Goal: Task Accomplishment & Management: Use online tool/utility

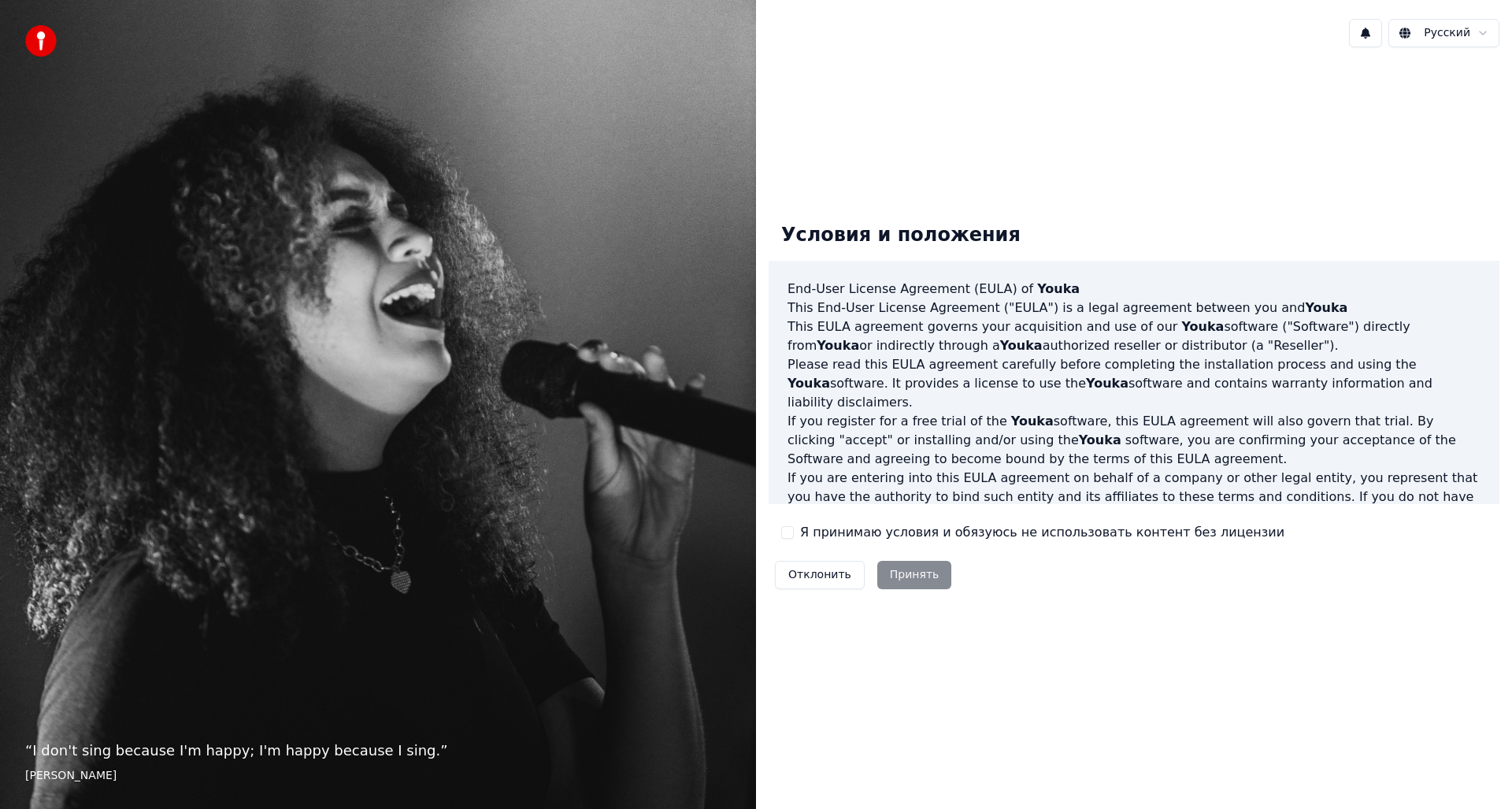
click at [906, 532] on label "Я принимаю условия и обязуюсь не использовать контент без лицензии" at bounding box center [1042, 532] width 485 height 19
click at [794, 532] on button "Я принимаю условия и обязуюсь не использовать контент без лицензии" at bounding box center [788, 533] width 13 height 13
click at [889, 574] on button "Принять" at bounding box center [914, 575] width 75 height 29
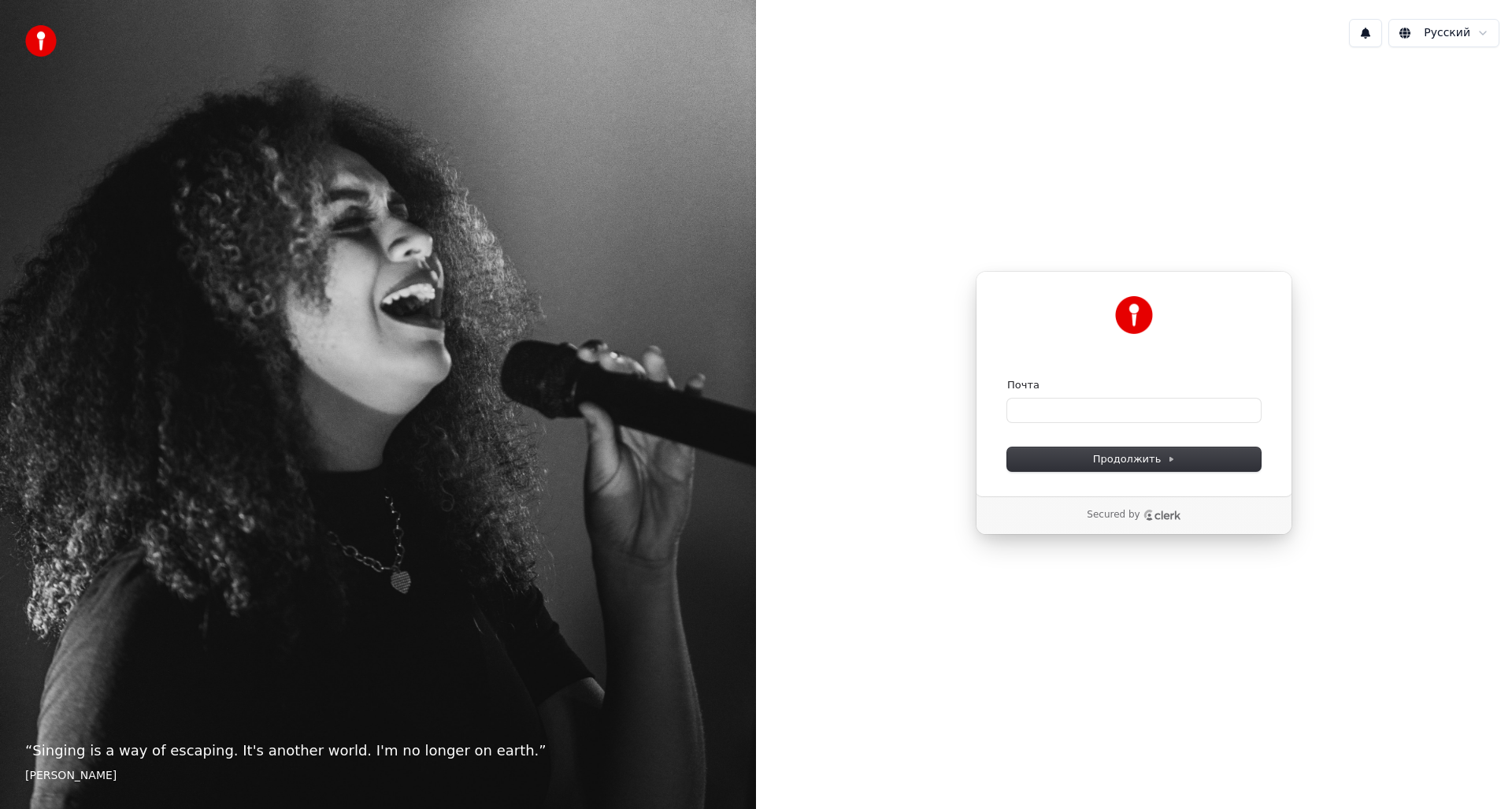
click at [1063, 423] on form "Почта Продолжить" at bounding box center [1134, 424] width 254 height 93
click at [1062, 414] on input "Почта" at bounding box center [1134, 410] width 254 height 23
type input "*"
click at [1007, 378] on button "submit" at bounding box center [1007, 378] width 0 height 0
type input "**********"
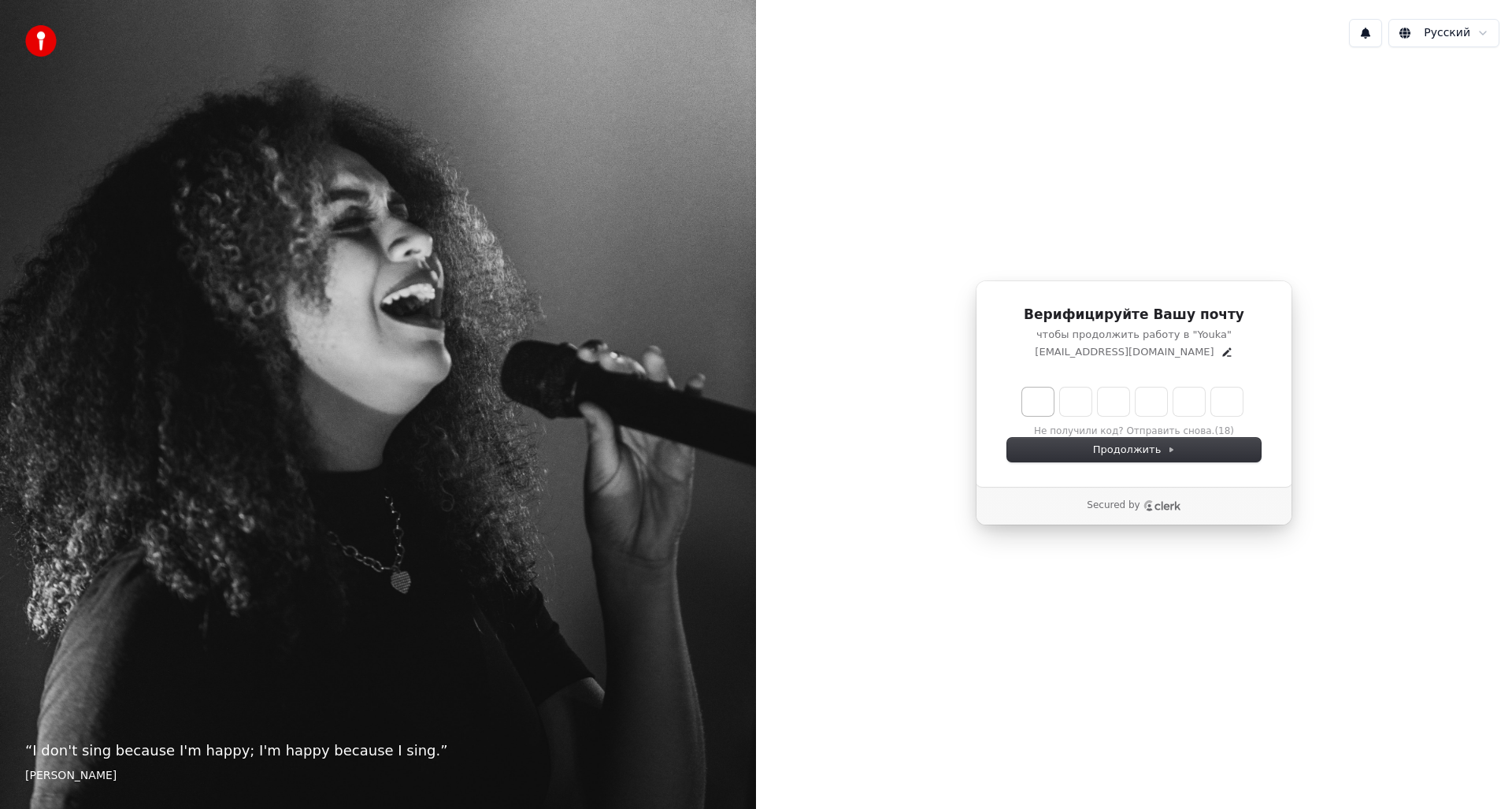
type input "*"
type input "**"
type input "*"
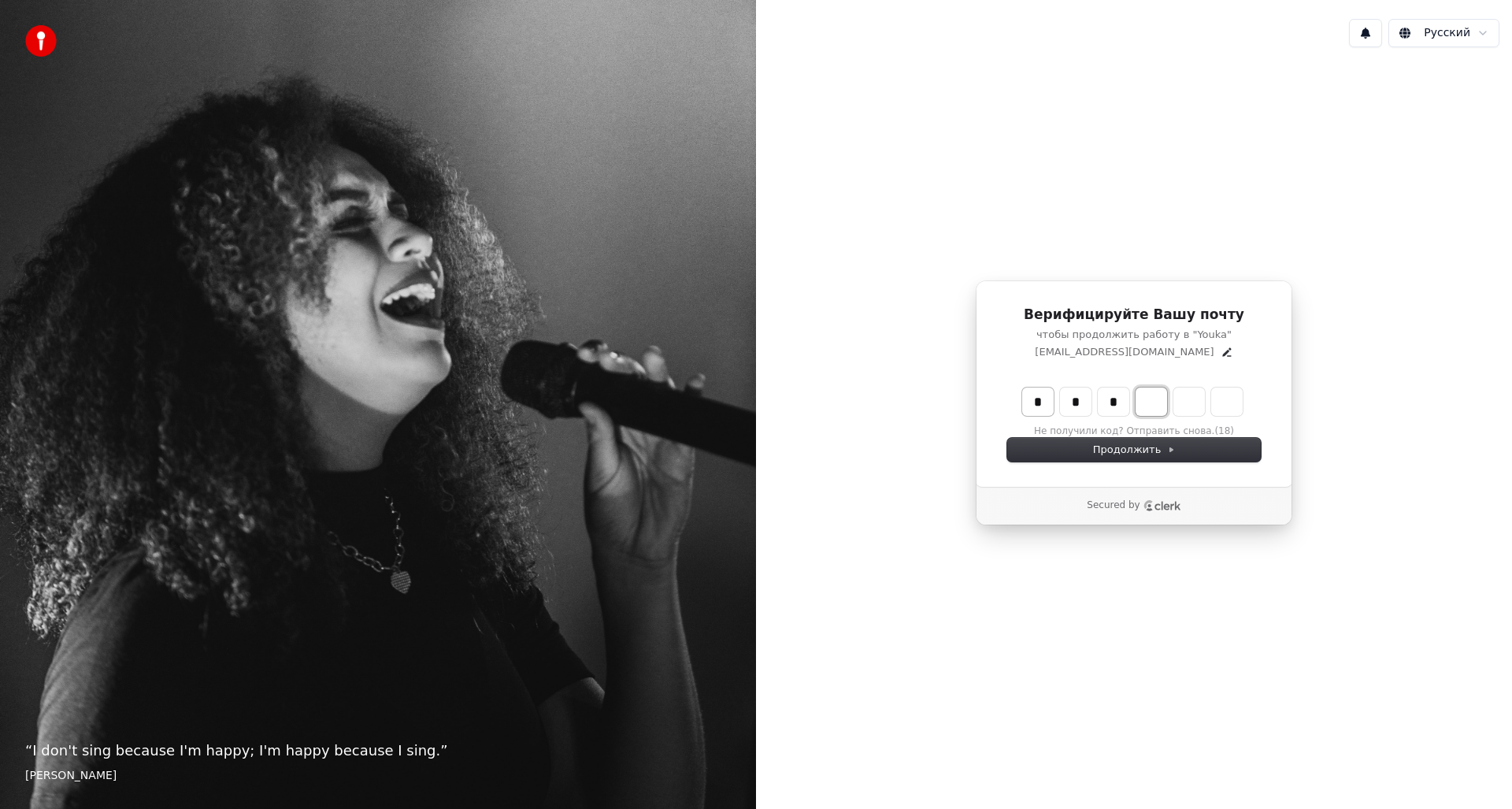
type input "***"
type input "*"
type input "****"
type input "*"
type input "******"
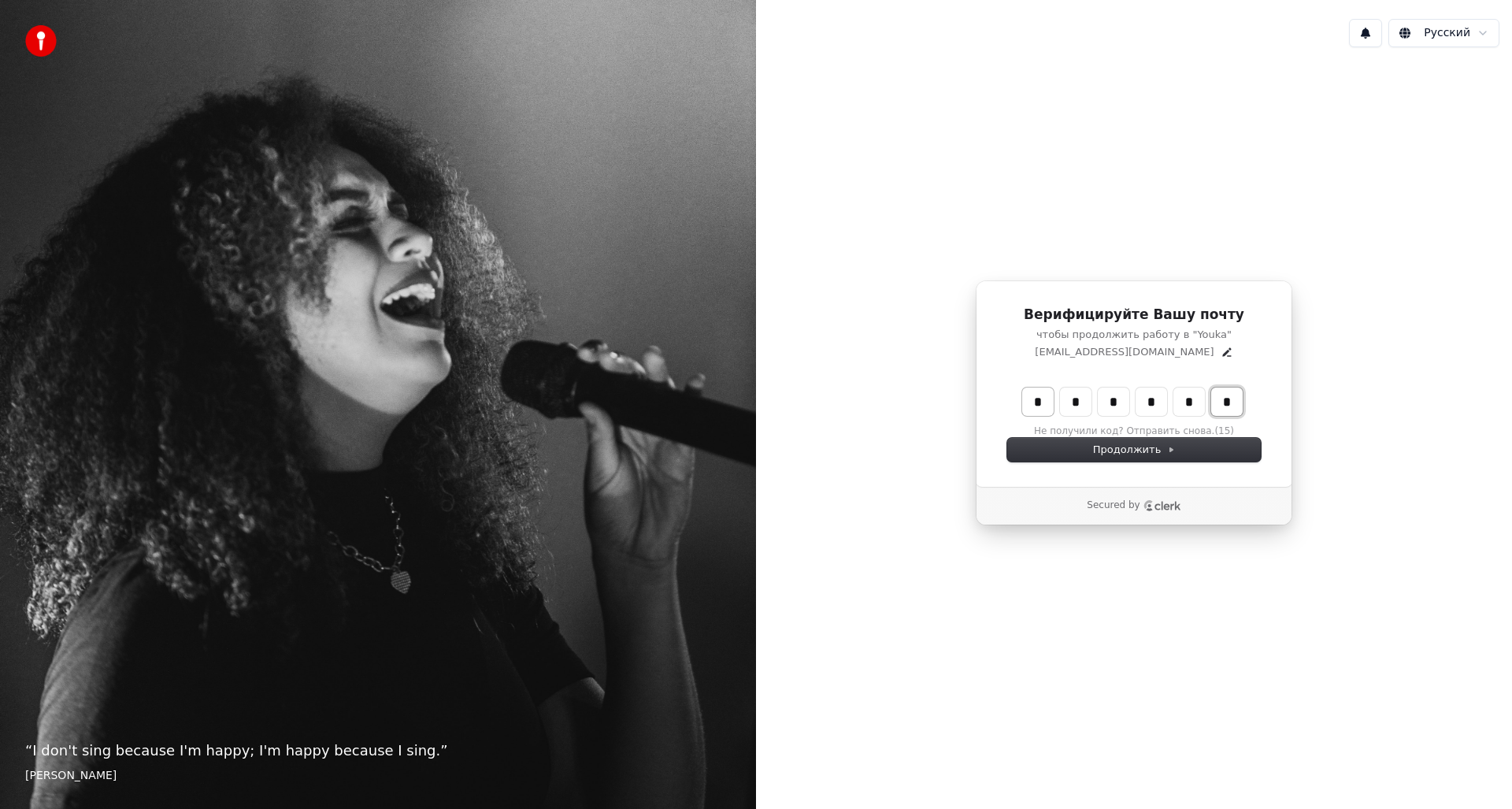
type input "*"
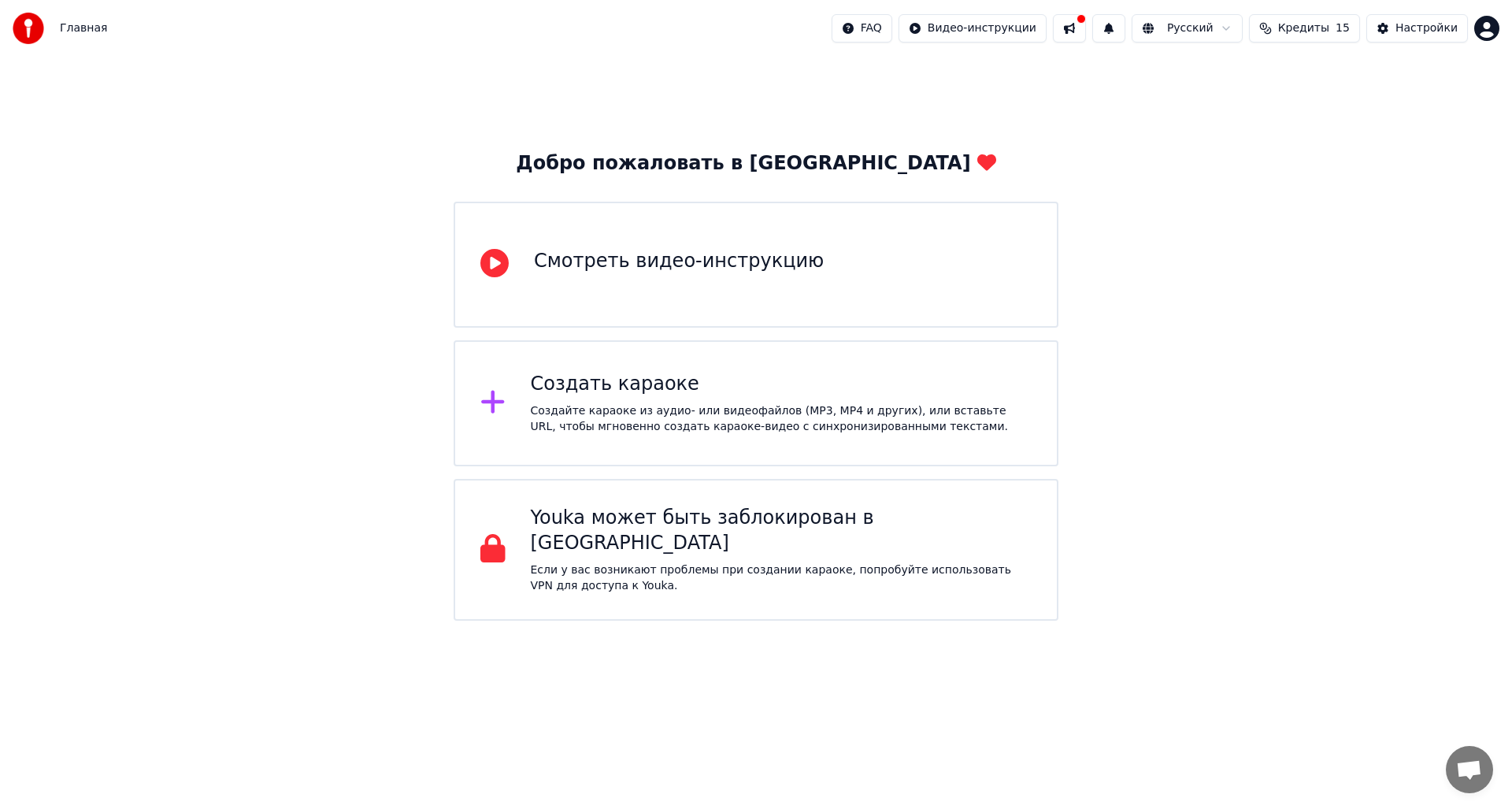
click at [795, 423] on div "Создайте караоке из аудио- или видеофайлов (MP3, MP4 и других), или вставьте UR…" at bounding box center [781, 419] width 501 height 32
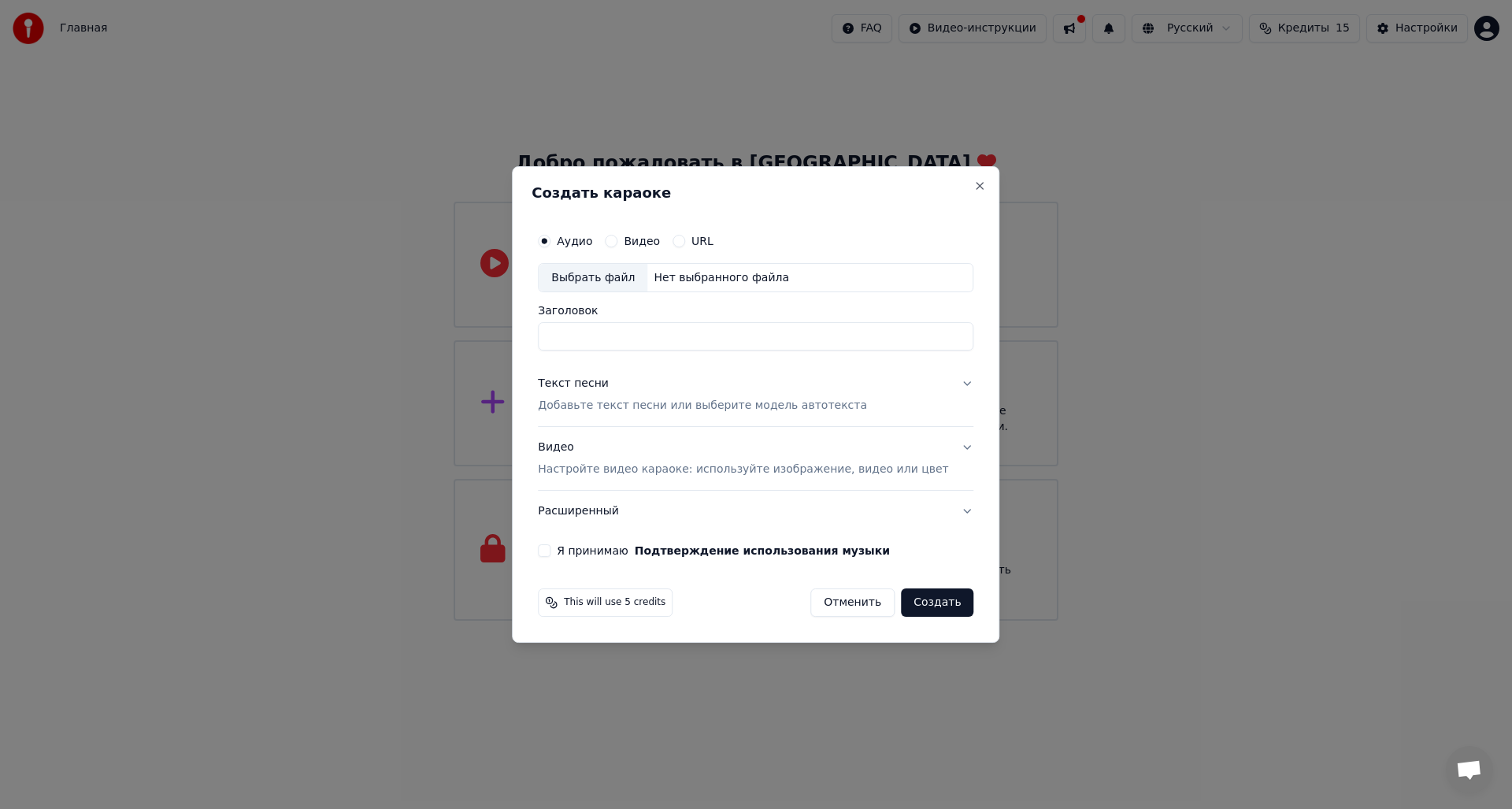
click at [622, 273] on div "Выбрать файл" at bounding box center [592, 278] width 108 height 29
type input "**********"
click at [682, 396] on div "Текст песни Добавьте текст песни или выберите модель автотекста" at bounding box center [701, 395] width 329 height 38
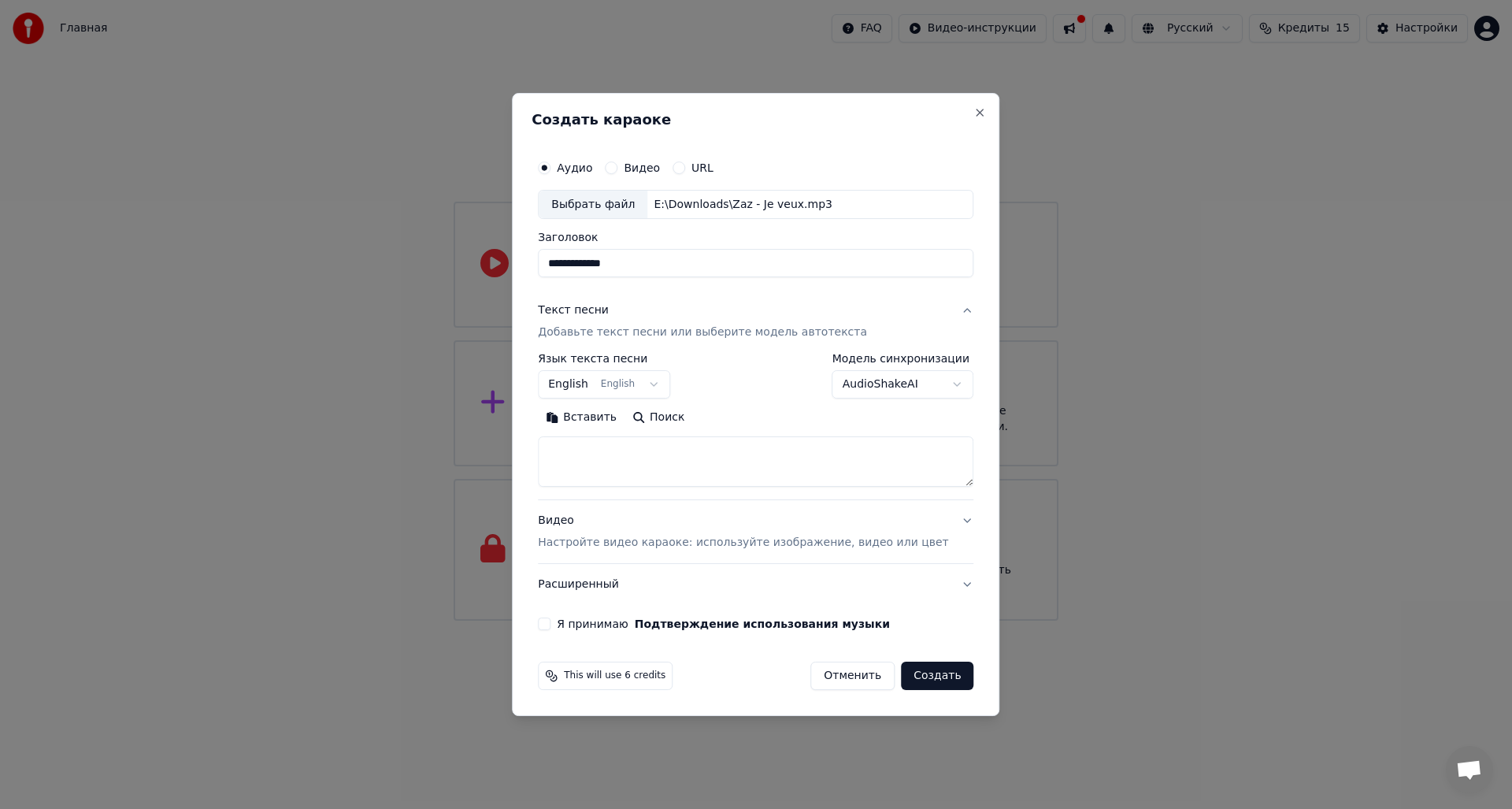
click at [650, 379] on body "**********" at bounding box center [756, 310] width 1512 height 621
select select "**"
click at [610, 418] on button "Вставить" at bounding box center [580, 418] width 86 height 25
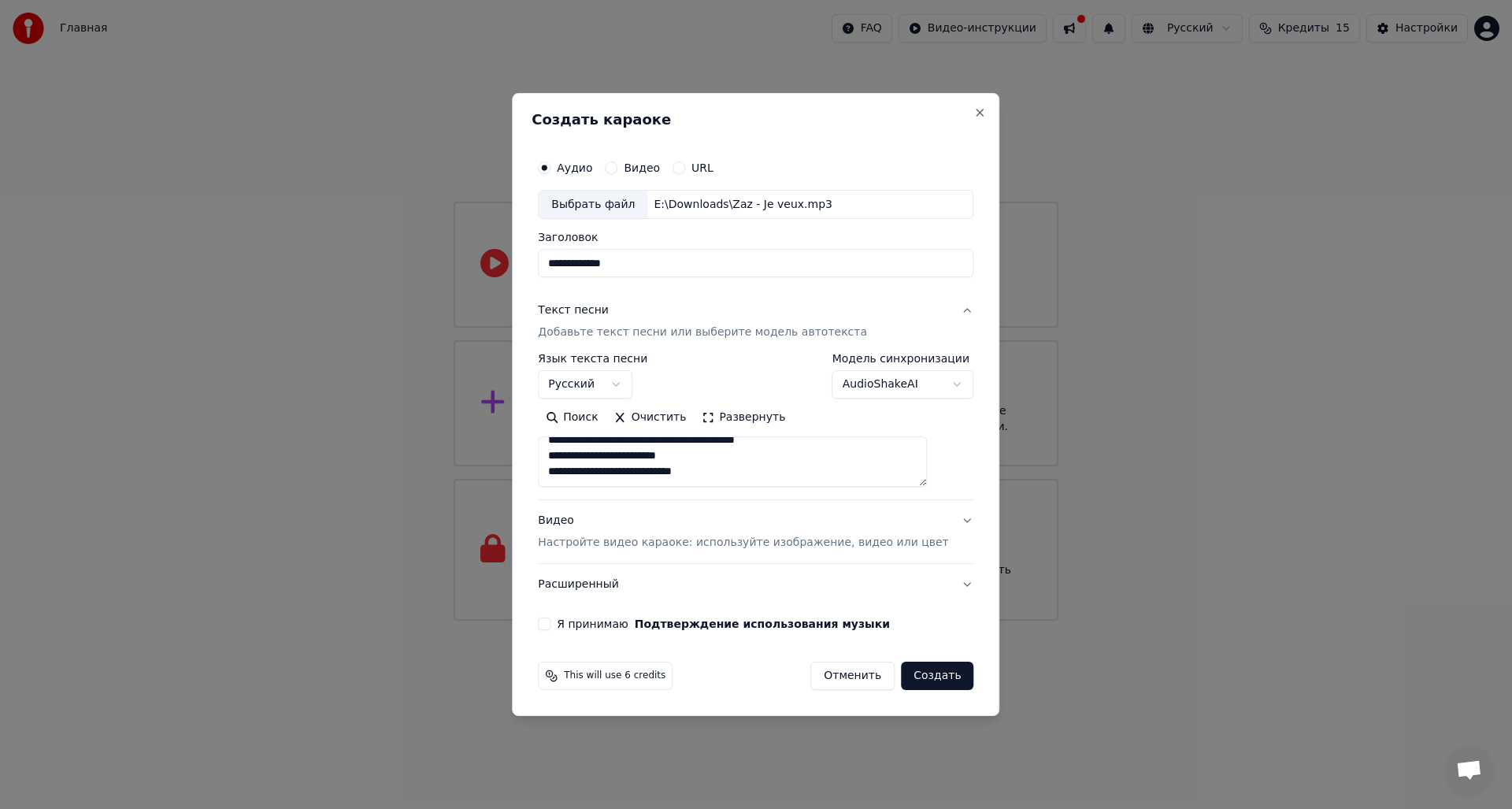
click at [610, 540] on p "Настройте видео караоке: используйте изображение, видео или цвет" at bounding box center [742, 542] width 410 height 16
type textarea "**********"
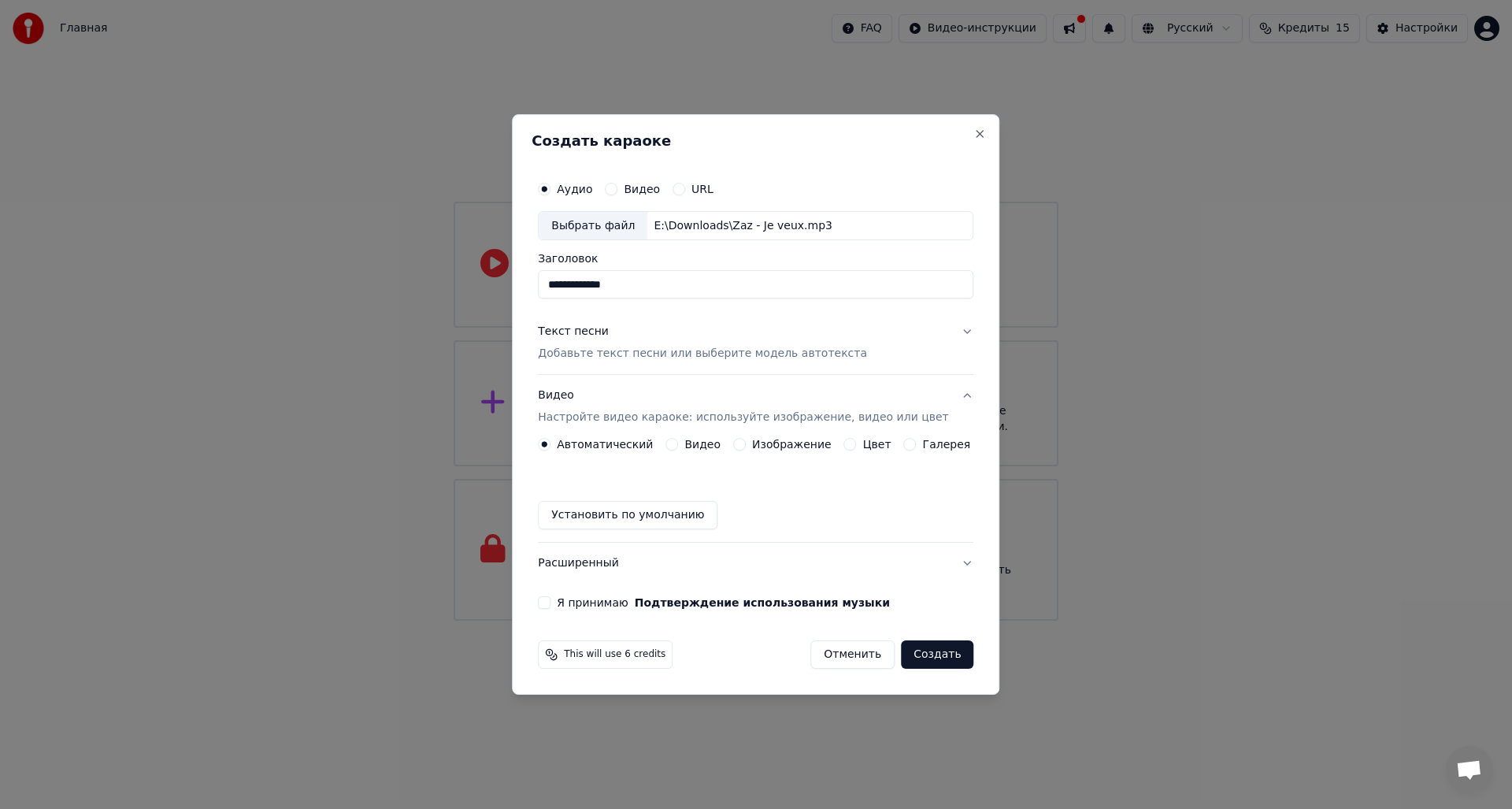
click at [816, 421] on p "Настройте видео караоке: используйте изображение, видео или цвет" at bounding box center [742, 417] width 410 height 16
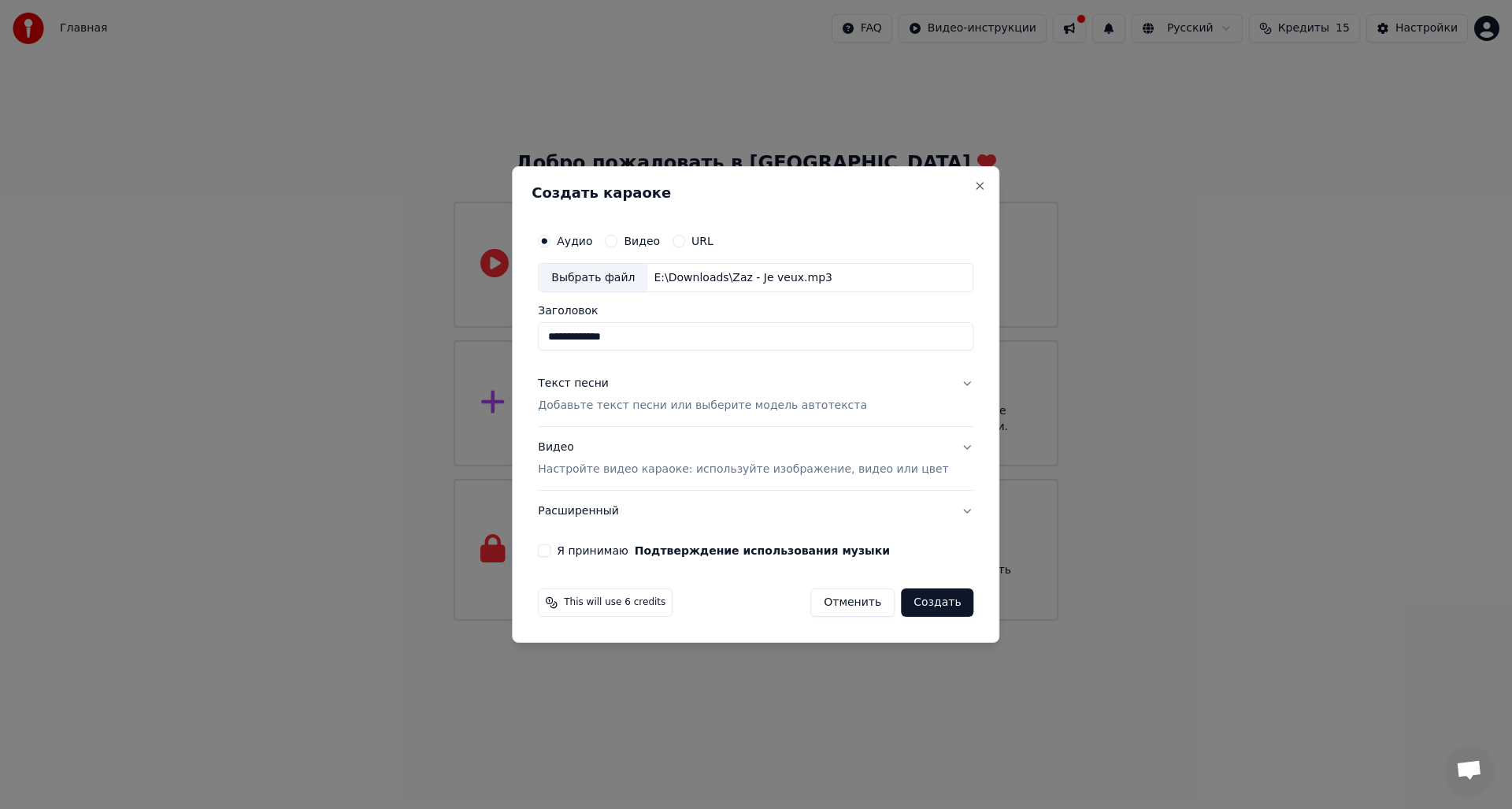
click at [803, 449] on div "Видео Настройте видео караоке: используйте изображение, видео или цвет" at bounding box center [742, 459] width 410 height 38
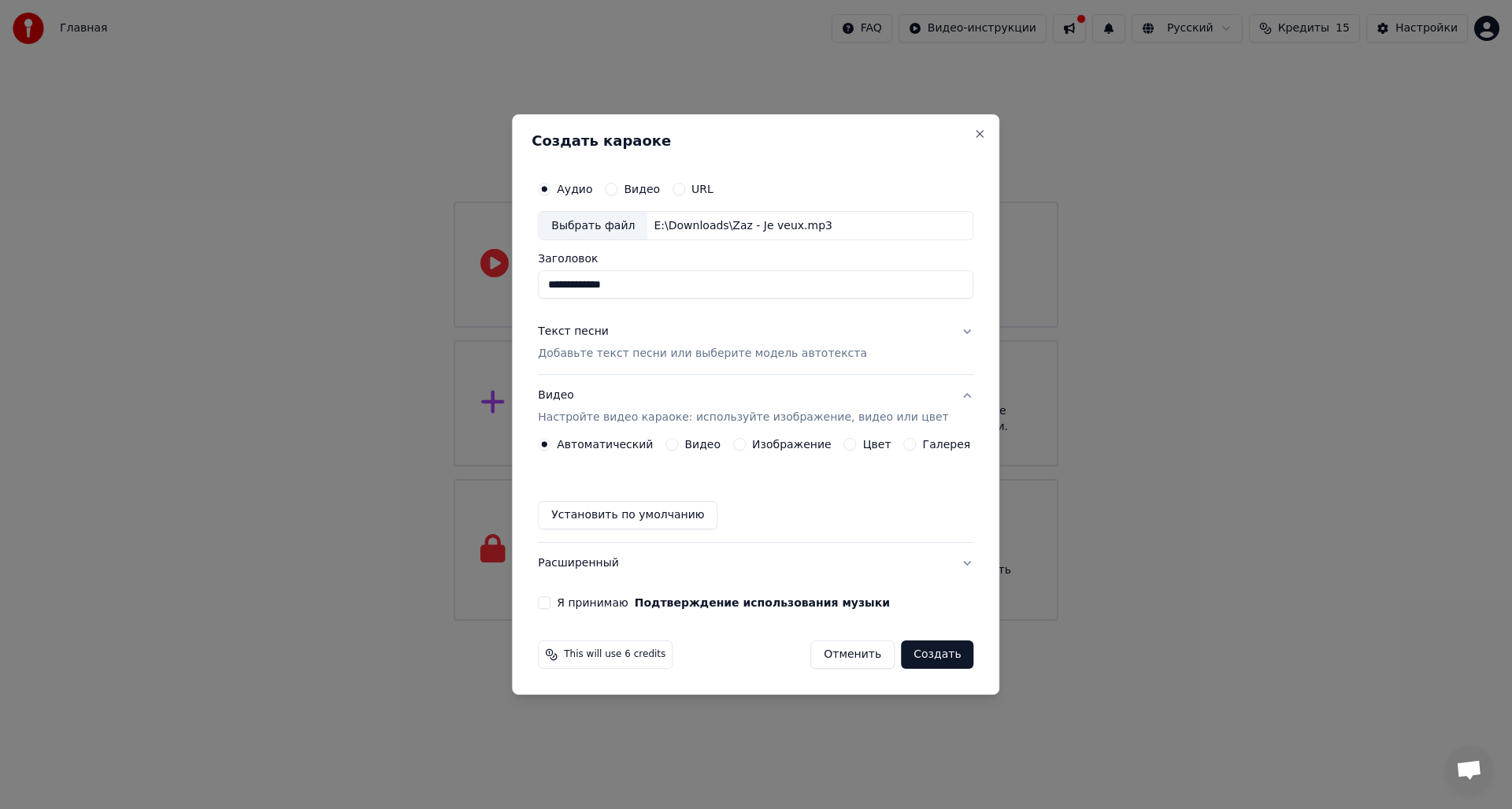
click at [913, 439] on div "Галерея" at bounding box center [938, 445] width 67 height 13
click at [906, 449] on button "Галерея" at bounding box center [911, 445] width 13 height 13
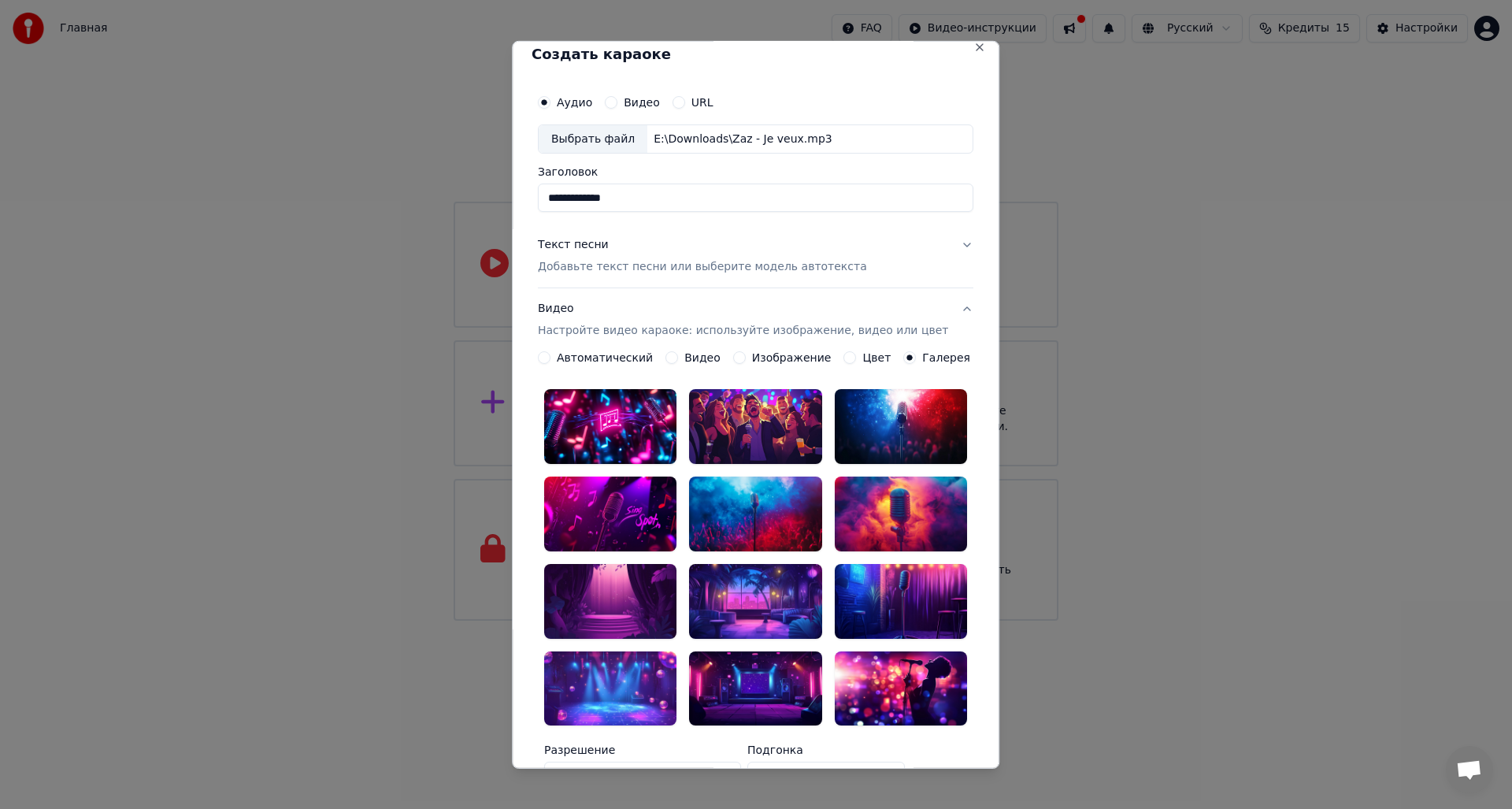
scroll to position [0, 0]
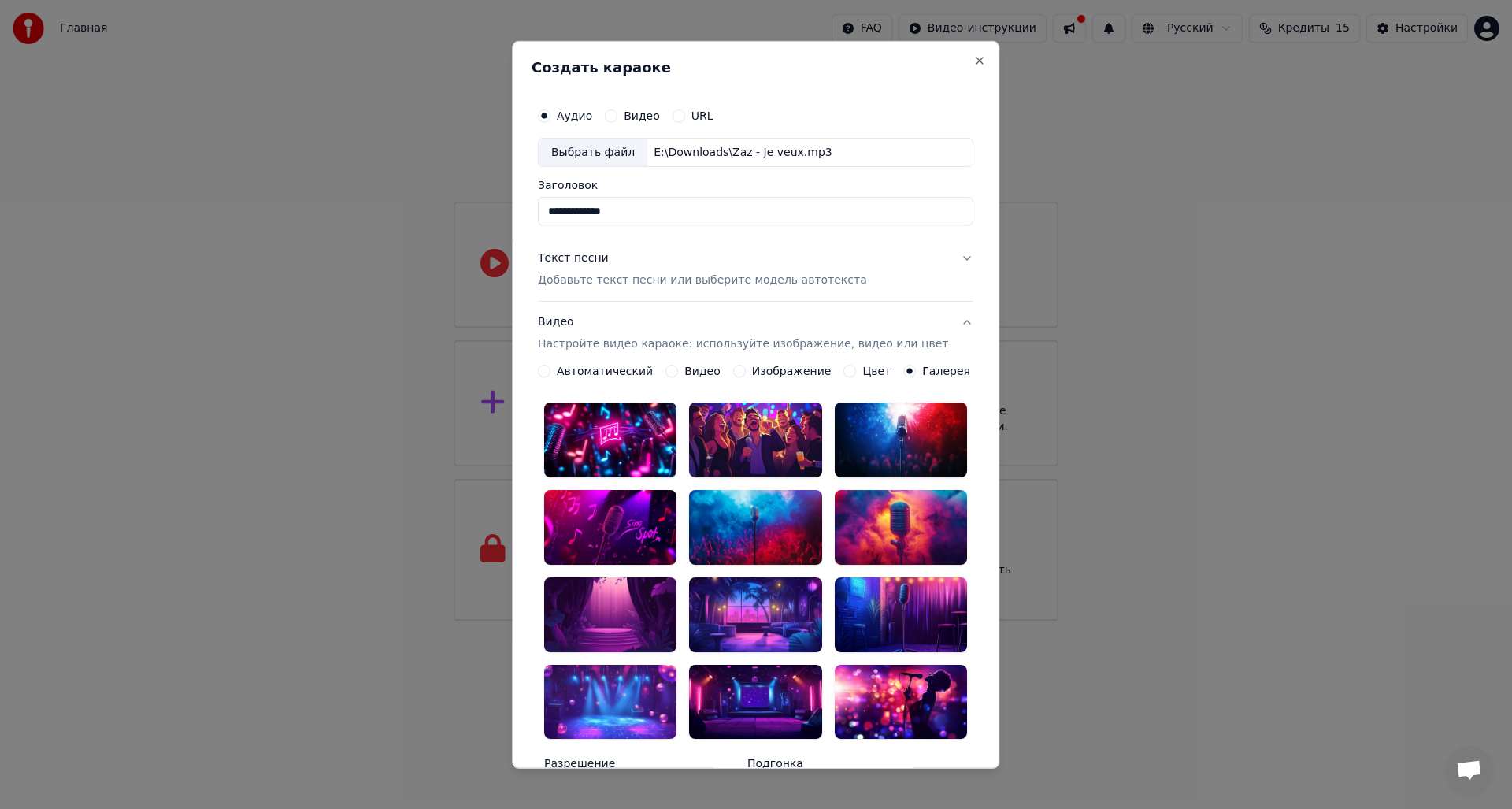
click at [752, 373] on label "Изображение" at bounding box center [792, 371] width 80 height 11
click at [746, 373] on button "Изображение" at bounding box center [739, 372] width 13 height 13
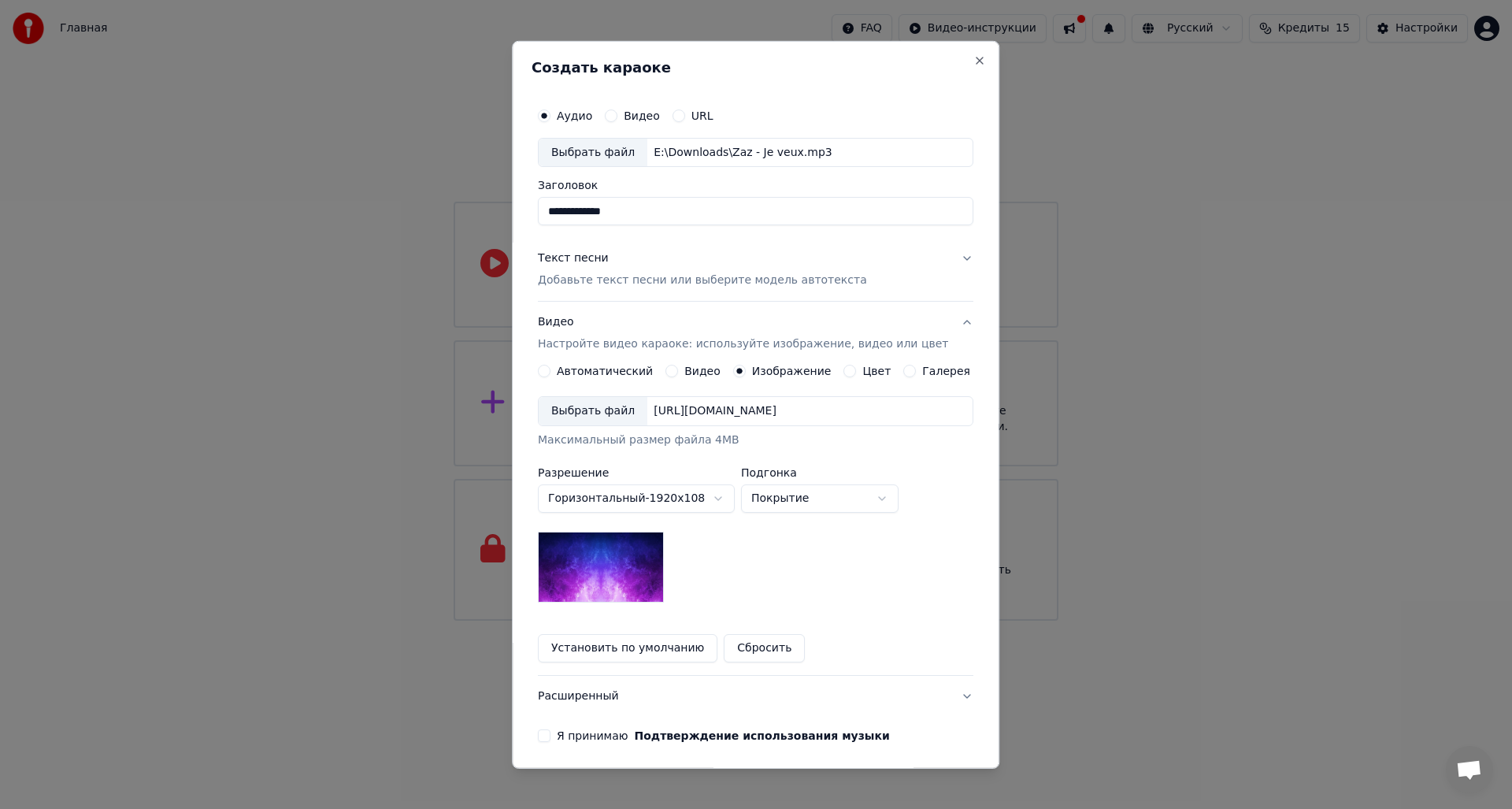
click at [611, 420] on div "Выбрать файл" at bounding box center [592, 411] width 108 height 29
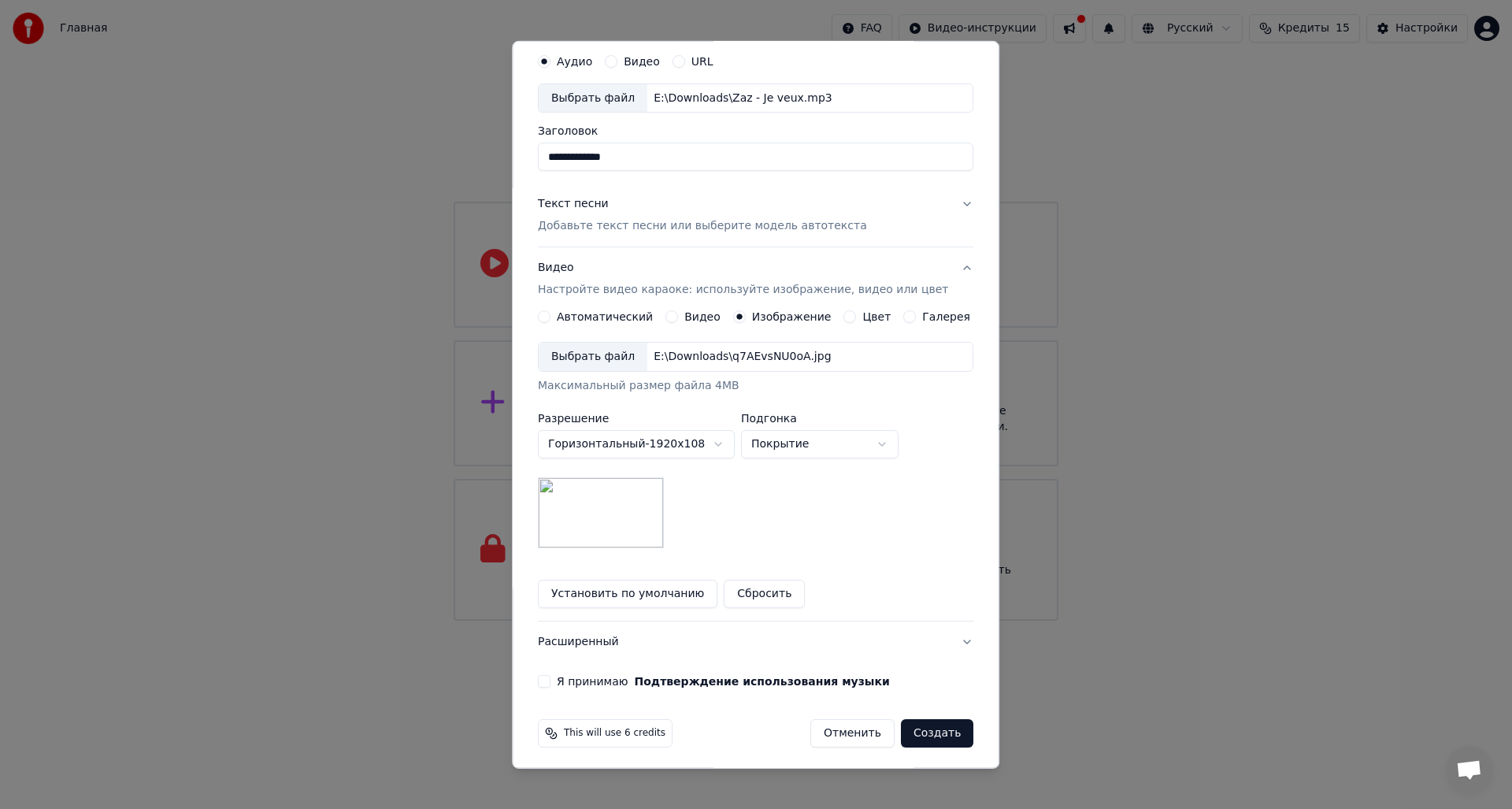
scroll to position [59, 0]
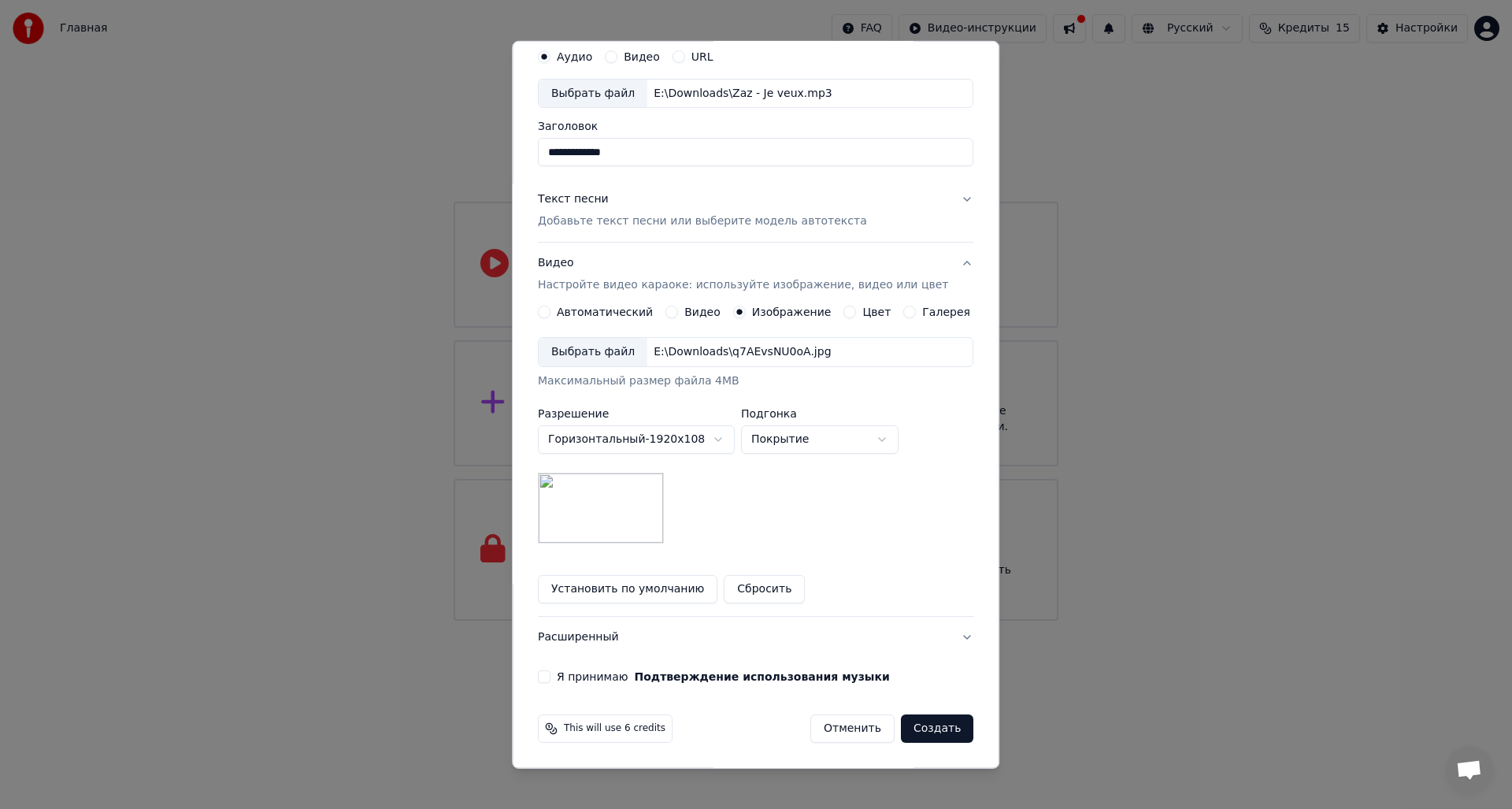
click at [591, 679] on label "Я принимаю Подтверждение использования музыки" at bounding box center [724, 676] width 334 height 11
click at [550, 679] on button "Я принимаю Подтверждение использования музыки" at bounding box center [544, 676] width 13 height 13
click at [921, 722] on button "Создать" at bounding box center [937, 728] width 72 height 29
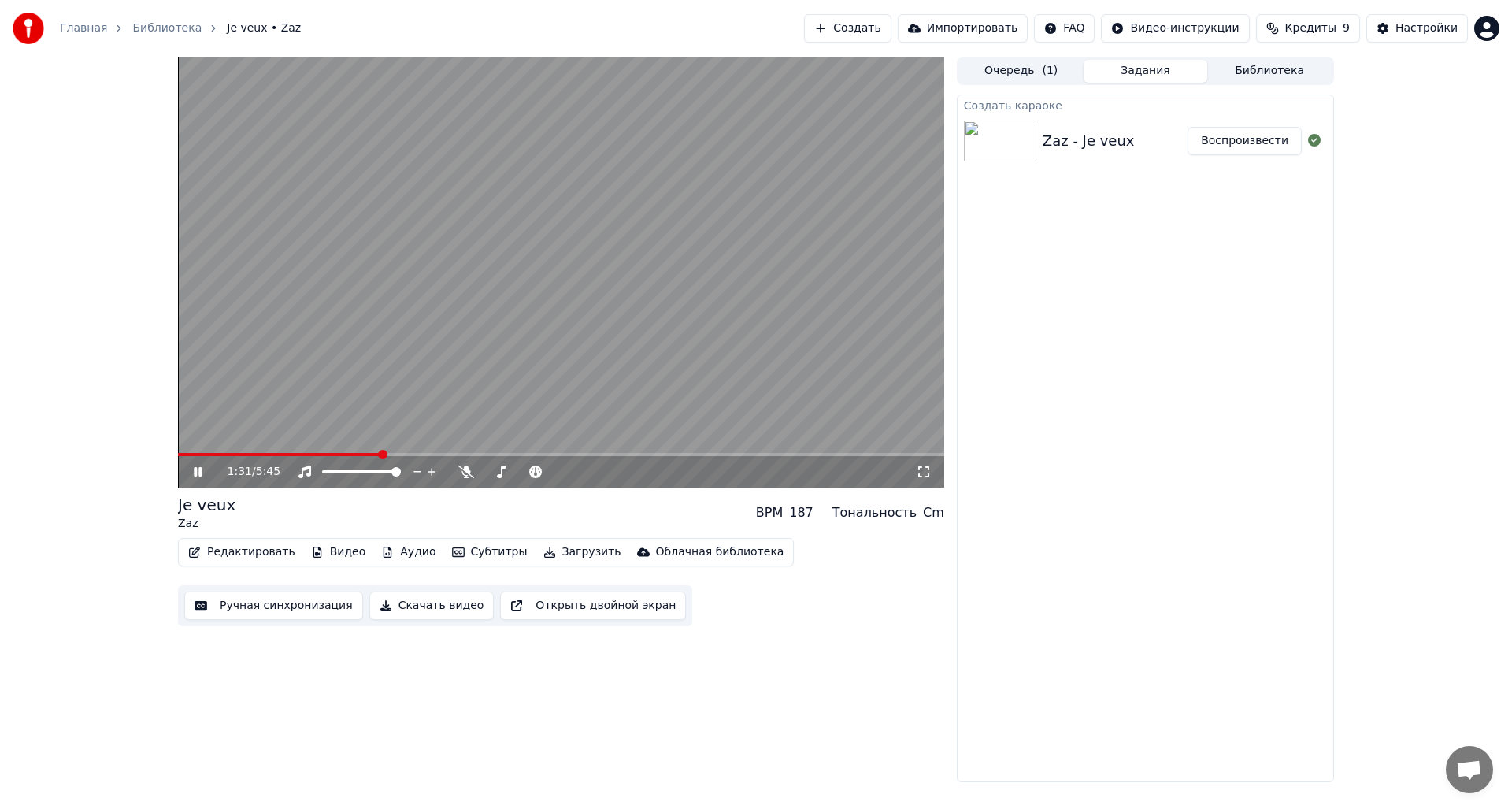
click at [441, 452] on video at bounding box center [561, 272] width 766 height 431
click at [444, 454] on span at bounding box center [561, 454] width 766 height 3
click at [483, 417] on video at bounding box center [561, 272] width 766 height 431
click at [407, 400] on video at bounding box center [561, 272] width 766 height 431
click at [384, 549] on button "Аудио" at bounding box center [409, 552] width 67 height 22
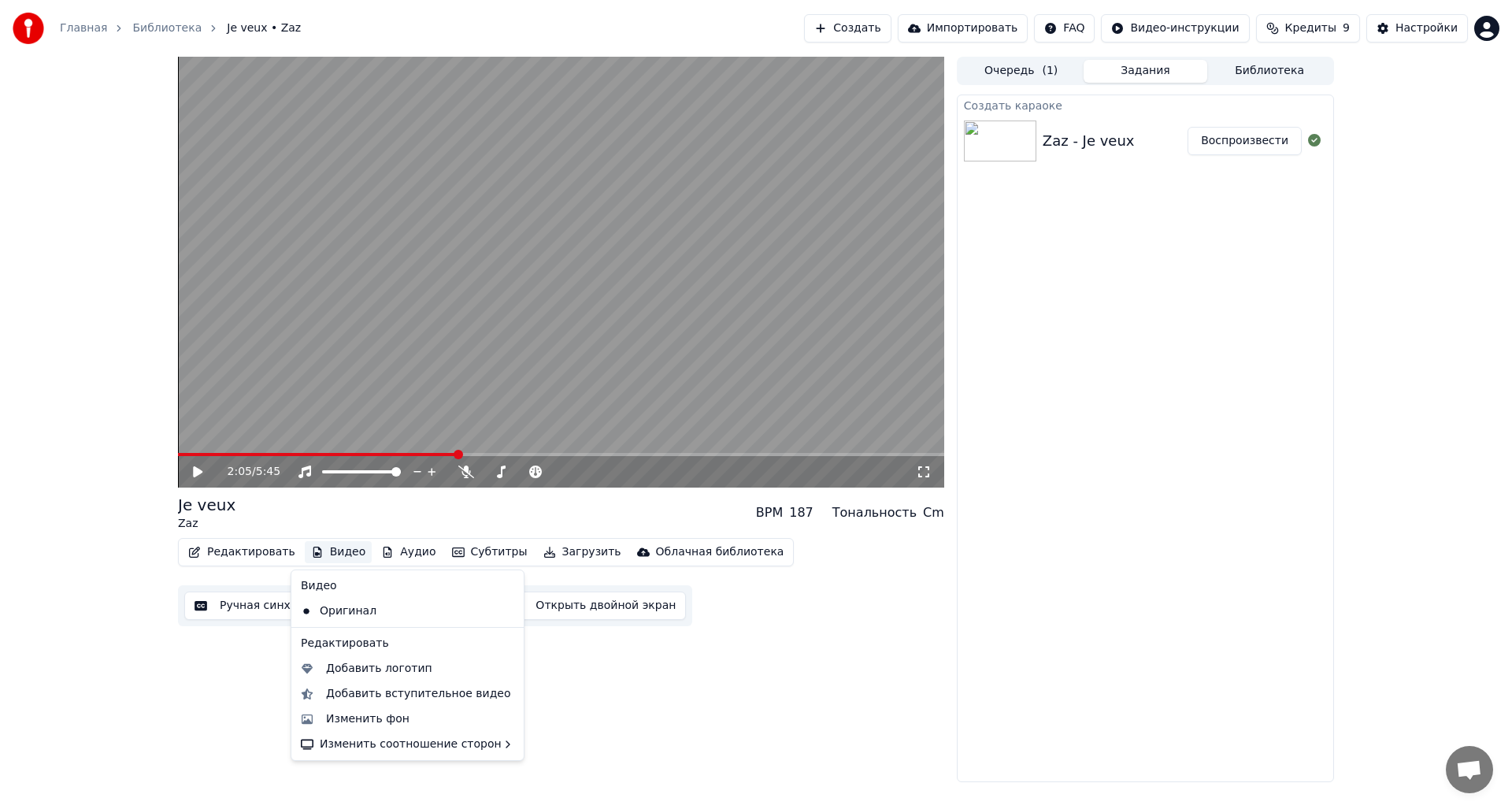
click at [223, 651] on div "2:05 / 5:45 Je veux Zaz BPM 187 Тональность Cm Редактировать Видео Аудио Субтит…" at bounding box center [561, 419] width 766 height 726
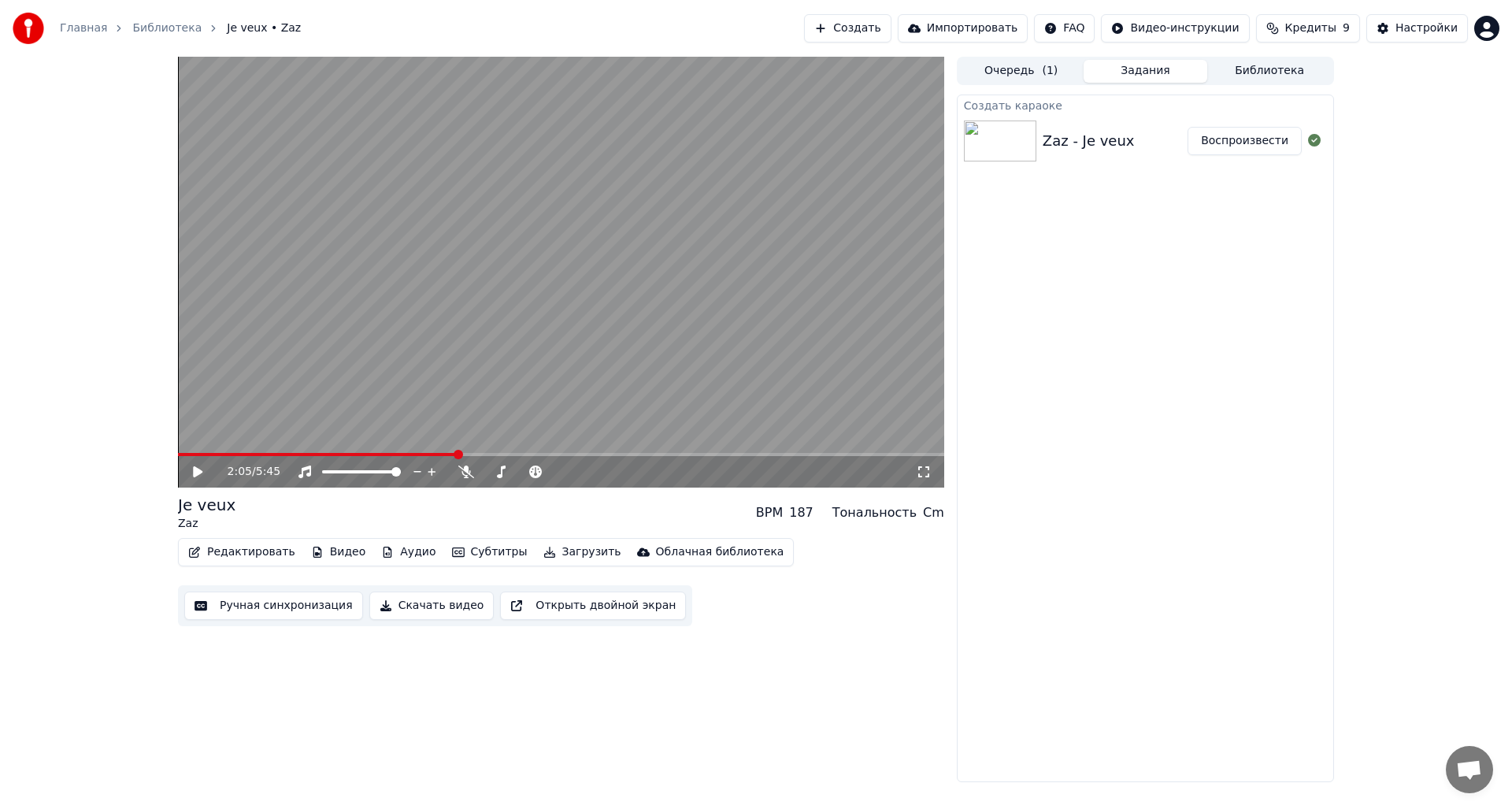
click at [252, 559] on button "Редактировать" at bounding box center [241, 552] width 120 height 22
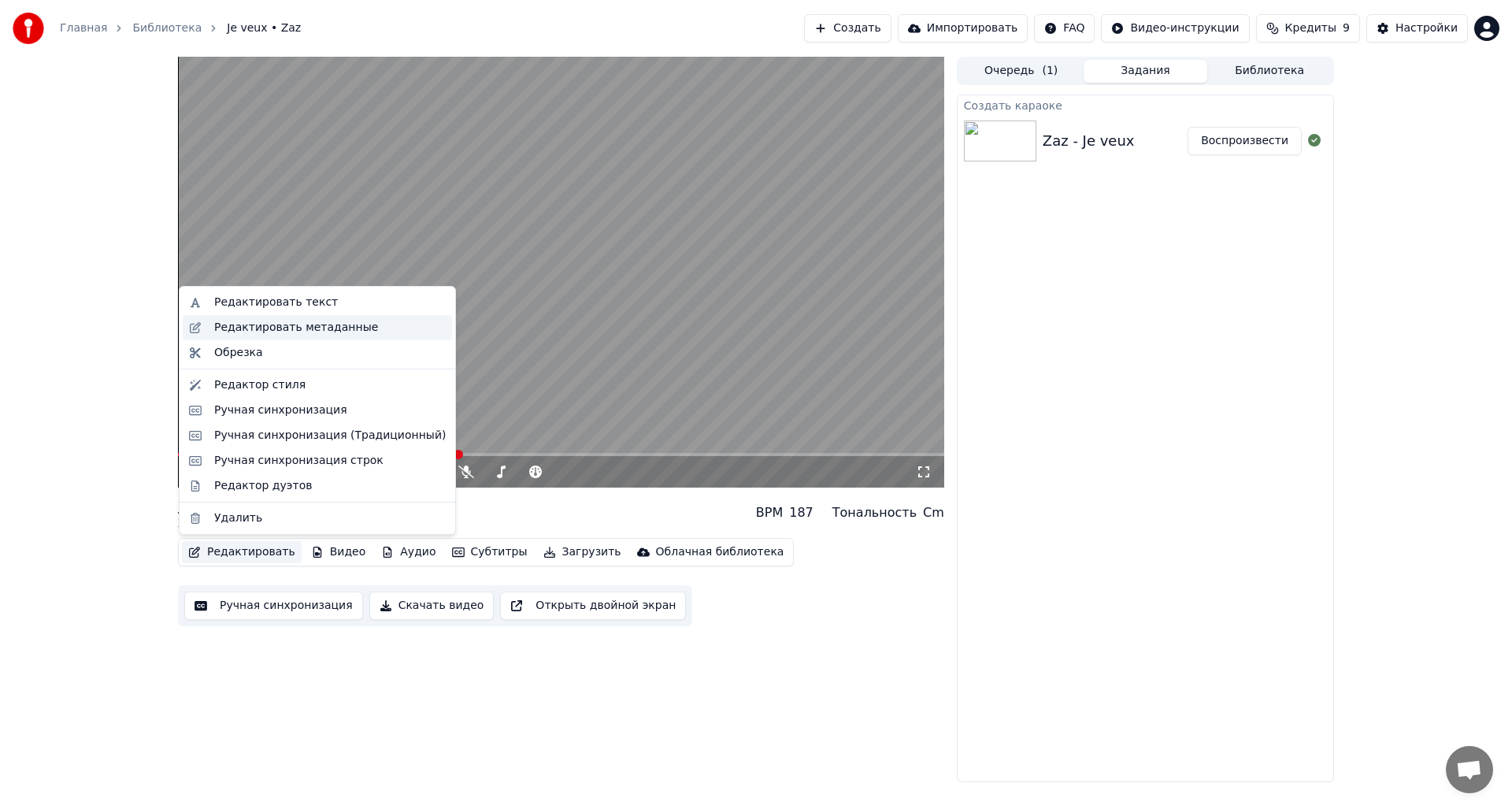
click at [316, 332] on div "Редактировать метаданные" at bounding box center [296, 327] width 164 height 16
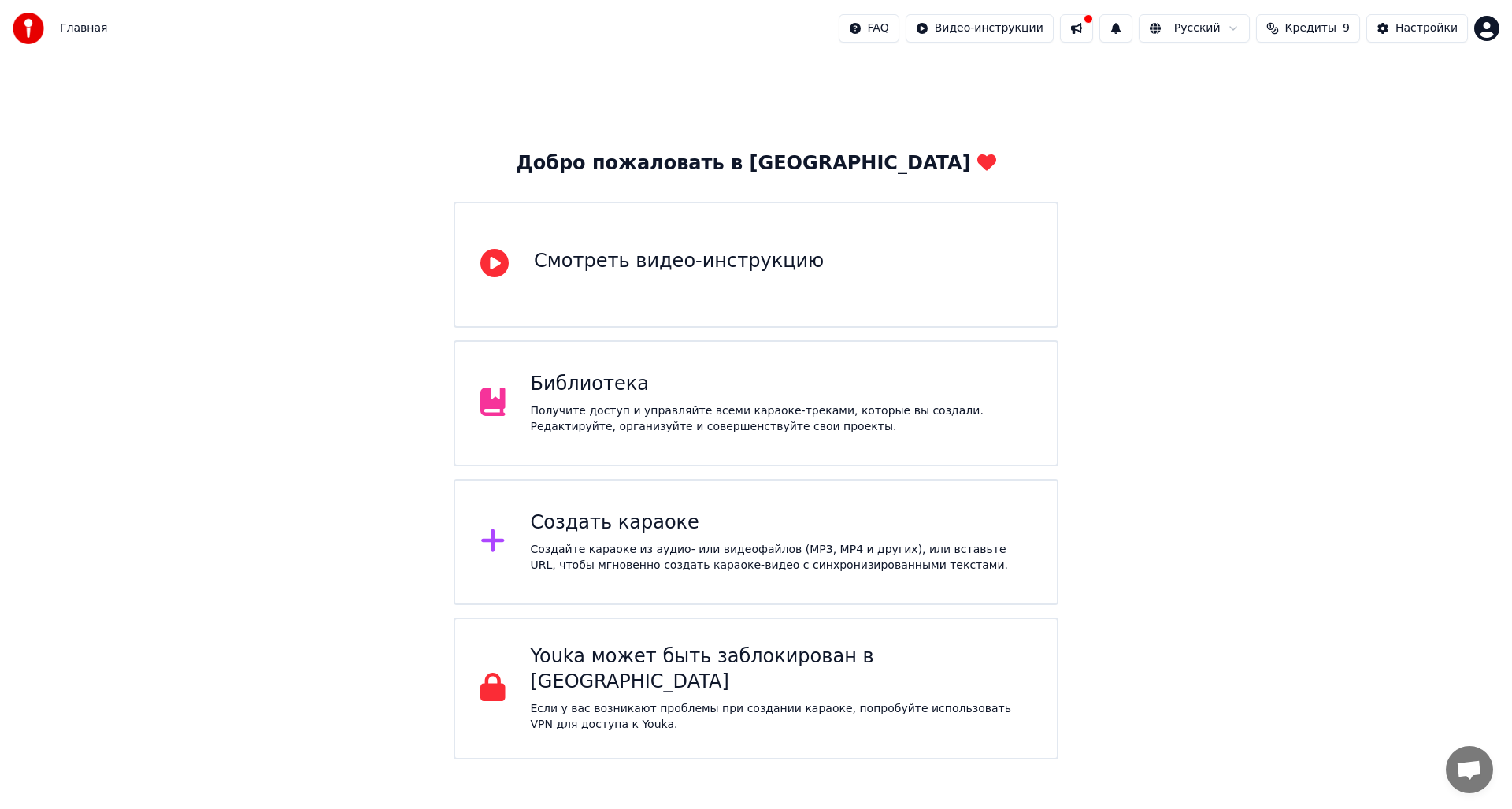
click at [657, 546] on div "Создайте караоке из аудио- или видеофайлов (MP3, MP4 и других), или вставьте UR…" at bounding box center [781, 558] width 501 height 32
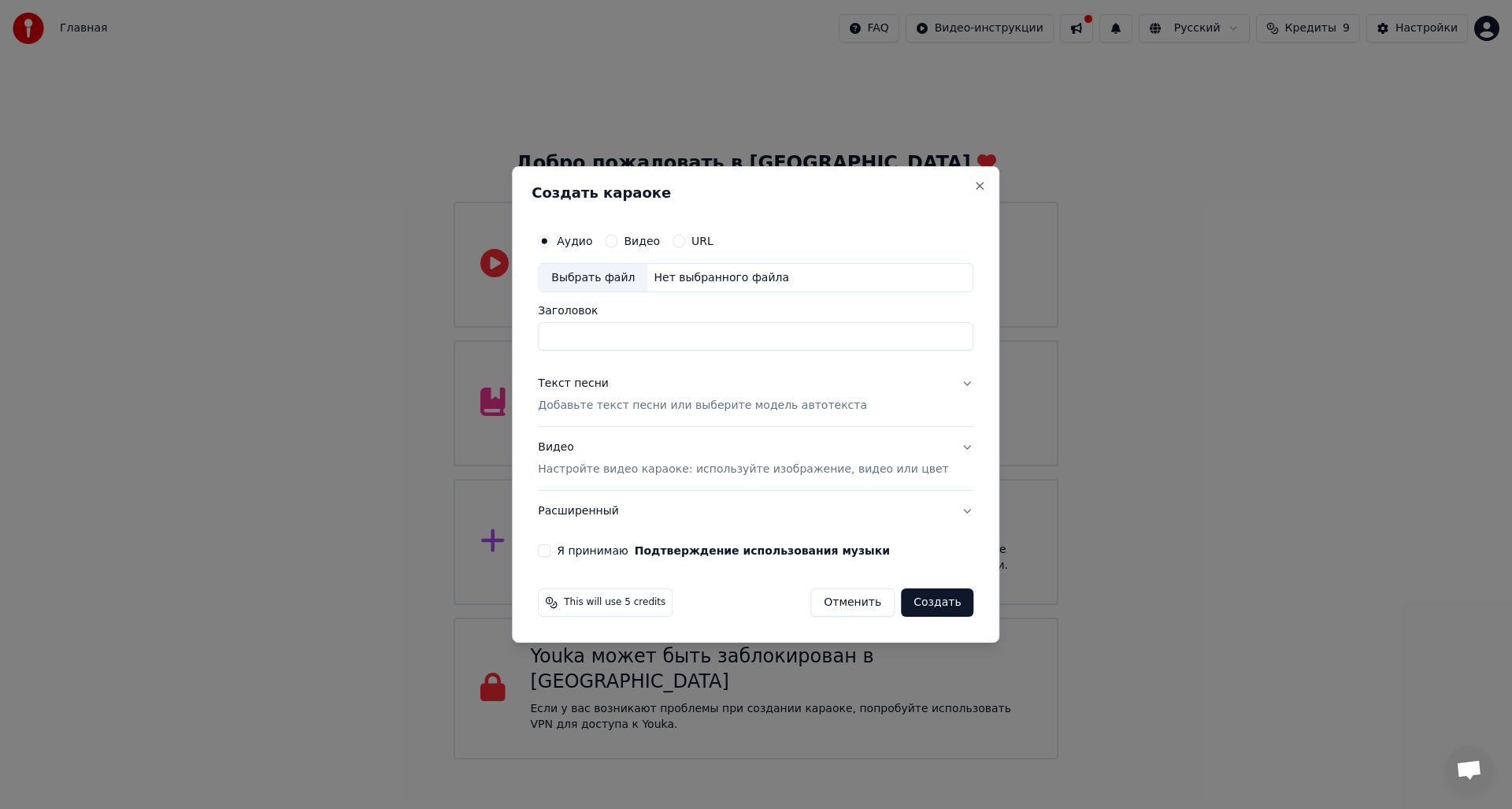
click at [616, 275] on div "Выбрать файл" at bounding box center [592, 278] width 108 height 29
type input "**********"
click at [609, 389] on div "Текст песни" at bounding box center [573, 384] width 70 height 16
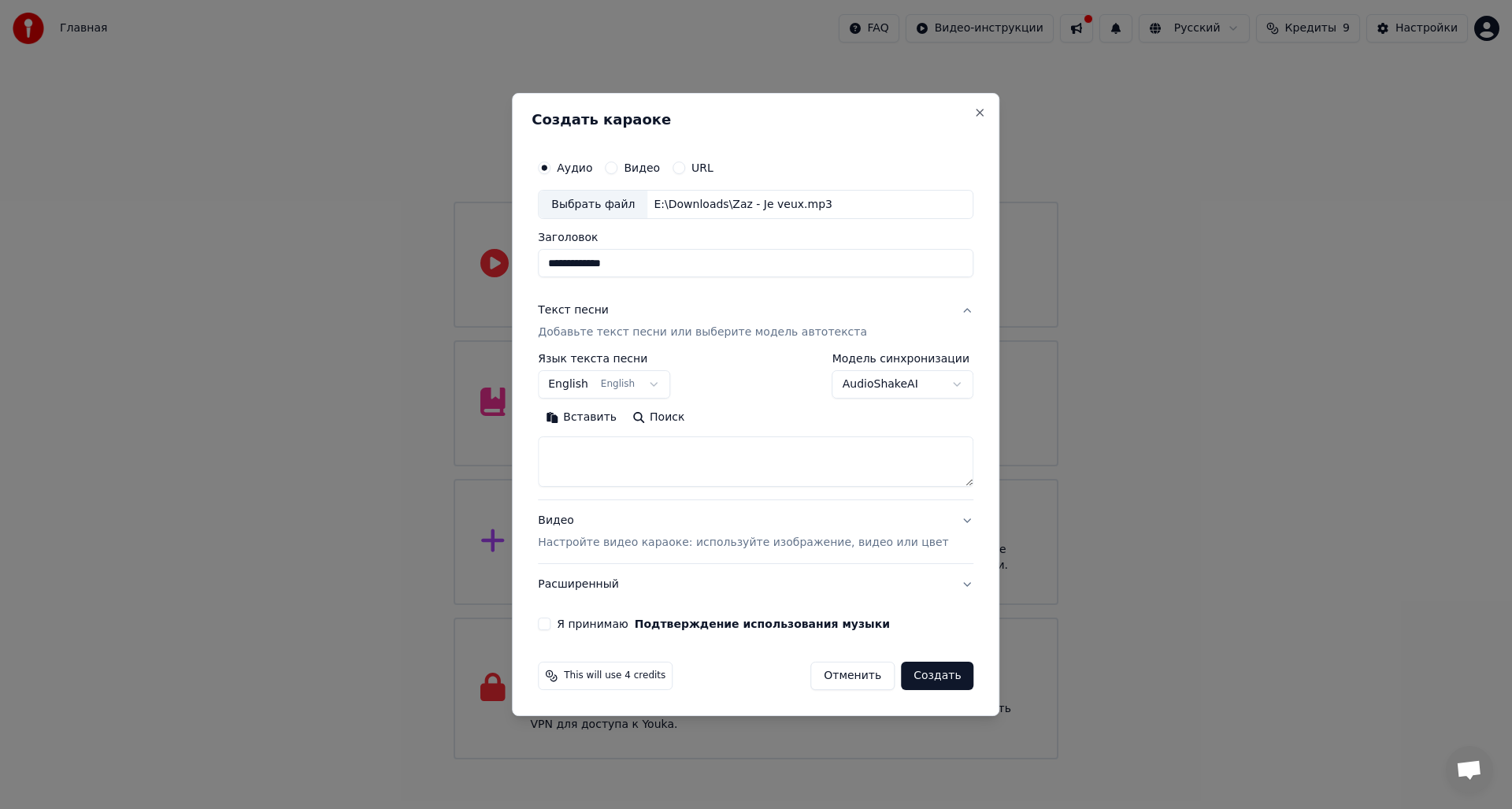
click at [628, 385] on body "Главная FAQ Видео-инструкции Русский Кредиты 9 Настройки Добро пожаловать в You…" at bounding box center [756, 379] width 1512 height 759
select select "**"
click at [604, 419] on button "Вставить" at bounding box center [580, 418] width 86 height 25
click at [622, 528] on div "Видео Настройте видео караоке: используйте изображение, видео или цвет" at bounding box center [742, 532] width 410 height 38
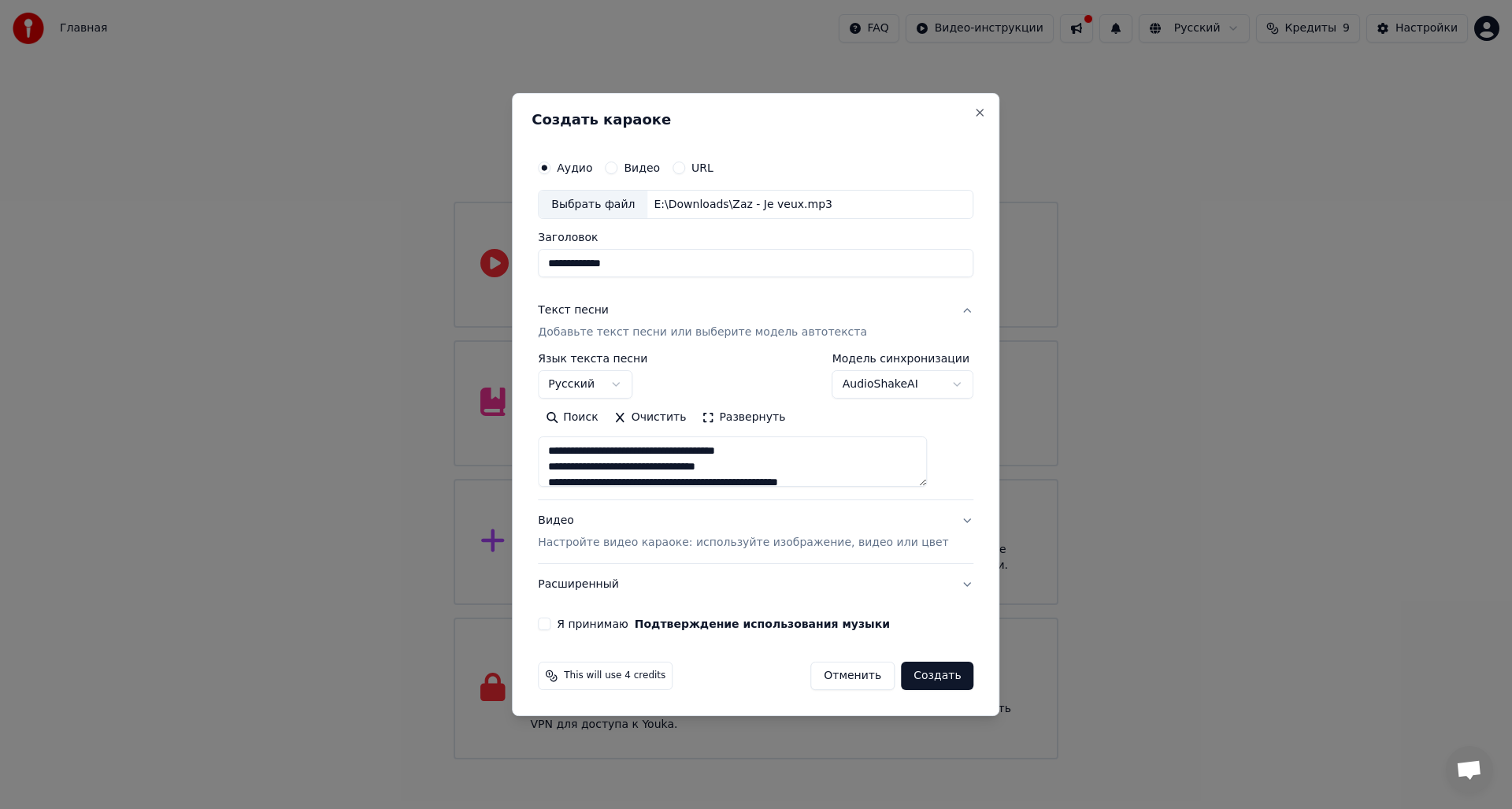
type textarea "**********"
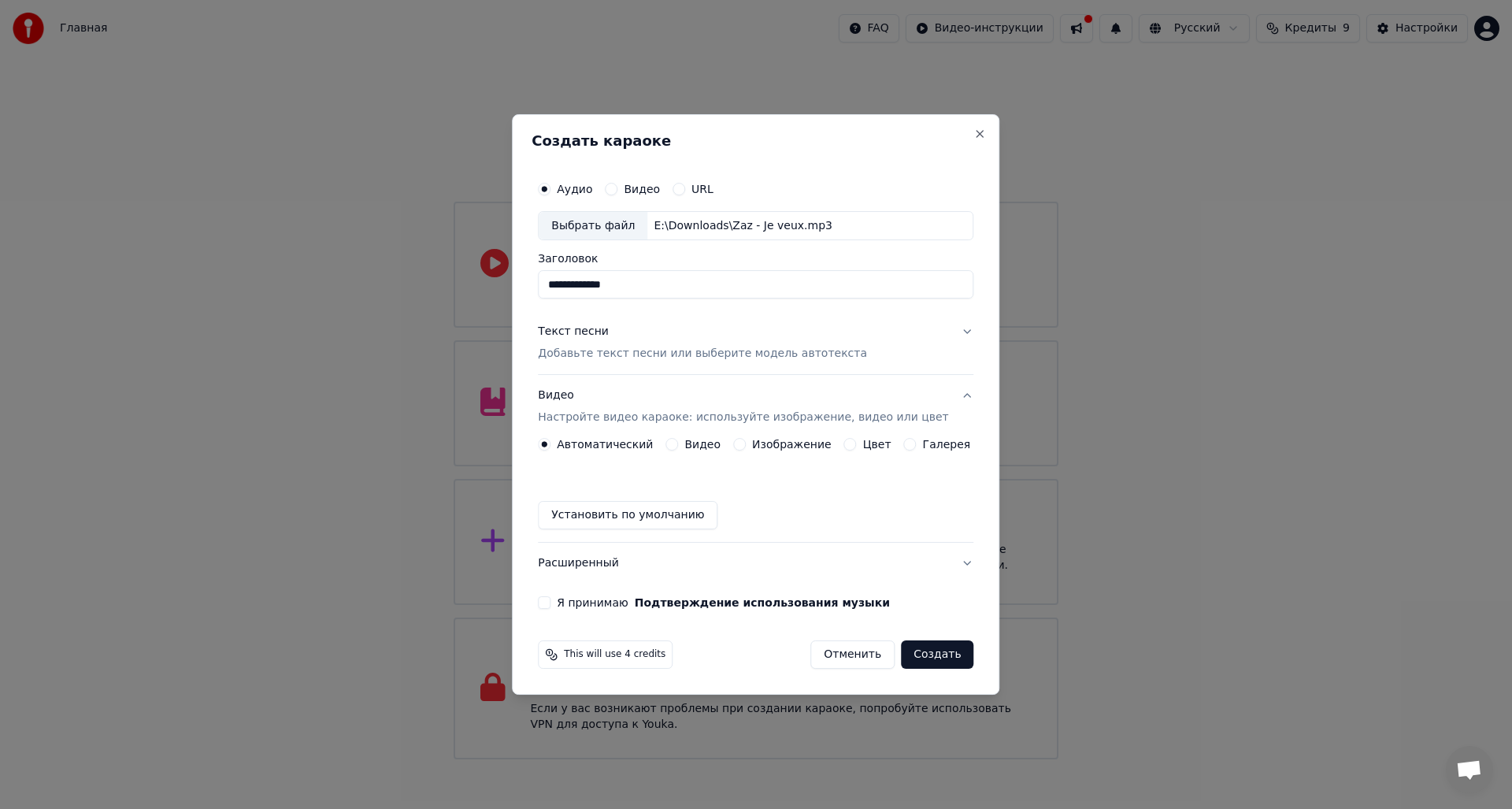
click at [755, 444] on label "Изображение" at bounding box center [792, 444] width 80 height 11
click at [746, 444] on button "Изображение" at bounding box center [739, 445] width 13 height 13
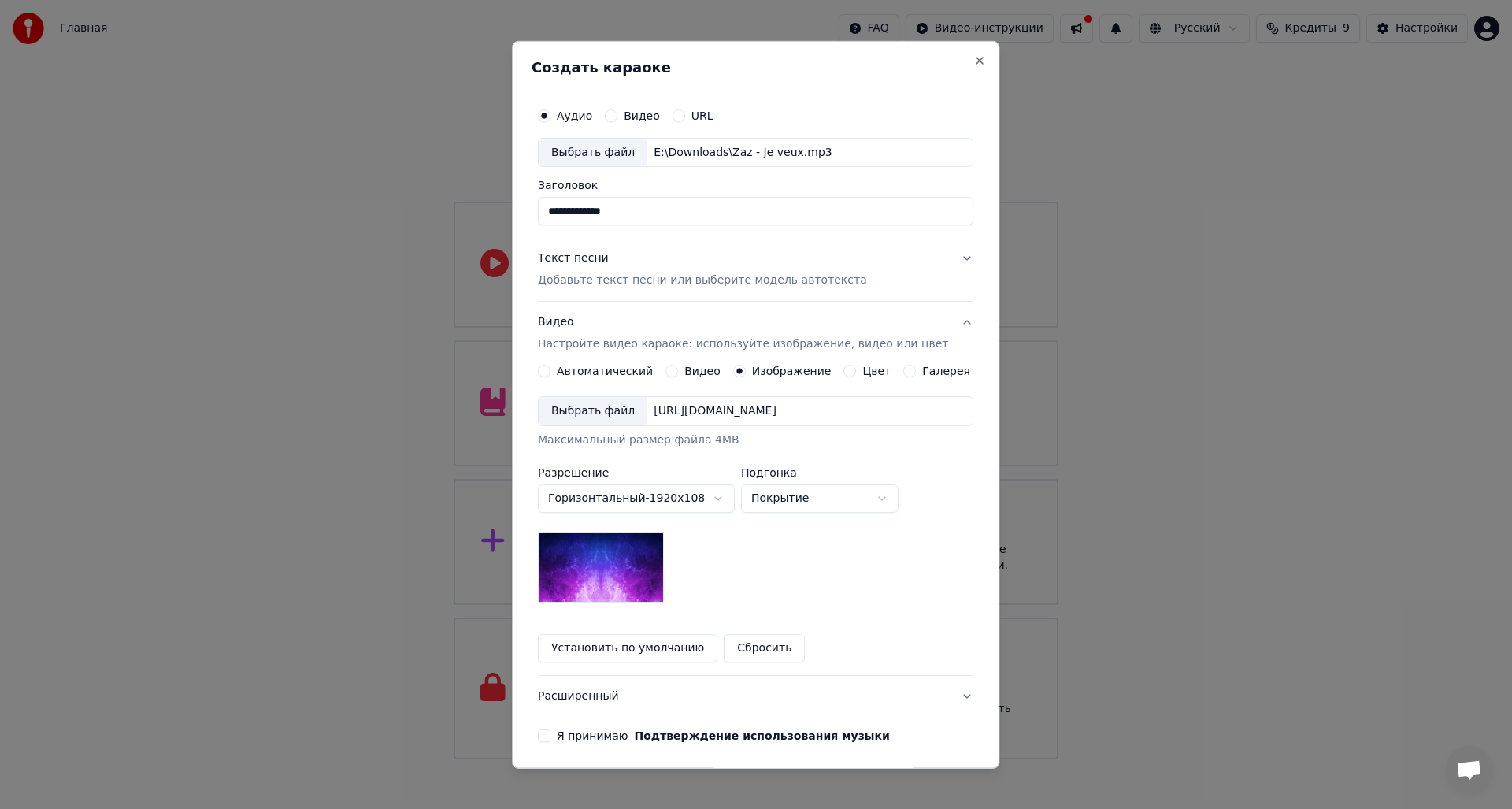
click at [590, 414] on div "Выбрать файл" at bounding box center [592, 411] width 108 height 29
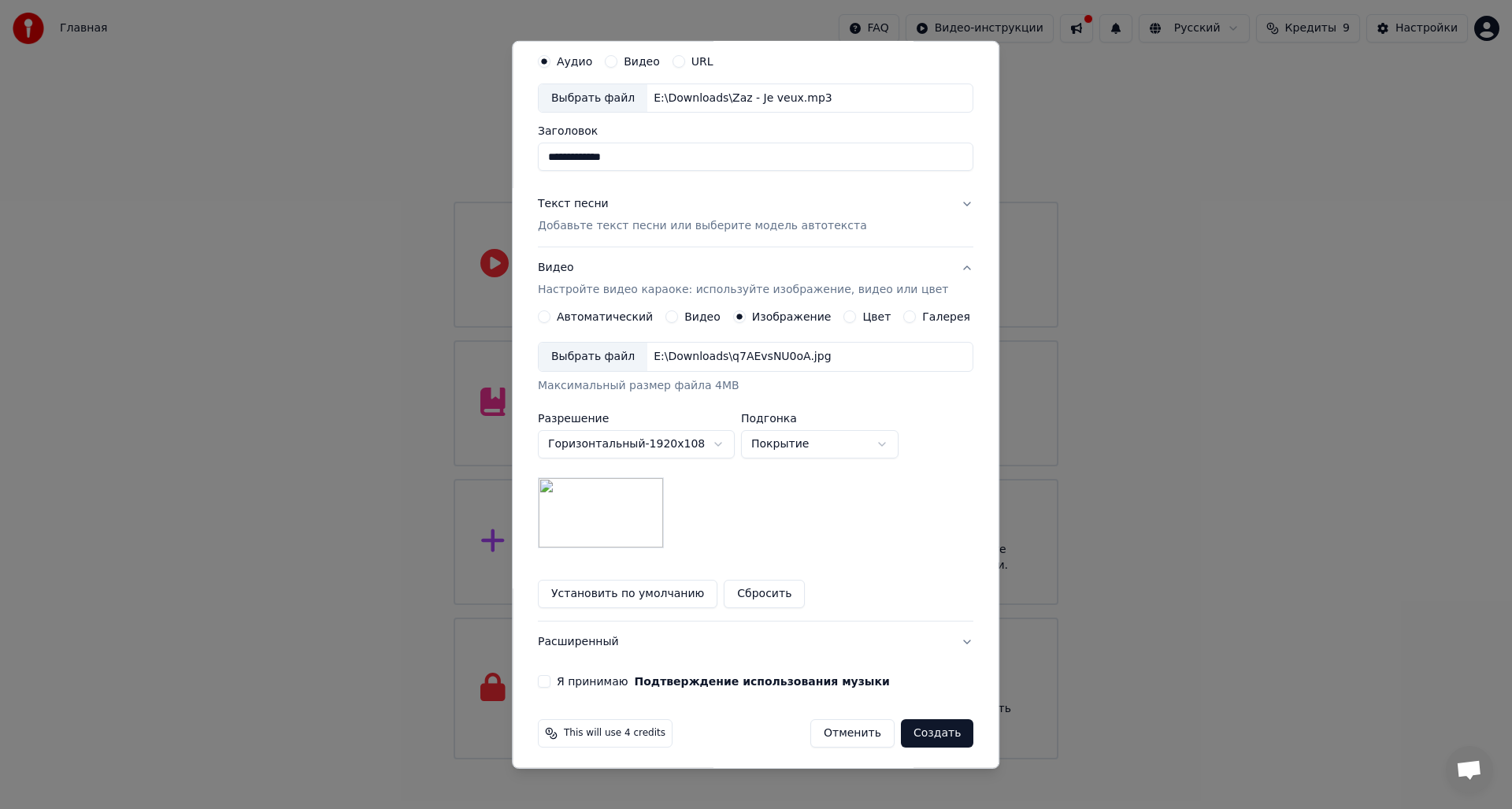
scroll to position [59, 0]
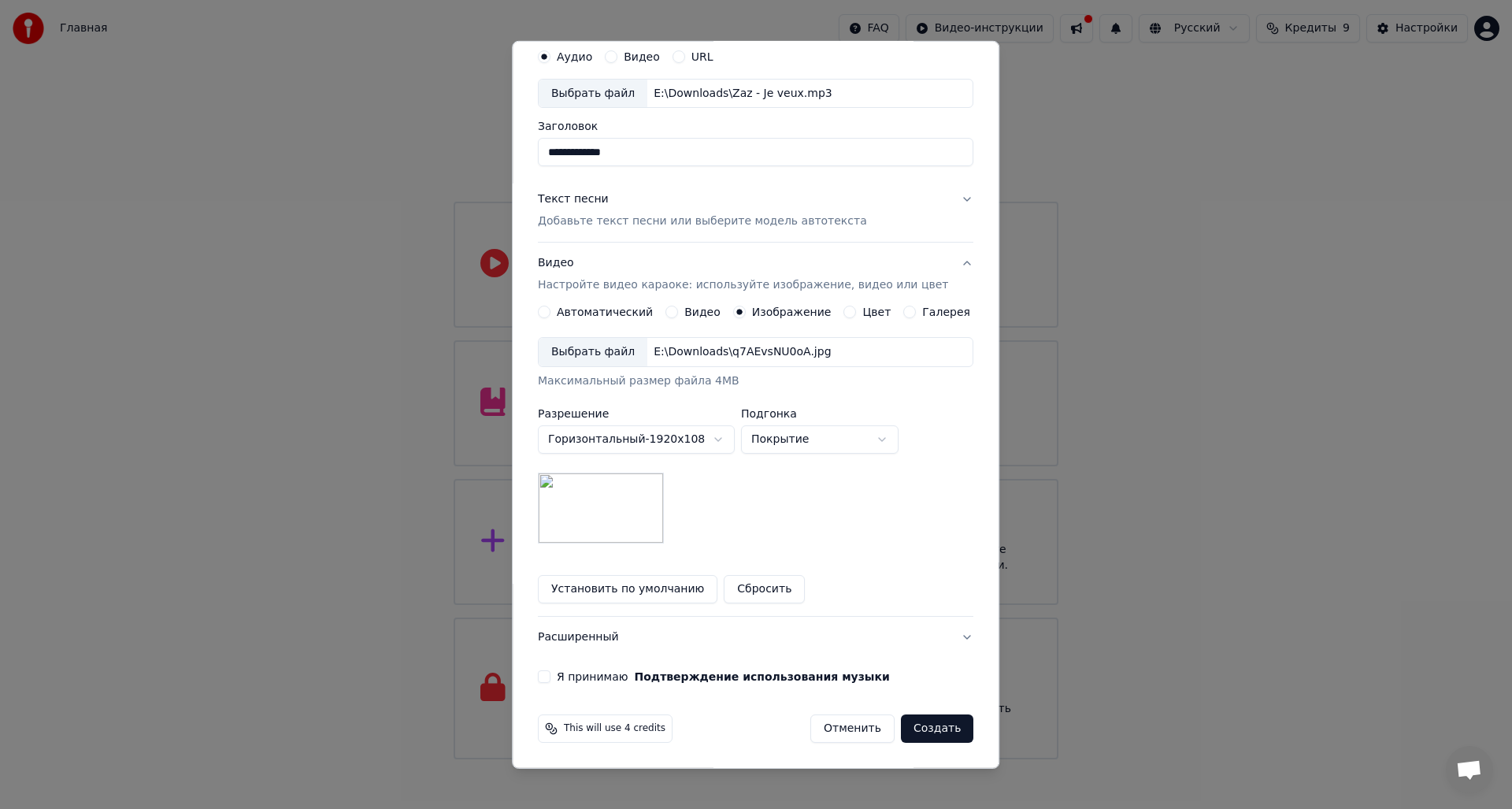
click at [569, 671] on label "Я принимаю Подтверждение использования музыки" at bounding box center [724, 676] width 334 height 11
click at [550, 671] on button "Я принимаю Подтверждение использования музыки" at bounding box center [544, 676] width 13 height 13
click at [732, 653] on button "Расширенный" at bounding box center [755, 637] width 435 height 41
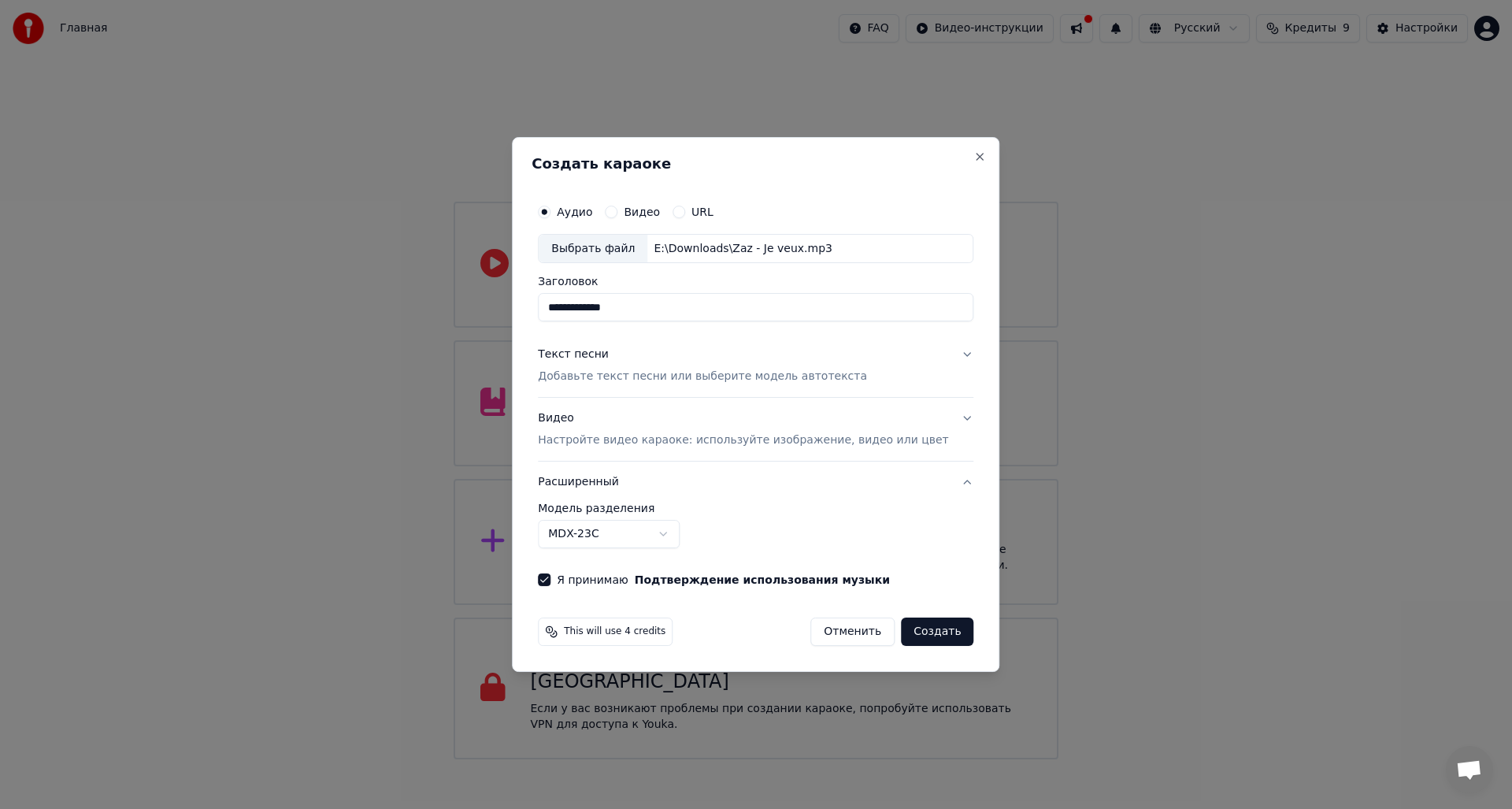
click at [915, 638] on button "Создать" at bounding box center [937, 631] width 72 height 29
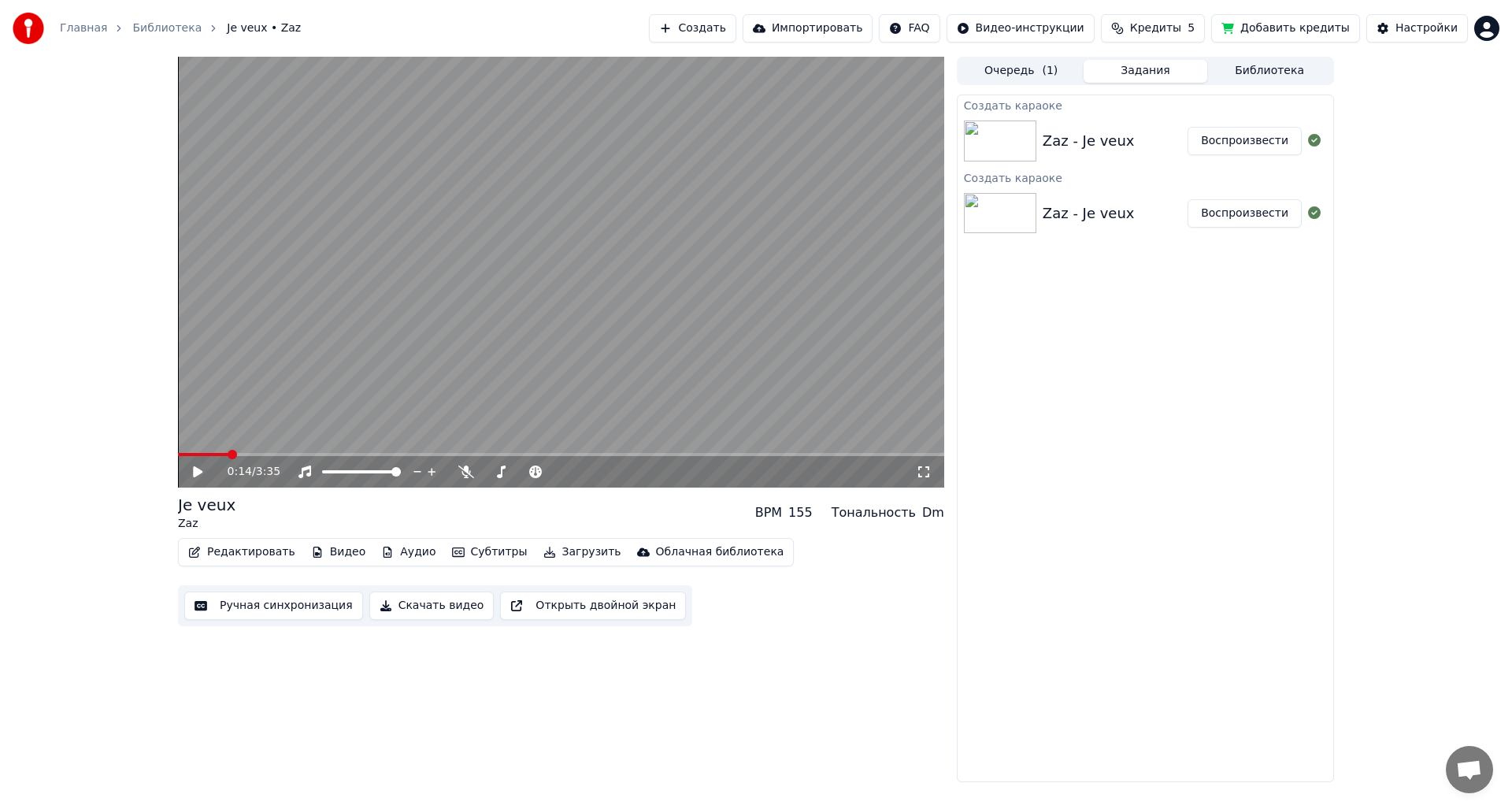
click at [369, 413] on video at bounding box center [561, 272] width 766 height 431
click at [369, 422] on video at bounding box center [561, 272] width 766 height 431
click at [370, 403] on video at bounding box center [561, 272] width 766 height 431
click at [265, 548] on button "Редактировать" at bounding box center [241, 552] width 120 height 22
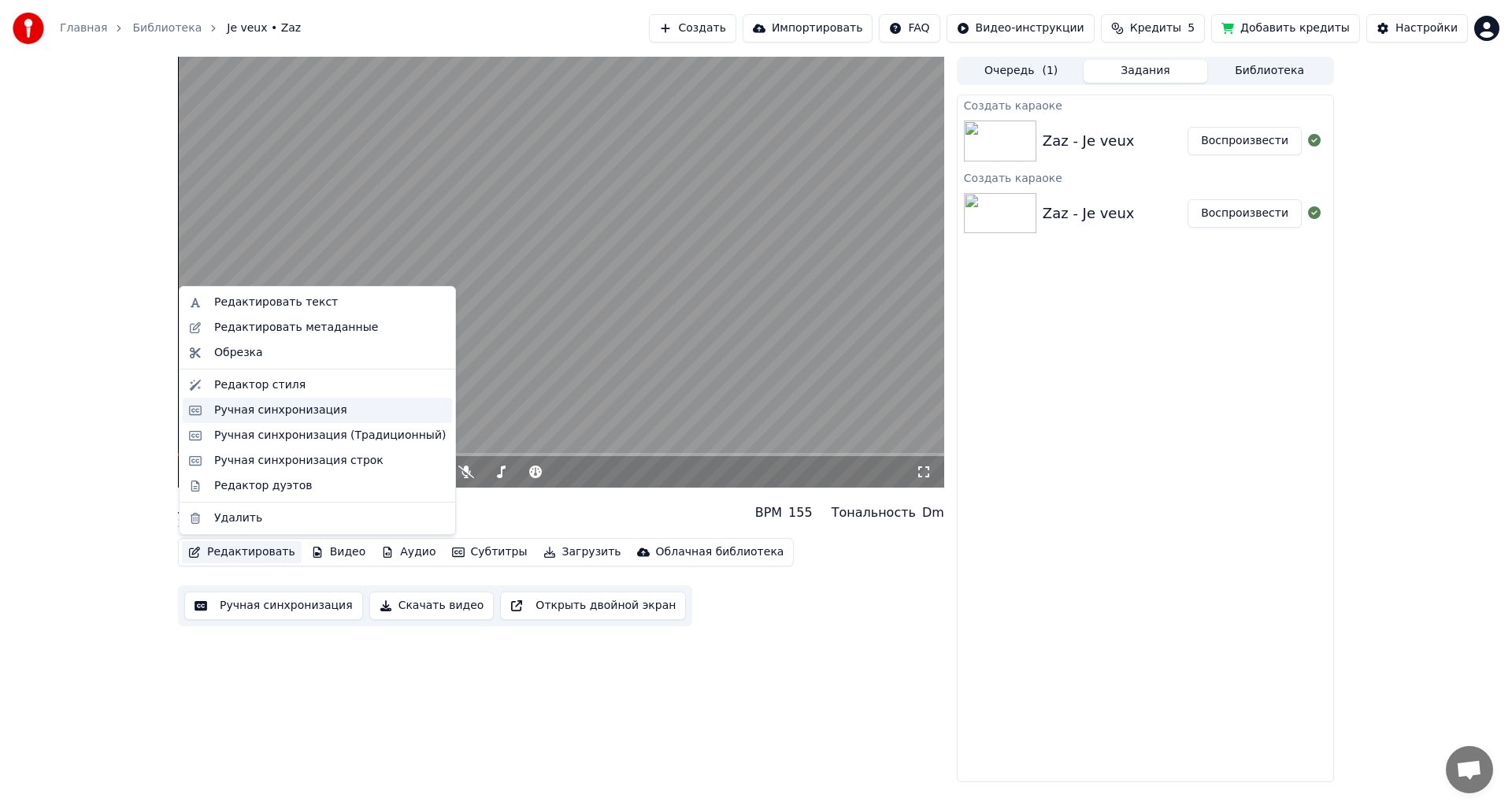
click at [281, 406] on div "Ручная синхронизация" at bounding box center [281, 410] width 133 height 16
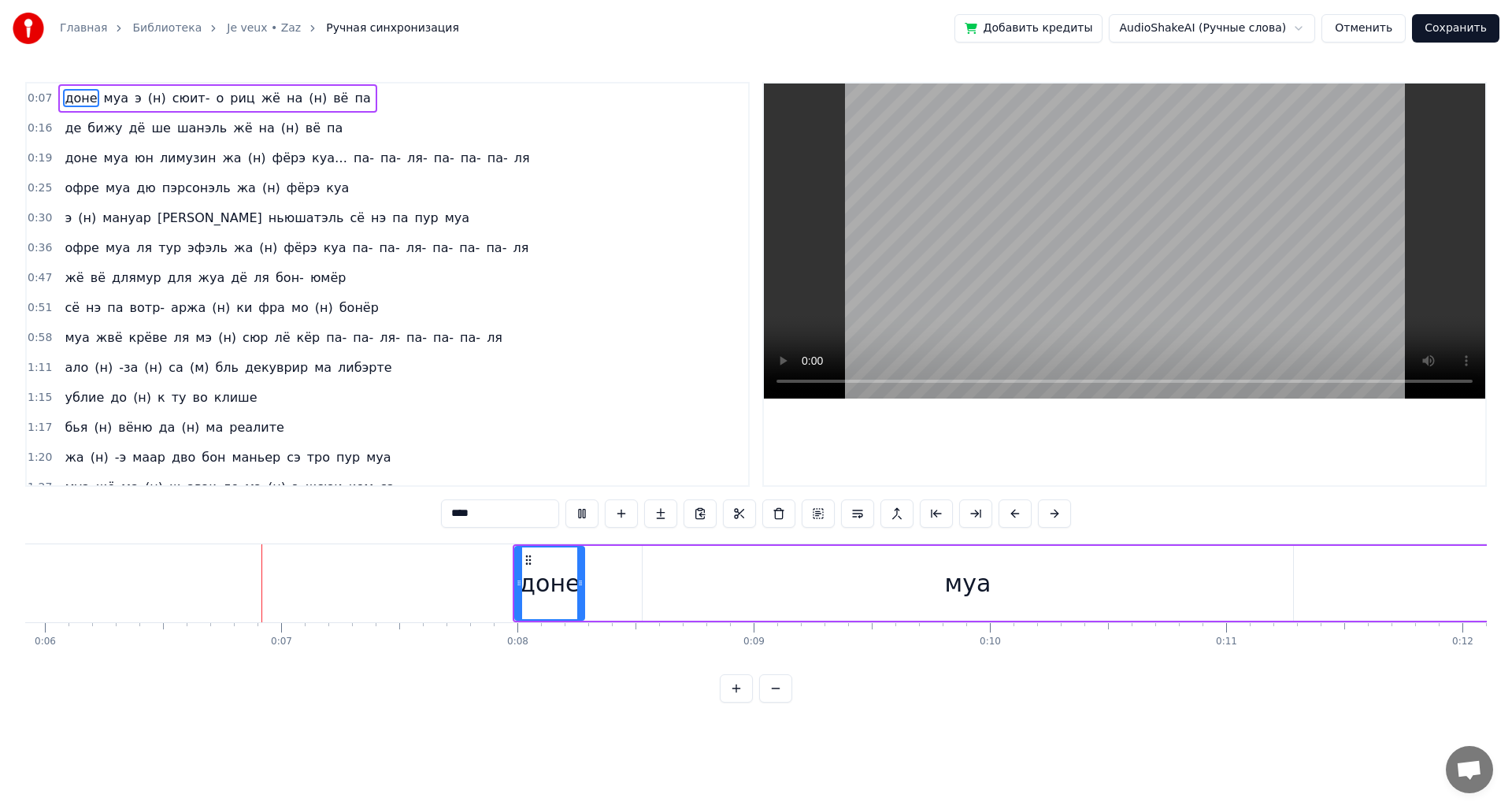
scroll to position [0, 1430]
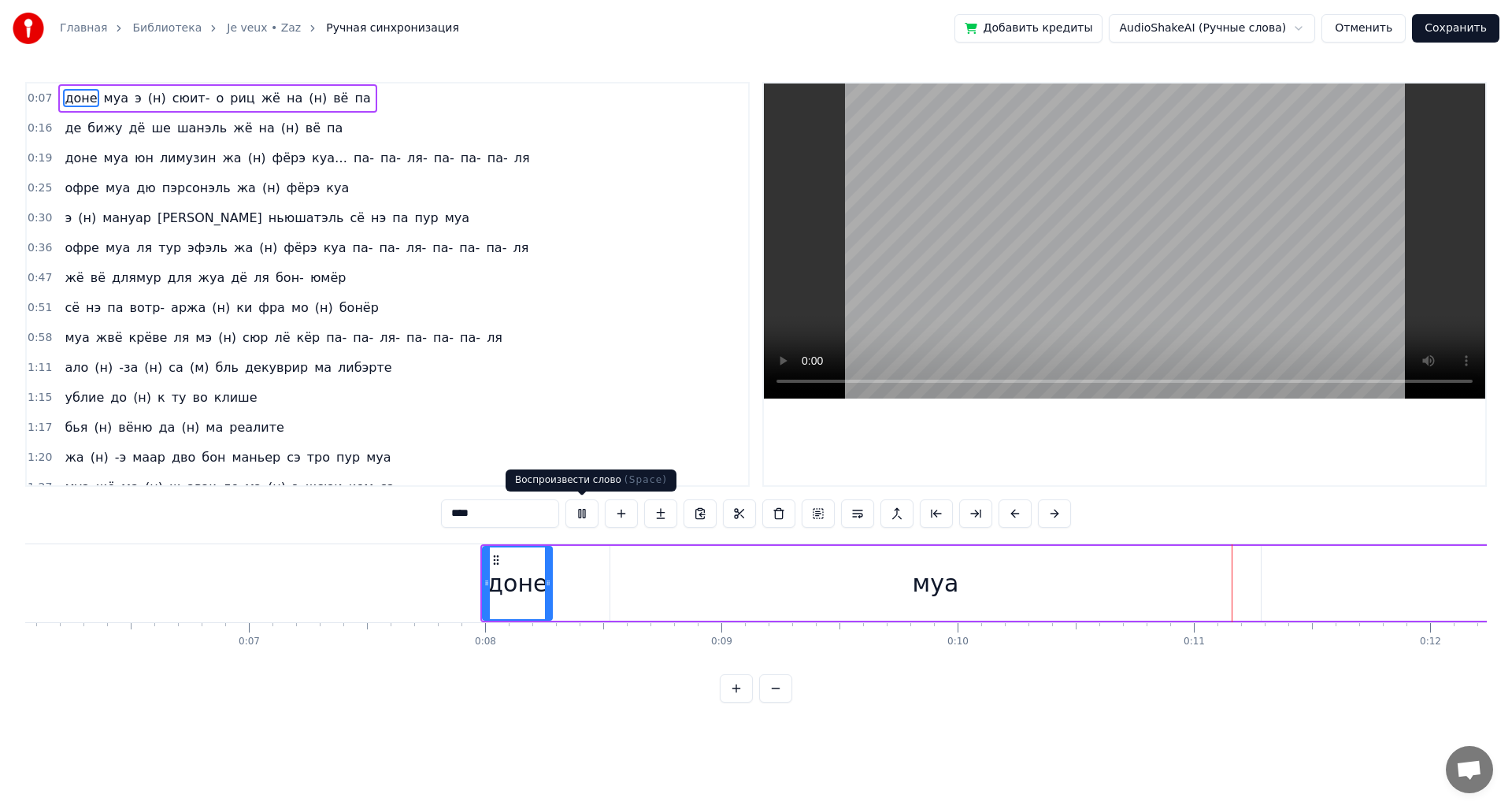
click at [581, 517] on button at bounding box center [582, 513] width 33 height 29
drag, startPoint x: 513, startPoint y: 575, endPoint x: 594, endPoint y: 578, distance: 81.1
click at [594, 578] on div "доне муа э (н) сюит- о риц жё на (н) вё па" at bounding box center [1445, 583] width 1931 height 78
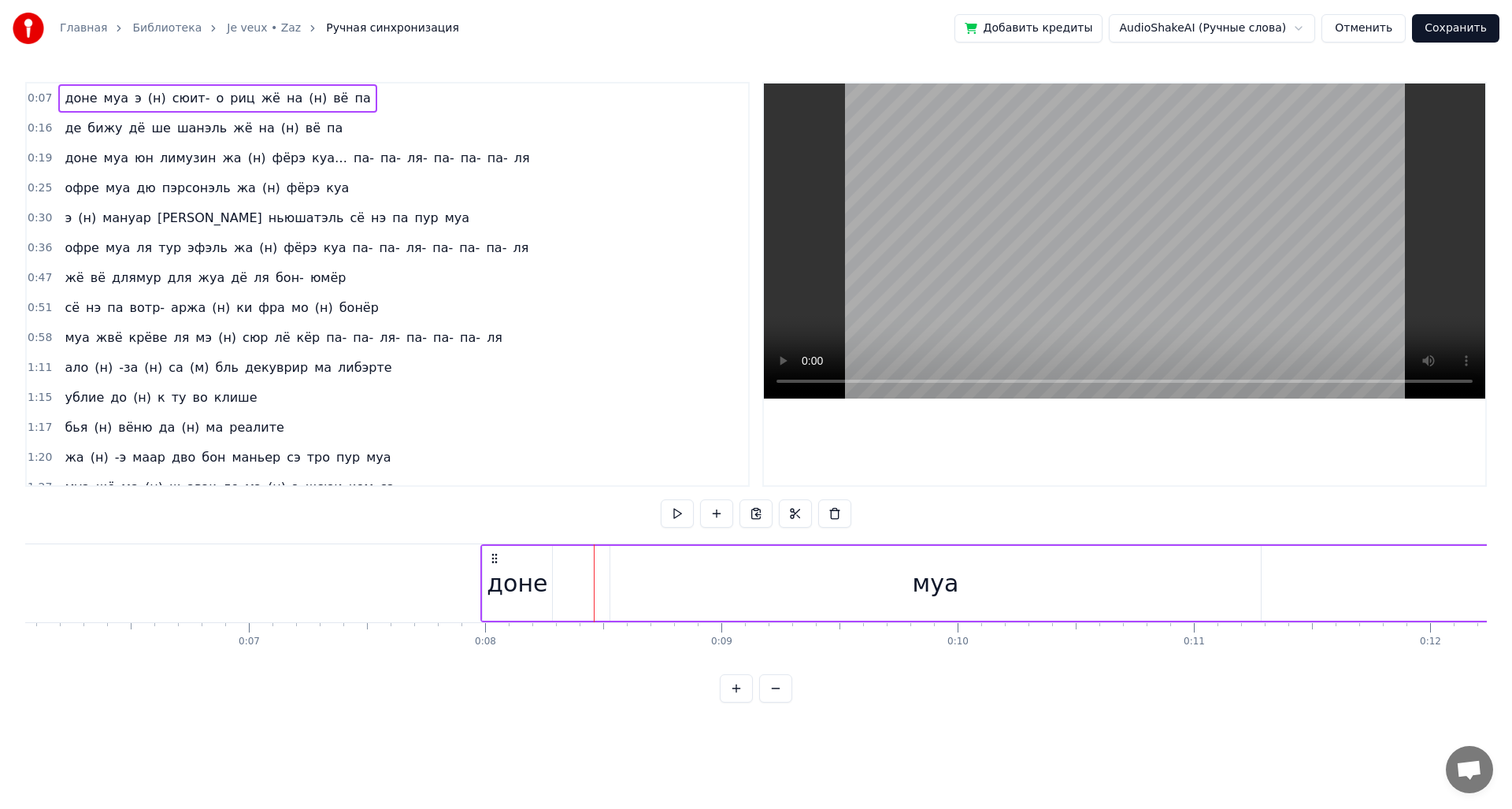
drag, startPoint x: 499, startPoint y: 580, endPoint x: 582, endPoint y: 588, distance: 83.4
click at [582, 588] on div "доне муа э (н) сюит- о риц жё на (н) вё па" at bounding box center [1445, 583] width 1931 height 78
click at [520, 584] on div "доне" at bounding box center [516, 583] width 60 height 35
drag, startPoint x: 512, startPoint y: 582, endPoint x: 641, endPoint y: 592, distance: 129.4
click at [624, 592] on div "доне муа э (н) сюит- о риц жё на (н) вё па" at bounding box center [1445, 583] width 1931 height 78
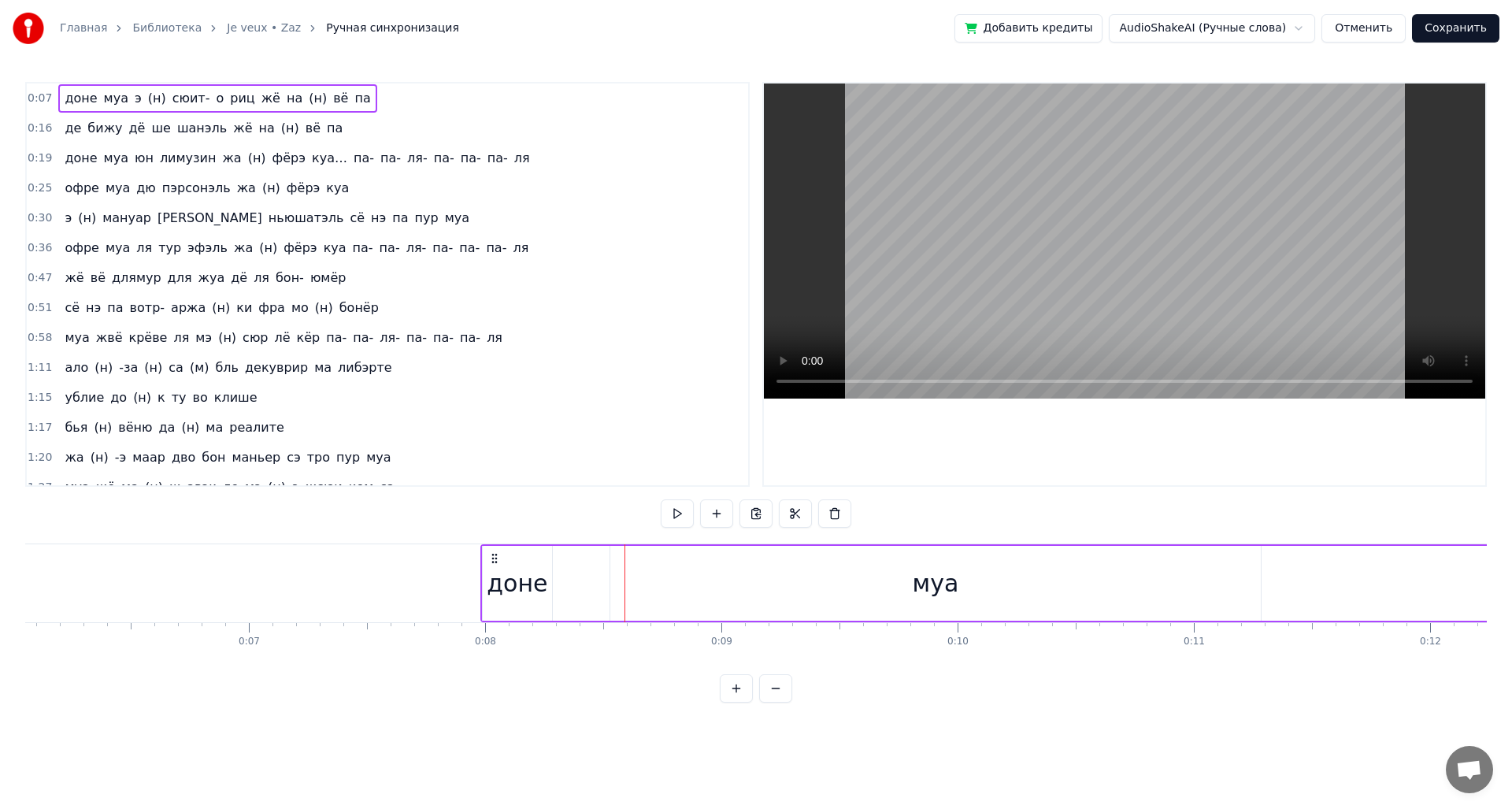
click at [712, 588] on div "муа" at bounding box center [936, 583] width 650 height 75
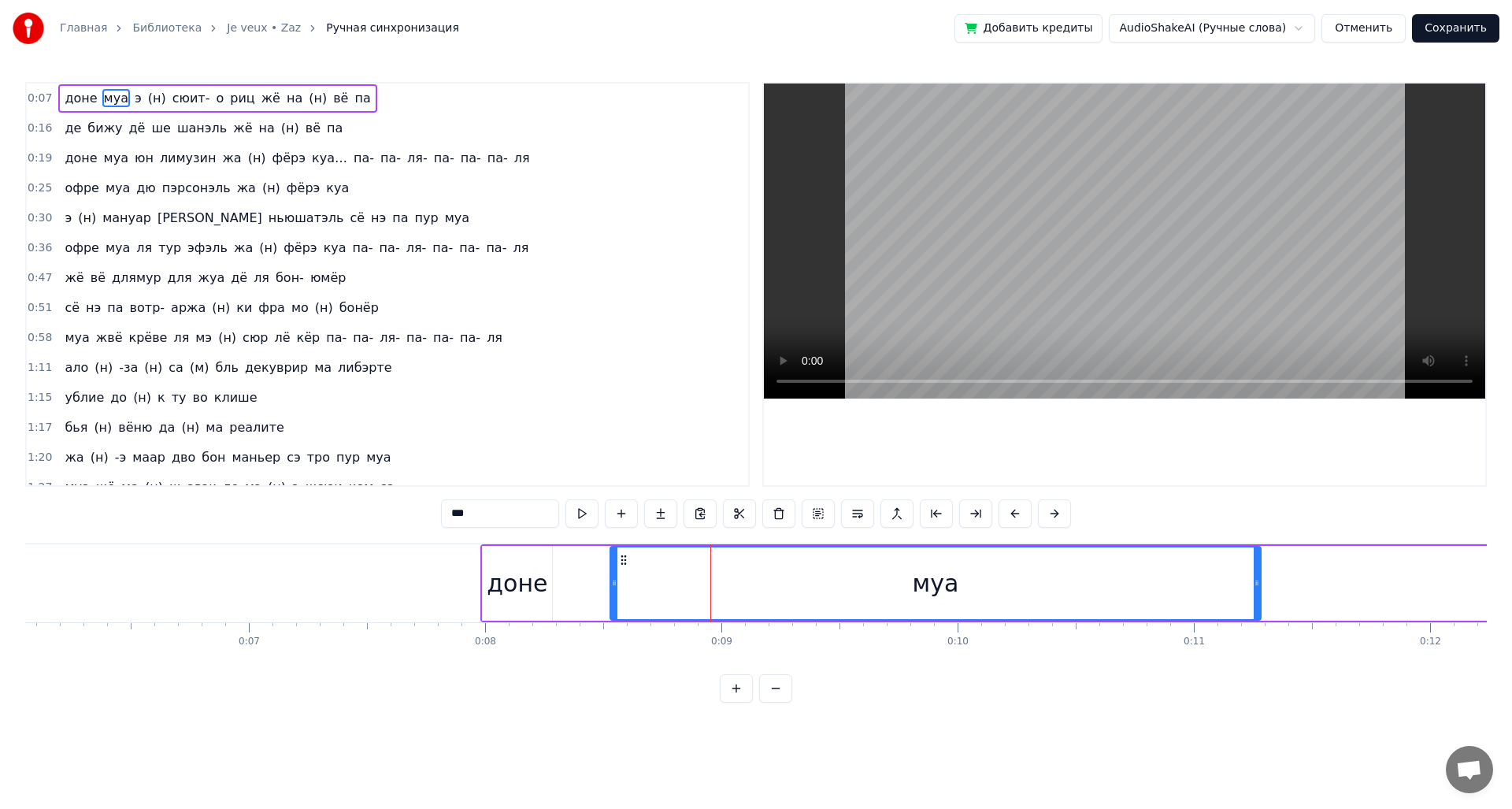
drag, startPoint x: 760, startPoint y: 588, endPoint x: 984, endPoint y: 587, distance: 224.0
click at [984, 587] on div "муа" at bounding box center [936, 583] width 649 height 71
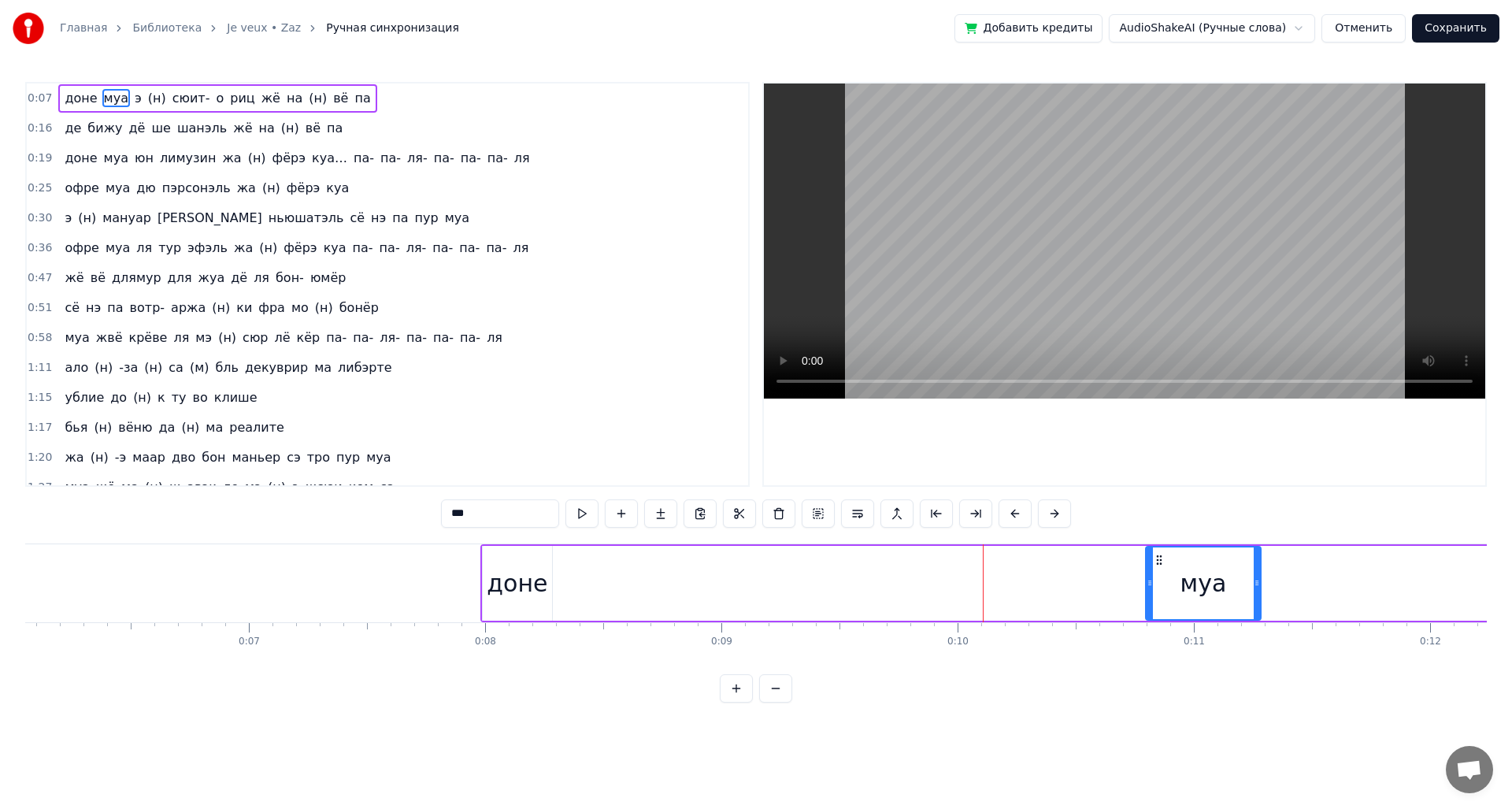
drag, startPoint x: 611, startPoint y: 580, endPoint x: 1146, endPoint y: 580, distance: 535.0
click at [1146, 580] on icon at bounding box center [1149, 583] width 6 height 13
drag, startPoint x: 1216, startPoint y: 572, endPoint x: 1291, endPoint y: 570, distance: 75.0
click at [1291, 570] on div "доне муа э (н) сюит- о риц жё на (н) вё па" at bounding box center [1445, 583] width 1931 height 78
click at [1264, 570] on div "доне муа э (н) сюит- о риц жё на (н) вё па" at bounding box center [1445, 583] width 1931 height 78
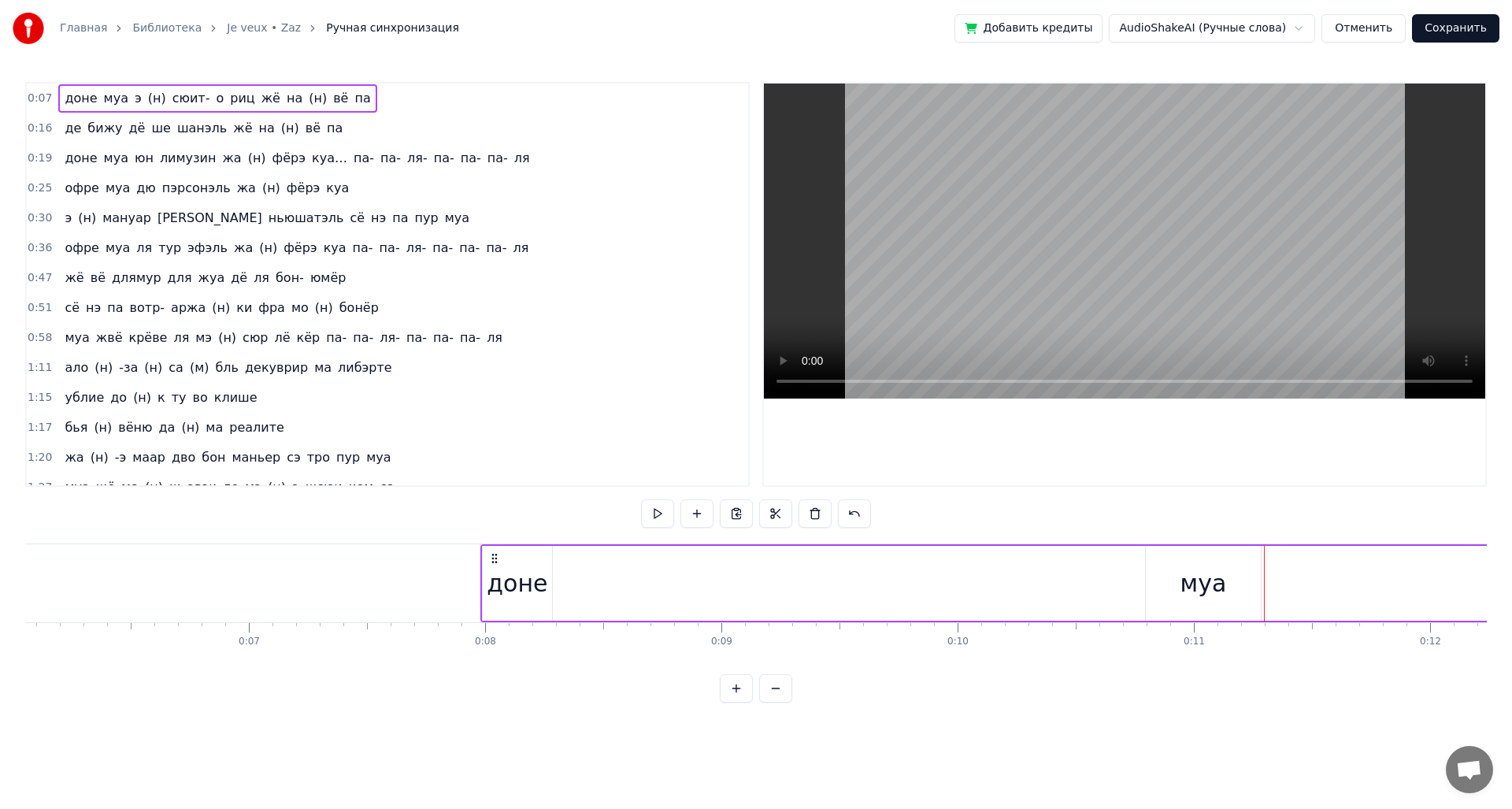
click at [1256, 575] on div "муа" at bounding box center [1203, 583] width 115 height 75
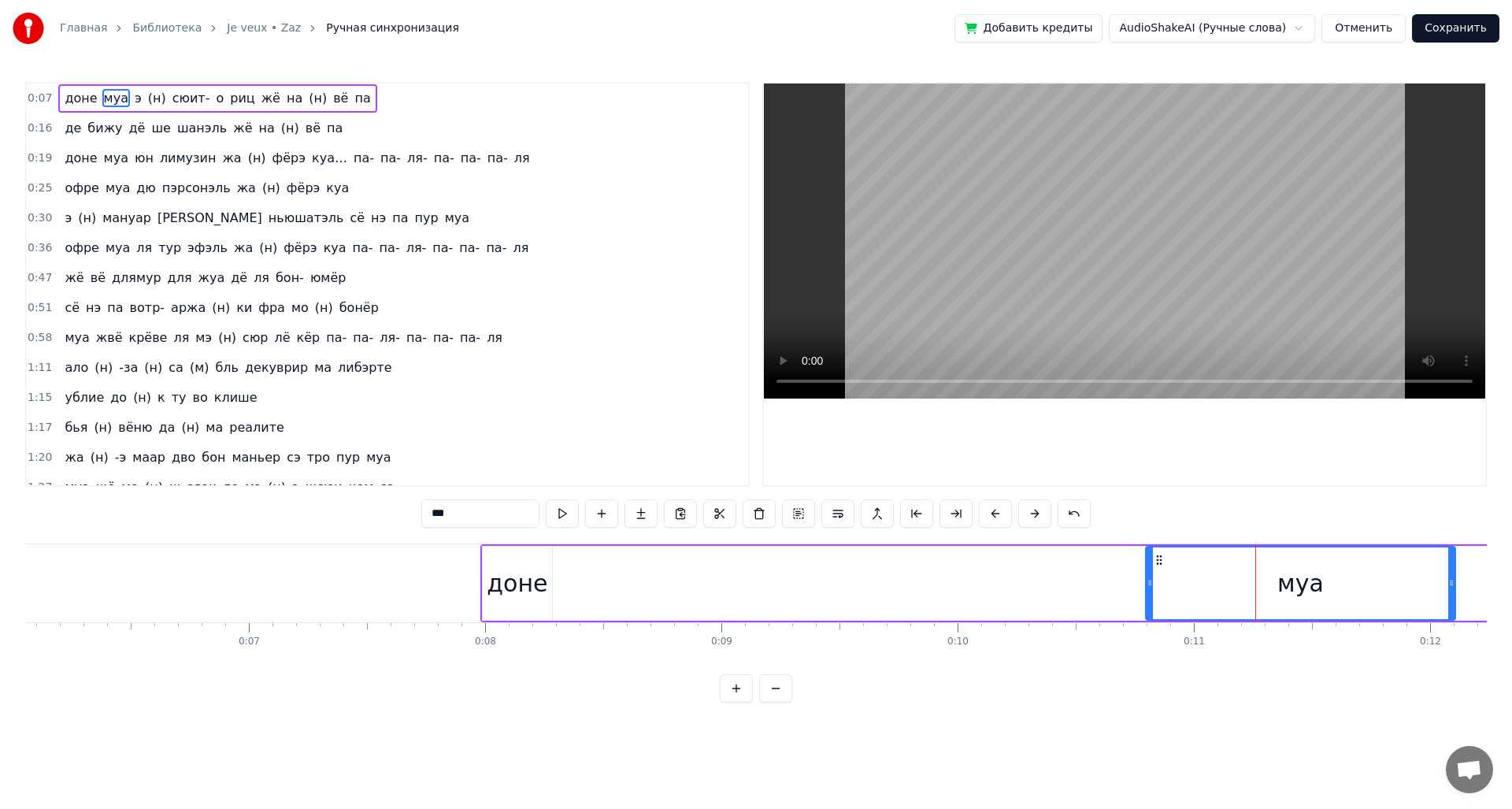
drag, startPoint x: 1256, startPoint y: 575, endPoint x: 1483, endPoint y: 575, distance: 227.0
click at [1455, 575] on div at bounding box center [1451, 583] width 6 height 71
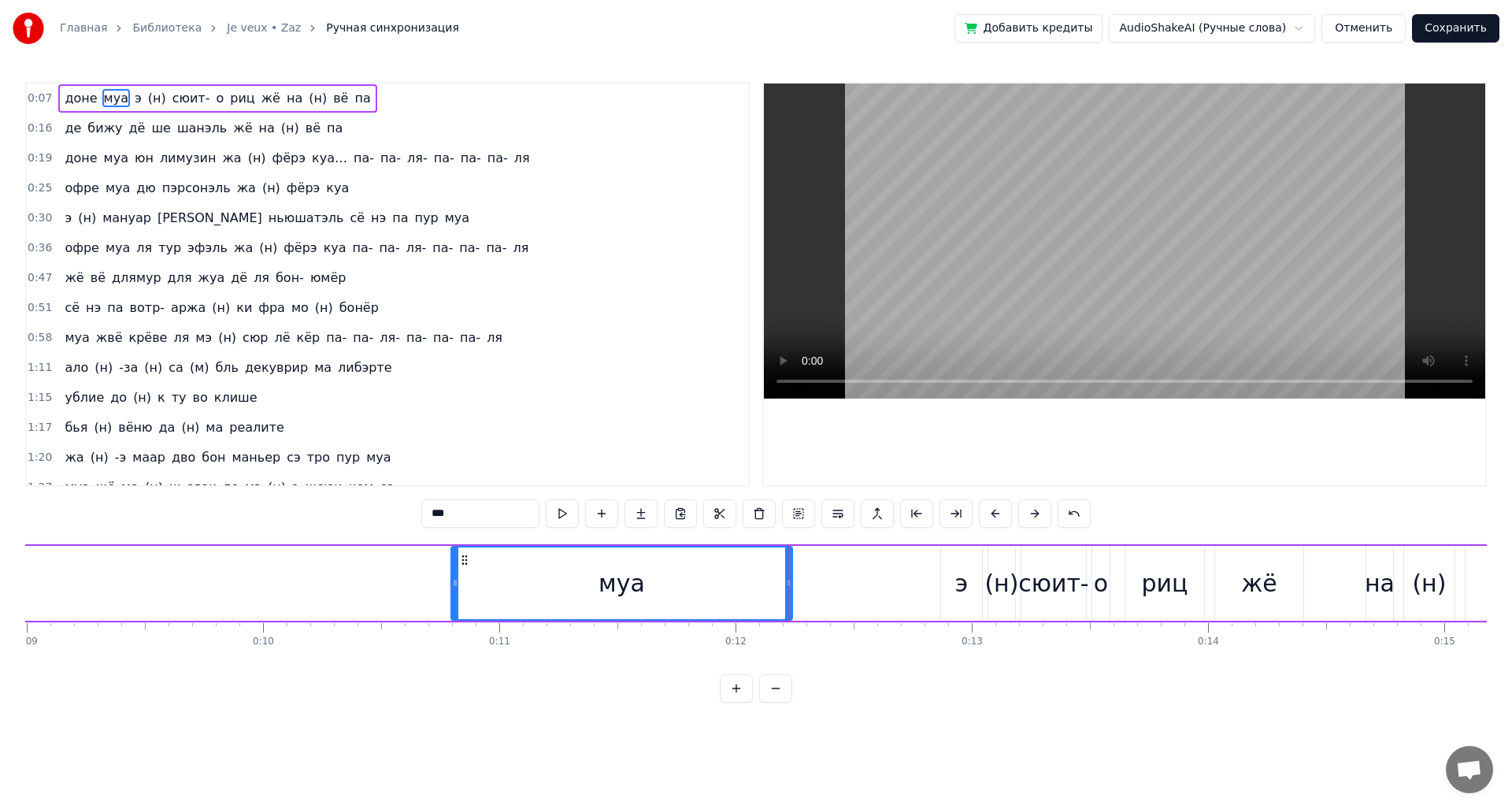
scroll to position [0, 2041]
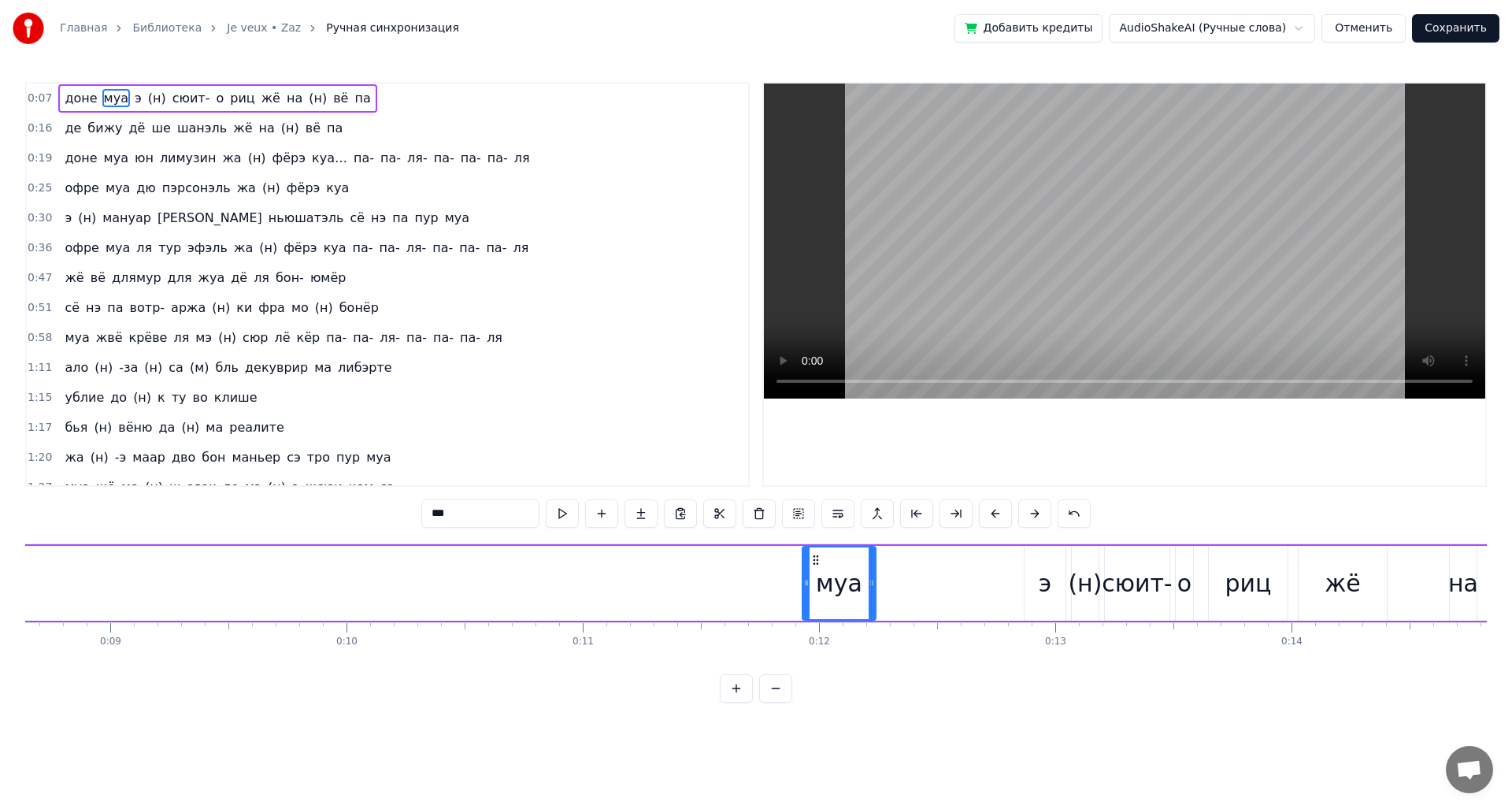
drag, startPoint x: 535, startPoint y: 591, endPoint x: 802, endPoint y: 584, distance: 267.1
click at [803, 584] on div at bounding box center [806, 583] width 6 height 71
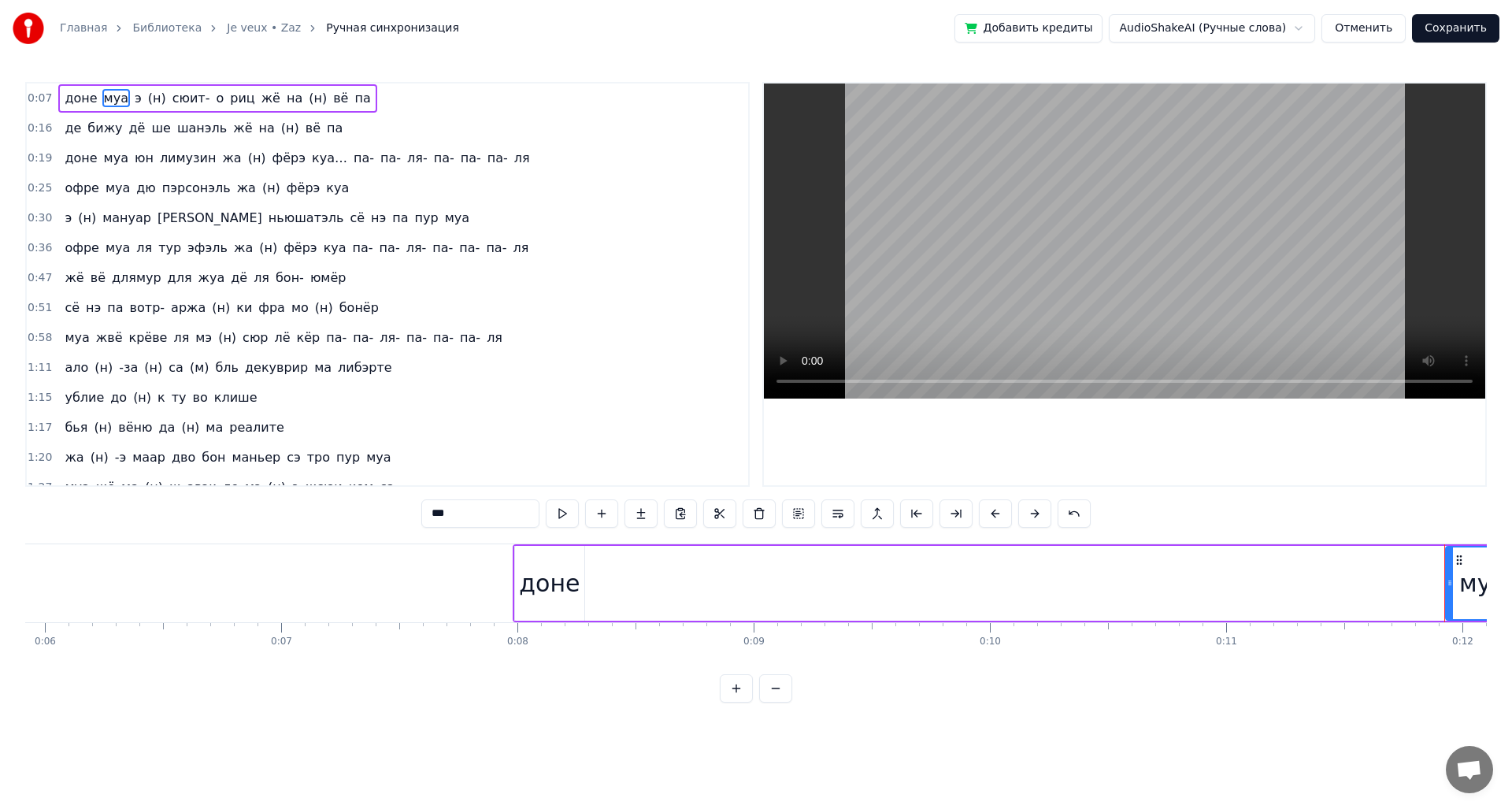
scroll to position [0, 1538]
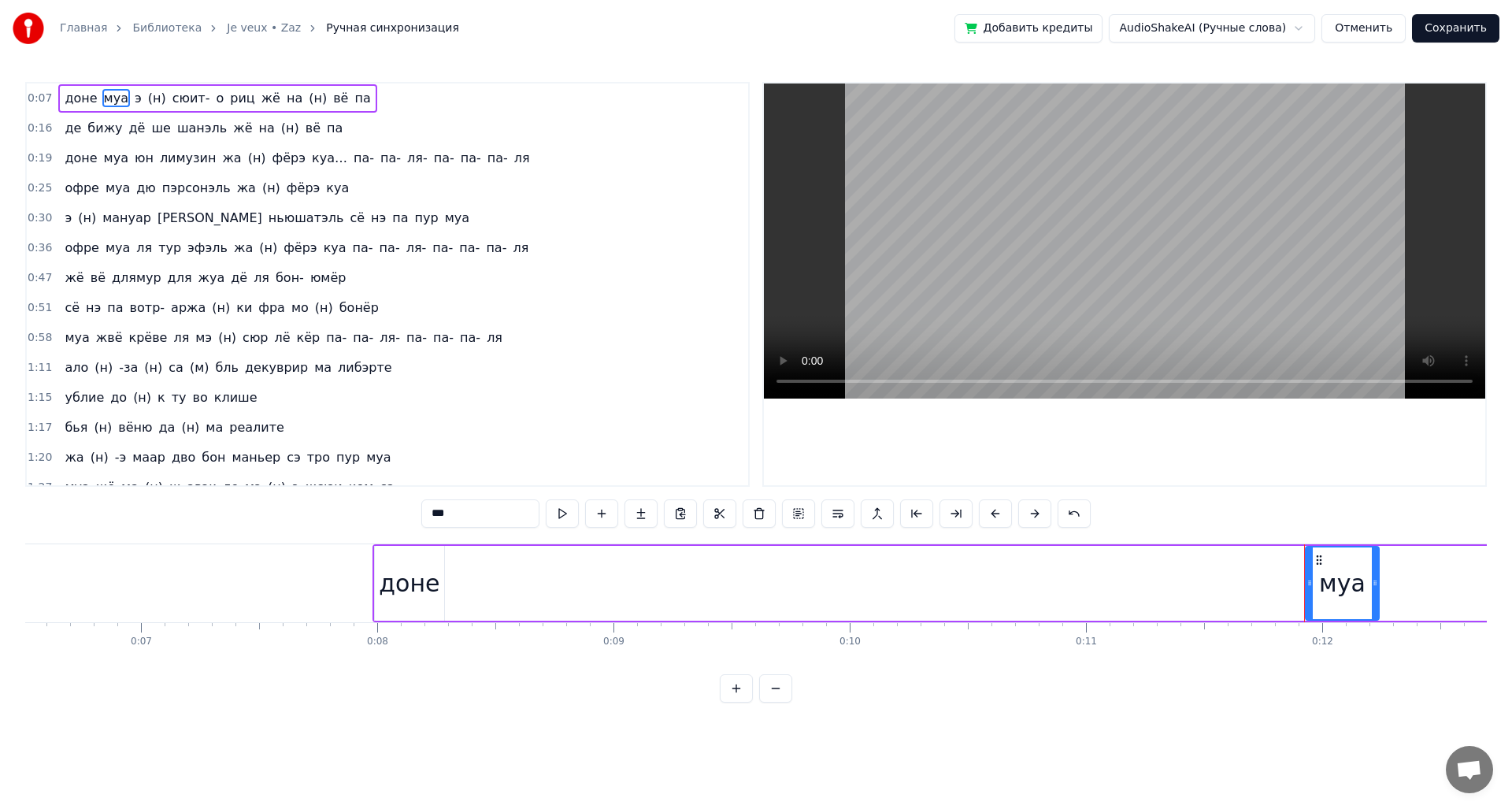
click at [383, 616] on div "доне" at bounding box center [410, 583] width 69 height 75
type input "****"
drag, startPoint x: 377, startPoint y: 607, endPoint x: 733, endPoint y: 606, distance: 356.0
click at [807, 605] on div "доне муа э (н) сюит- о риц жё на (н) вё па" at bounding box center [1338, 583] width 1931 height 78
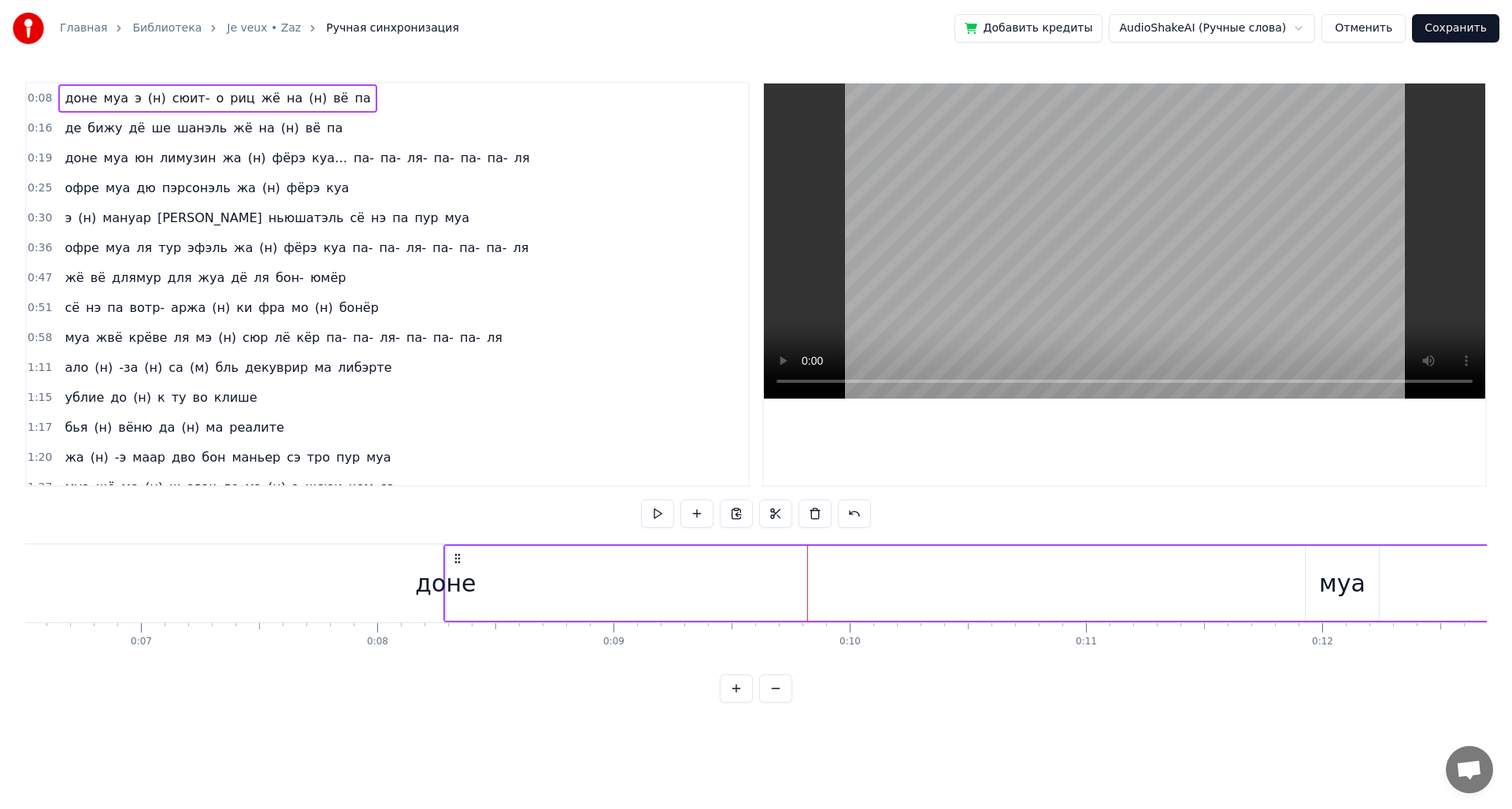
click at [453, 592] on div "доне" at bounding box center [445, 583] width 60 height 35
drag, startPoint x: 447, startPoint y: 590, endPoint x: 730, endPoint y: 588, distance: 283.0
click at [730, 588] on div "доне муа э (н) сюит- о риц жё на (н) вё па" at bounding box center [1374, 583] width 1860 height 78
click at [538, 593] on div "доне муа э (н) сюит- о риц жё на (н) вё па" at bounding box center [1374, 583] width 1860 height 78
click at [507, 593] on div "доне муа э (н) сюит- о риц жё на (н) вё па" at bounding box center [1374, 583] width 1860 height 78
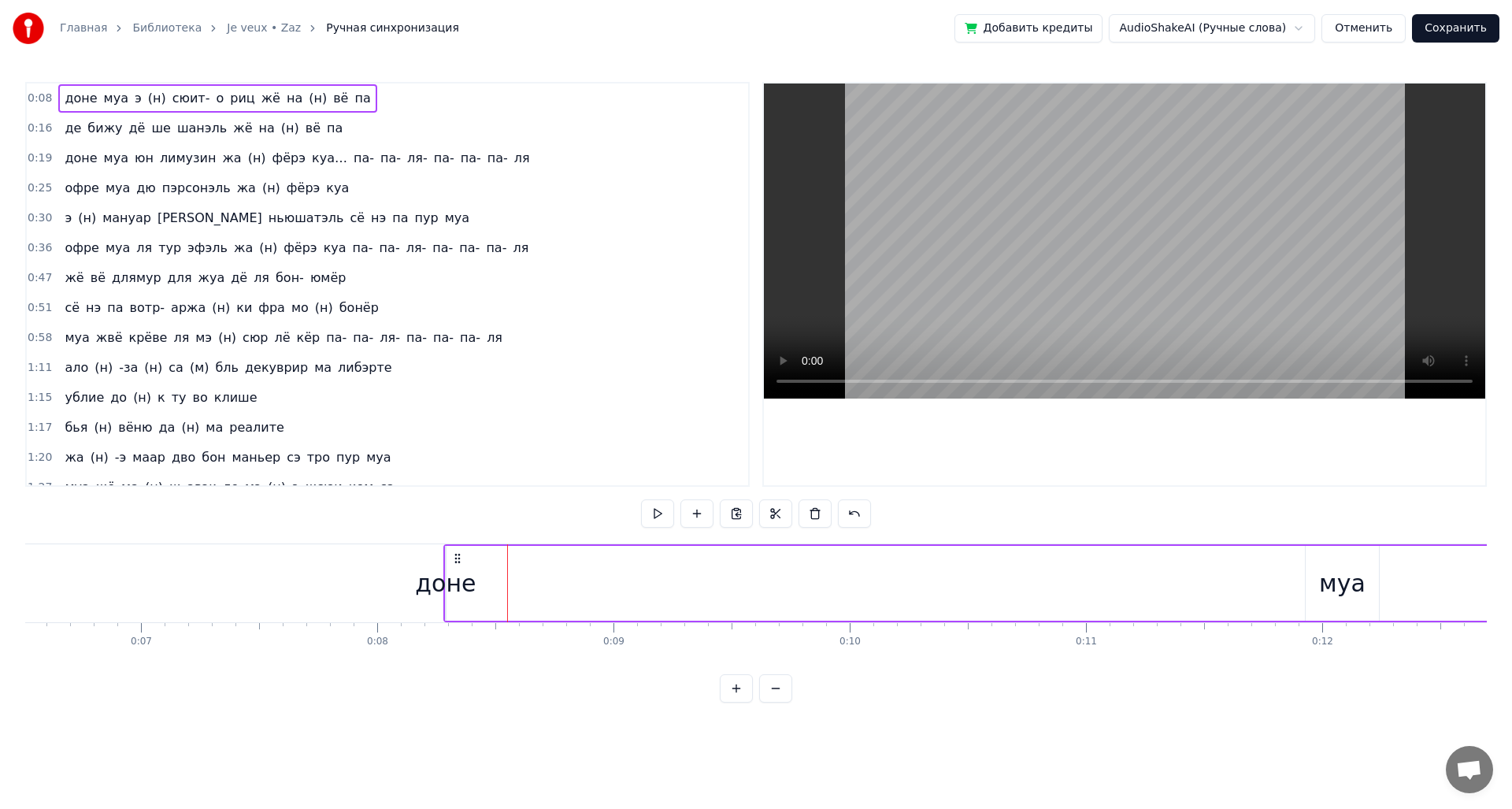
click at [444, 581] on div "доне" at bounding box center [445, 583] width 60 height 35
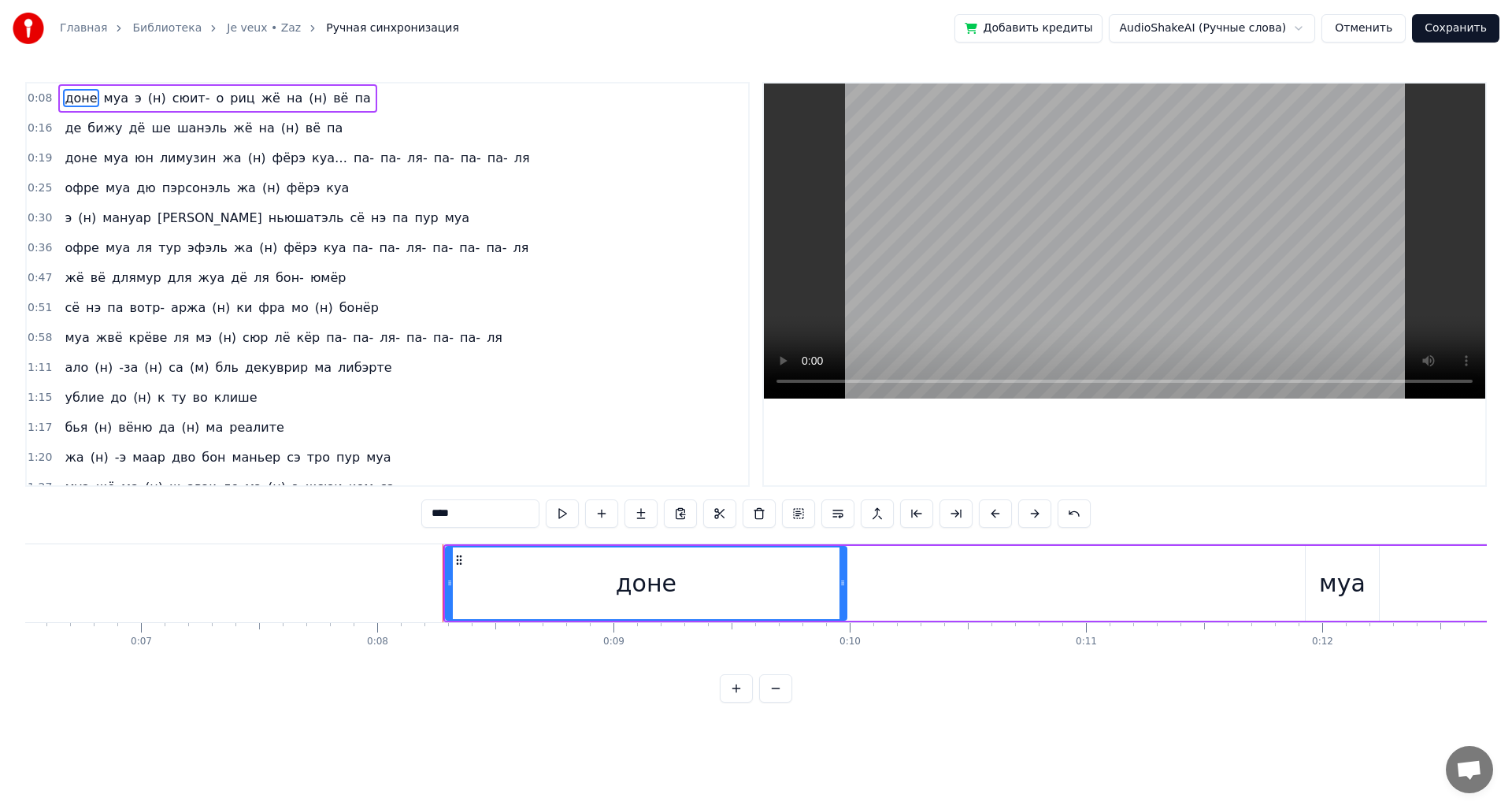
drag, startPoint x: 446, startPoint y: 578, endPoint x: 848, endPoint y: 578, distance: 402.0
click at [848, 578] on div "доне муа э (н) сюит- о риц жё на (н) вё па" at bounding box center [1374, 583] width 1860 height 78
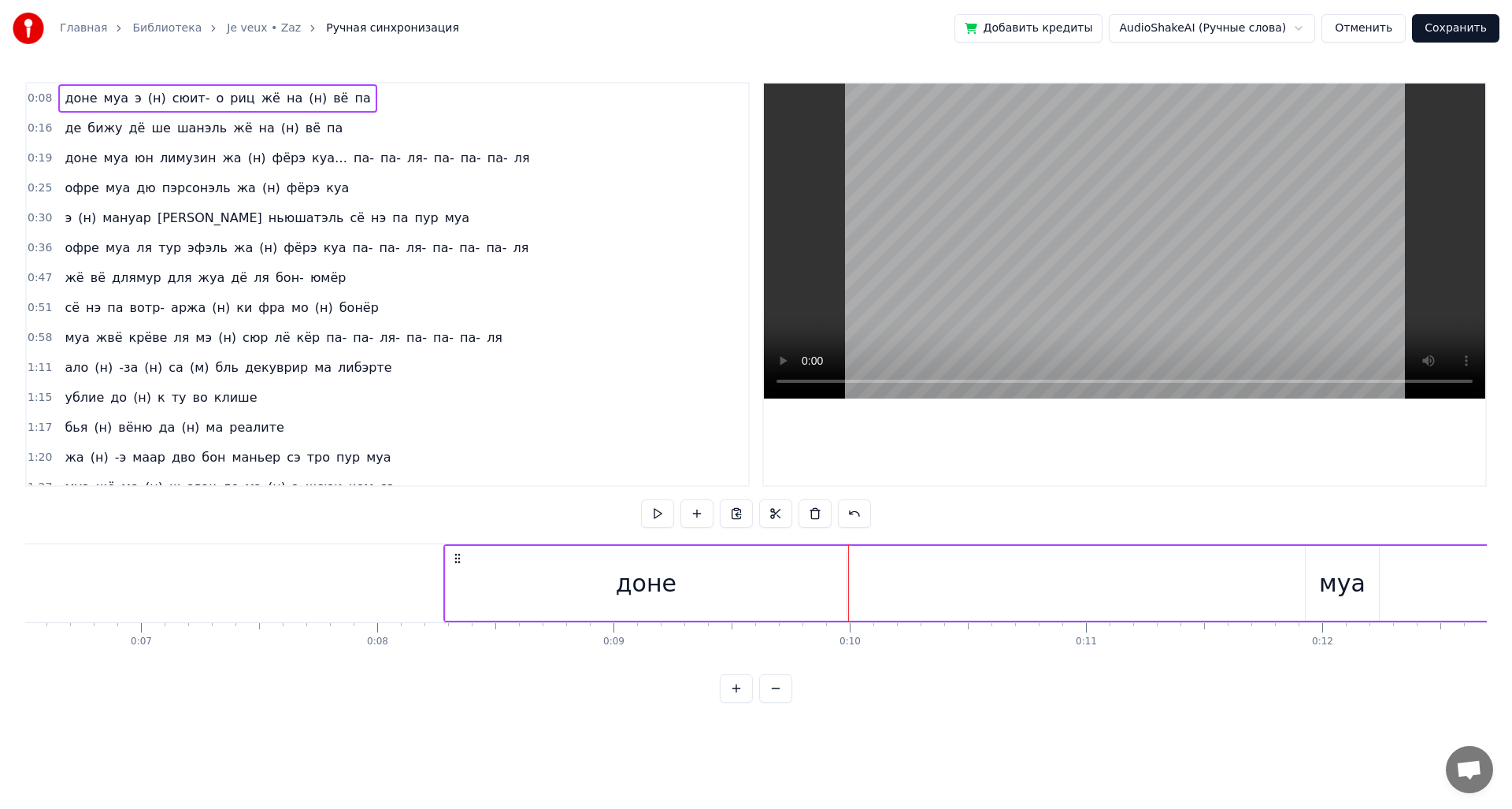
click at [447, 590] on div "доне" at bounding box center [646, 583] width 401 height 75
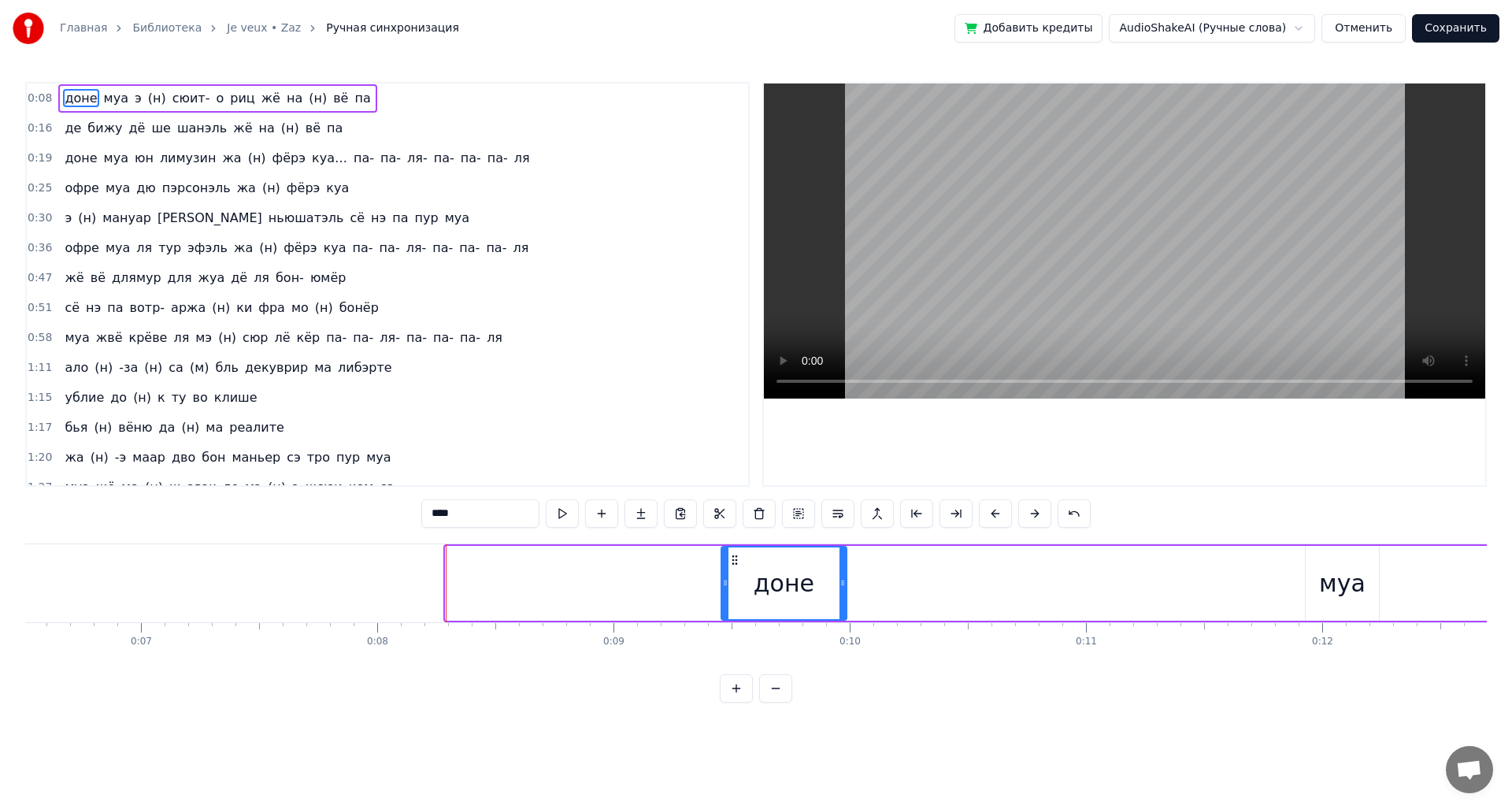
drag, startPoint x: 447, startPoint y: 590, endPoint x: 788, endPoint y: 590, distance: 341.0
click at [728, 590] on div at bounding box center [724, 583] width 6 height 71
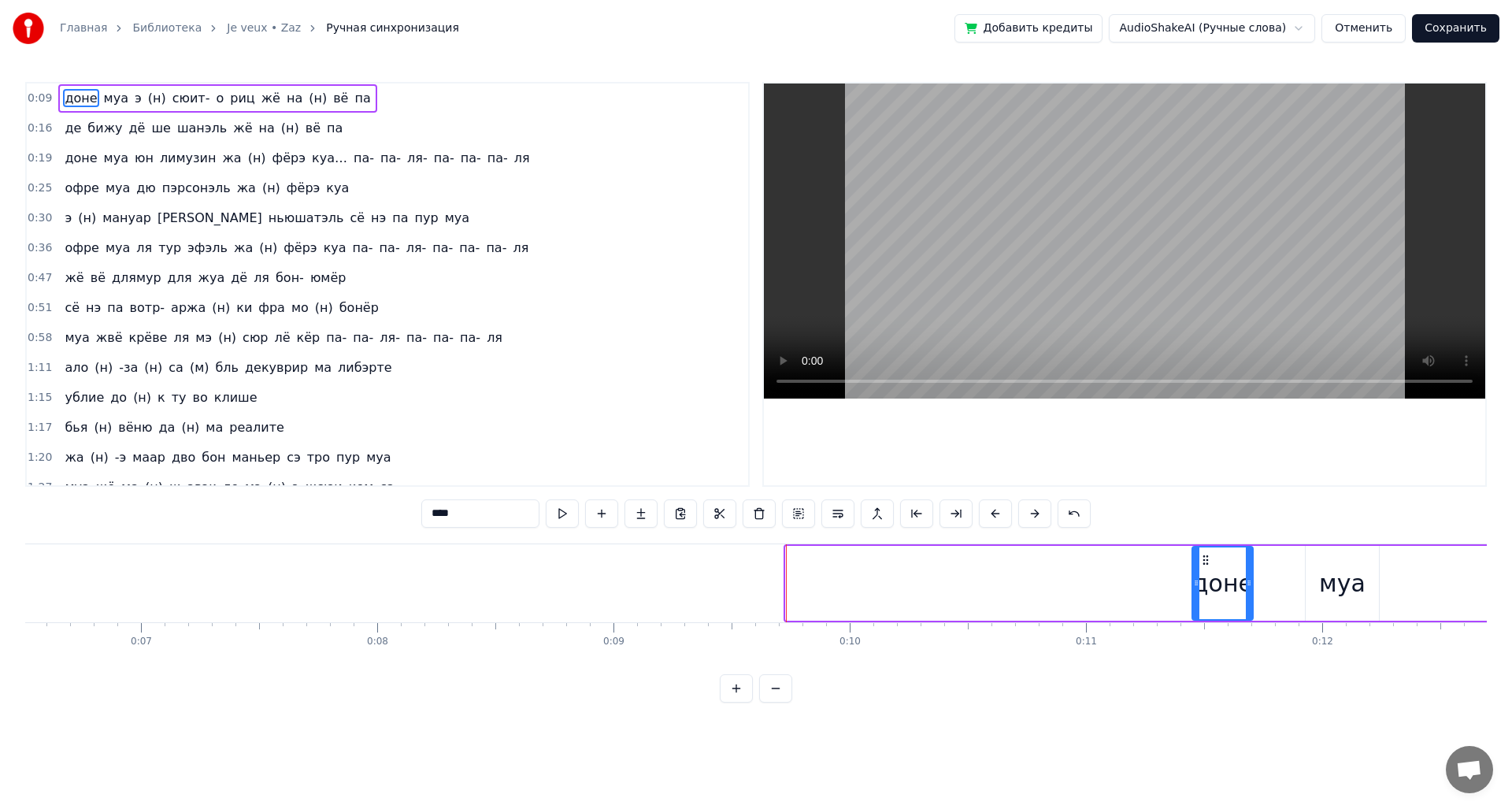
drag, startPoint x: 800, startPoint y: 558, endPoint x: 1208, endPoint y: 564, distance: 408.0
click at [1208, 564] on icon at bounding box center [1205, 560] width 13 height 13
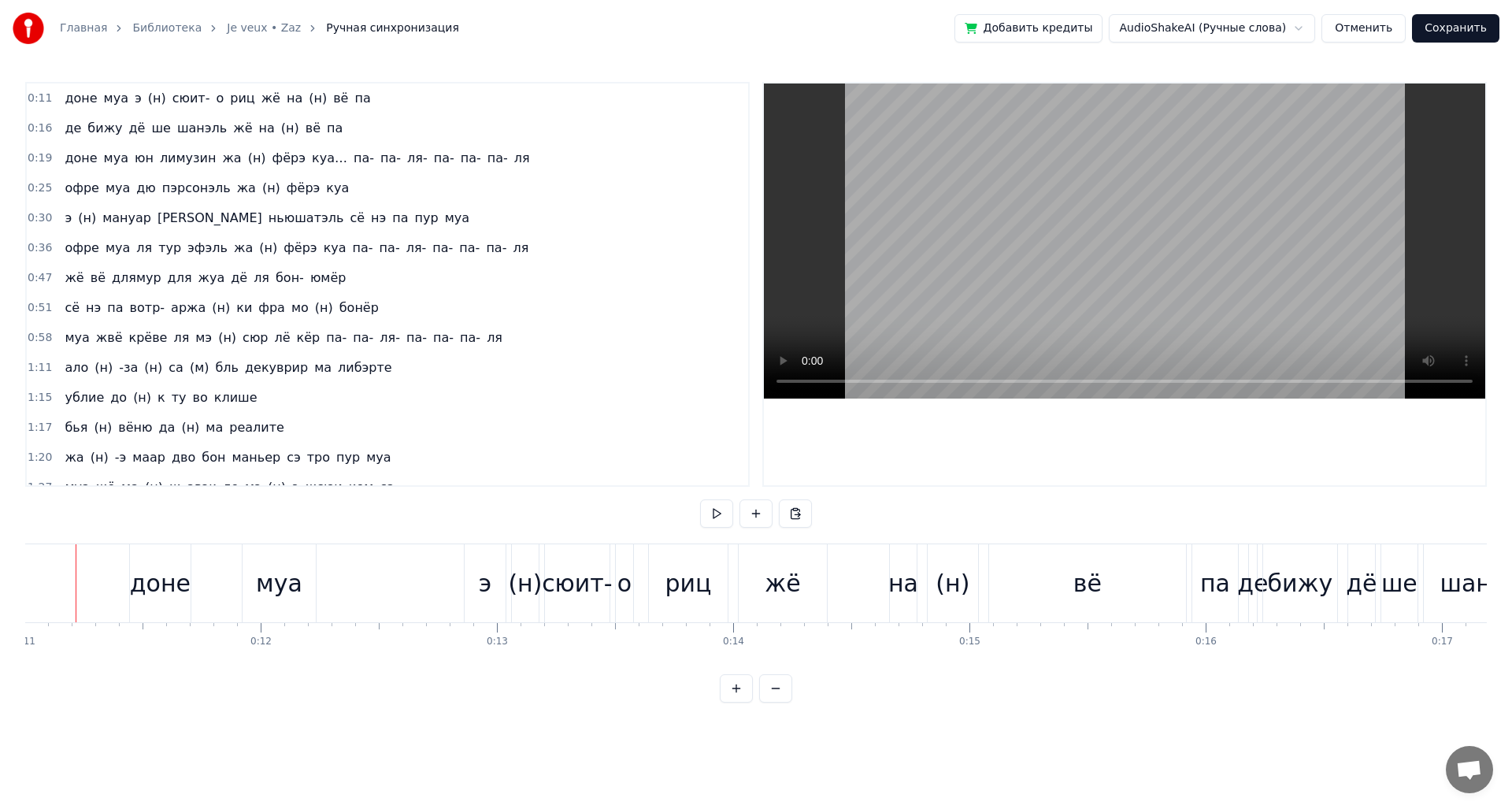
scroll to position [0, 2570]
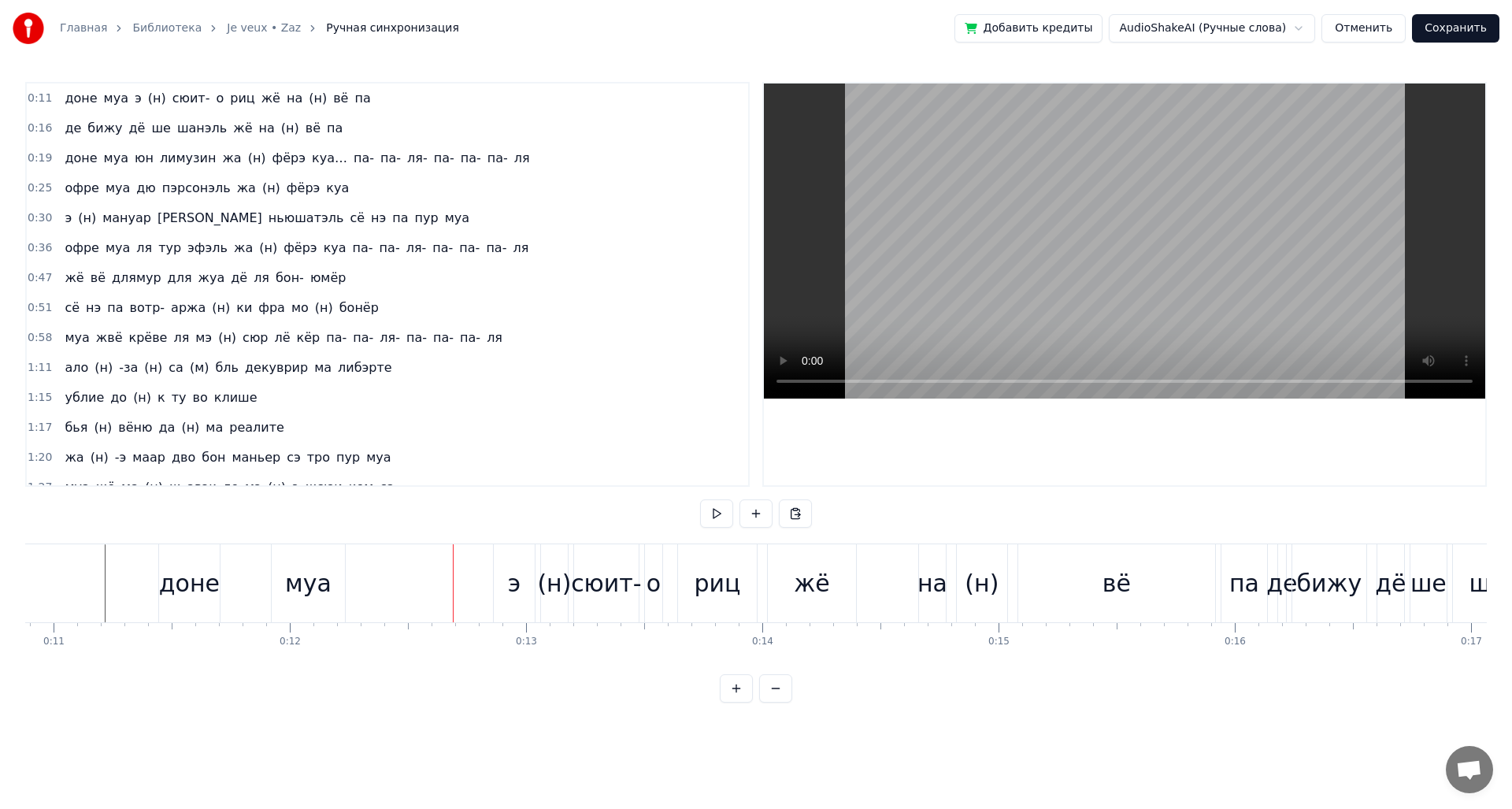
click at [182, 584] on div "доне" at bounding box center [189, 583] width 60 height 35
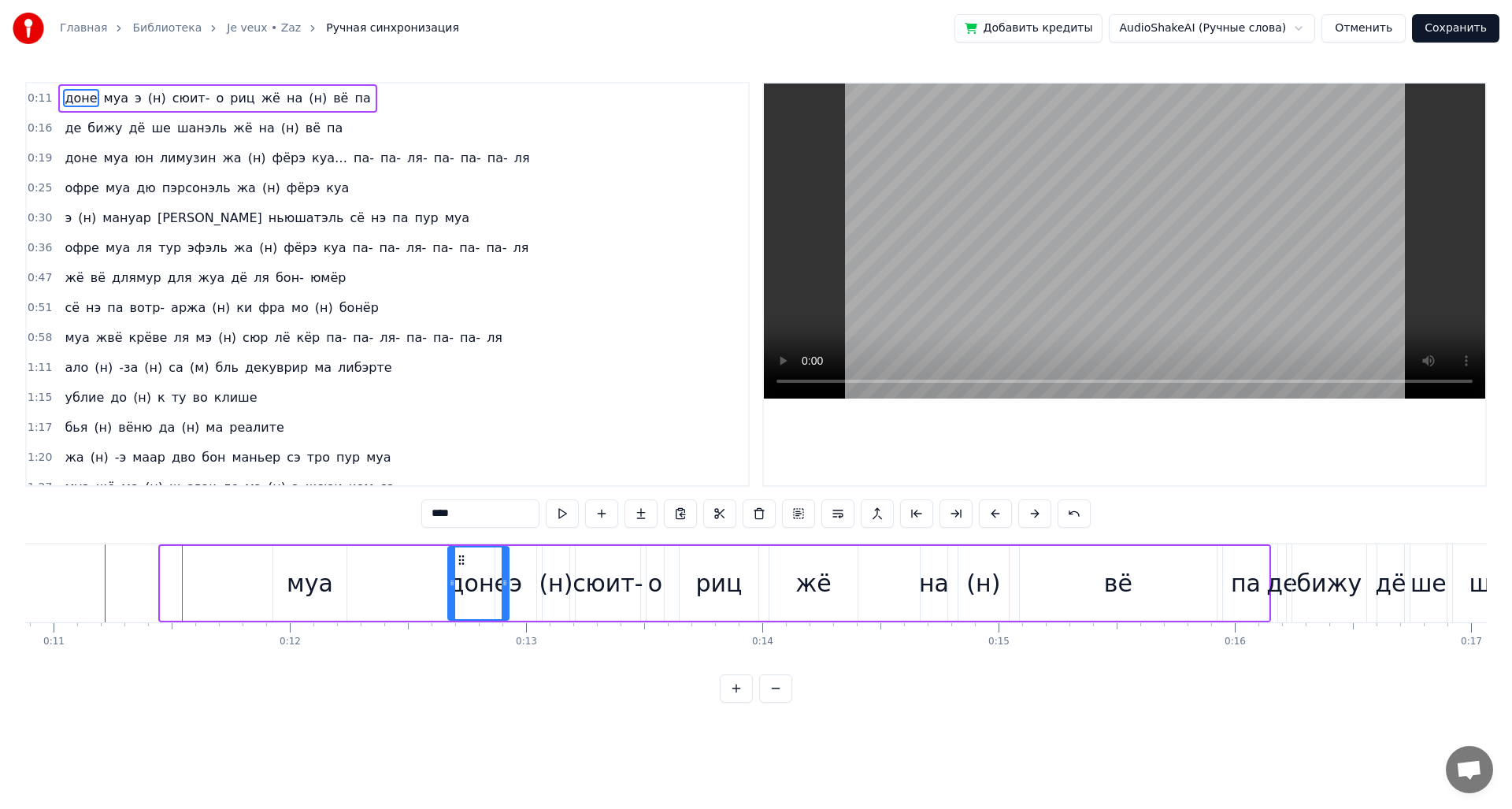
drag, startPoint x: 172, startPoint y: 556, endPoint x: 460, endPoint y: 559, distance: 288.0
click at [318, 590] on div "муа" at bounding box center [309, 583] width 46 height 35
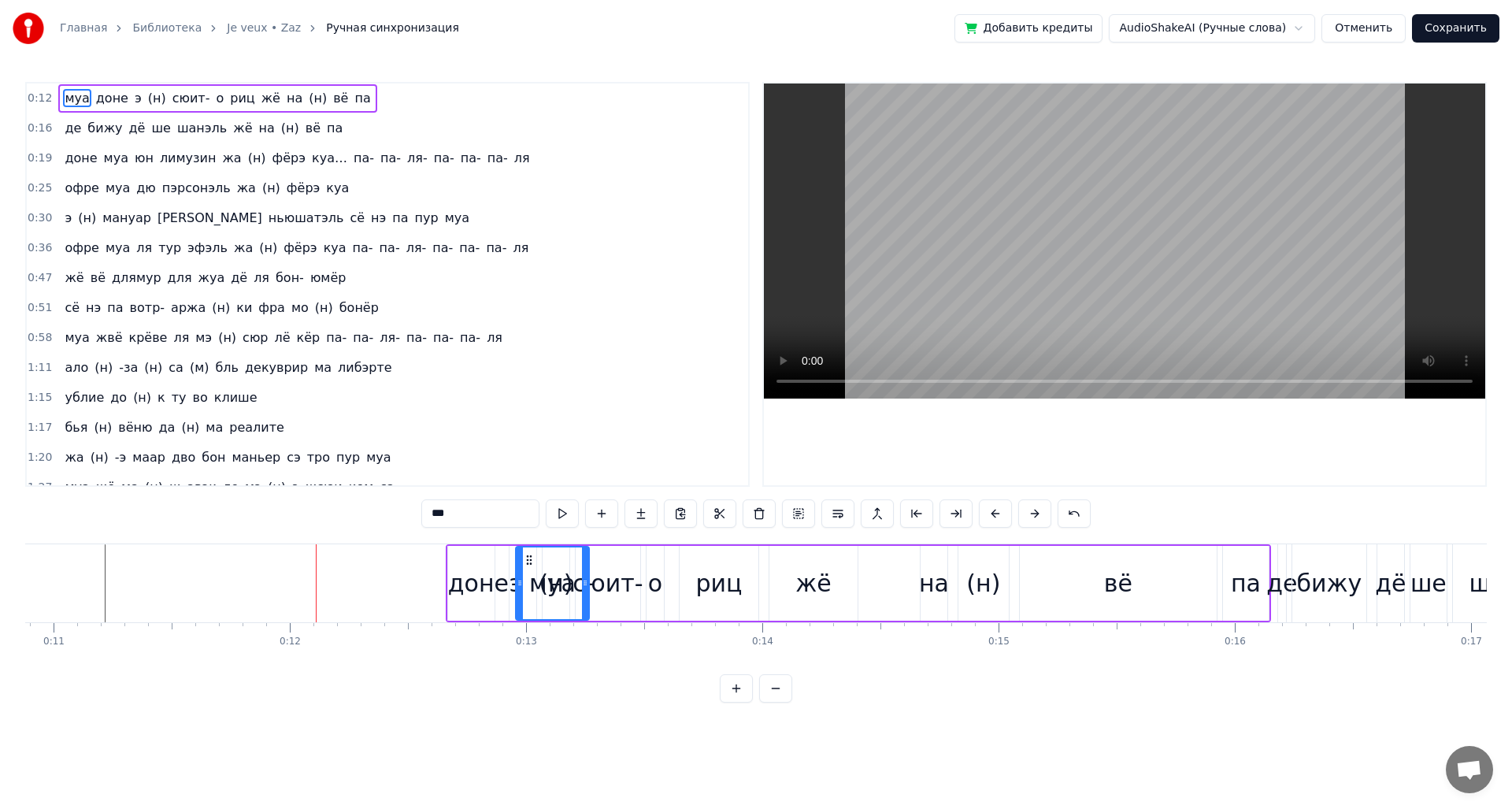
drag, startPoint x: 285, startPoint y: 562, endPoint x: 532, endPoint y: 569, distance: 247.1
click at [729, 583] on div "риц" at bounding box center [718, 583] width 46 height 35
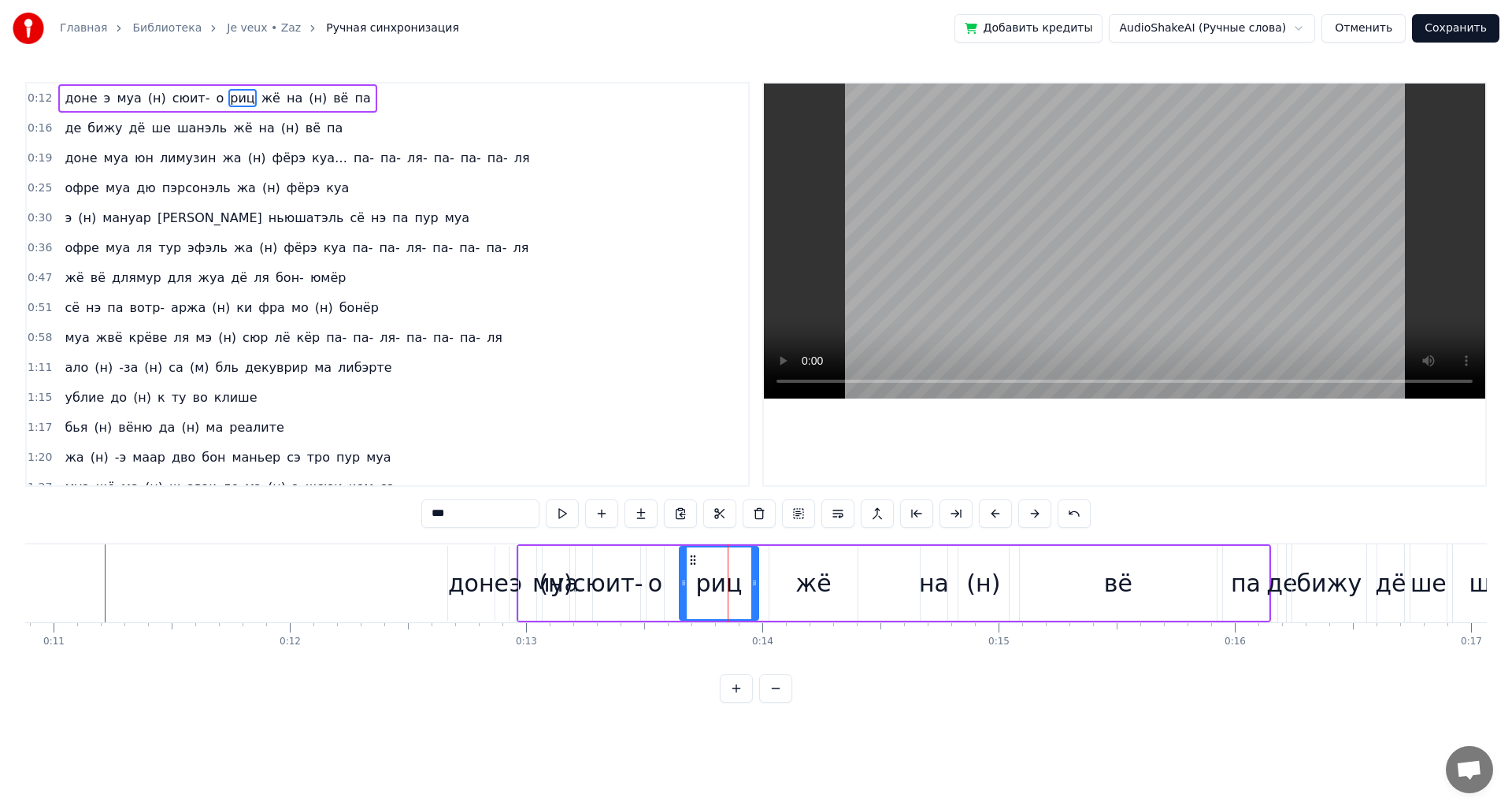
click at [639, 564] on div "сюит-" at bounding box center [607, 583] width 66 height 75
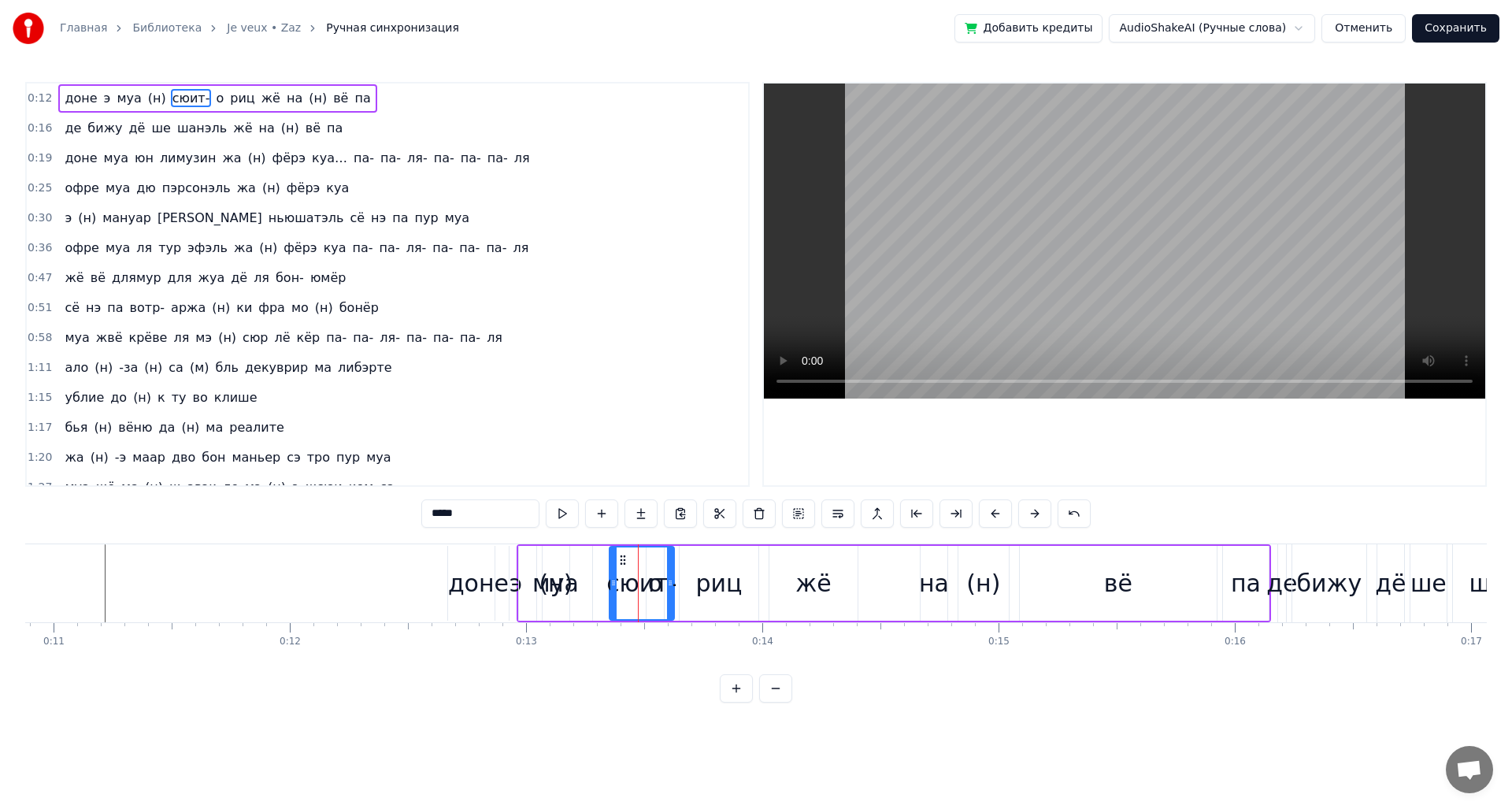
drag, startPoint x: 586, startPoint y: 558, endPoint x: 620, endPoint y: 559, distance: 34.0
click at [620, 559] on icon at bounding box center [623, 560] width 13 height 13
click at [580, 561] on div "муа" at bounding box center [555, 583] width 73 height 75
type input "***"
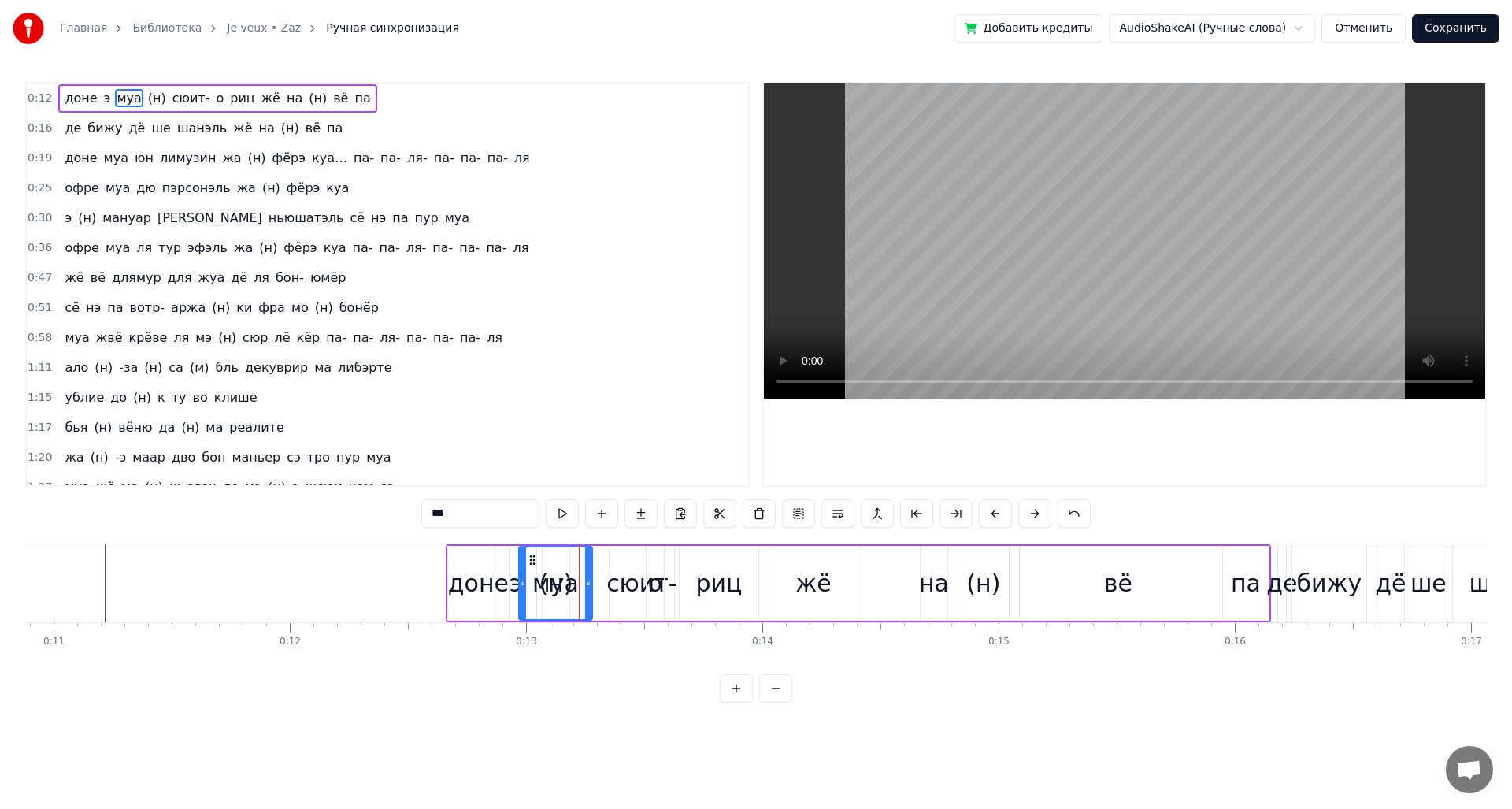
click at [594, 563] on div "доне э муа (н) сюит- о риц жё на (н) вё па" at bounding box center [858, 583] width 825 height 78
click at [553, 565] on div "(н)" at bounding box center [555, 583] width 34 height 35
drag, startPoint x: 556, startPoint y: 558, endPoint x: 602, endPoint y: 558, distance: 46.0
click at [602, 558] on icon at bounding box center [602, 560] width 13 height 13
click at [648, 566] on div "о" at bounding box center [654, 583] width 14 height 35
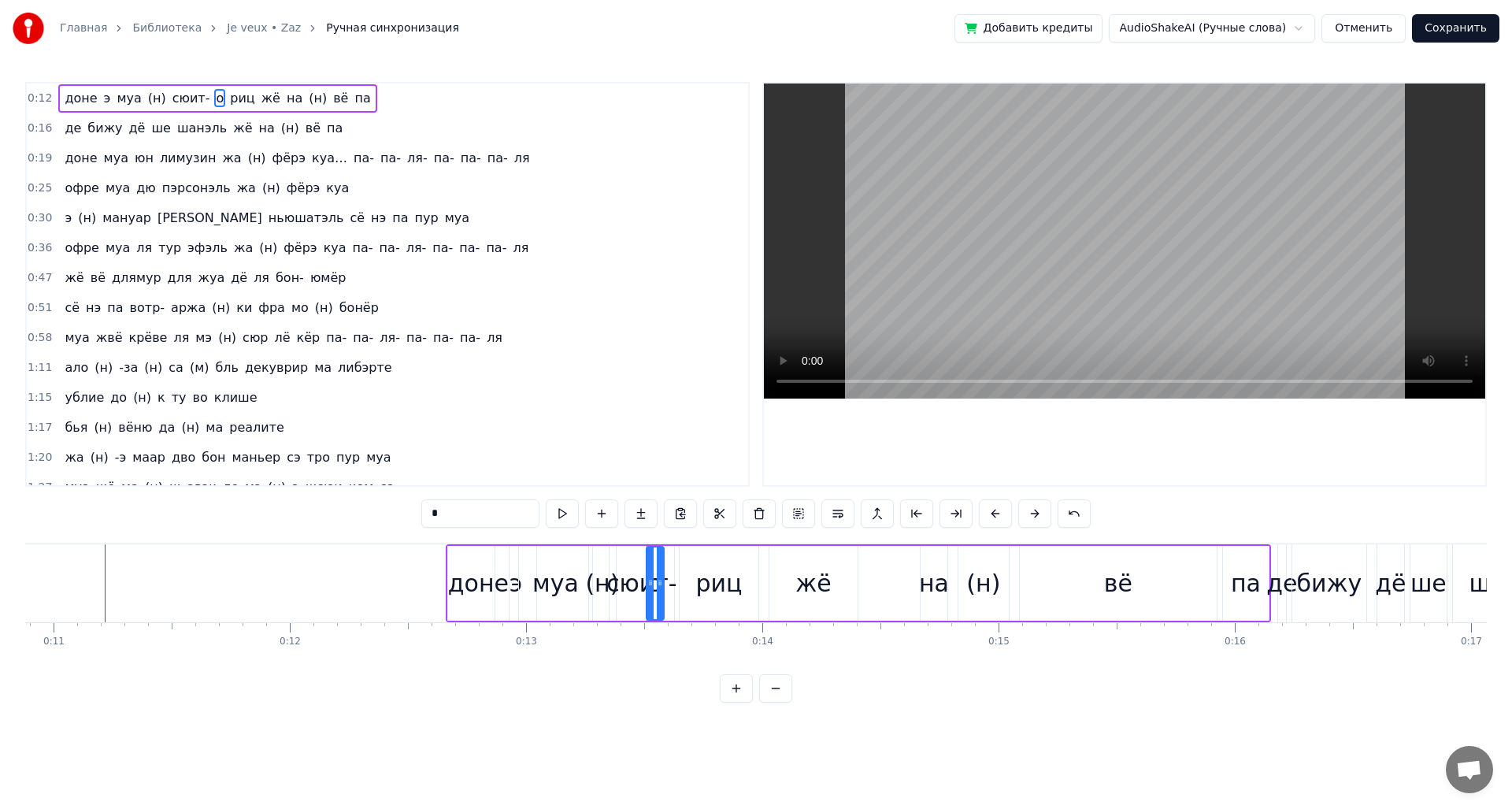
click at [623, 564] on div "сюит-" at bounding box center [642, 583] width 65 height 75
type input "*****"
click at [401, 542] on div "0:12 доне э муа (н) сюит- о риц жё на (н) вё па 0:16 де бижу дё ше шанэль жё на…" at bounding box center [755, 392] width 1461 height 621
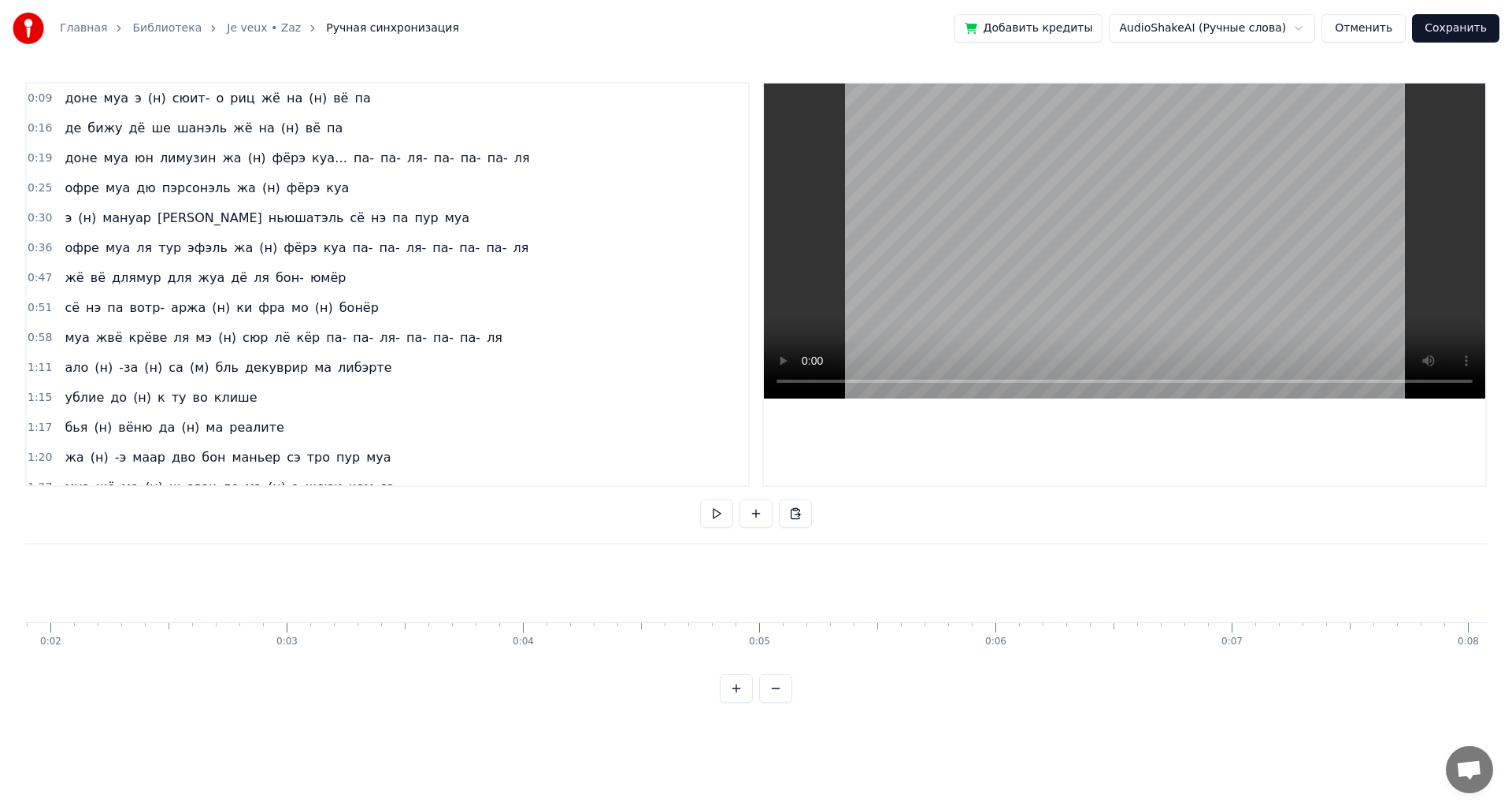
scroll to position [0, 0]
click at [1373, 30] on button "Отменить" at bounding box center [1363, 28] width 84 height 29
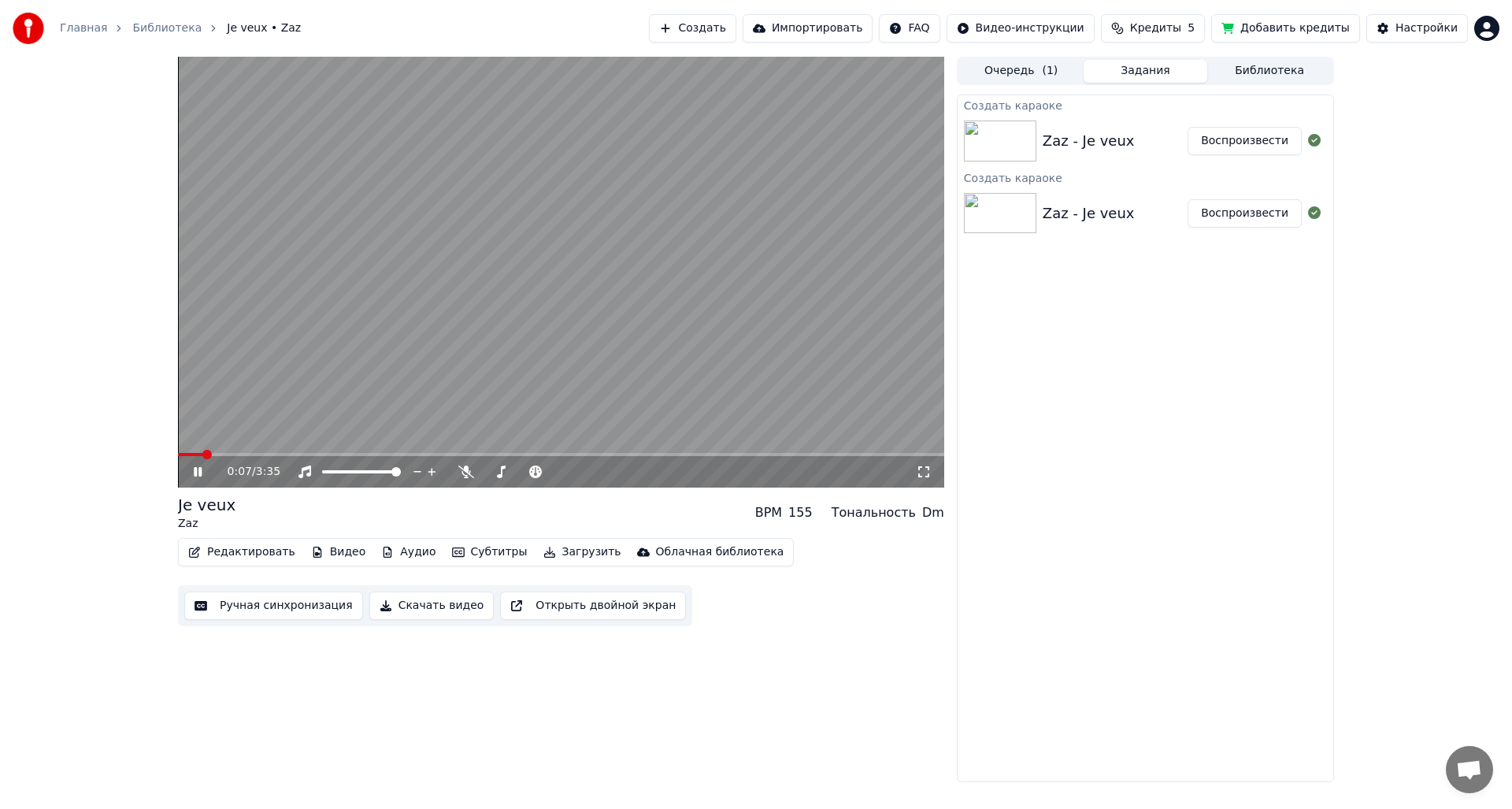
click at [202, 454] on span at bounding box center [561, 454] width 766 height 3
click at [255, 456] on span at bounding box center [561, 454] width 766 height 3
click at [228, 460] on div "0:22 / 3:35" at bounding box center [561, 472] width 766 height 32
click at [218, 454] on span at bounding box center [197, 454] width 39 height 3
click at [208, 452] on video at bounding box center [561, 272] width 766 height 431
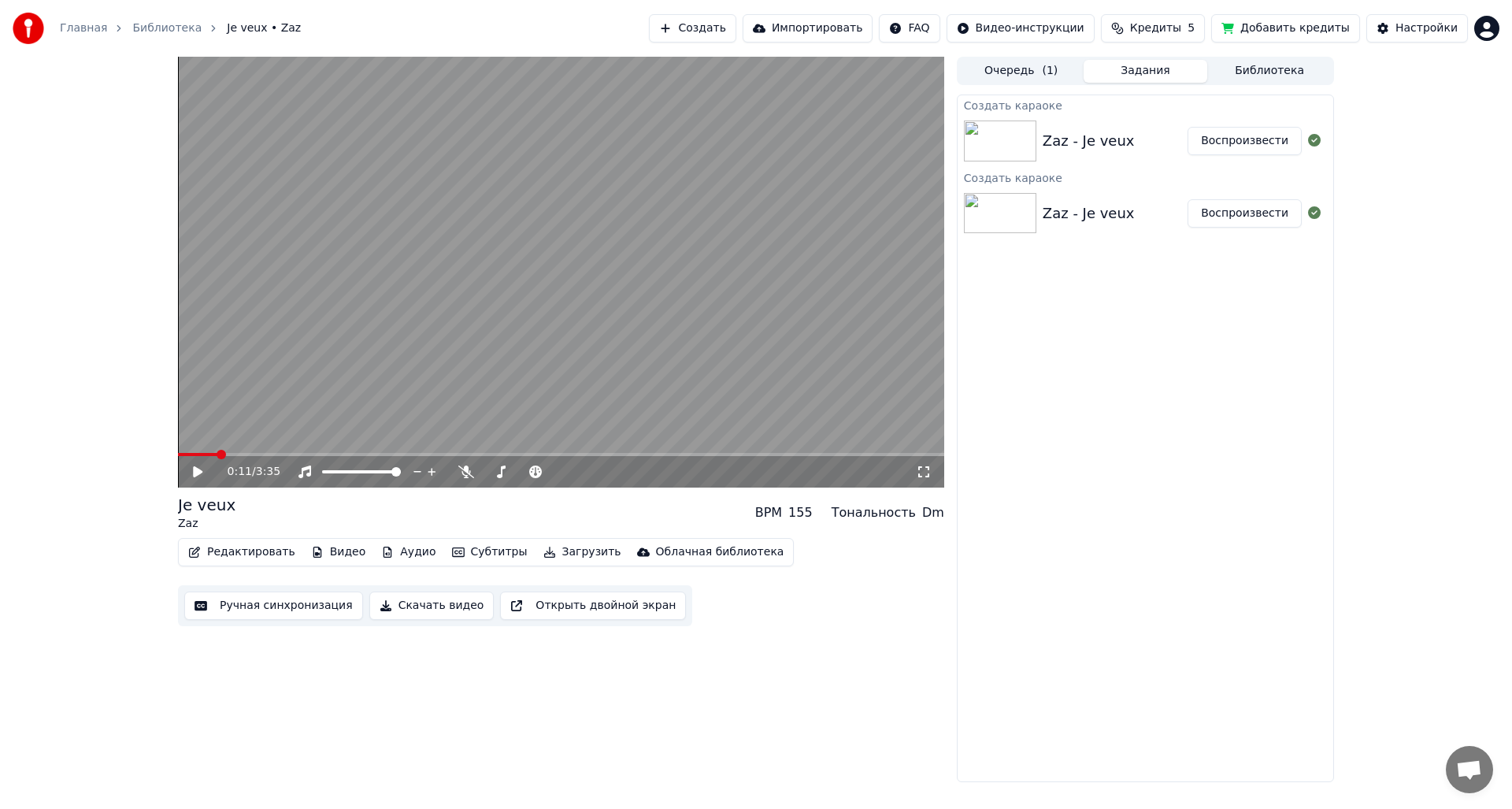
click at [205, 454] on span at bounding box center [197, 454] width 39 height 3
click at [195, 466] on icon at bounding box center [209, 472] width 37 height 13
click at [196, 454] on span at bounding box center [187, 454] width 19 height 3
click at [196, 470] on icon at bounding box center [197, 472] width 7 height 9
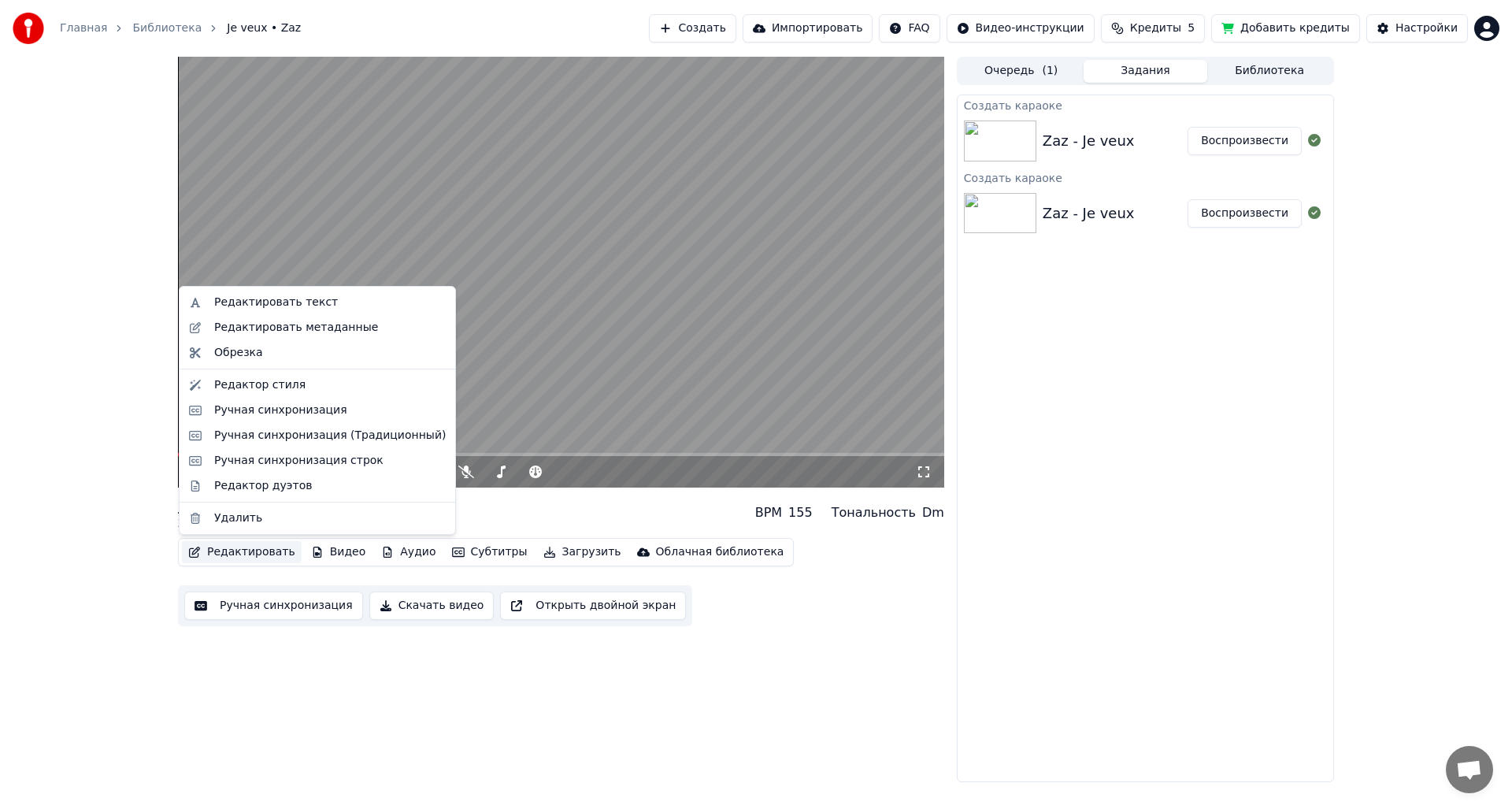
click at [246, 561] on button "Редактировать" at bounding box center [241, 552] width 120 height 22
click at [291, 402] on div "Ручная синхронизация" at bounding box center [281, 410] width 133 height 16
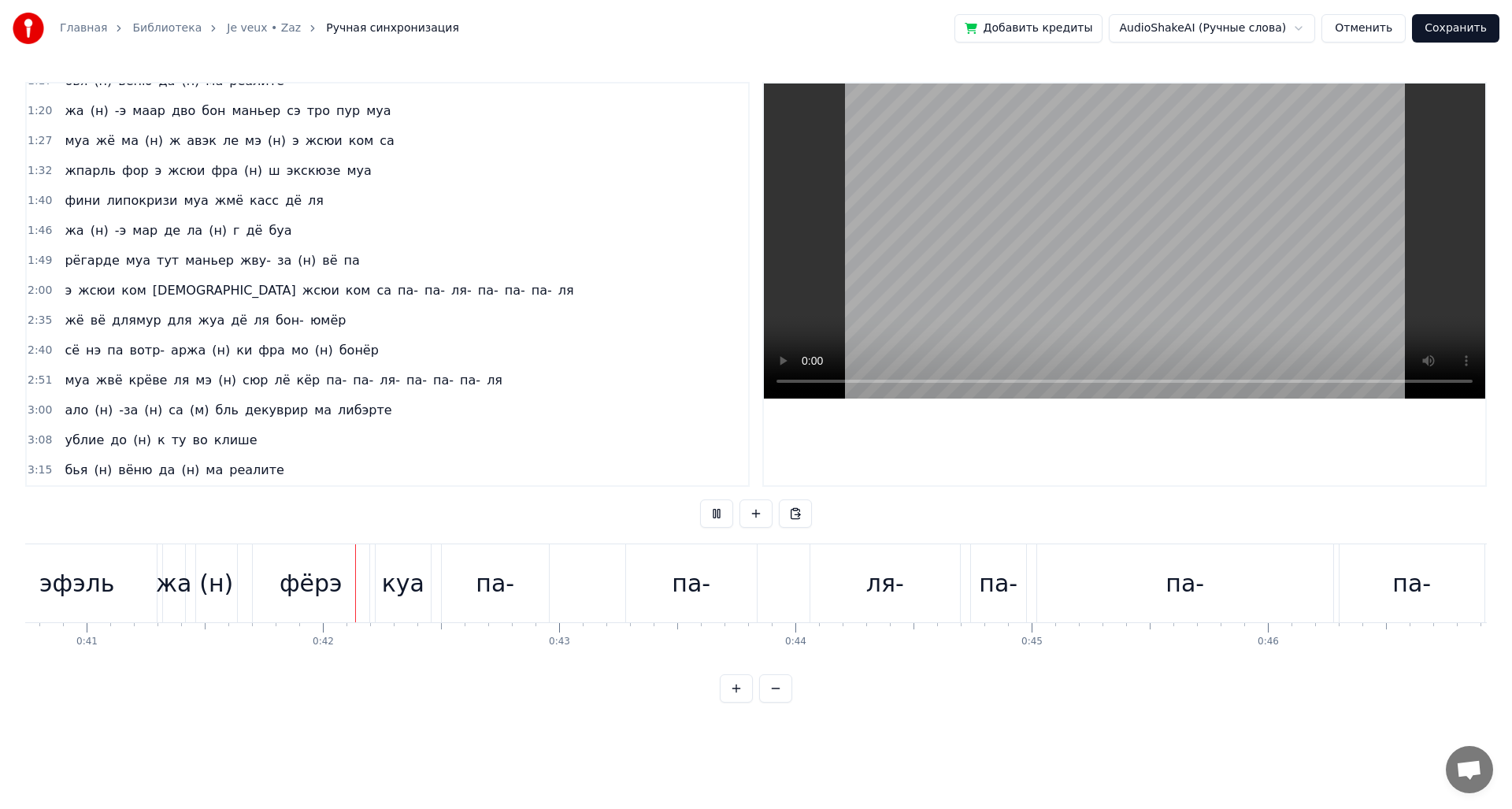
scroll to position [0, 9737]
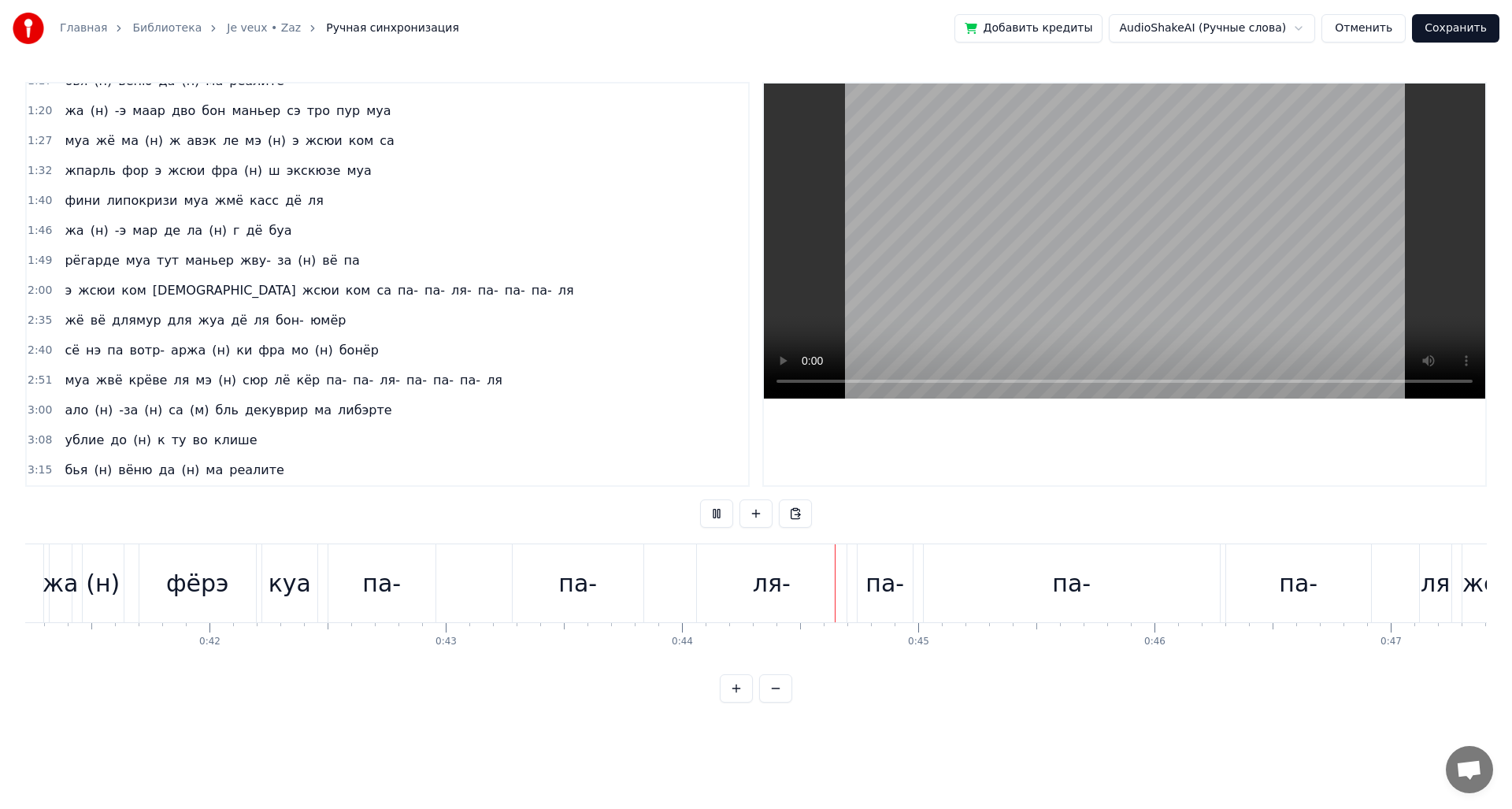
drag, startPoint x: 585, startPoint y: 158, endPoint x: 600, endPoint y: 152, distance: 16.2
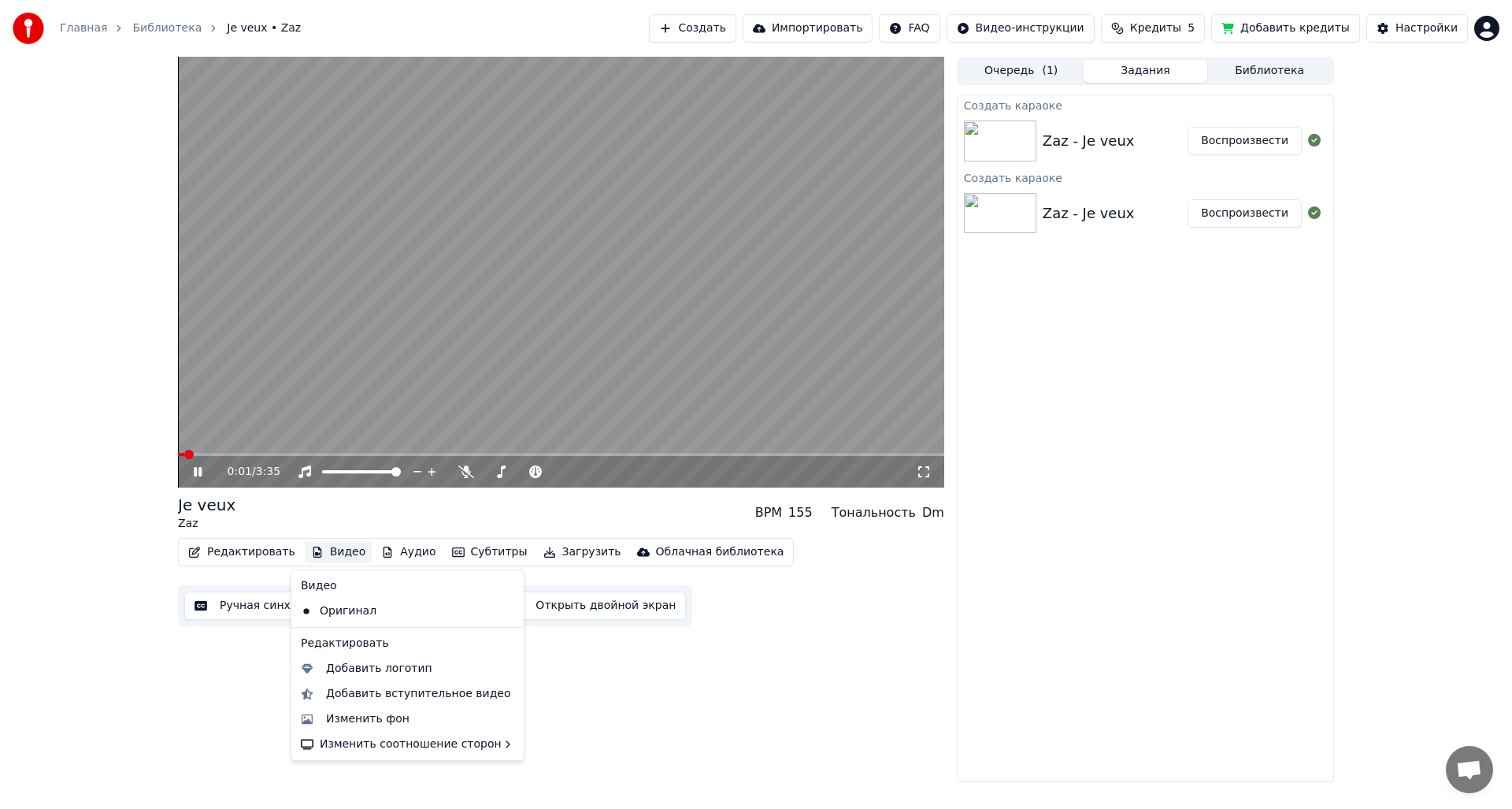
click at [356, 553] on button "Видео" at bounding box center [338, 552] width 68 height 22
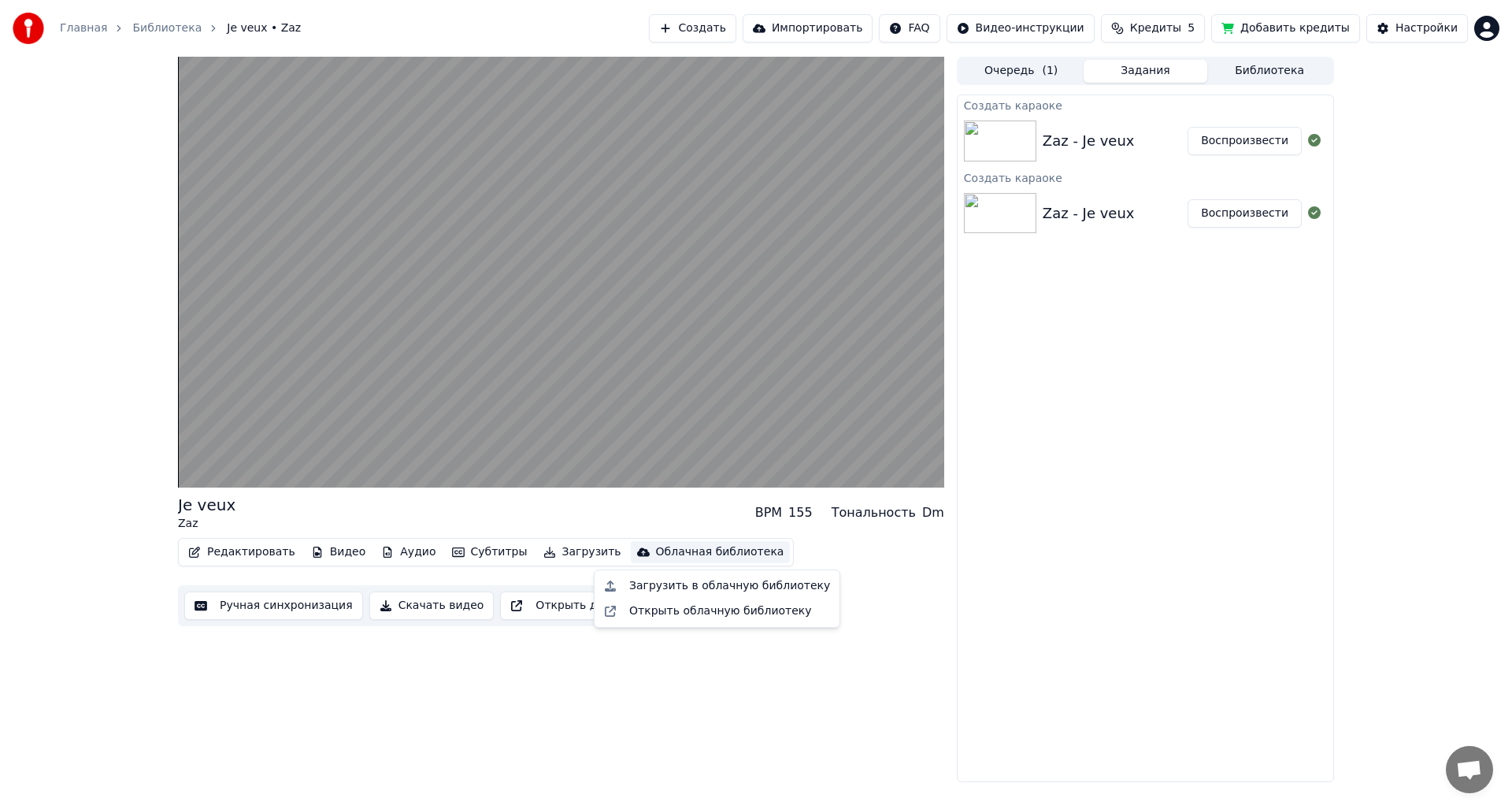
click at [750, 706] on div "Je veux Zaz BPM 155 Тональность Dm Редактировать Видео Аудио Субтитры Загрузить…" at bounding box center [561, 419] width 766 height 726
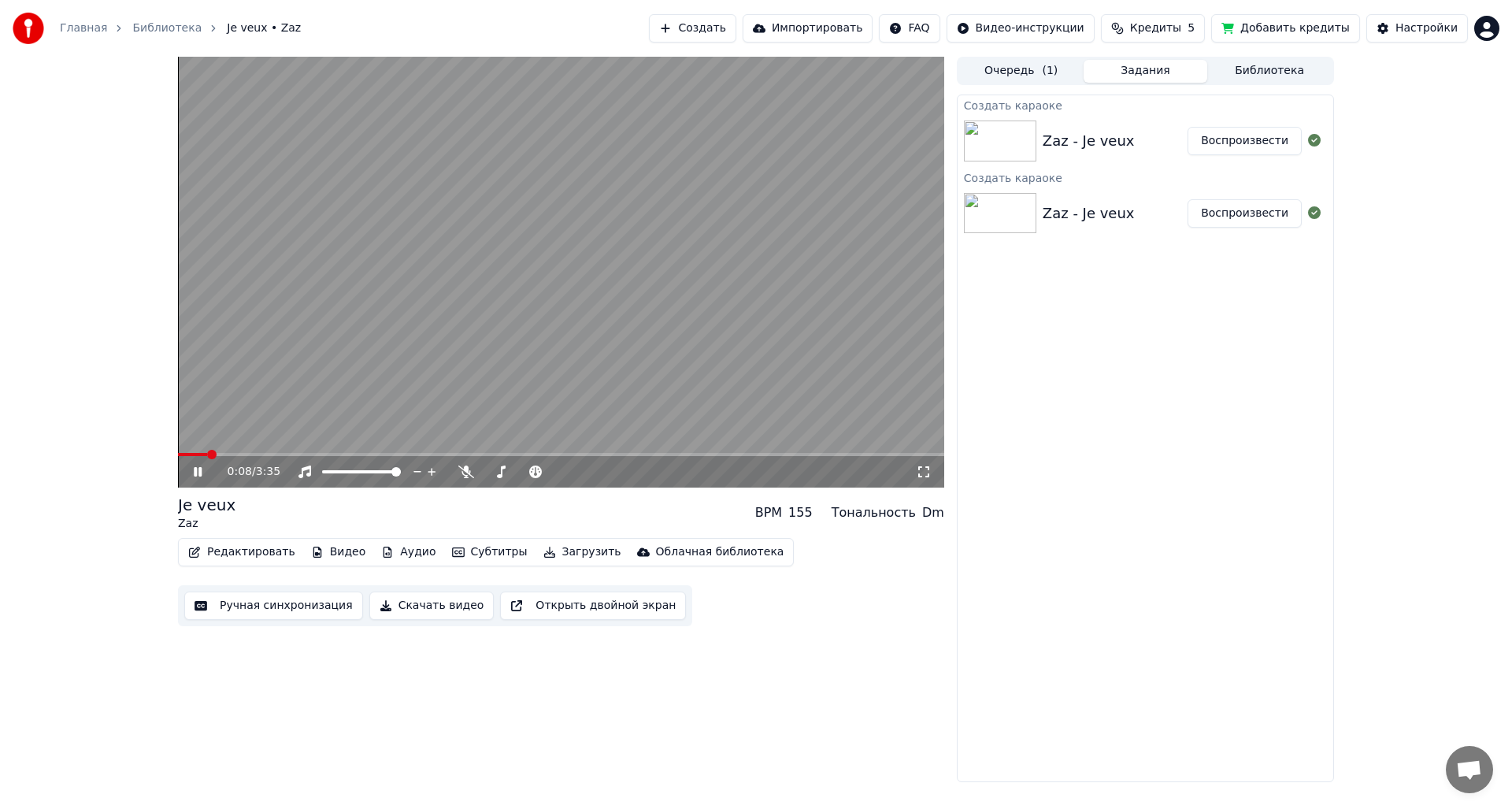
click at [562, 326] on video at bounding box center [561, 272] width 766 height 431
click at [211, 555] on button "Редактировать" at bounding box center [241, 552] width 120 height 22
click at [234, 587] on div "Ручная синхронизация Скачать видео Открыть двойной экран" at bounding box center [435, 605] width 514 height 41
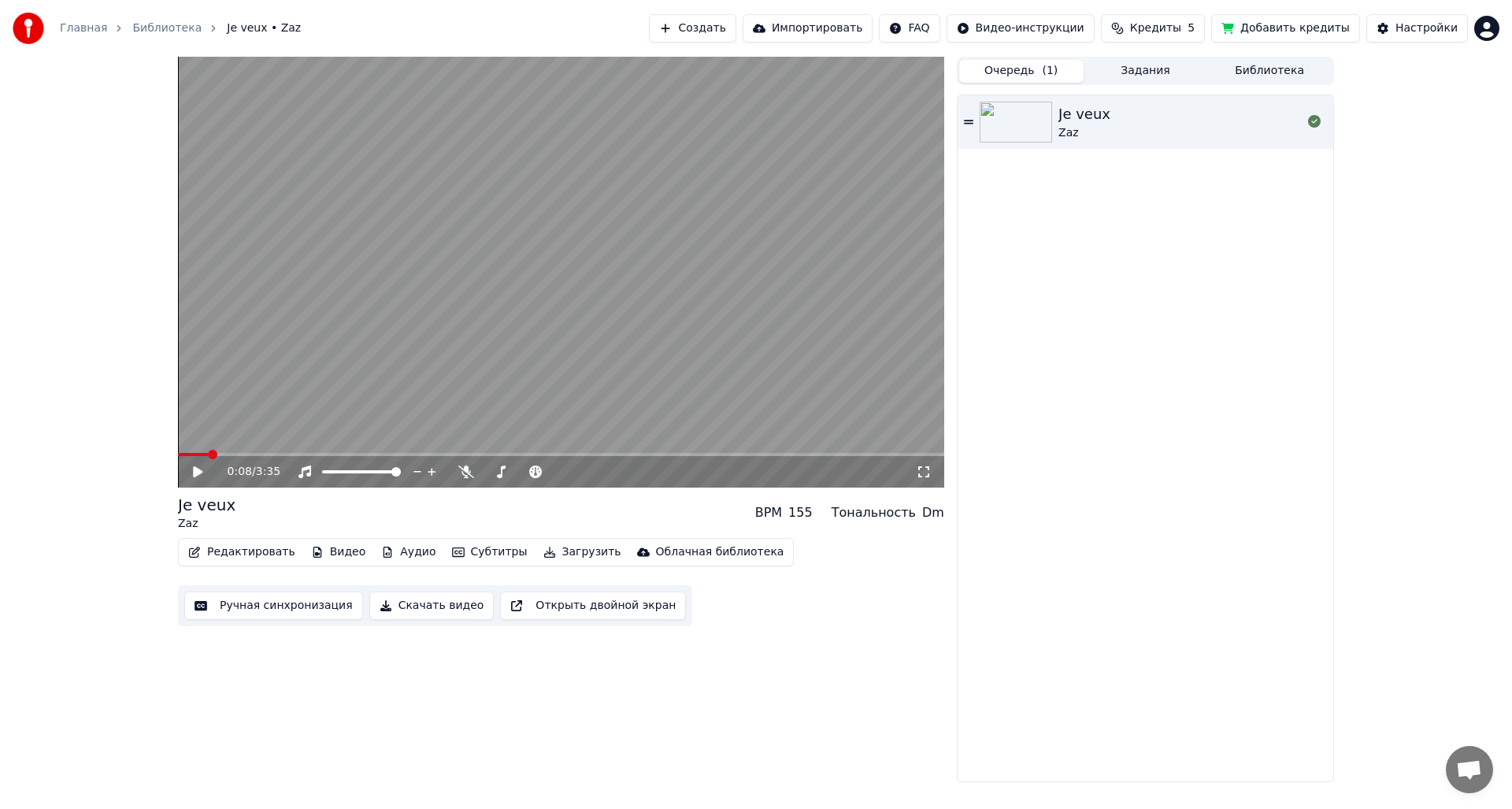
click at [1011, 65] on button "Очередь ( 1 )" at bounding box center [1021, 71] width 124 height 23
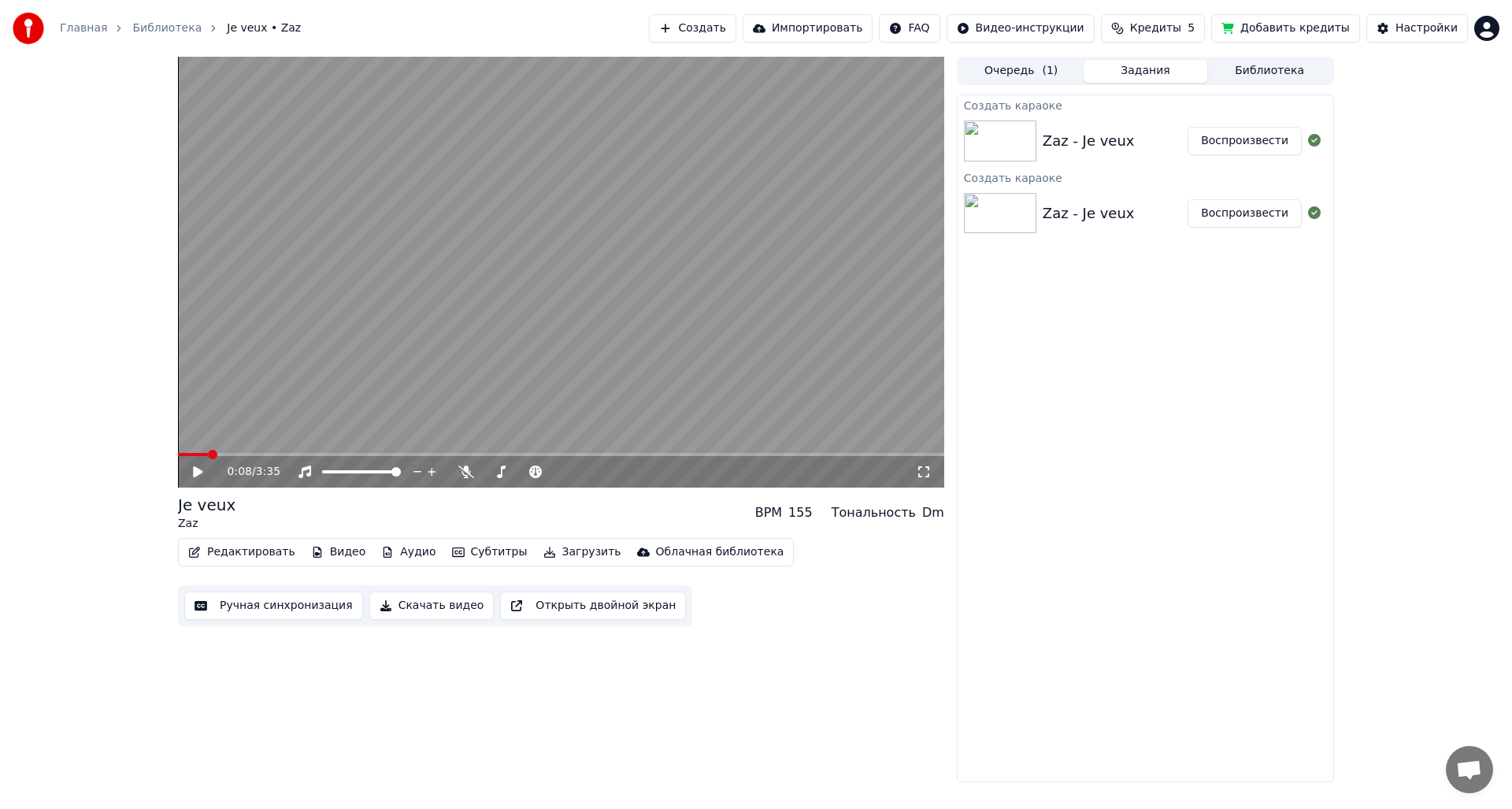
click at [1136, 63] on button "Задания" at bounding box center [1145, 71] width 124 height 23
click at [1167, 26] on span "Кредиты" at bounding box center [1155, 28] width 51 height 16
click at [1235, 105] on td "30" at bounding box center [1242, 105] width 139 height 29
click at [1197, 135] on button "Обновить" at bounding box center [1173, 145] width 95 height 29
click at [1077, 79] on th "Пополнить" at bounding box center [1075, 75] width 76 height 32
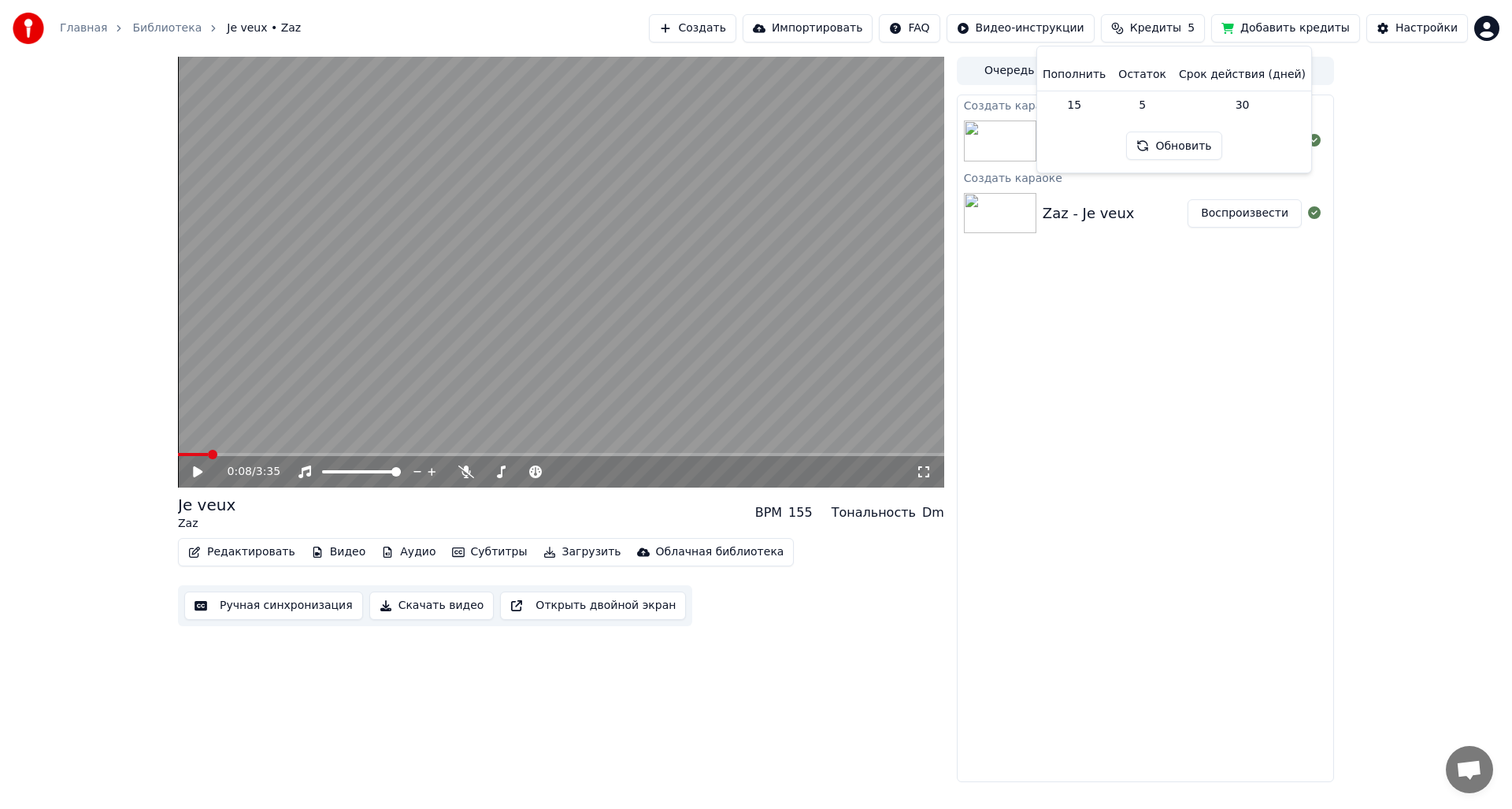
click at [1087, 96] on td "15" at bounding box center [1075, 105] width 76 height 29
click at [1094, 75] on th "Пополнить" at bounding box center [1075, 75] width 76 height 32
click at [1111, 91] on td "15" at bounding box center [1075, 105] width 76 height 29
drag, startPoint x: 1124, startPoint y: 101, endPoint x: 1137, endPoint y: 101, distance: 13.0
click at [1125, 101] on td "5" at bounding box center [1141, 105] width 60 height 29
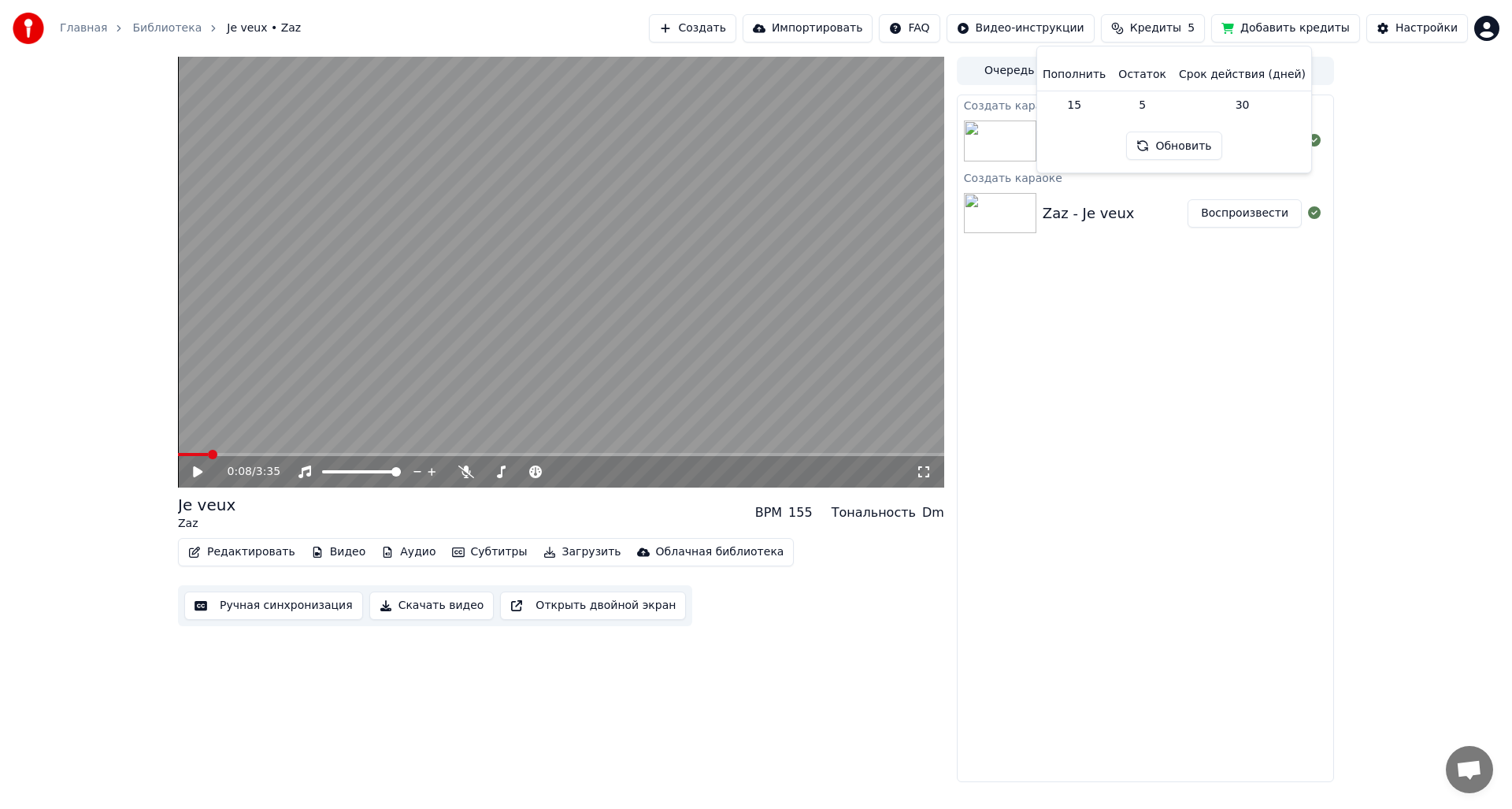
drag, startPoint x: 1150, startPoint y: 101, endPoint x: 1171, endPoint y: 101, distance: 21.0
click at [1151, 101] on td "5" at bounding box center [1141, 105] width 60 height 29
drag, startPoint x: 1171, startPoint y: 101, endPoint x: 1236, endPoint y: 102, distance: 65.0
click at [1200, 101] on tr "15 5 30" at bounding box center [1174, 105] width 275 height 29
click at [1236, 102] on td "30" at bounding box center [1242, 105] width 139 height 29
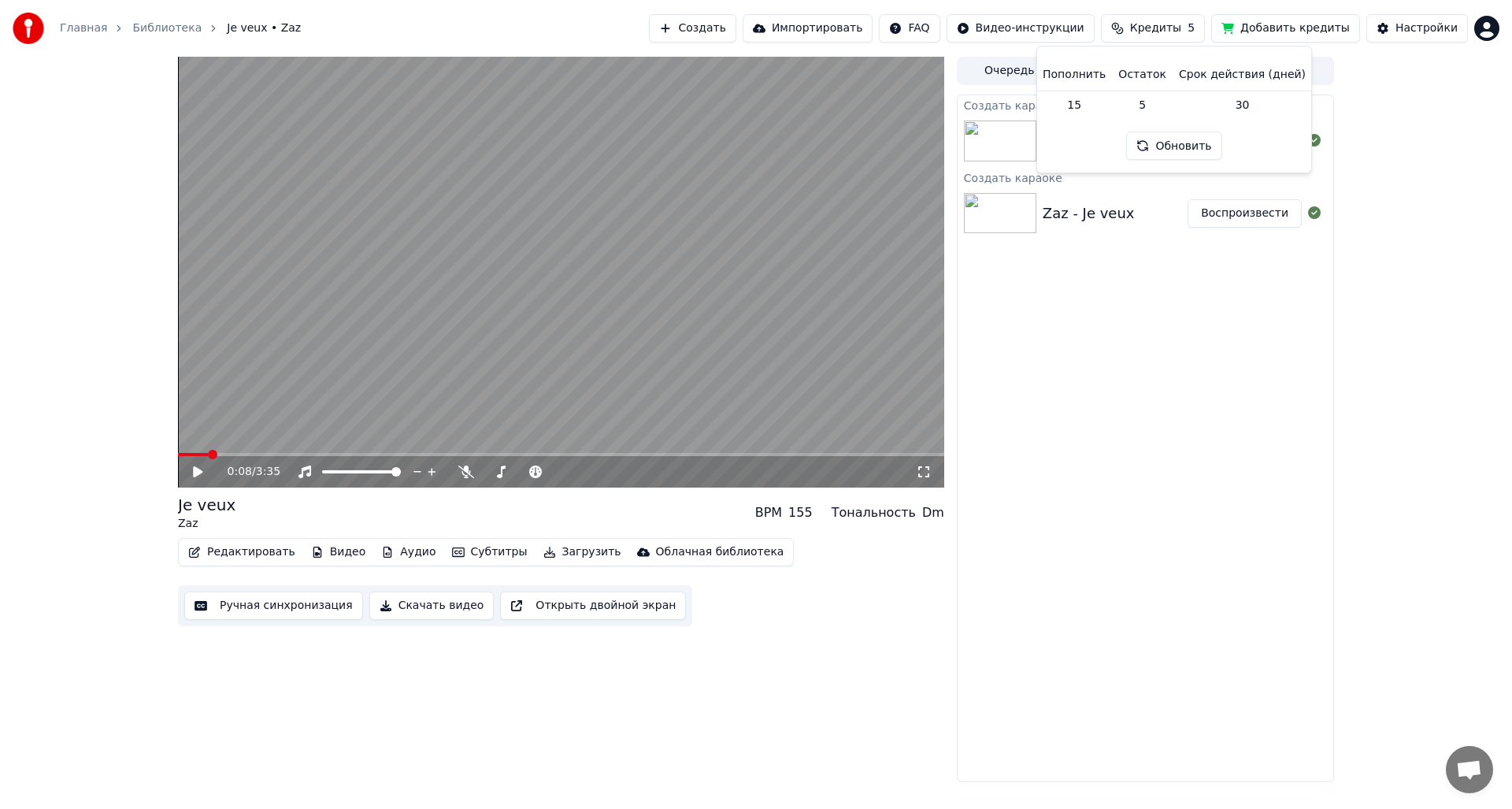
click at [1278, 85] on th "Срок действия (дней)" at bounding box center [1242, 75] width 139 height 32
drag, startPoint x: 1166, startPoint y: 71, endPoint x: 1141, endPoint y: 70, distance: 25.0
click at [1141, 70] on th "Остаток" at bounding box center [1141, 75] width 60 height 32
click at [1087, 70] on th "Пополнить" at bounding box center [1075, 75] width 76 height 32
click at [1083, 72] on th "Пополнить" at bounding box center [1075, 75] width 76 height 32
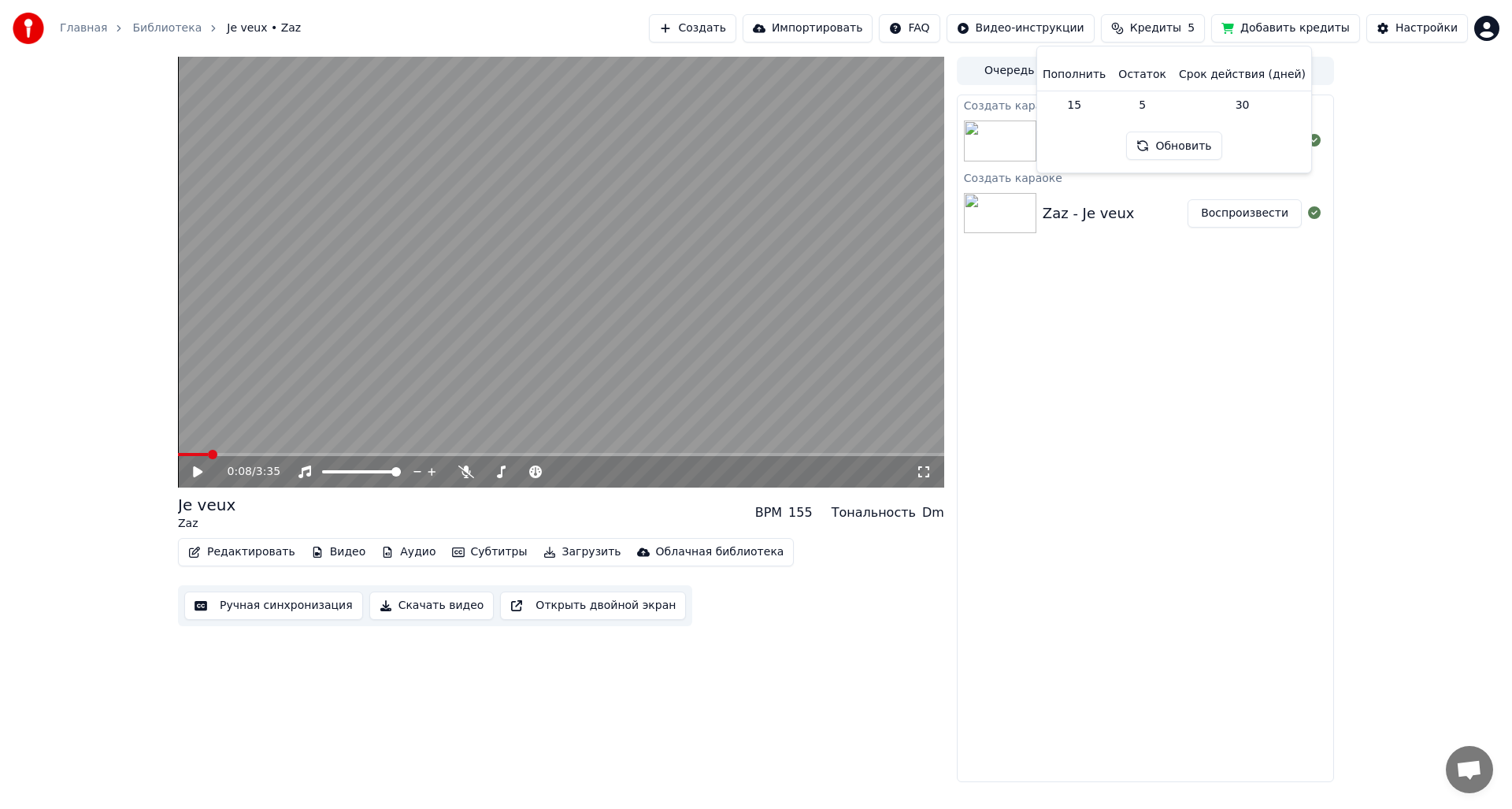
click at [1086, 105] on td "15" at bounding box center [1075, 105] width 76 height 29
click at [1100, 112] on td "15" at bounding box center [1075, 105] width 76 height 29
click at [1170, 139] on button "Обновить" at bounding box center [1173, 145] width 95 height 29
click at [1128, 108] on td "5" at bounding box center [1141, 105] width 60 height 29
click at [1099, 107] on td "15" at bounding box center [1075, 105] width 76 height 29
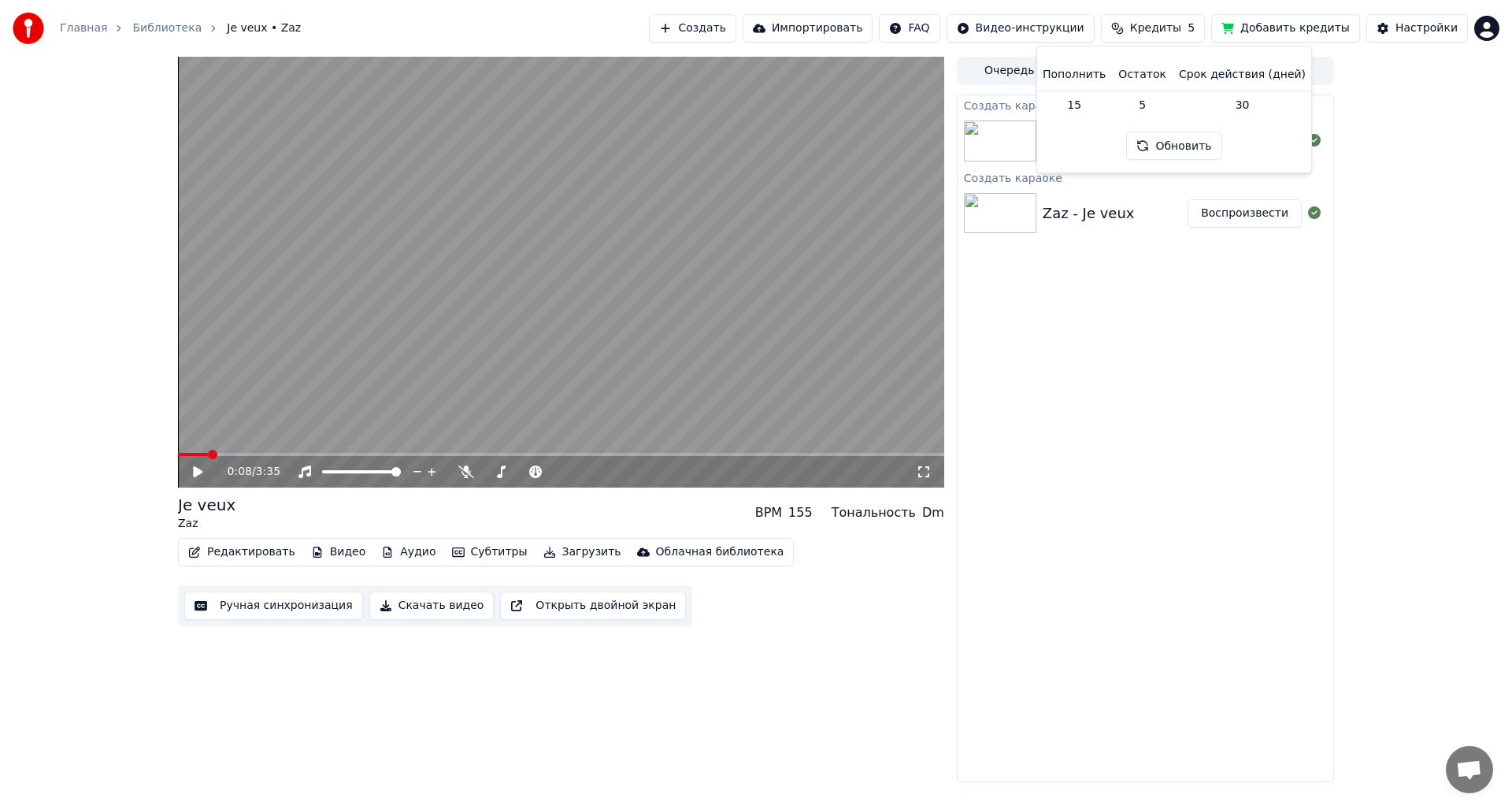
click at [1335, 34] on button "Добавить кредиты" at bounding box center [1285, 28] width 149 height 29
click at [736, 24] on button "Создать" at bounding box center [691, 28] width 86 height 29
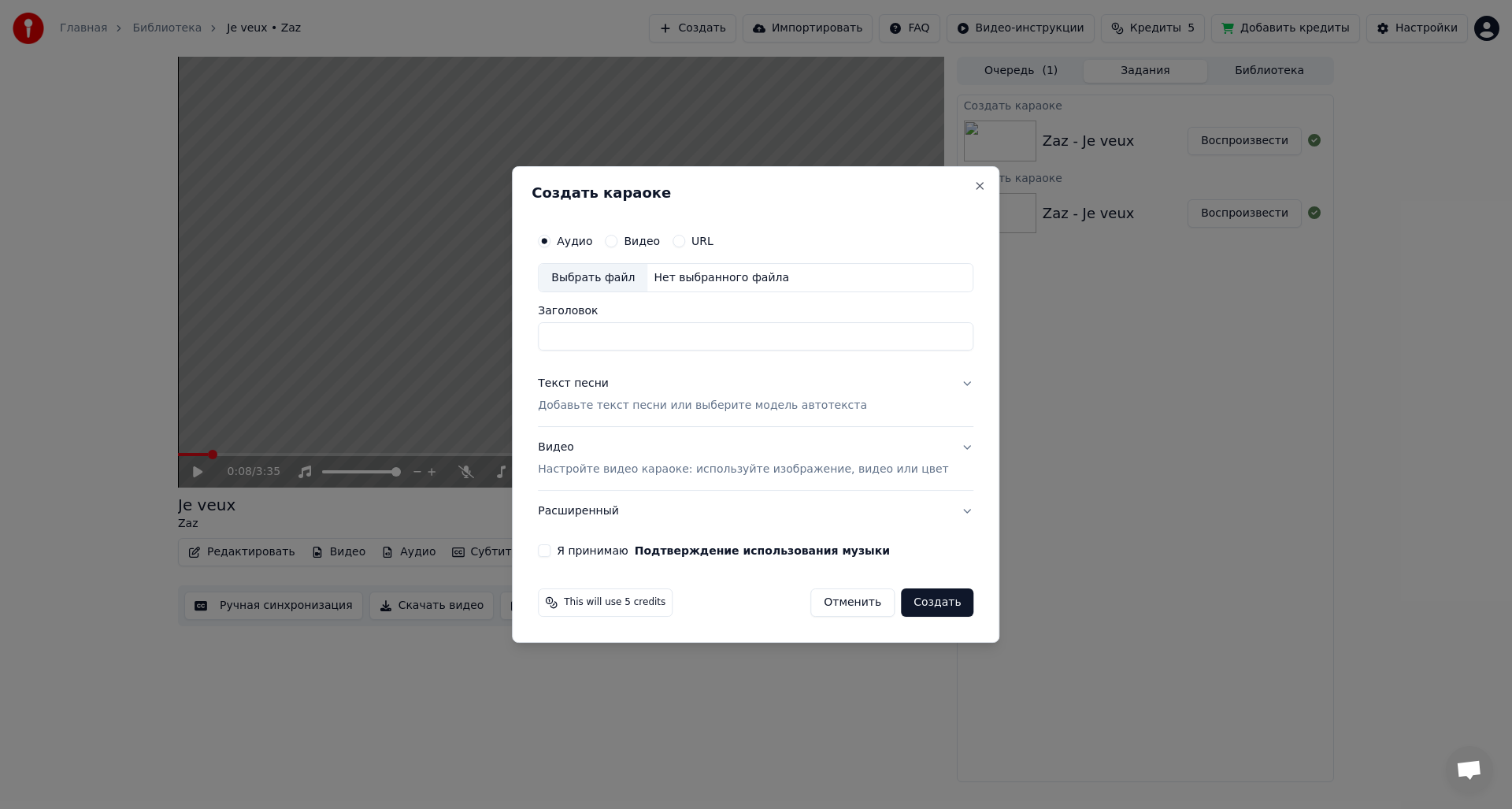
click at [621, 276] on div "Выбрать файл" at bounding box center [592, 278] width 108 height 29
type input "**********"
click at [638, 385] on div "Текст песни Добавьте текст песни или выберите модель автотекста" at bounding box center [701, 395] width 329 height 38
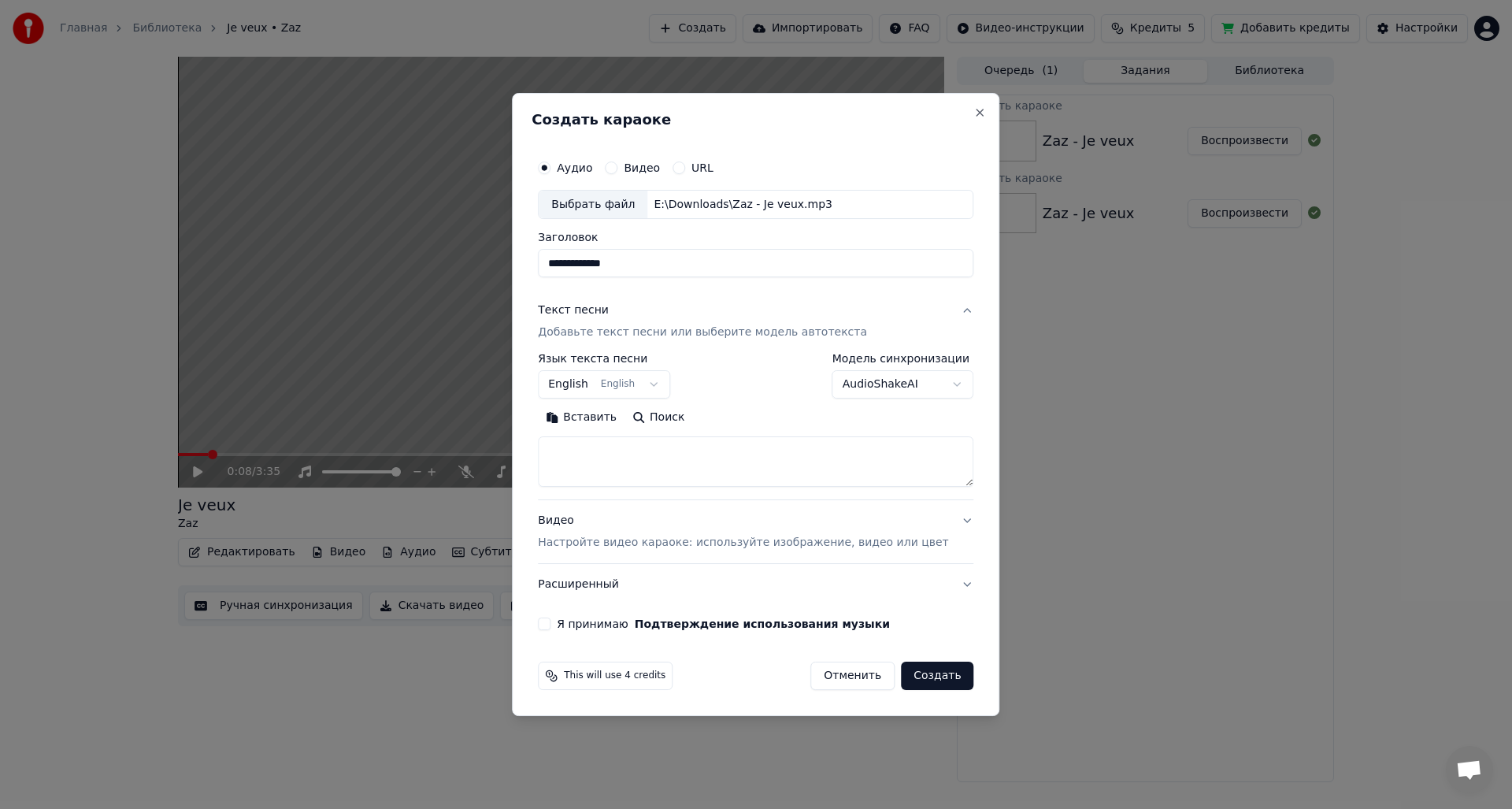
click at [594, 386] on body "**********" at bounding box center [756, 404] width 1512 height 809
select select "**"
click at [624, 420] on button "Вставить" at bounding box center [580, 418] width 86 height 25
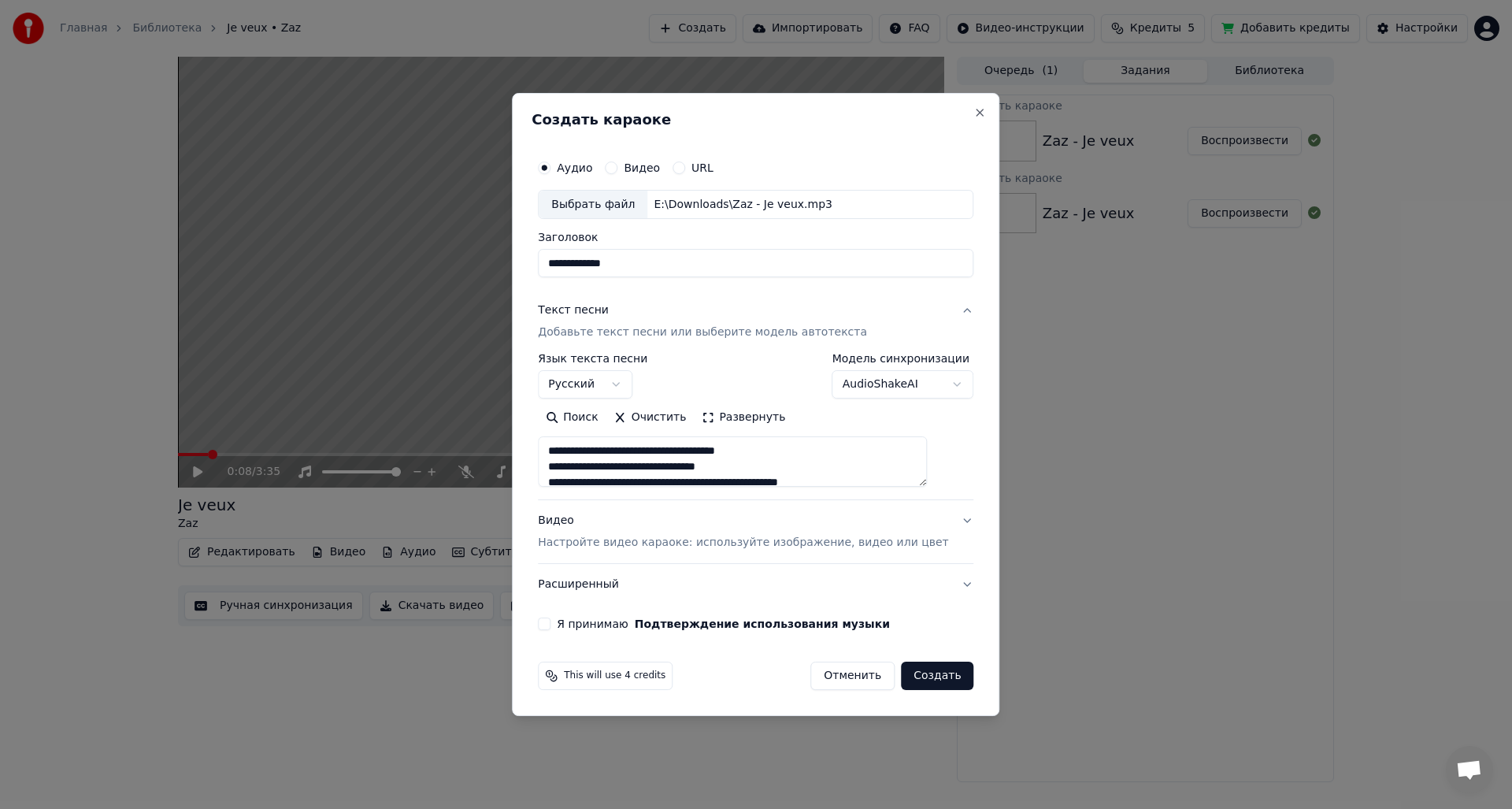
click at [653, 546] on p "Настройте видео караоке: используйте изображение, видео или цвет" at bounding box center [742, 542] width 410 height 16
type textarea "**********"
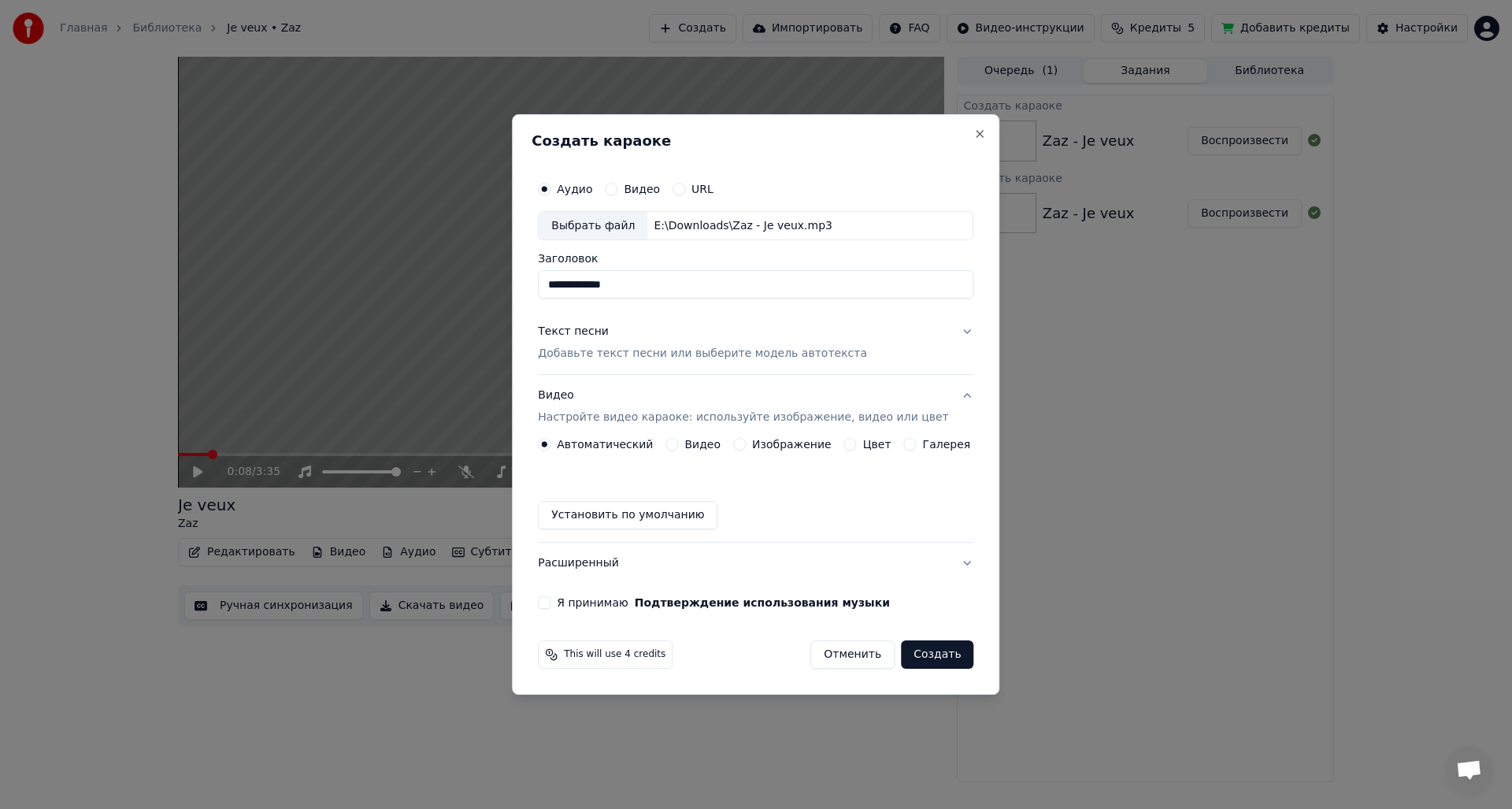
click at [772, 445] on label "Изображение" at bounding box center [792, 444] width 80 height 11
click at [746, 445] on button "Изображение" at bounding box center [739, 445] width 13 height 13
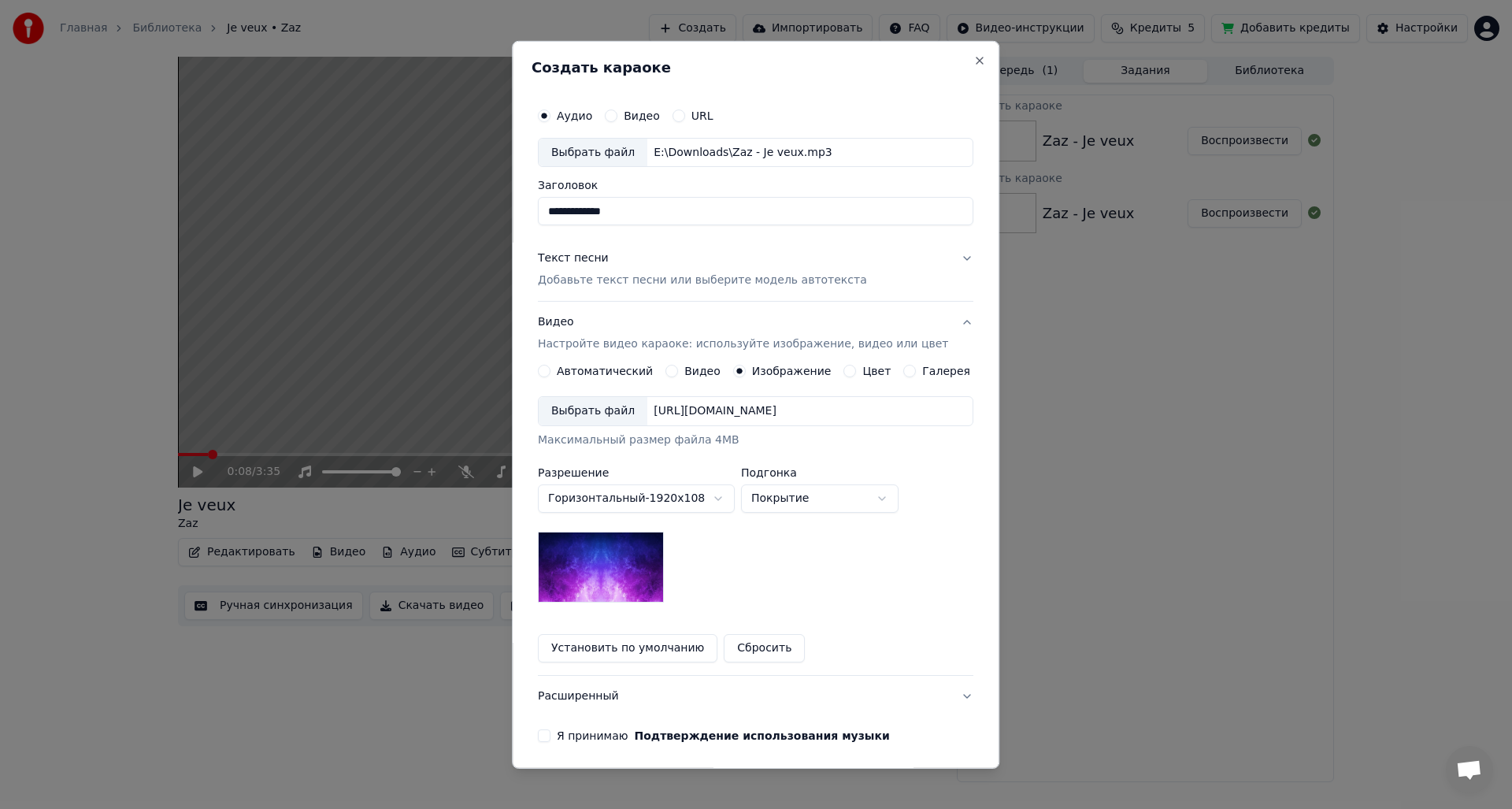
click at [603, 411] on div "Выбрать файл" at bounding box center [592, 411] width 108 height 29
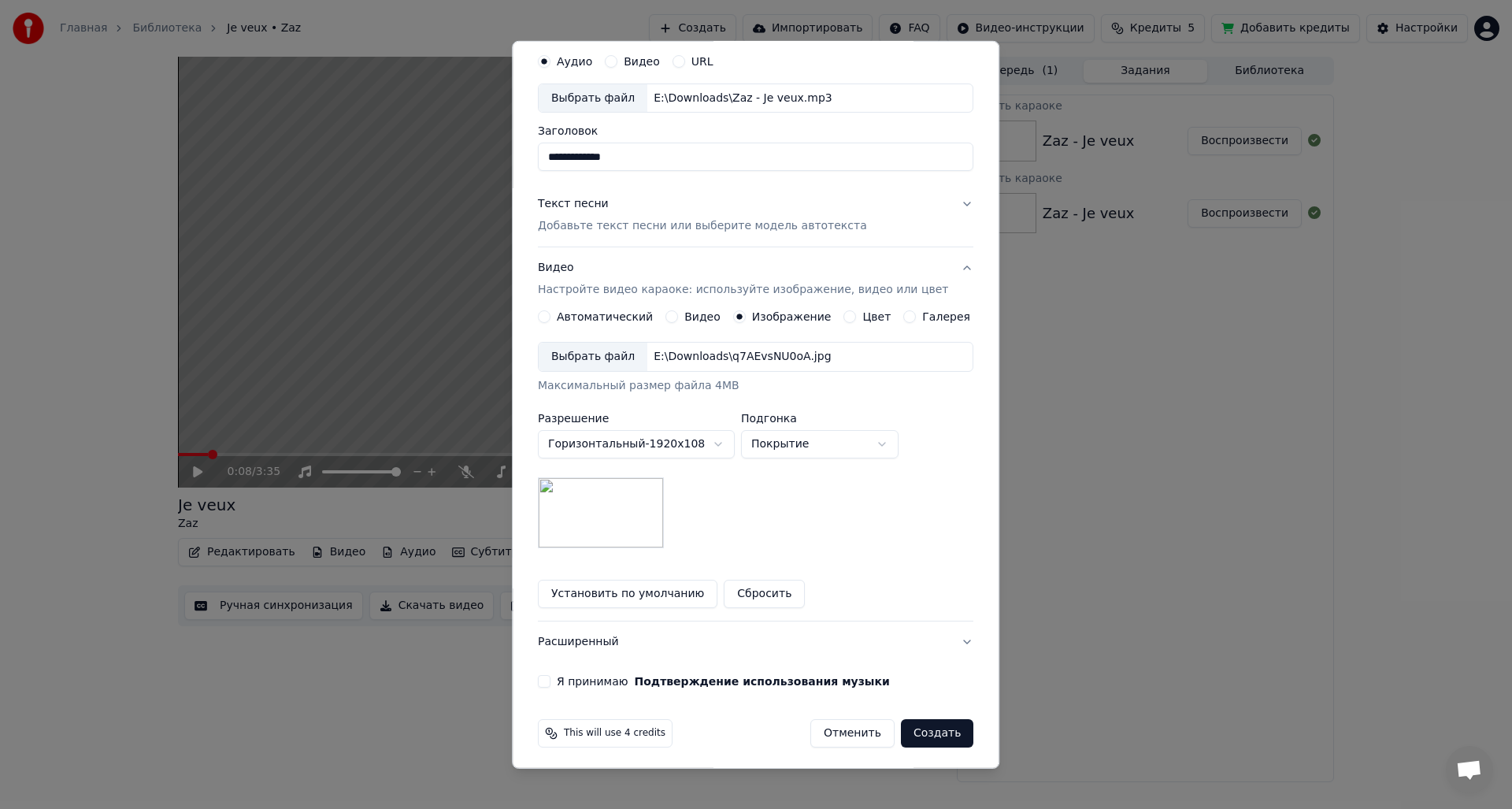
scroll to position [59, 0]
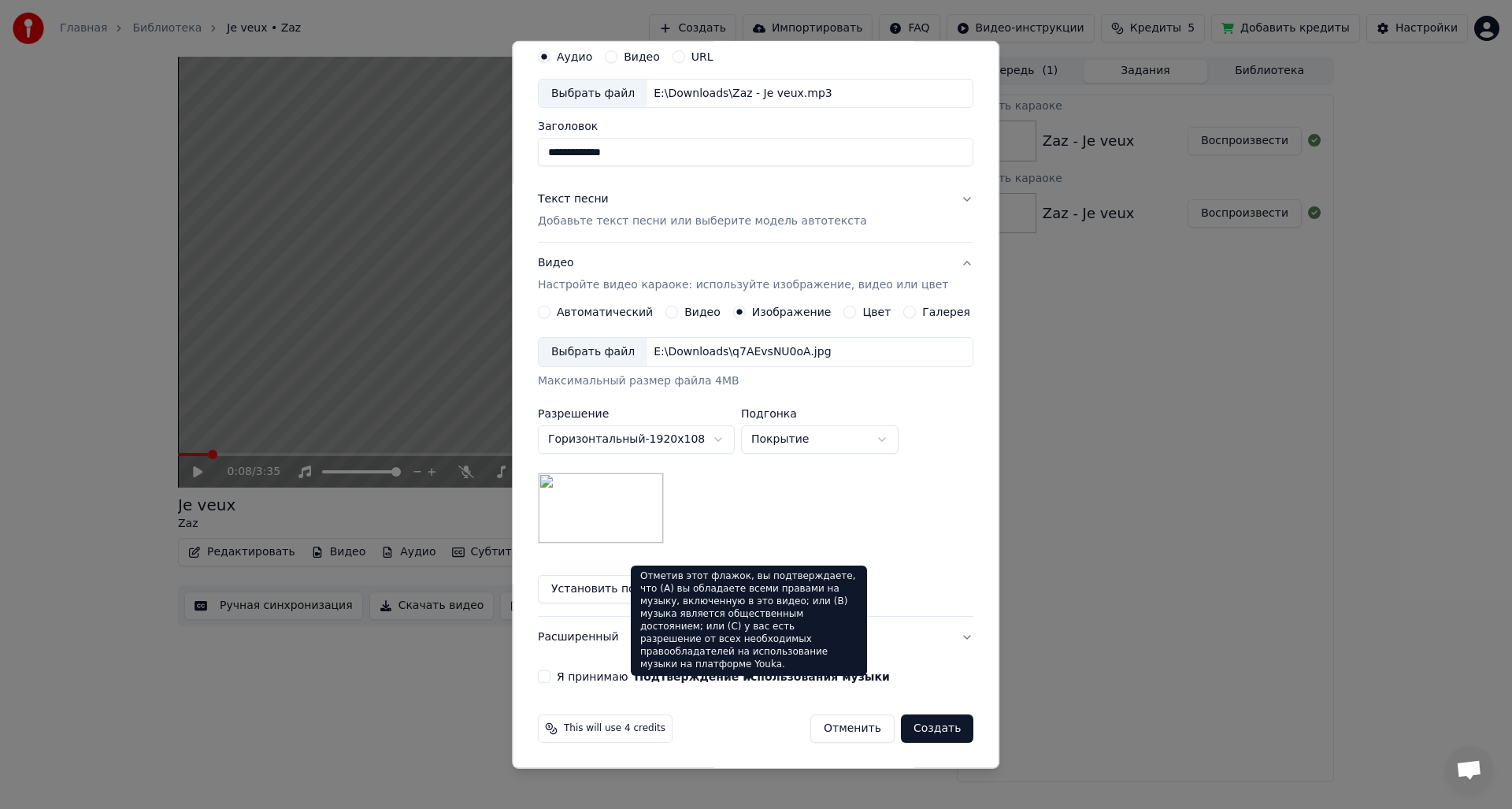
click at [604, 676] on label "Я принимаю Подтверждение использования музыки" at bounding box center [724, 676] width 334 height 11
click at [550, 676] on button "Я принимаю Подтверждение использования музыки" at bounding box center [544, 676] width 13 height 13
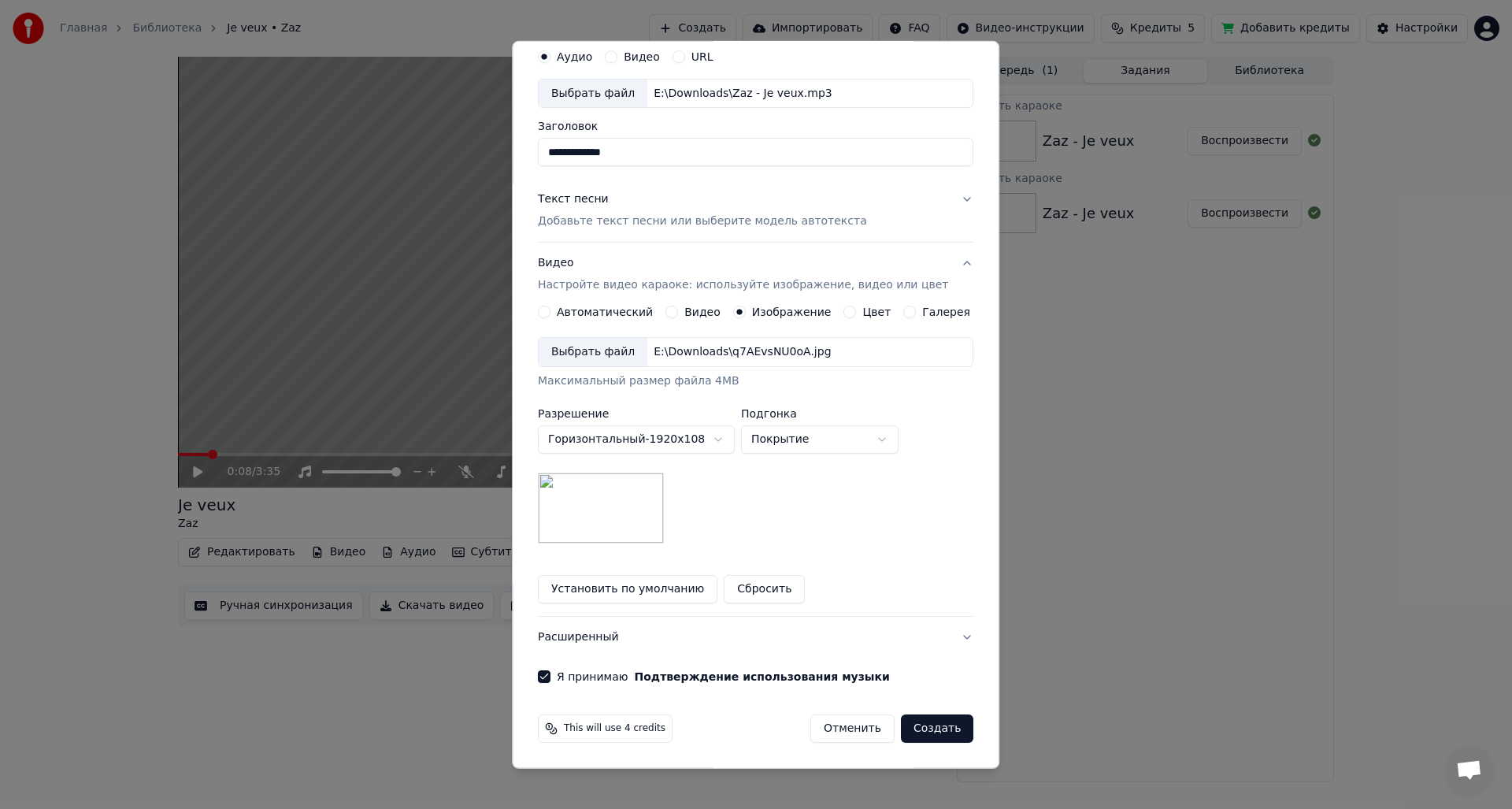
click at [901, 728] on button "Создать" at bounding box center [937, 728] width 72 height 29
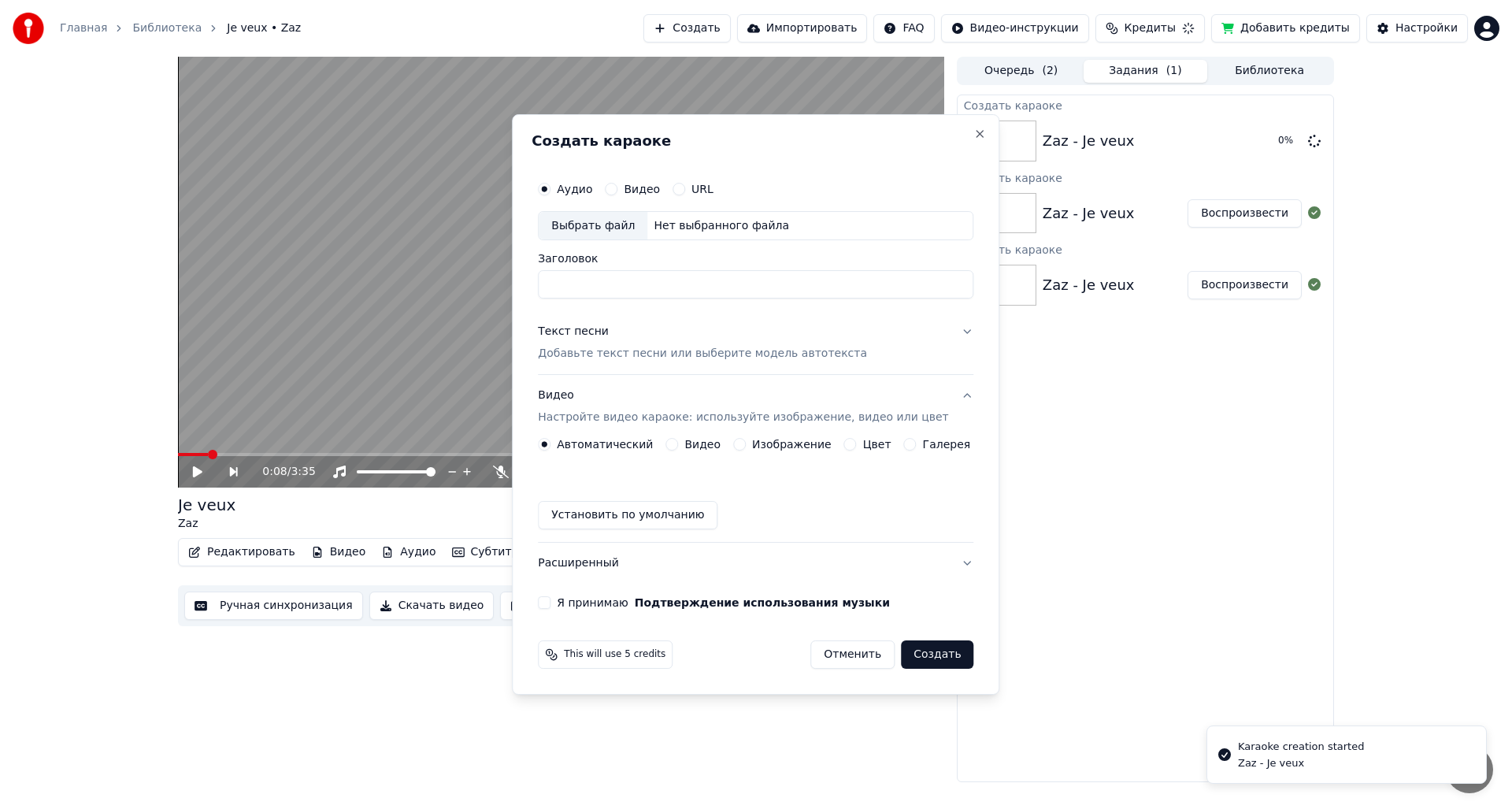
scroll to position [0, 0]
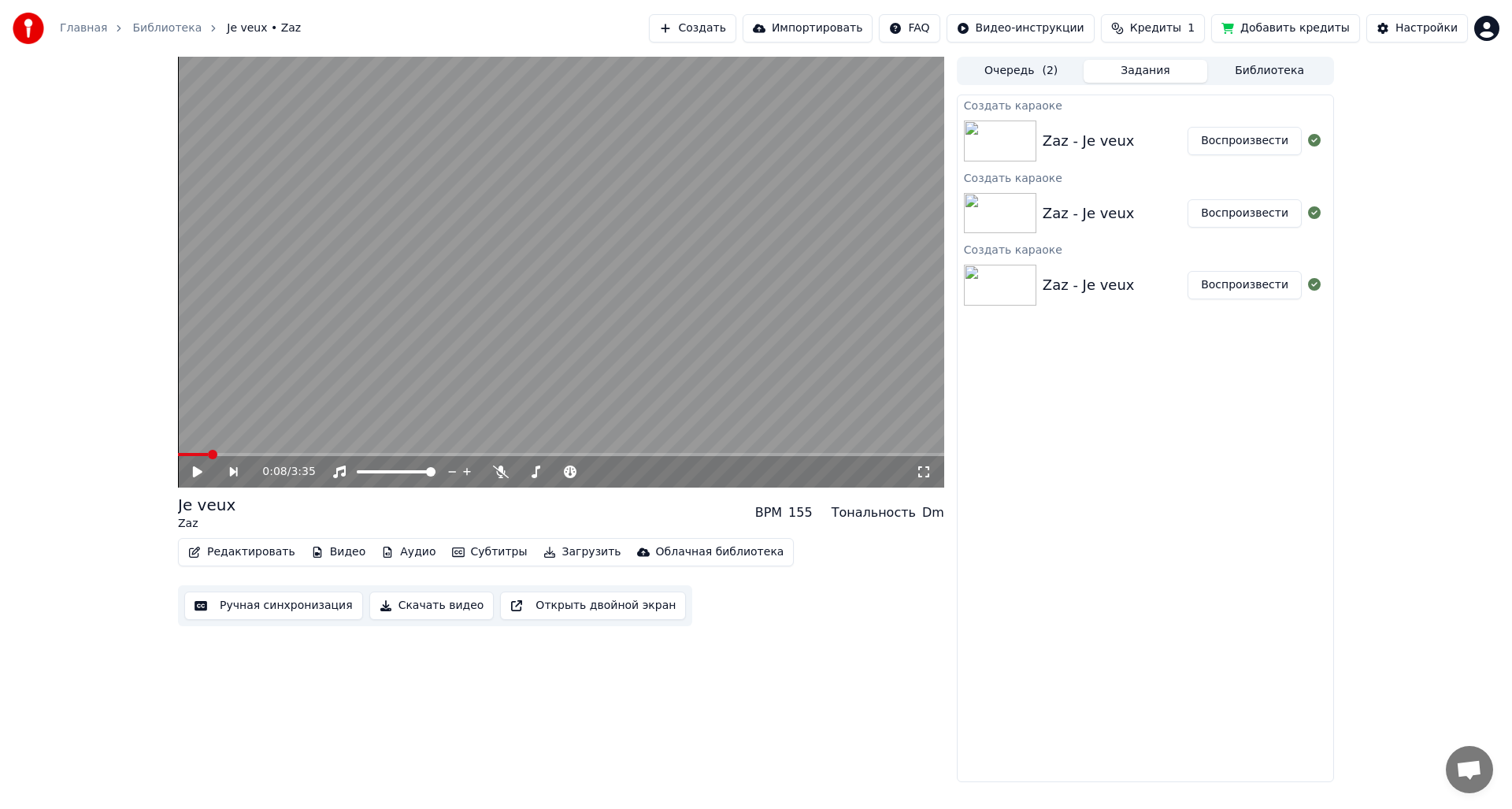
click at [1223, 141] on button "Воспроизвести" at bounding box center [1244, 141] width 114 height 29
click at [503, 475] on span at bounding box center [506, 472] width 9 height 9
click at [570, 480] on div "0:23 / 3:39" at bounding box center [561, 472] width 766 height 32
click at [597, 472] on span at bounding box center [596, 472] width 9 height 9
click at [648, 469] on icon at bounding box center [649, 472] width 15 height 16
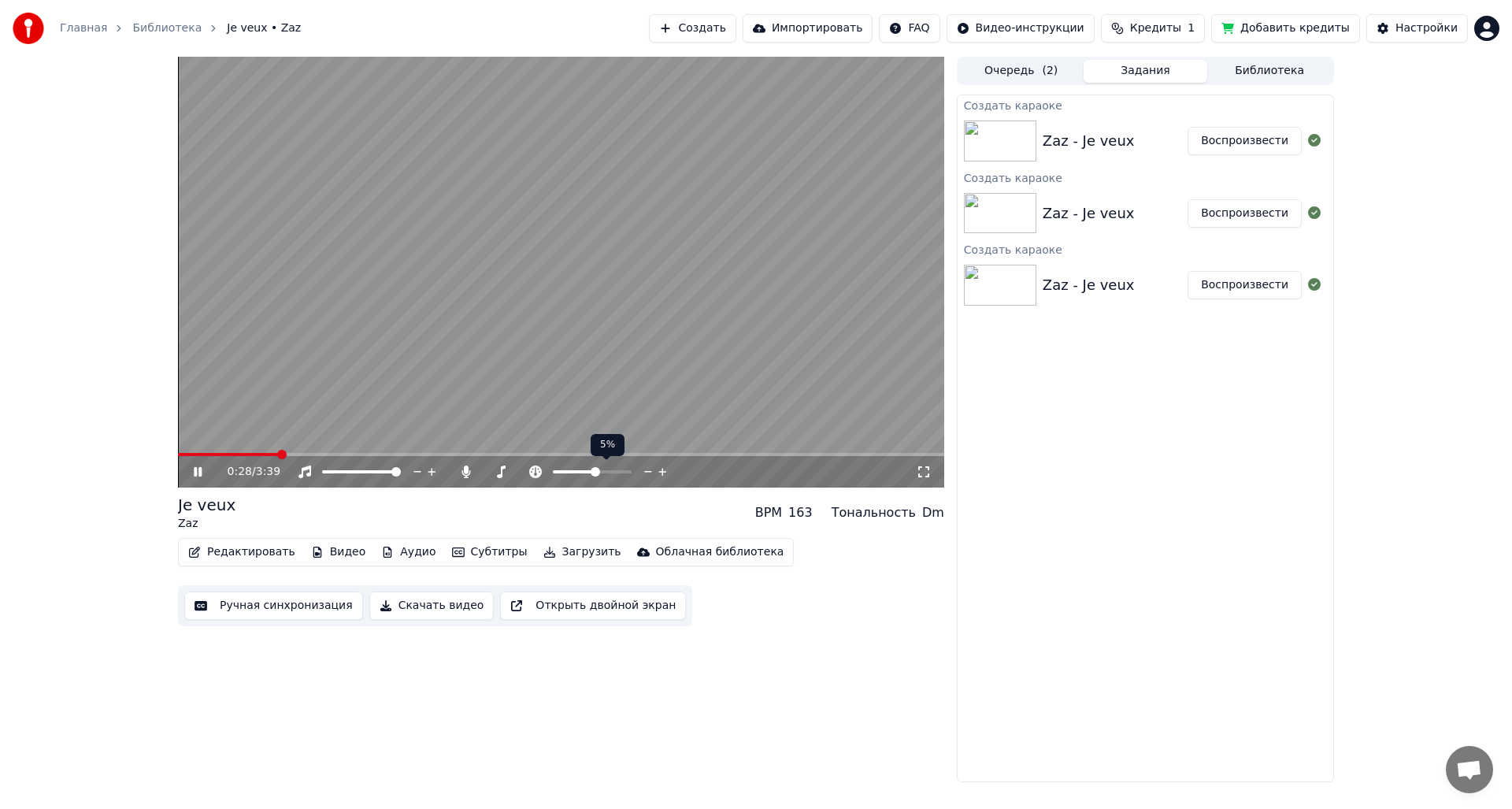
click at [648, 469] on icon at bounding box center [649, 472] width 15 height 16
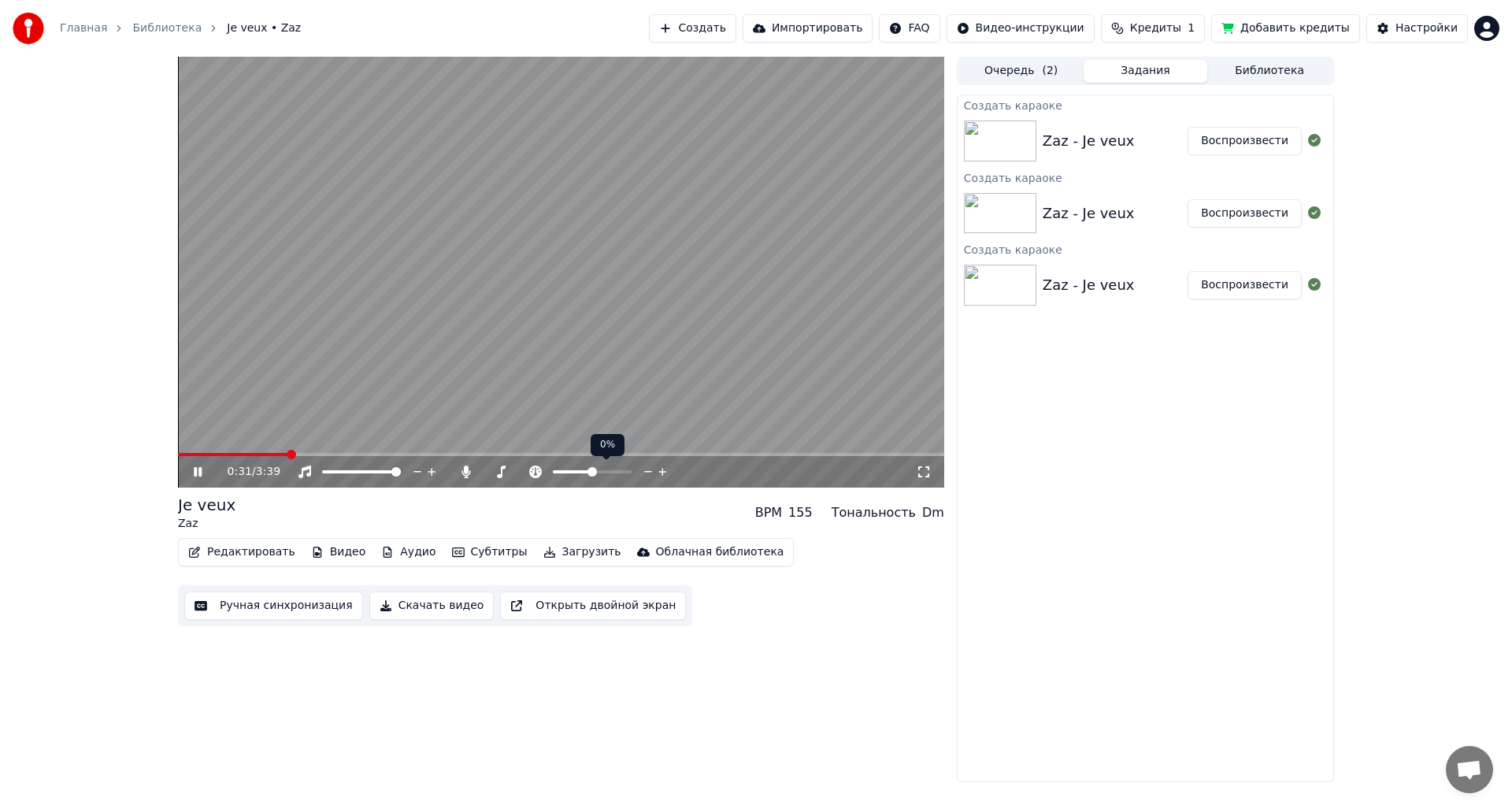
click at [648, 469] on icon at bounding box center [649, 472] width 15 height 16
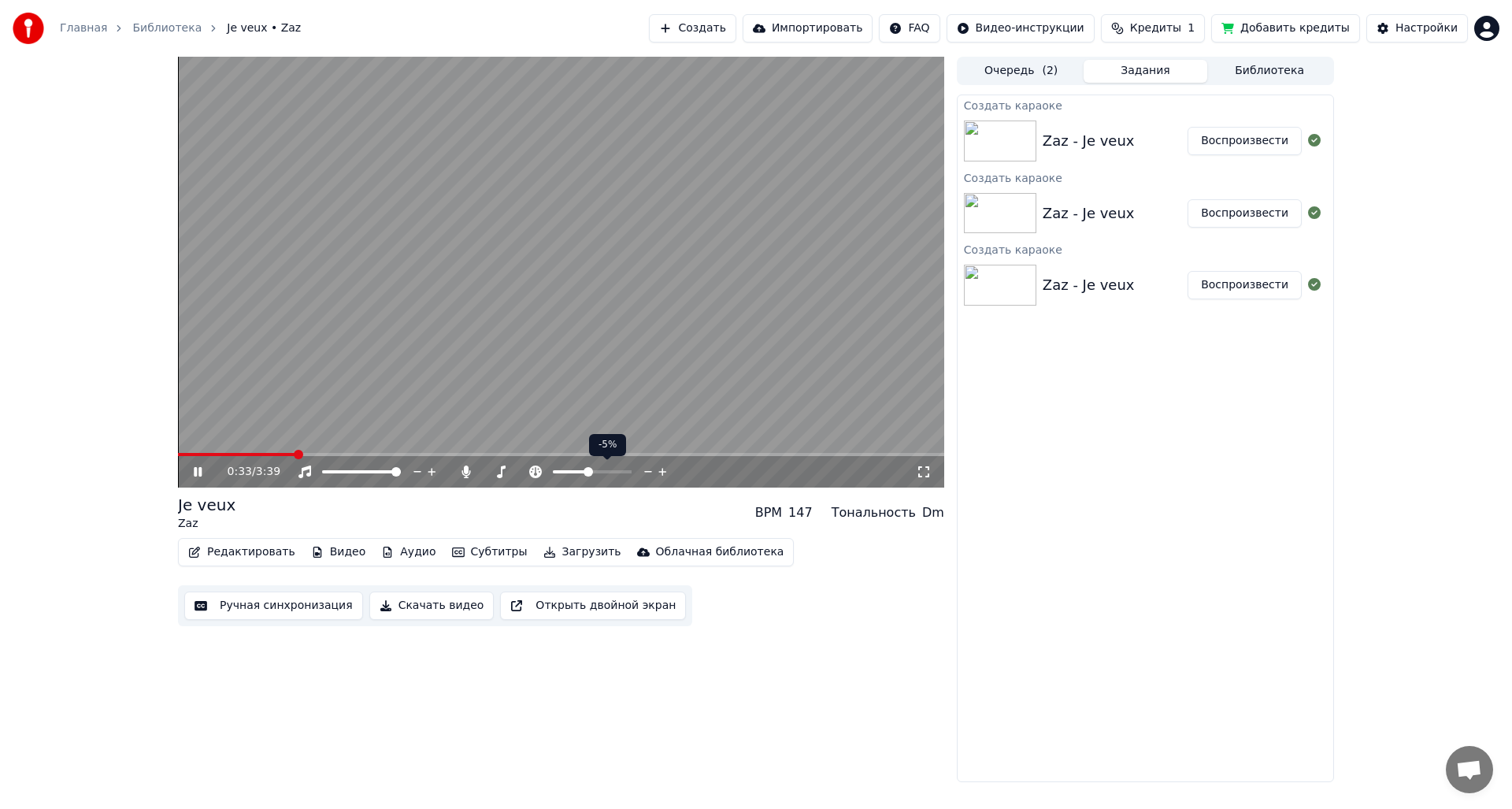
click at [648, 469] on icon at bounding box center [649, 472] width 15 height 16
click at [659, 468] on icon at bounding box center [662, 472] width 15 height 16
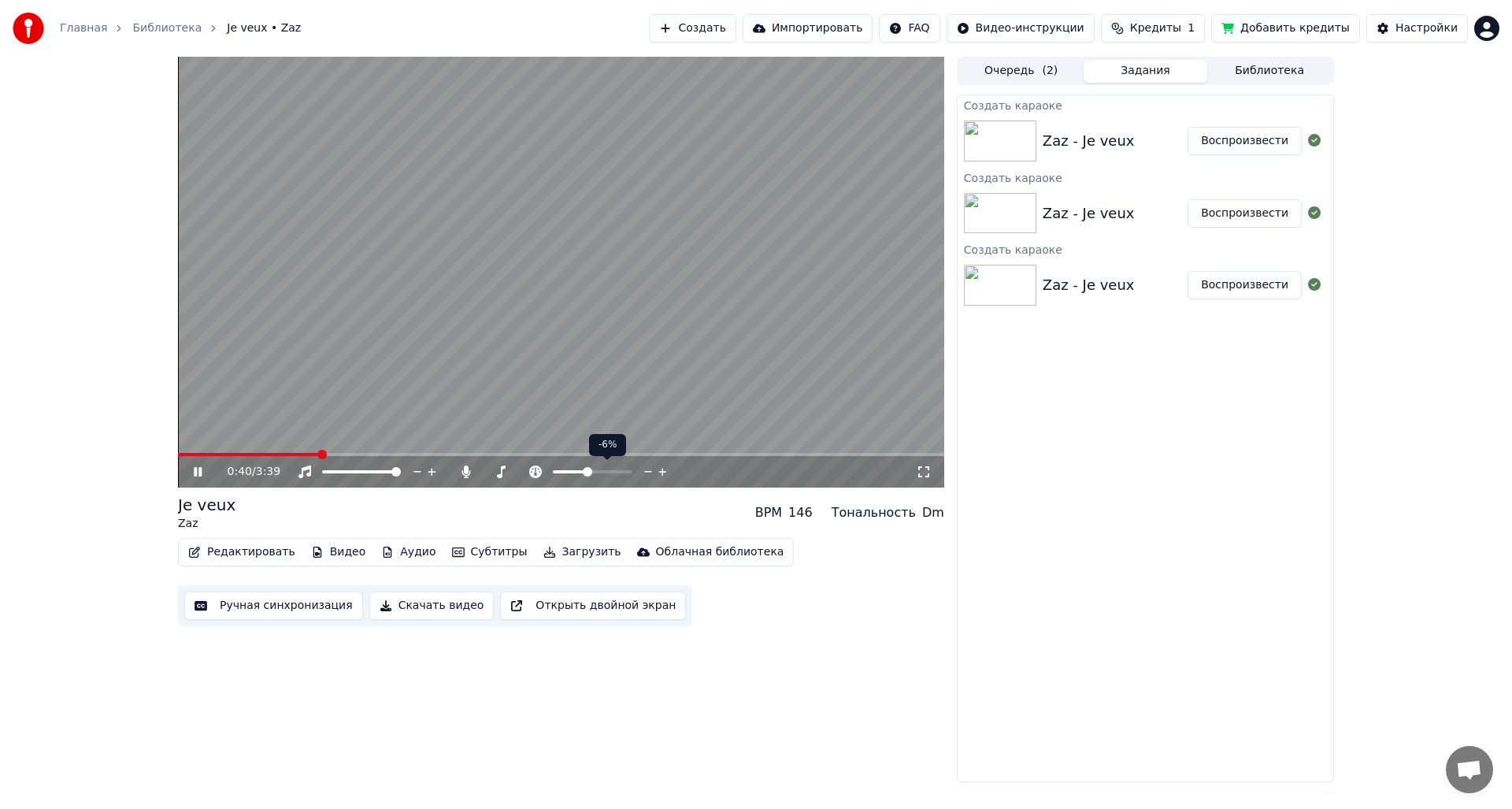
click at [660, 468] on icon at bounding box center [662, 472] width 15 height 16
click at [649, 471] on icon at bounding box center [649, 472] width 15 height 16
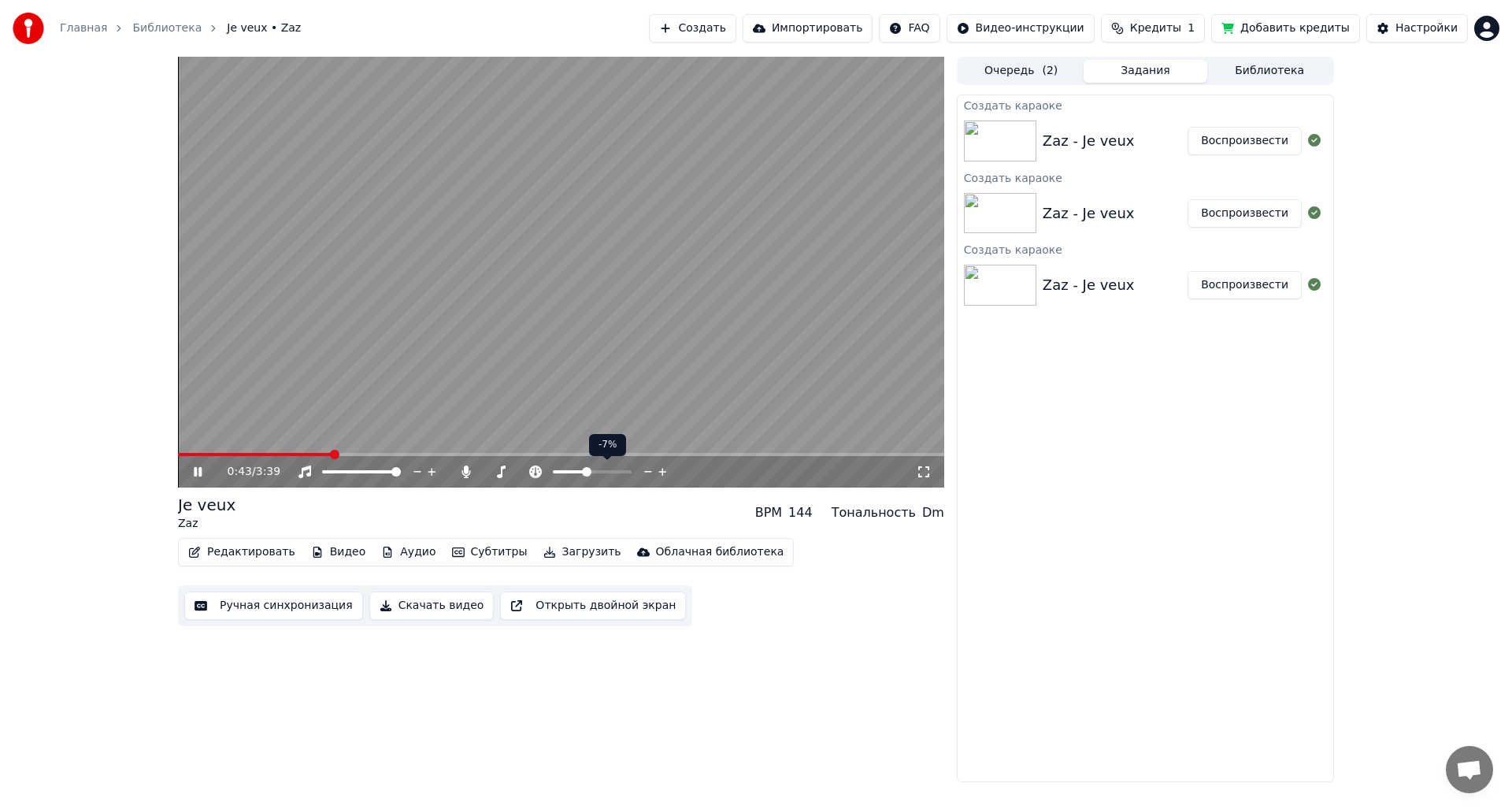
click at [649, 471] on icon at bounding box center [649, 472] width 15 height 16
click at [553, 473] on span at bounding box center [558, 472] width 9 height 9
click at [591, 473] on span at bounding box center [591, 472] width 9 height 9
click at [592, 473] on span at bounding box center [592, 472] width 9 height 9
click at [484, 475] on span at bounding box center [488, 472] width 9 height 9
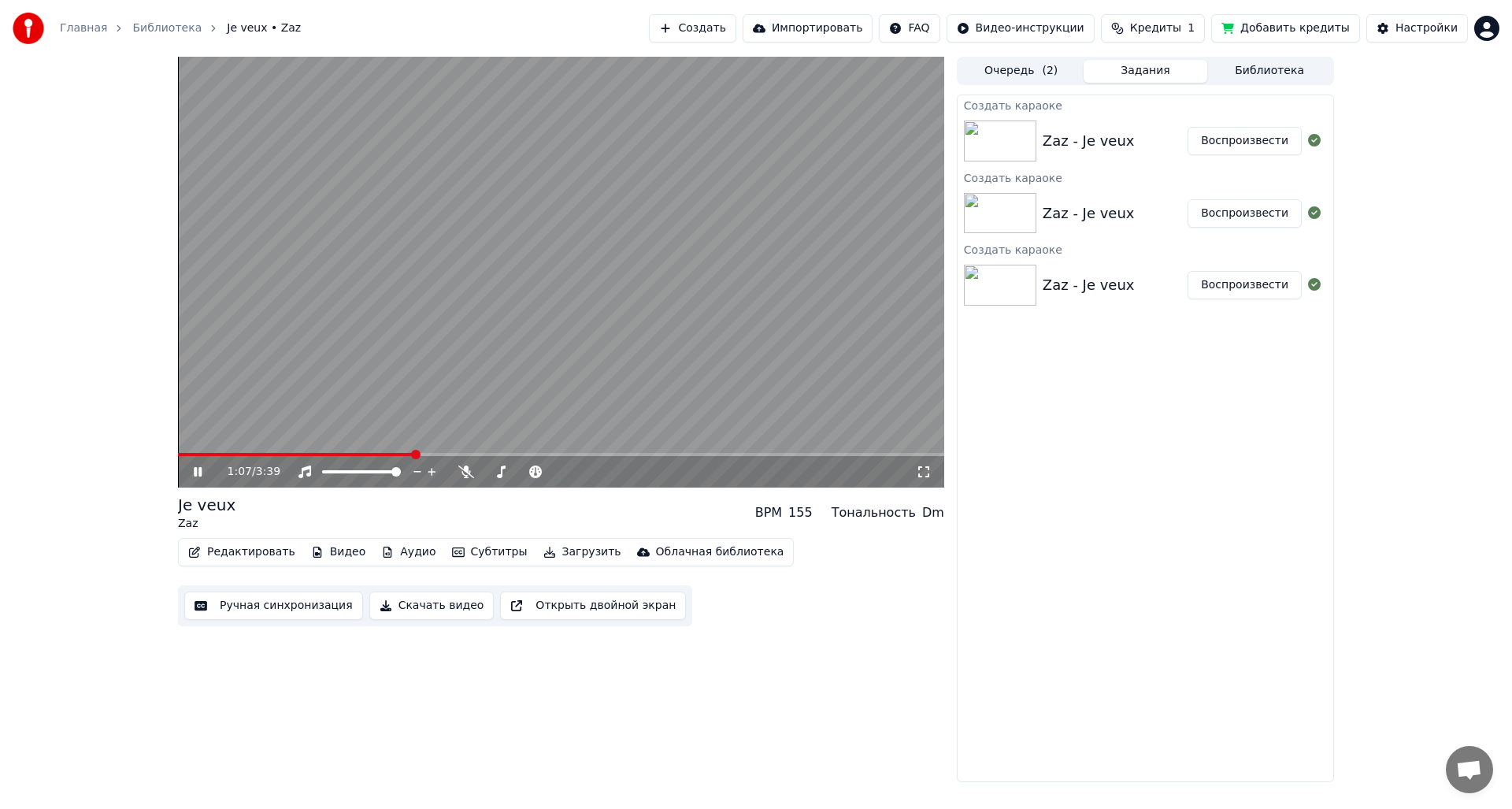
click at [540, 511] on div "Je veux Zaz BPM 155 Тональность Dm" at bounding box center [561, 512] width 766 height 38
click at [326, 606] on button "Ручная синхронизация" at bounding box center [273, 605] width 179 height 29
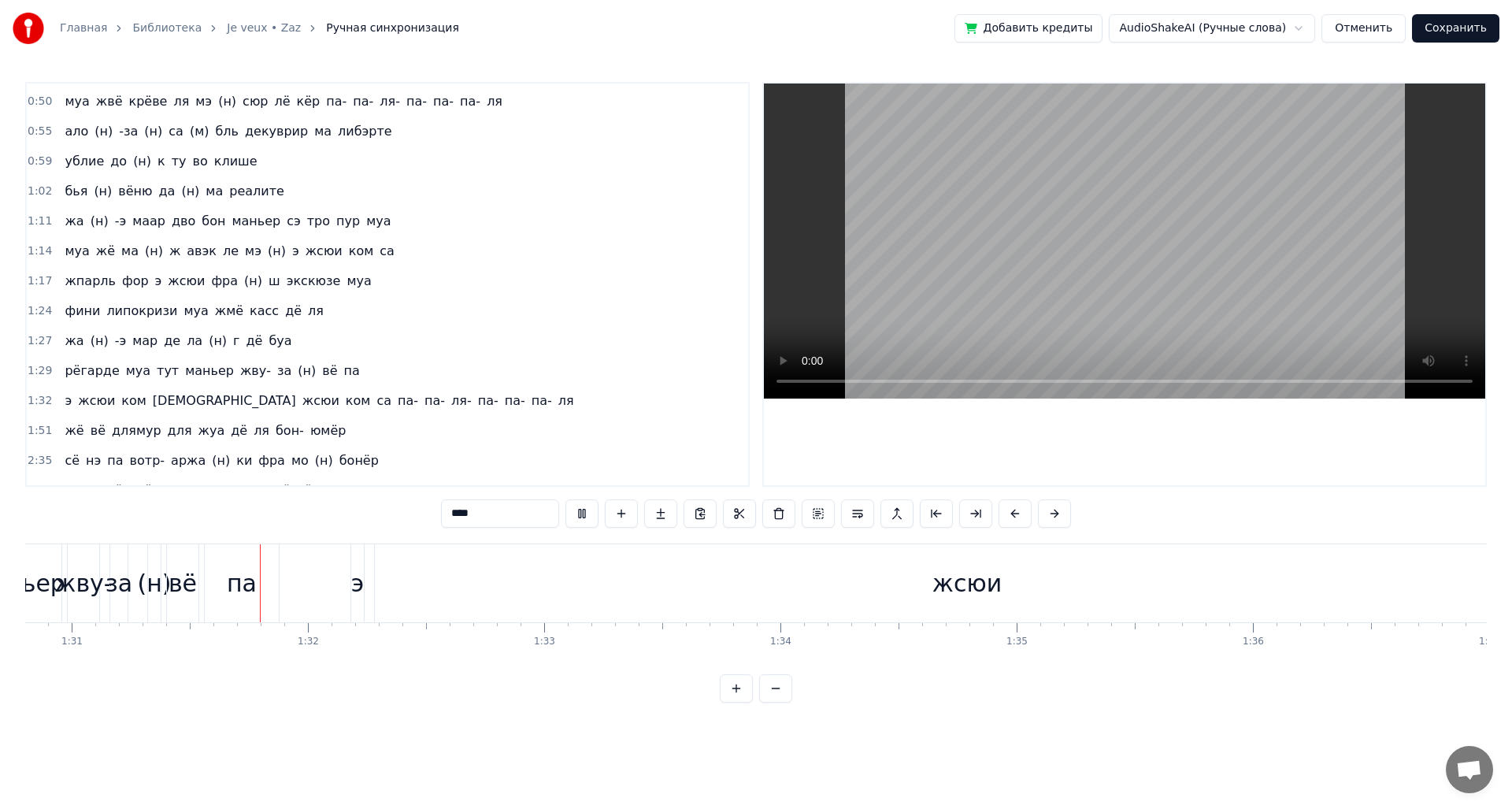
scroll to position [0, 21461]
click at [788, 567] on div "жсюи" at bounding box center [957, 583] width 1184 height 78
type input "****"
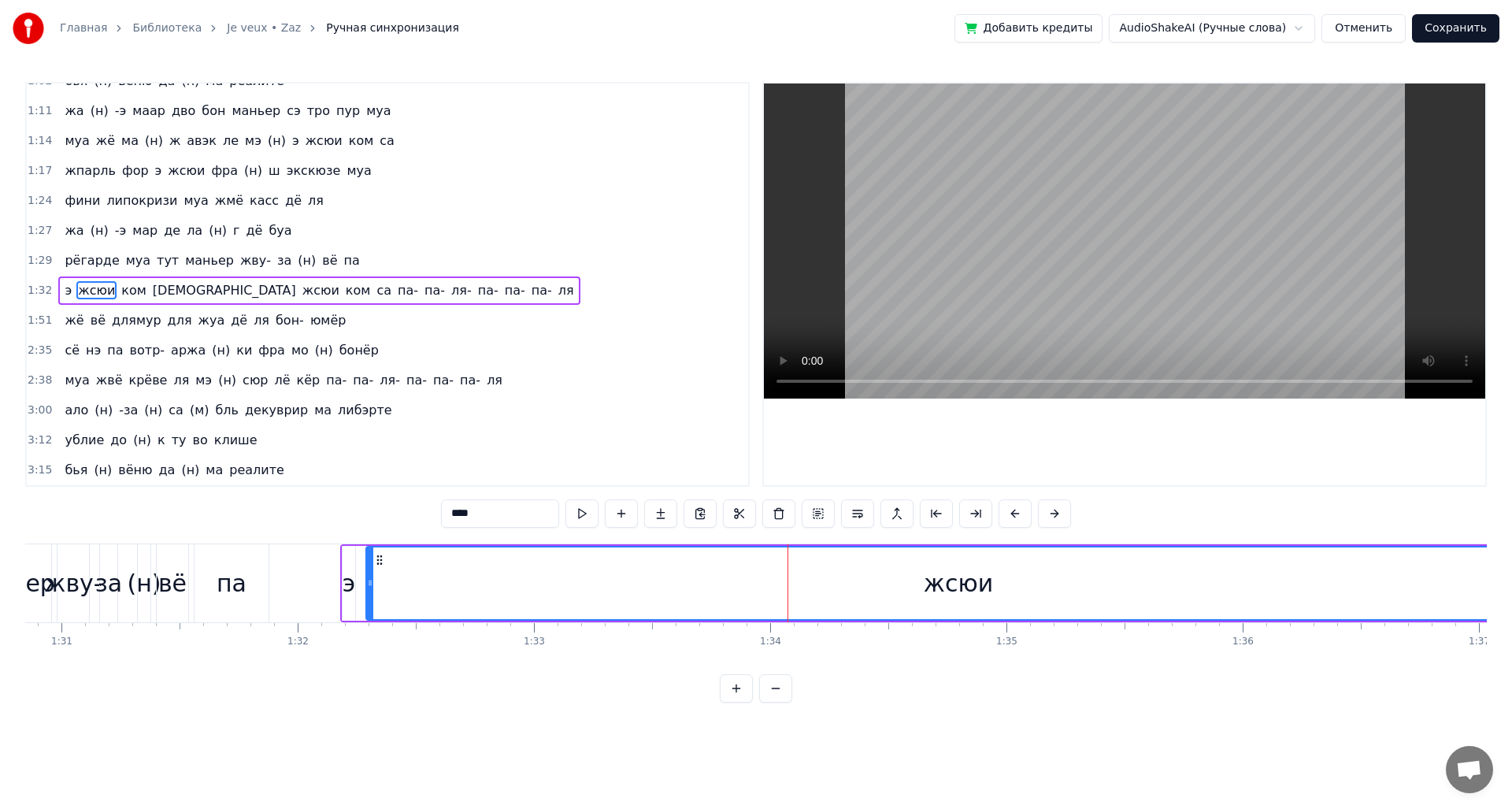
drag, startPoint x: 736, startPoint y: 585, endPoint x: 698, endPoint y: 589, distance: 38.2
click at [698, 589] on div "жсюи" at bounding box center [958, 583] width 1183 height 71
click at [775, 701] on button at bounding box center [775, 689] width 33 height 29
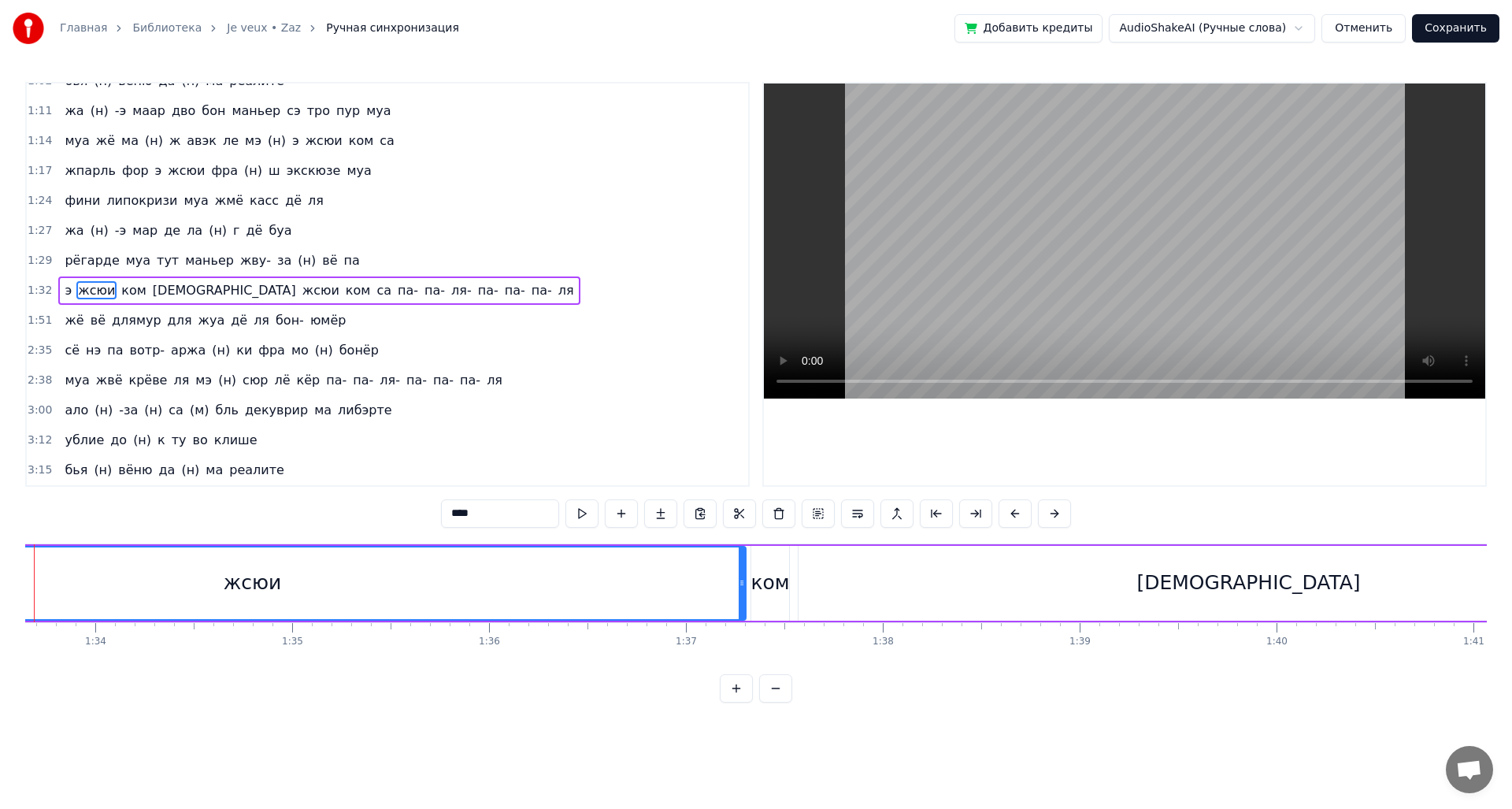
scroll to position [0, 18364]
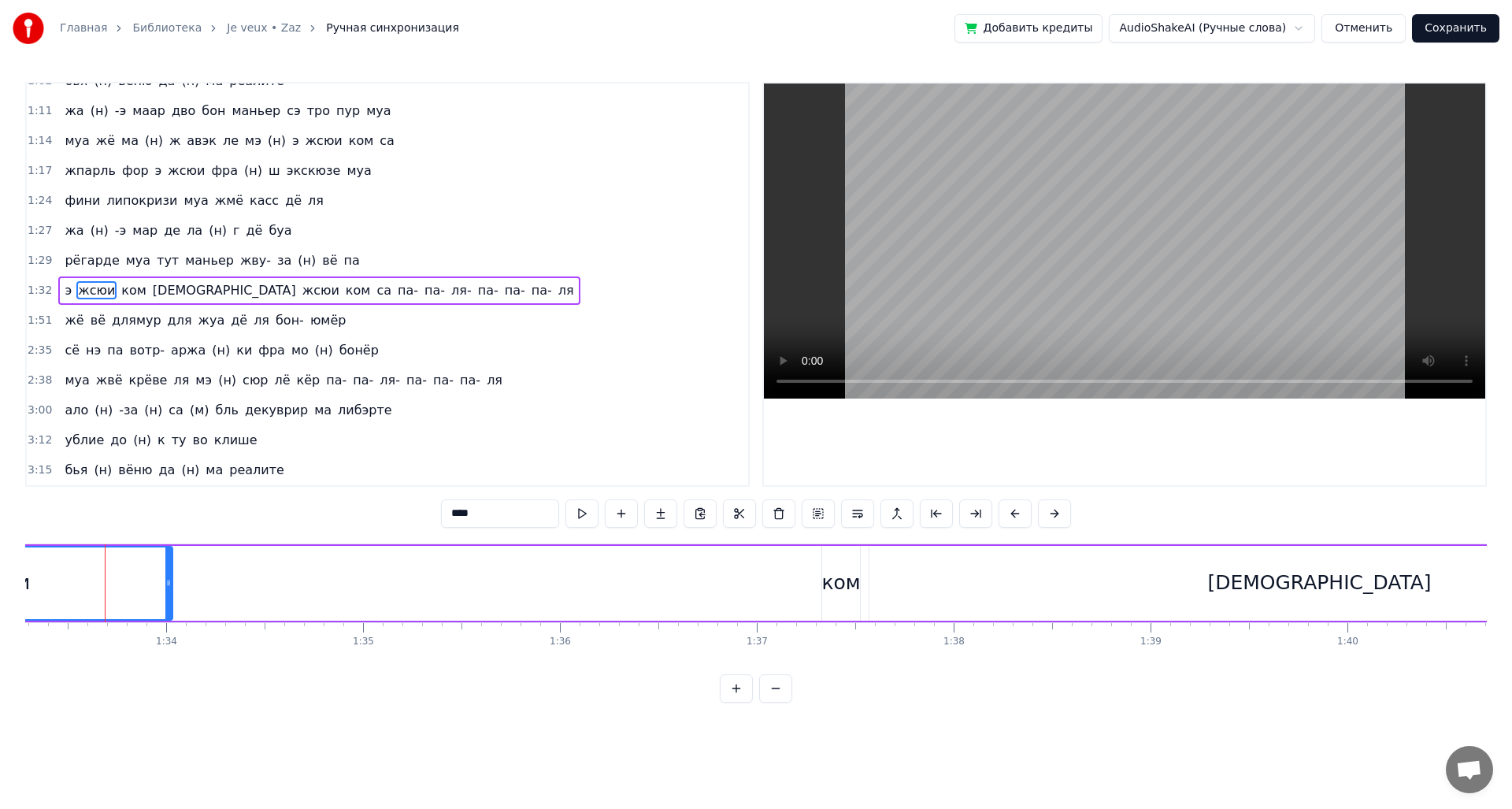
drag, startPoint x: 813, startPoint y: 585, endPoint x: 169, endPoint y: 590, distance: 644.0
click at [169, 590] on div at bounding box center [168, 583] width 6 height 71
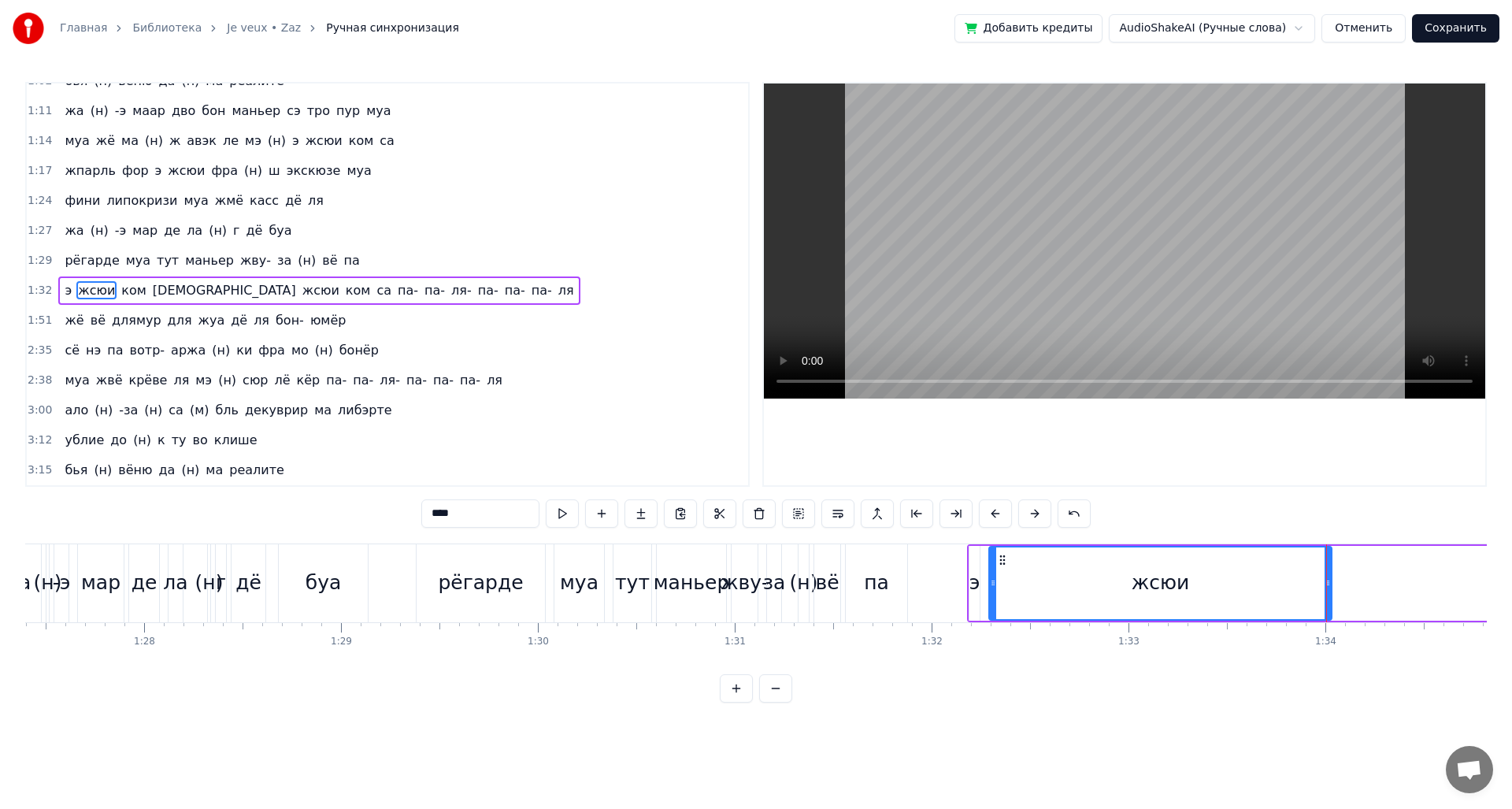
scroll to position [0, 17253]
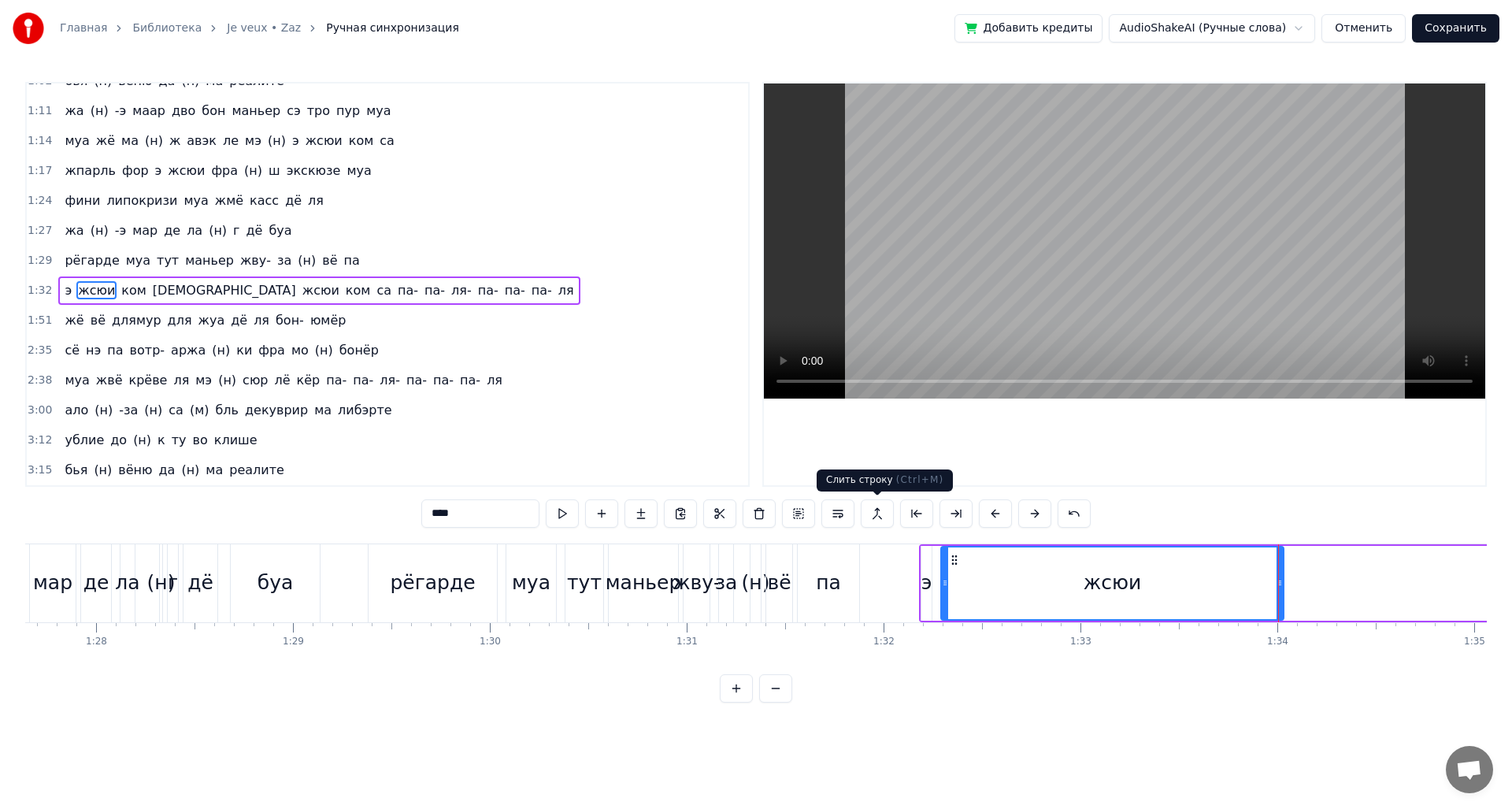
click at [896, 479] on span "( Ctrl+M )" at bounding box center [920, 480] width 48 height 11
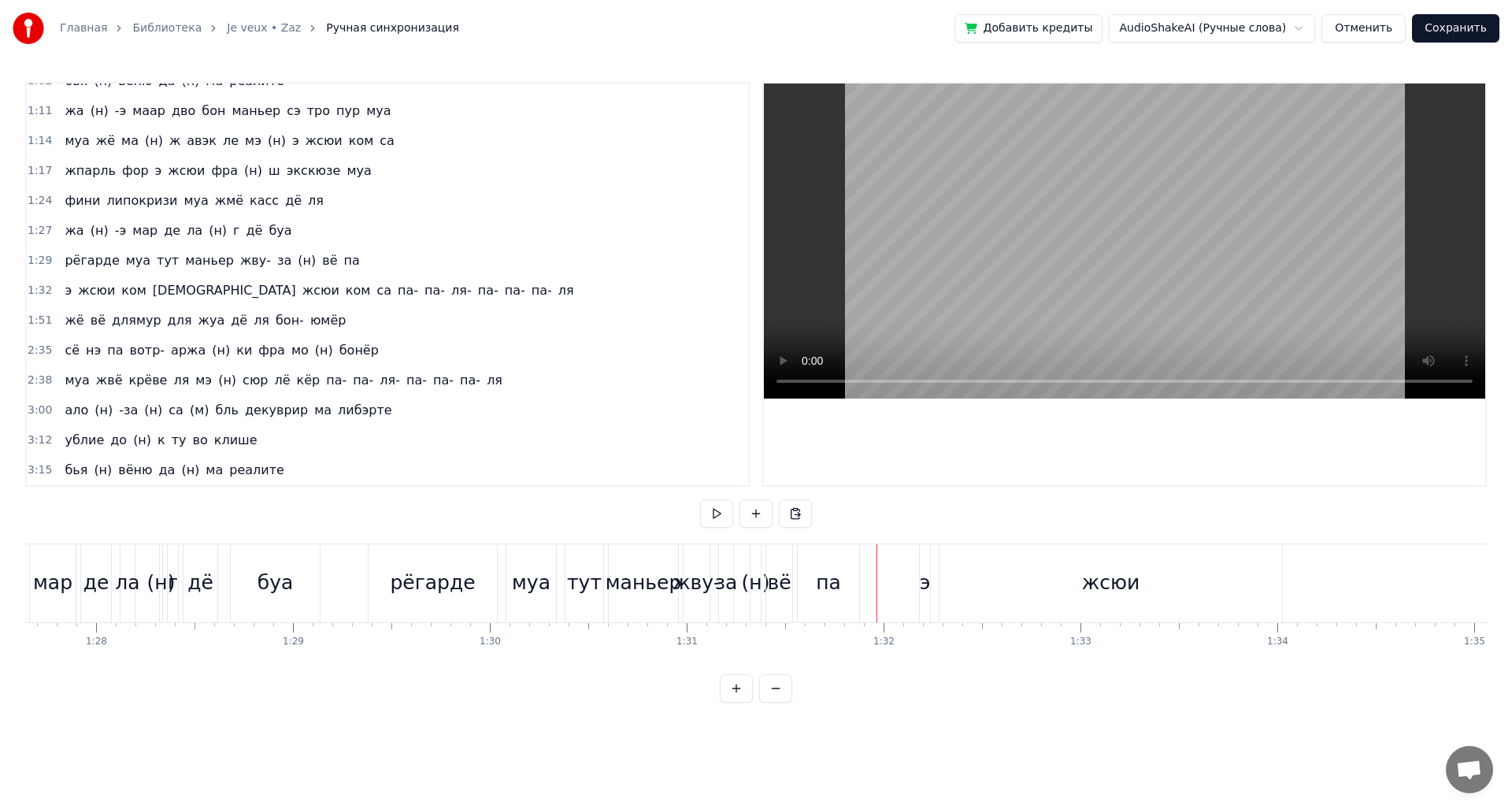
click at [817, 538] on div "0:12 доне муа э (н) сюит- о риц жё на (н) вё па 0:16 де бижу дё ше шанэль жё на…" at bounding box center [755, 392] width 1461 height 621
click at [796, 550] on div "рёгарде муа тут [PERSON_NAME]- за (н) вё па" at bounding box center [615, 583] width 496 height 78
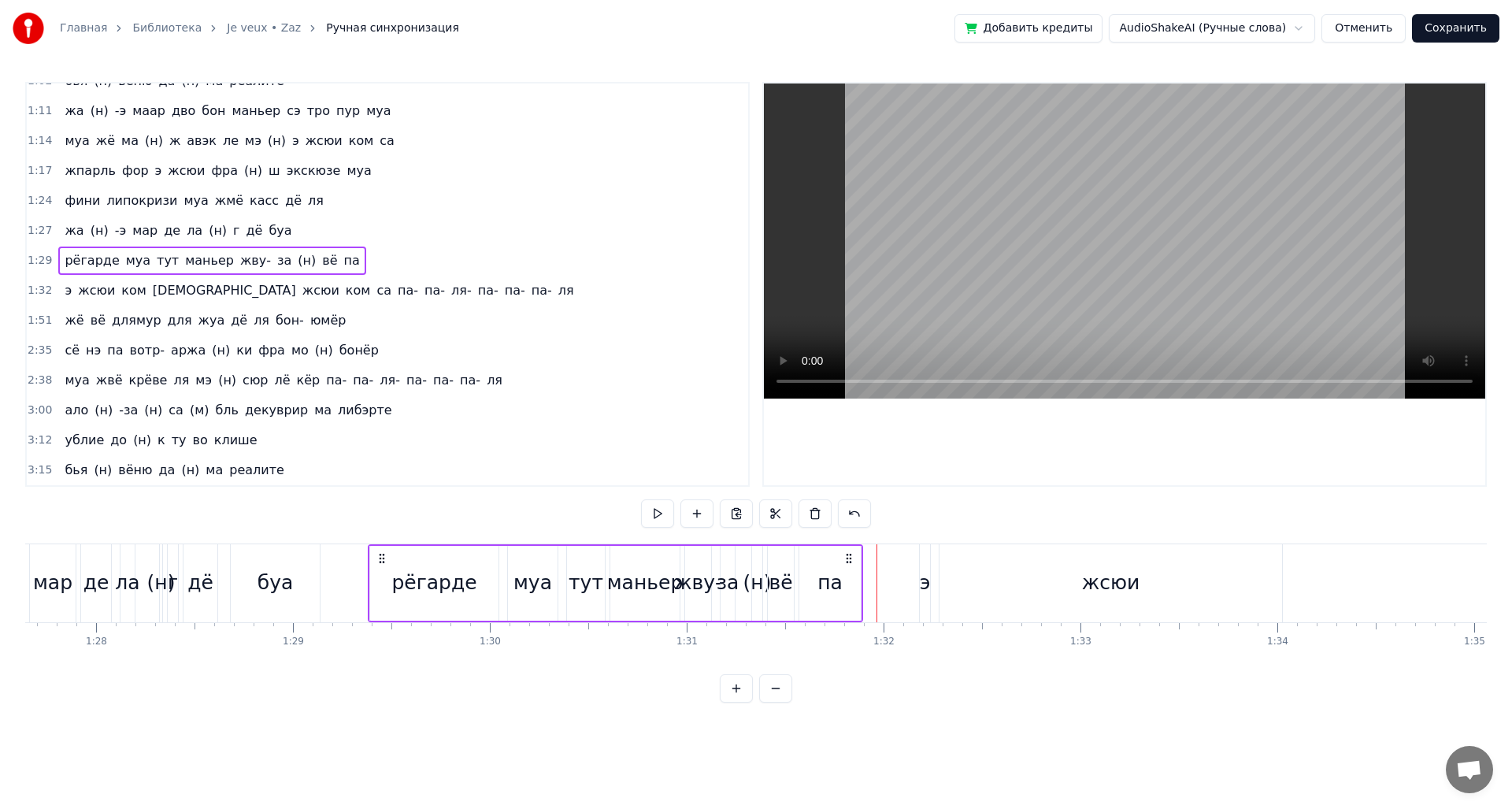
click at [796, 559] on div "рёгарде муа тут [PERSON_NAME]- за (н) вё па" at bounding box center [615, 583] width 496 height 78
click at [800, 620] on div "па" at bounding box center [830, 583] width 63 height 75
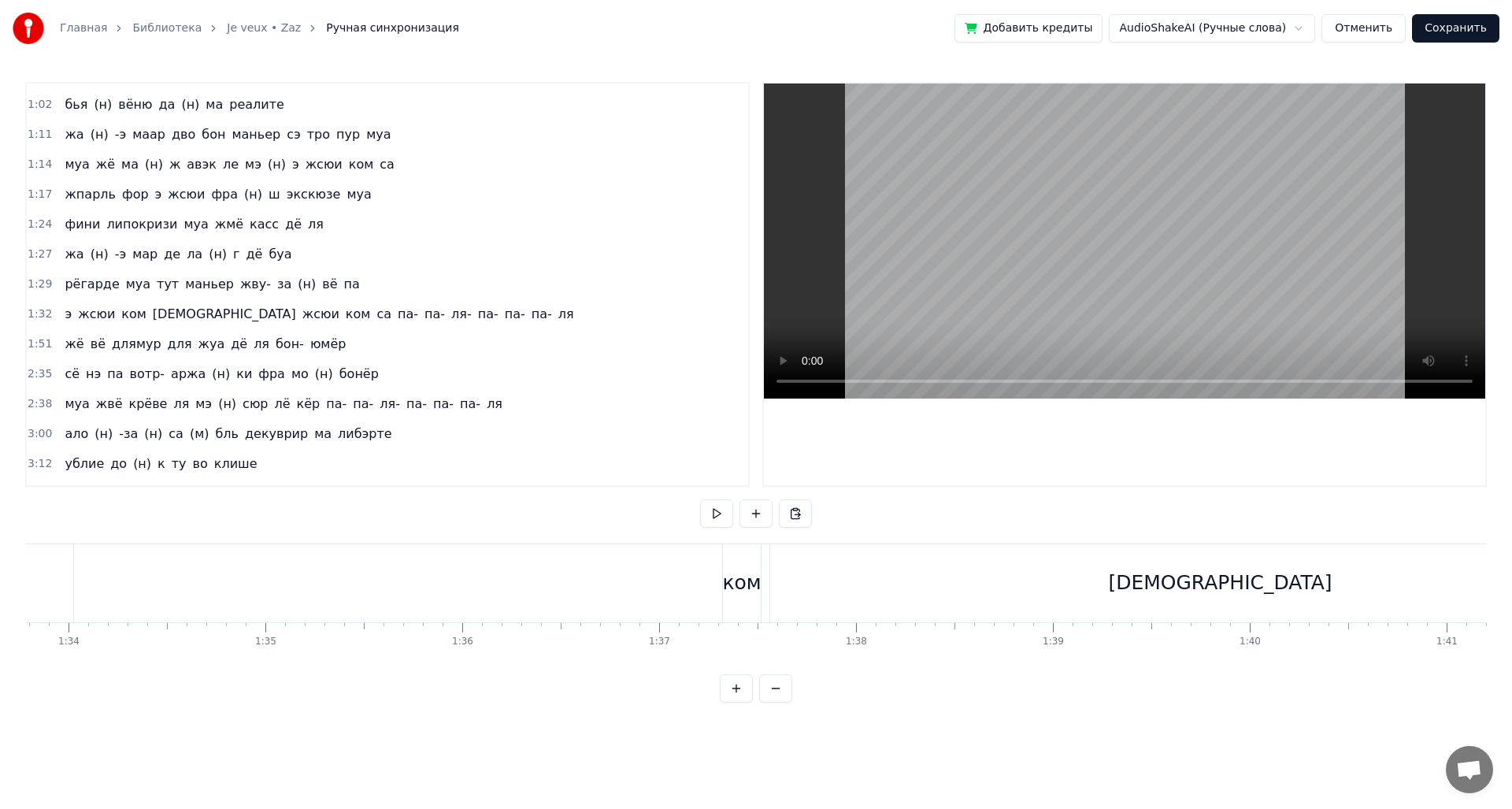
scroll to position [0, 18437]
click at [767, 609] on div "ком" at bounding box center [766, 583] width 38 height 78
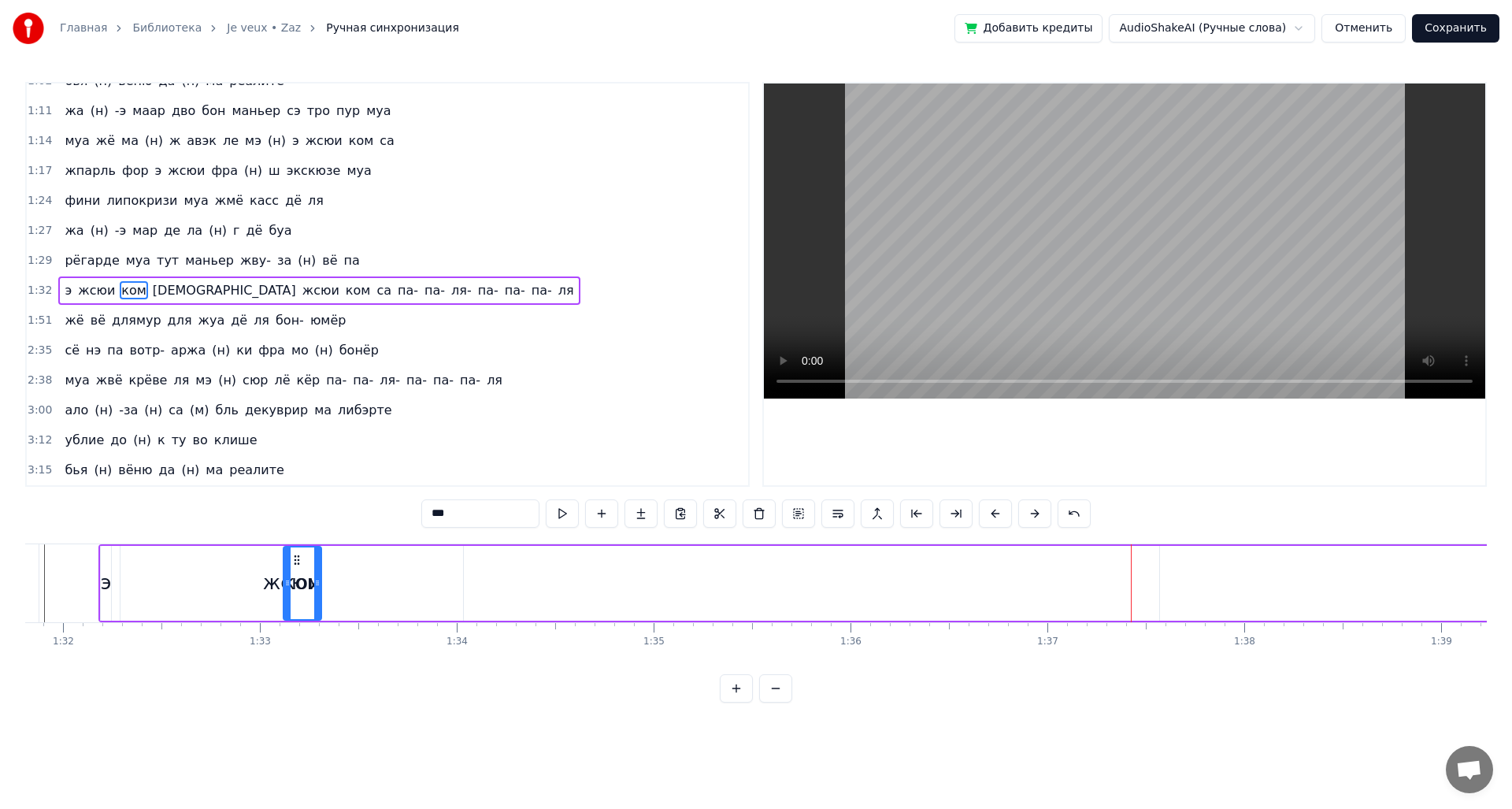
scroll to position [0, 18043]
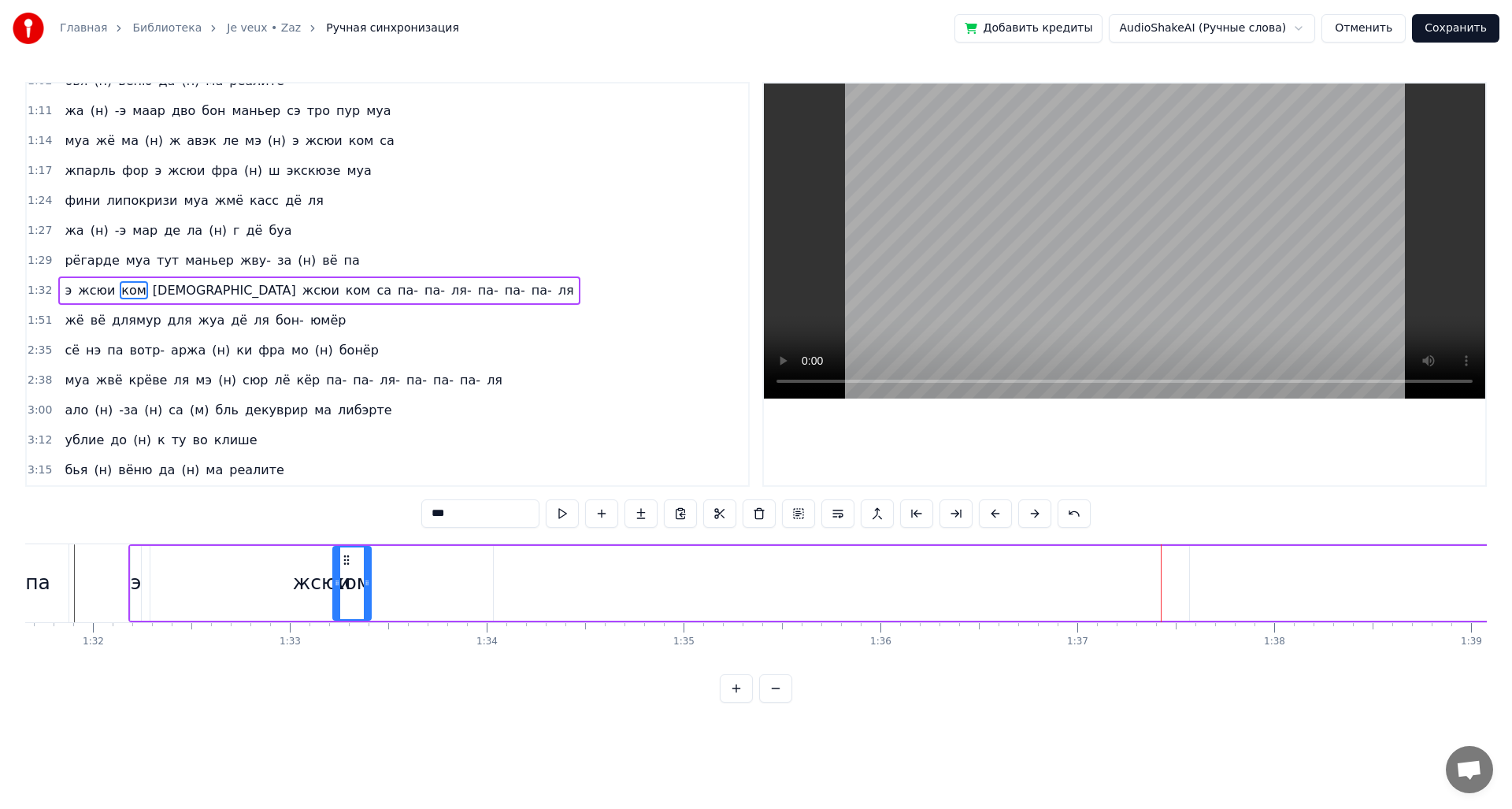
drag, startPoint x: 760, startPoint y: 563, endPoint x: 344, endPoint y: 581, distance: 416.4
click at [344, 581] on div "ком" at bounding box center [351, 583] width 36 height 71
click at [316, 581] on div "жсюи" at bounding box center [321, 583] width 58 height 30
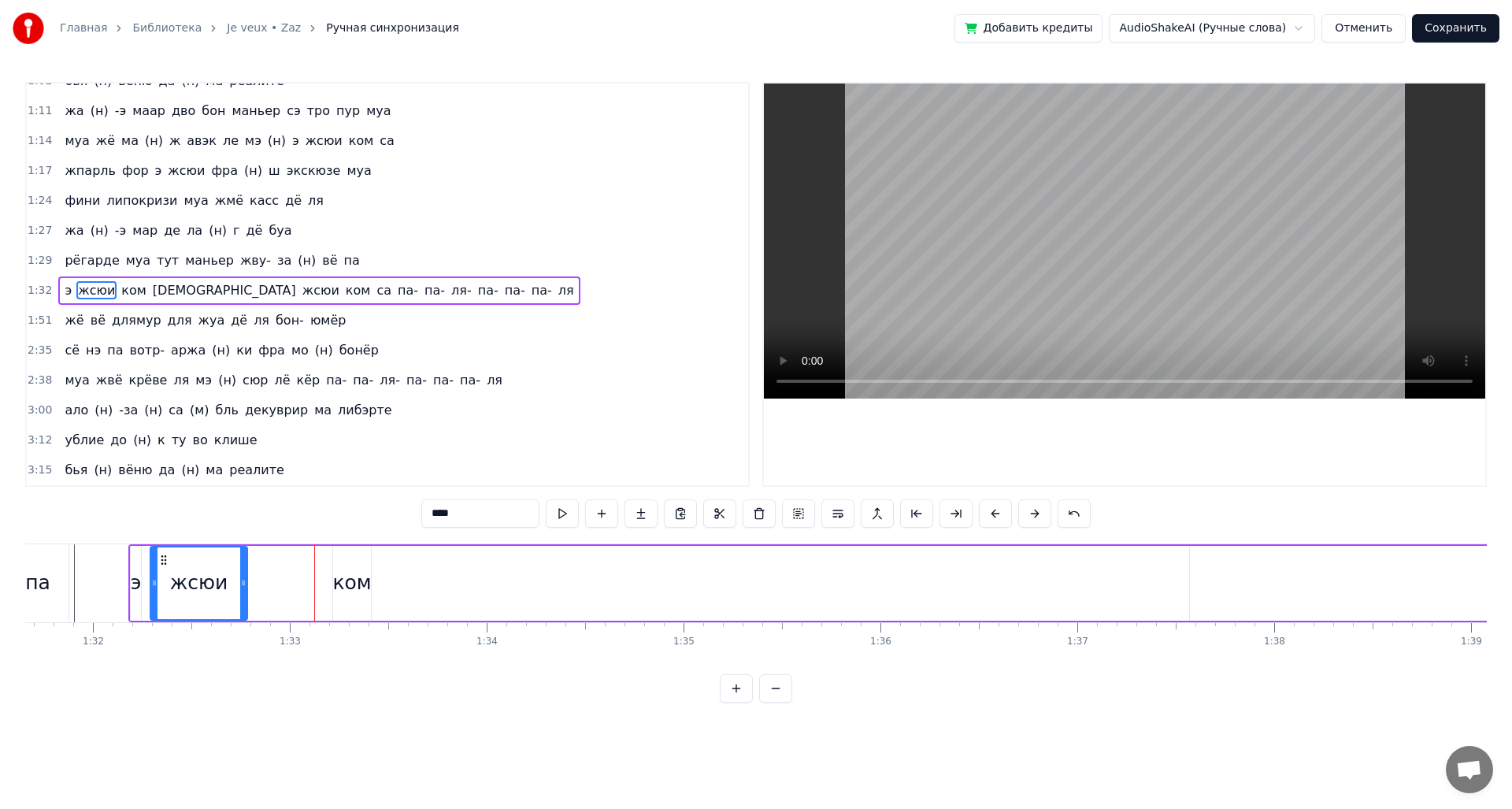
drag, startPoint x: 491, startPoint y: 584, endPoint x: 245, endPoint y: 588, distance: 246.0
click at [245, 588] on icon at bounding box center [243, 583] width 6 height 13
click at [354, 585] on div "ком" at bounding box center [352, 583] width 39 height 30
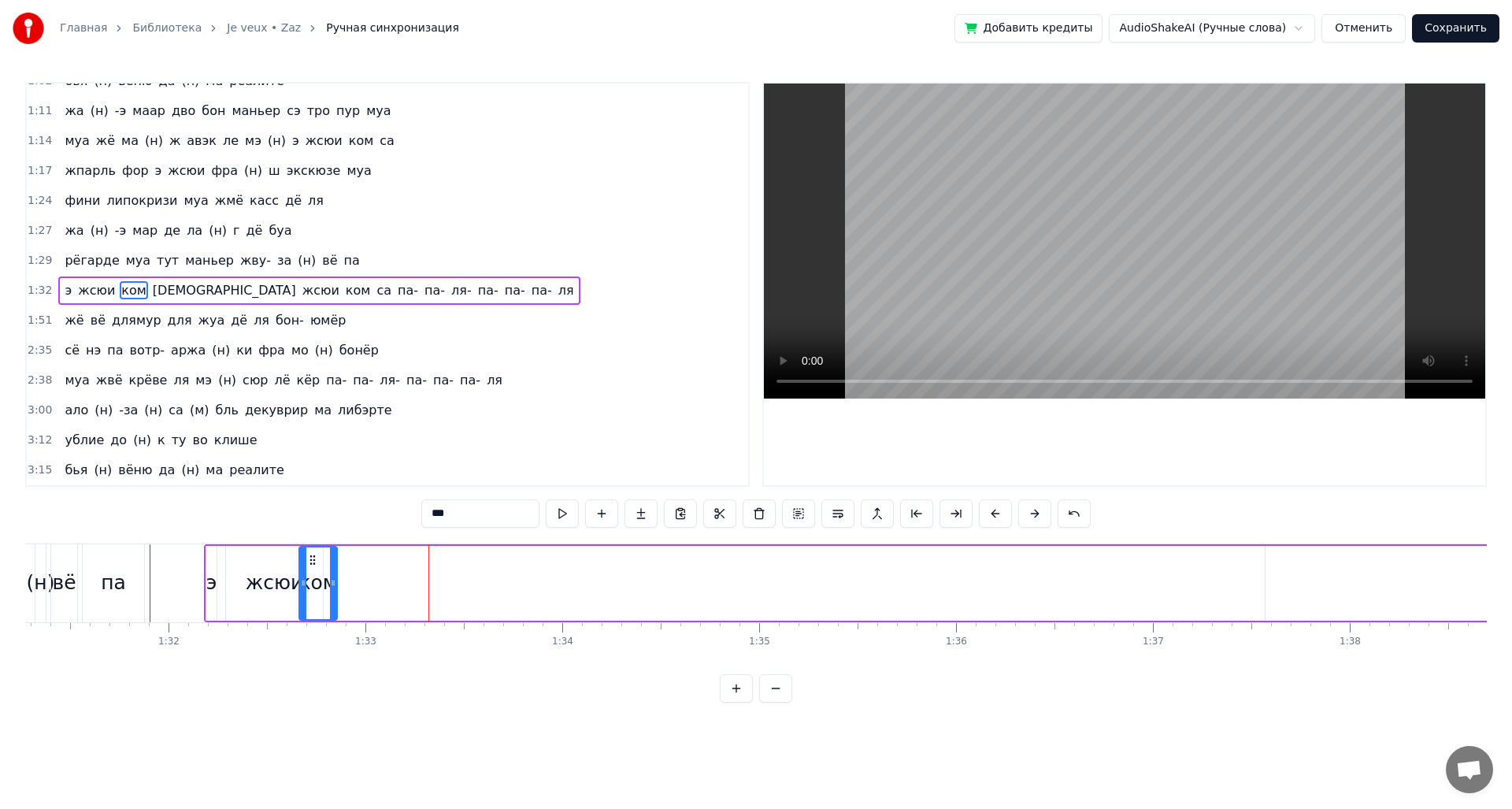
scroll to position [0, 17958]
drag, startPoint x: 348, startPoint y: 562, endPoint x: 355, endPoint y: 572, distance: 12.2
click at [355, 572] on div "ком" at bounding box center [359, 583] width 36 height 71
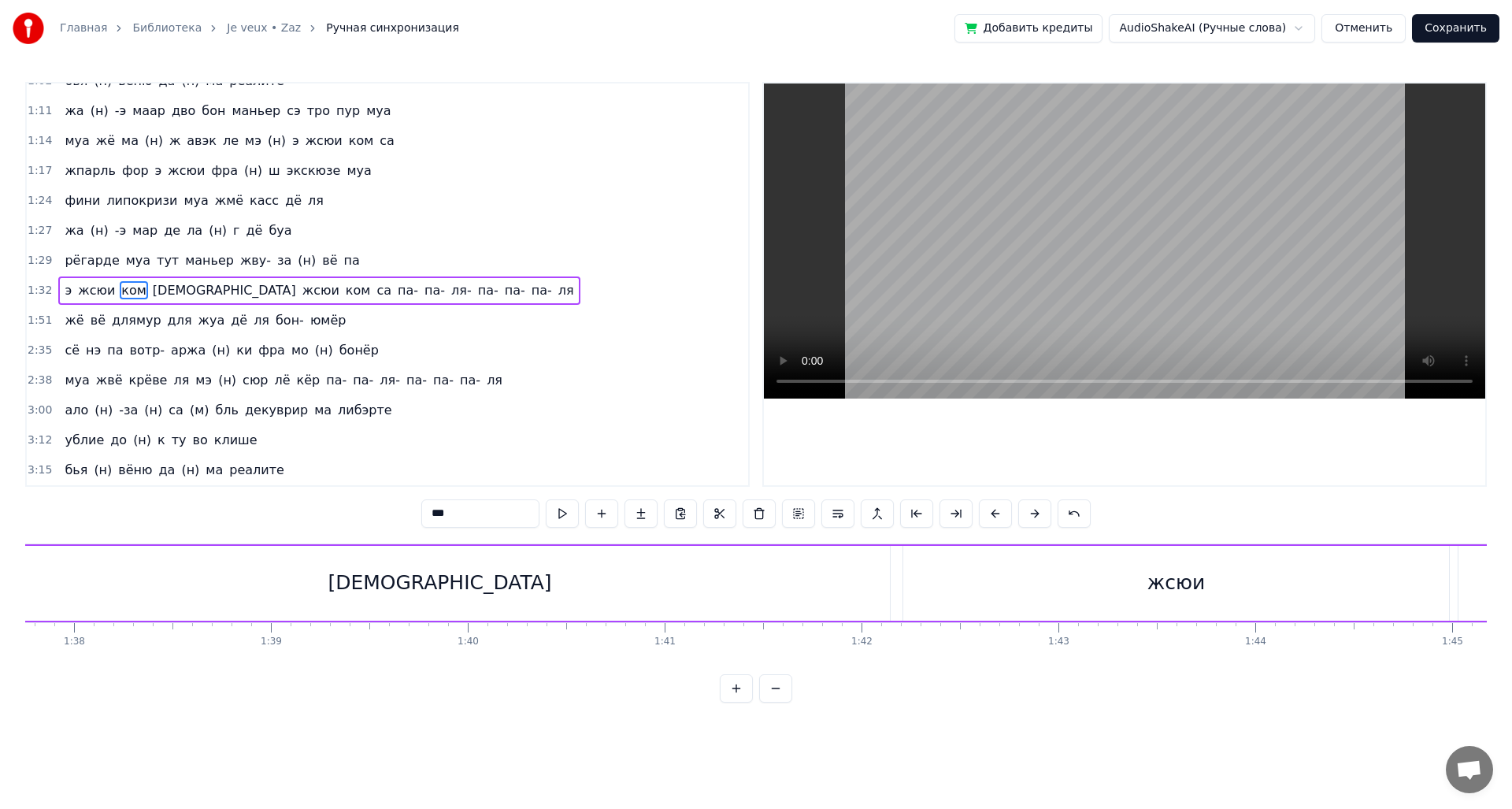
scroll to position [0, 19172]
click at [559, 596] on div "[DEMOGRAPHIC_DATA]" at bounding box center [510, 583] width 900 height 75
type input "*********"
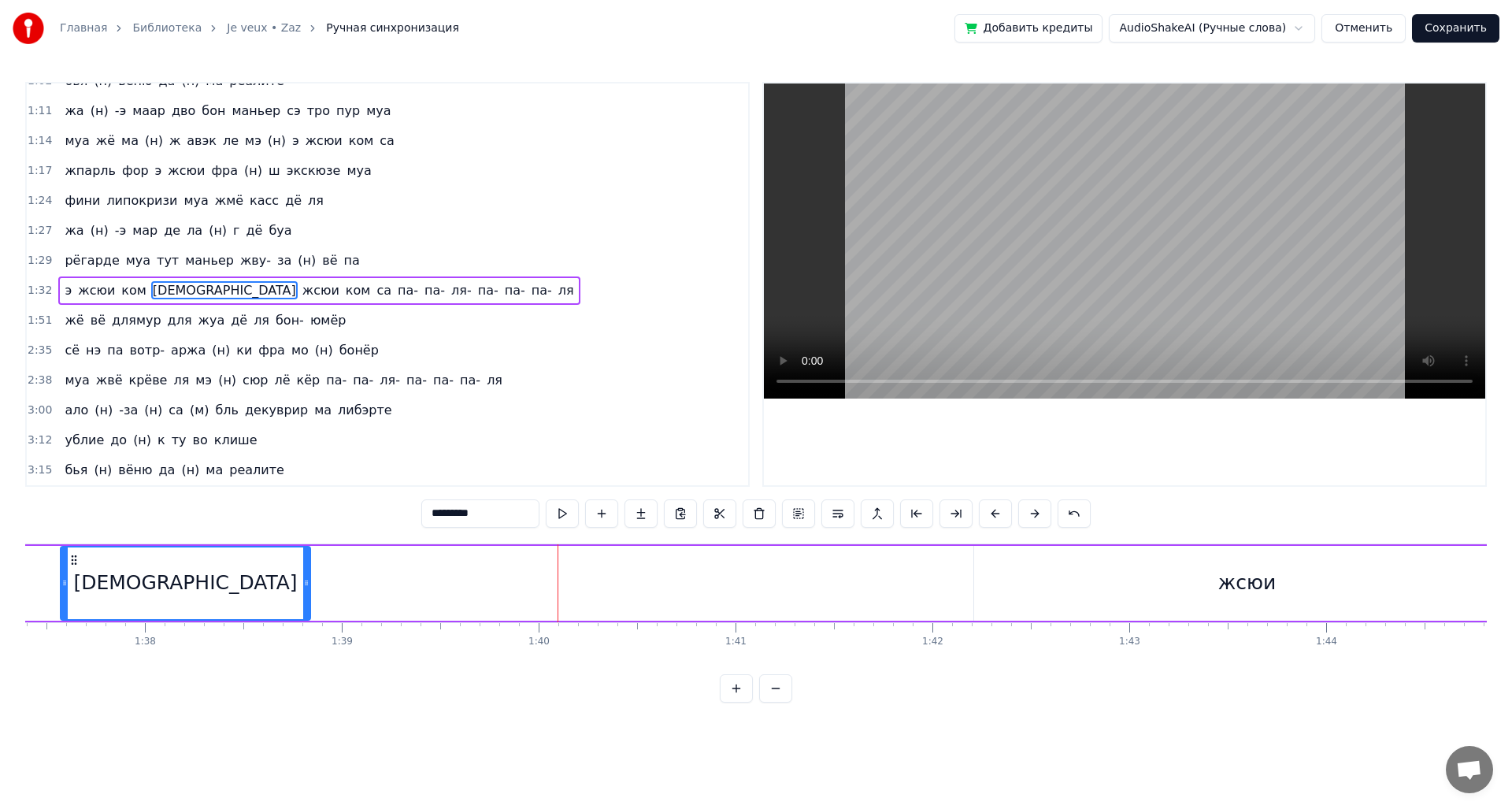
drag, startPoint x: 954, startPoint y: 588, endPoint x: 301, endPoint y: 604, distance: 653.2
click at [303, 604] on div at bounding box center [306, 583] width 6 height 71
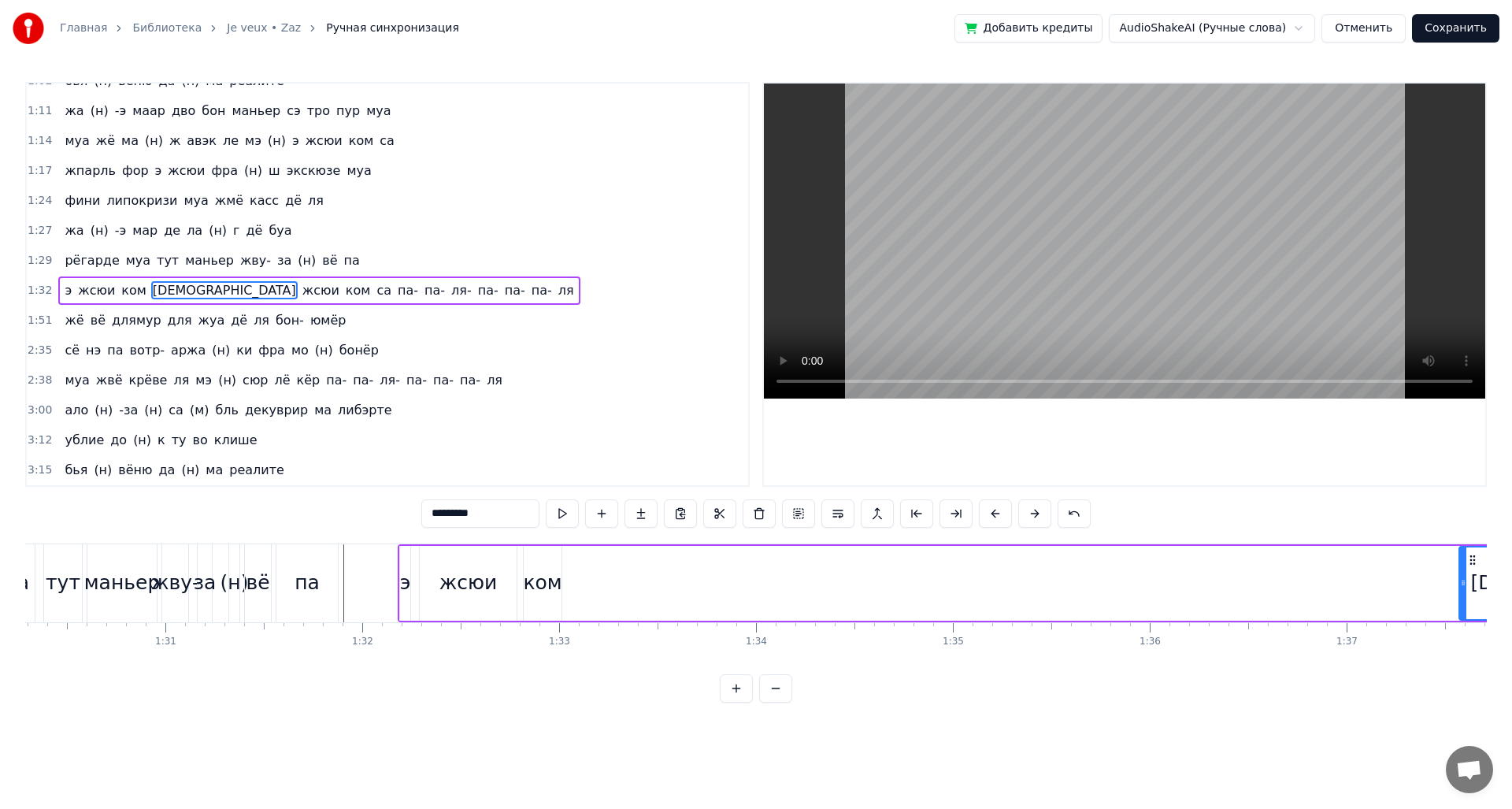
scroll to position [0, 17798]
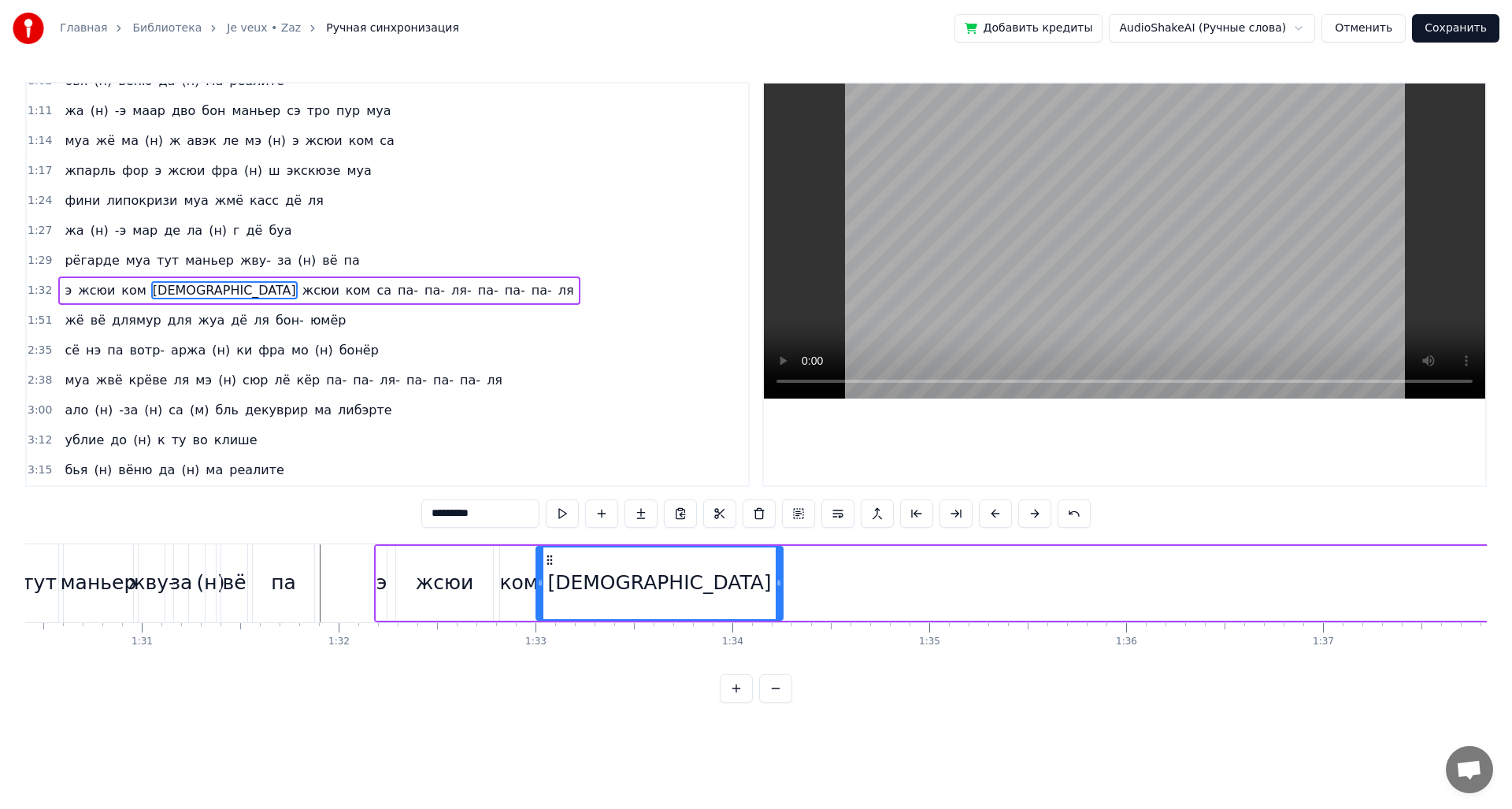
drag, startPoint x: 1447, startPoint y: 561, endPoint x: 548, endPoint y: 618, distance: 900.8
click at [548, 618] on div "[DEMOGRAPHIC_DATA]" at bounding box center [660, 583] width 245 height 71
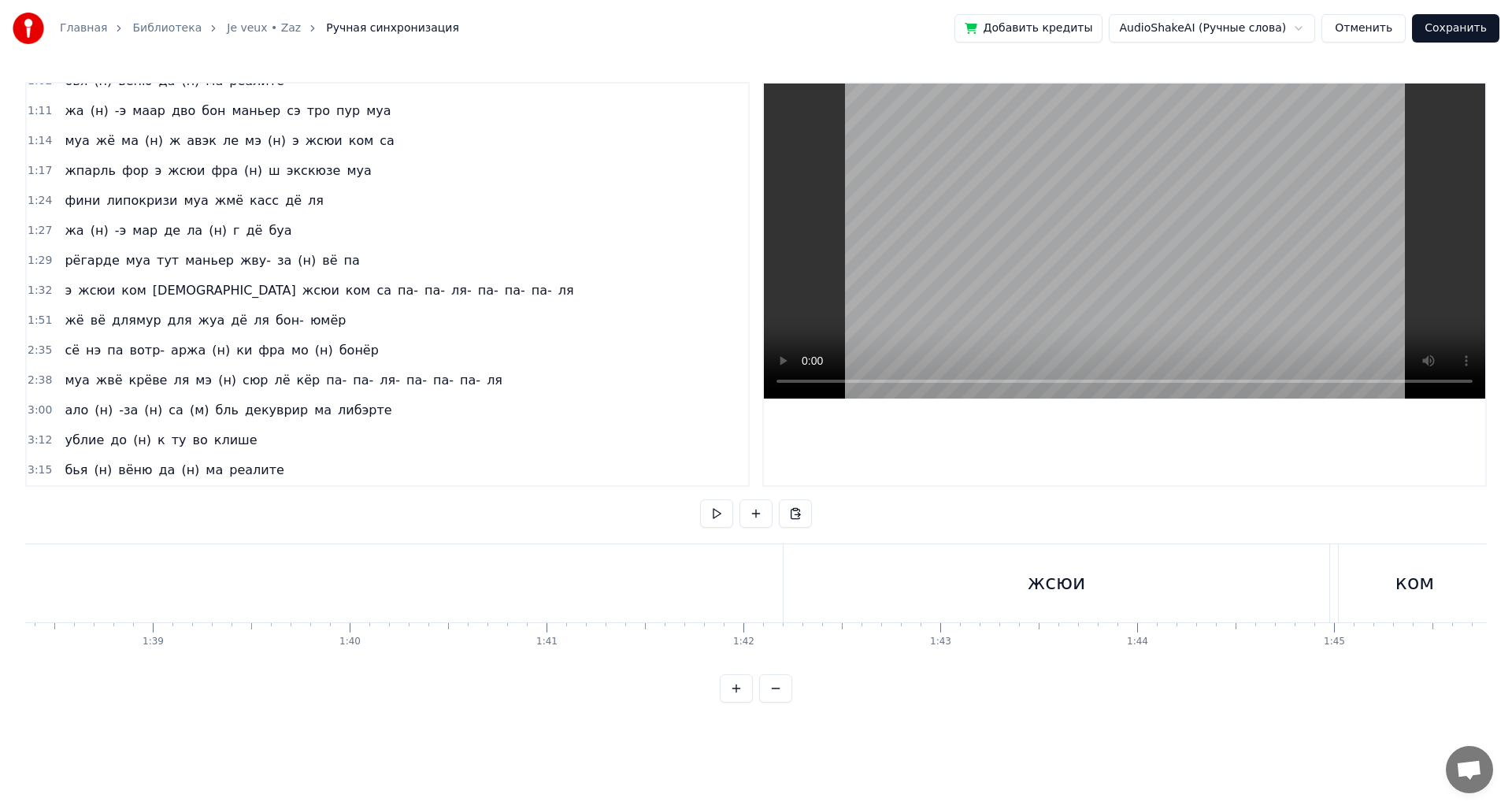
scroll to position [0, 19385]
click at [1086, 585] on div "жсюи" at bounding box center [1031, 583] width 546 height 78
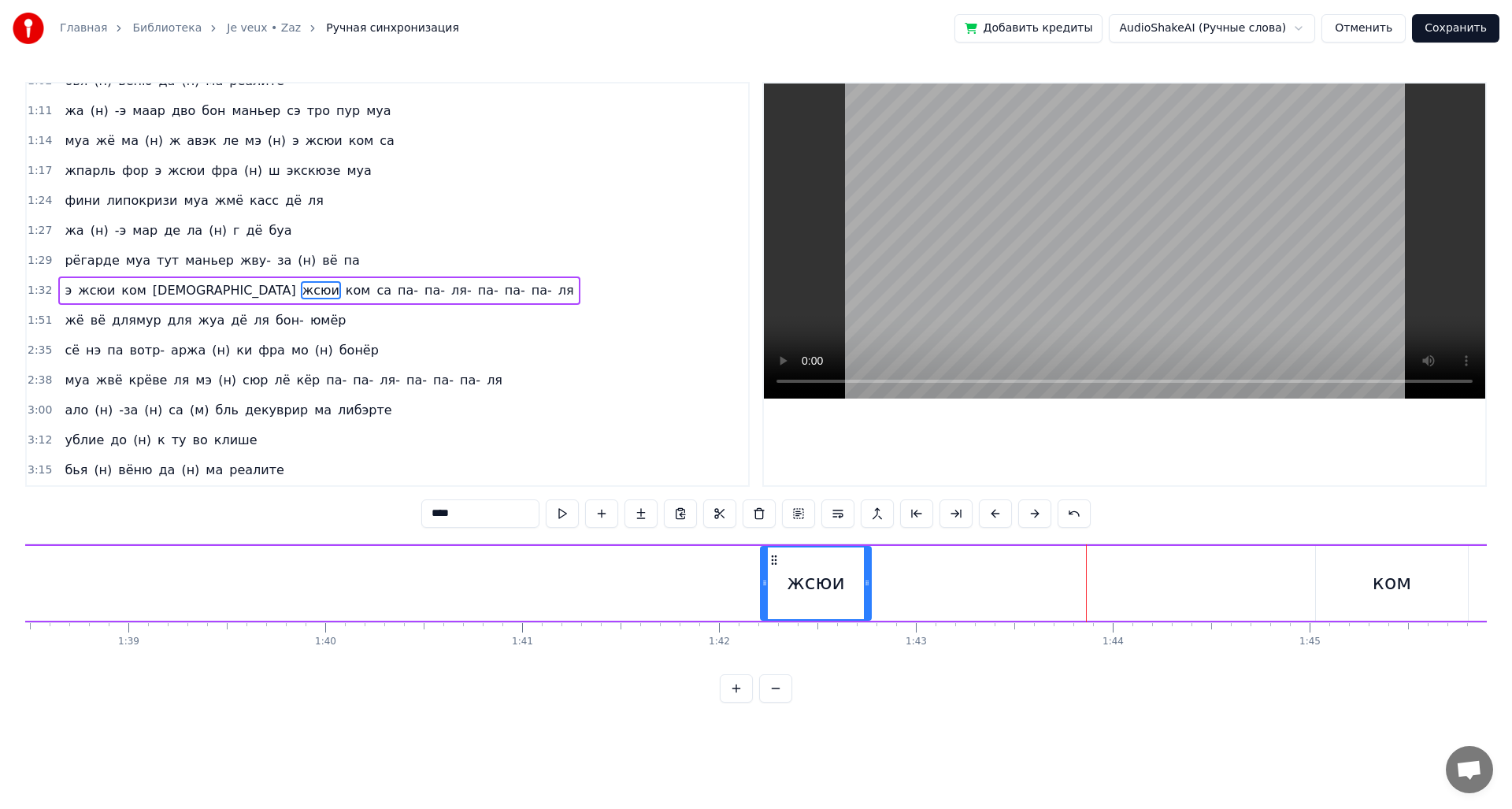
drag, startPoint x: 1304, startPoint y: 589, endPoint x: 868, endPoint y: 614, distance: 436.7
click at [868, 614] on div at bounding box center [866, 583] width 6 height 71
click at [1312, 594] on div "э жсюи ком саааааааа жсюи ком са па- па- ля- па- па- па- ля" at bounding box center [653, 583] width 3736 height 78
drag, startPoint x: 1360, startPoint y: 582, endPoint x: 1302, endPoint y: 588, distance: 58.3
click at [1302, 588] on div "э жсюи ком саааааааа жсюи ком са па- па- ля- па- па- па- ля" at bounding box center [653, 583] width 3736 height 78
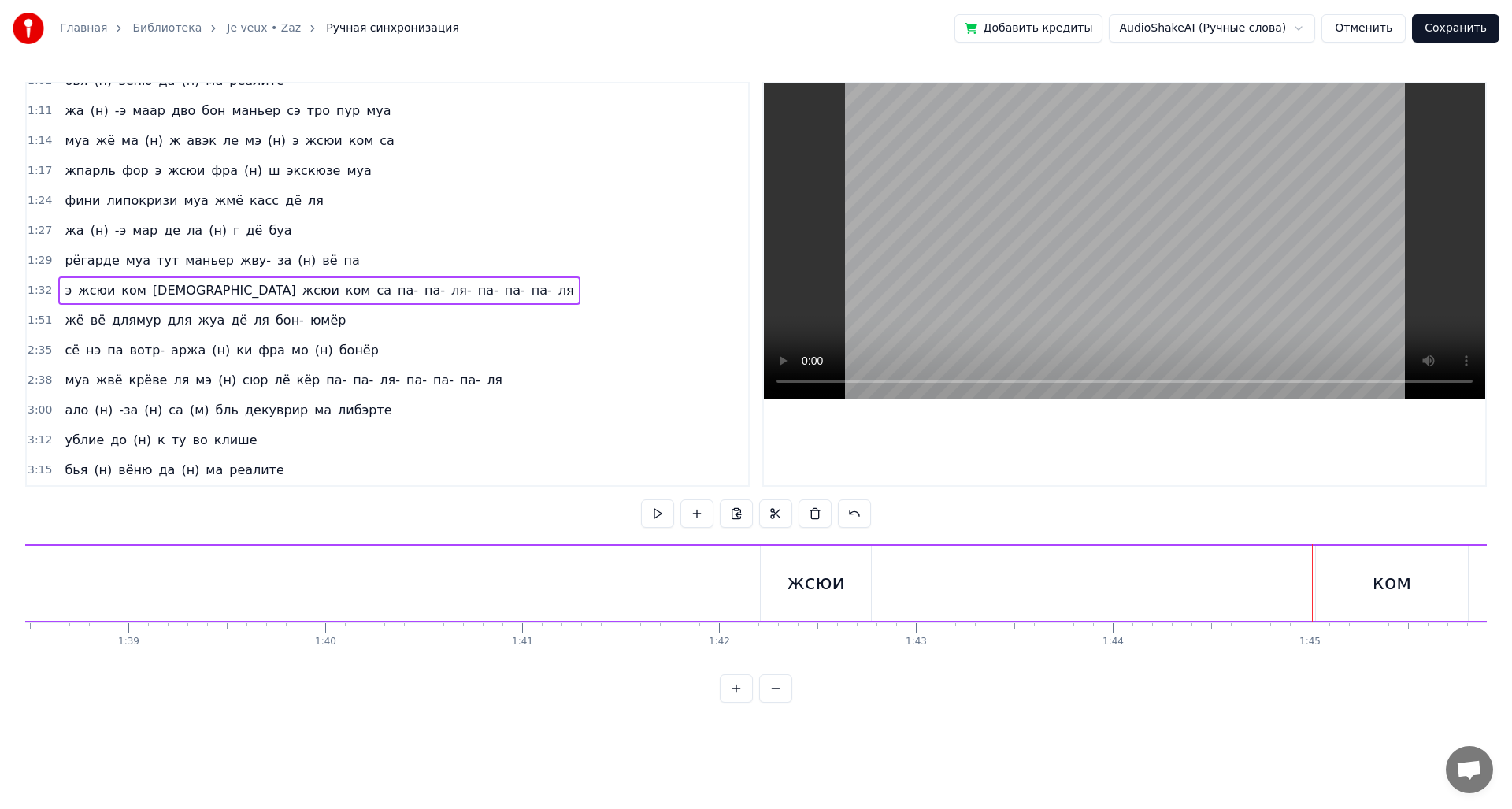
click at [1359, 583] on div "ком" at bounding box center [1392, 583] width 152 height 75
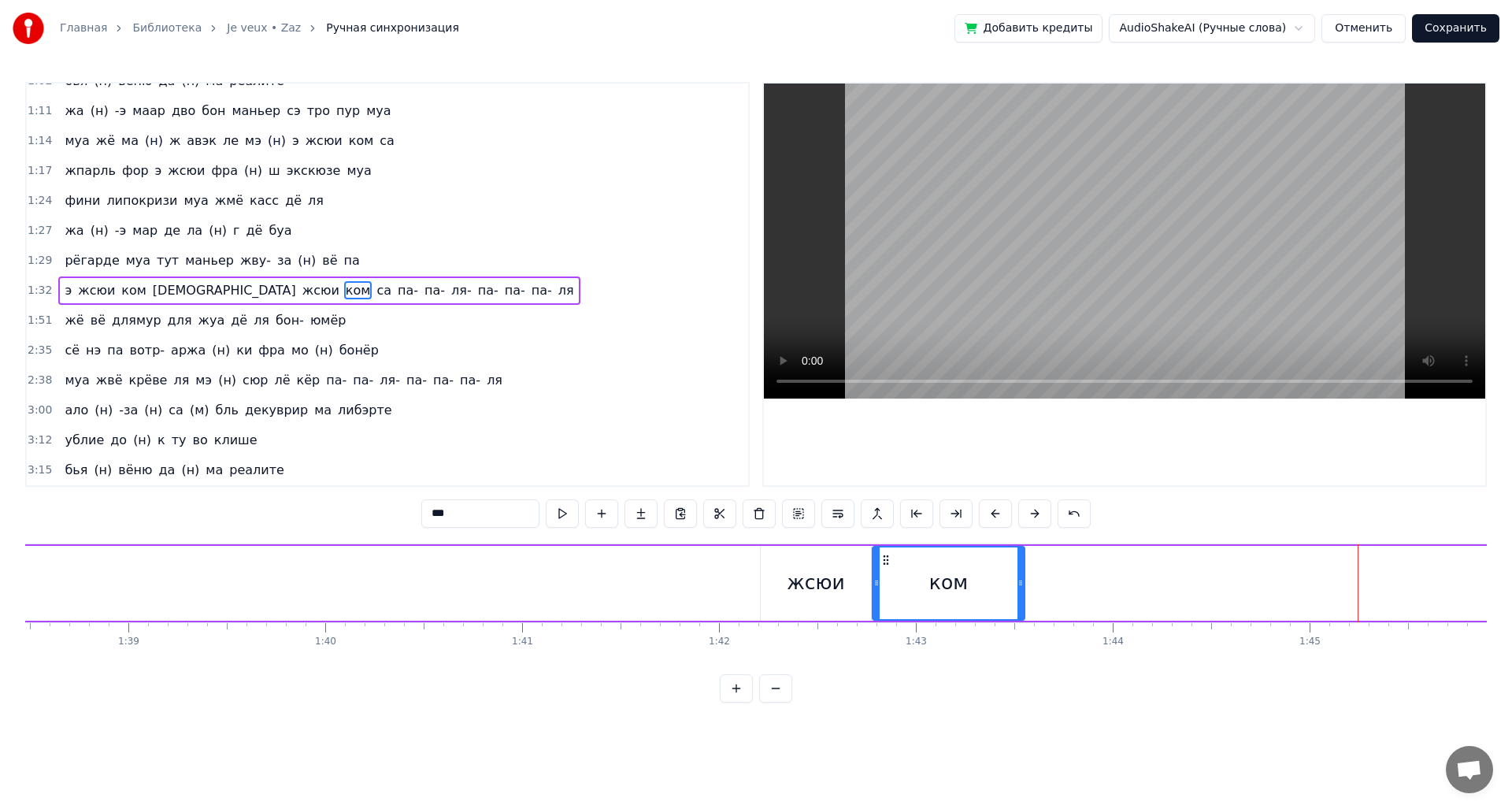
drag, startPoint x: 1325, startPoint y: 559, endPoint x: 883, endPoint y: 575, distance: 442.3
click at [883, 575] on div "ком" at bounding box center [949, 583] width 150 height 71
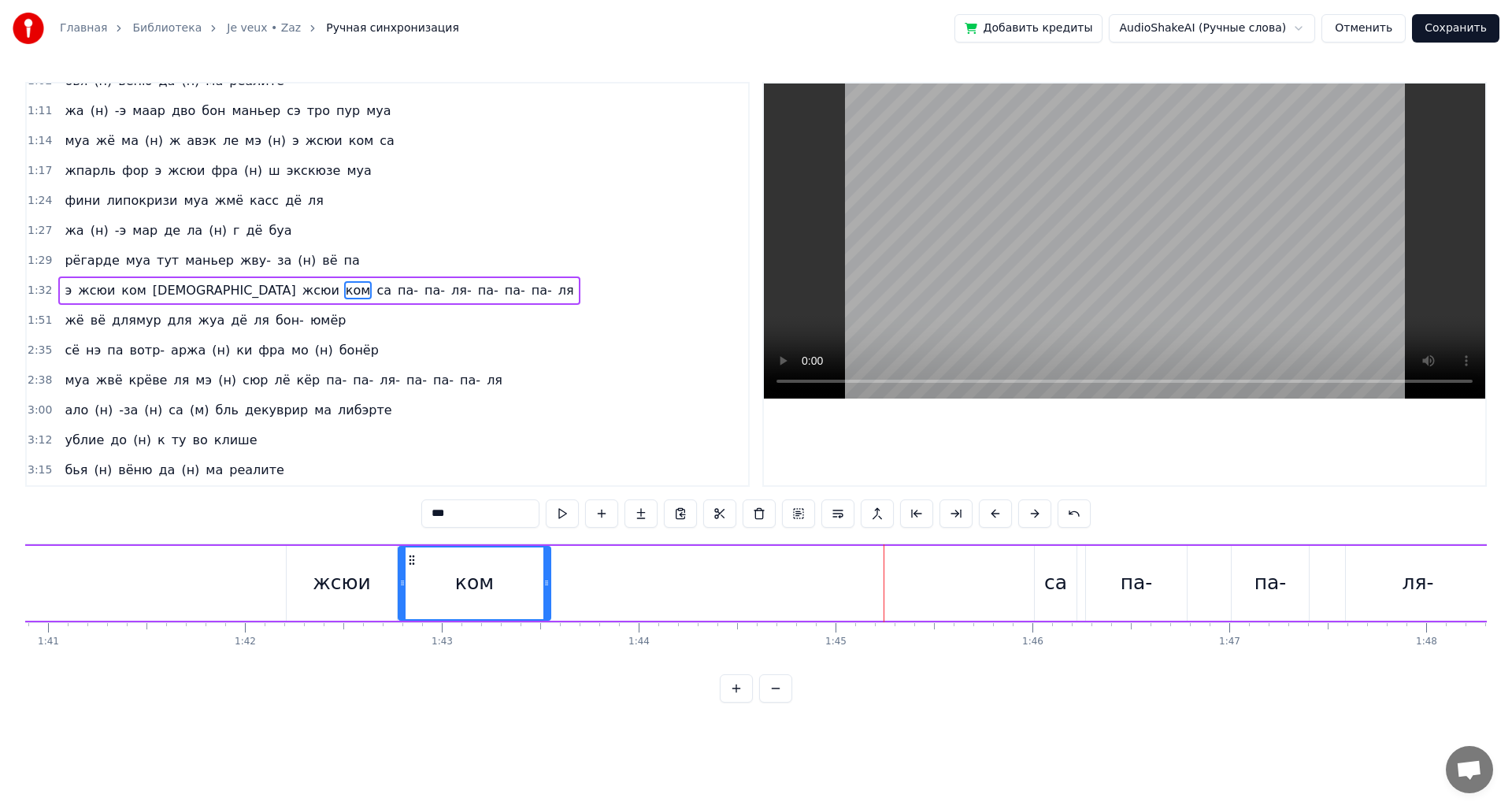
scroll to position [0, 19883]
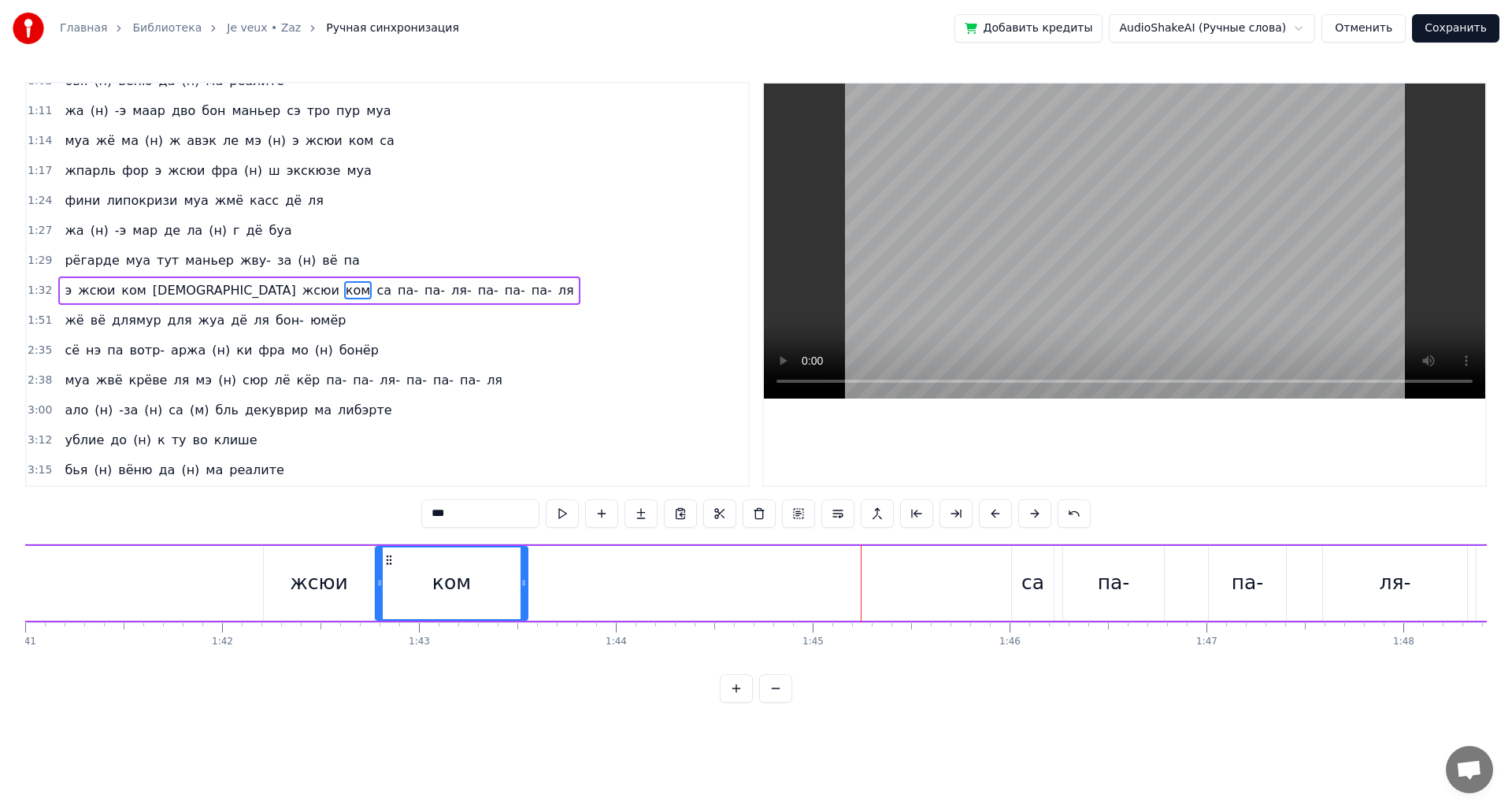
click at [1038, 591] on div "са" at bounding box center [1032, 583] width 23 height 30
drag, startPoint x: 1025, startPoint y: 560, endPoint x: 517, endPoint y: 580, distance: 508.4
click at [517, 580] on div "са" at bounding box center [523, 583] width 40 height 71
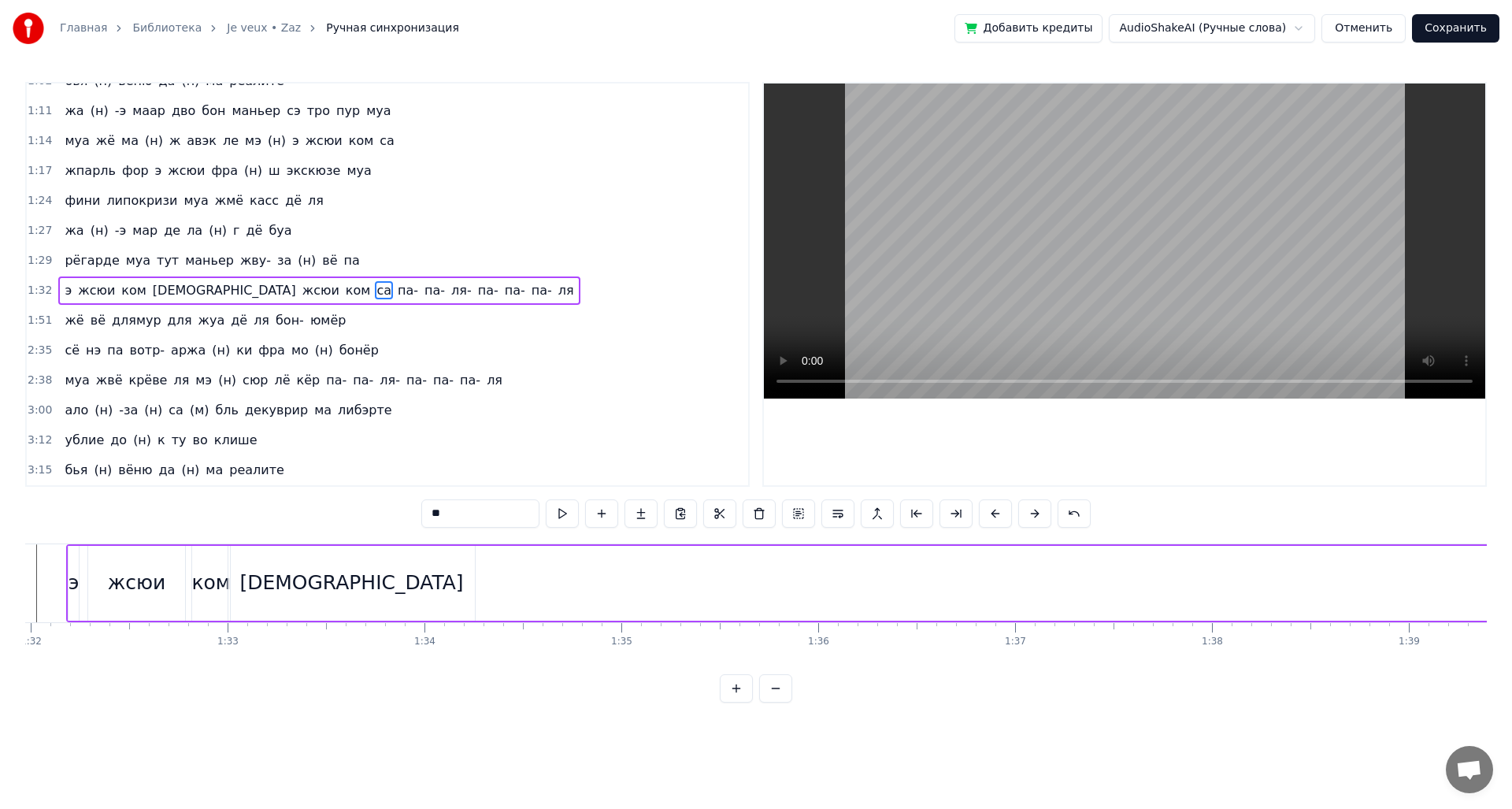
scroll to position [0, 18082]
click at [184, 542] on div "0:12 доне муа э (н) сюит- о риц жё на (н) вё па 0:16 де бижу дё ше шанэль жё на…" at bounding box center [755, 392] width 1461 height 621
click at [180, 540] on div "0:12 доне муа э (н) сюит- о риц жё на (н) вё па 0:16 де бижу дё ше шанэль жё на…" at bounding box center [755, 392] width 1461 height 621
click at [164, 606] on div "жсюи" at bounding box center [160, 583] width 97 height 75
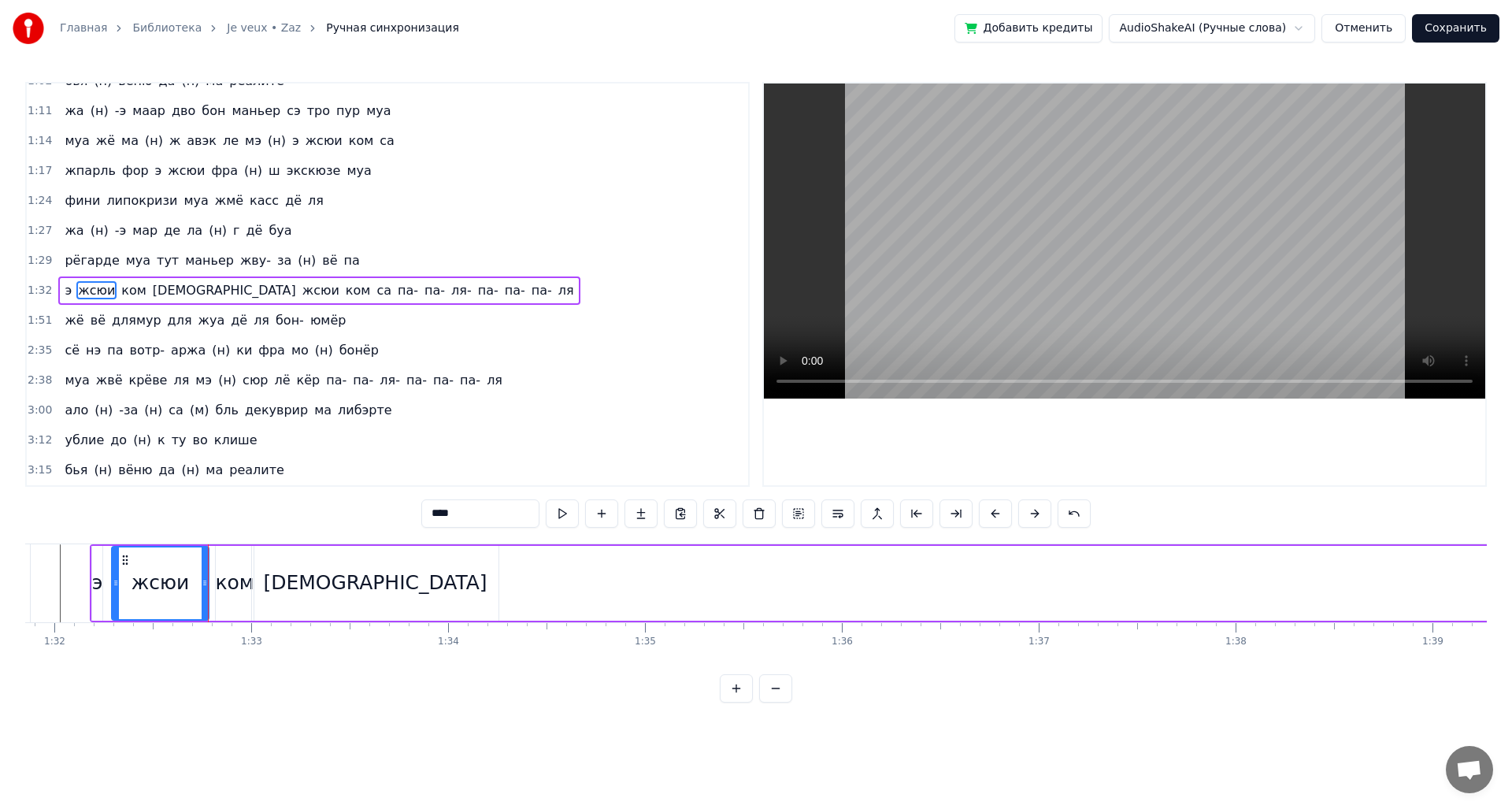
click at [236, 609] on div "ком" at bounding box center [234, 583] width 38 height 75
click at [274, 607] on div "[DEMOGRAPHIC_DATA]" at bounding box center [375, 583] width 246 height 75
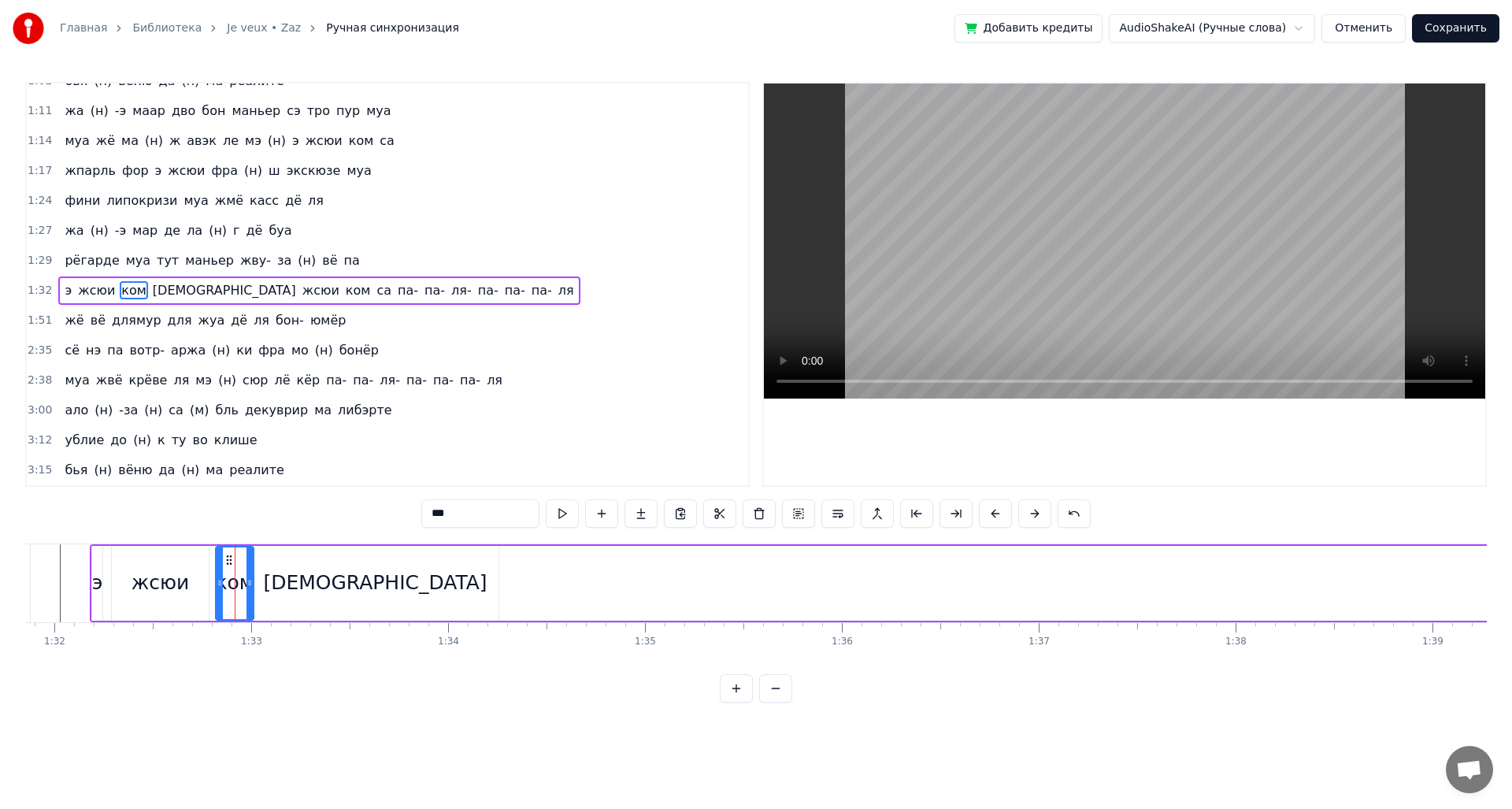
type input "*********"
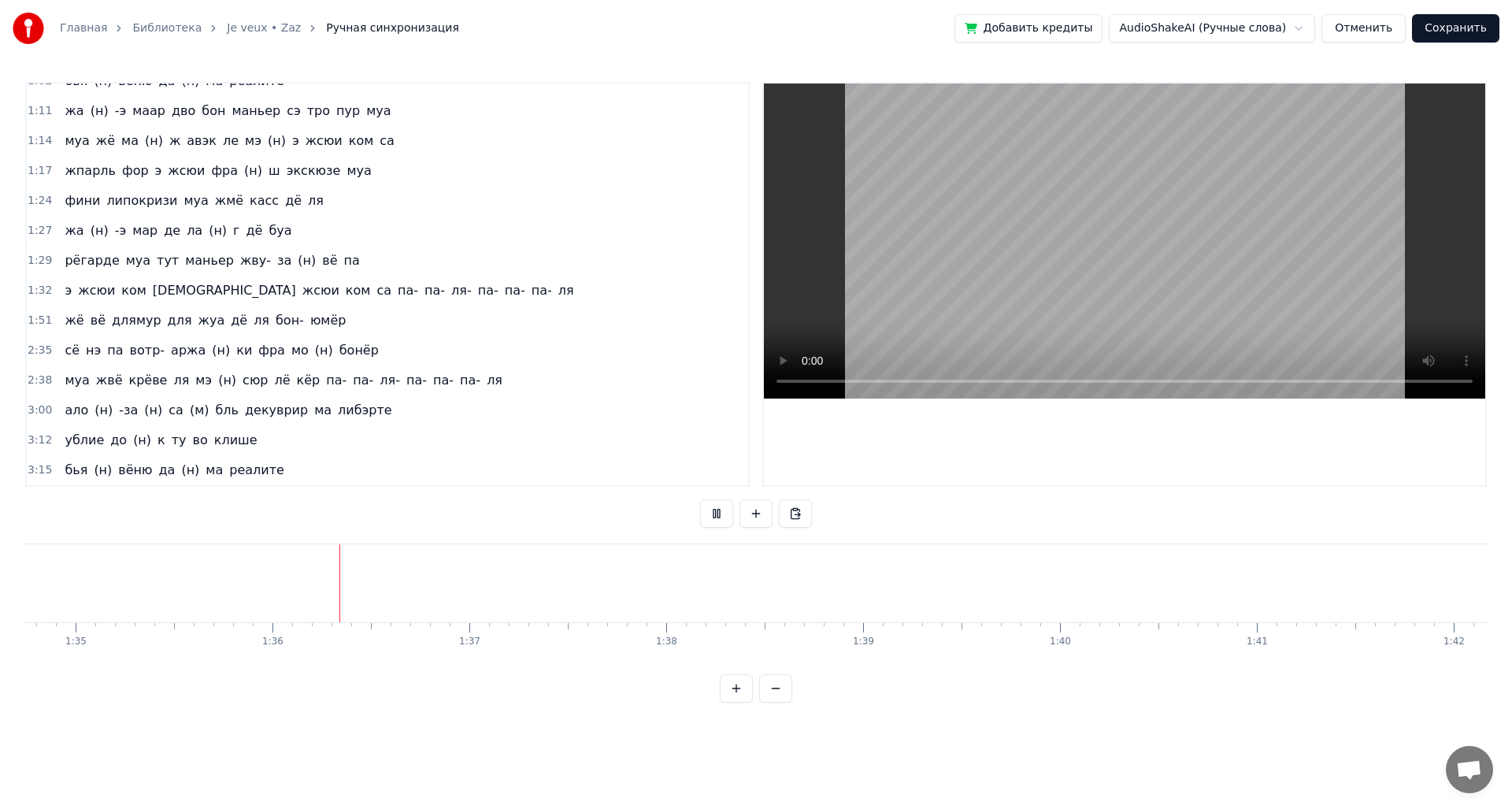
scroll to position [0, 18675]
click at [463, 584] on div "э жсюи ком саааааааа жсюи ком са па- па- ля- па- па- па- ля" at bounding box center [1365, 583] width 3736 height 78
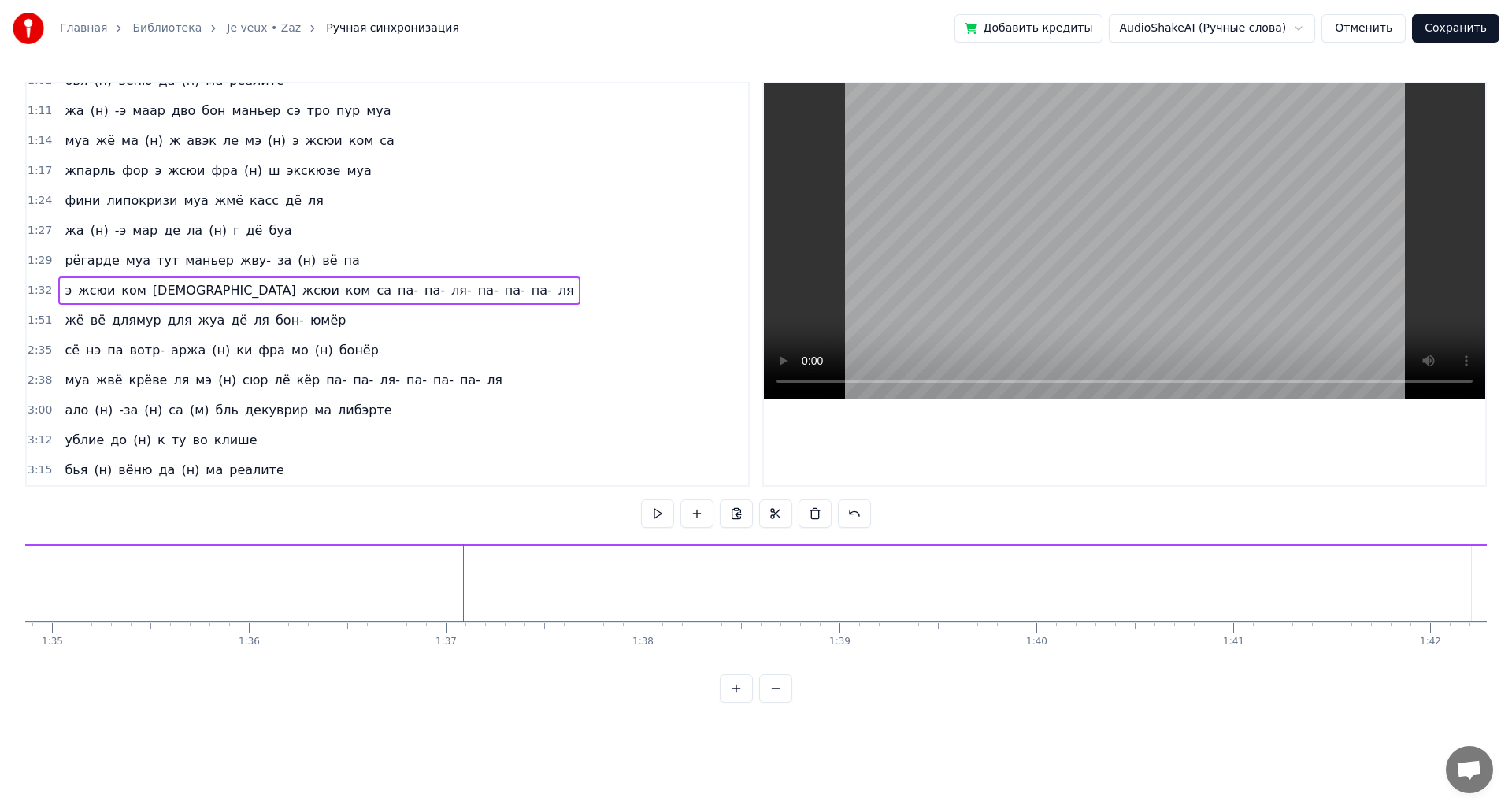
click at [435, 581] on div "э жсюи ком саааааааа жсюи ком са па- па- ля- па- па- па- ля" at bounding box center [1365, 583] width 3736 height 78
click at [772, 517] on button at bounding box center [775, 513] width 33 height 29
click at [826, 578] on div "э жсюи ком саааааааа жсюи ком са па- па- ля- па- па- па- ля" at bounding box center [1365, 583] width 3736 height 78
click at [863, 580] on div "э жсюи ком саааааааа жсюи ком са па- па- ля- па- па- па- ля" at bounding box center [1365, 583] width 3736 height 78
click at [789, 522] on button at bounding box center [775, 513] width 33 height 29
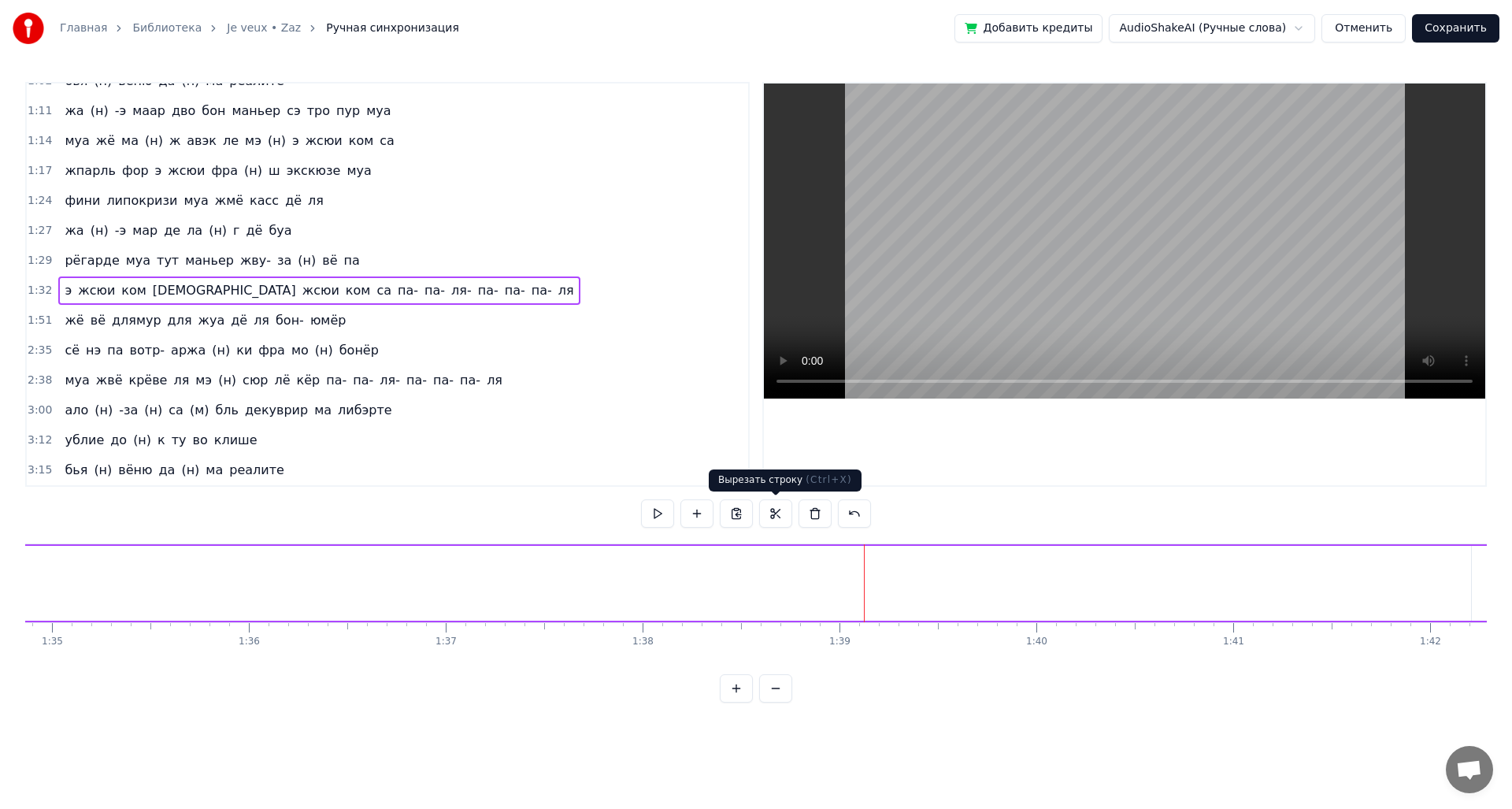
click at [781, 519] on button at bounding box center [775, 513] width 33 height 29
click at [812, 602] on div "жсюи" at bounding box center [815, 583] width 110 height 75
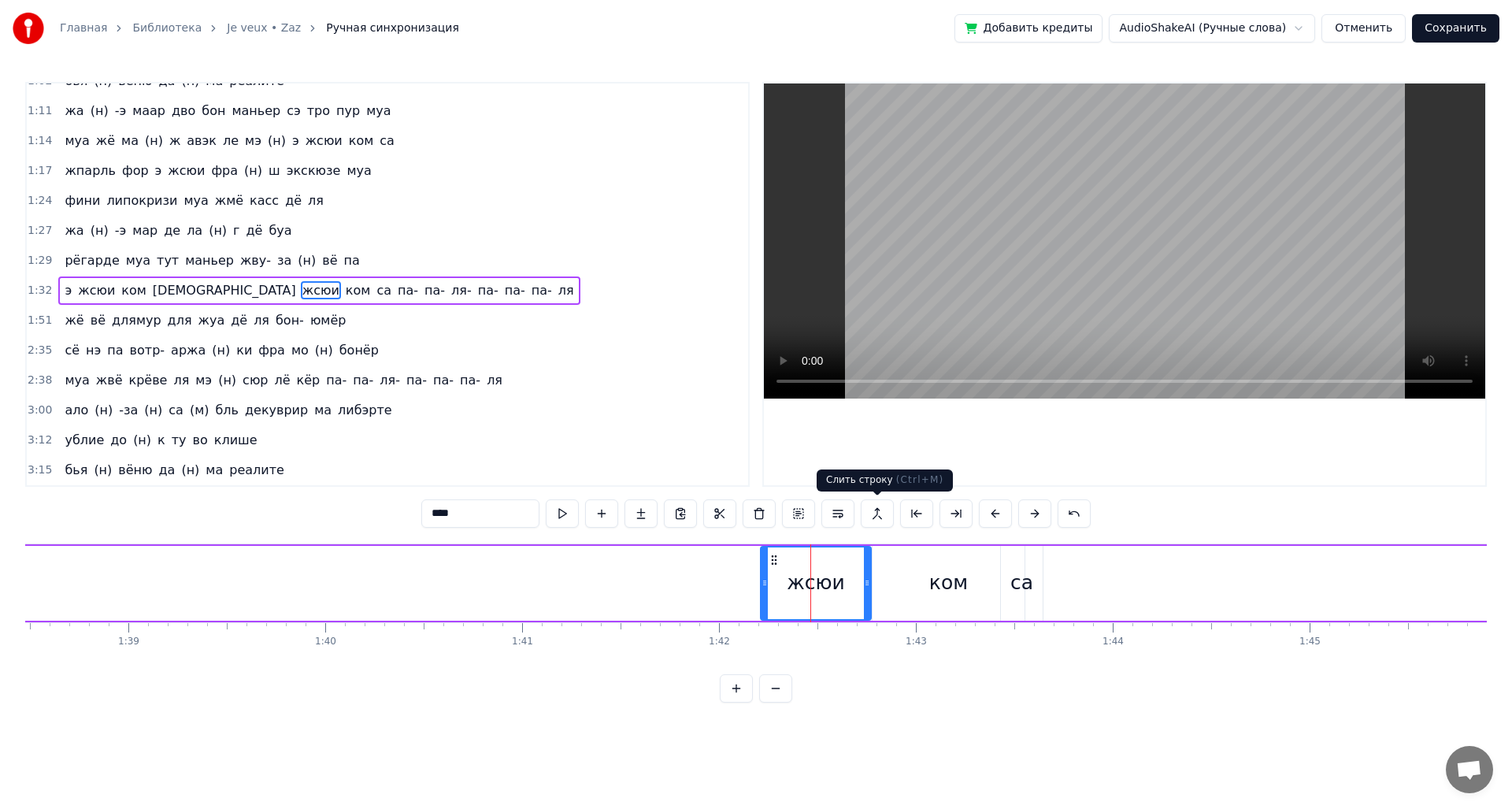
click at [886, 516] on button at bounding box center [877, 513] width 33 height 29
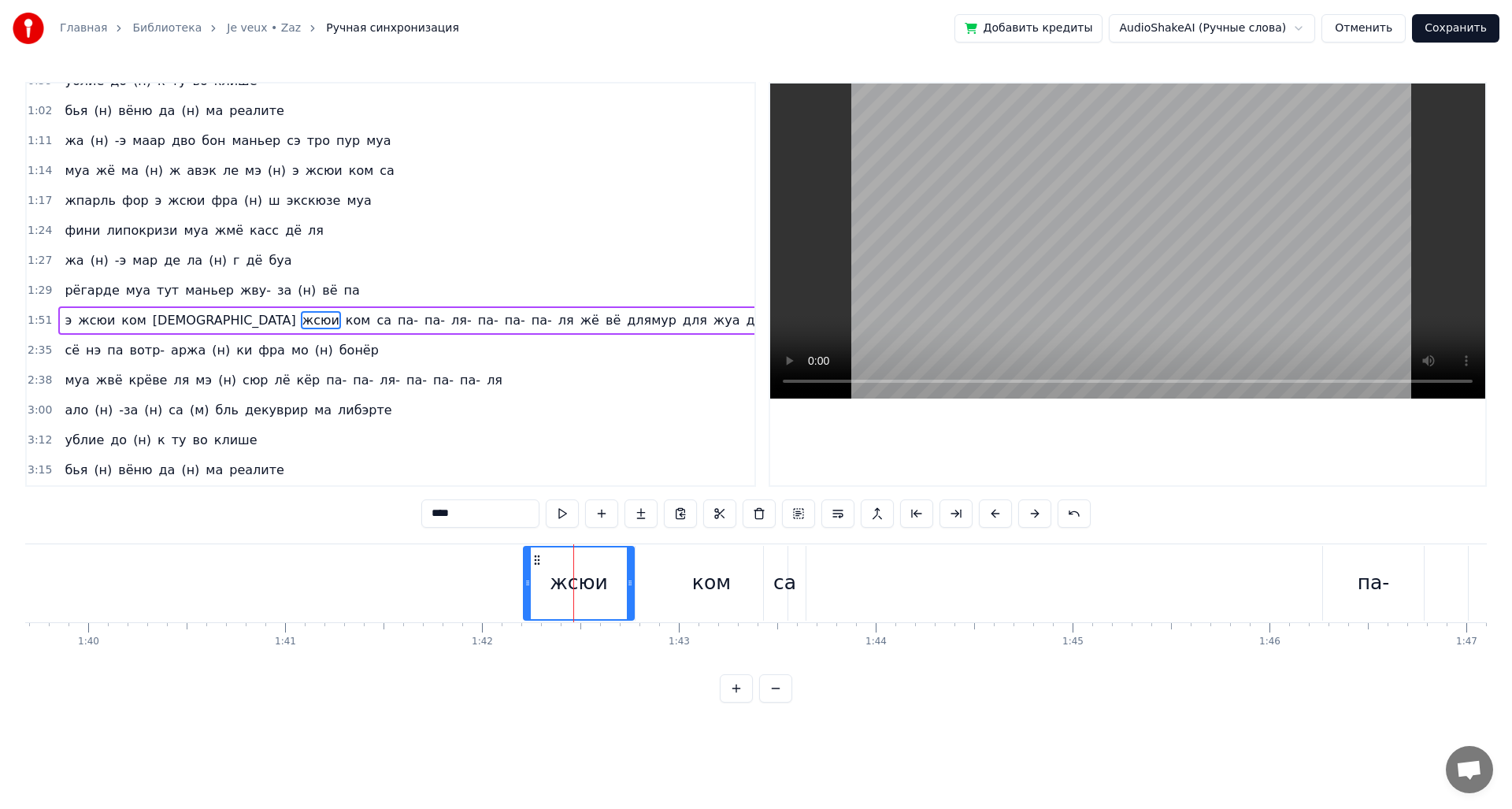
scroll to position [0, 19836]
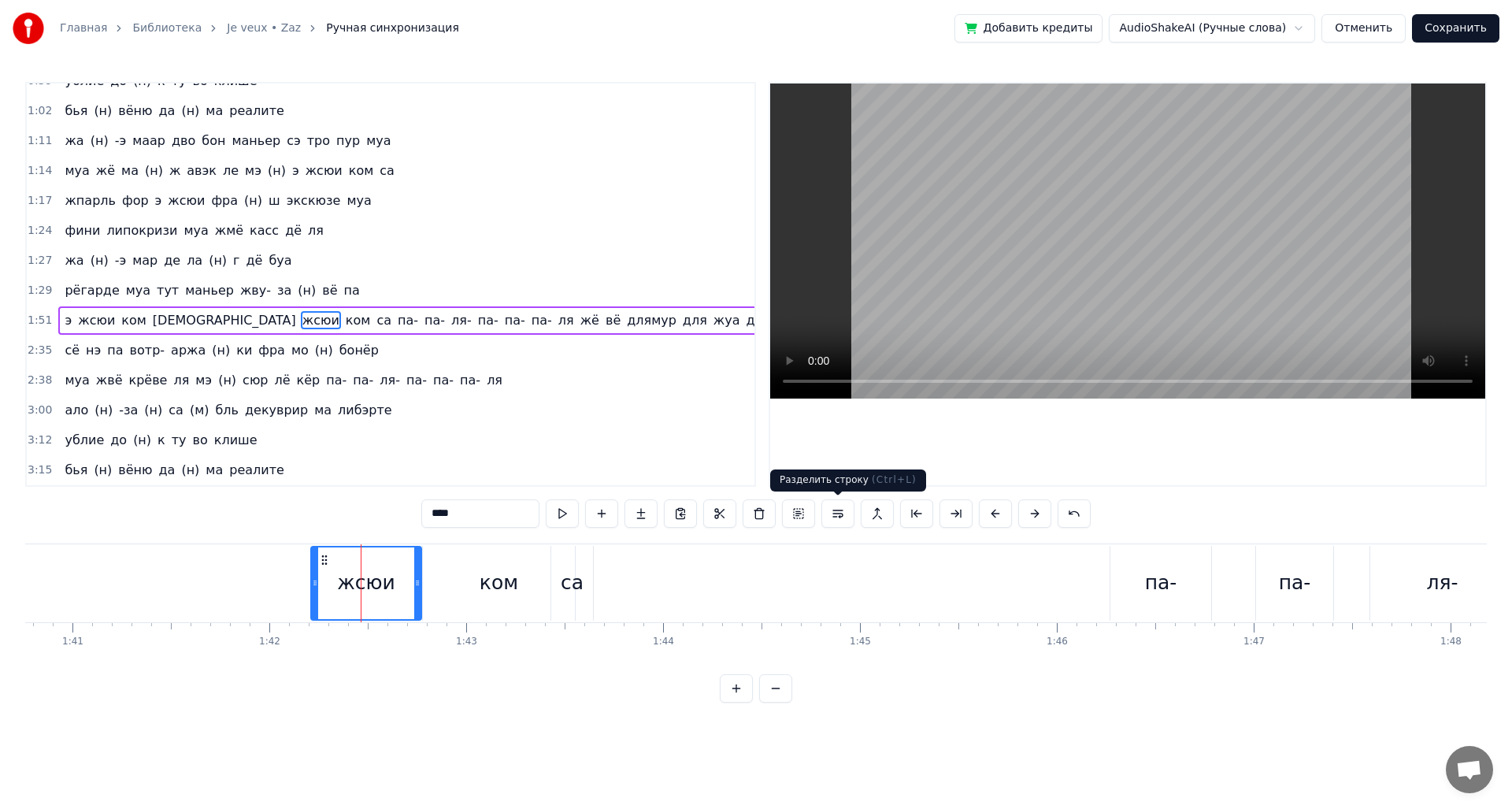
click at [843, 515] on button at bounding box center [838, 513] width 33 height 29
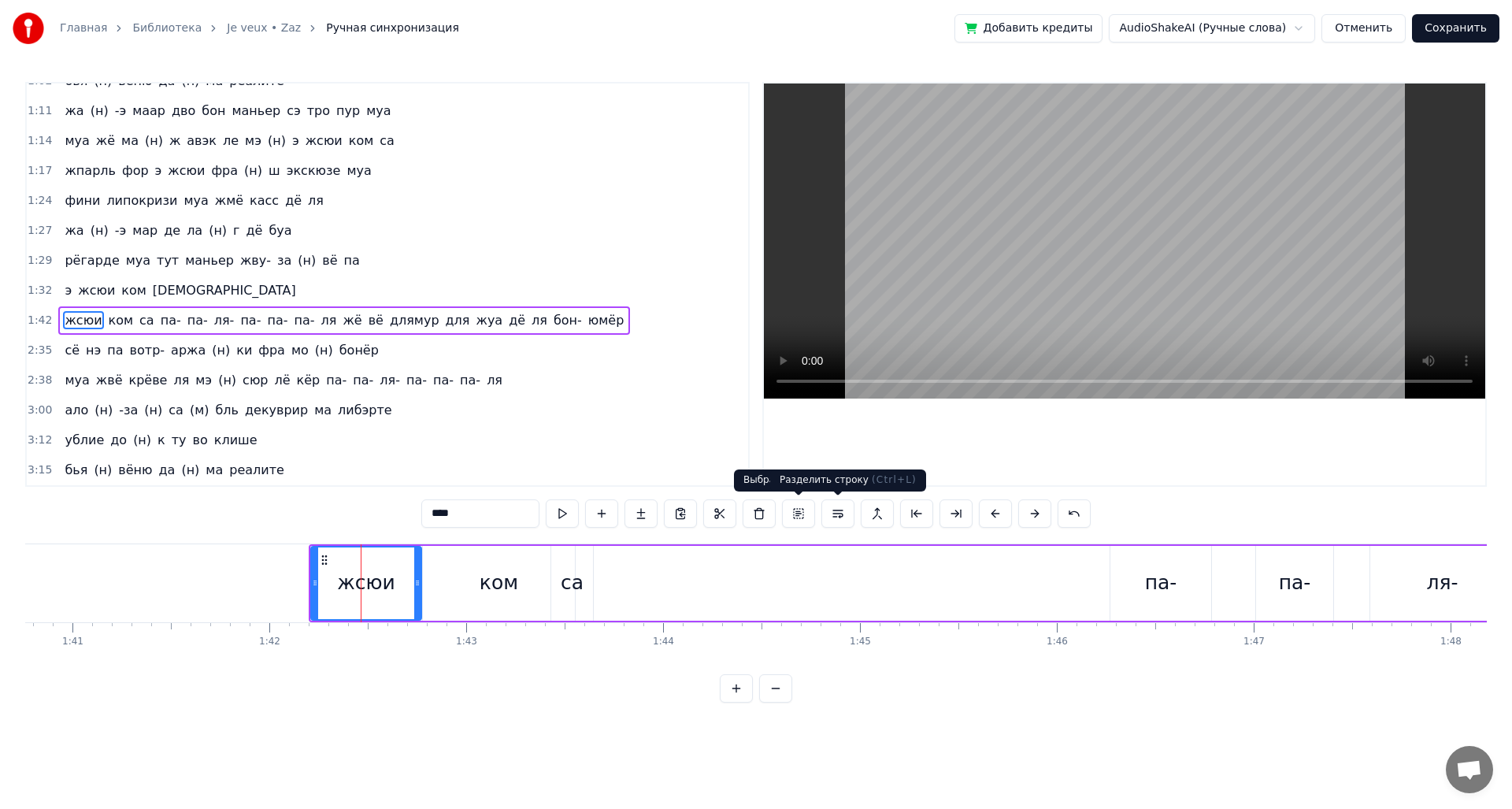
click at [821, 517] on button at bounding box center [838, 513] width 33 height 29
click at [341, 316] on span "жё" at bounding box center [352, 321] width 22 height 19
type input "**"
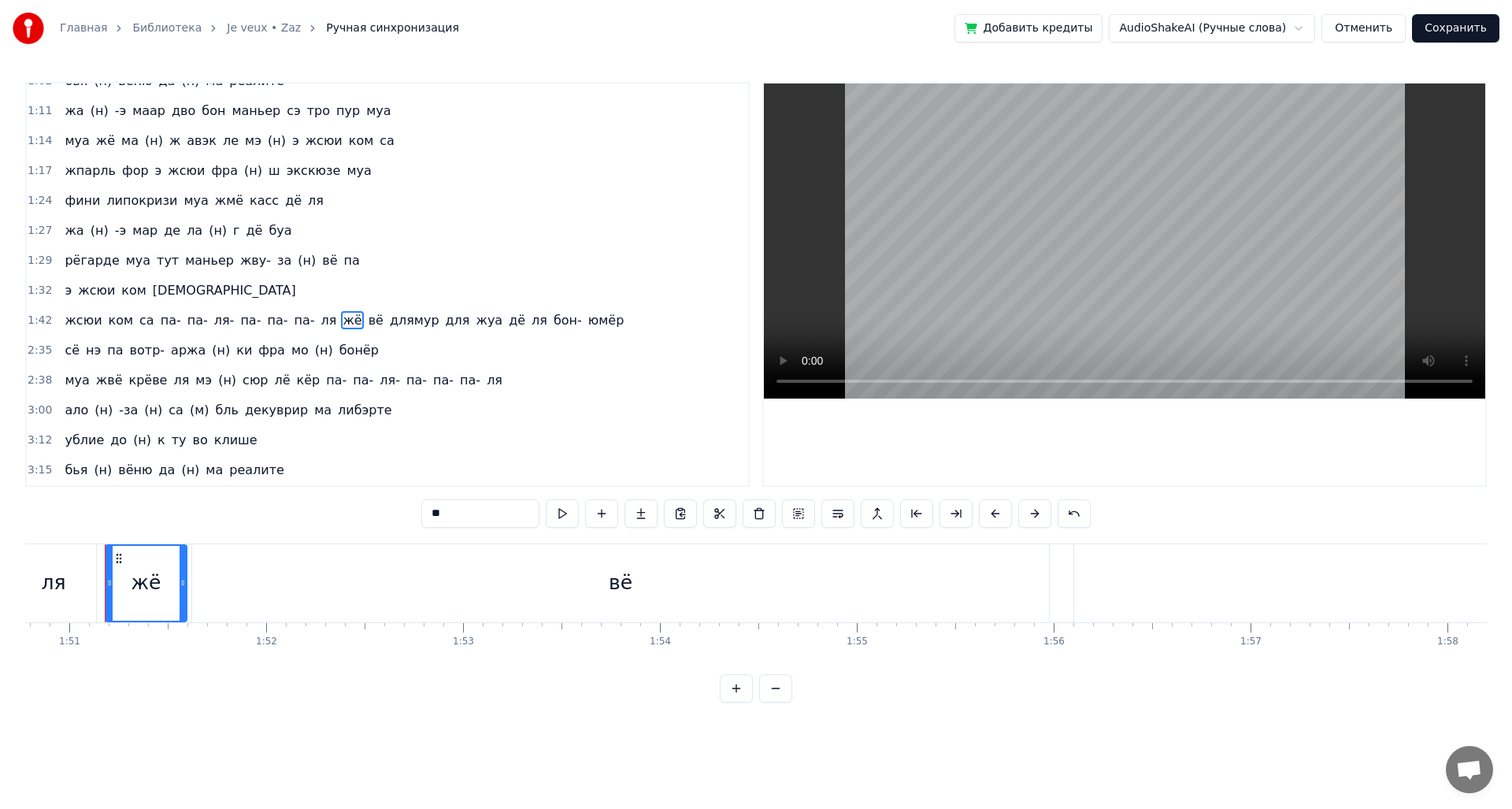
scroll to position [0, 21808]
click at [202, 299] on div "э жсюи ком саааааааа" at bounding box center [180, 290] width 244 height 29
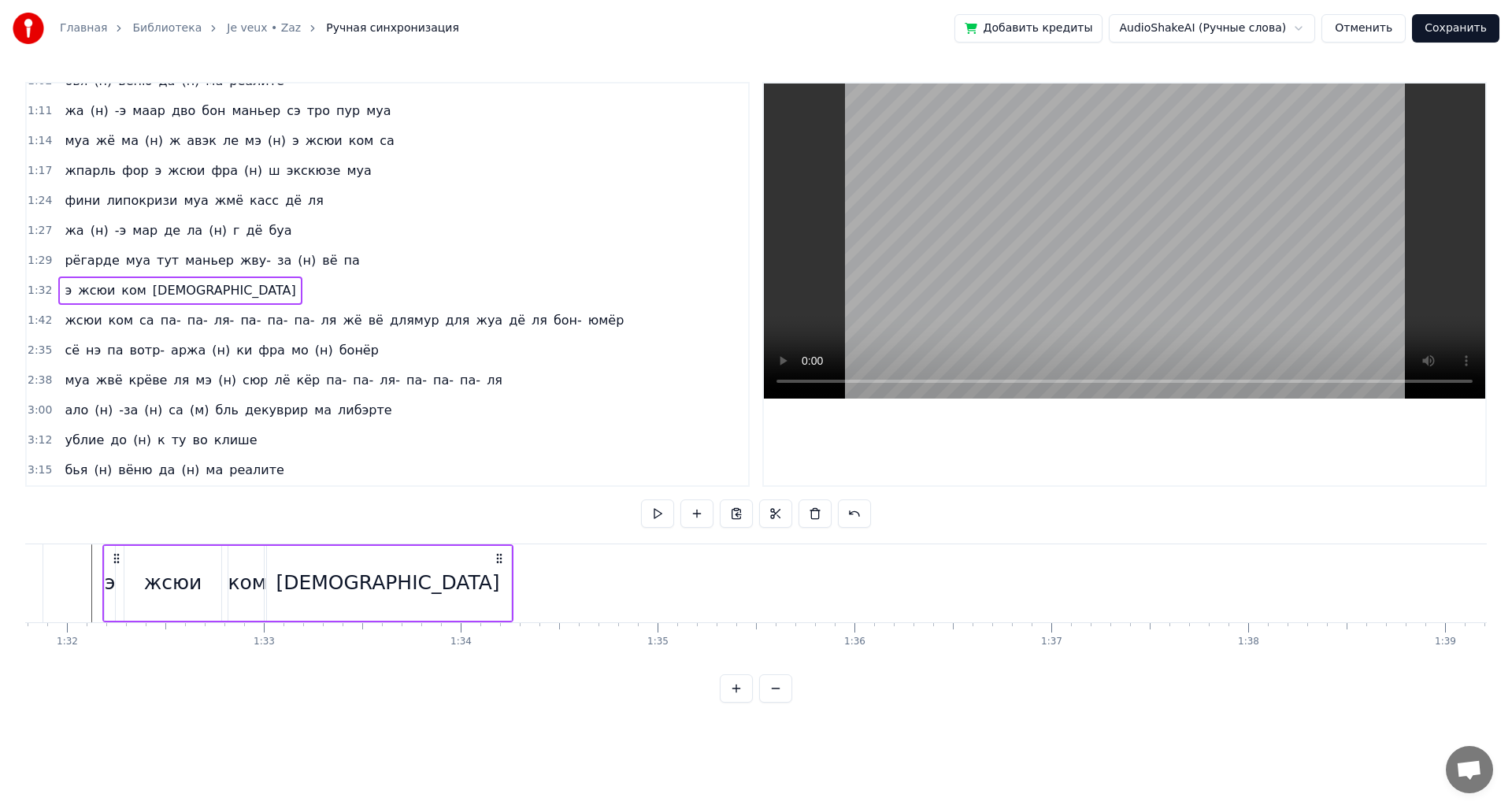
scroll to position [0, 18068]
click at [341, 322] on span "жё" at bounding box center [352, 321] width 22 height 19
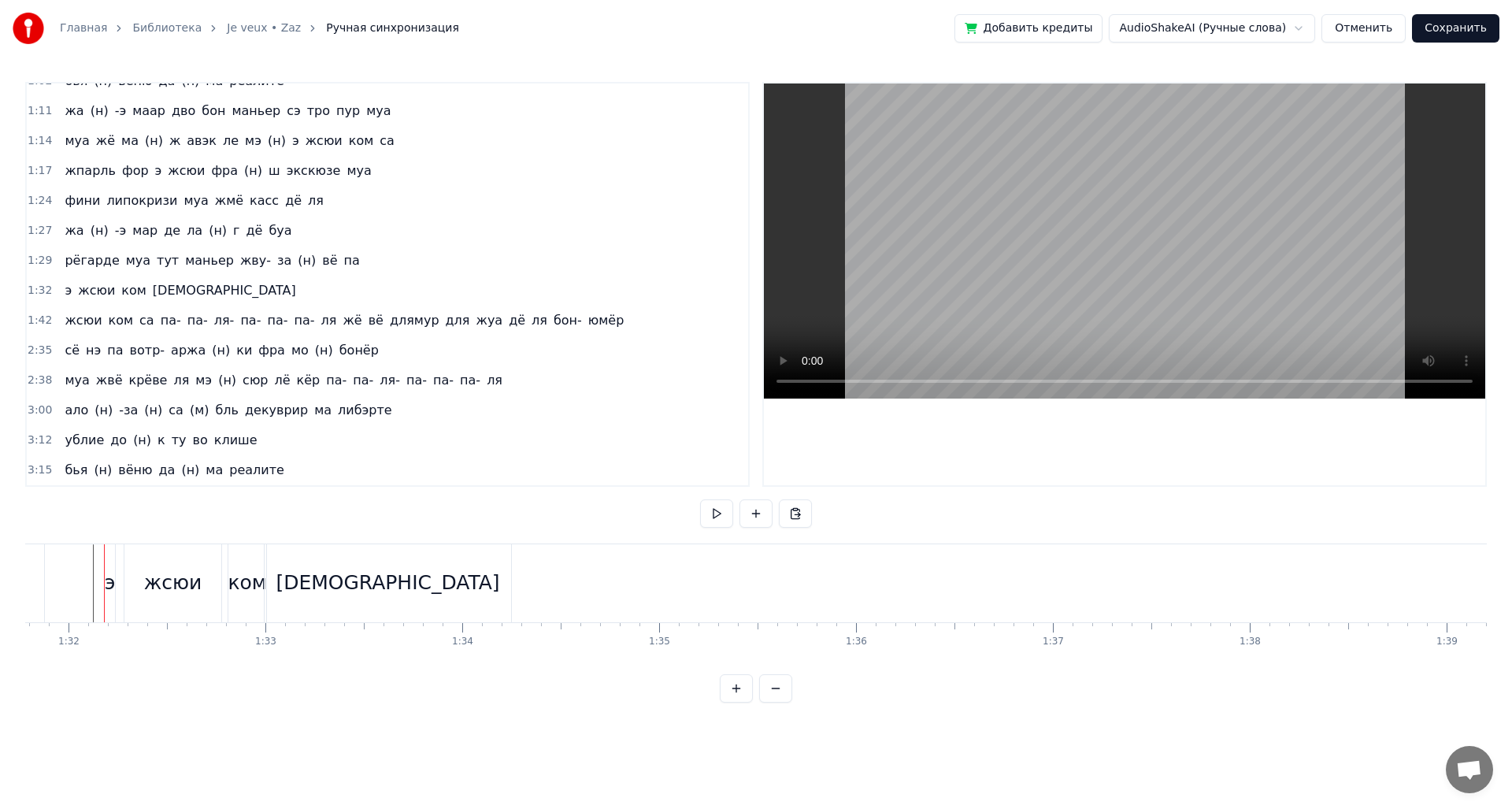
click at [341, 322] on span "жё" at bounding box center [352, 321] width 22 height 19
click at [341, 318] on span "жё" at bounding box center [352, 321] width 22 height 19
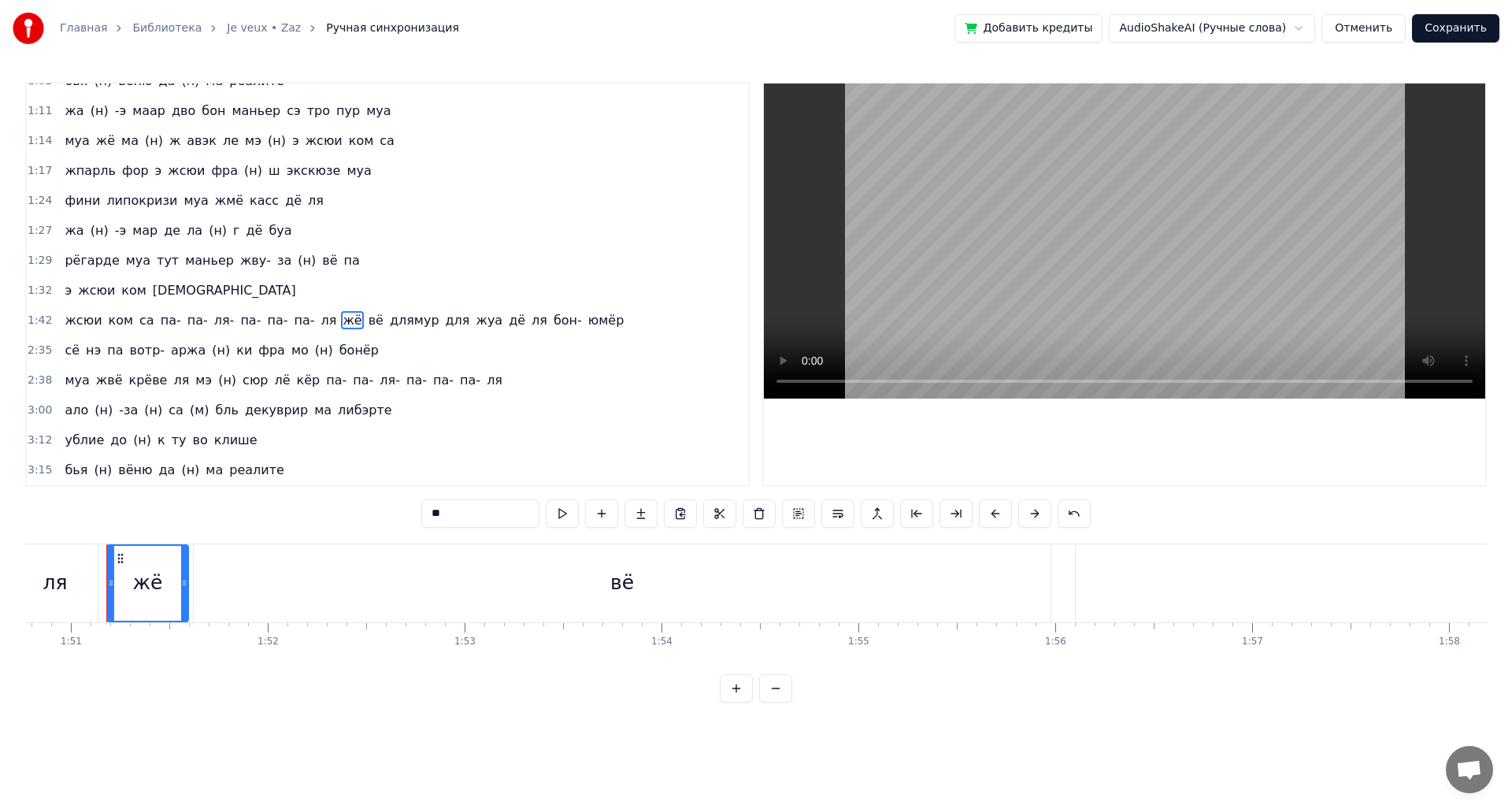
scroll to position [0, 21808]
click at [807, 516] on button at bounding box center [799, 513] width 33 height 29
click at [292, 319] on span "па-" at bounding box center [303, 321] width 23 height 19
type input "***"
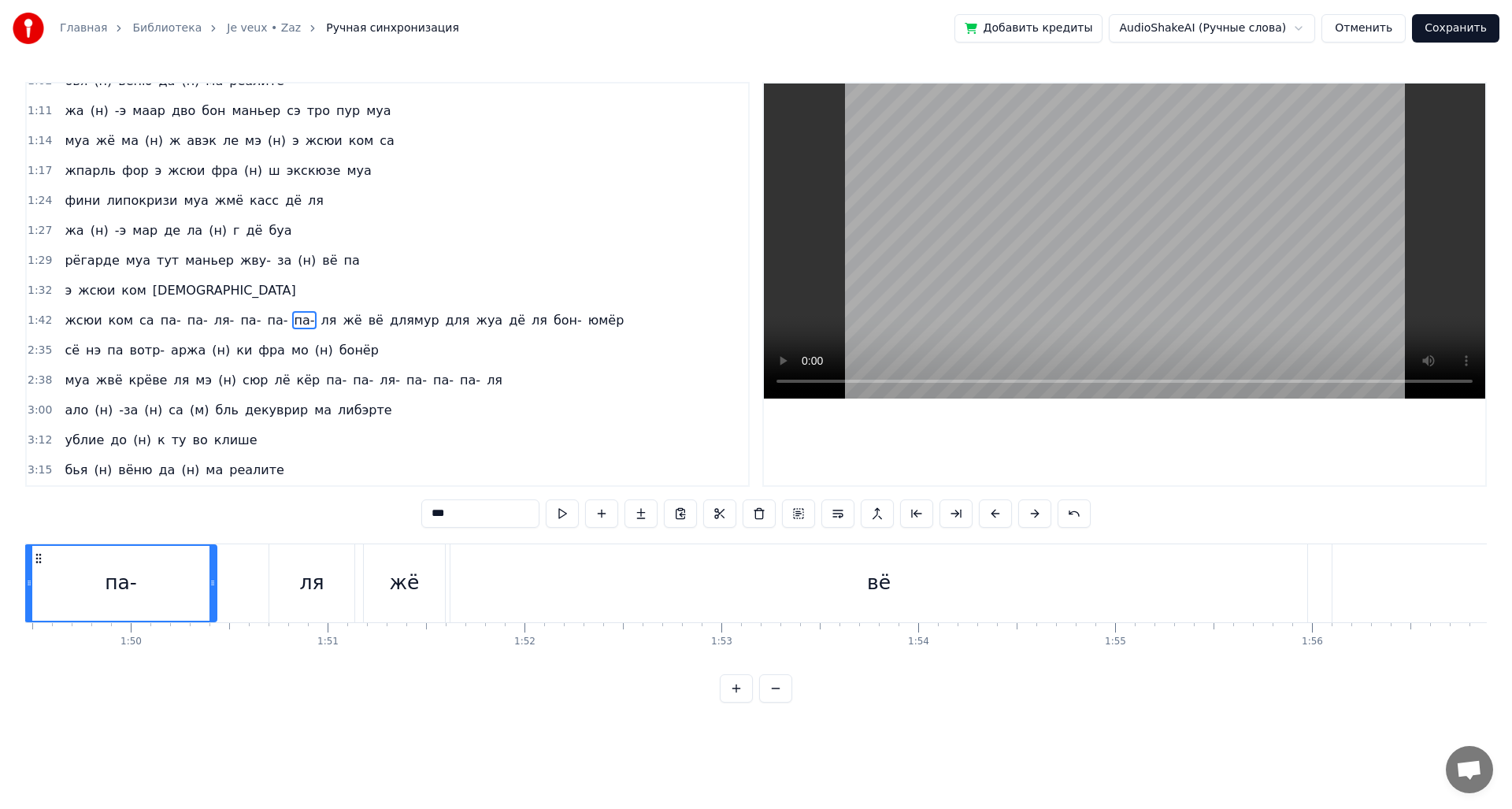
scroll to position [0, 21469]
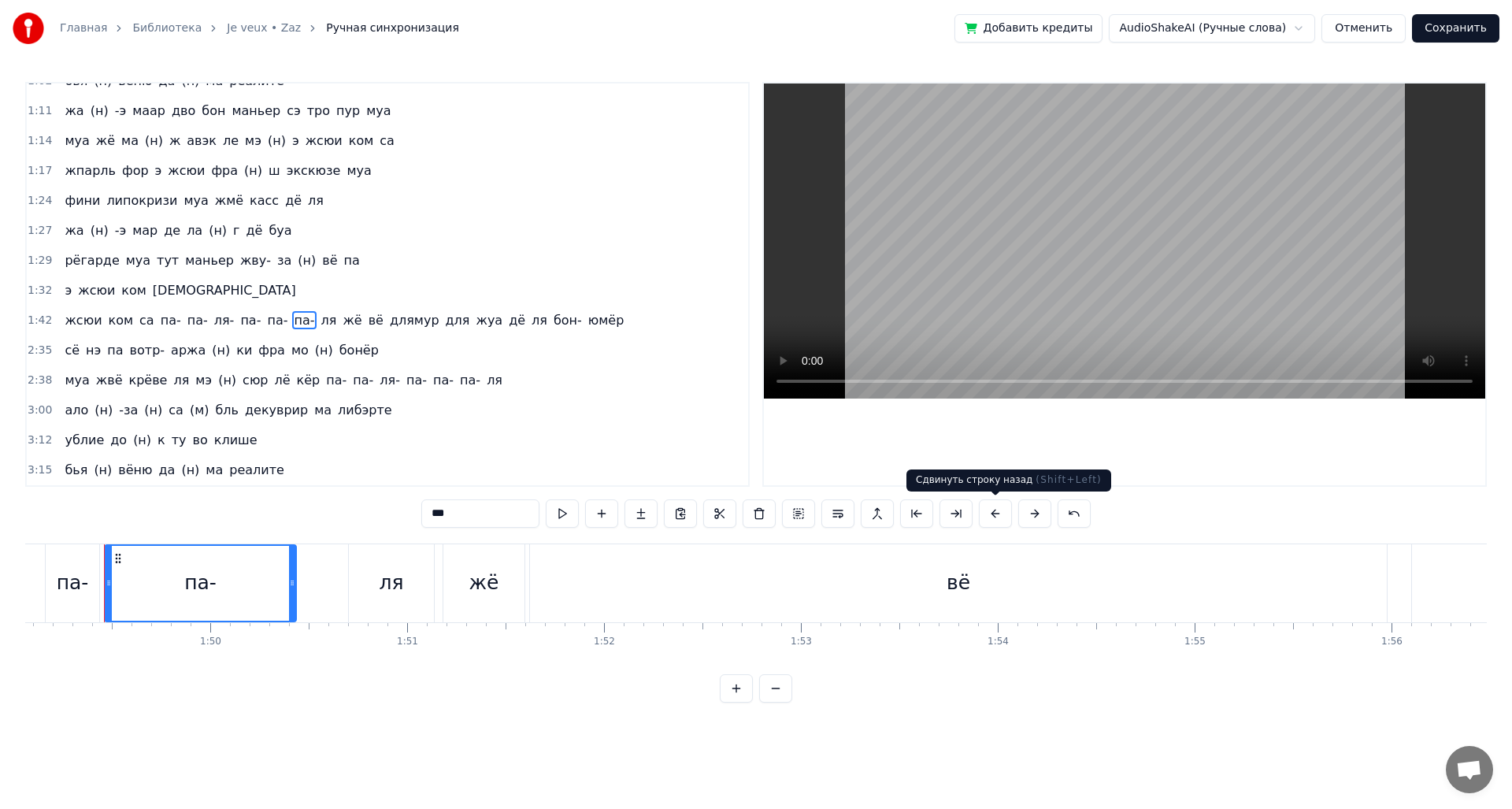
click at [986, 517] on button at bounding box center [995, 513] width 33 height 29
click at [987, 517] on button at bounding box center [995, 513] width 33 height 29
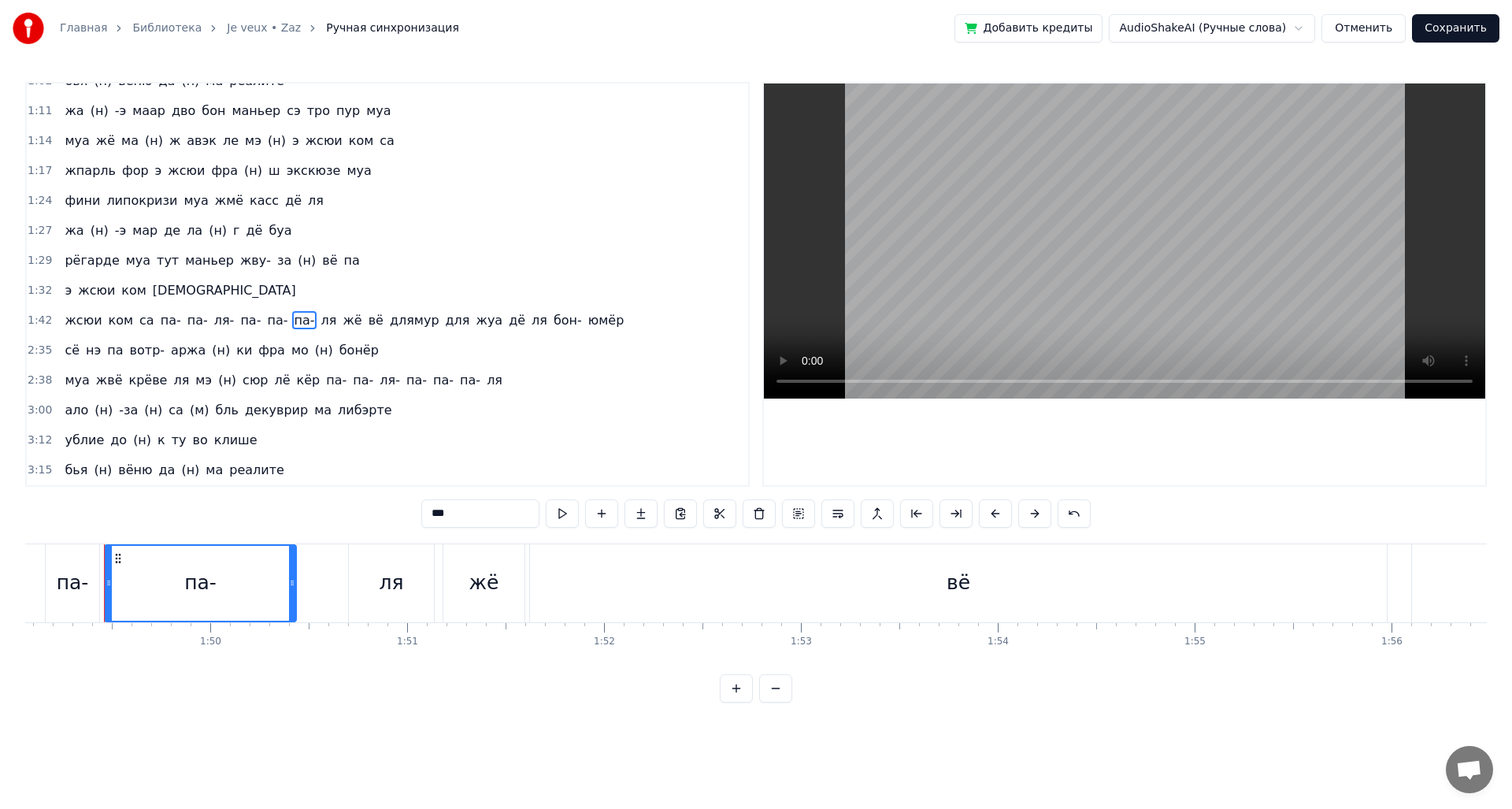
click at [989, 517] on button at bounding box center [995, 513] width 33 height 29
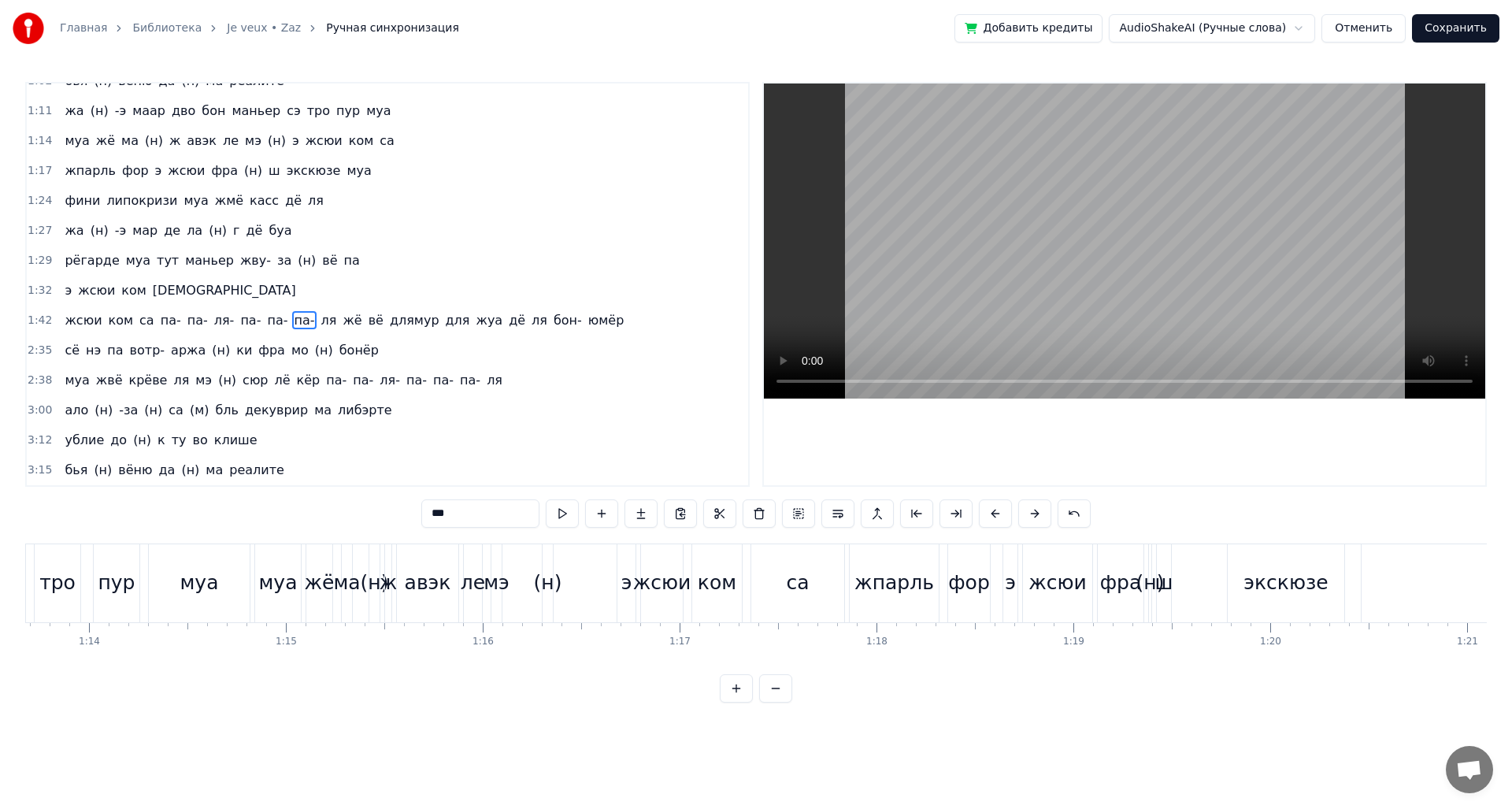
scroll to position [0, 13508]
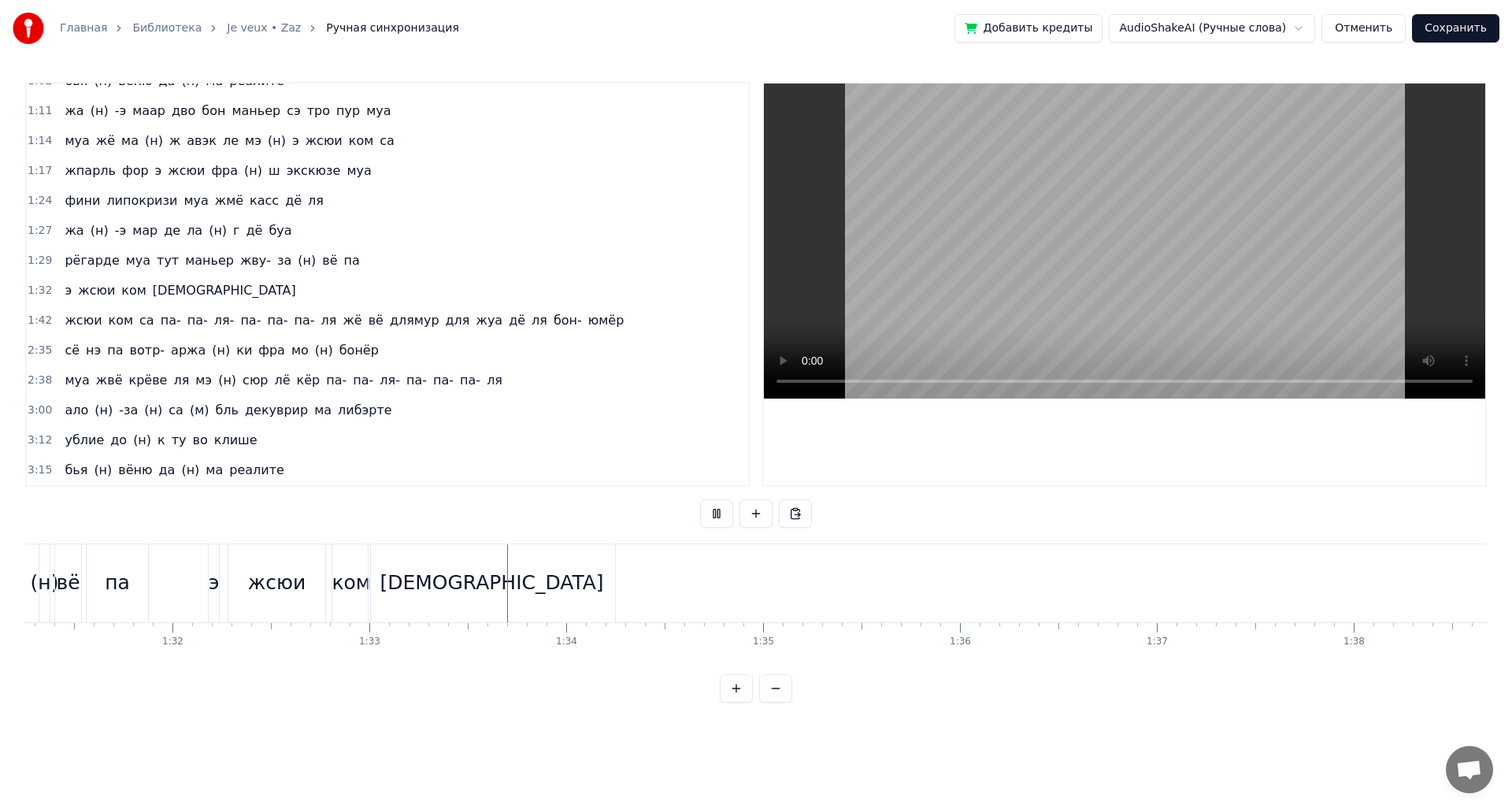
scroll to position [0, 17987]
click at [493, 600] on div "[DEMOGRAPHIC_DATA]" at bounding box center [468, 583] width 246 height 78
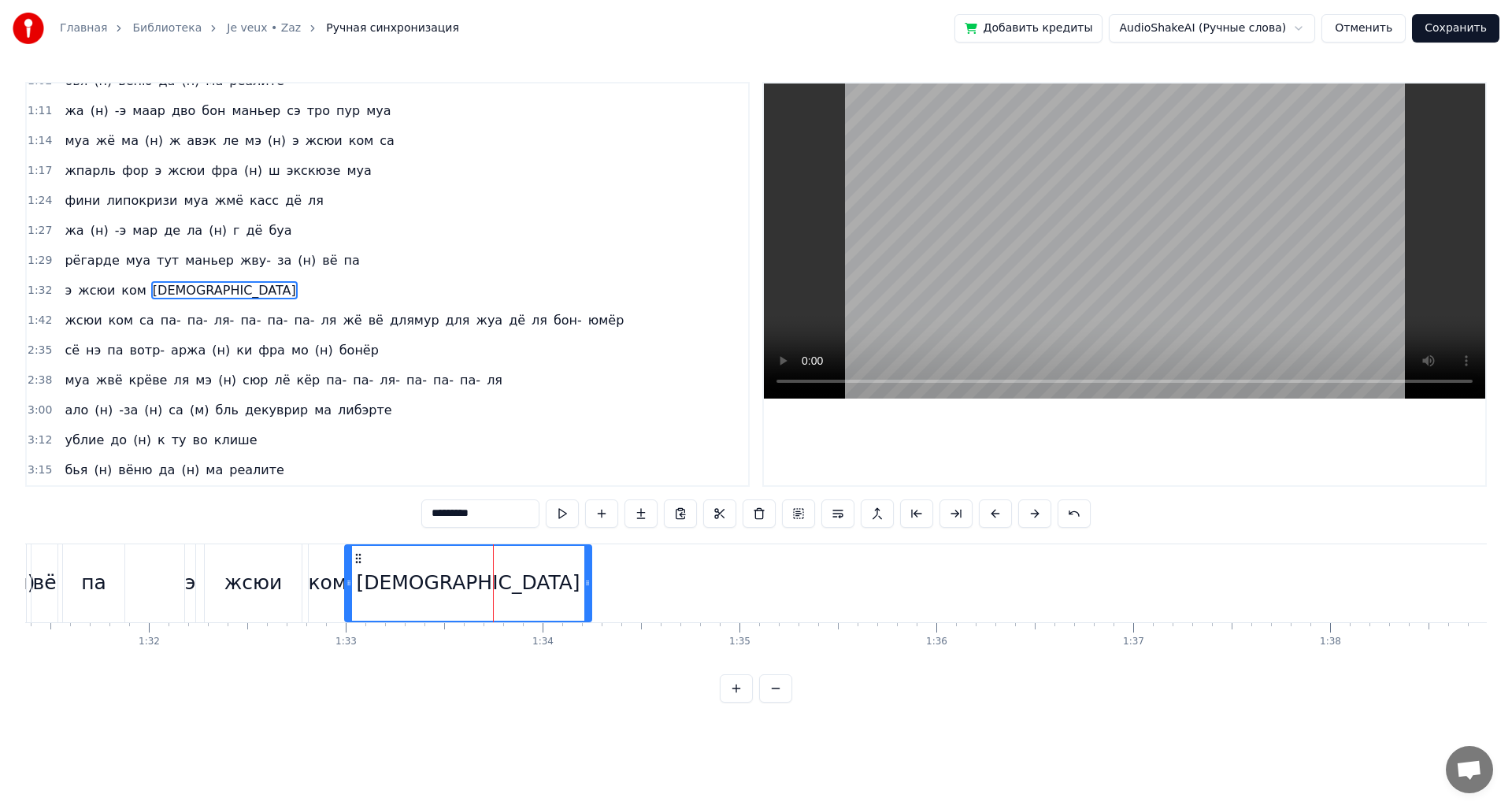
drag, startPoint x: 473, startPoint y: 592, endPoint x: 518, endPoint y: 595, distance: 45.1
click at [518, 595] on div "[DEMOGRAPHIC_DATA]" at bounding box center [468, 583] width 245 height 75
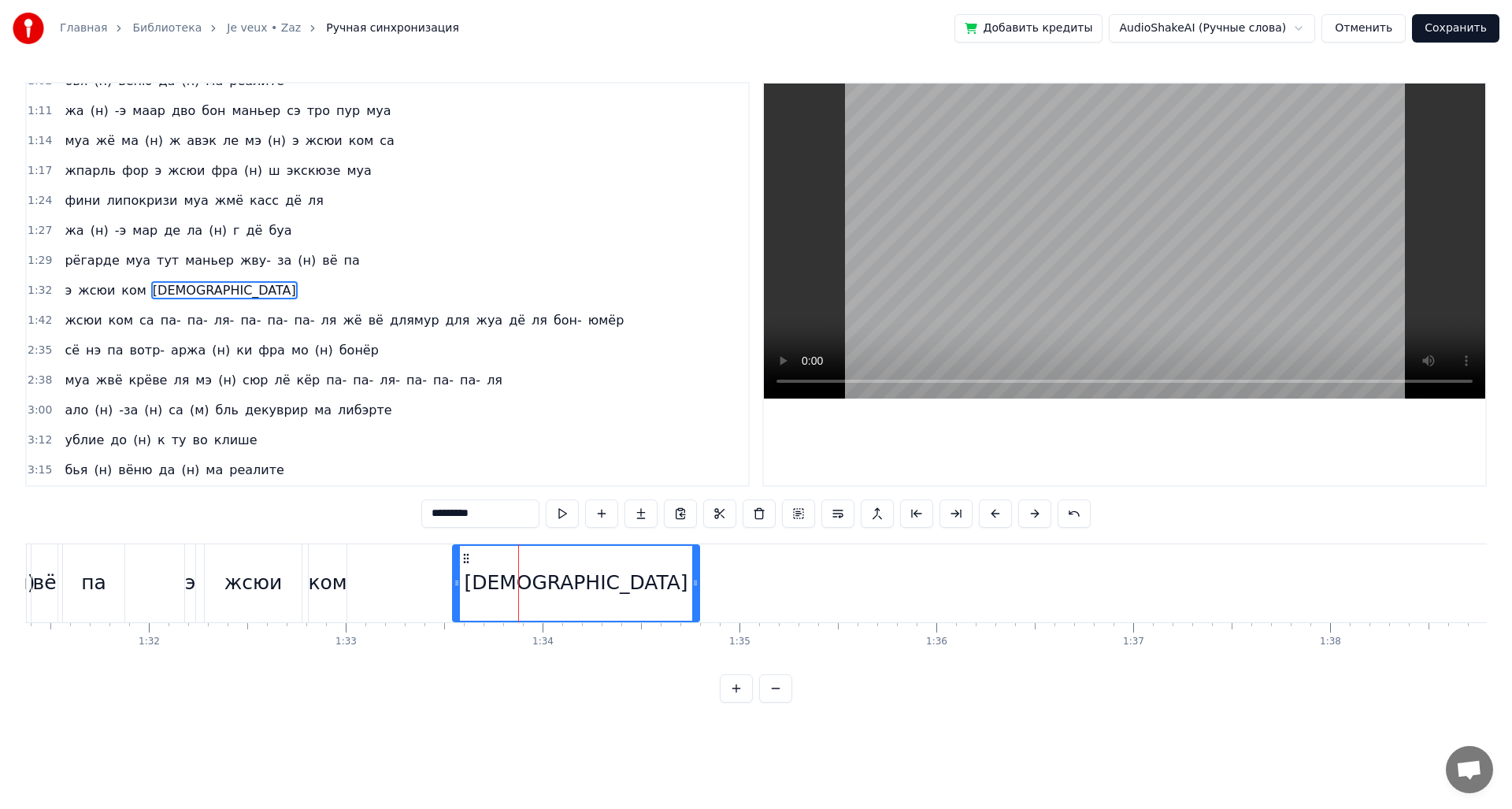
drag, startPoint x: 355, startPoint y: 557, endPoint x: 468, endPoint y: 569, distance: 113.6
click at [468, 569] on div "[DEMOGRAPHIC_DATA]" at bounding box center [576, 583] width 245 height 75
drag, startPoint x: 462, startPoint y: 584, endPoint x: 353, endPoint y: 584, distance: 109.0
click at [353, 584] on icon at bounding box center [352, 583] width 6 height 13
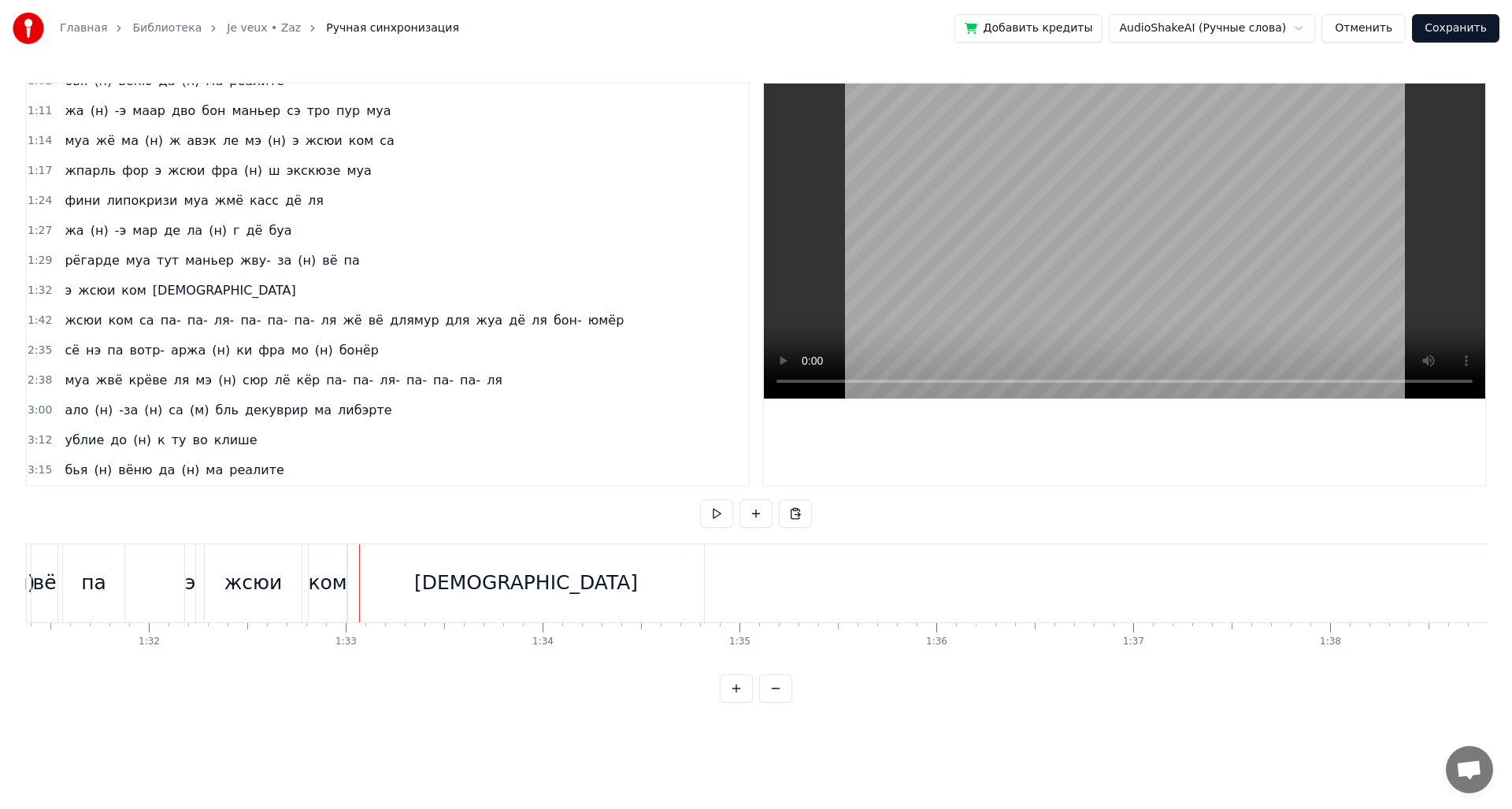
click at [681, 589] on div "[DEMOGRAPHIC_DATA]" at bounding box center [526, 583] width 356 height 78
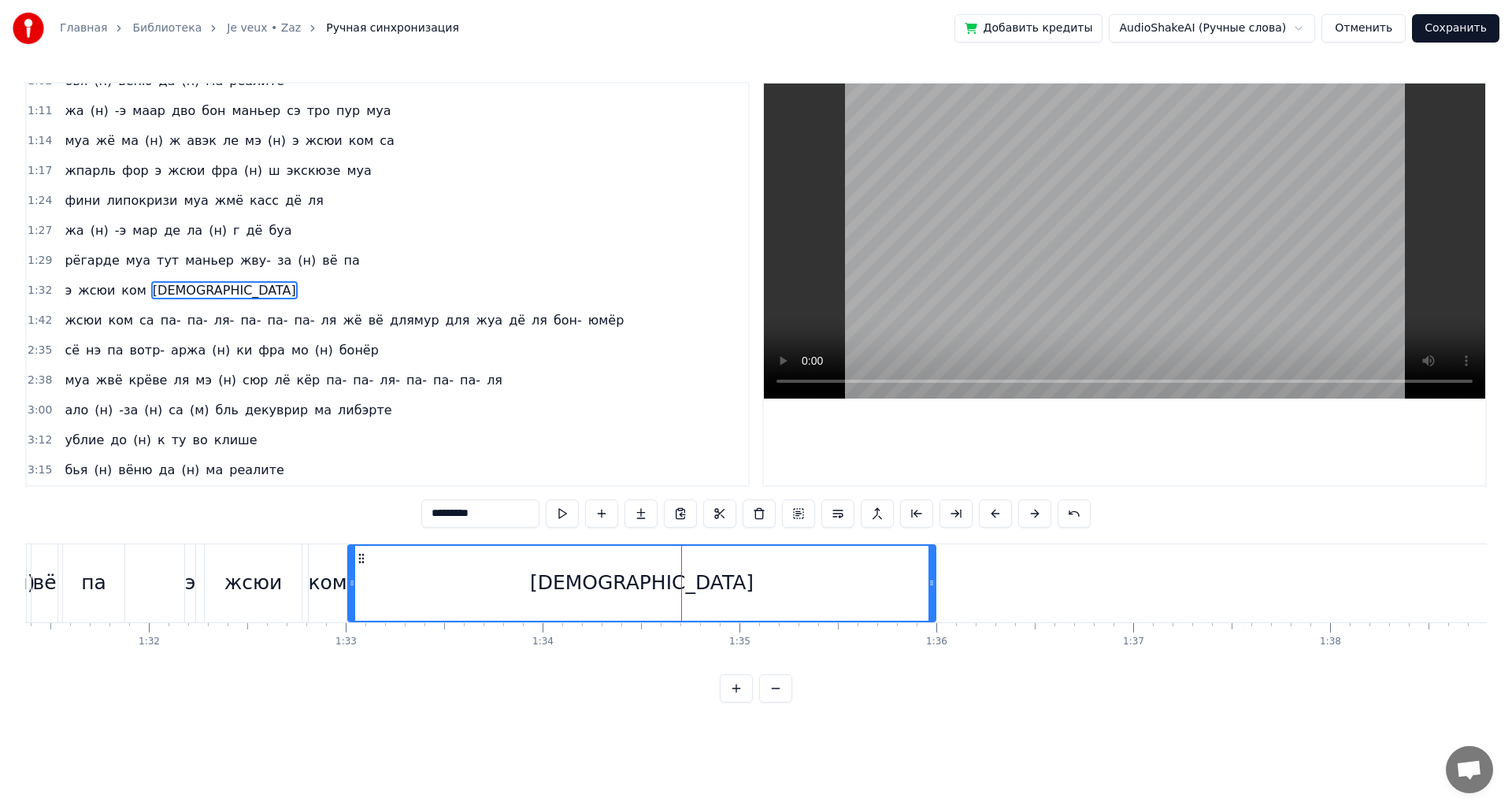
drag, startPoint x: 702, startPoint y: 588, endPoint x: 934, endPoint y: 603, distance: 232.5
click at [934, 603] on div at bounding box center [931, 583] width 6 height 75
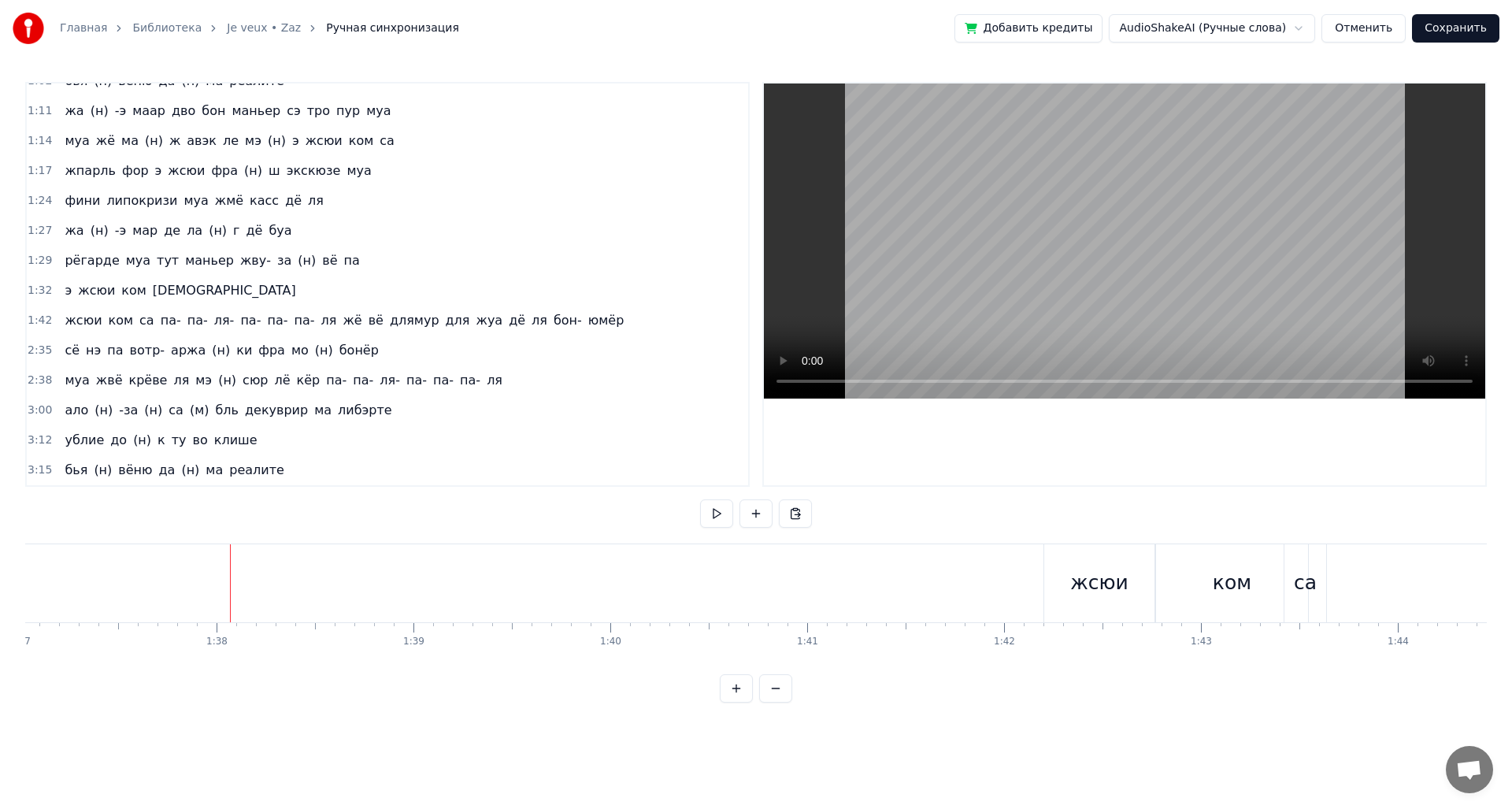
scroll to position [0, 19267]
click at [89, 324] on span "жсюи" at bounding box center [82, 321] width 40 height 19
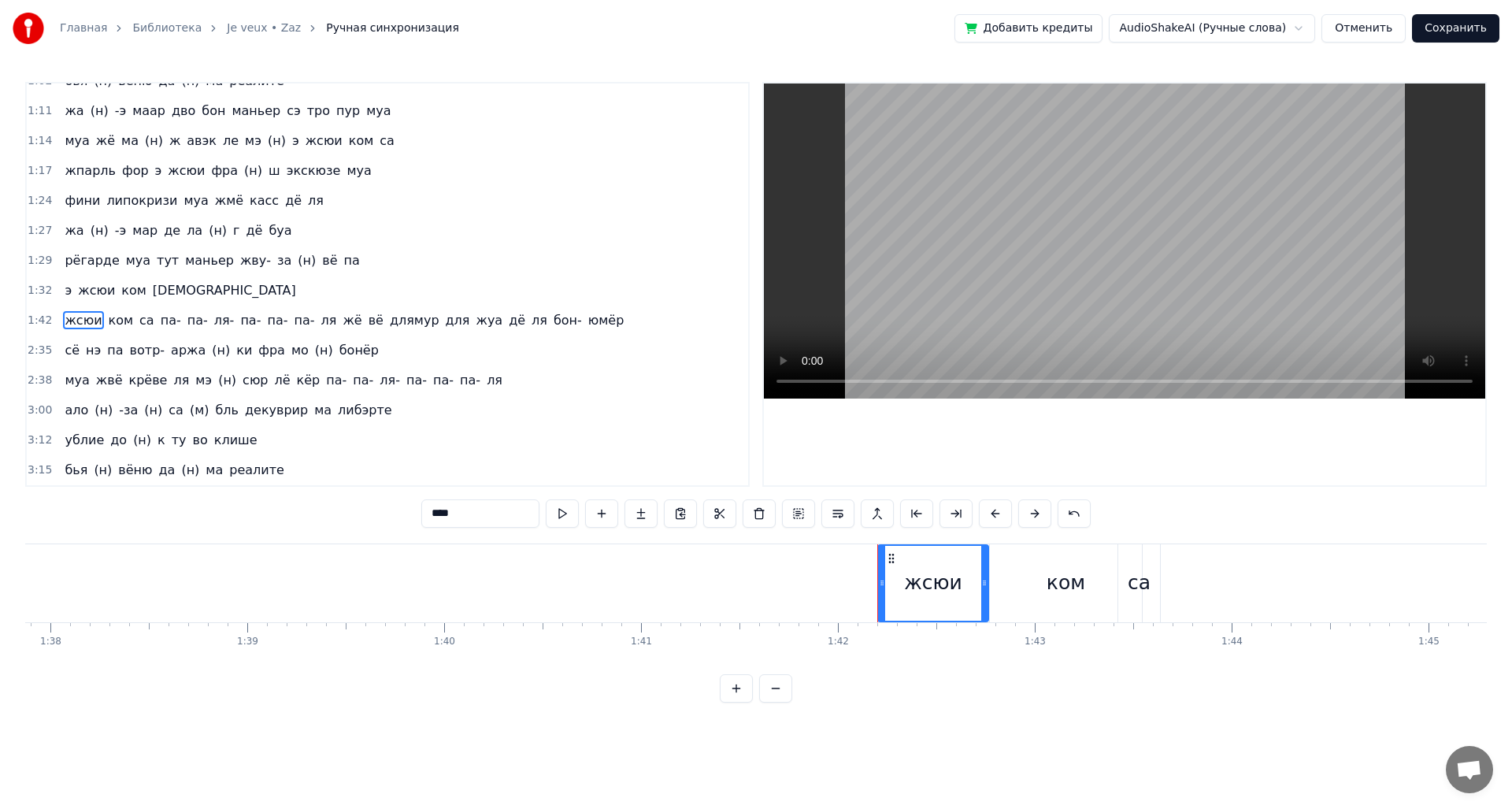
click at [26, 318] on div "0:12 доне муа э (н) сюит- о риц жё на (н) вё па 0:16 де бижу дё ше шанэль жё на…" at bounding box center [387, 284] width 724 height 405
click at [38, 318] on span "1:42" at bounding box center [40, 320] width 24 height 16
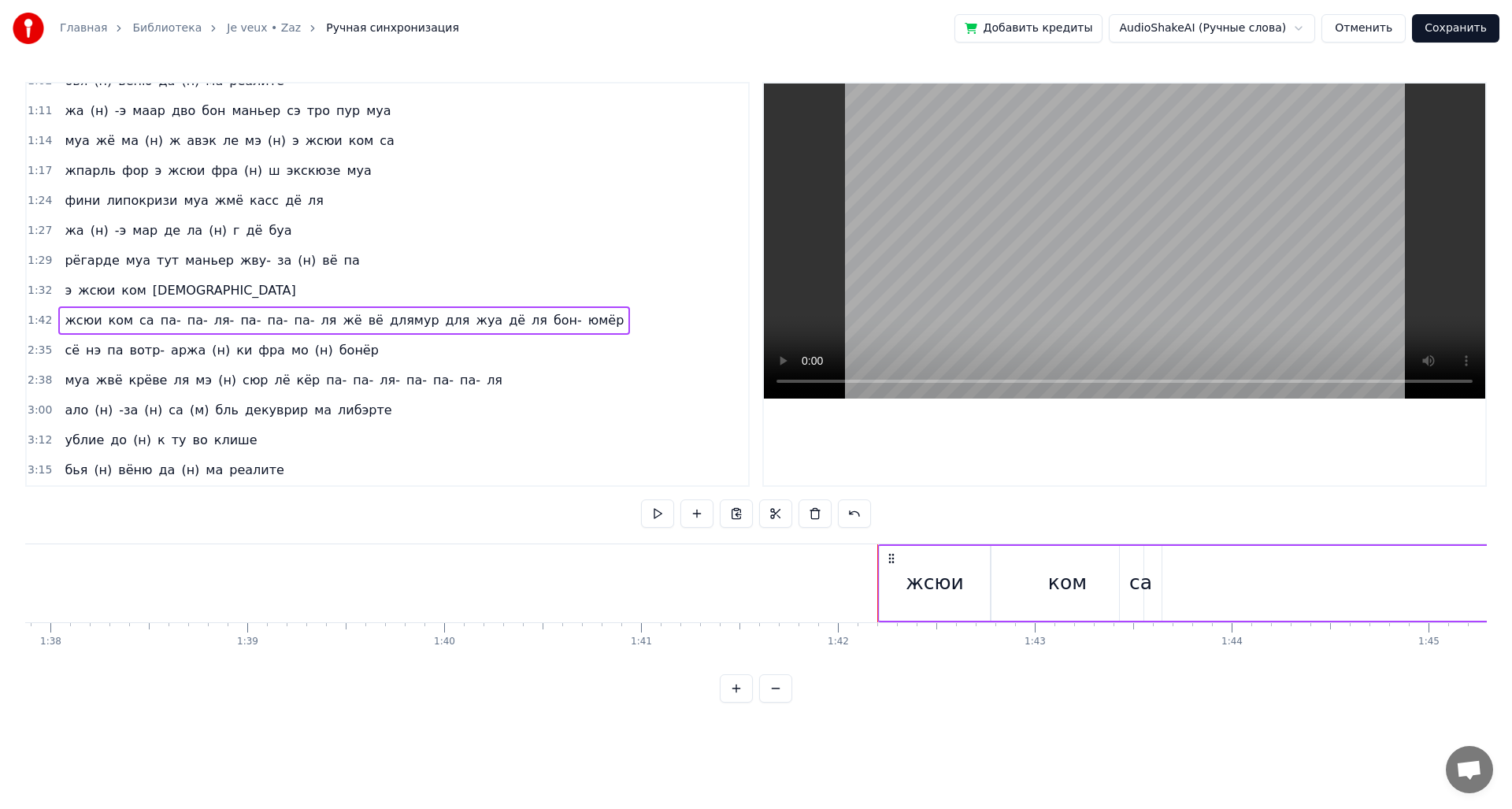
click at [769, 537] on div "0:12 доне муа э (н) сюит- о риц жё на (н) вё па 0:16 де бижу дё ше шанэль жё на…" at bounding box center [755, 392] width 1461 height 621
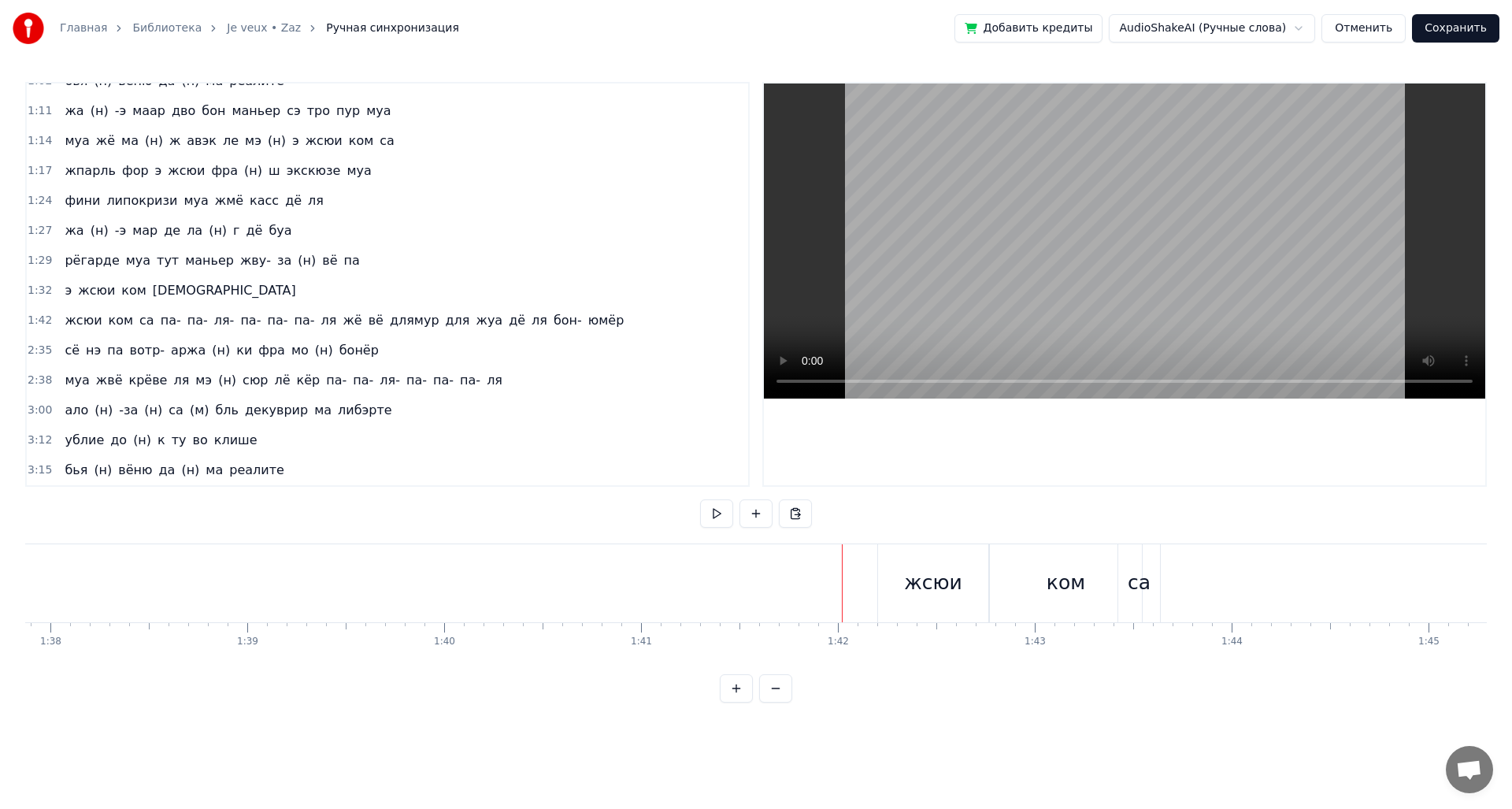
click at [859, 537] on div "0:12 доне муа э (н) сюит- о риц жё на (н) вё па 0:16 де бижу дё ше шанэль жё на…" at bounding box center [755, 392] width 1461 height 621
click at [870, 650] on div "доне муа э (н) сюит- о риц жё на (н) вё па де бижу дё ше шанэль жё на (н) вё па…" at bounding box center [755, 601] width 1461 height 118
click at [880, 725] on html "Главная Библиотека Je veux • Zaz Ручная синхронизация Добавить кредиты AudioSha…" at bounding box center [756, 363] width 1512 height 727
click at [938, 600] on div "жсюи" at bounding box center [933, 583] width 110 height 78
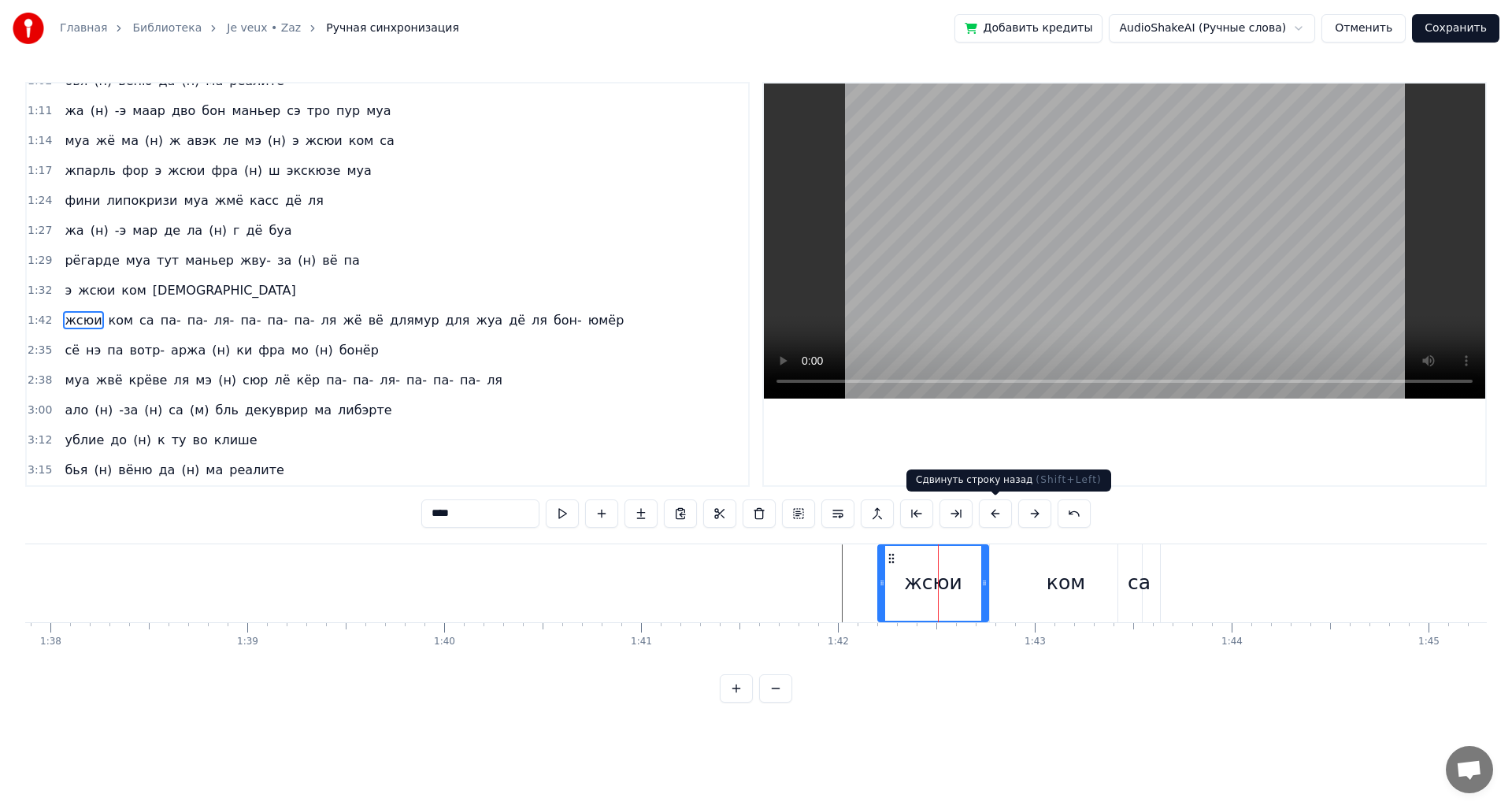
click at [1005, 511] on button at bounding box center [995, 513] width 33 height 29
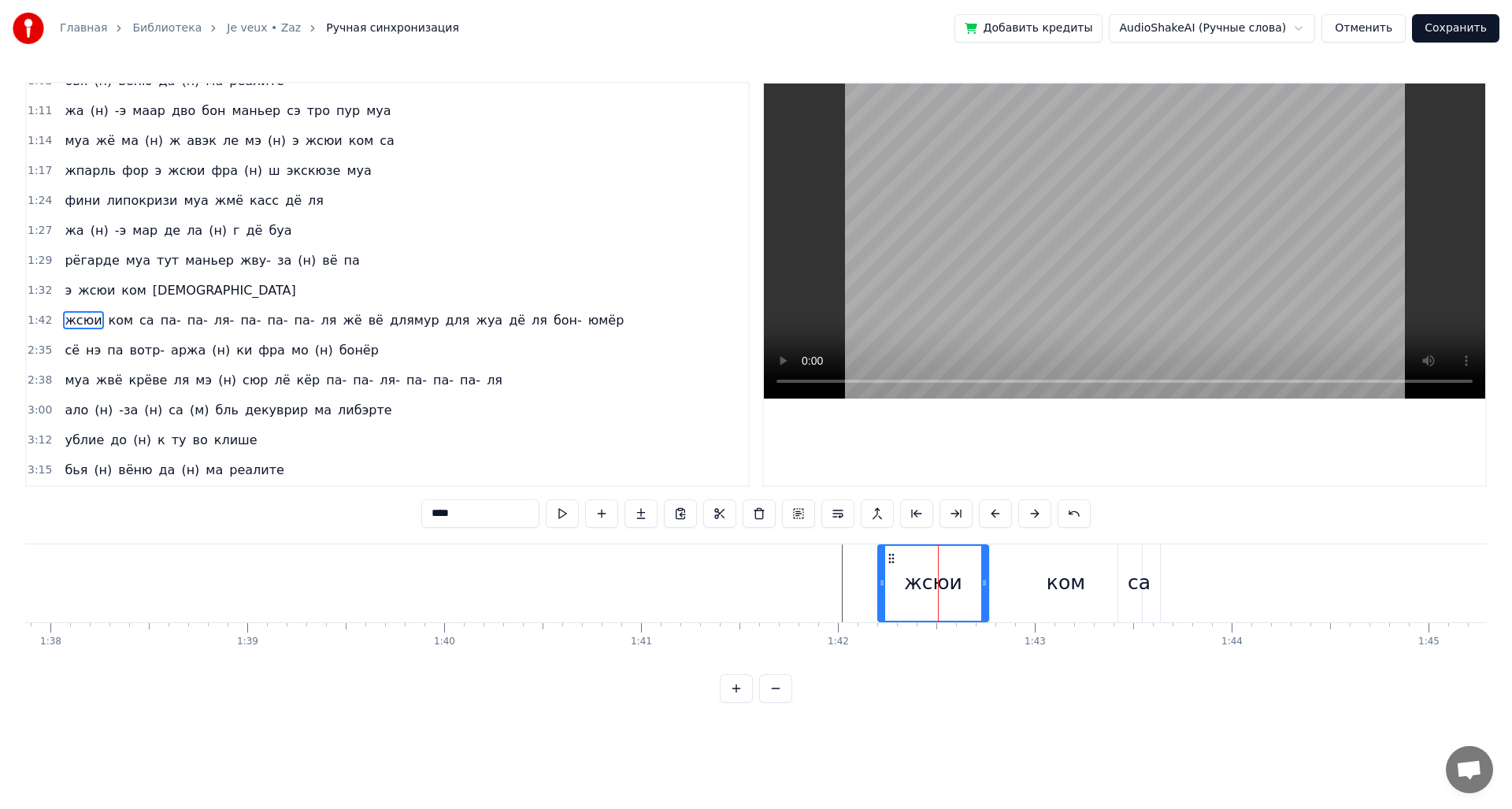
drag, startPoint x: 1000, startPoint y: 513, endPoint x: 973, endPoint y: 524, distance: 29.2
click at [973, 524] on div "****" at bounding box center [756, 513] width 669 height 29
click at [1031, 581] on div "ком" at bounding box center [1065, 583] width 152 height 78
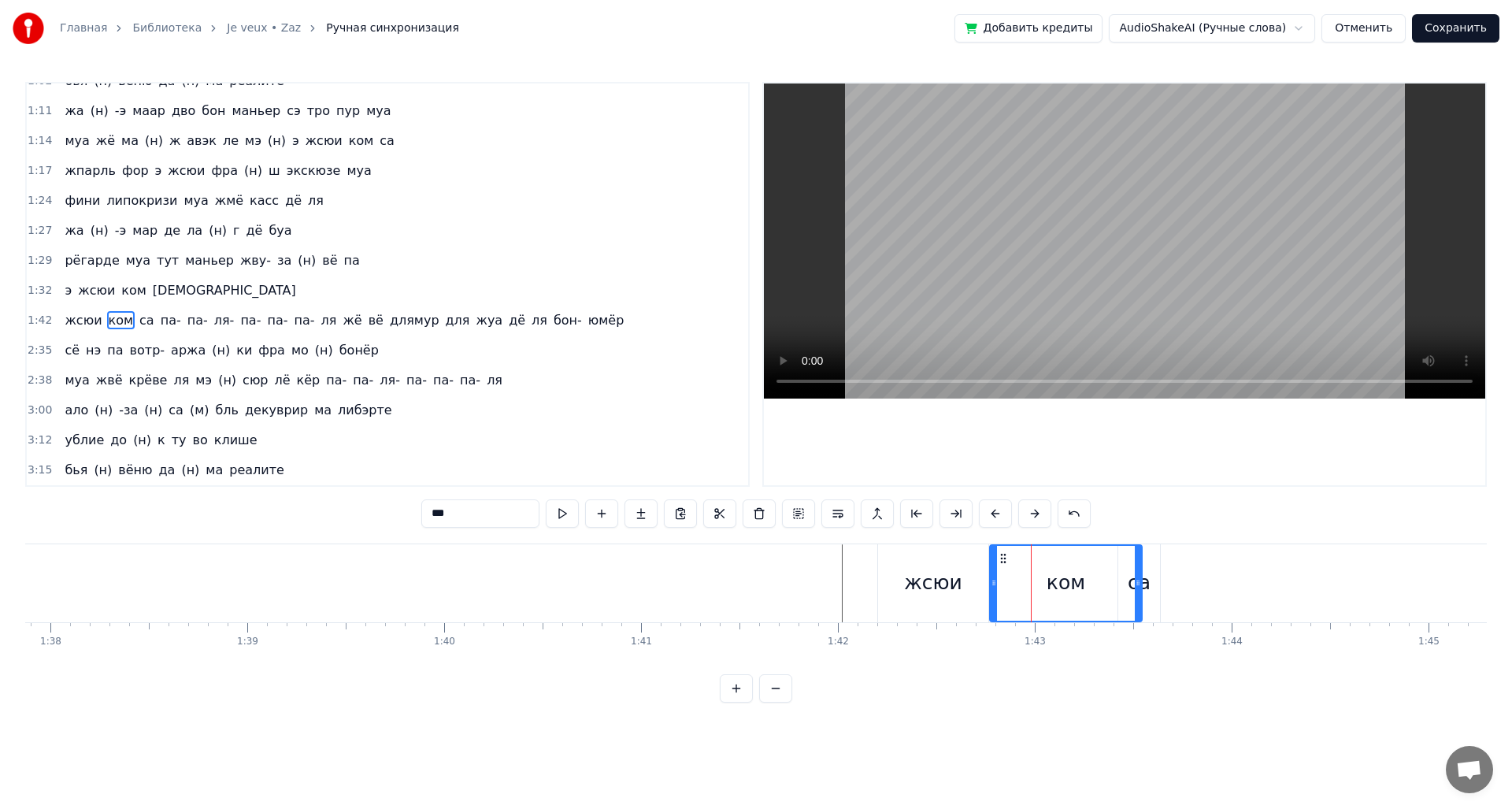
click at [1149, 581] on div "са" at bounding box center [1139, 583] width 42 height 78
click at [895, 556] on div "жсюи" at bounding box center [933, 583] width 110 height 78
type input "****"
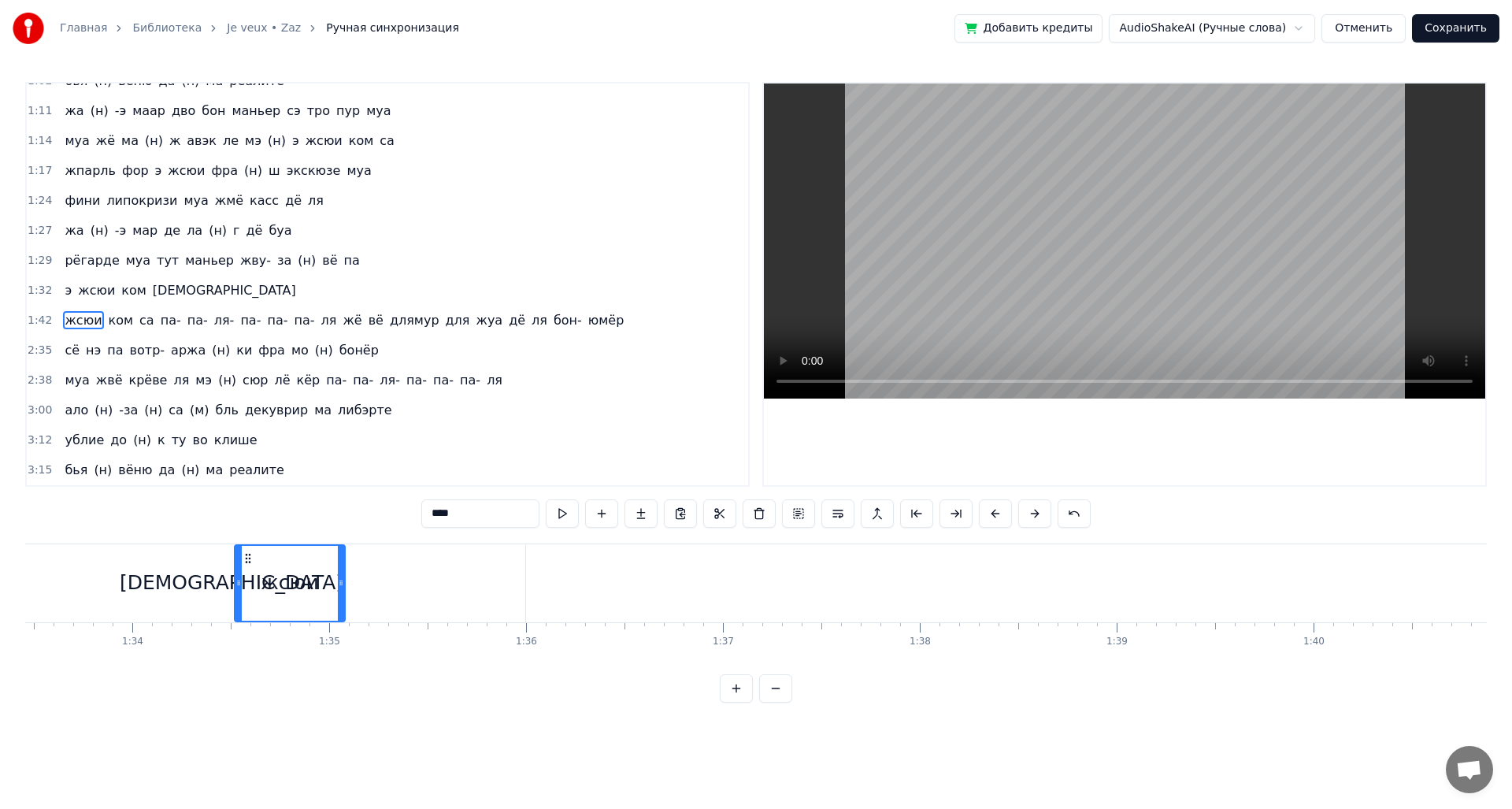
scroll to position [0, 18397]
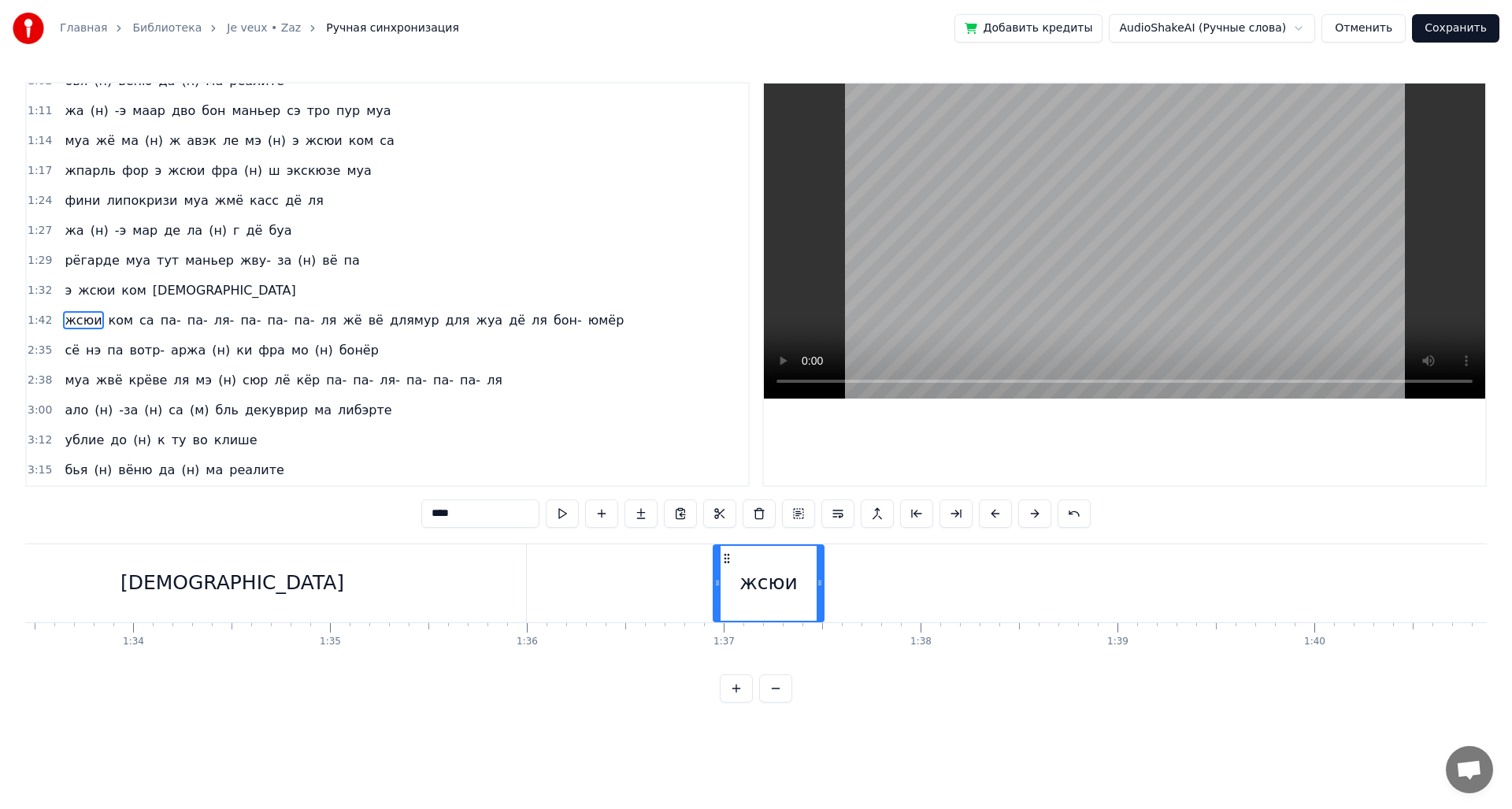
drag, startPoint x: 889, startPoint y: 556, endPoint x: 724, endPoint y: 607, distance: 172.7
click at [724, 607] on div "жсюи" at bounding box center [768, 583] width 108 height 75
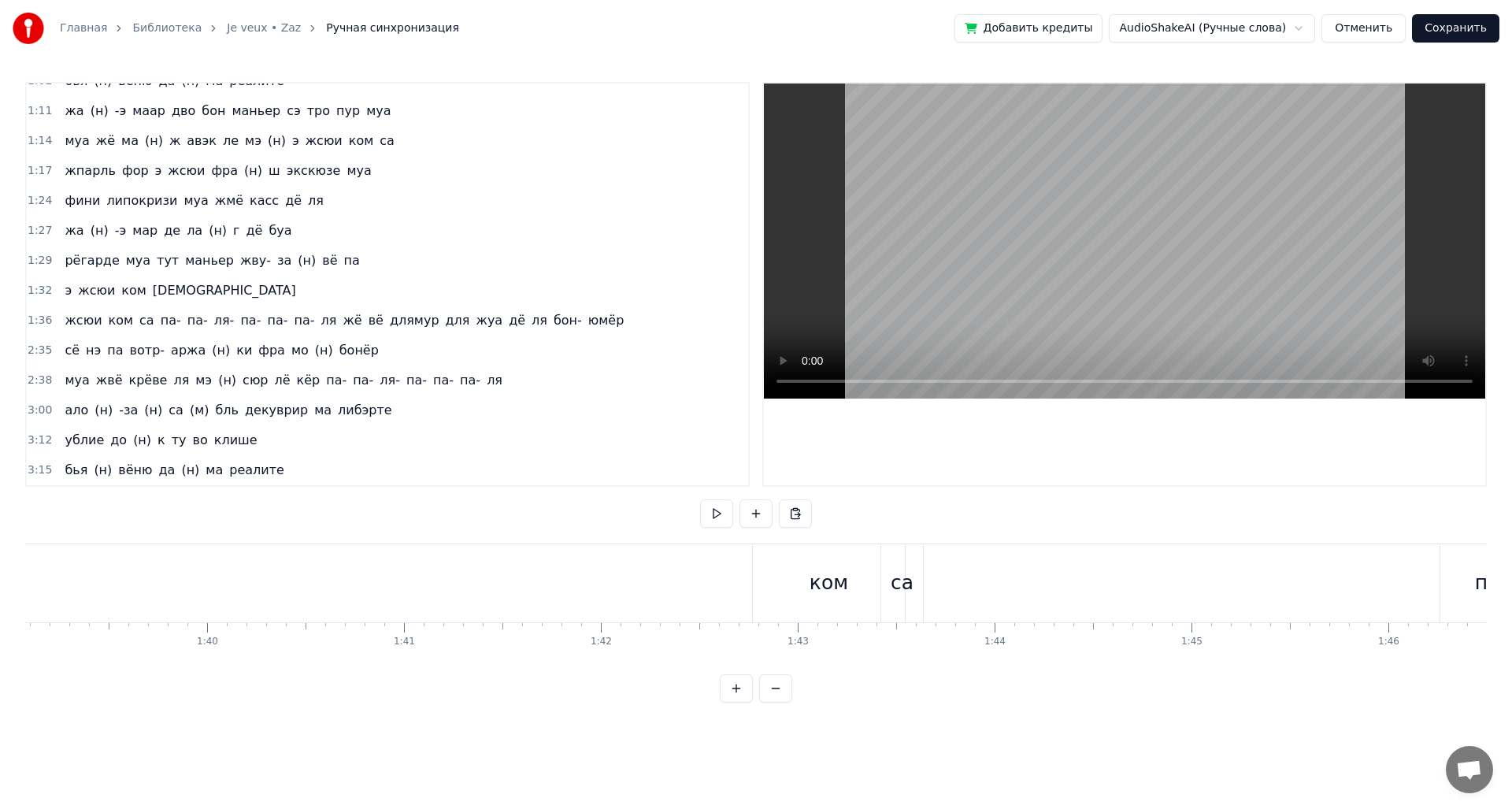
scroll to position [0, 19457]
click at [851, 605] on div "ком" at bounding box center [876, 583] width 152 height 78
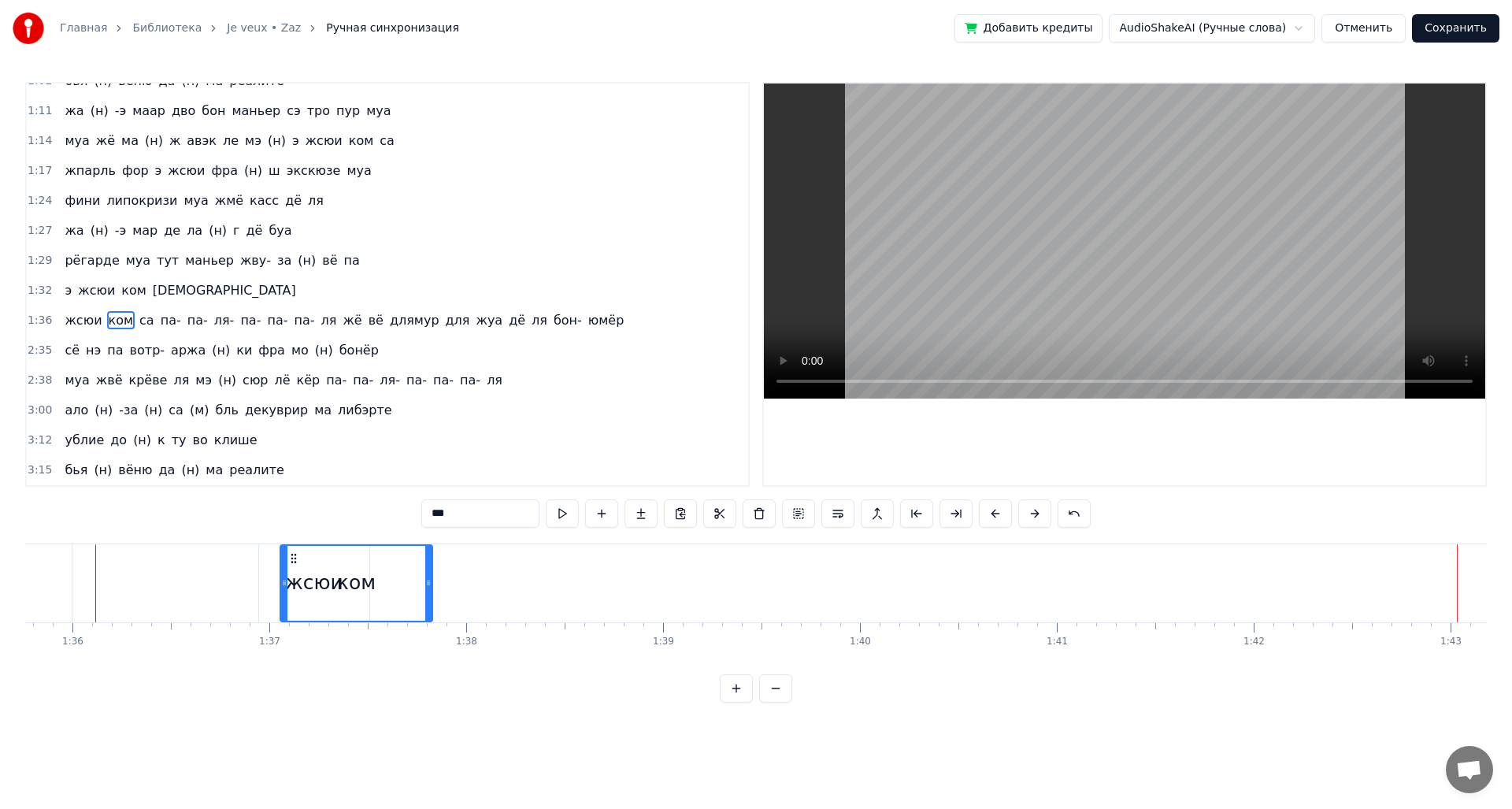
scroll to position [0, 18836]
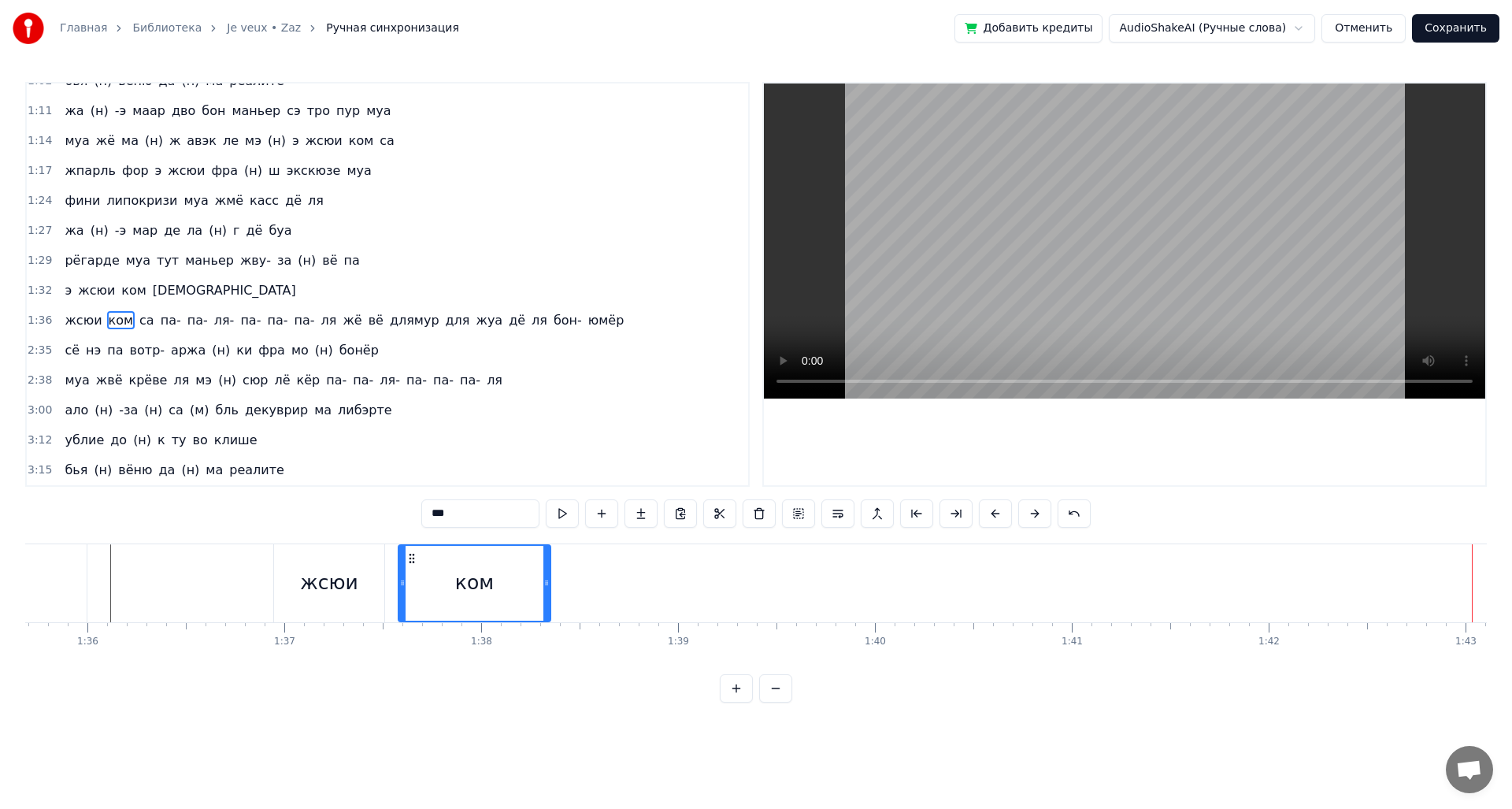
drag, startPoint x: 813, startPoint y: 557, endPoint x: 412, endPoint y: 587, distance: 402.1
click at [412, 587] on div "ком" at bounding box center [474, 583] width 150 height 75
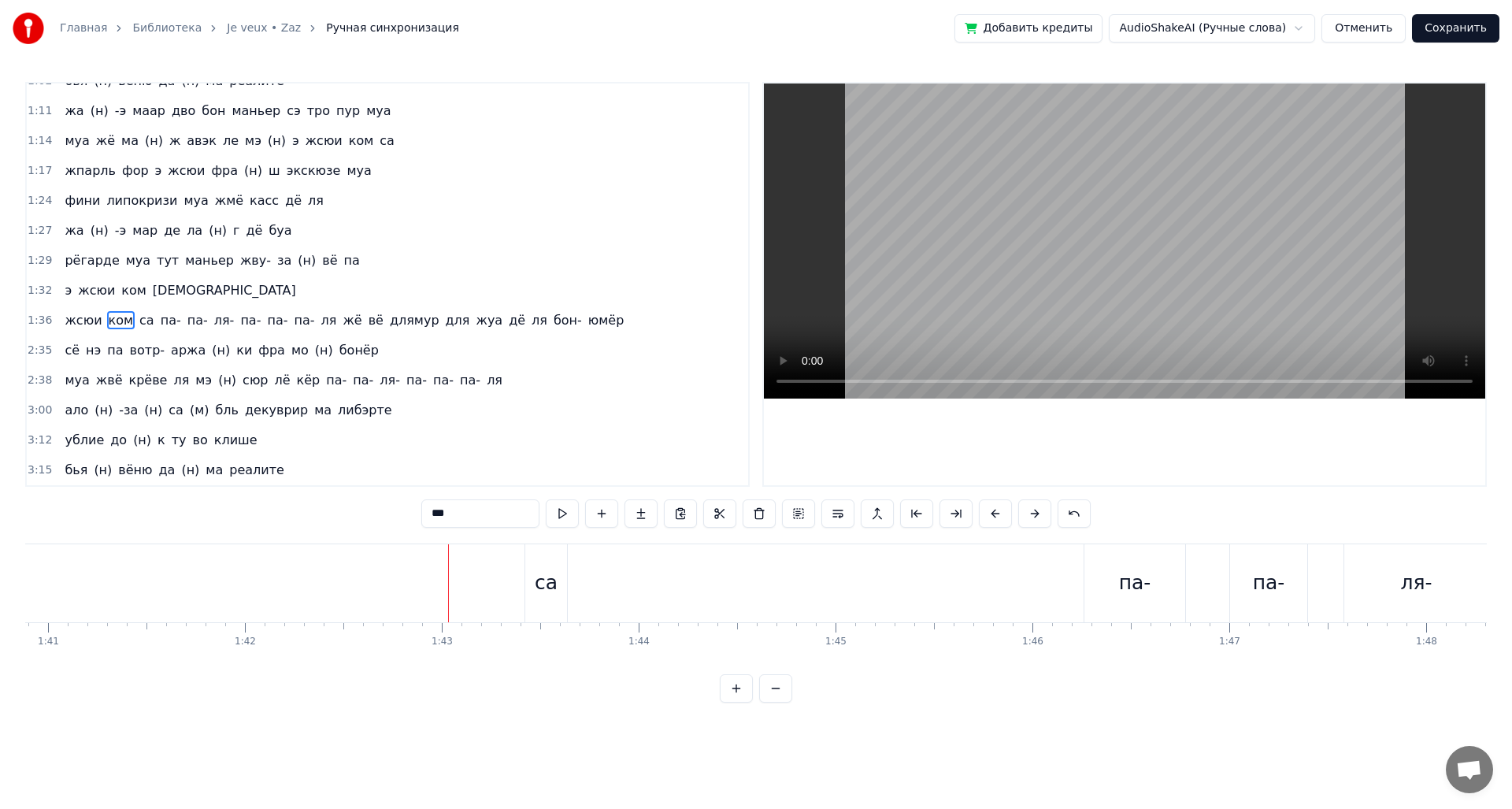
scroll to position [0, 19504]
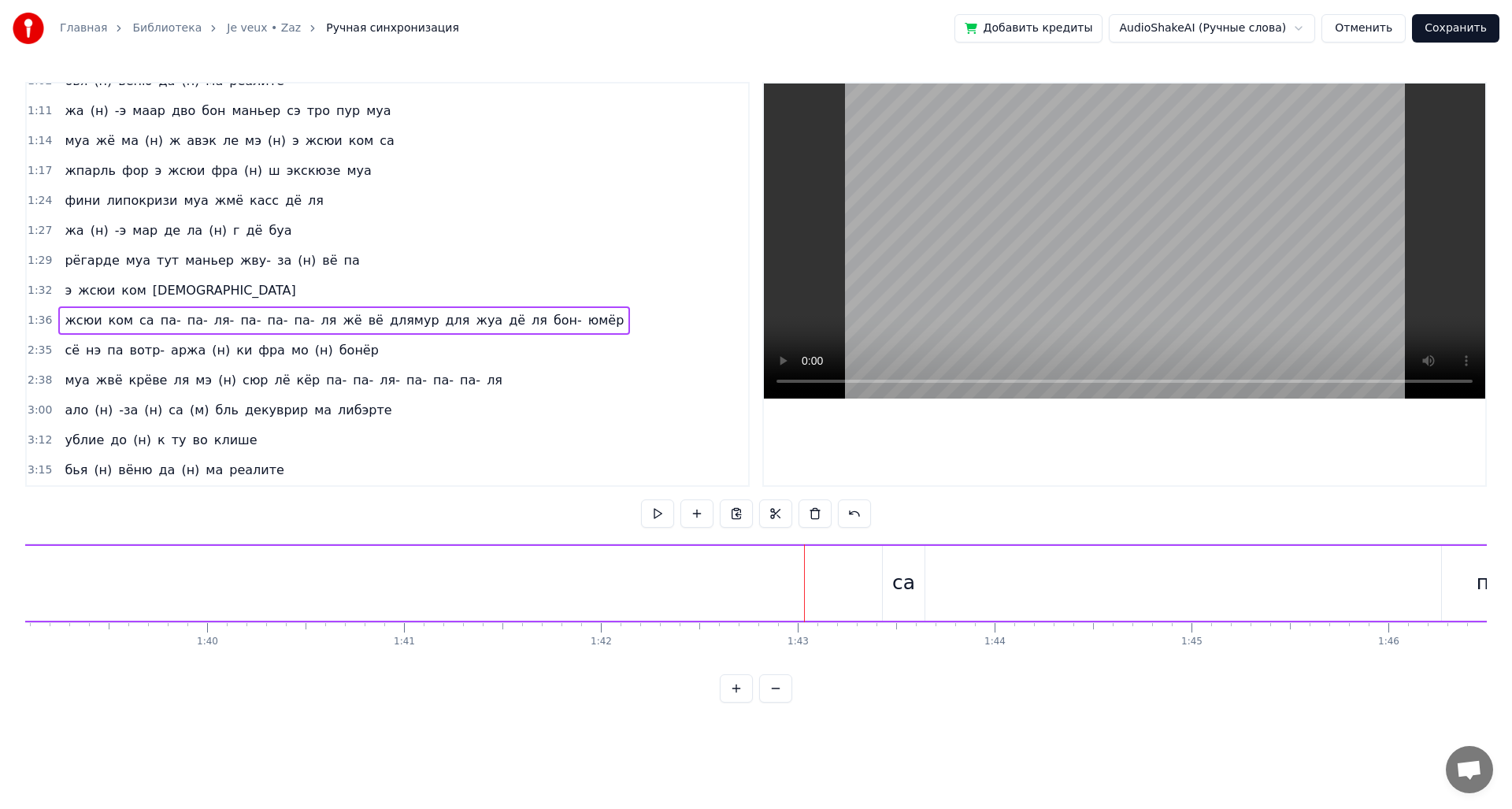
click at [887, 596] on div "са" at bounding box center [903, 583] width 42 height 75
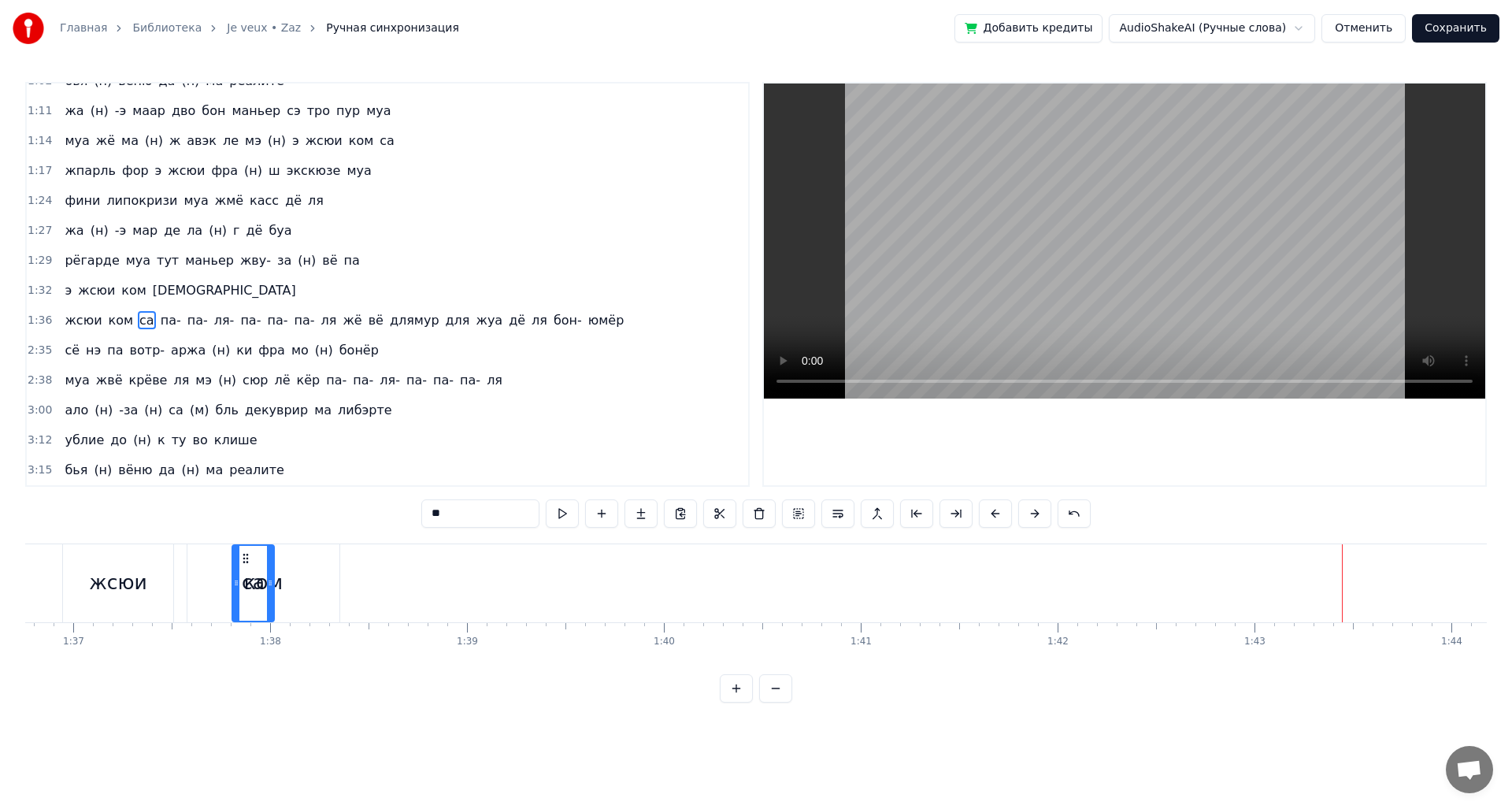
scroll to position [0, 19018]
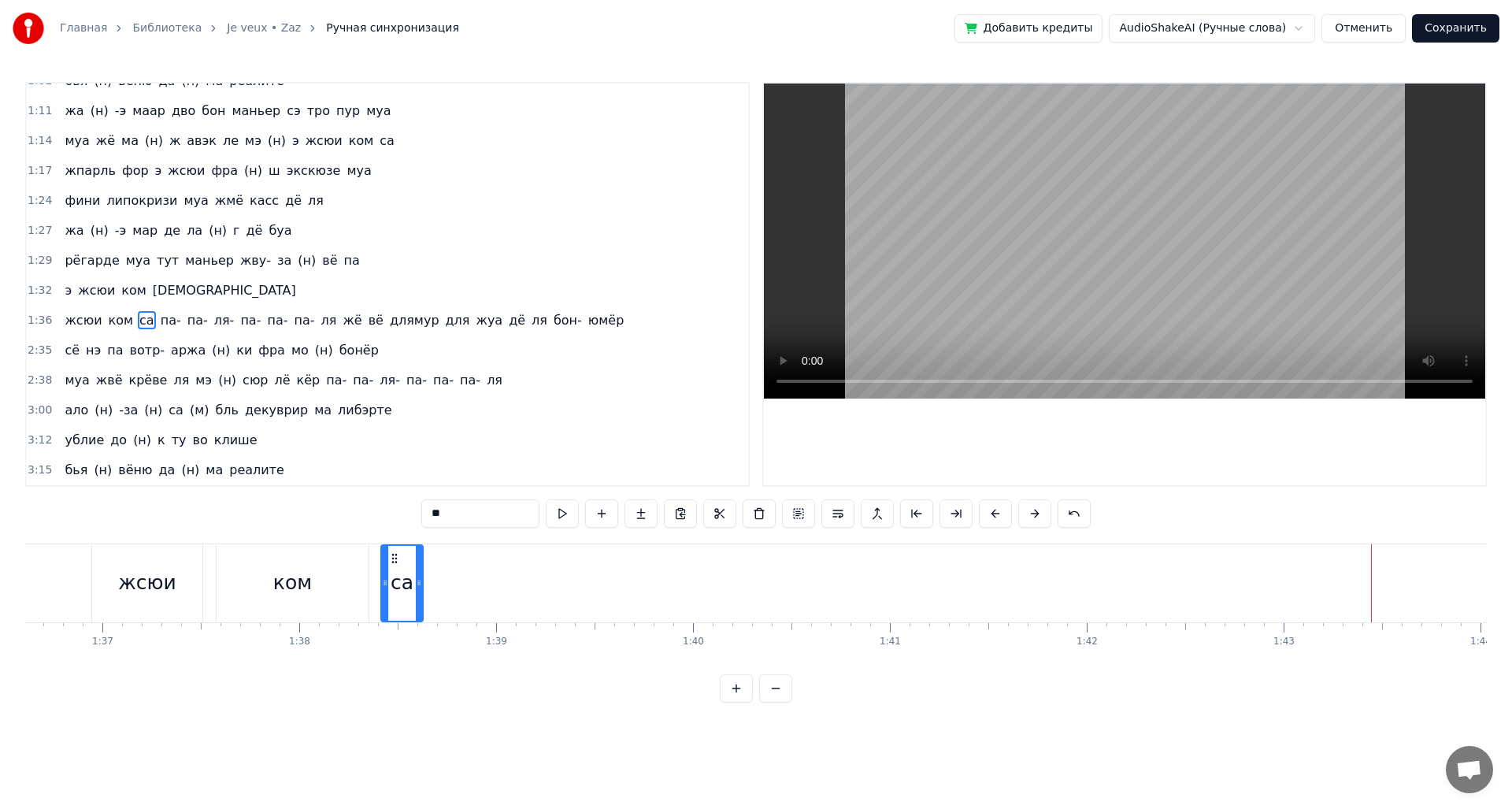
drag, startPoint x: 893, startPoint y: 556, endPoint x: 393, endPoint y: 595, distance: 501.5
click at [393, 595] on div "са" at bounding box center [401, 583] width 40 height 75
click at [391, 558] on circle at bounding box center [391, 558] width 1 height 1
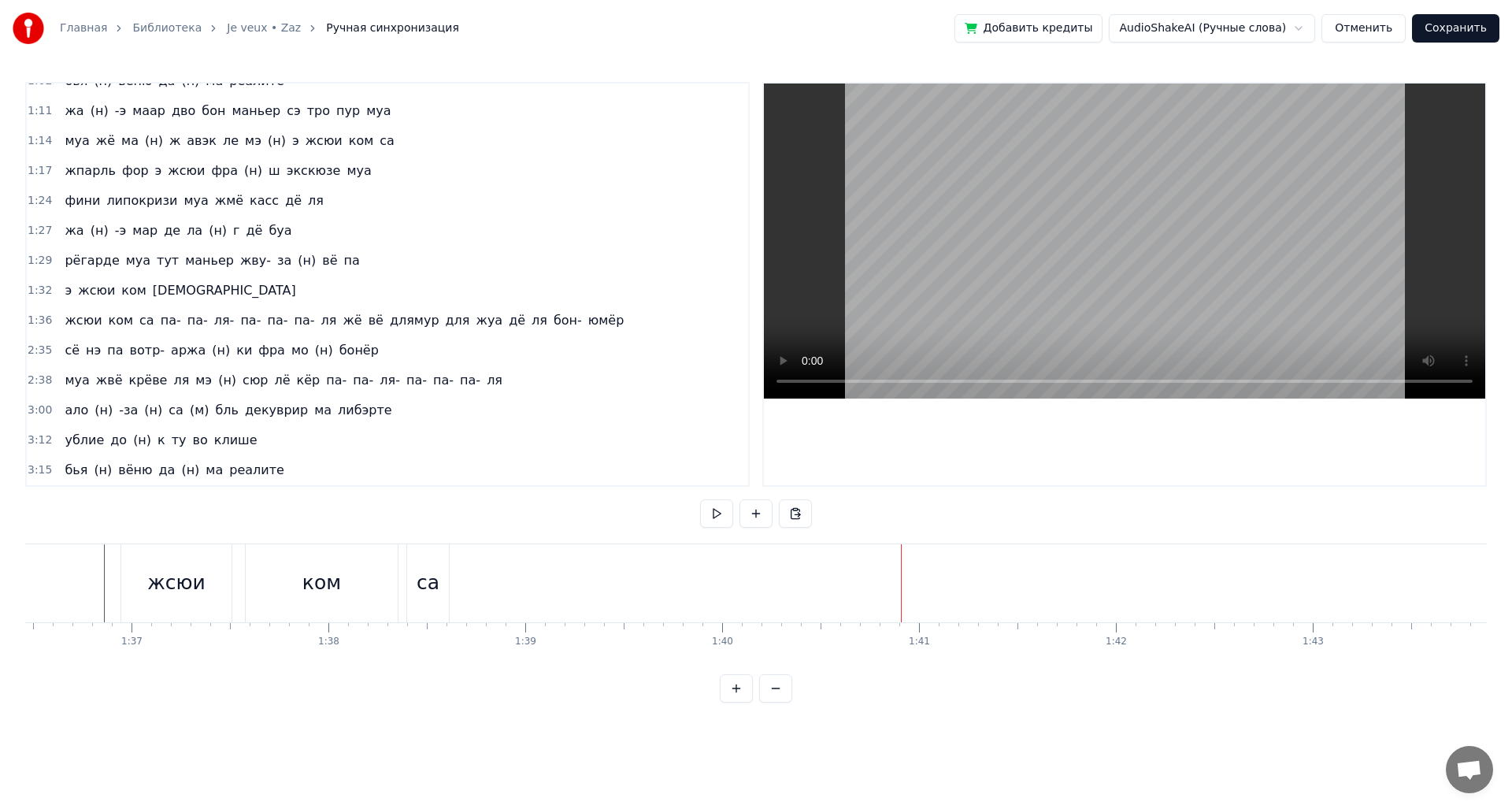
click at [212, 329] on span "ля-" at bounding box center [223, 321] width 23 height 19
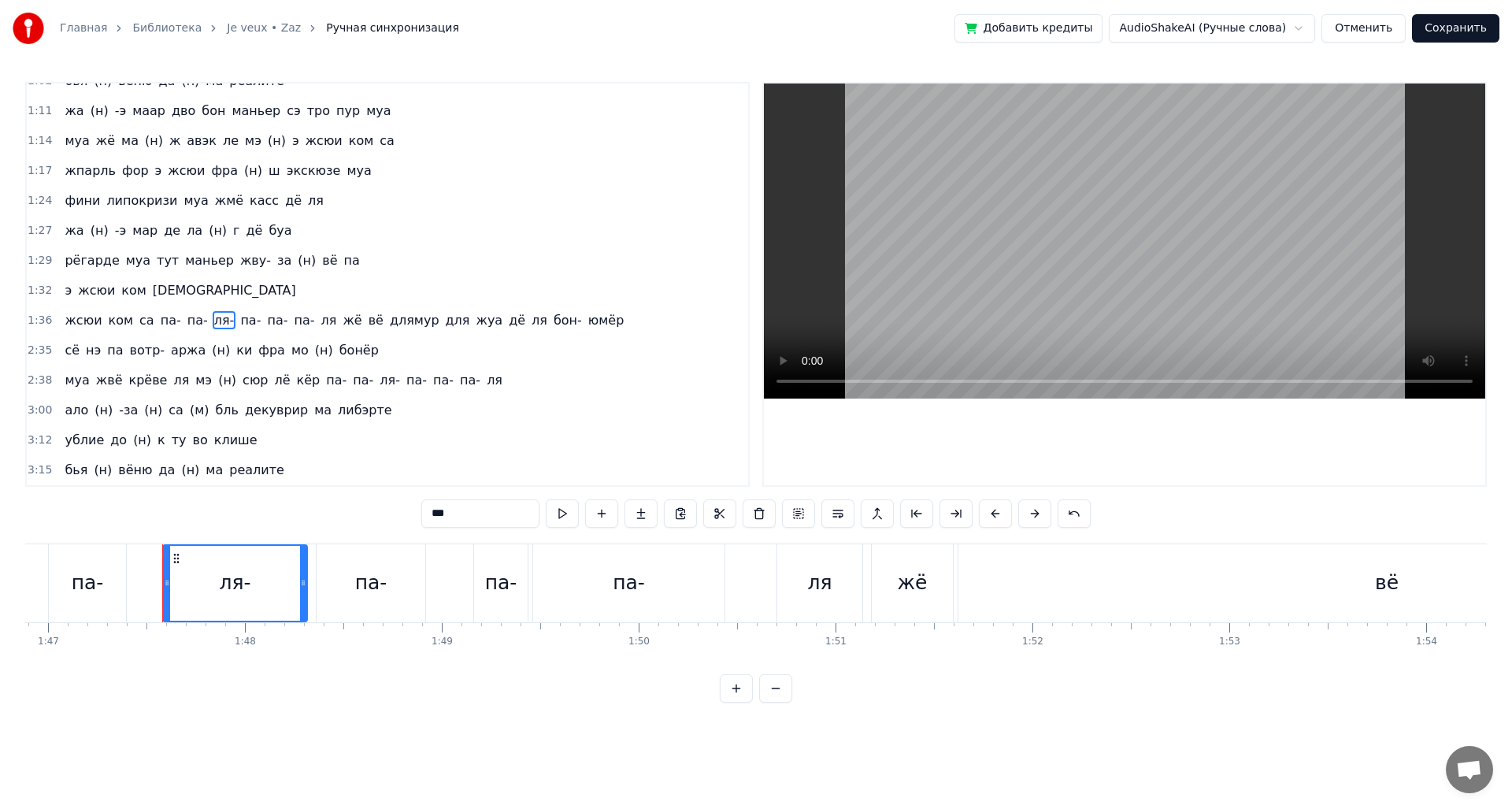
scroll to position [0, 21099]
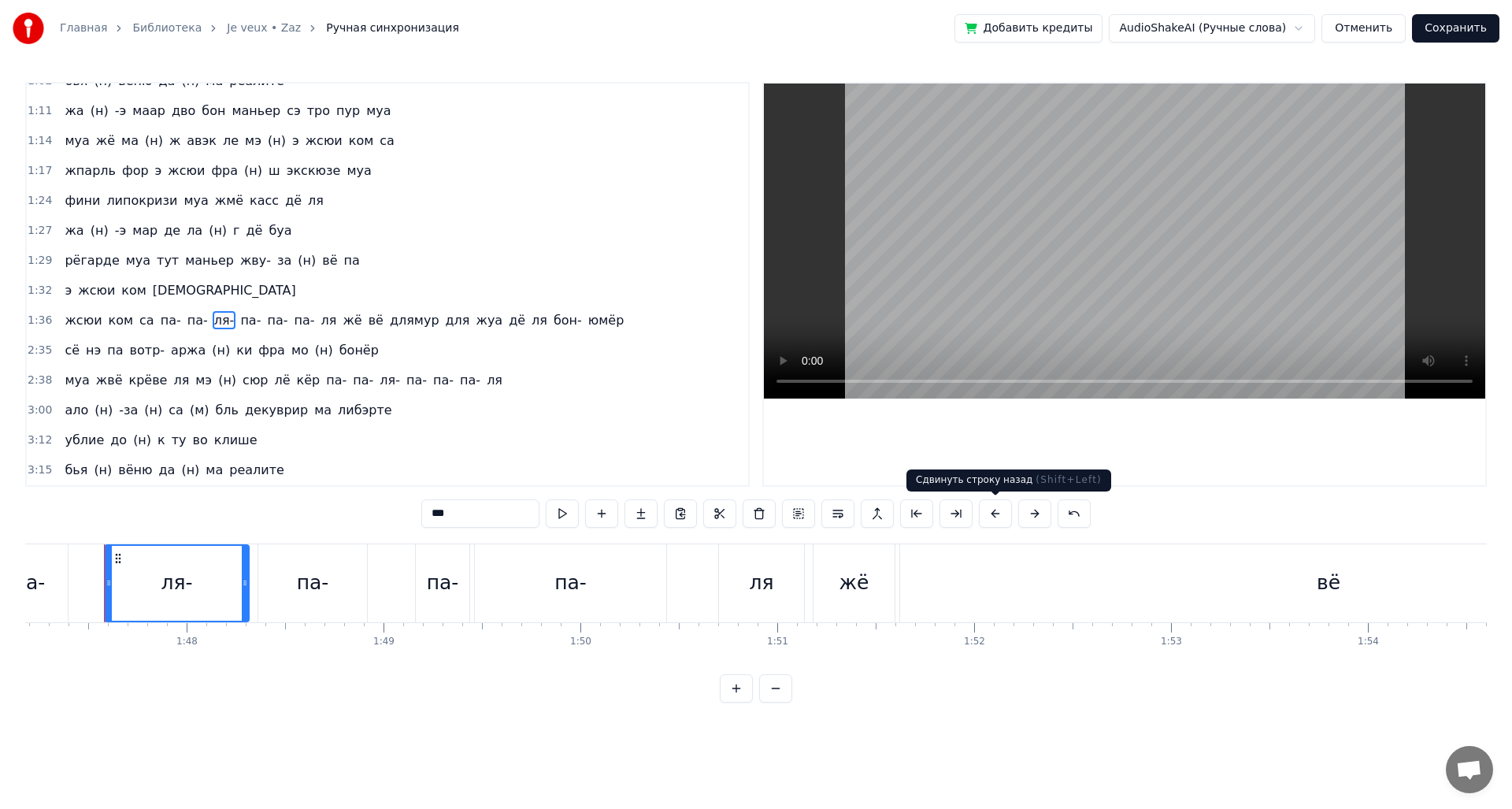
click at [997, 521] on button at bounding box center [995, 513] width 33 height 29
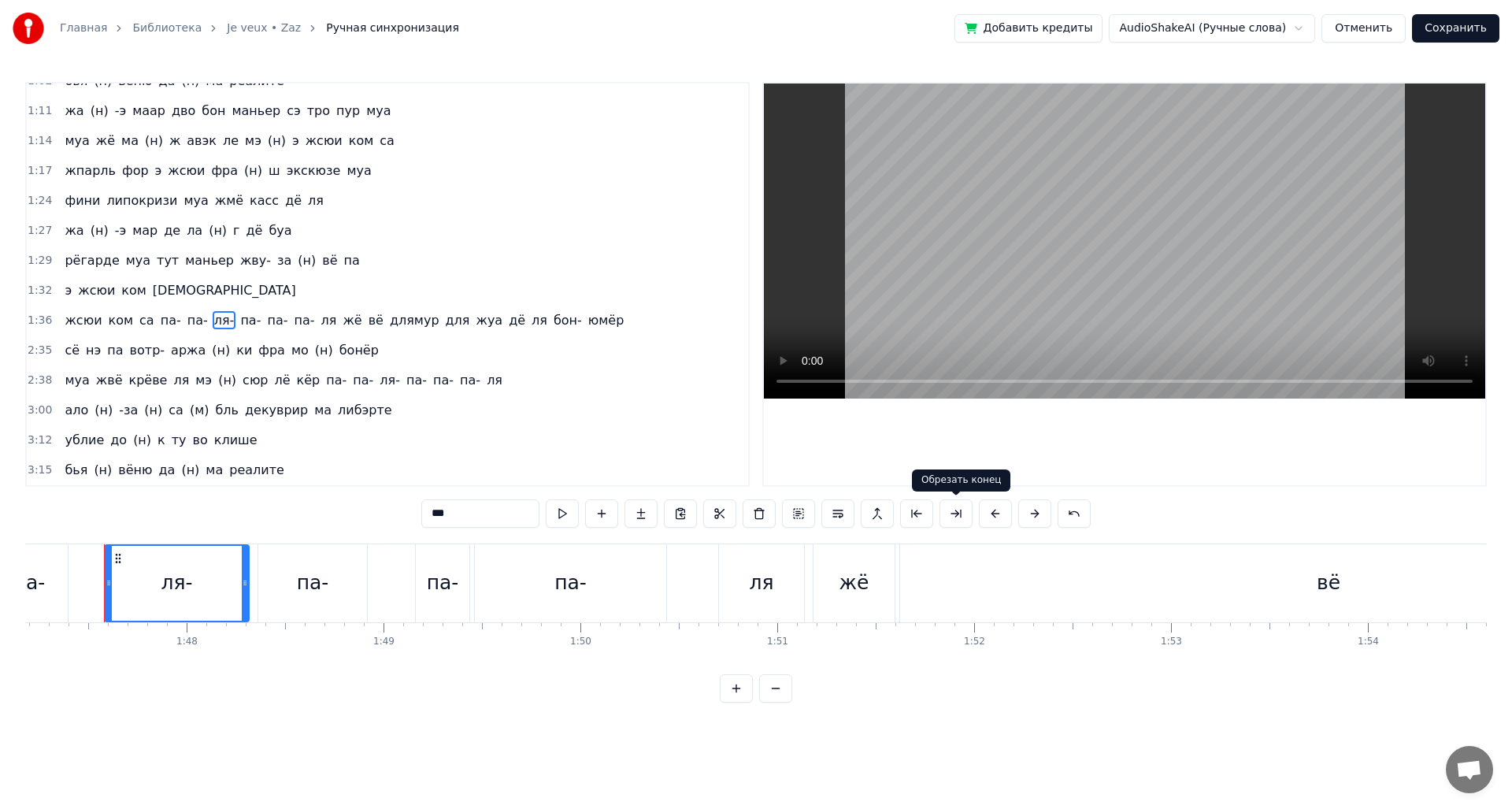
drag, startPoint x: 997, startPoint y: 521, endPoint x: 947, endPoint y: 521, distance: 50.0
click at [963, 521] on div "***" at bounding box center [756, 513] width 669 height 29
click at [34, 318] on span "1:36" at bounding box center [40, 320] width 24 height 16
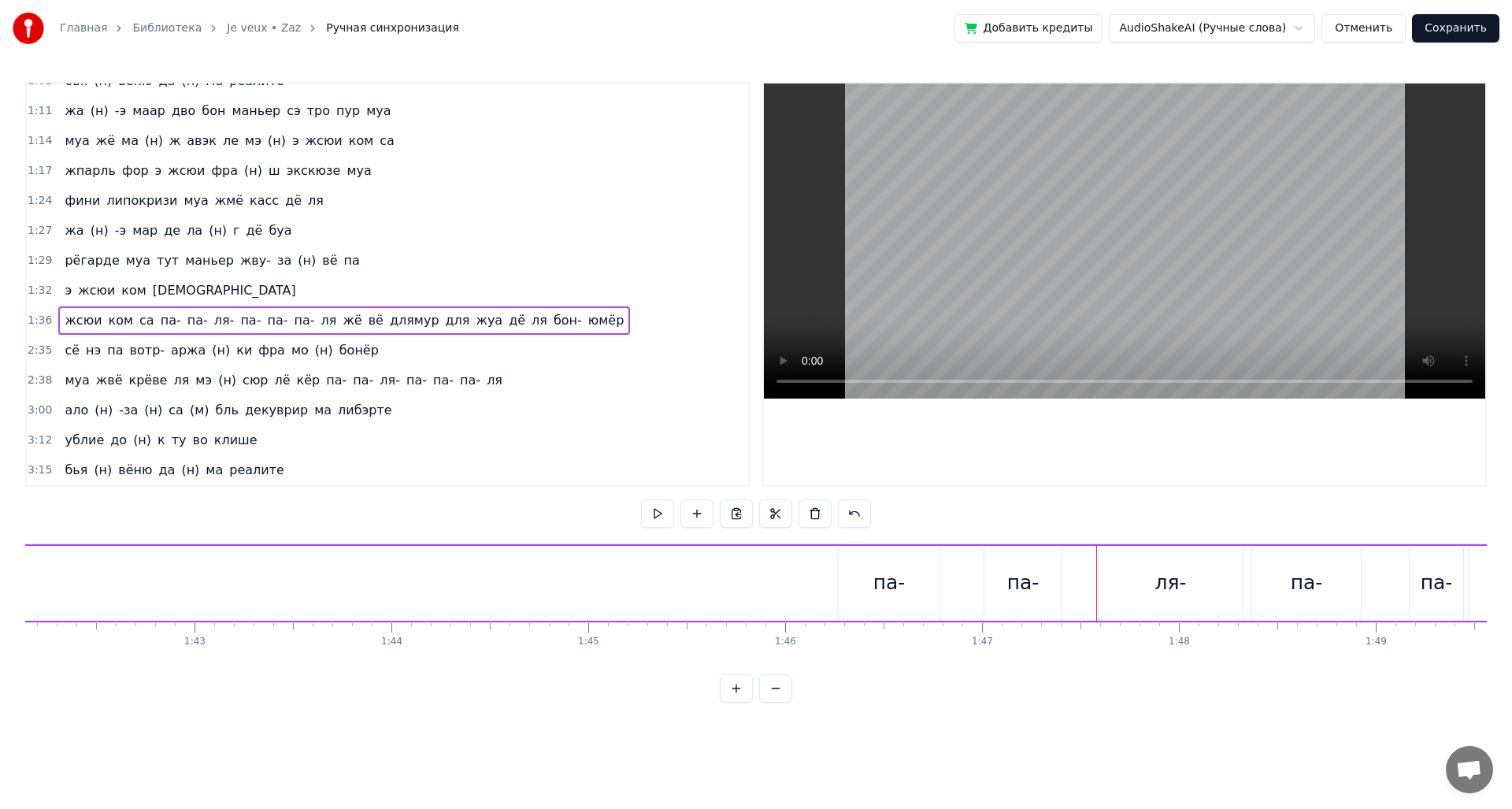
click at [46, 323] on span "1:36" at bounding box center [40, 320] width 24 height 16
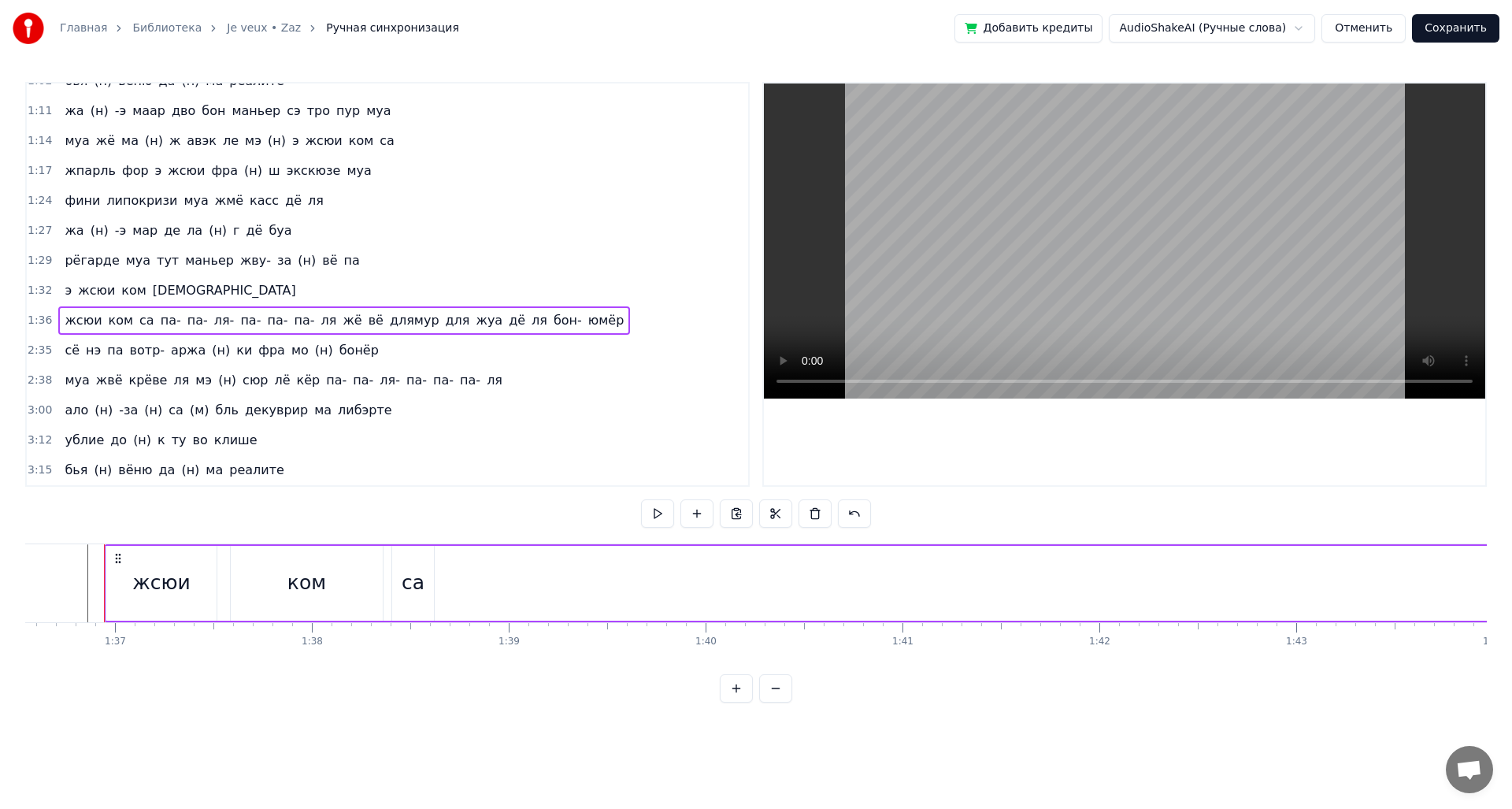
click at [44, 323] on span "1:36" at bounding box center [40, 320] width 24 height 16
click at [47, 323] on html "Главная Библиотека Je veux • Zaz Ручная синхронизация Добавить кредиты AudioSha…" at bounding box center [756, 363] width 1512 height 727
click at [109, 327] on span "ком" at bounding box center [121, 321] width 29 height 19
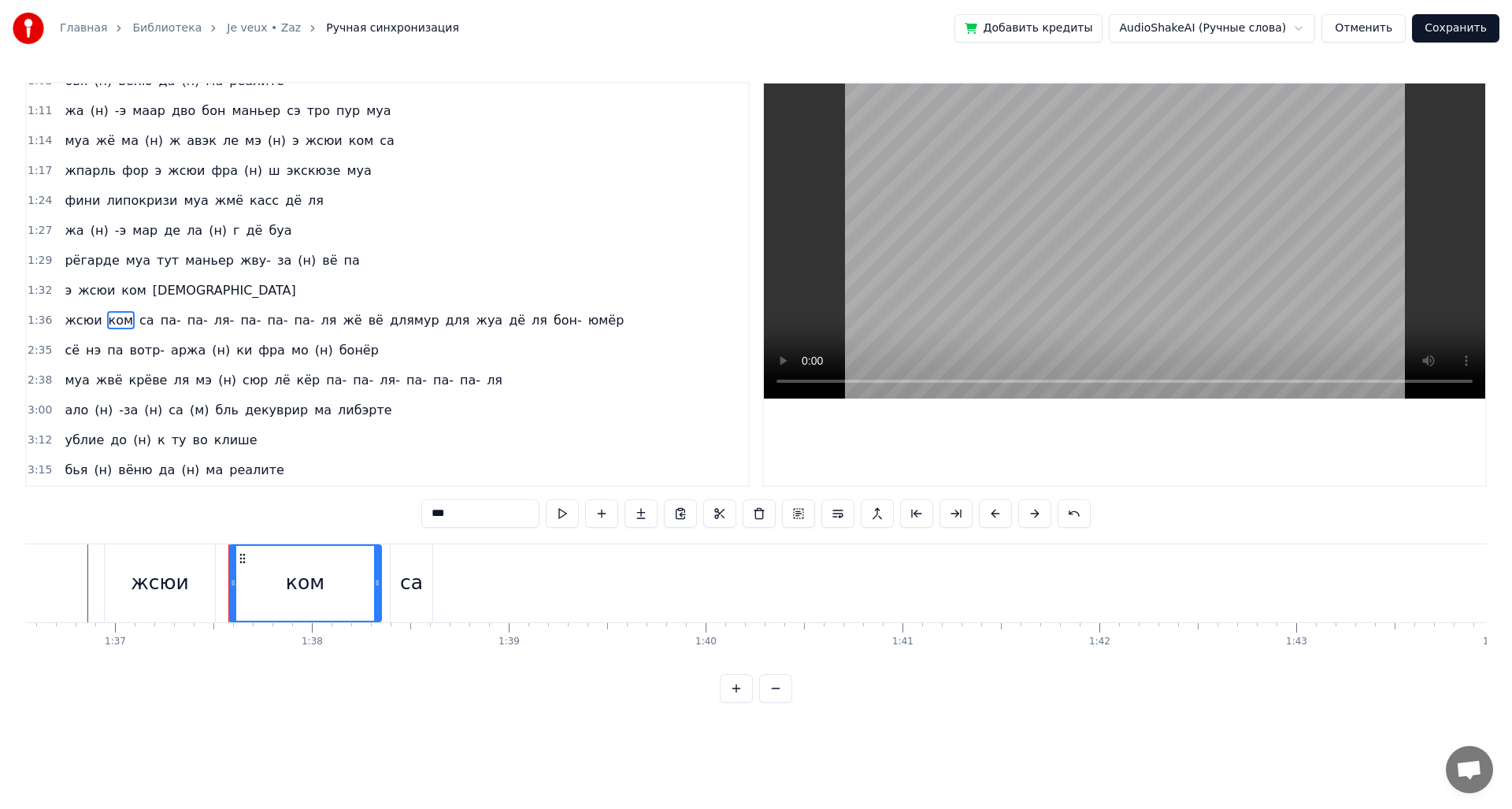
click at [50, 323] on div "1:36 жсюи ком са па- па- ля- па- па- па- ля жё вё длямур для жуа дё ля бон- юмёр" at bounding box center [387, 321] width 722 height 30
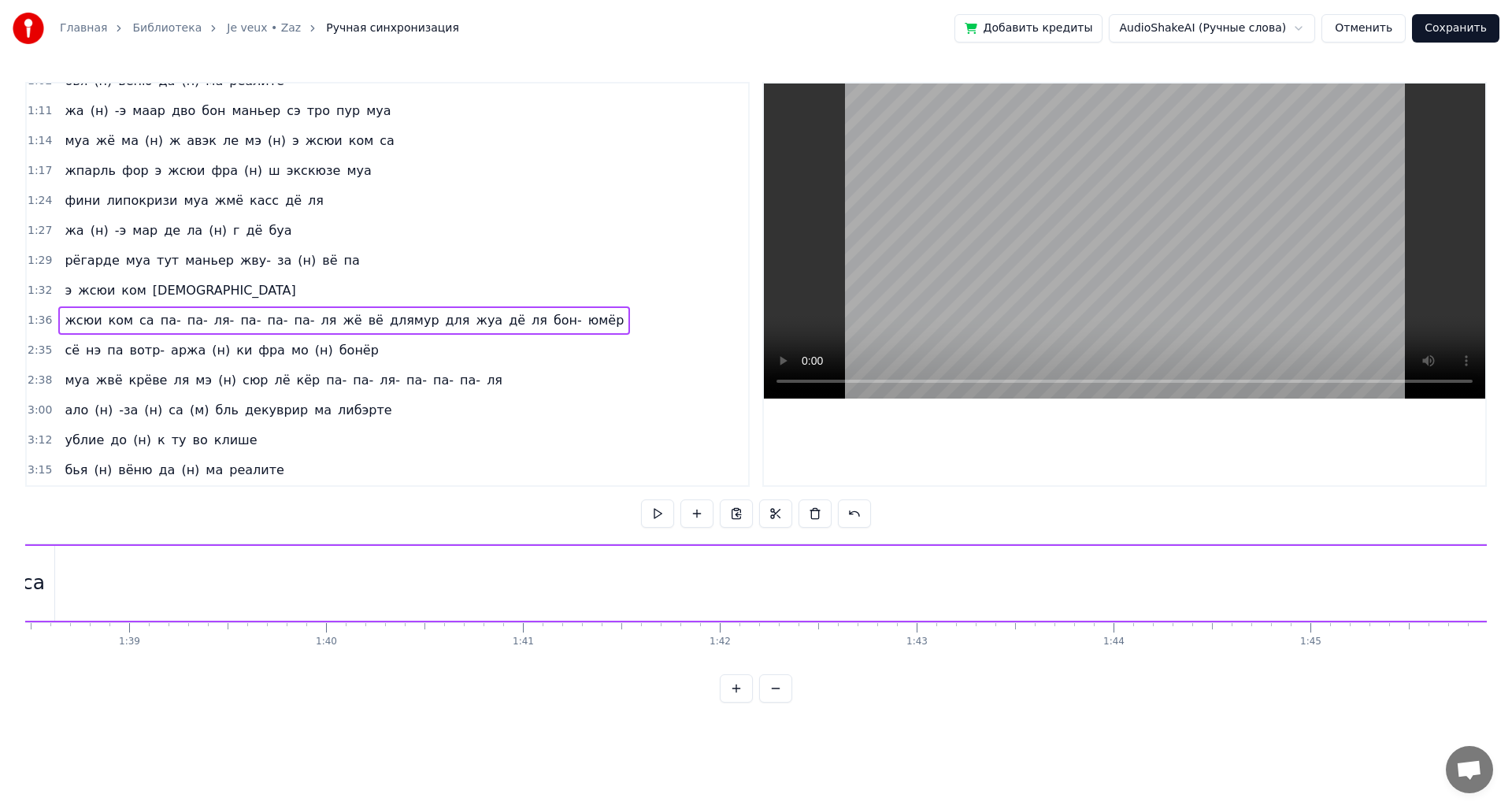
scroll to position [0, 19171]
click at [428, 530] on div "0:12 доне муа э (н) сюит- о риц жё на (н) вё па 0:16 де бижу дё ше шанэль жё на…" at bounding box center [755, 392] width 1461 height 621
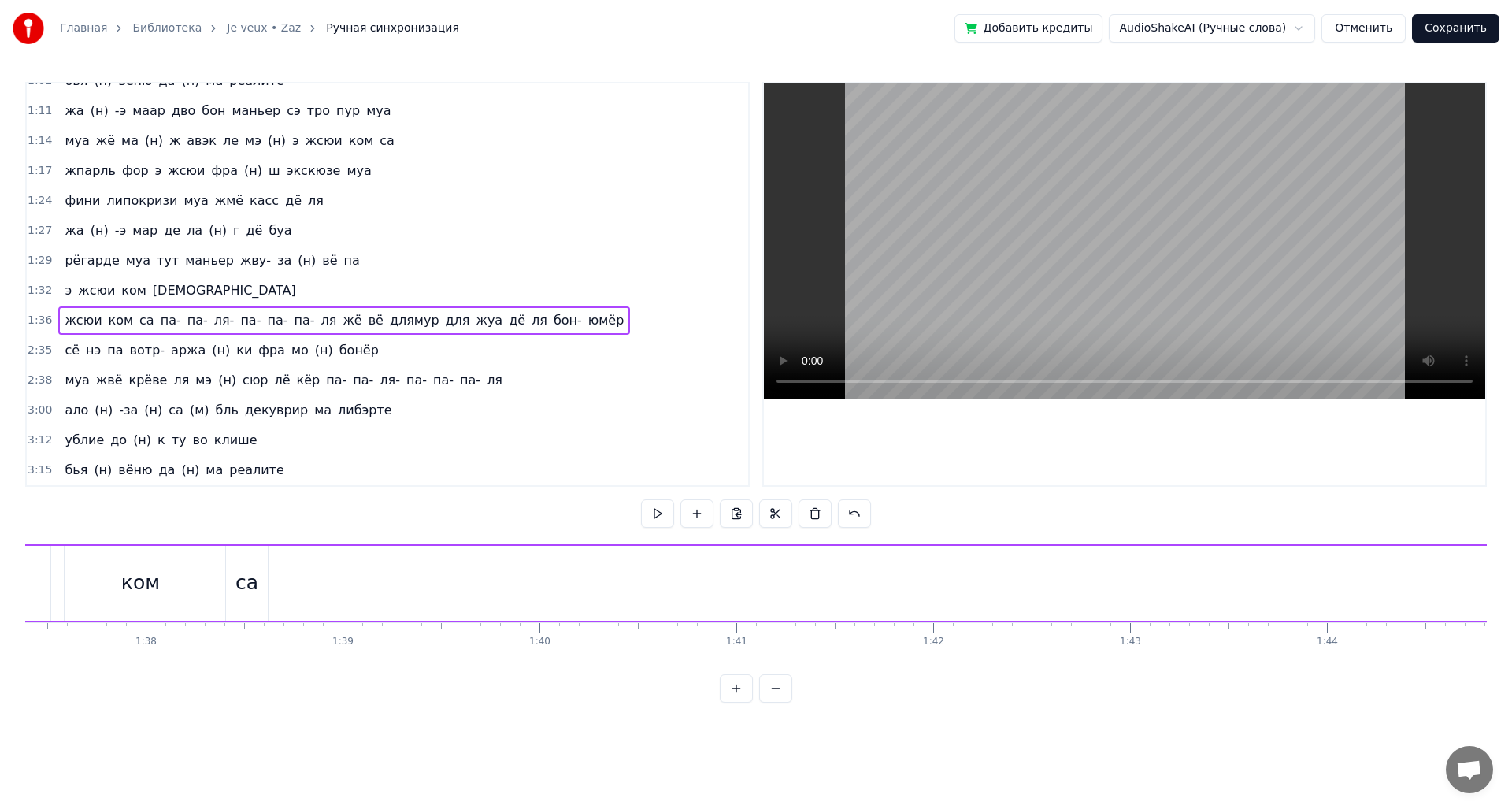
click at [415, 653] on div "доне муа э (н) сюит- о риц жё на (н) вё па де бижу дё ше шанэль жё на (н) вё па…" at bounding box center [755, 601] width 1461 height 118
click at [552, 423] on div "3:00 ало (н) -за (н) са (м) бль декуврир ма либэрте" at bounding box center [387, 411] width 722 height 30
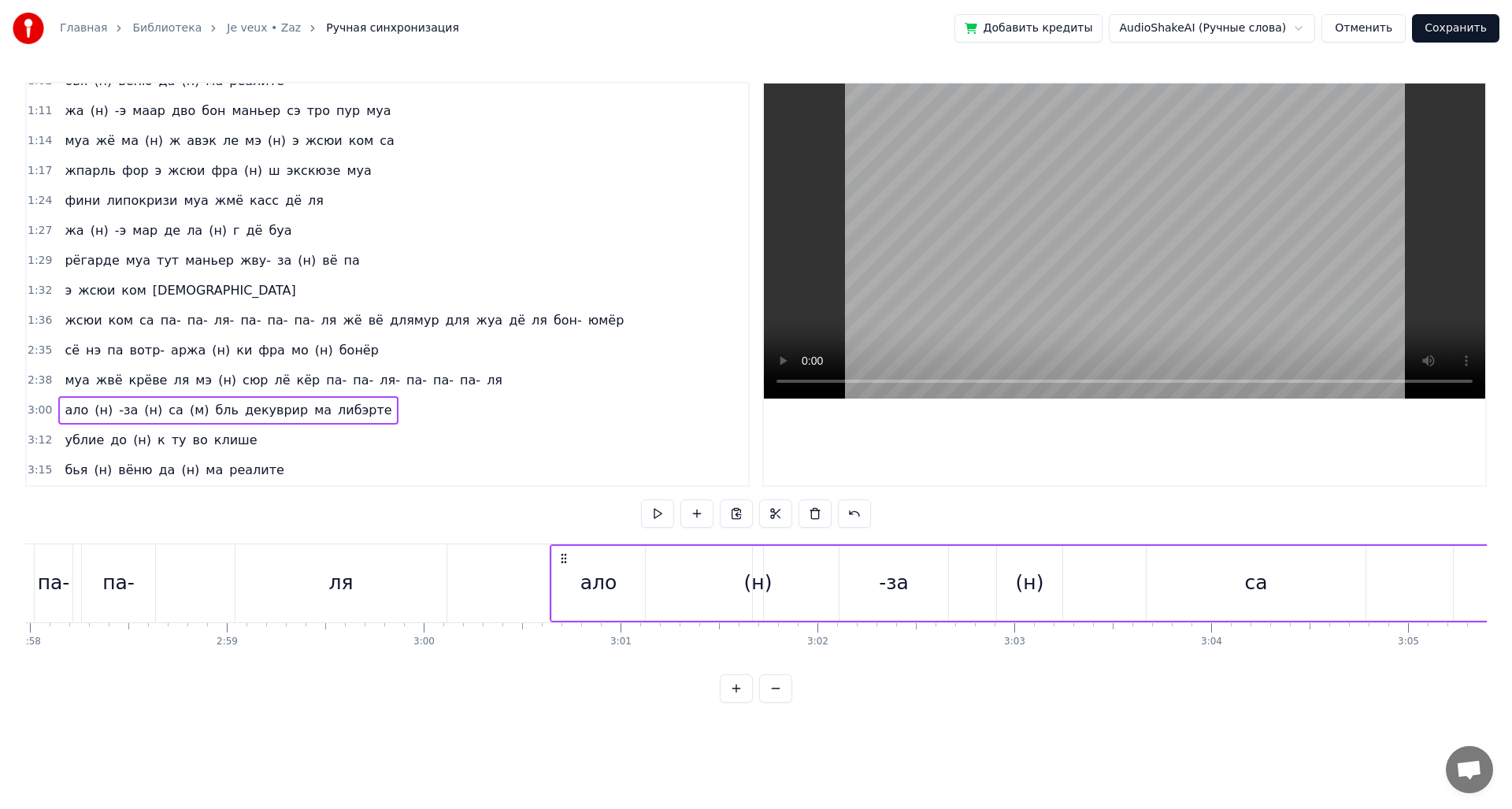
scroll to position [0, 35482]
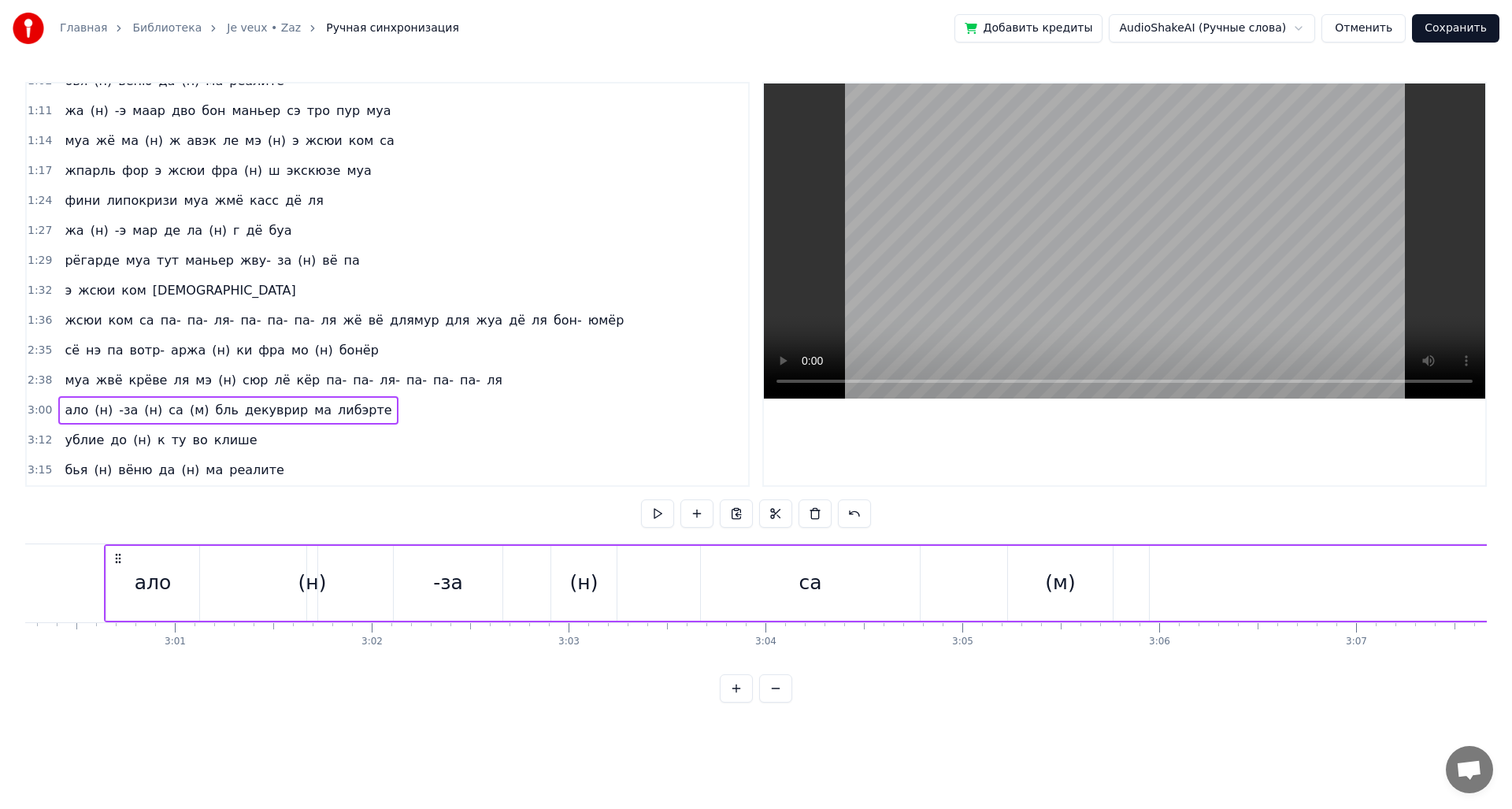
click at [391, 333] on div "жсюи ком са па- па- ля- па- па- па- ля жё вё длямур для жуа дё ля бон- юмёр" at bounding box center [344, 321] width 572 height 29
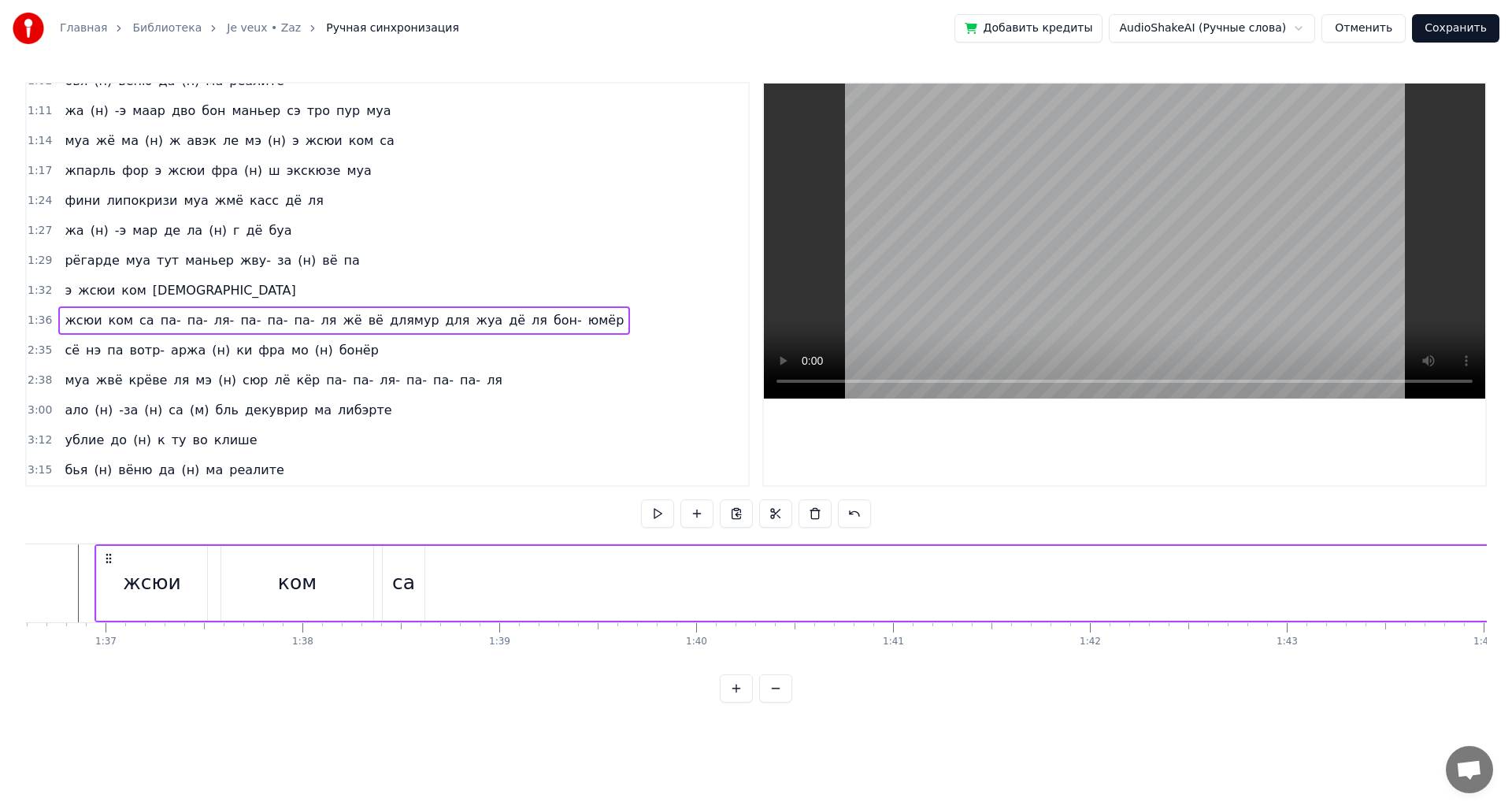
scroll to position [0, 19006]
click at [538, 718] on html "Главная Библиотека Je veux • Zaz Ручная синхронизация Добавить кредиты AudioSha…" at bounding box center [756, 363] width 1512 height 727
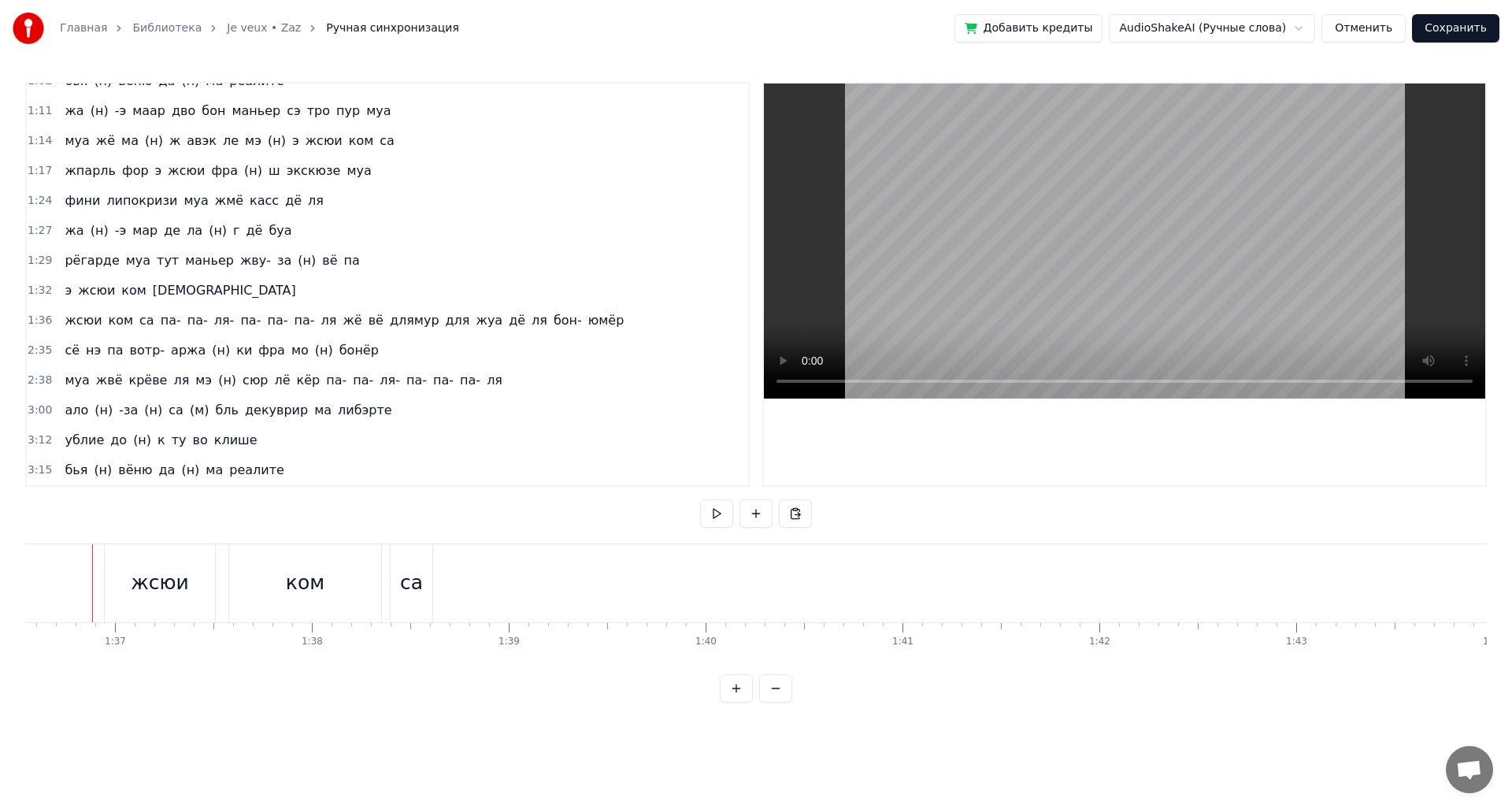
scroll to position [0, 18994]
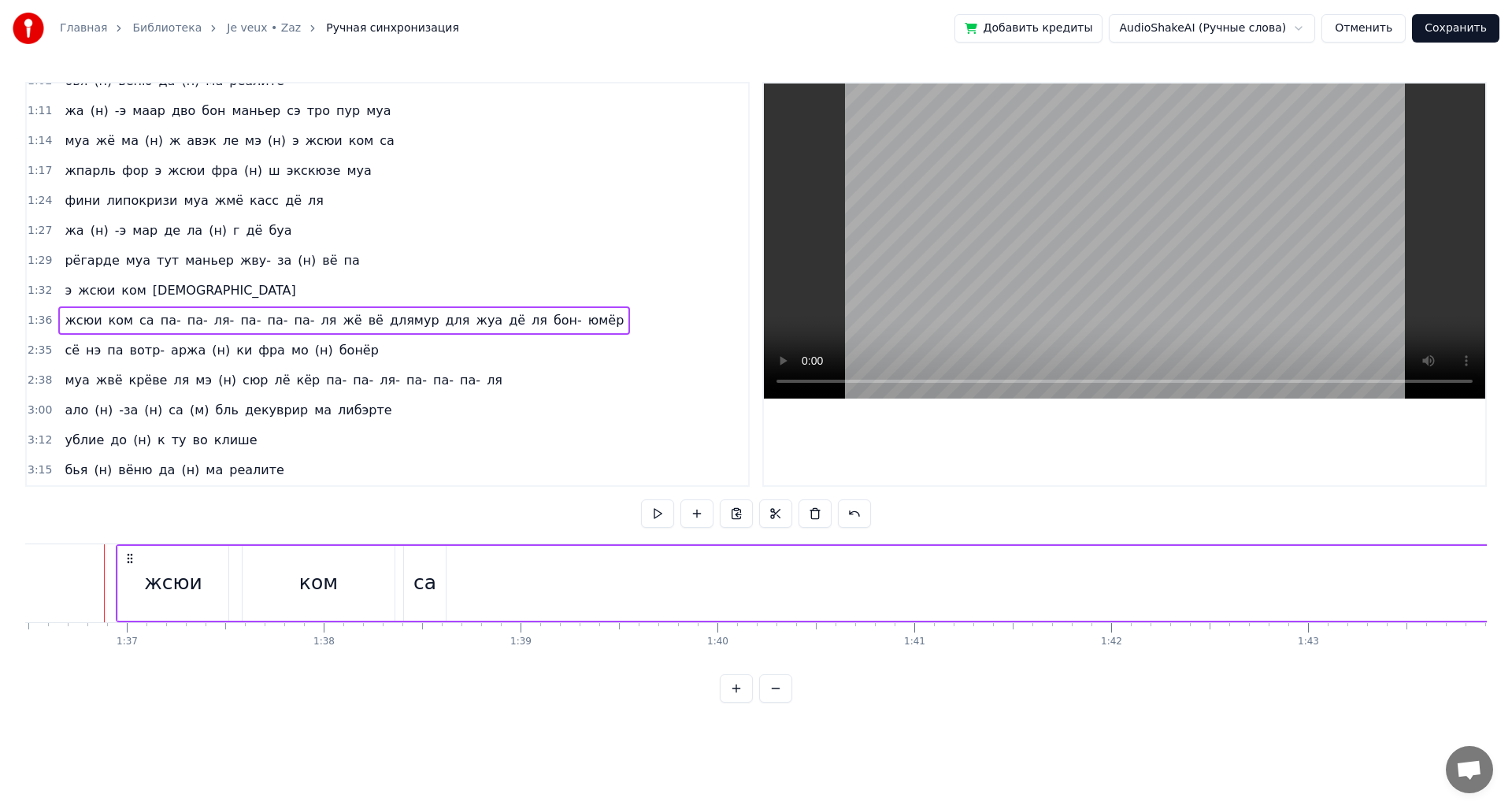
click at [559, 517] on div "0:12 доне муа э (н) сюит- о риц жё на (н) вё па 0:16 де бижу дё ше шанэль жё на…" at bounding box center [755, 392] width 1461 height 621
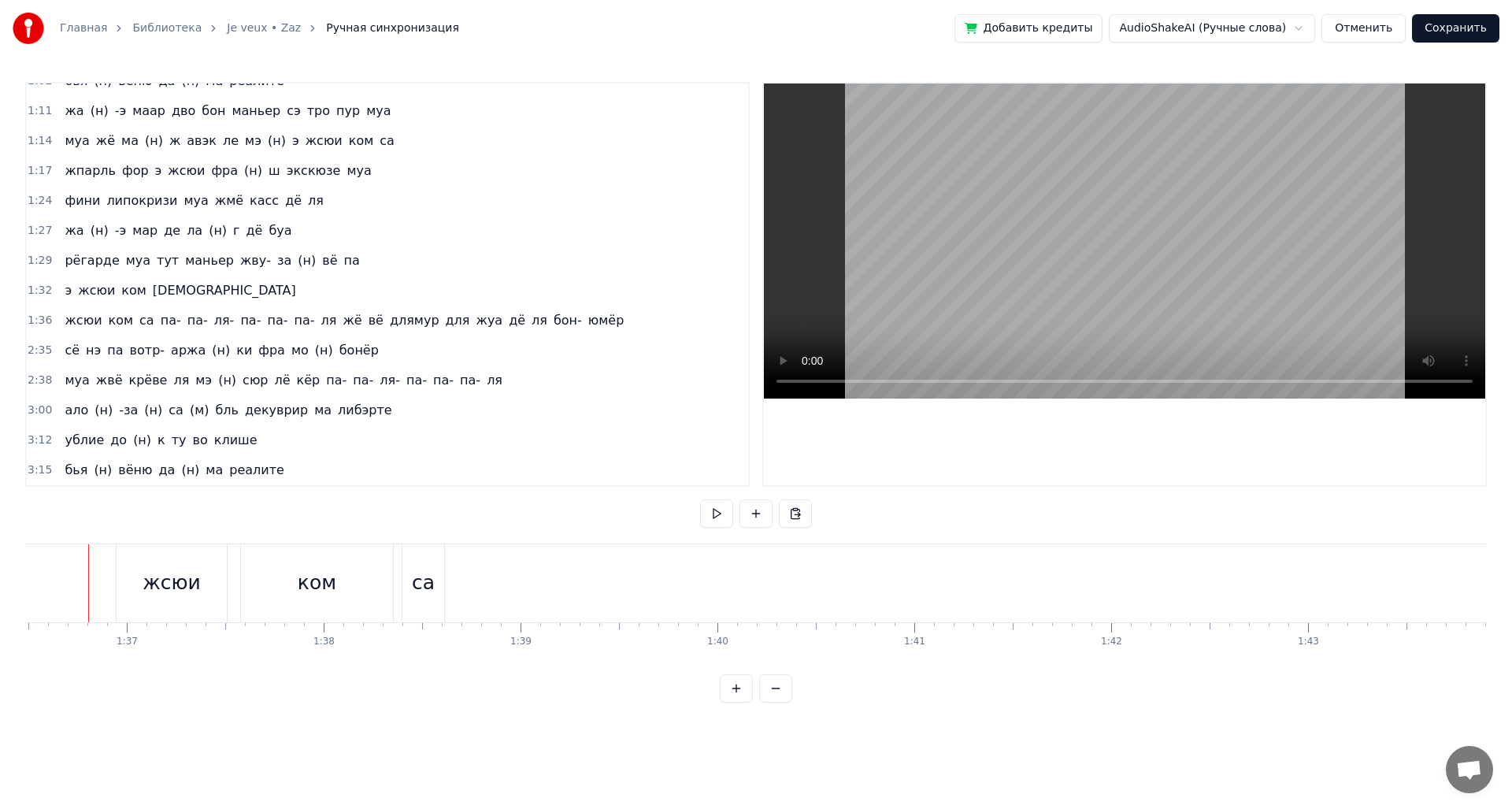
scroll to position [0, 18978]
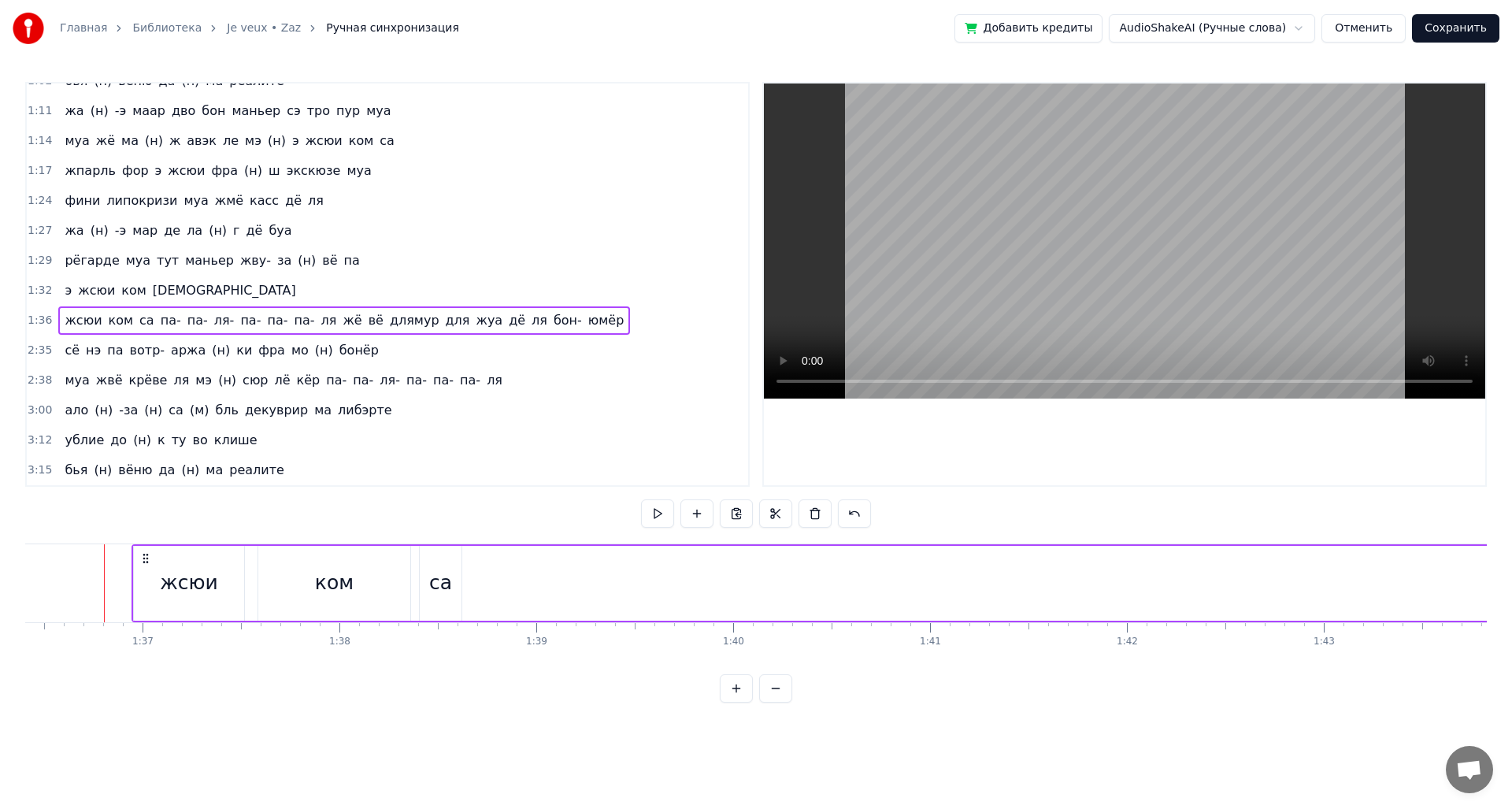
click at [629, 575] on div at bounding box center [629, 583] width 1 height 78
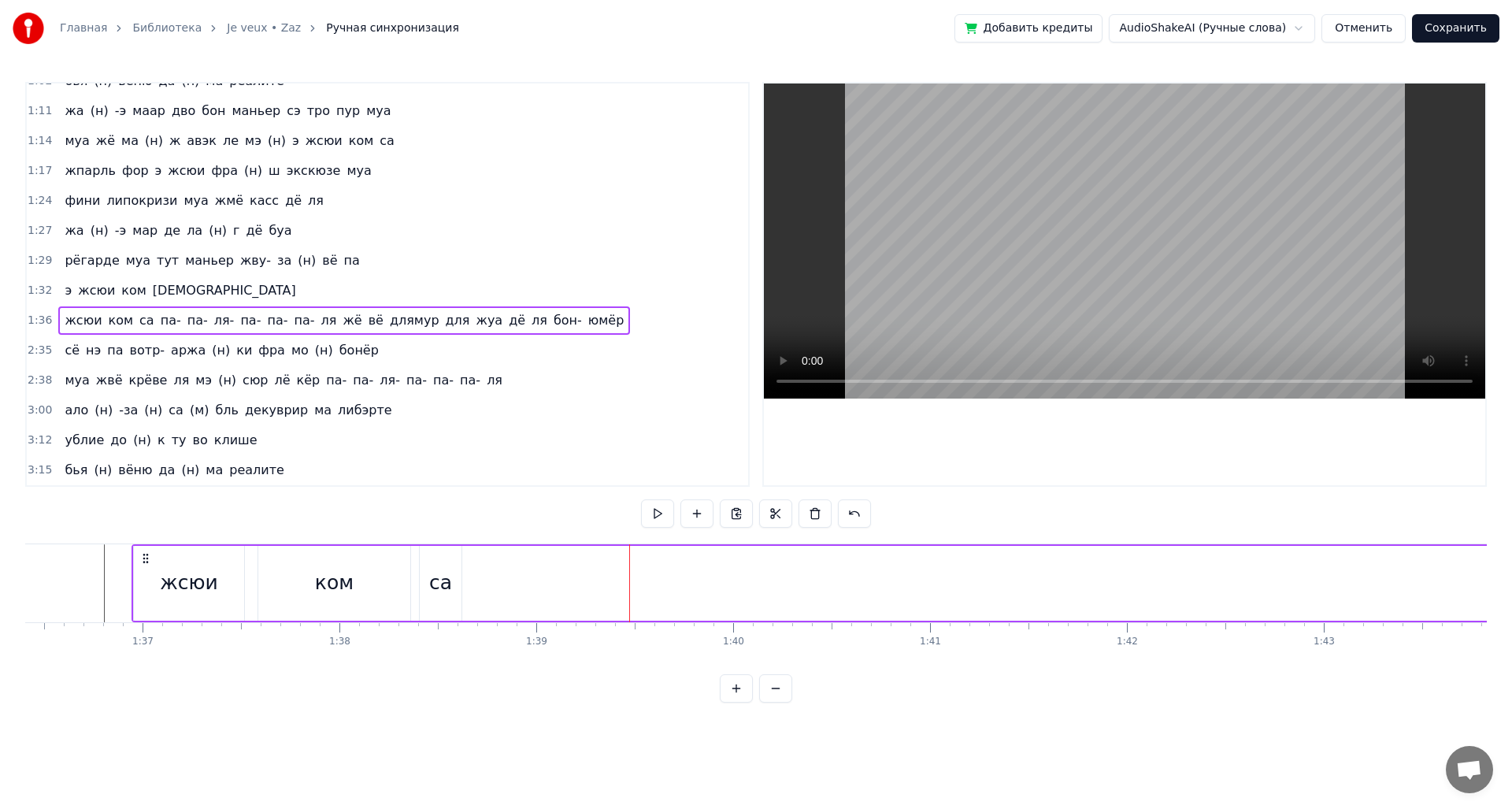
click at [629, 575] on div at bounding box center [629, 583] width 1 height 78
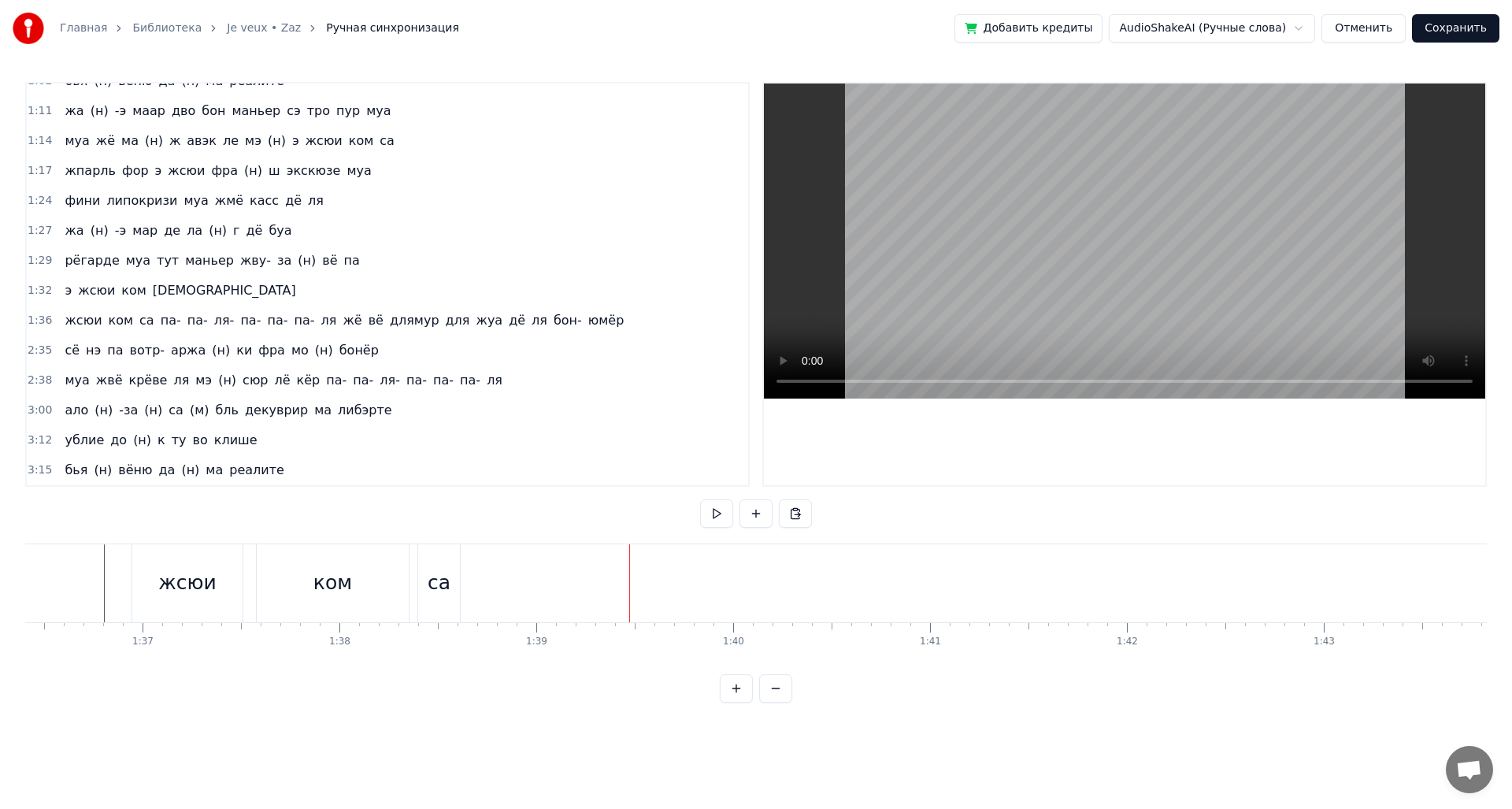
click at [643, 540] on div "0:12 доне муа э (н) сюит- о риц жё на (н) вё па 0:16 де бижу дё ше шанэль жё на…" at bounding box center [755, 392] width 1461 height 621
click at [633, 702] on div "0:12 доне муа э (н) сюит- о риц жё на (н) вё па 0:16 де бижу дё ше шанэль жё на…" at bounding box center [755, 392] width 1461 height 621
click at [312, 324] on div "жсюи ком са па- па- ля- па- па- па- ля жё вё длямур для жуа дё ля бон- юмёр" at bounding box center [344, 321] width 572 height 29
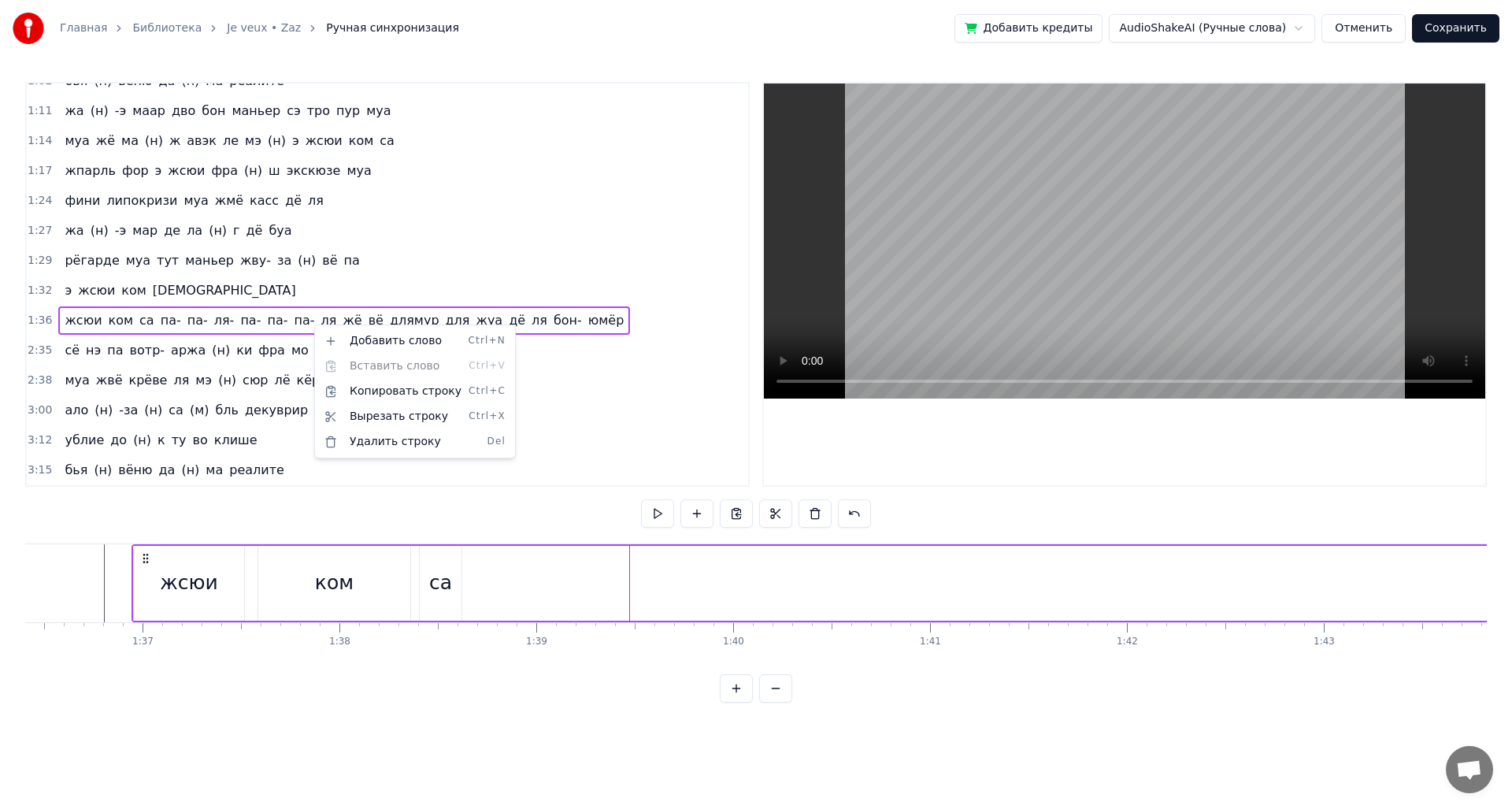
click at [622, 534] on html "Главная Библиотека Je veux • Zaz Ручная синхронизация Добавить кредиты AudioSha…" at bounding box center [756, 363] width 1512 height 727
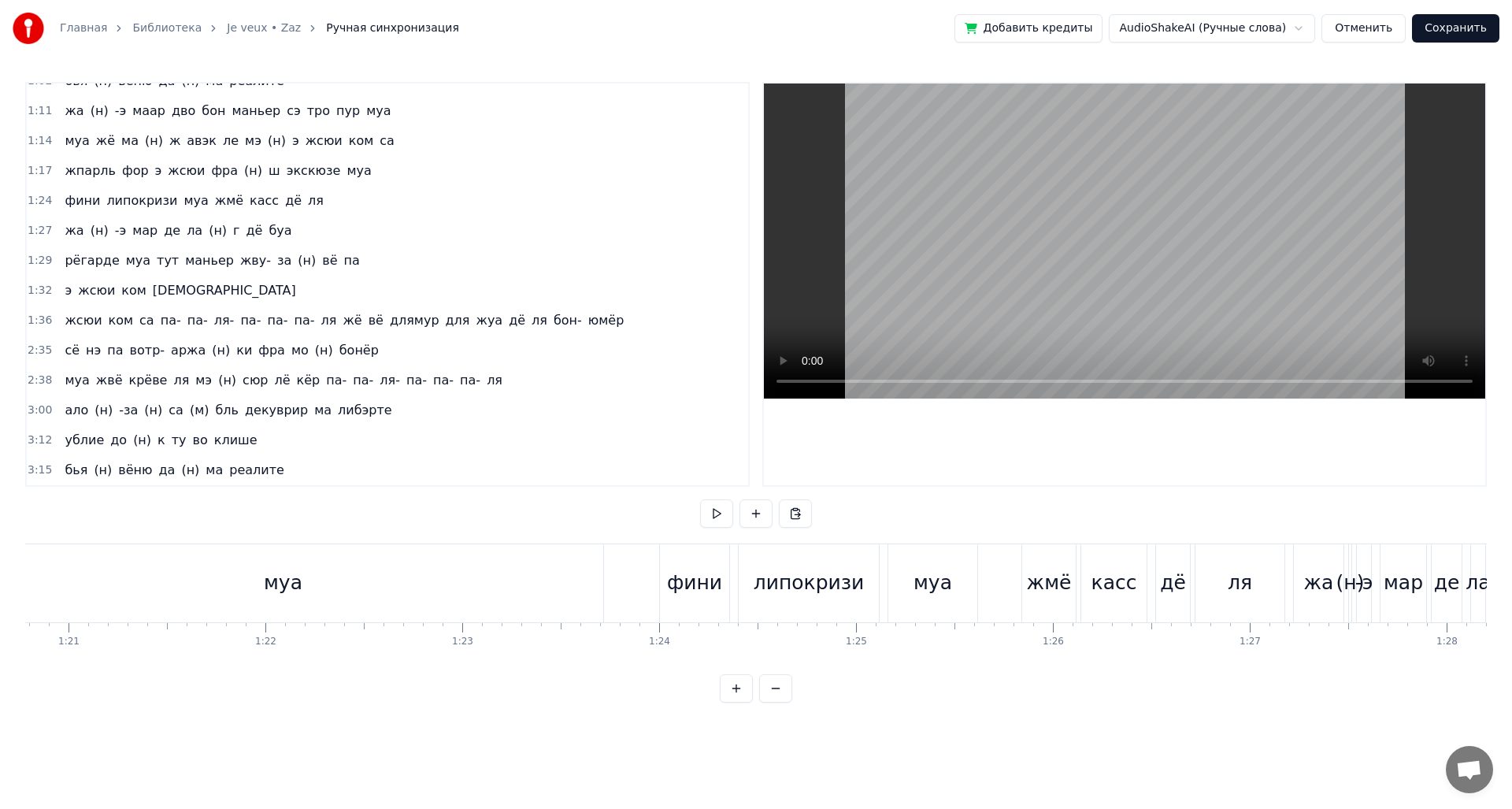
scroll to position [0, 16375]
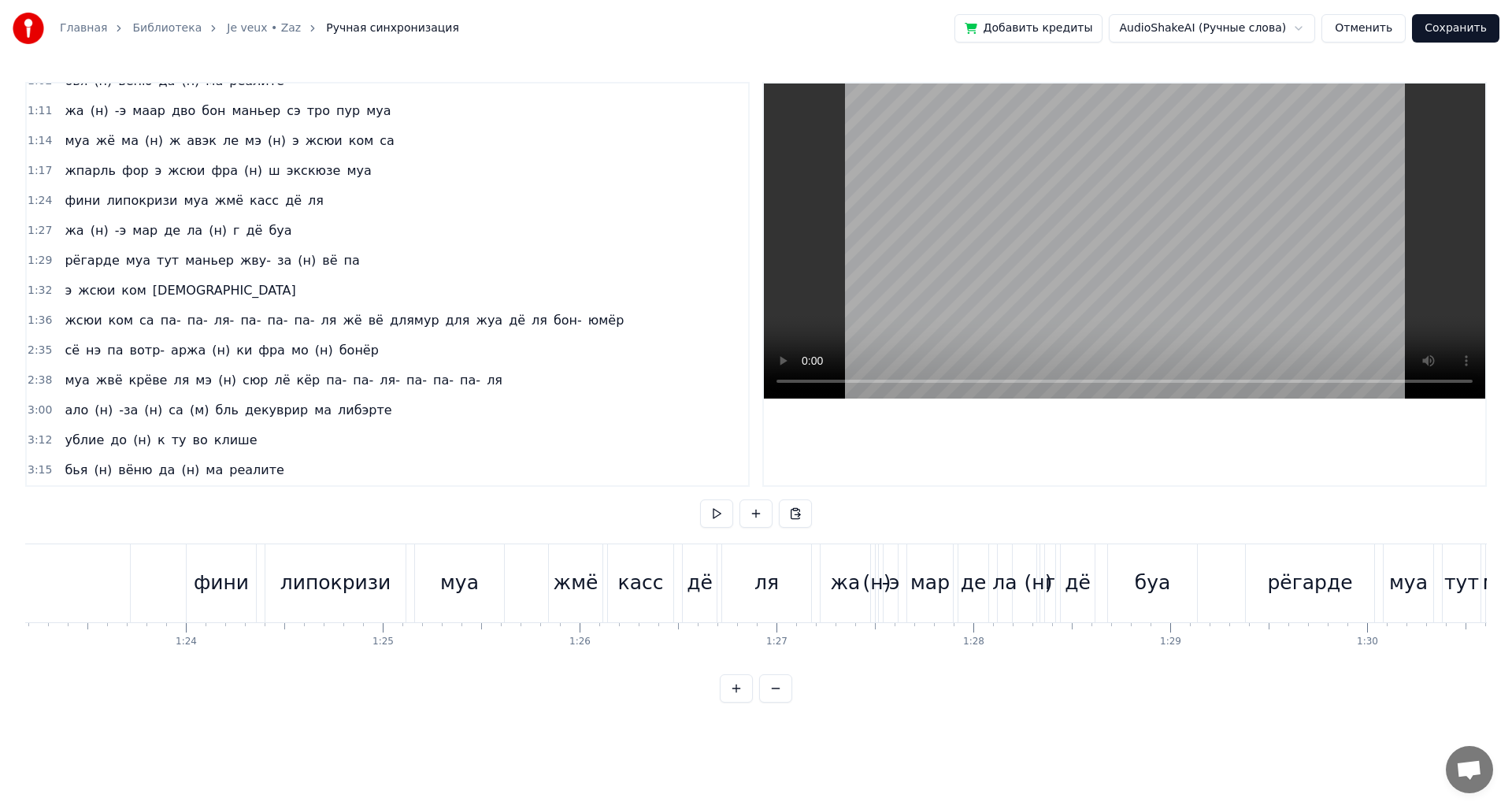
click at [600, 622] on div "жмё" at bounding box center [575, 583] width 55 height 78
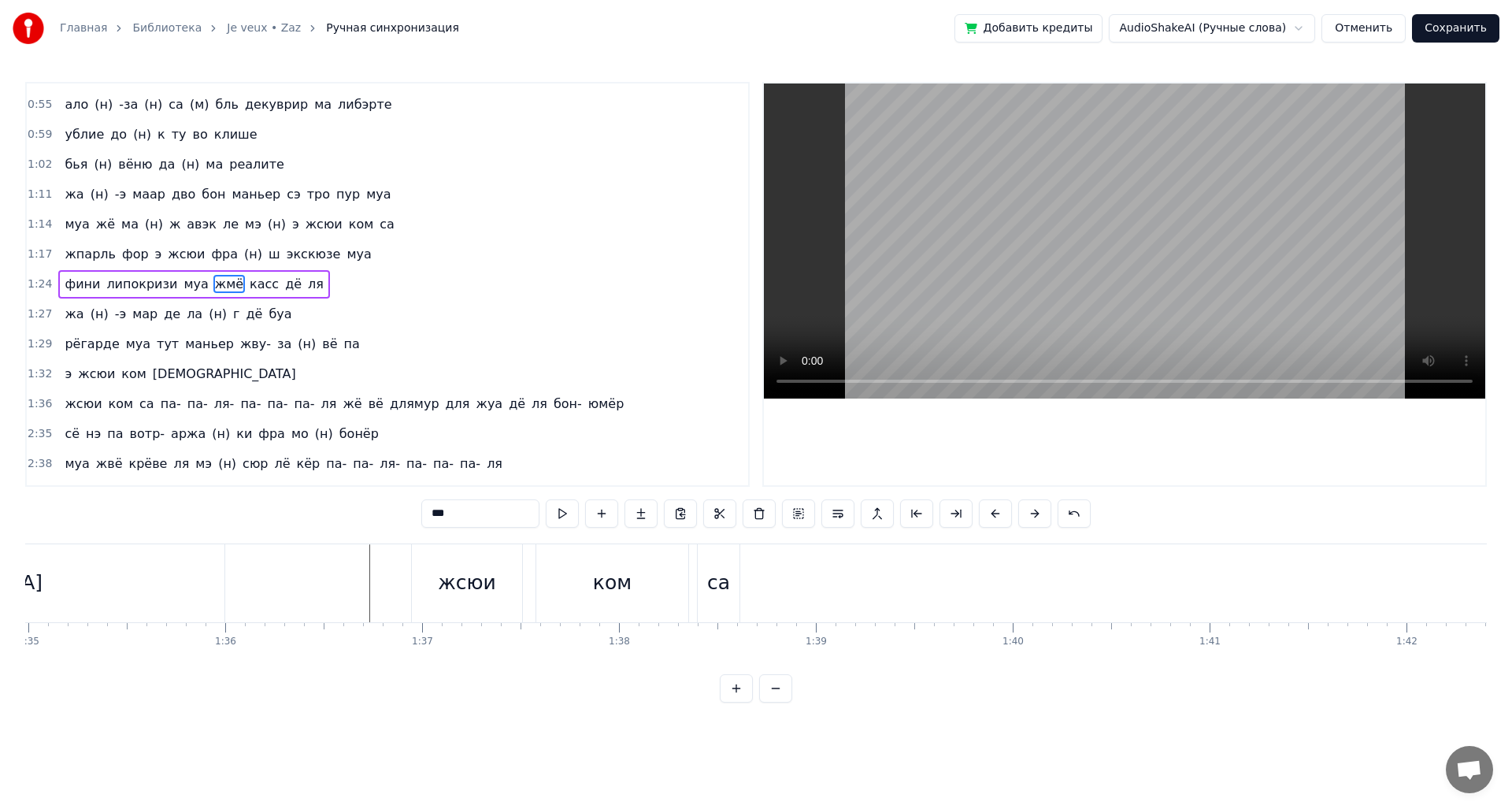
scroll to position [0, 18579]
click at [735, 599] on div "ком" at bounding box center [731, 583] width 152 height 78
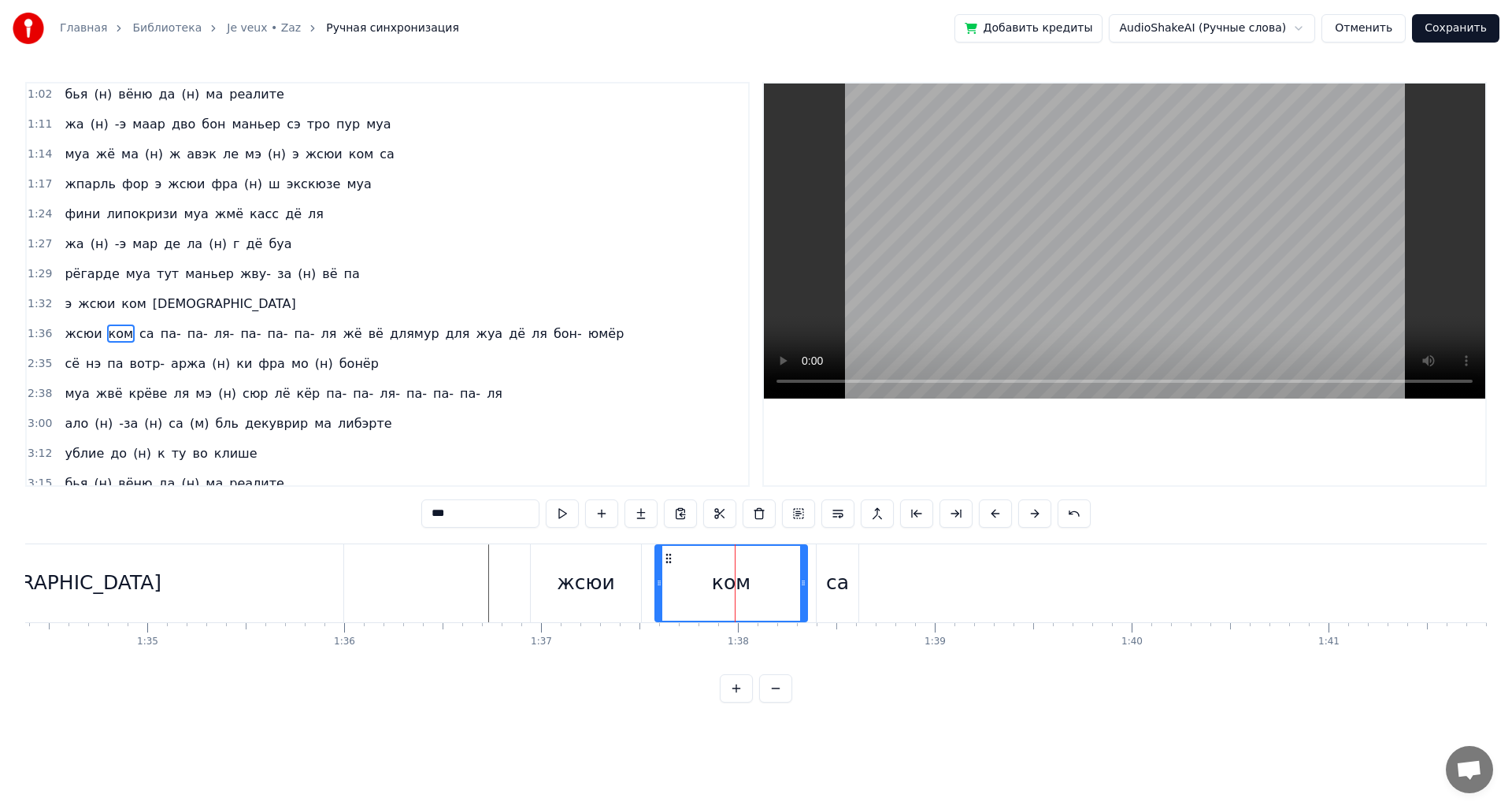
scroll to position [347, 0]
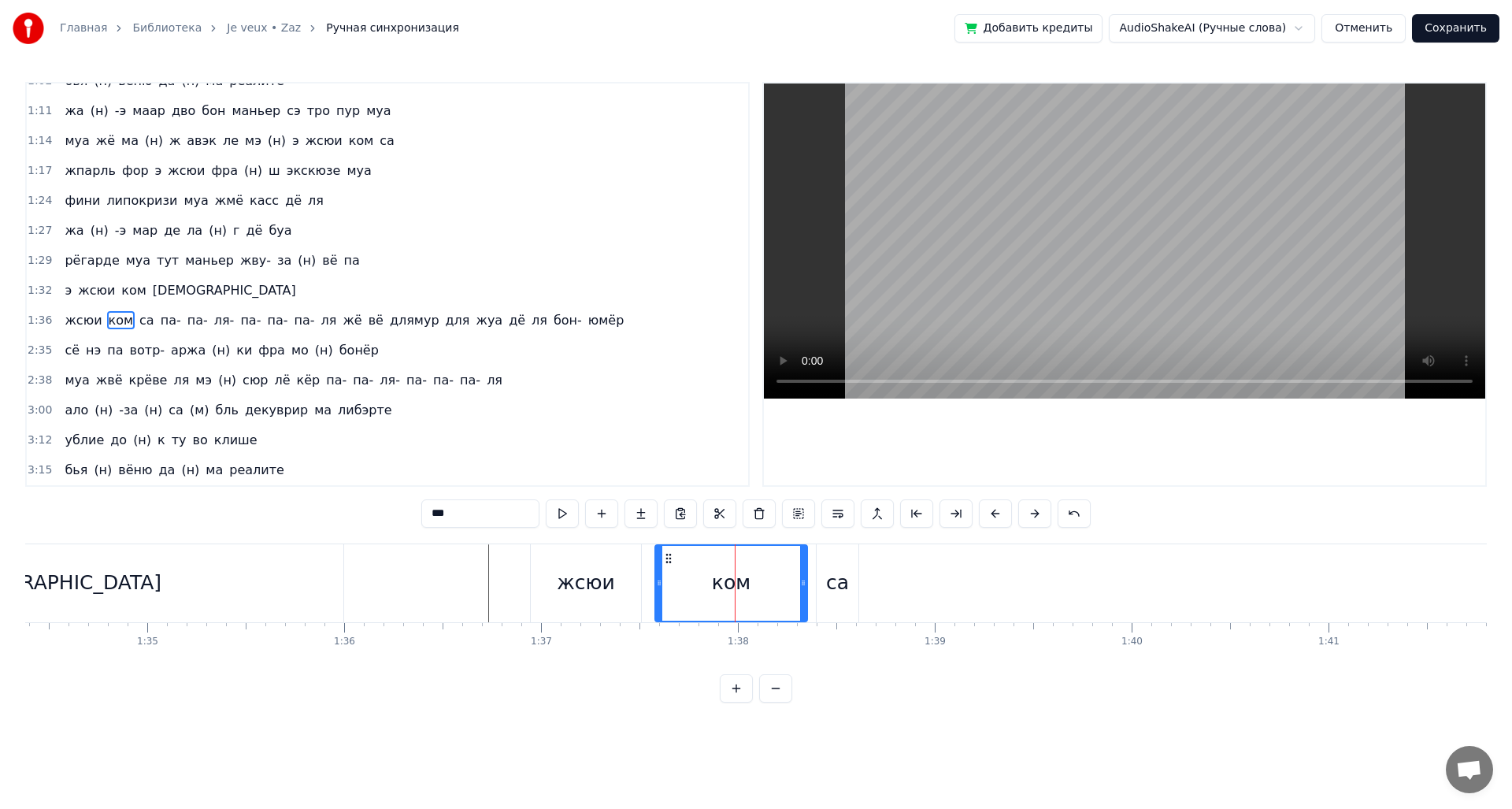
click at [616, 586] on div "жсюи" at bounding box center [586, 583] width 110 height 78
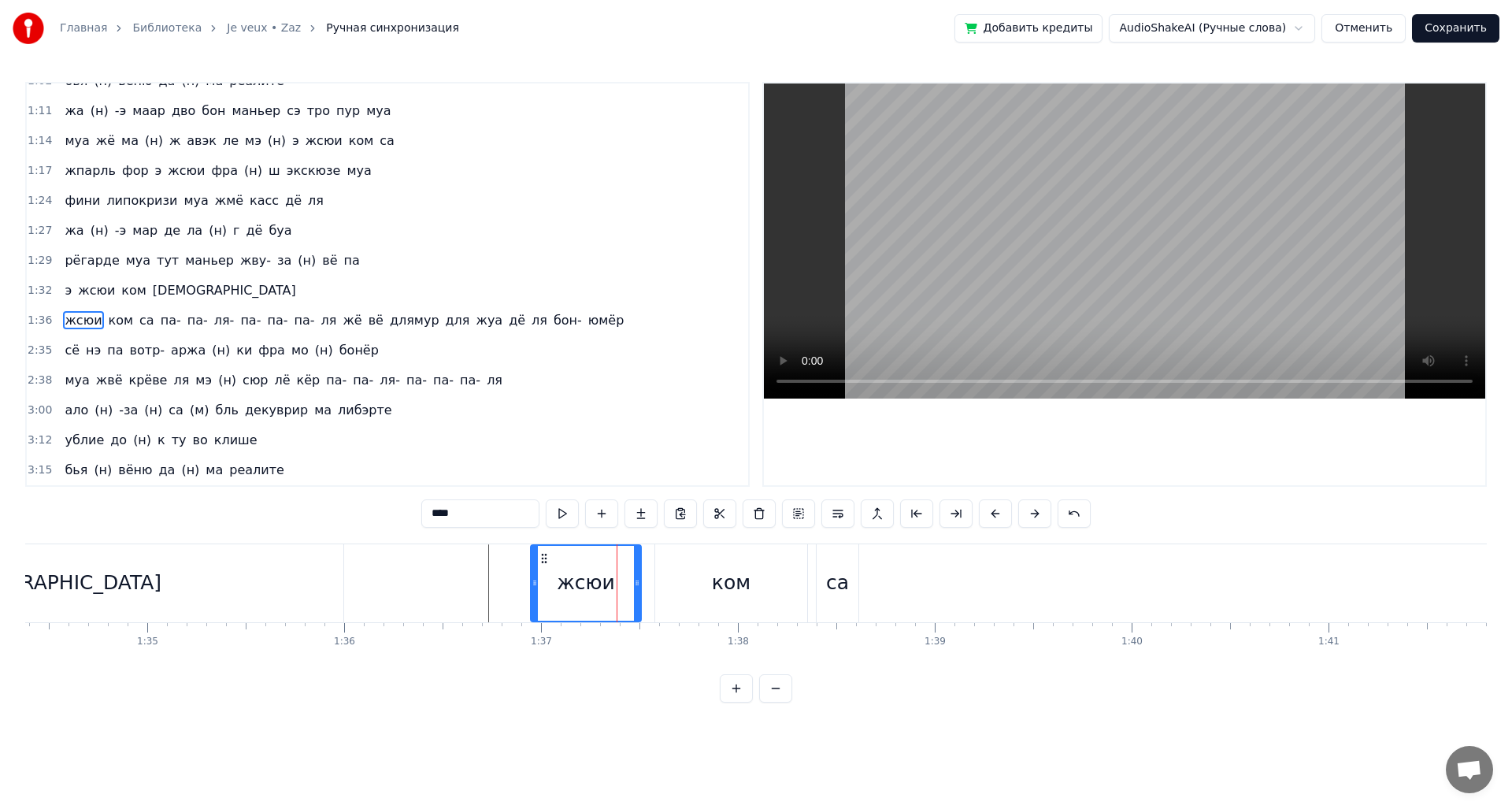
click at [824, 582] on div "са" at bounding box center [837, 583] width 42 height 78
type input "**"
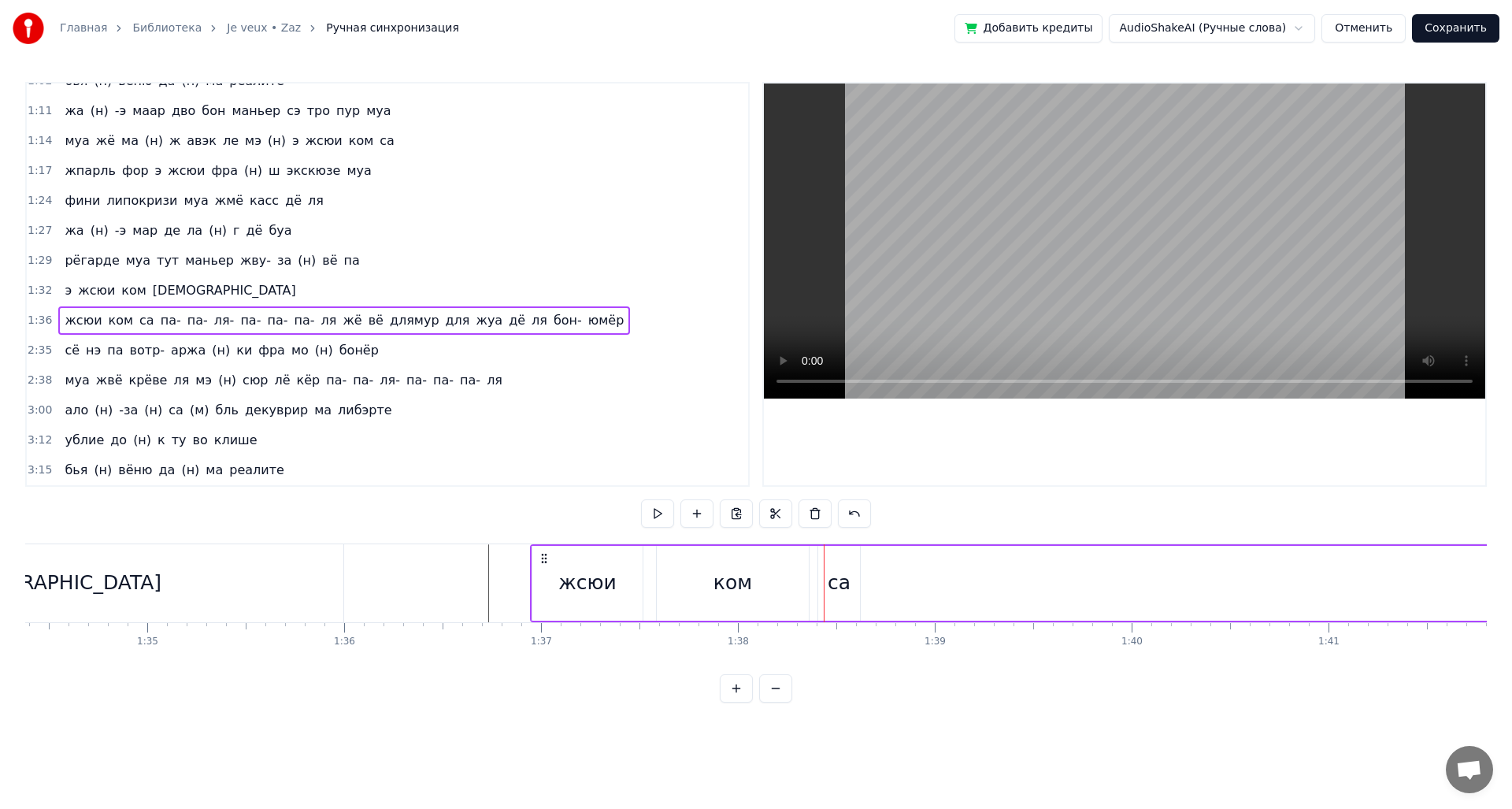
click at [838, 575] on div "са" at bounding box center [838, 583] width 23 height 30
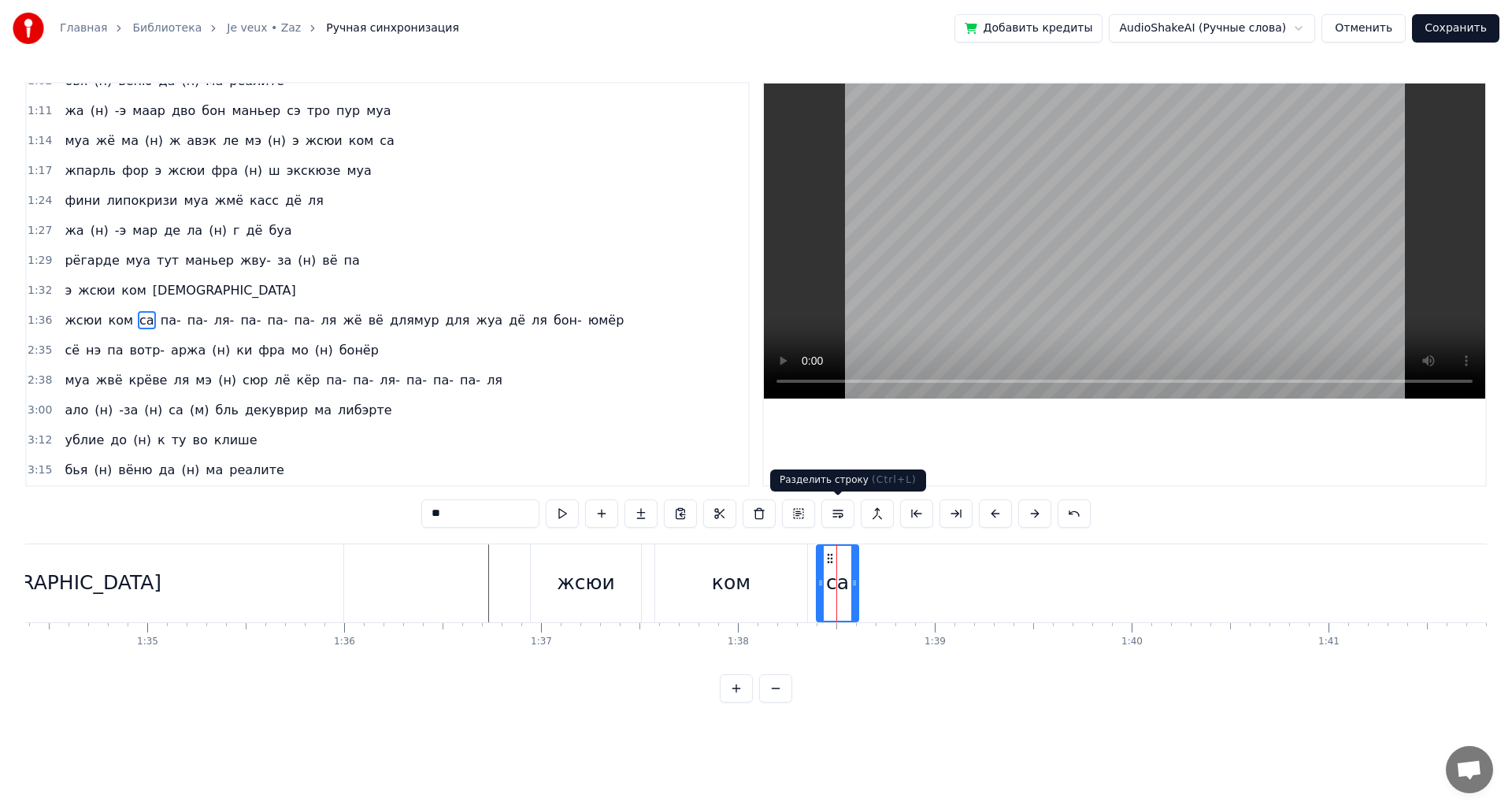
click at [835, 516] on button at bounding box center [838, 513] width 33 height 29
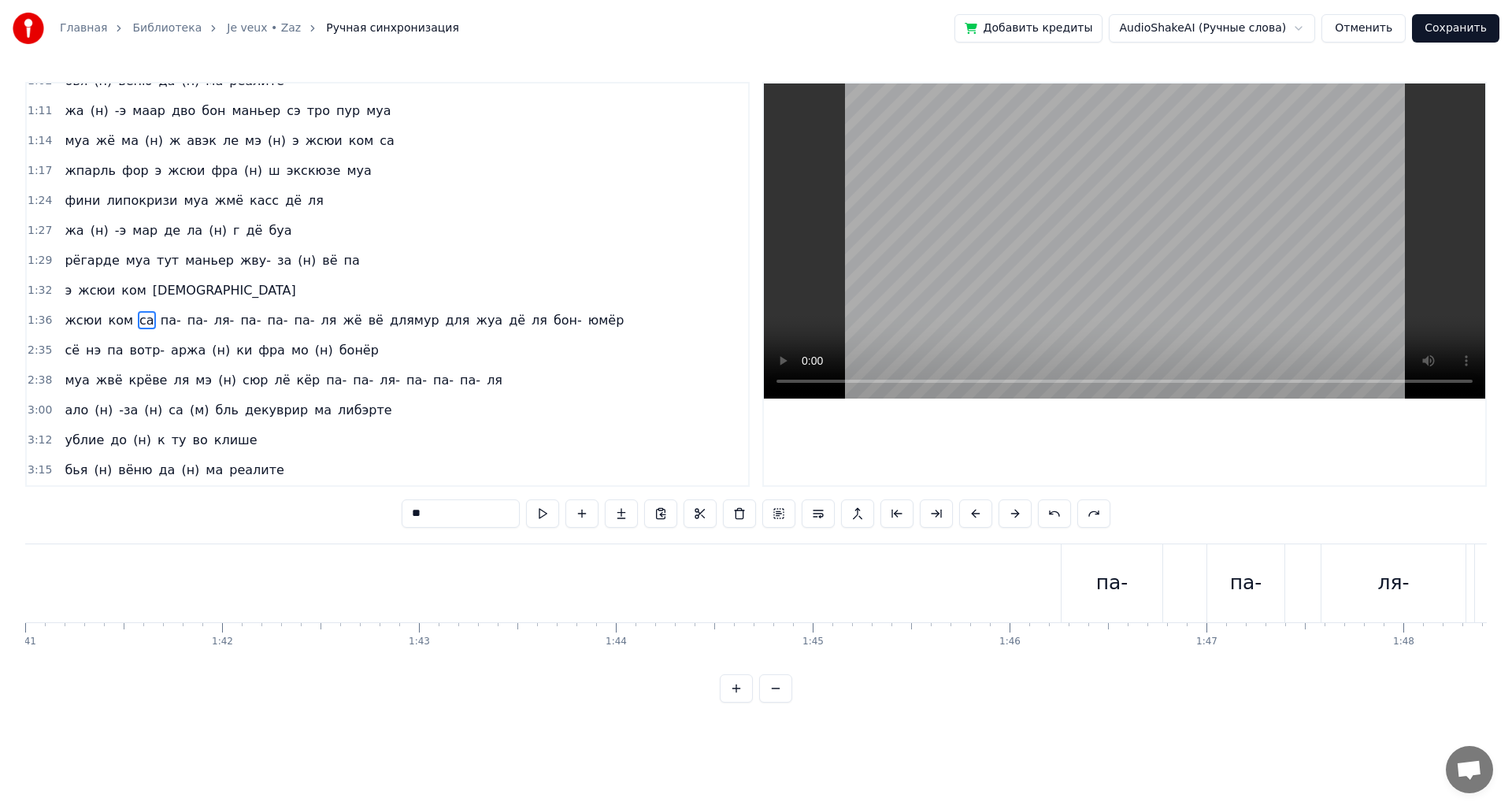
scroll to position [0, 20144]
click at [832, 586] on div "па-" at bounding box center [850, 583] width 101 height 78
type input "***"
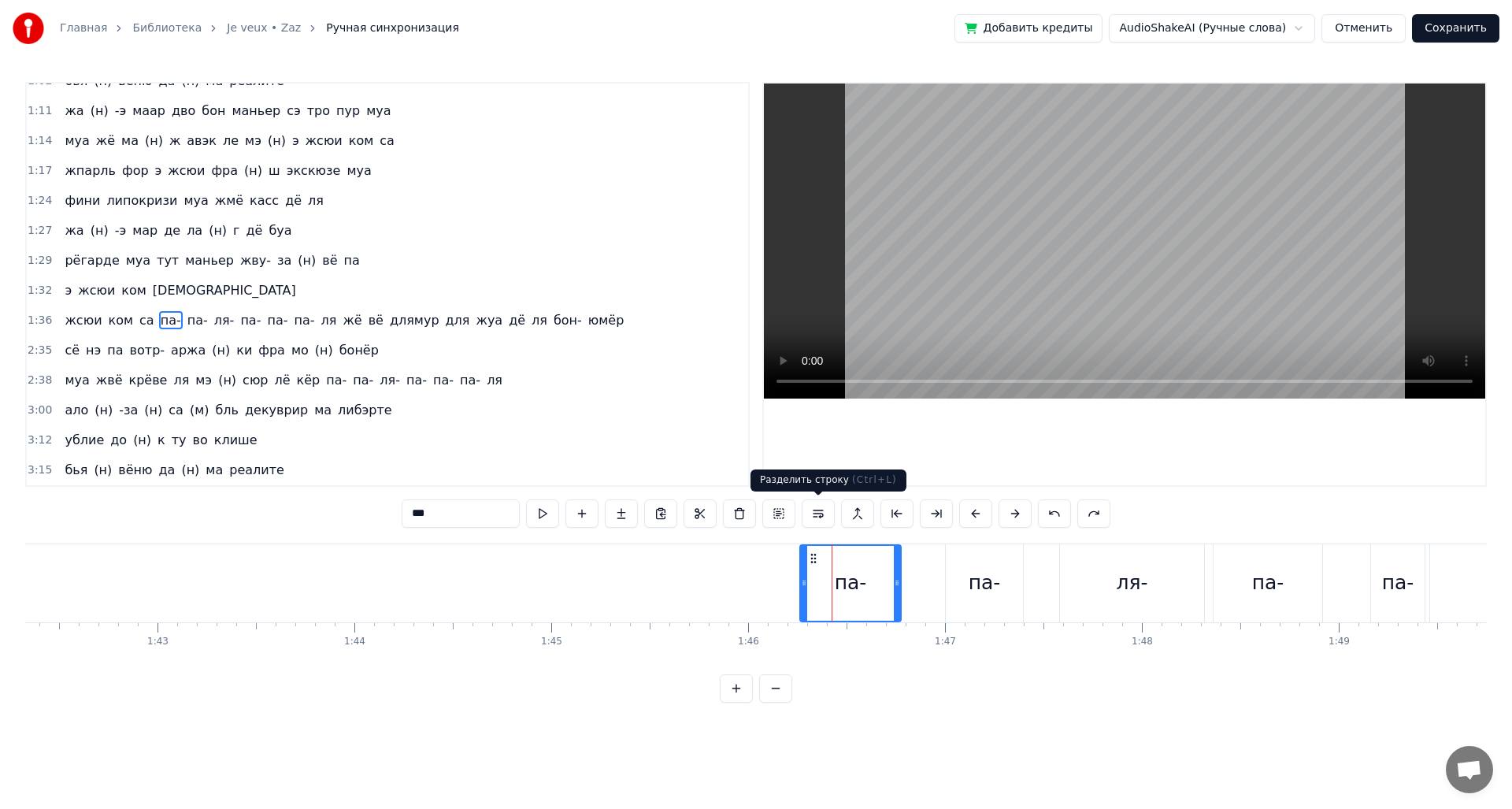
click at [817, 516] on button at bounding box center [818, 513] width 33 height 29
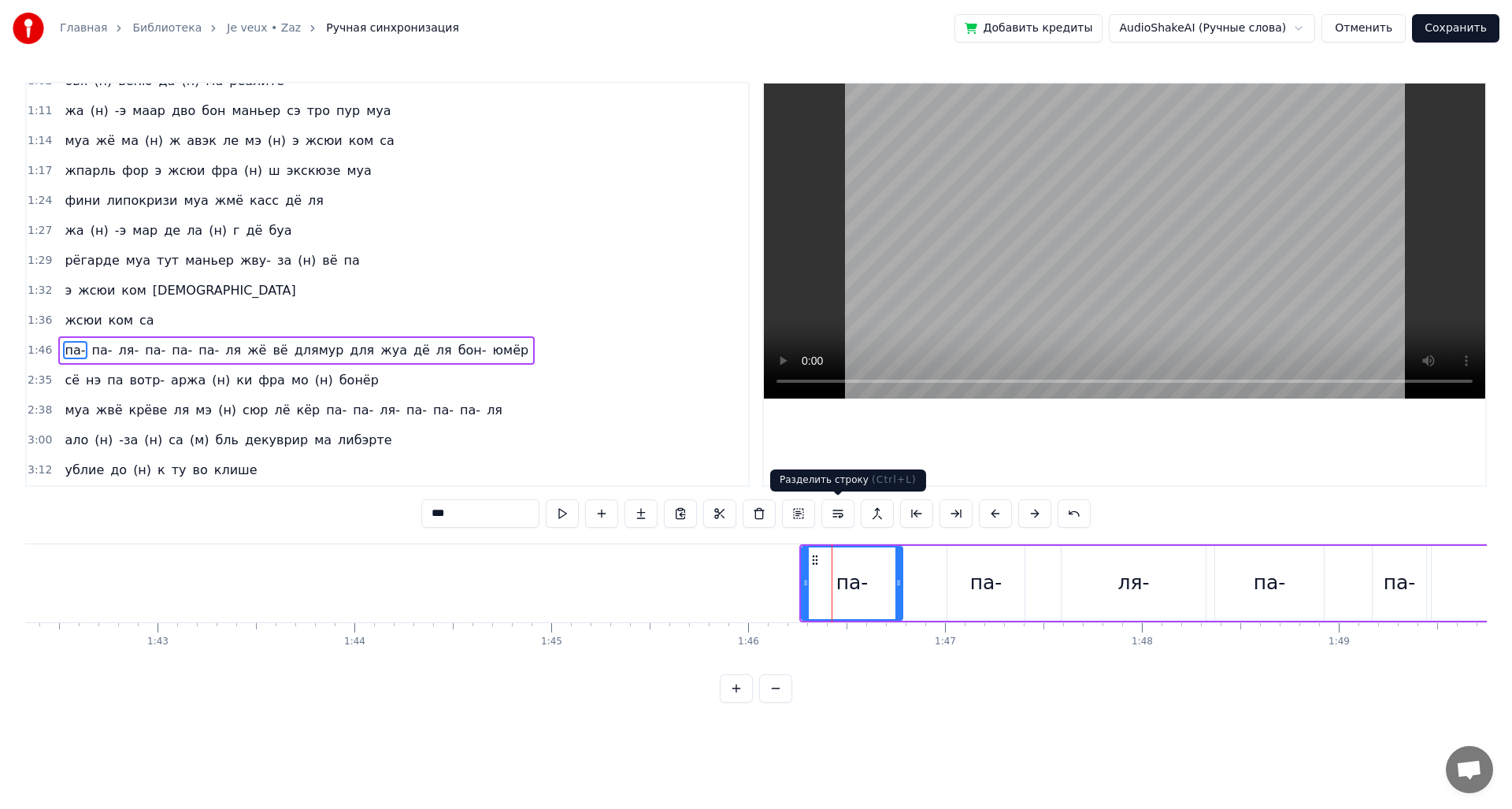
scroll to position [376, 0]
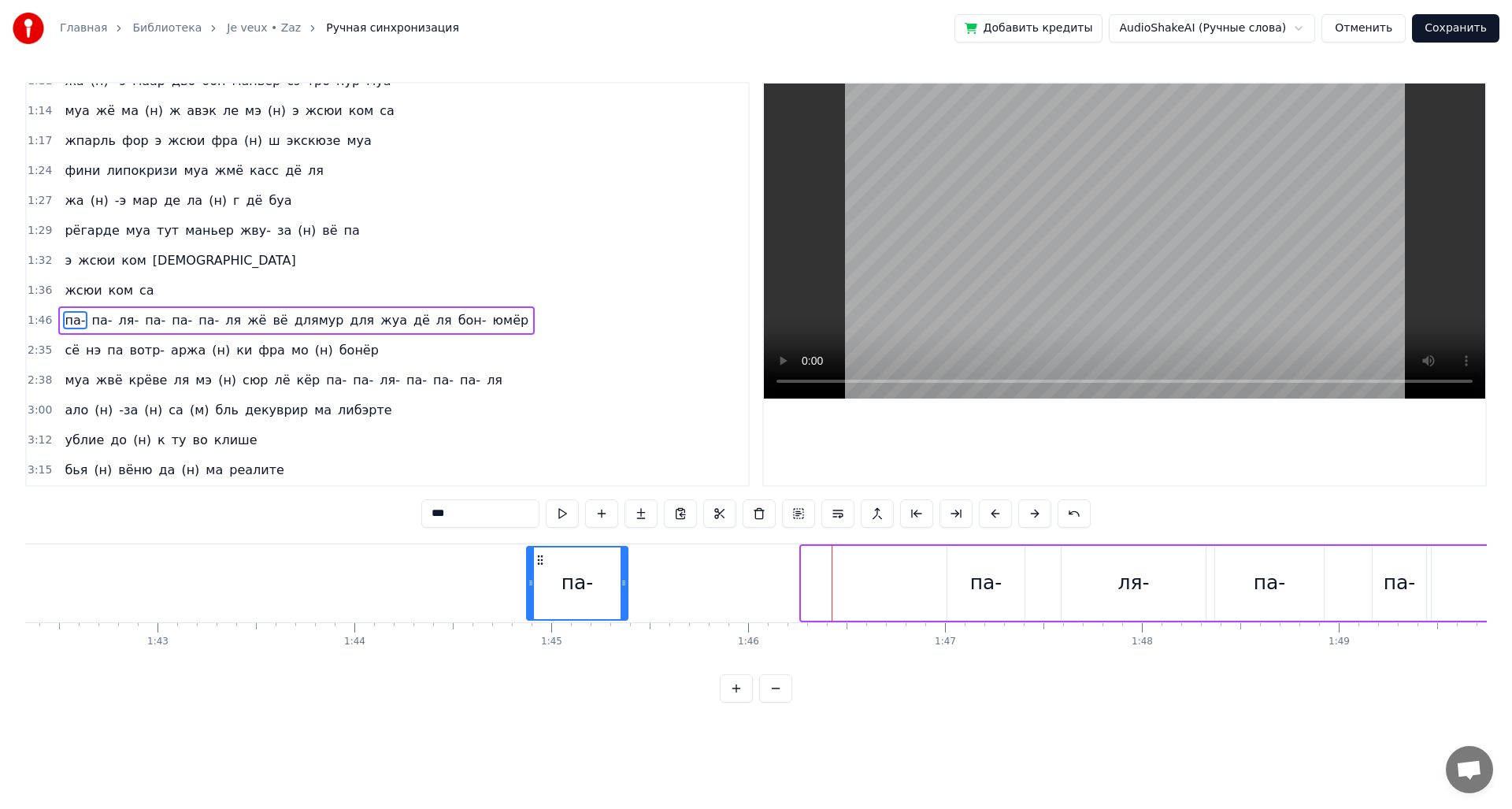
drag, startPoint x: 816, startPoint y: 561, endPoint x: 542, endPoint y: 580, distance: 274.7
click at [542, 580] on div "па-" at bounding box center [576, 583] width 99 height 71
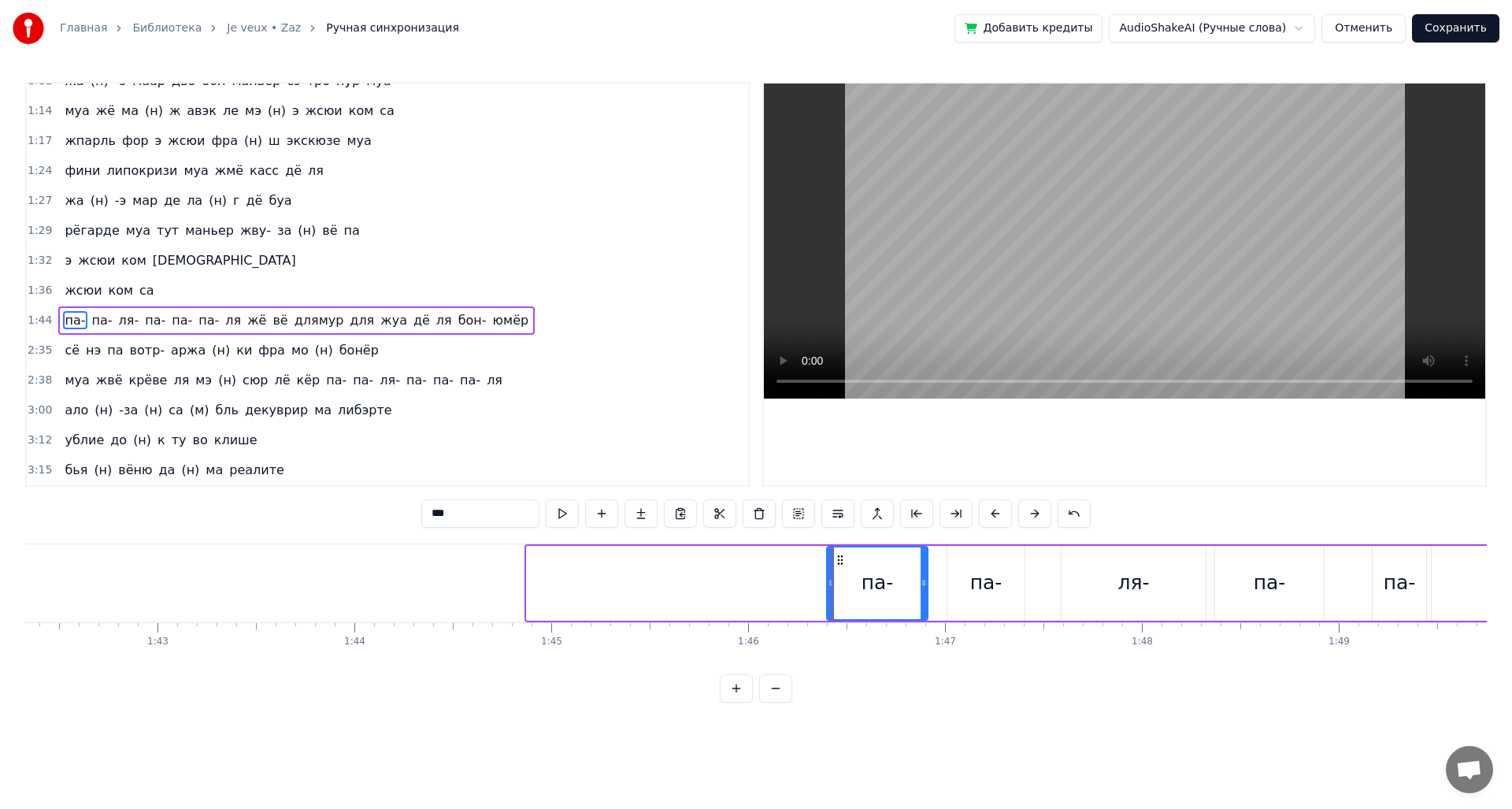
drag, startPoint x: 540, startPoint y: 561, endPoint x: 840, endPoint y: 586, distance: 301.0
click at [840, 586] on div "па-" at bounding box center [876, 583] width 99 height 71
click at [1012, 562] on div "па-" at bounding box center [985, 583] width 77 height 75
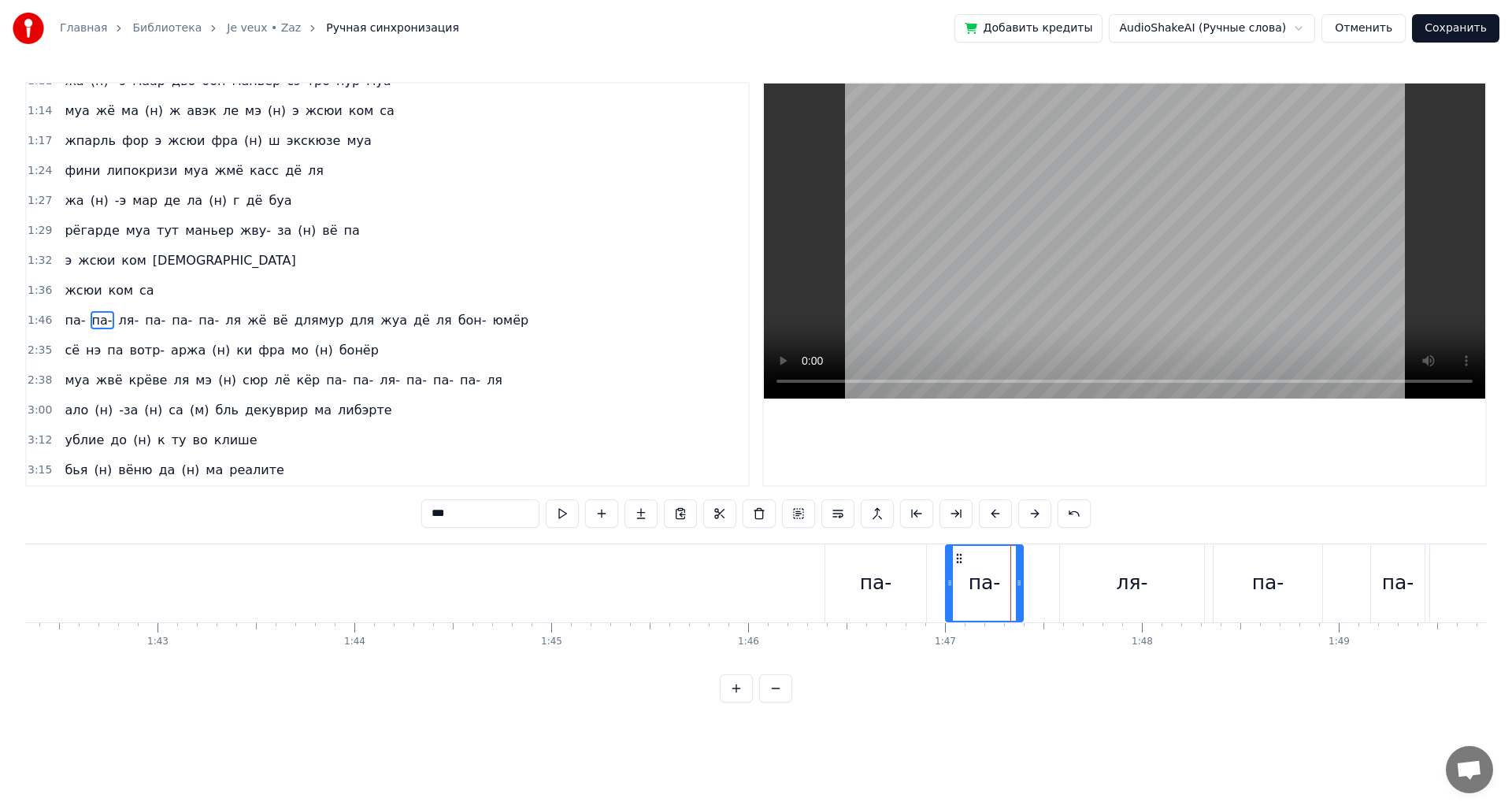
click at [879, 561] on div "па-" at bounding box center [876, 583] width 101 height 78
click at [107, 330] on div "па- па- ля- па- па- па- ля жё вё длямур для жуа дё ля бон- юмёр" at bounding box center [296, 321] width 476 height 29
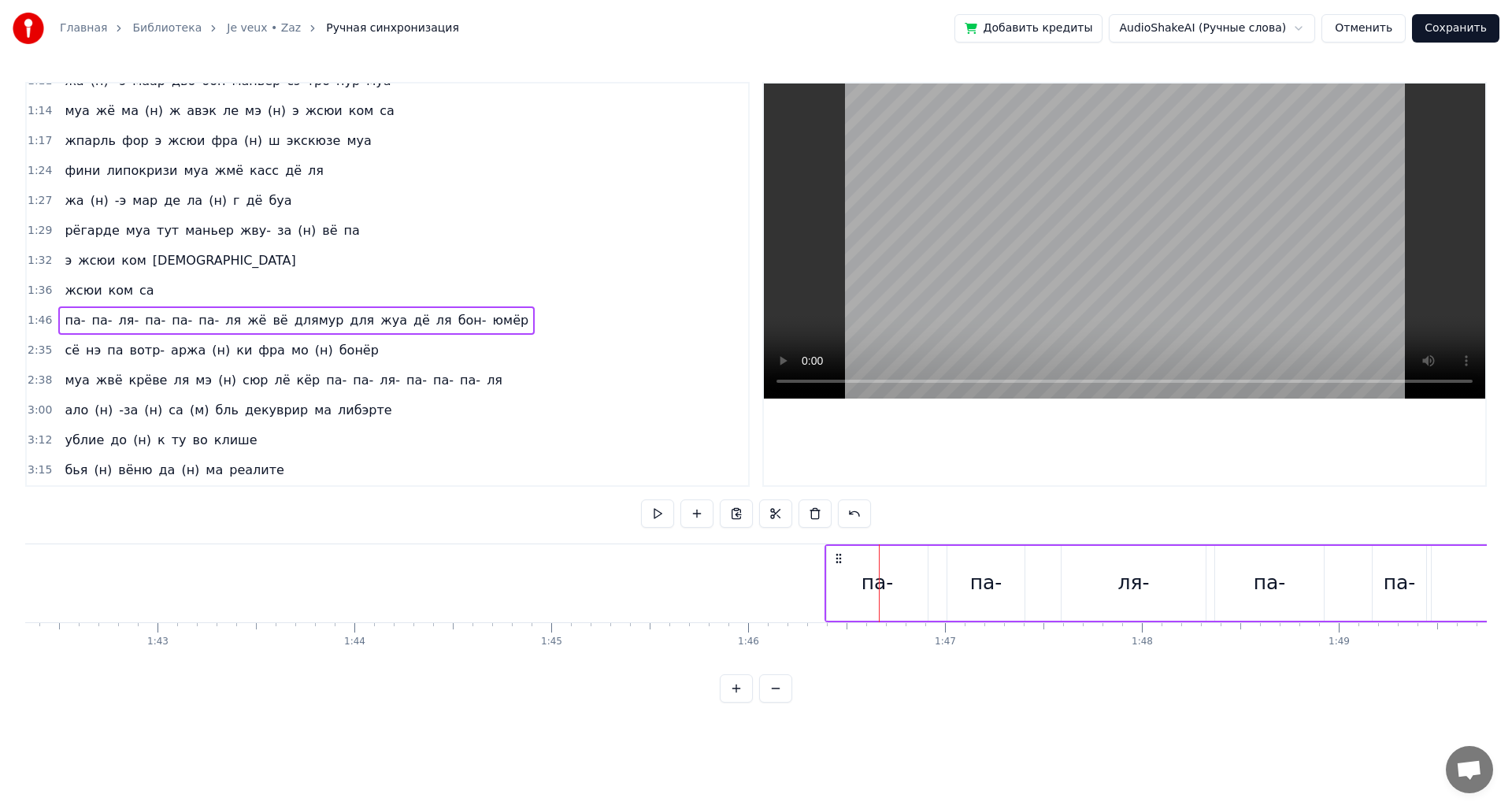
drag, startPoint x: 123, startPoint y: 324, endPoint x: 60, endPoint y: 333, distance: 63.6
click at [61, 334] on div "па- па- ля- па- па- па- ля жё вё длямур для жуа дё ля бон- юмёр" at bounding box center [296, 321] width 476 height 29
drag, startPoint x: 59, startPoint y: 326, endPoint x: 58, endPoint y: 313, distance: 13.0
click at [63, 313] on span "па-" at bounding box center [74, 321] width 23 height 19
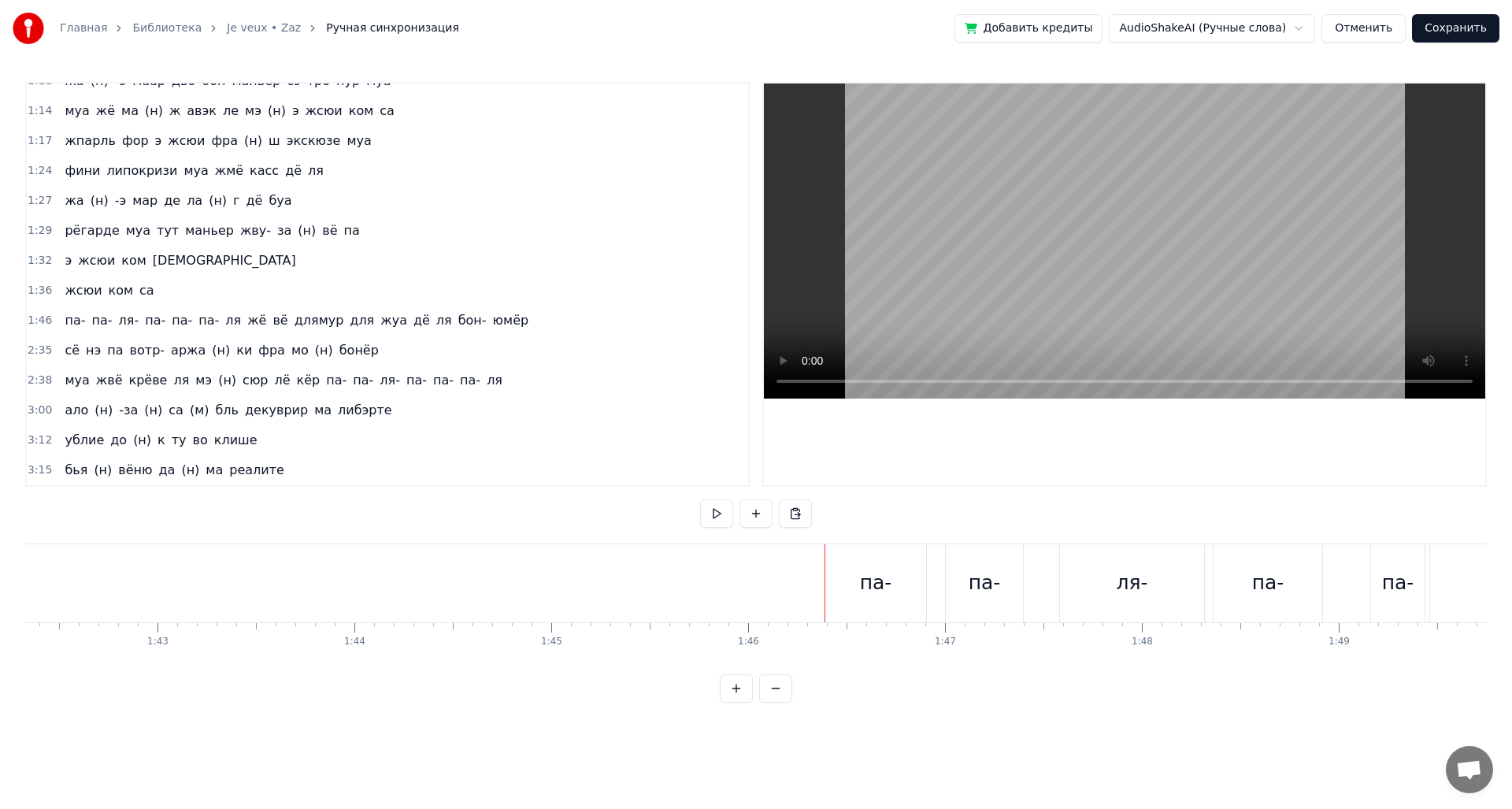
click at [223, 325] on span "ля" at bounding box center [233, 321] width 19 height 19
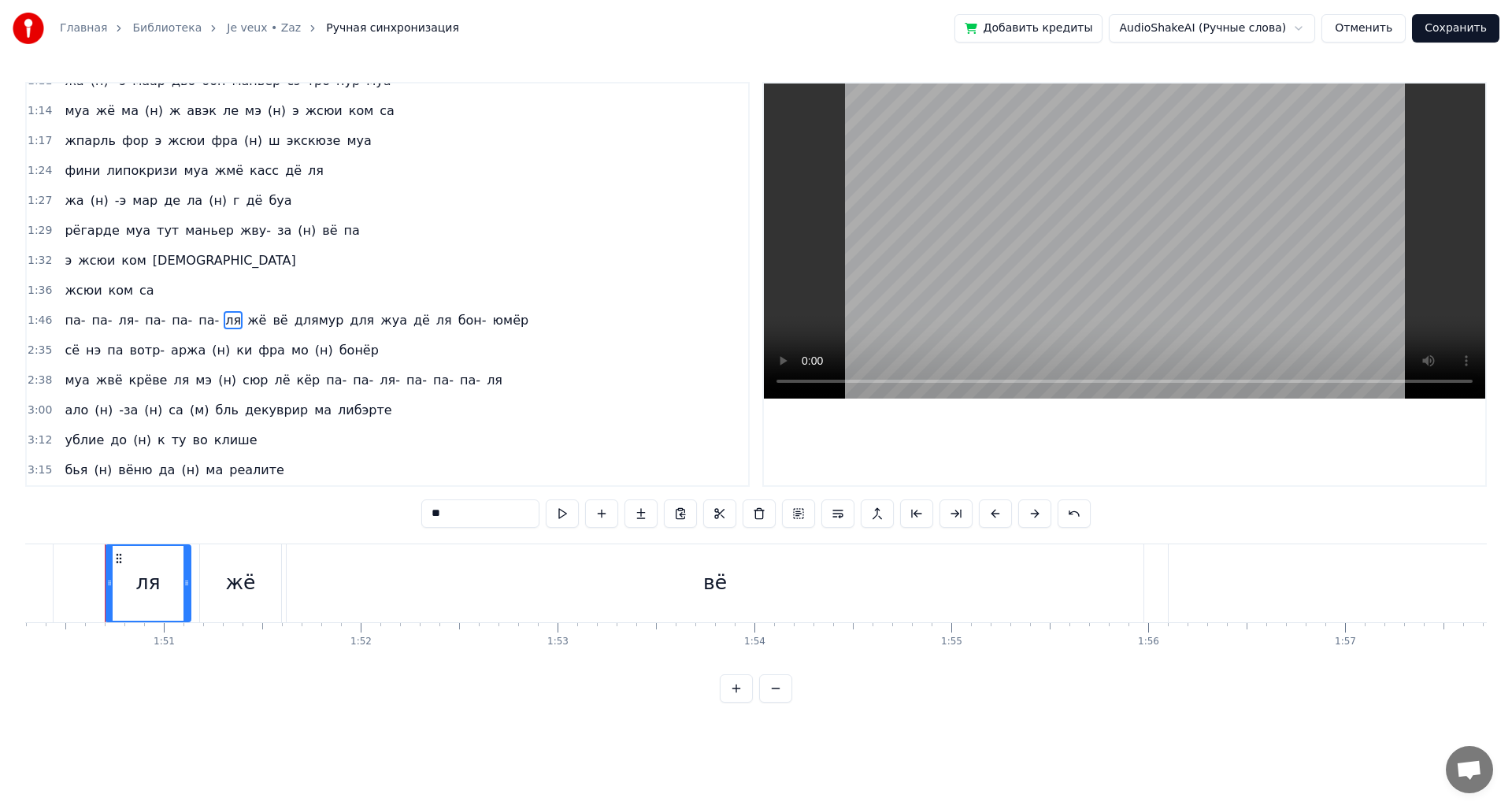
click at [74, 315] on span "па-" at bounding box center [74, 321] width 23 height 19
type input "***"
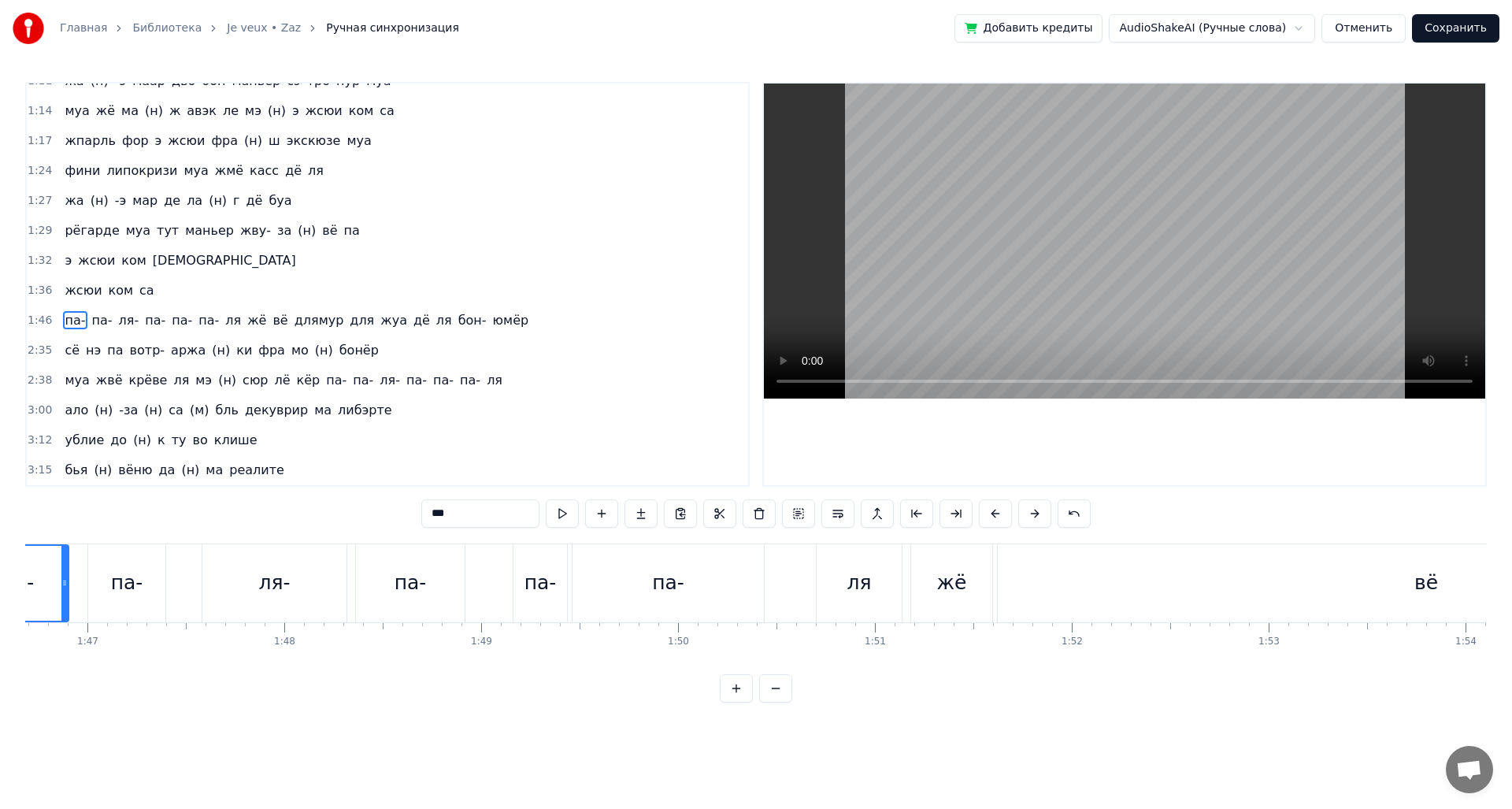
click at [65, 312] on span "па-" at bounding box center [74, 321] width 23 height 19
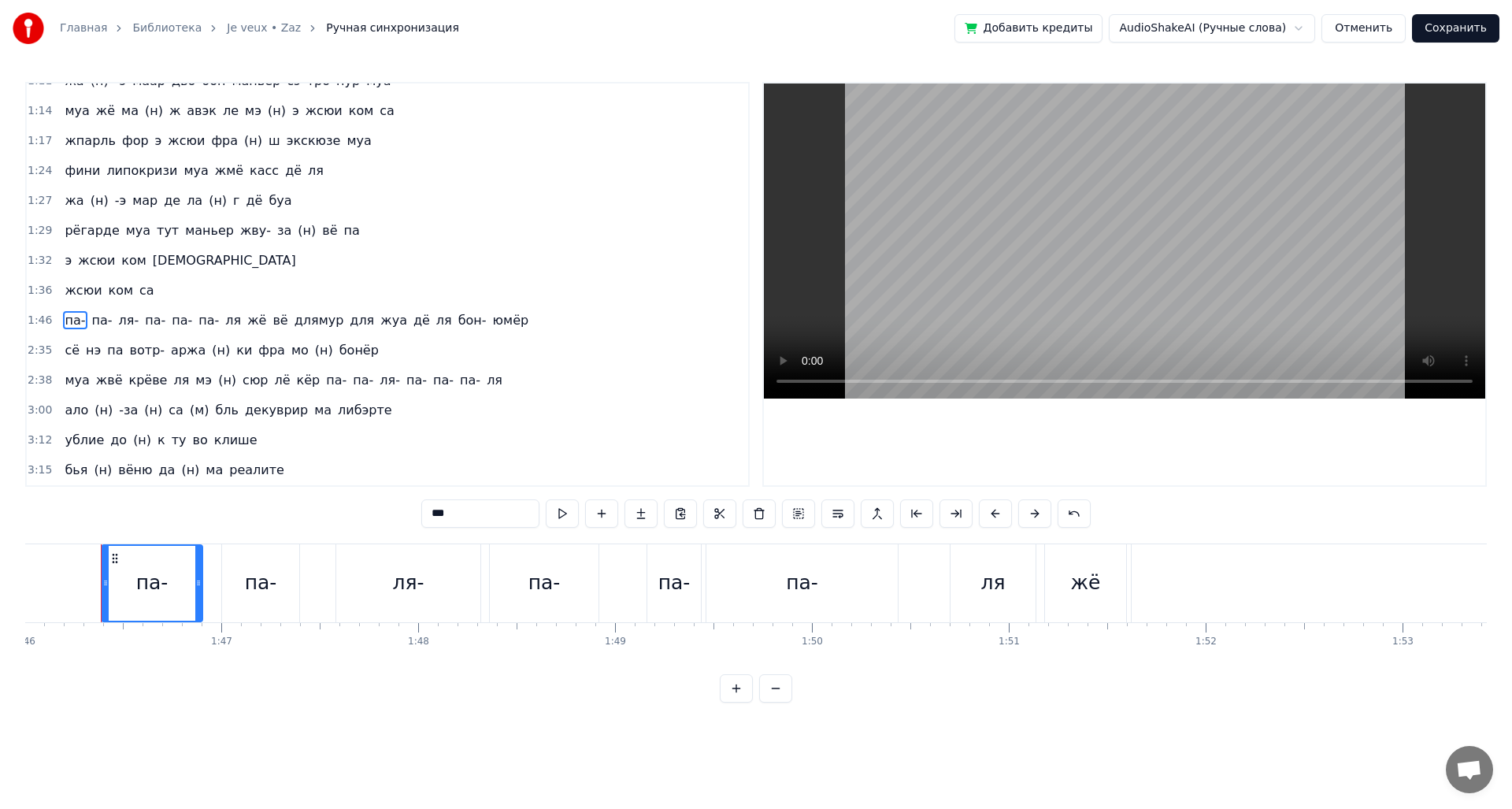
scroll to position [0, 20864]
click at [62, 309] on div "па- па- ля- па- па- па- ля жё вё длямур для жуа дё ля бон- юмёр" at bounding box center [296, 321] width 476 height 29
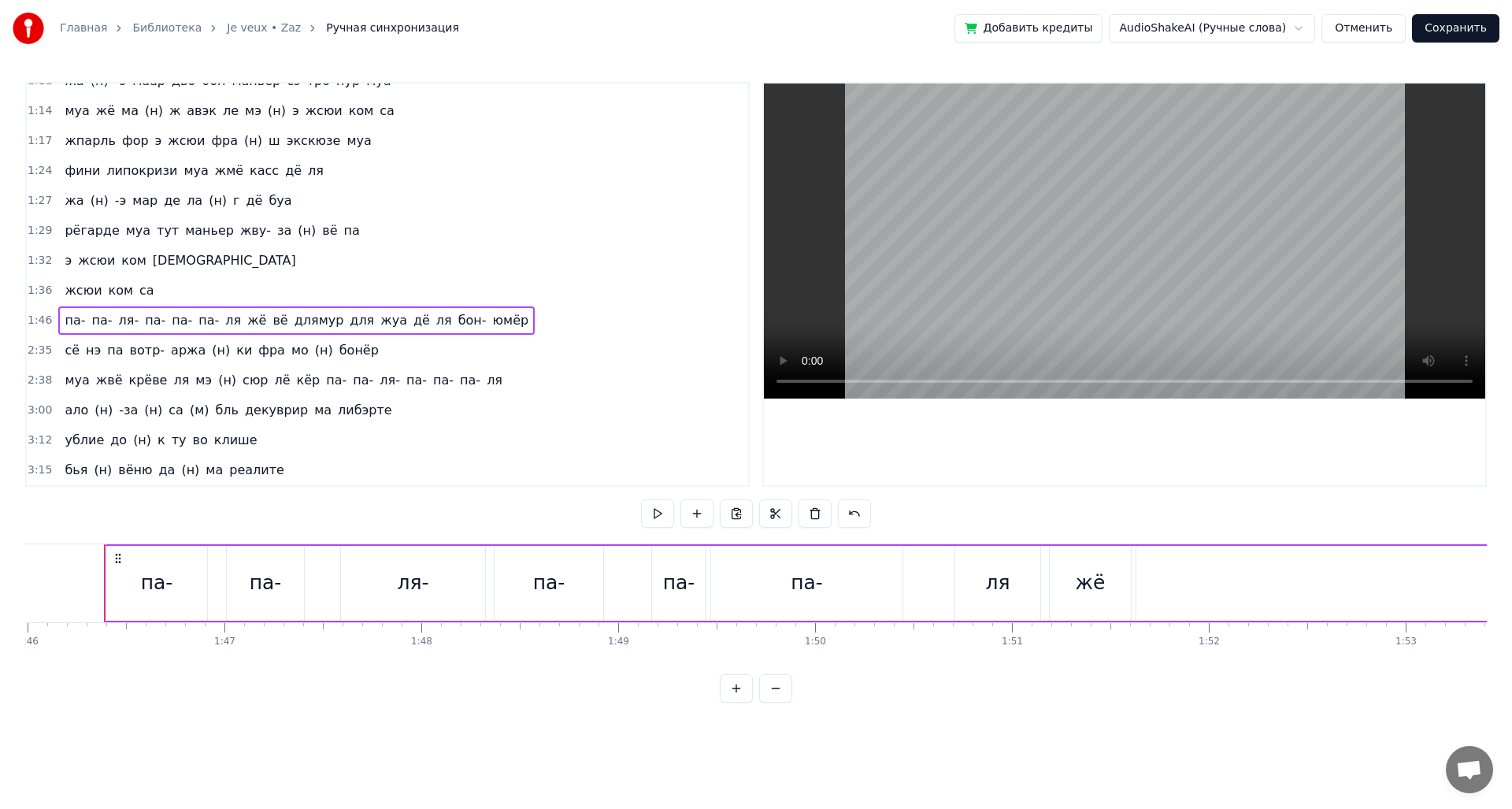
click at [491, 318] on span "юмёр" at bounding box center [510, 321] width 39 height 19
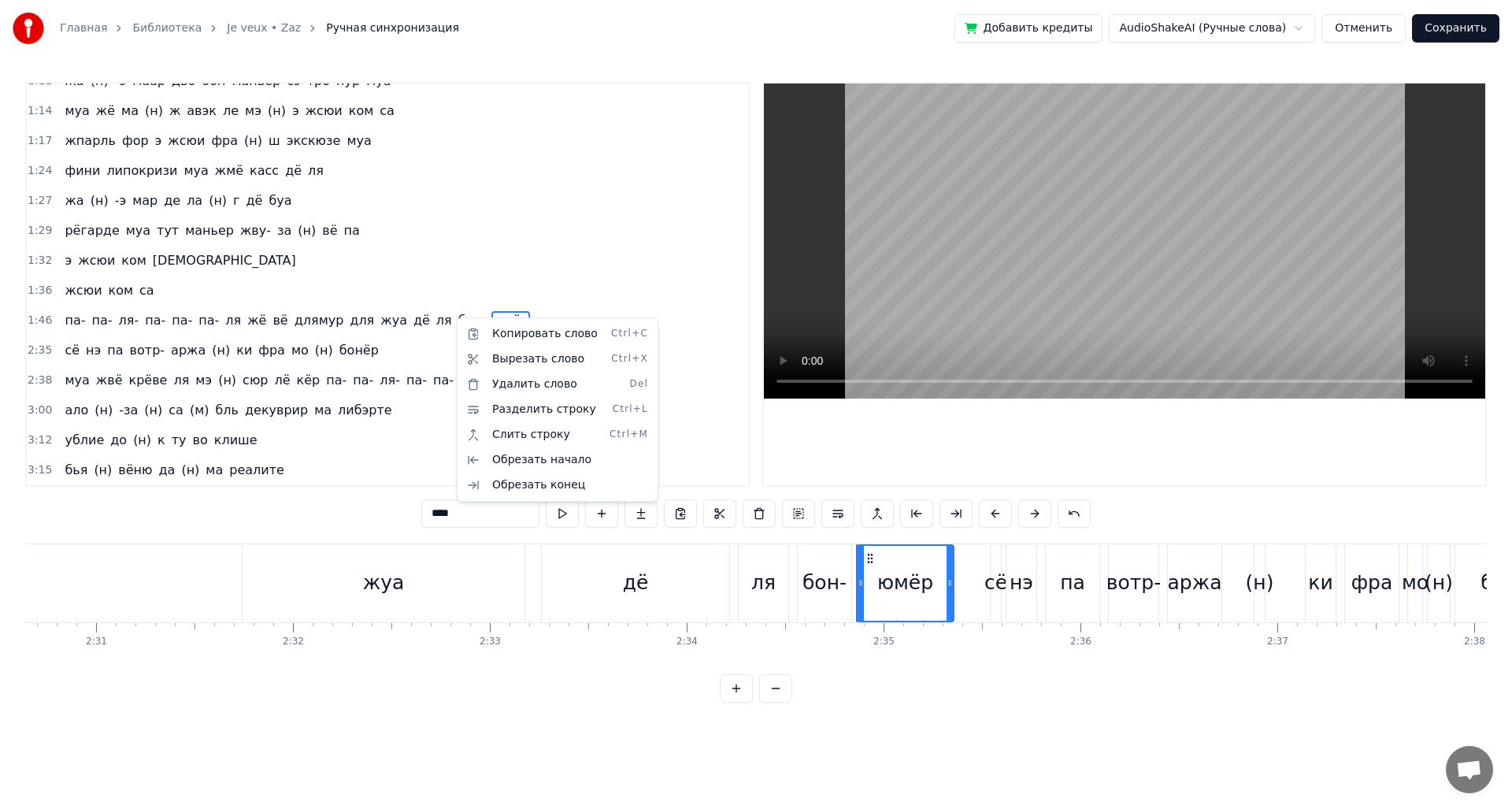
scroll to position [0, 30407]
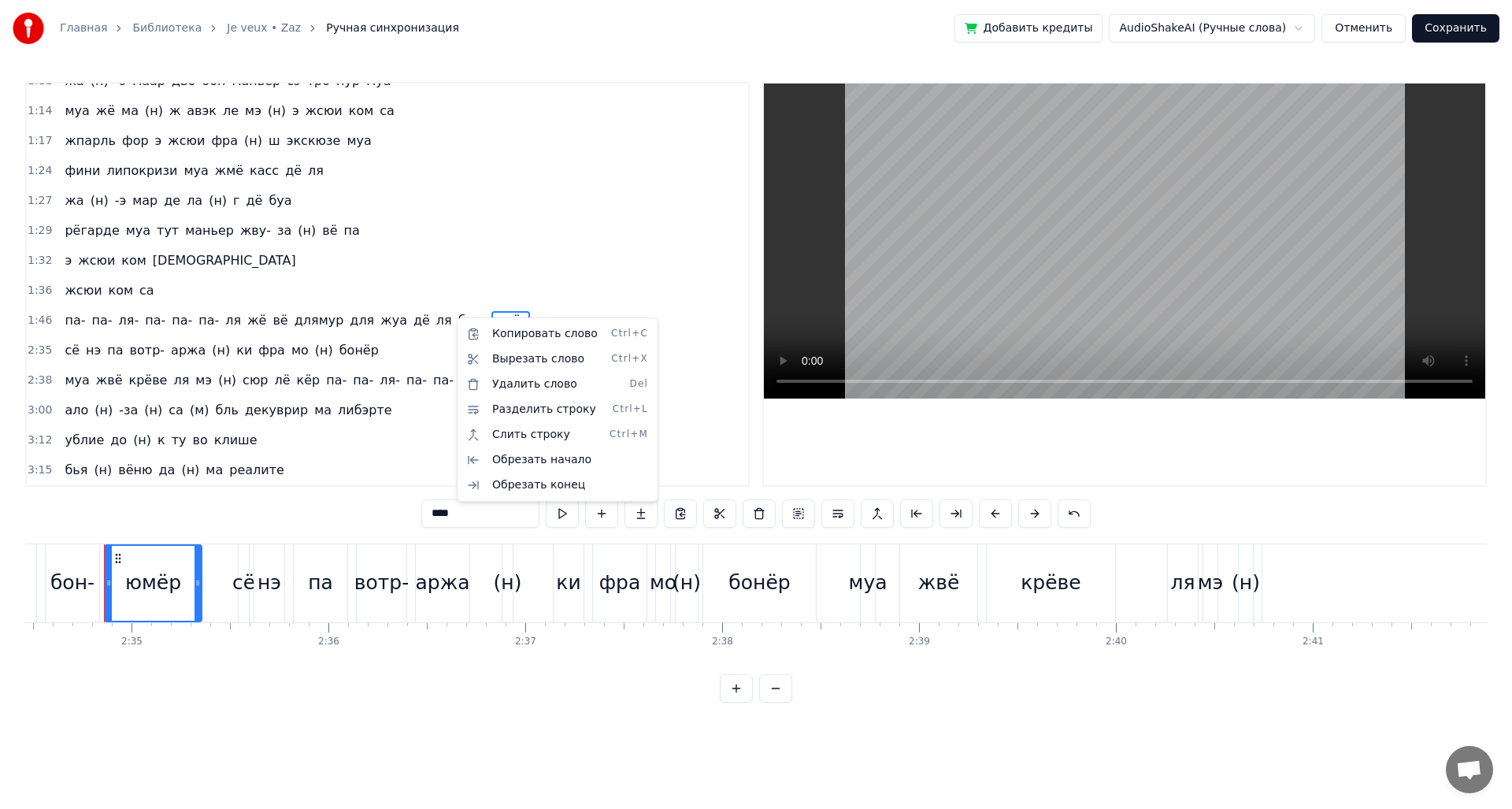
click at [75, 318] on html "Главная Библиотека Je veux • Zaz Ручная синхронизация Добавить кредиты AudioSha…" at bounding box center [756, 363] width 1512 height 727
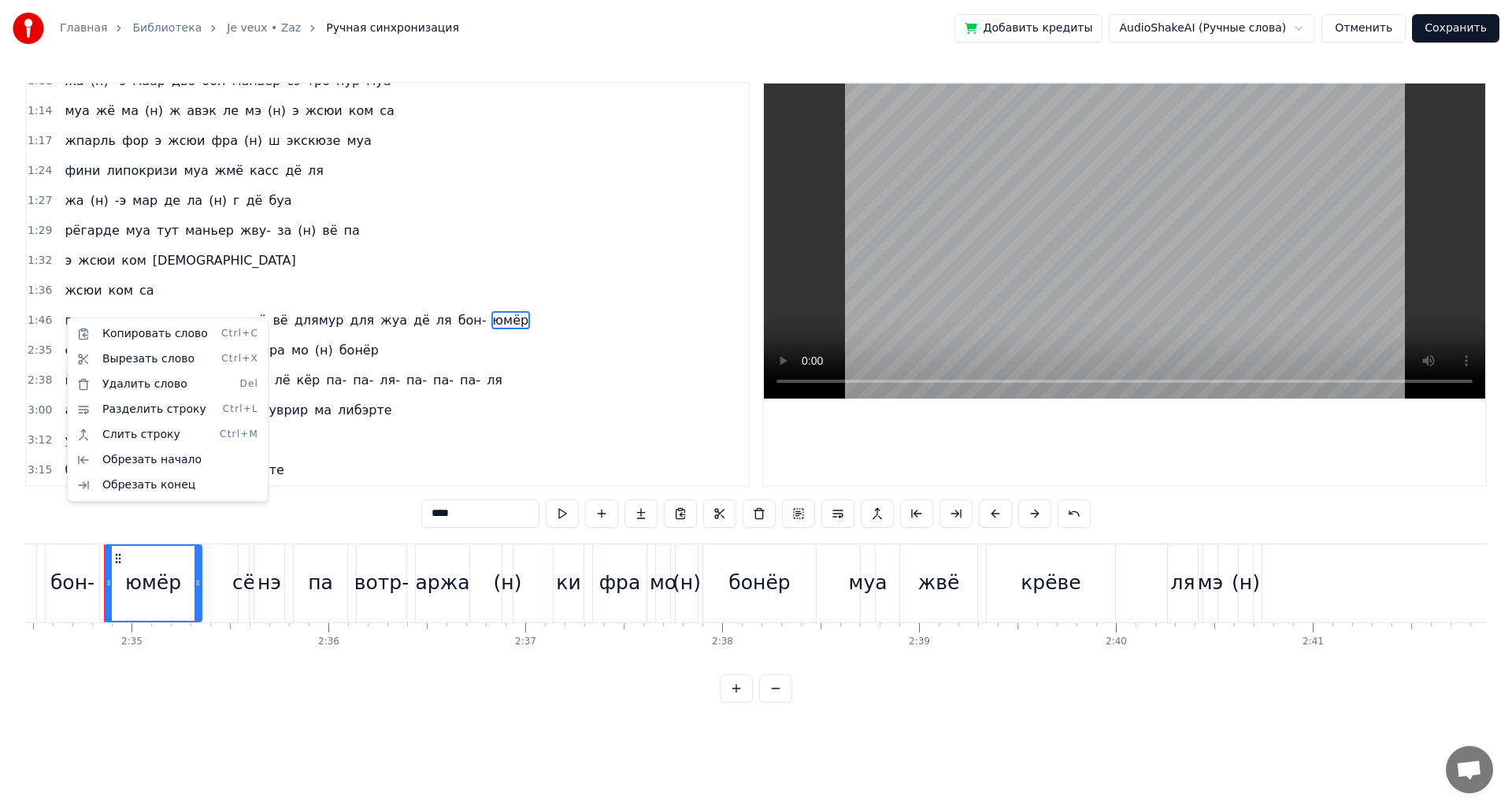
click at [334, 318] on html "Главная Библиотека Je veux • Zaz Ручная синхронизация Добавить кредиты AudioSha…" at bounding box center [756, 363] width 1512 height 727
click at [64, 325] on span "па-" at bounding box center [74, 321] width 23 height 19
type input "***"
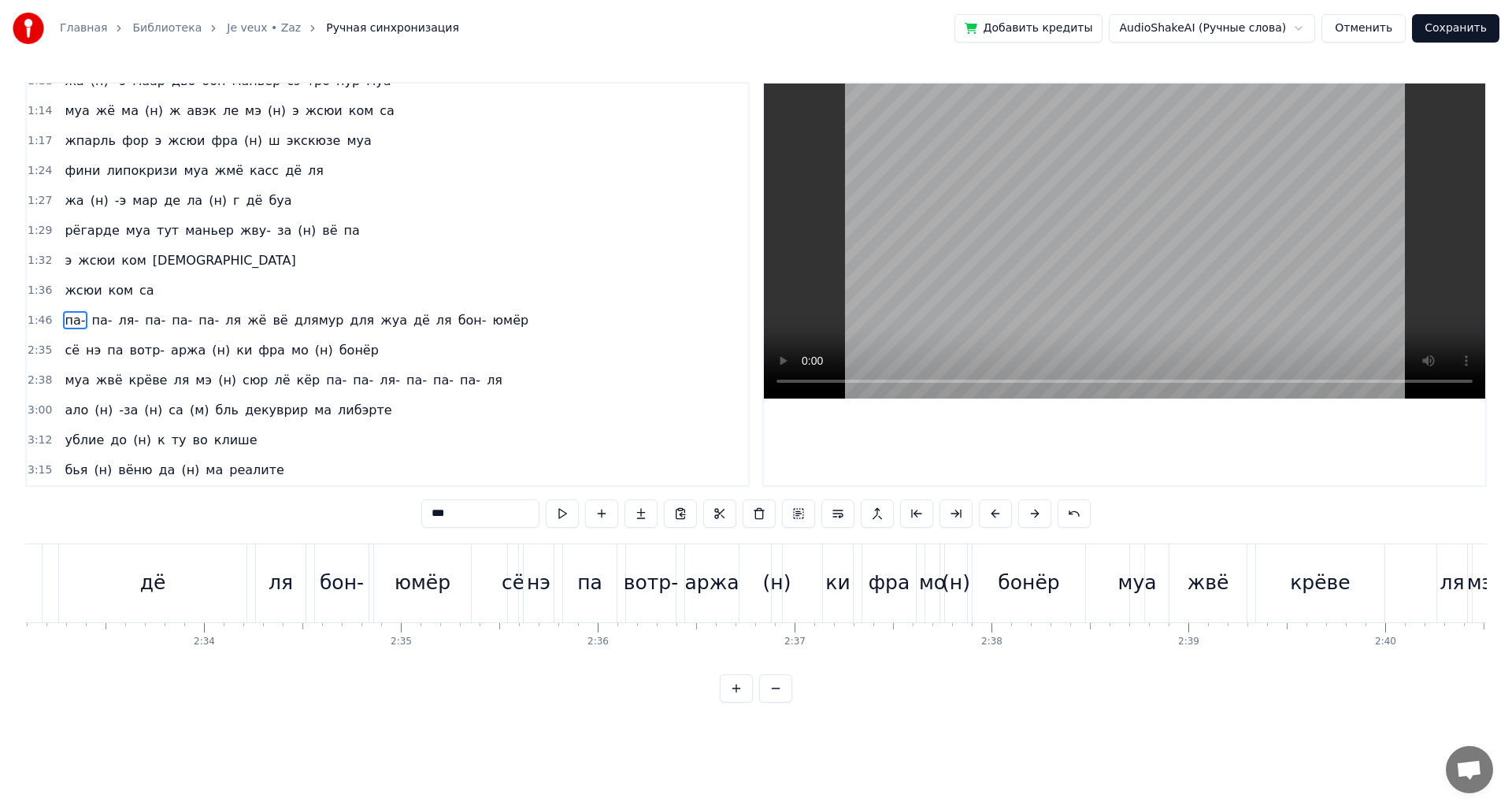
click at [38, 324] on span "1:46" at bounding box center [40, 320] width 24 height 16
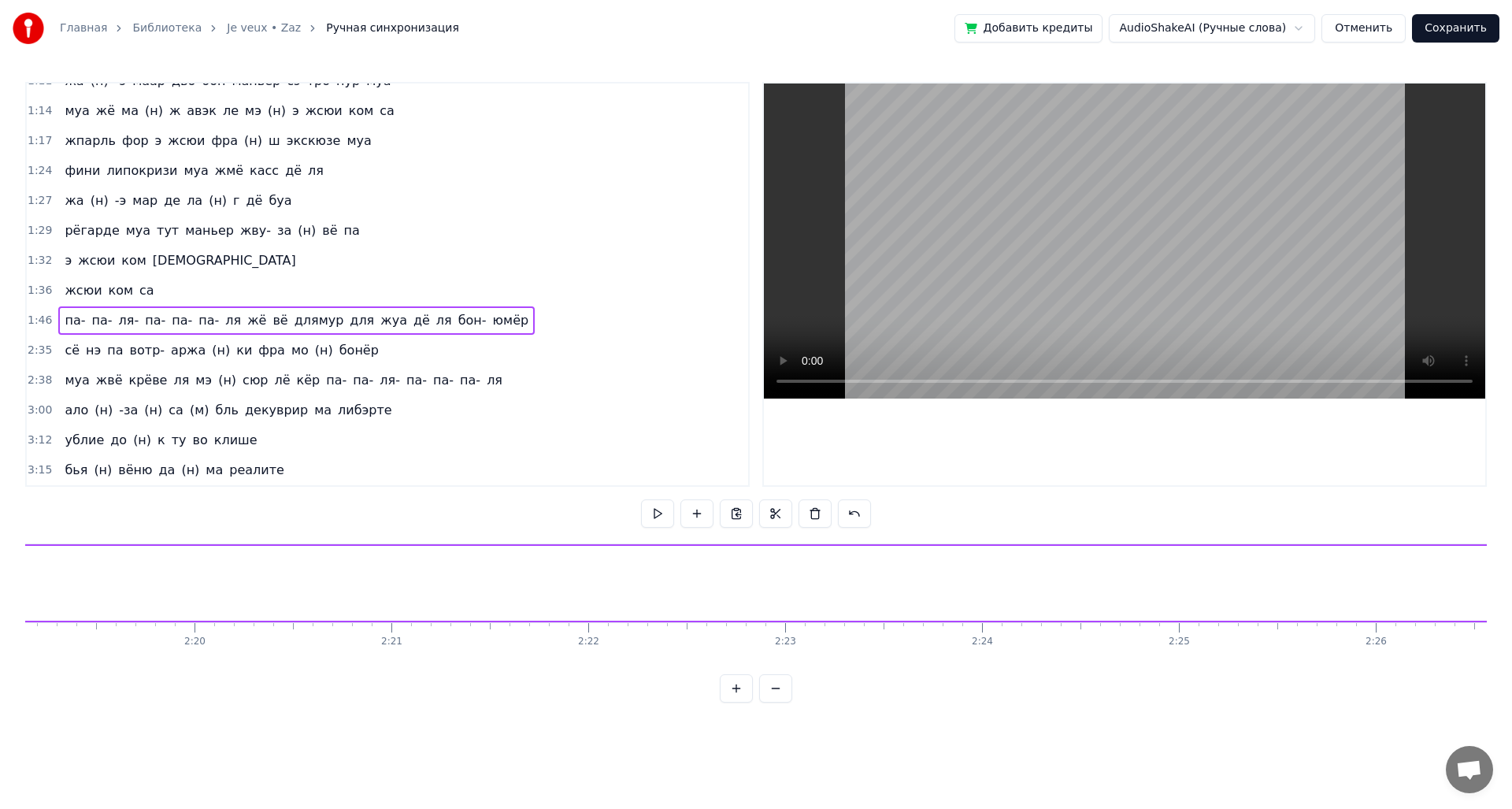
click at [38, 324] on span "1:46" at bounding box center [40, 320] width 24 height 16
click at [39, 322] on span "1:46" at bounding box center [40, 320] width 24 height 16
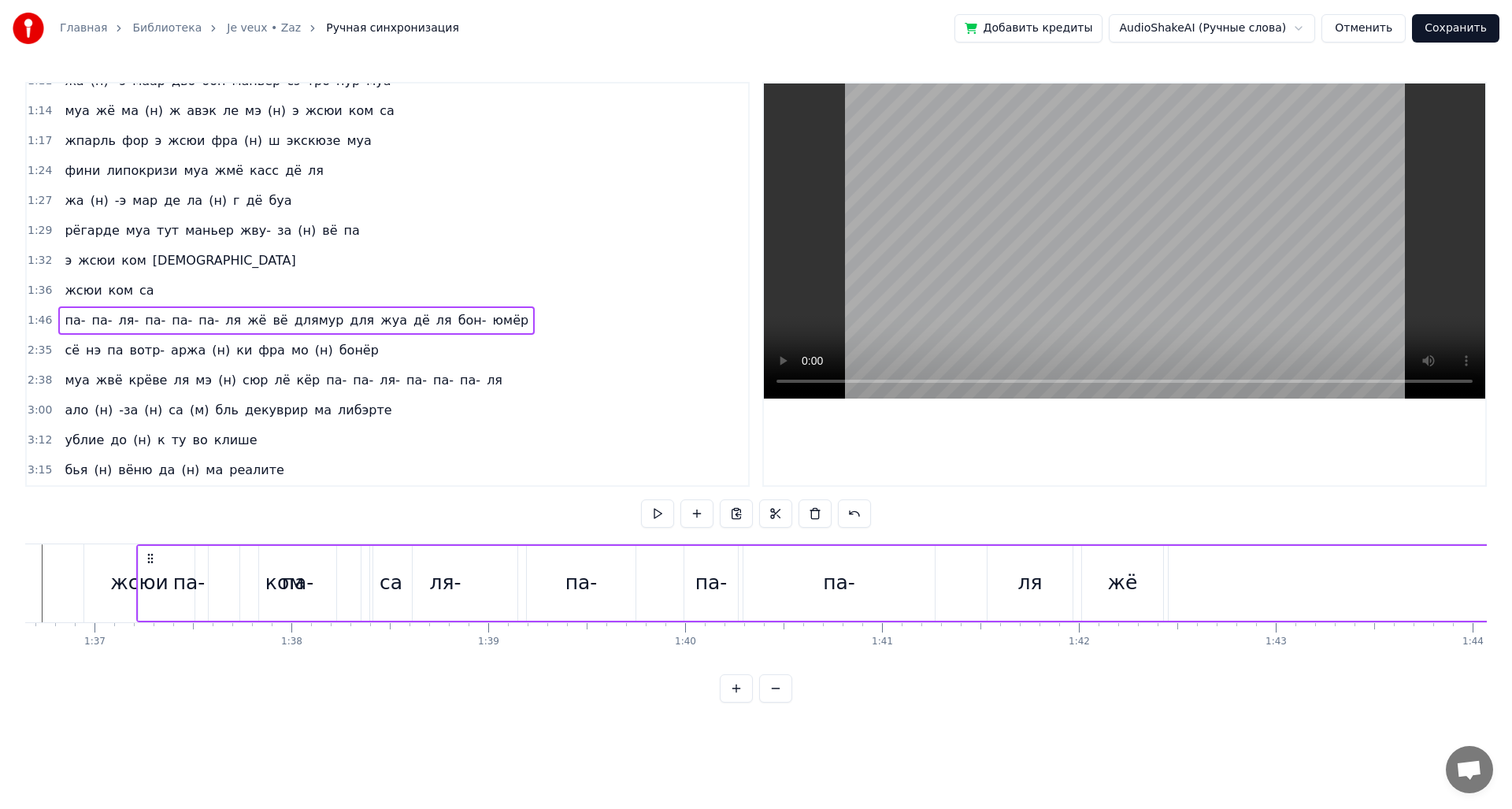
scroll to position [0, 18982]
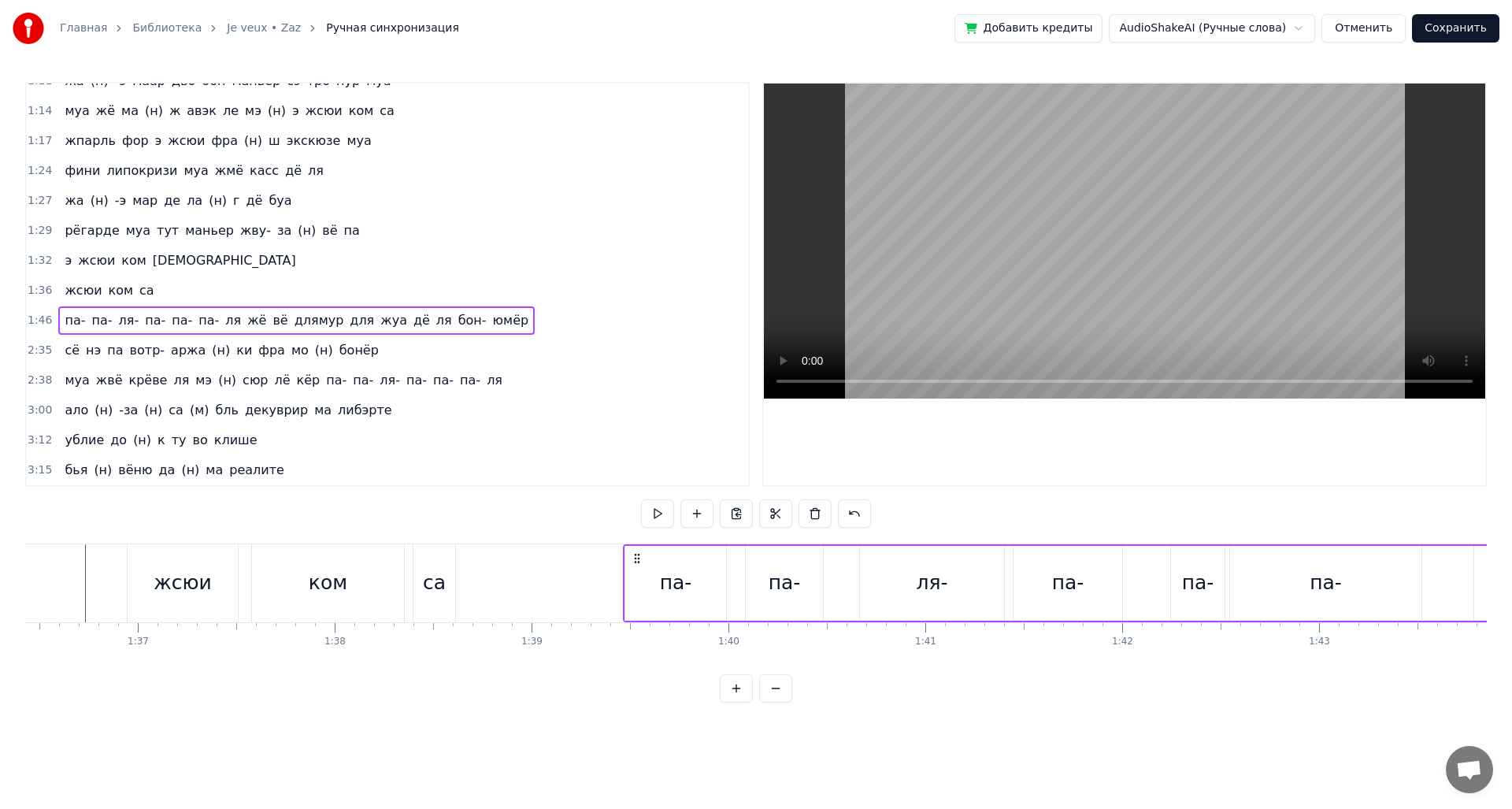
drag, startPoint x: 119, startPoint y: 556, endPoint x: 637, endPoint y: 574, distance: 518.3
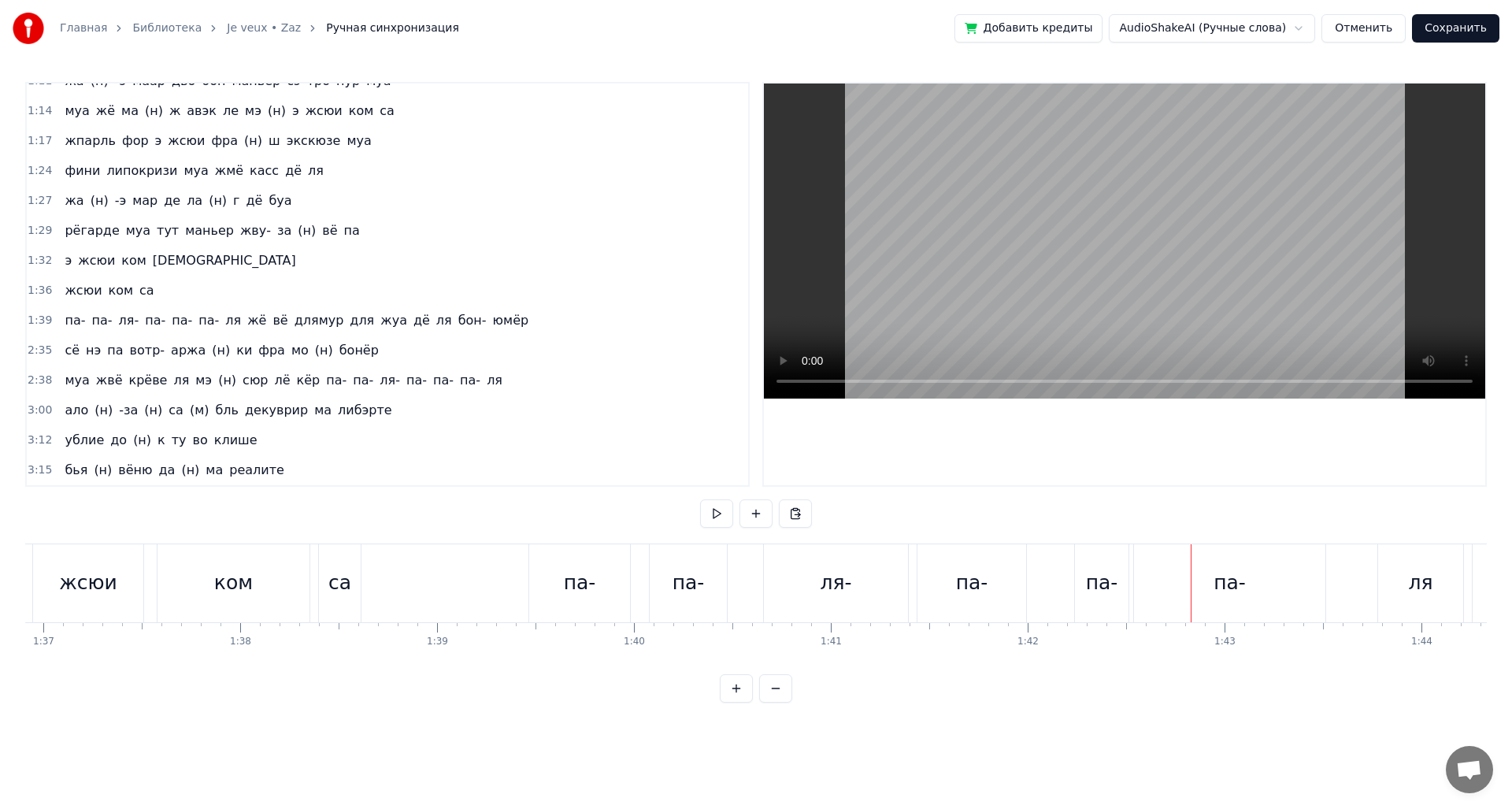
scroll to position [0, 19101]
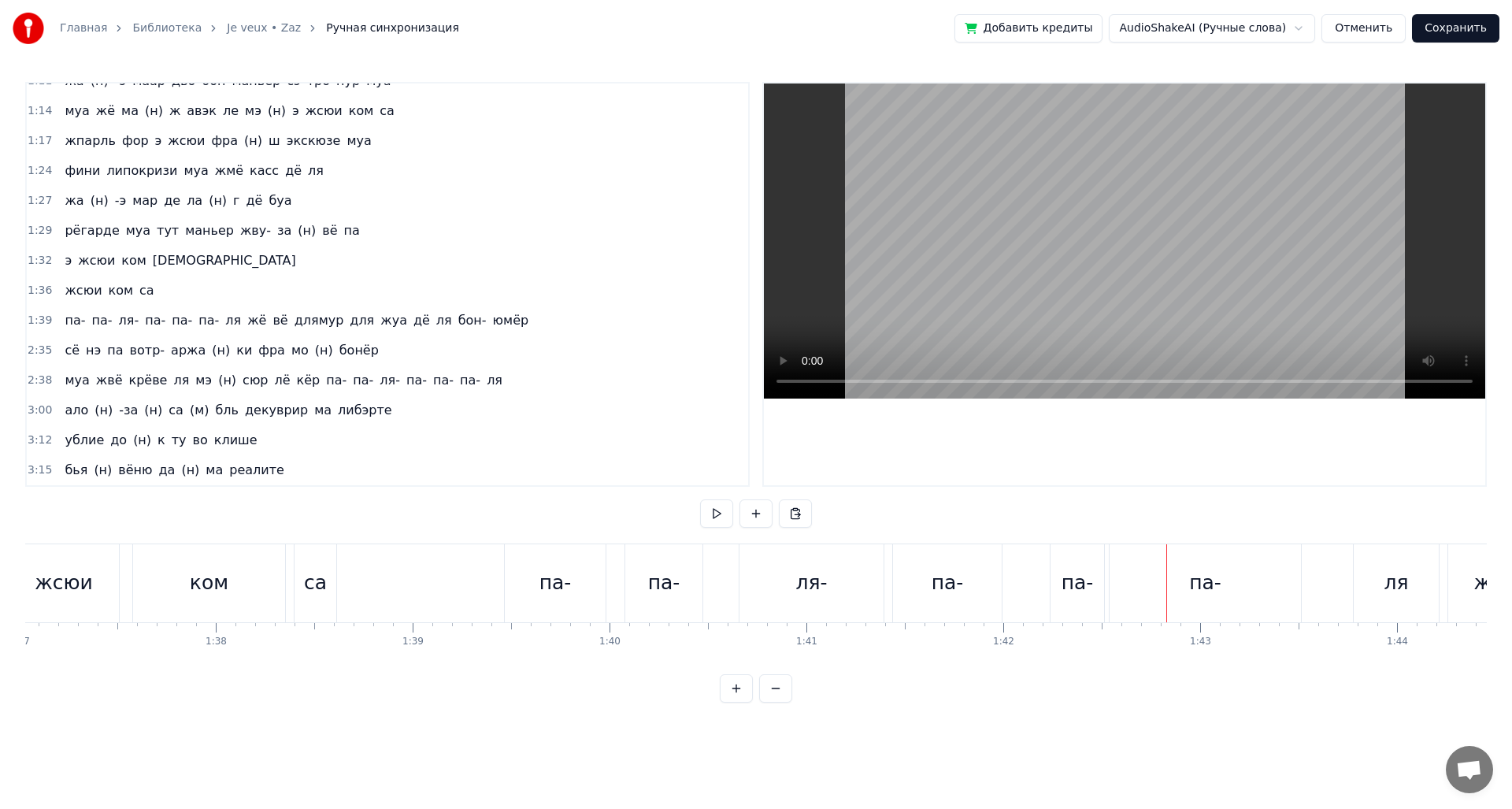
click at [648, 582] on div "па-" at bounding box center [663, 583] width 77 height 78
drag, startPoint x: 635, startPoint y: 556, endPoint x: 597, endPoint y: 557, distance: 38.0
click at [597, 557] on icon at bounding box center [601, 559] width 13 height 13
click at [779, 570] on div "ля-" at bounding box center [812, 583] width 145 height 78
type input "***"
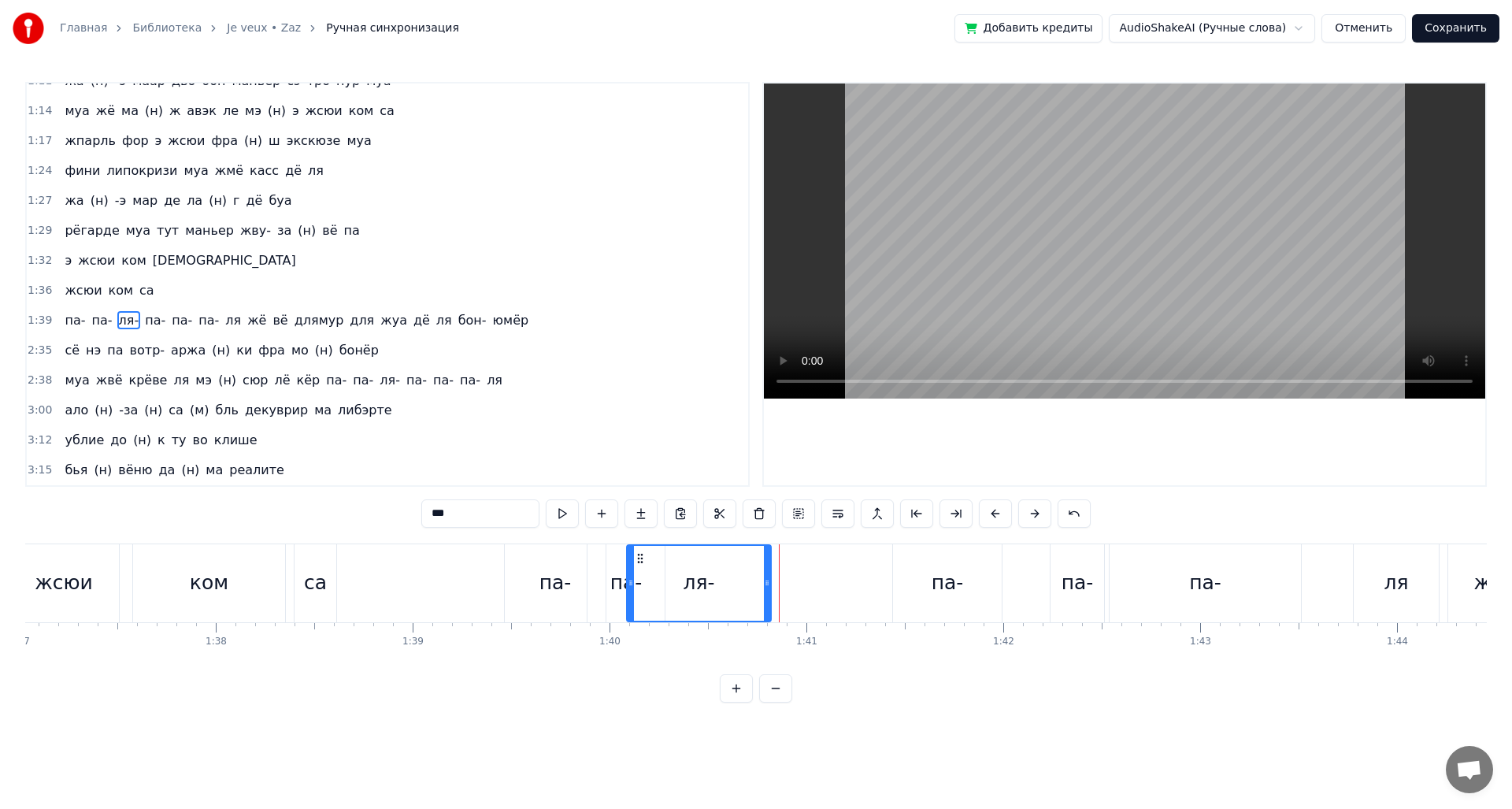
drag, startPoint x: 753, startPoint y: 556, endPoint x: 640, endPoint y: 565, distance: 113.4
click at [640, 565] on div "ля-" at bounding box center [699, 583] width 143 height 75
click at [954, 584] on div "па-" at bounding box center [947, 583] width 32 height 30
drag, startPoint x: 904, startPoint y: 561, endPoint x: 716, endPoint y: 563, distance: 188.0
click at [716, 563] on icon at bounding box center [719, 559] width 13 height 13
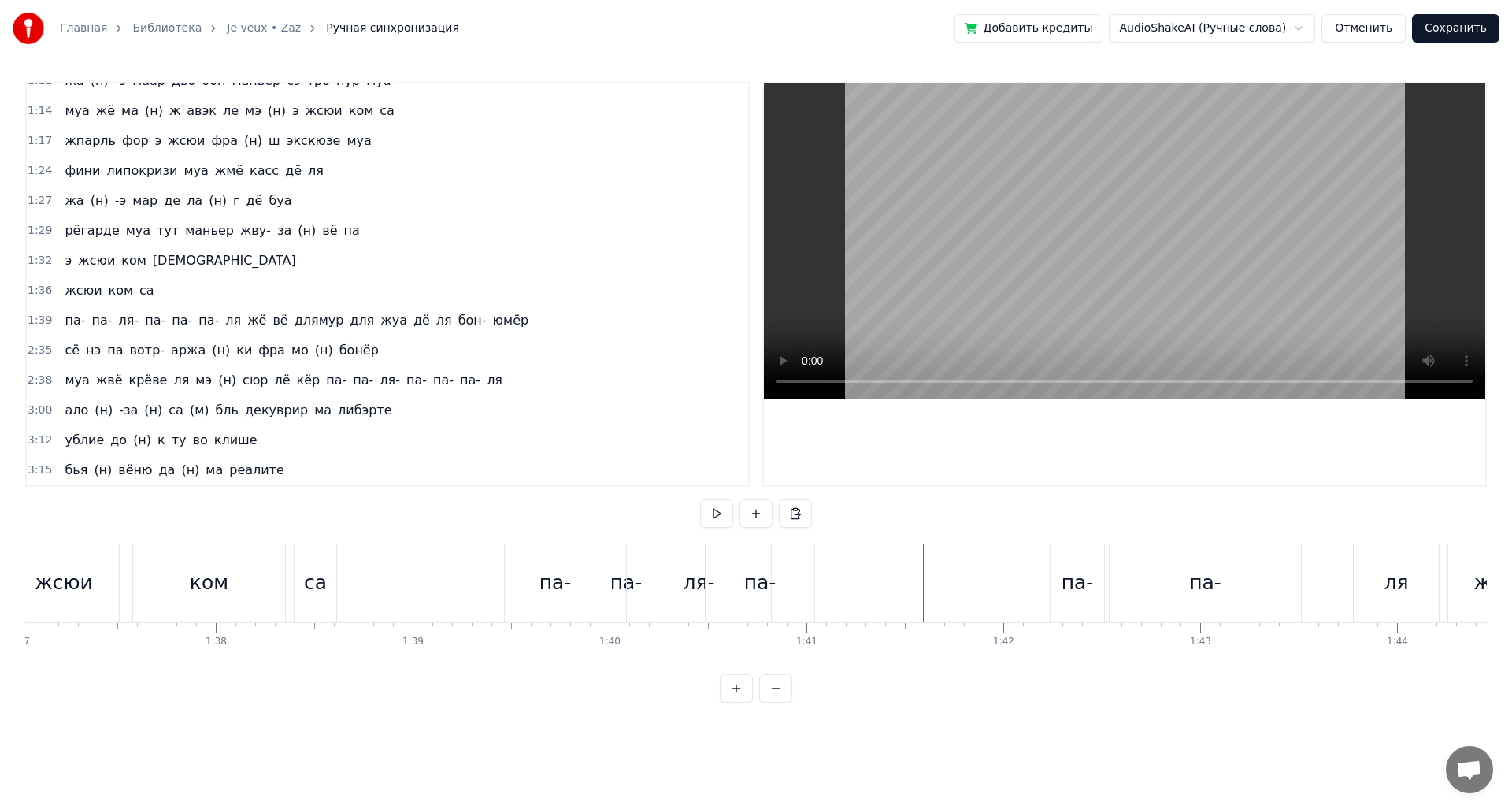
click at [1068, 570] on div "па-" at bounding box center [1077, 583] width 32 height 30
drag, startPoint x: 1062, startPoint y: 559, endPoint x: 805, endPoint y: 567, distance: 257.1
click at [805, 567] on div "па-" at bounding box center [821, 583] width 52 height 75
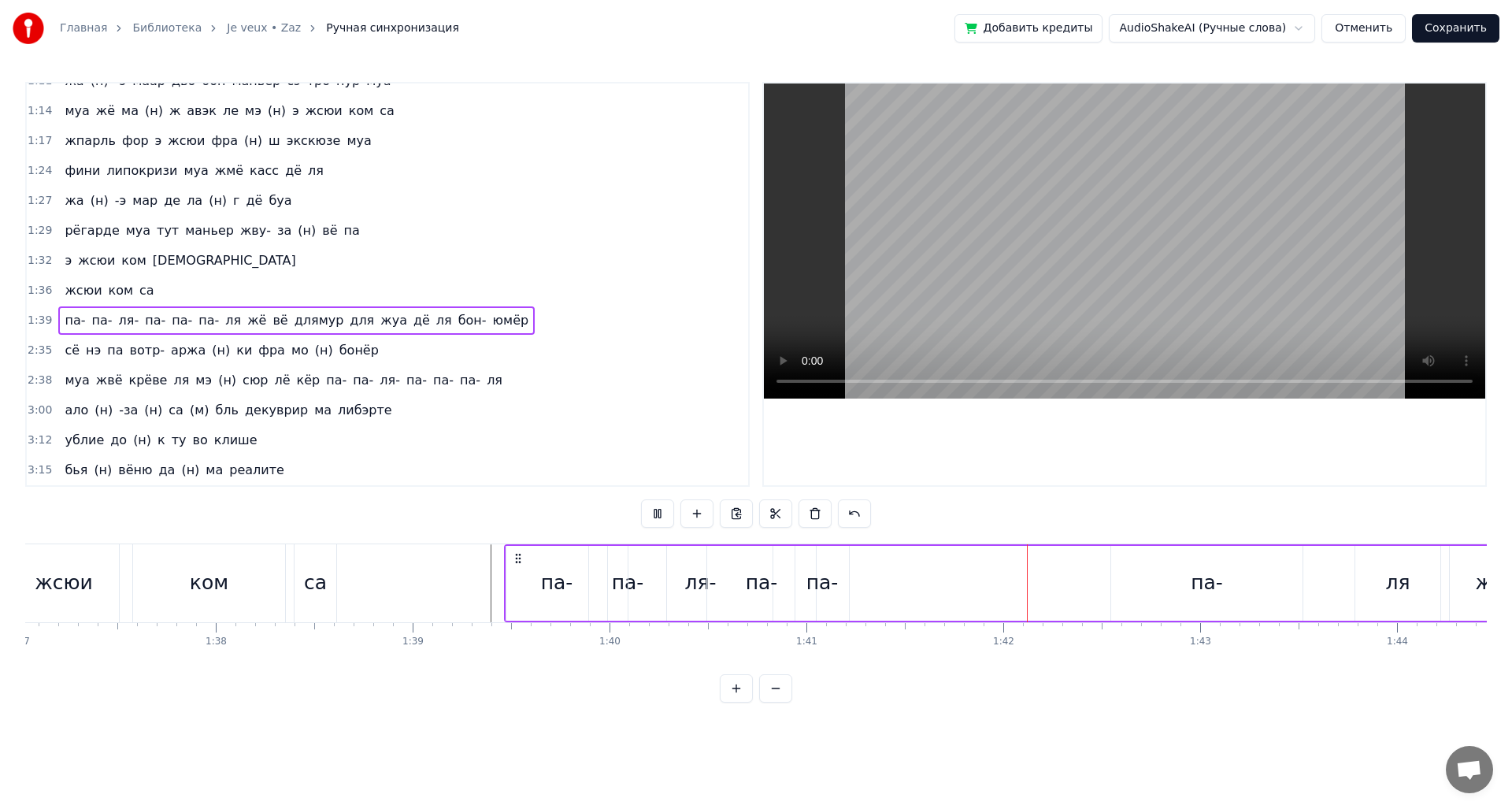
click at [914, 682] on div "0:12 доне муа э (н) сюит- о риц жё на (н) вё па 0:16 де бижу дё ше шанэль жё на…" at bounding box center [755, 392] width 1461 height 621
click at [1203, 564] on div "па-" at bounding box center [1206, 583] width 192 height 75
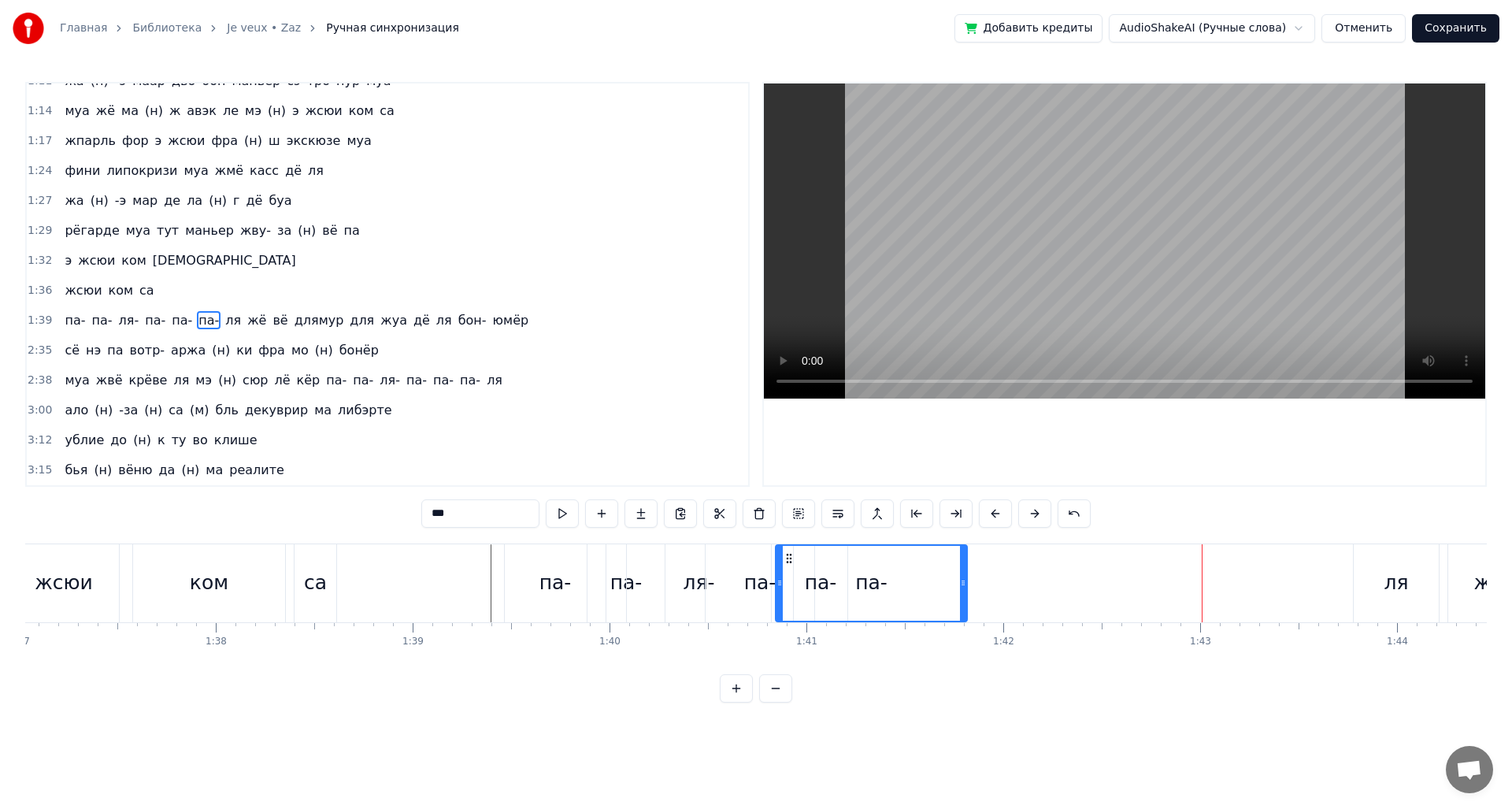
drag, startPoint x: 1121, startPoint y: 555, endPoint x: 788, endPoint y: 555, distance: 333.0
click at [788, 554] on circle at bounding box center [787, 553] width 1 height 1
click at [1391, 575] on div "ля" at bounding box center [1395, 583] width 24 height 30
drag, startPoint x: 1367, startPoint y: 559, endPoint x: 861, endPoint y: 576, distance: 506.3
click at [861, 576] on div "ля" at bounding box center [890, 583] width 83 height 75
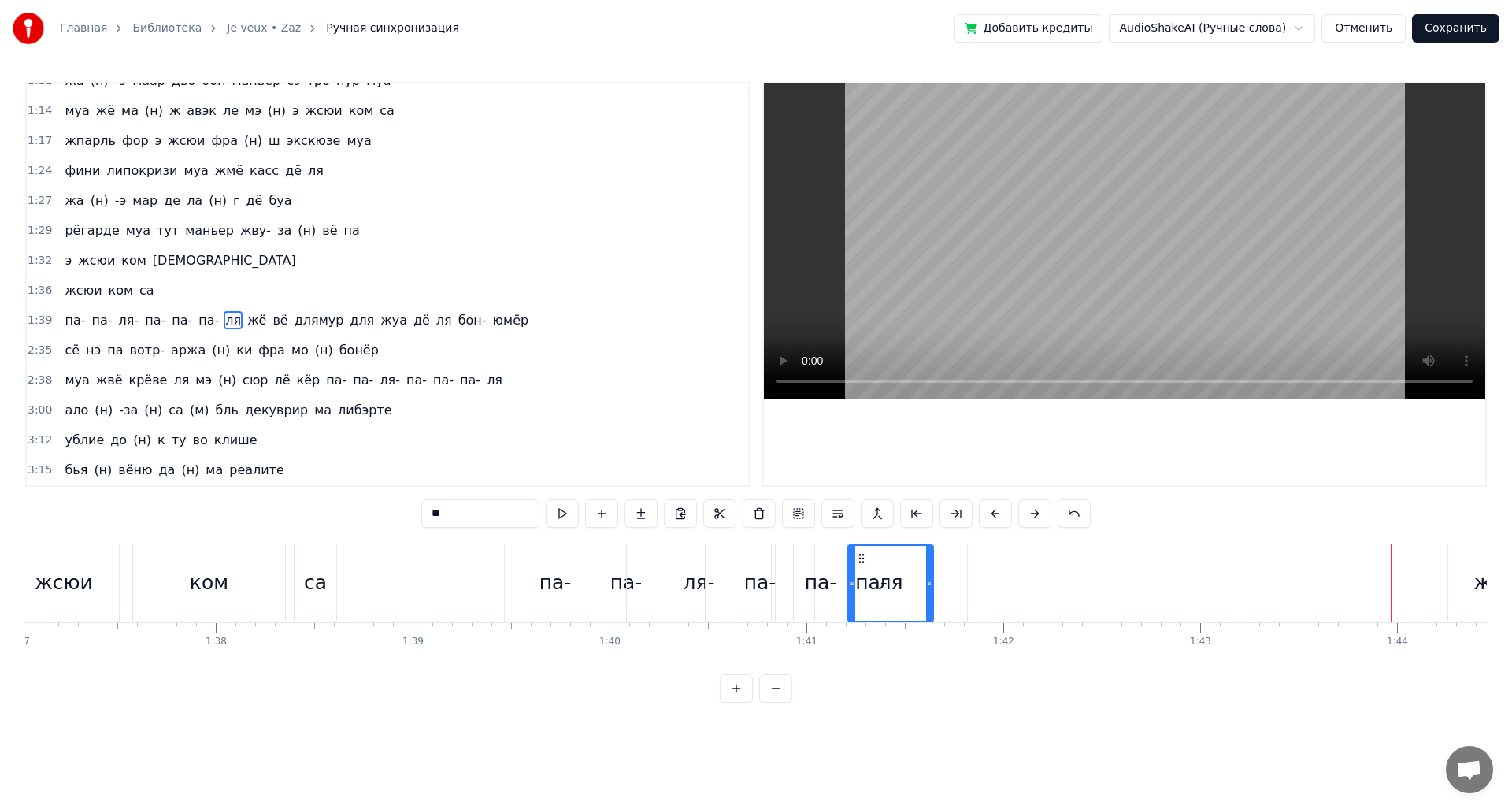
click at [828, 588] on div "па-" at bounding box center [821, 583] width 32 height 30
type input "***"
drag, startPoint x: 818, startPoint y: 588, endPoint x: 803, endPoint y: 586, distance: 15.1
click at [803, 586] on div "па-" at bounding box center [821, 583] width 52 height 75
click at [706, 585] on div "па-" at bounding box center [760, 583] width 108 height 78
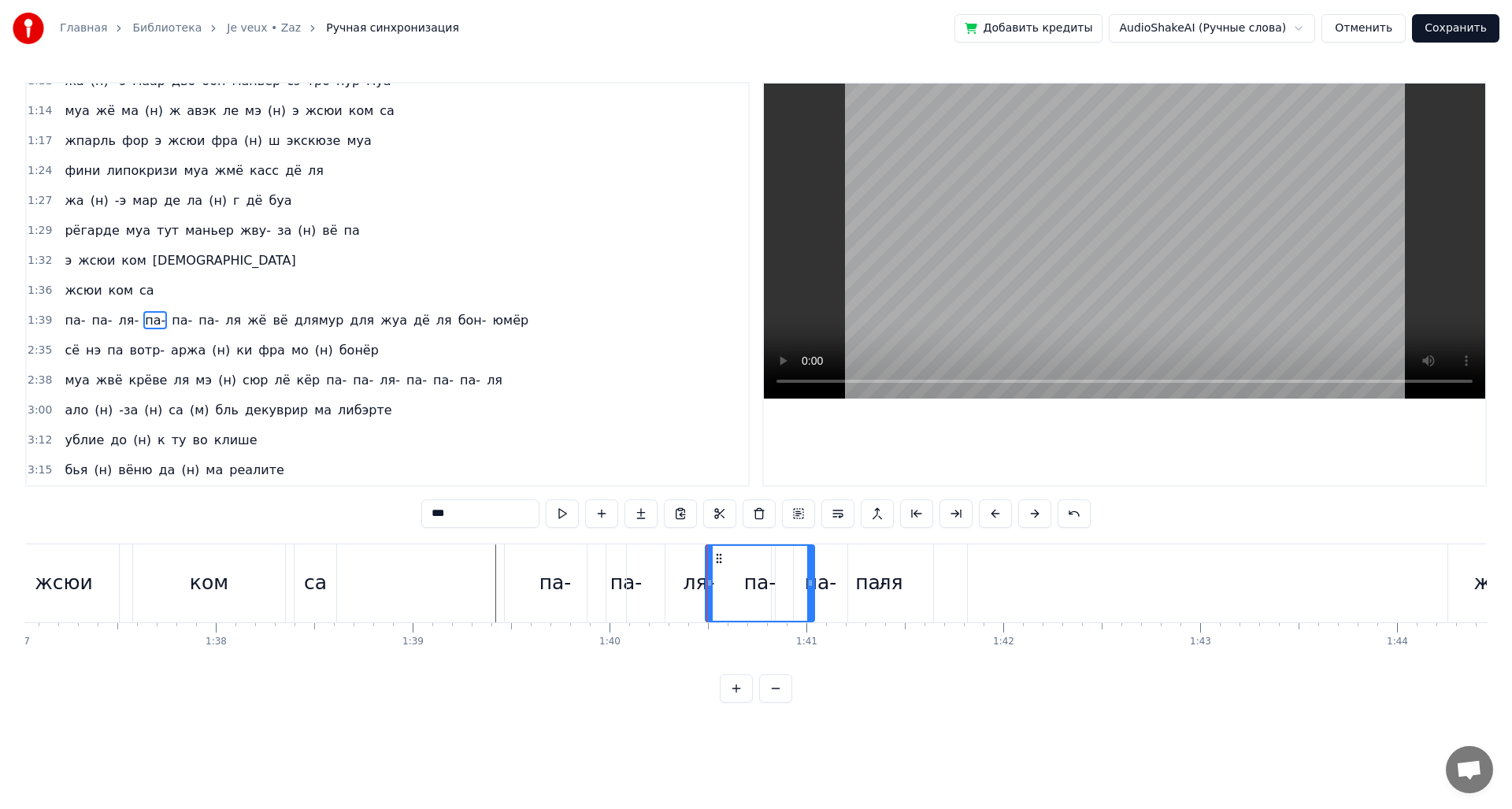
click at [699, 586] on div "ля-" at bounding box center [699, 583] width 32 height 30
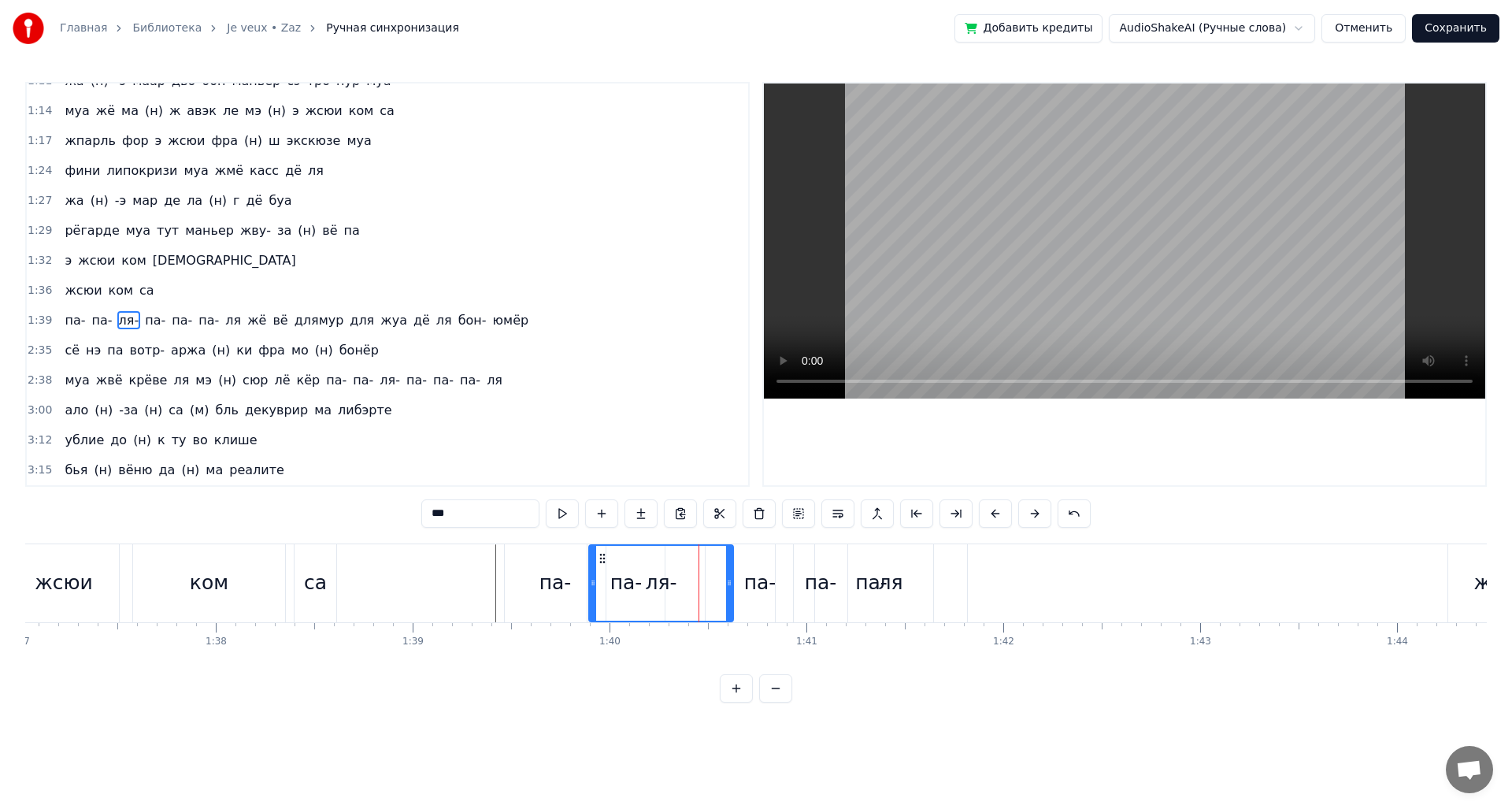
drag, startPoint x: 637, startPoint y: 558, endPoint x: 599, endPoint y: 557, distance: 38.0
click at [599, 557] on icon at bounding box center [602, 559] width 13 height 13
click at [763, 586] on div "па-" at bounding box center [760, 583] width 32 height 30
drag, startPoint x: 715, startPoint y: 559, endPoint x: 648, endPoint y: 558, distance: 67.0
click at [648, 558] on icon at bounding box center [652, 559] width 13 height 13
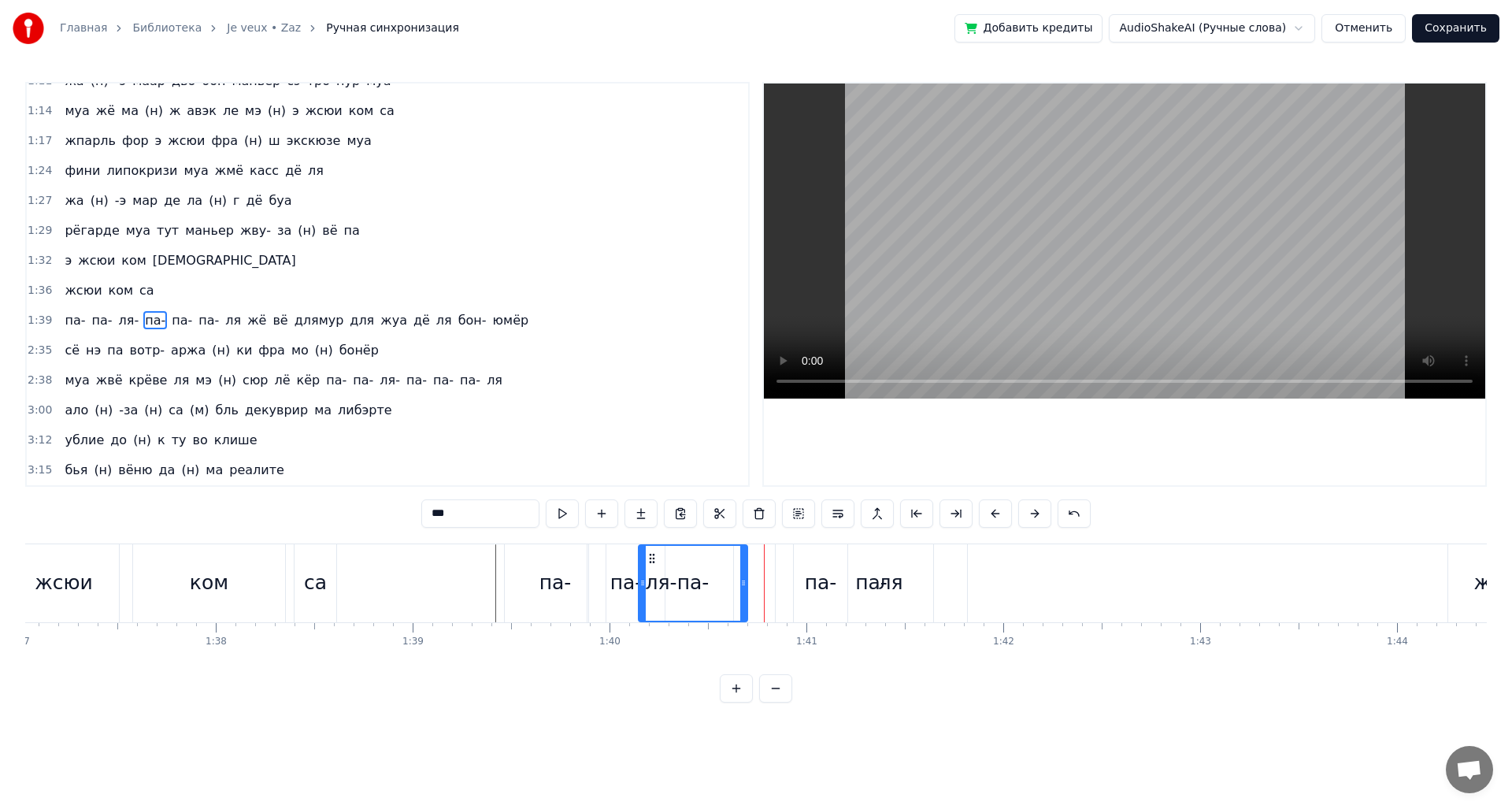
click at [826, 588] on div "па-" at bounding box center [821, 583] width 32 height 30
drag, startPoint x: 805, startPoint y: 558, endPoint x: 737, endPoint y: 557, distance: 68.0
click at [737, 557] on icon at bounding box center [743, 559] width 13 height 13
click at [876, 586] on div "ля" at bounding box center [890, 583] width 85 height 78
drag, startPoint x: 858, startPoint y: 561, endPoint x: 748, endPoint y: 562, distance: 110.0
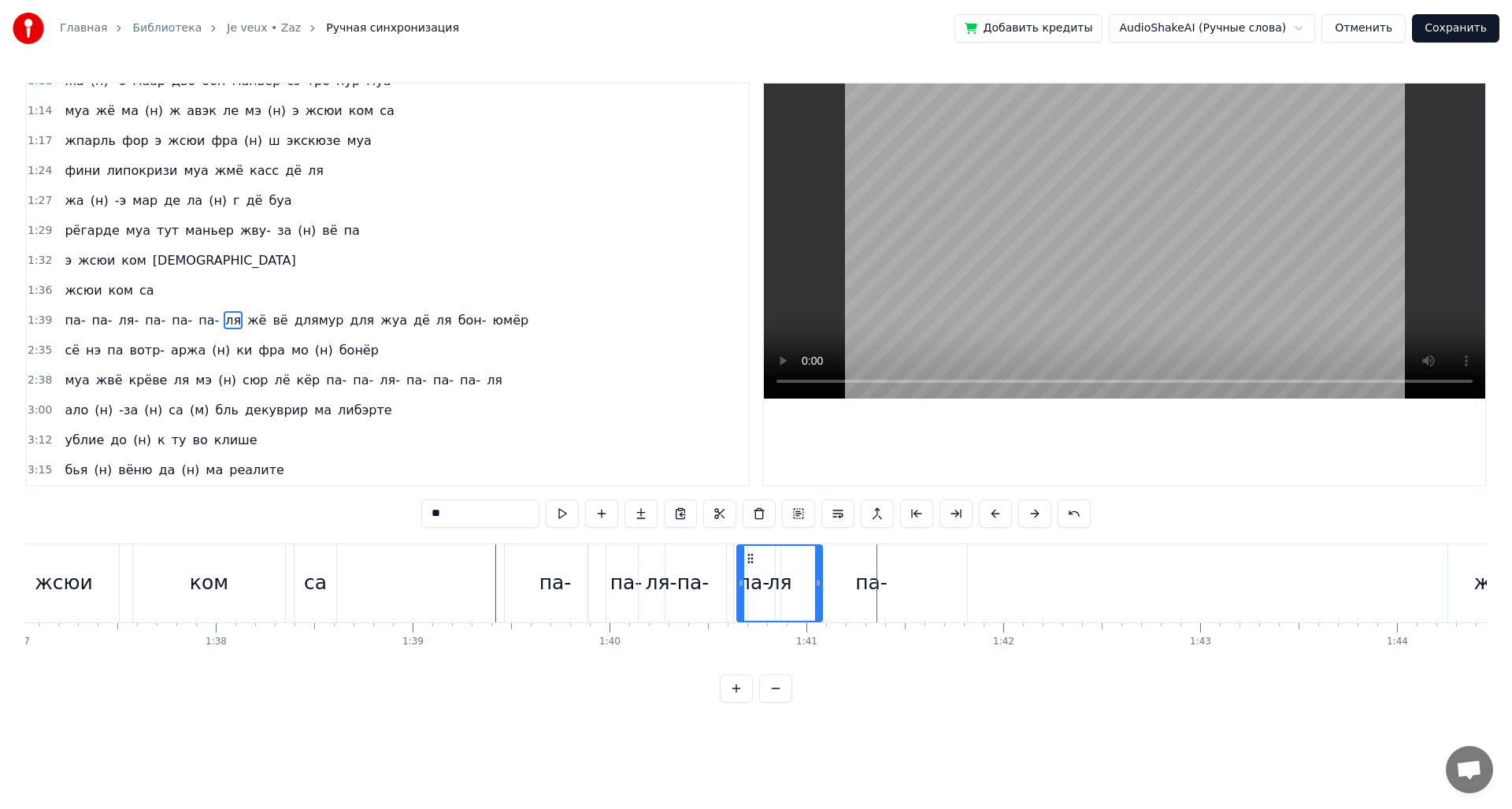
click at [748, 562] on icon at bounding box center [750, 559] width 13 height 13
click at [870, 586] on div "па-" at bounding box center [871, 583] width 32 height 30
type input "***"
drag, startPoint x: 789, startPoint y: 552, endPoint x: 742, endPoint y: 555, distance: 47.1
click at [742, 555] on icon at bounding box center [743, 559] width 13 height 13
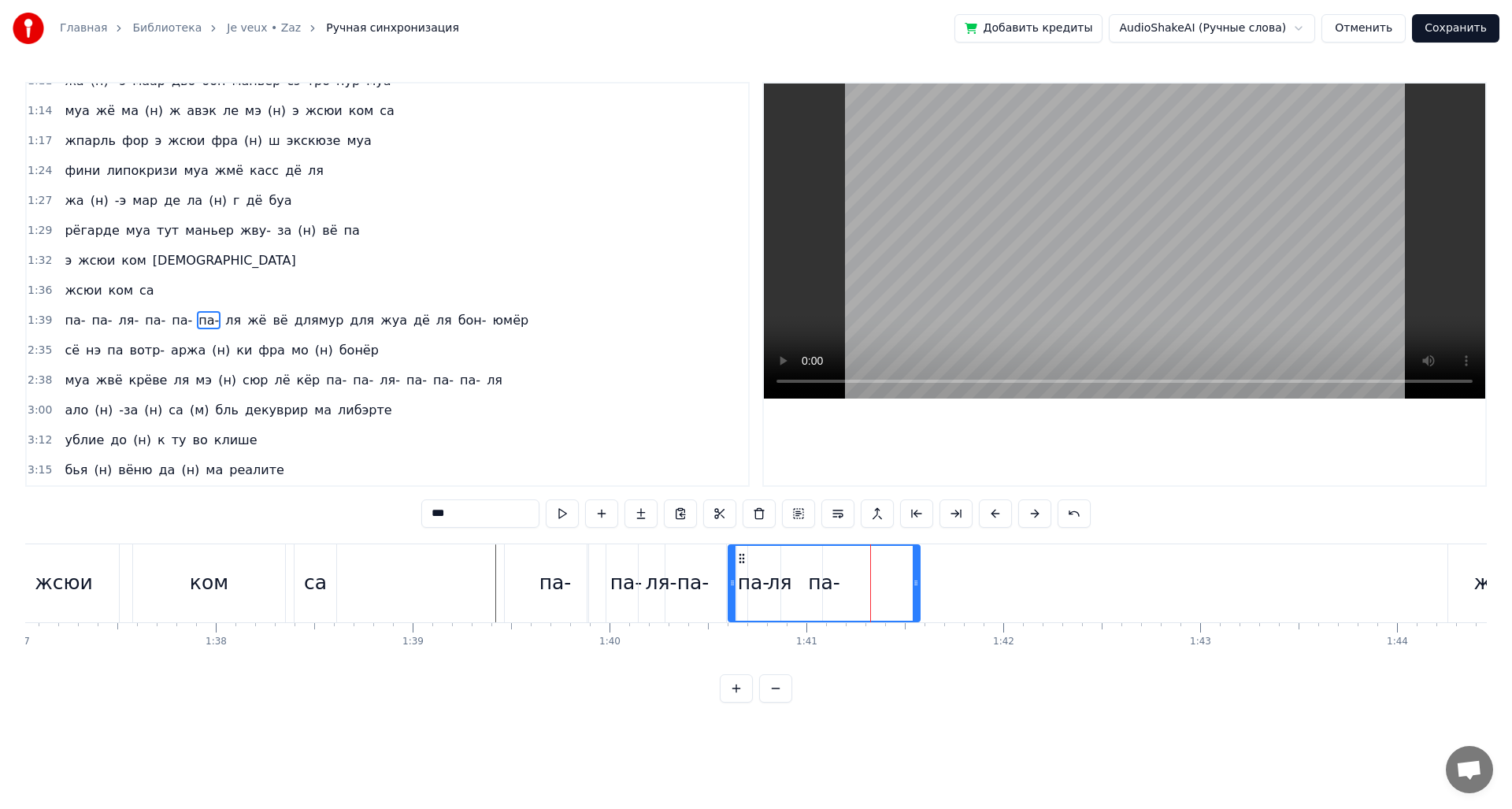
click at [509, 586] on div "па-" at bounding box center [555, 583] width 101 height 78
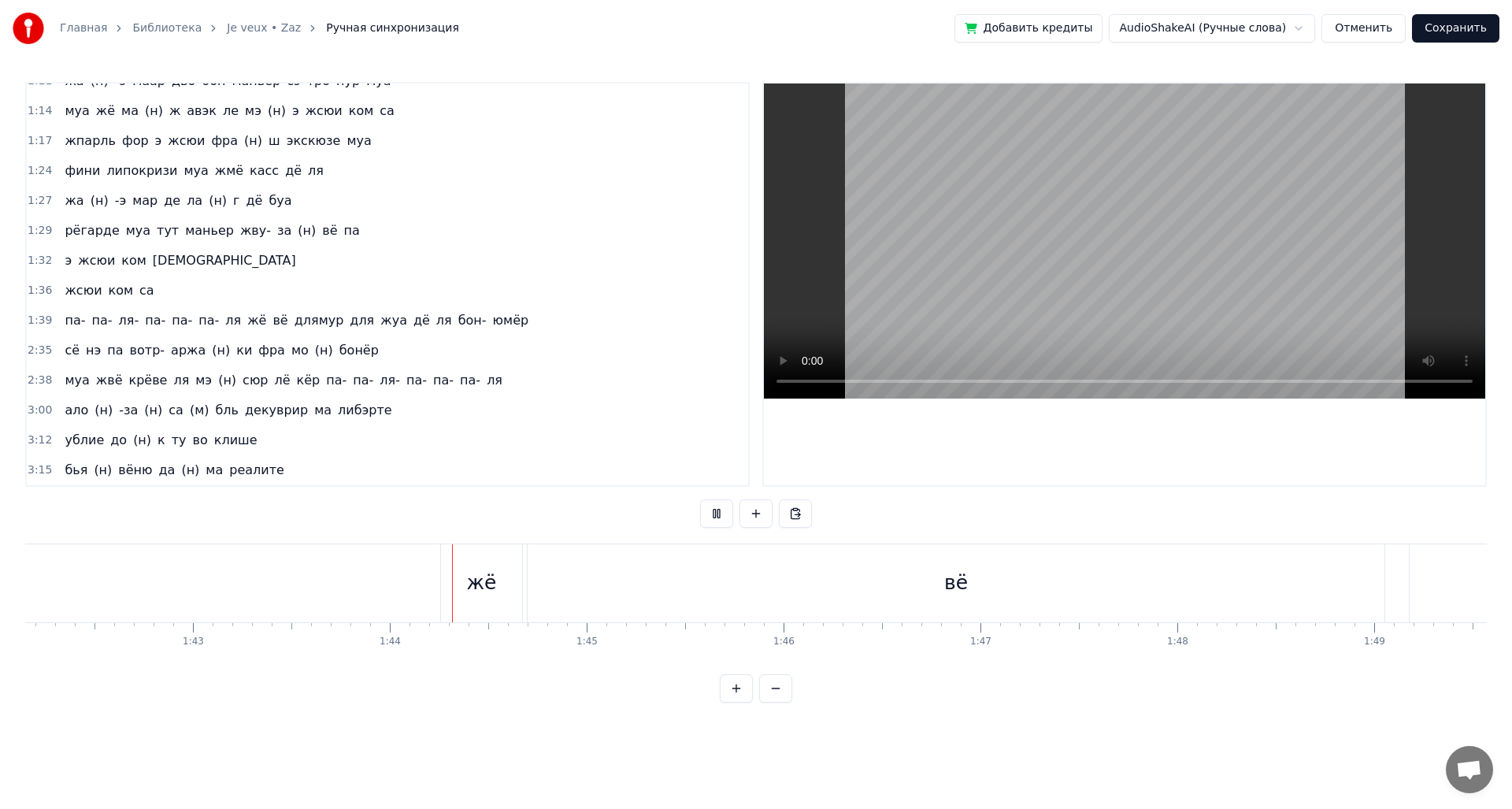
scroll to position [0, 20340]
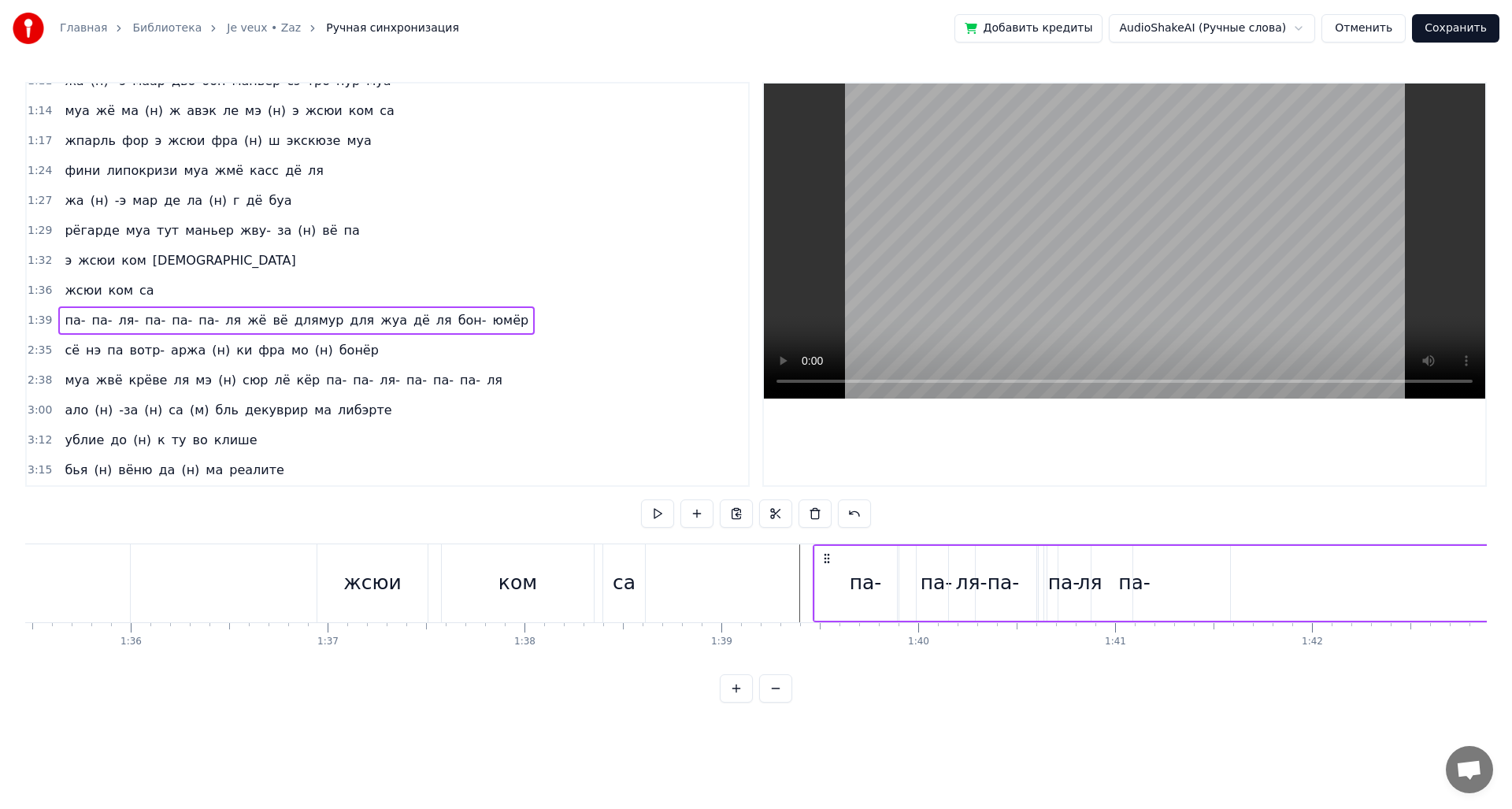
scroll to position [0, 18887]
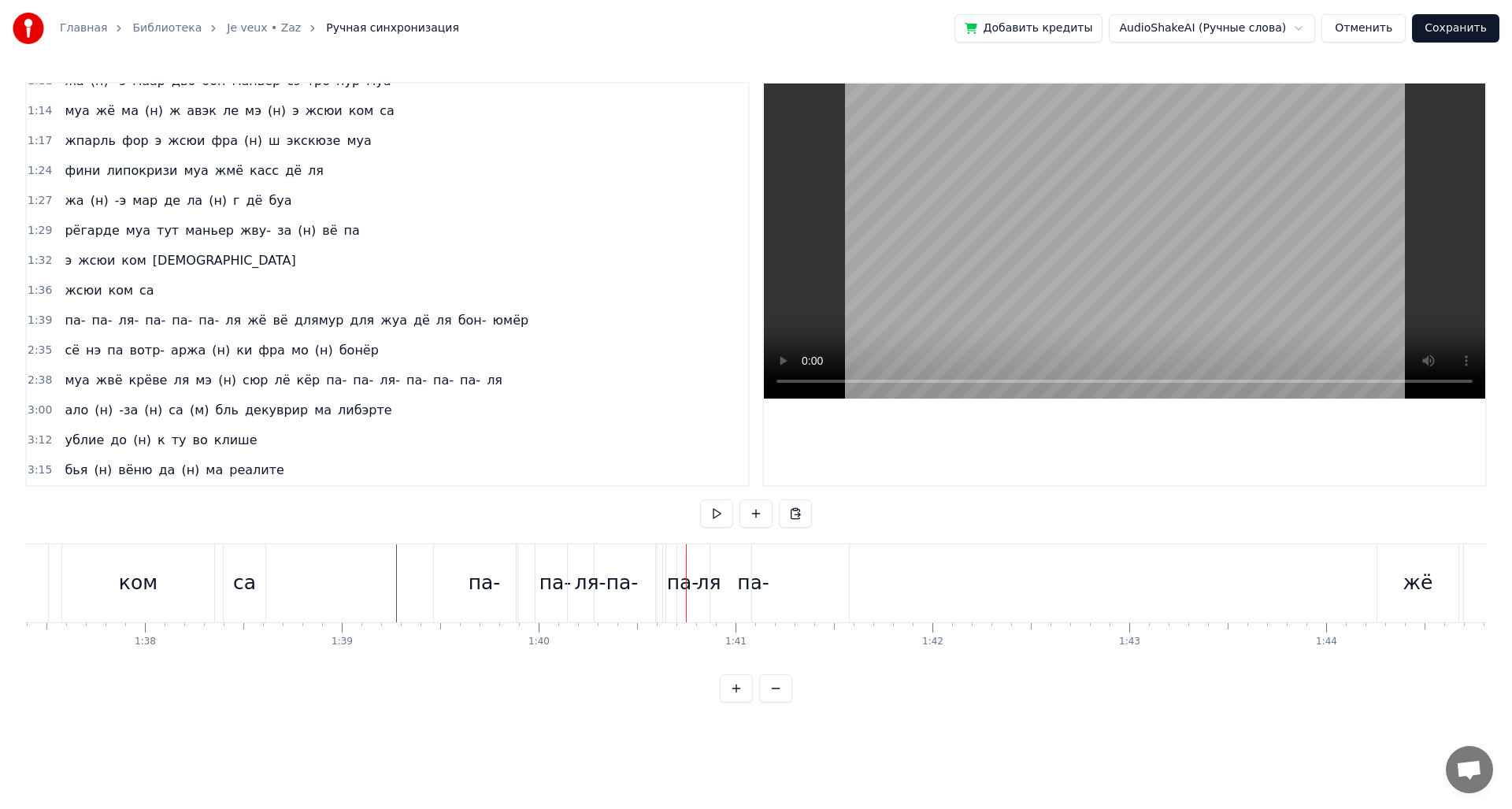
scroll to position [0, 19196]
click at [722, 601] on div "ля" at bounding box center [686, 583] width 85 height 78
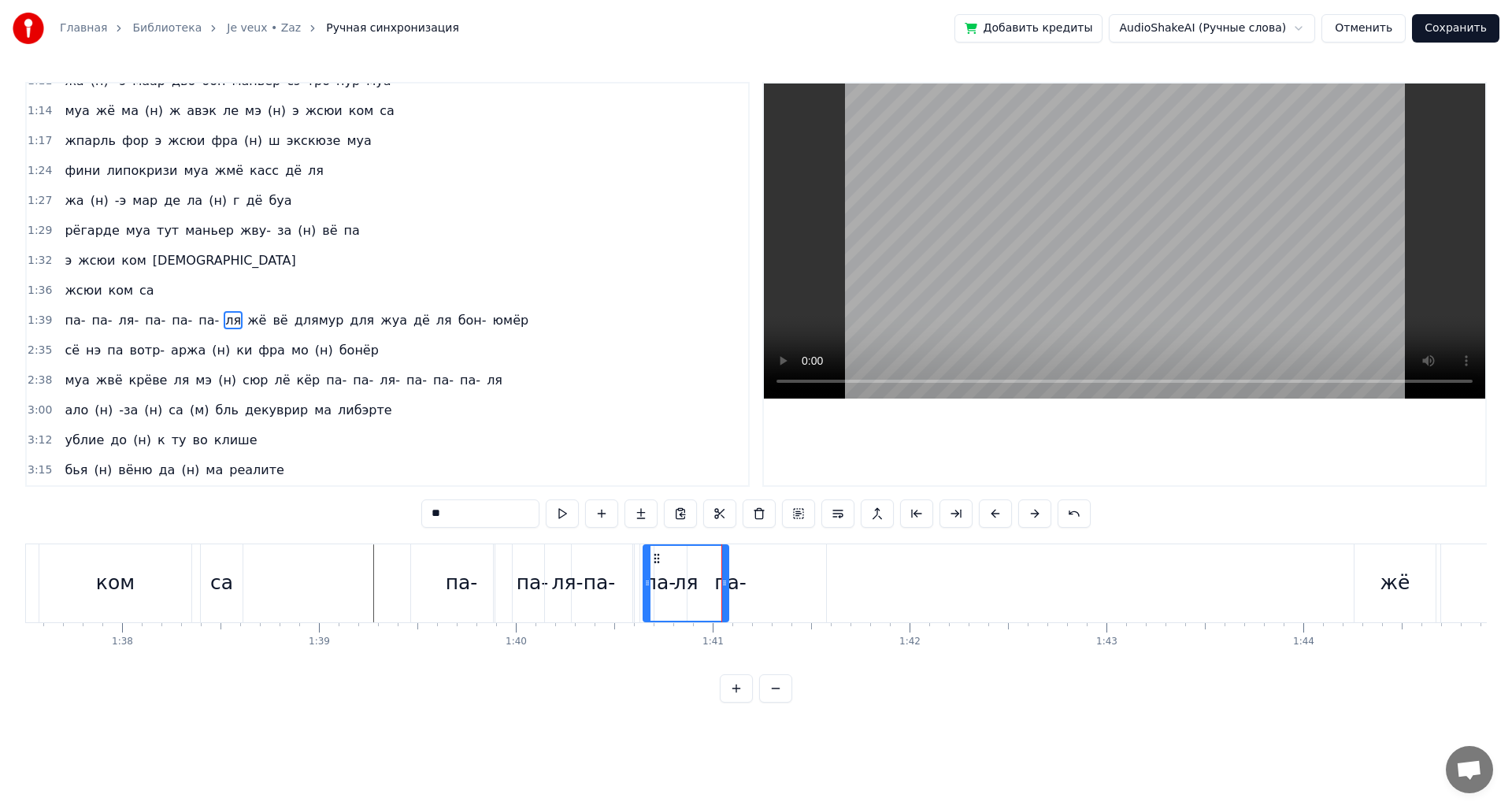
click at [732, 589] on div "па-" at bounding box center [730, 583] width 32 height 30
type input "***"
click at [732, 582] on div at bounding box center [732, 583] width 1 height 78
click at [739, 584] on div "па-" at bounding box center [730, 583] width 32 height 30
click at [684, 580] on div "па-" at bounding box center [730, 583] width 190 height 75
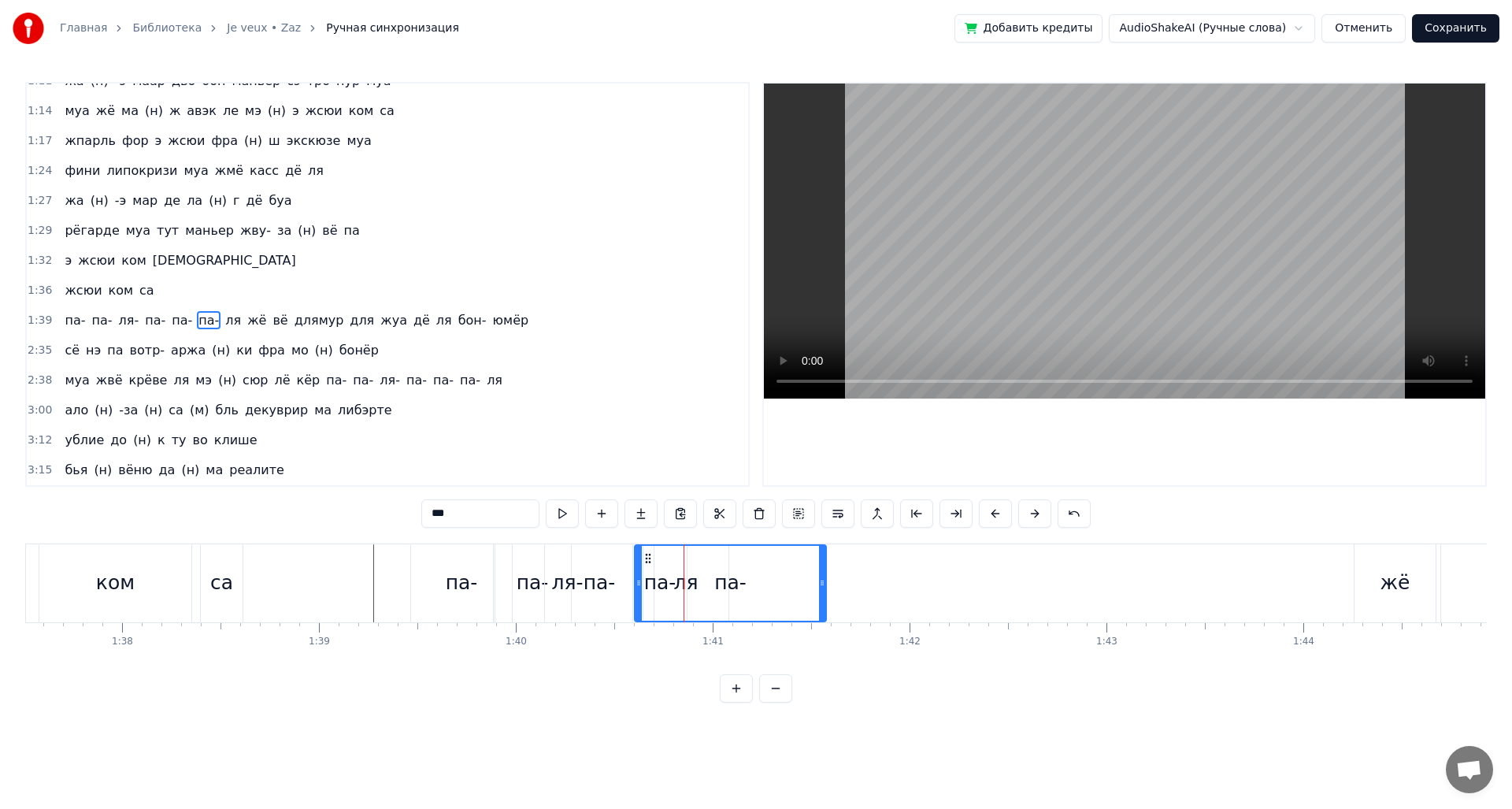
click at [641, 585] on icon at bounding box center [638, 583] width 6 height 13
click at [597, 588] on div "па-" at bounding box center [599, 583] width 32 height 30
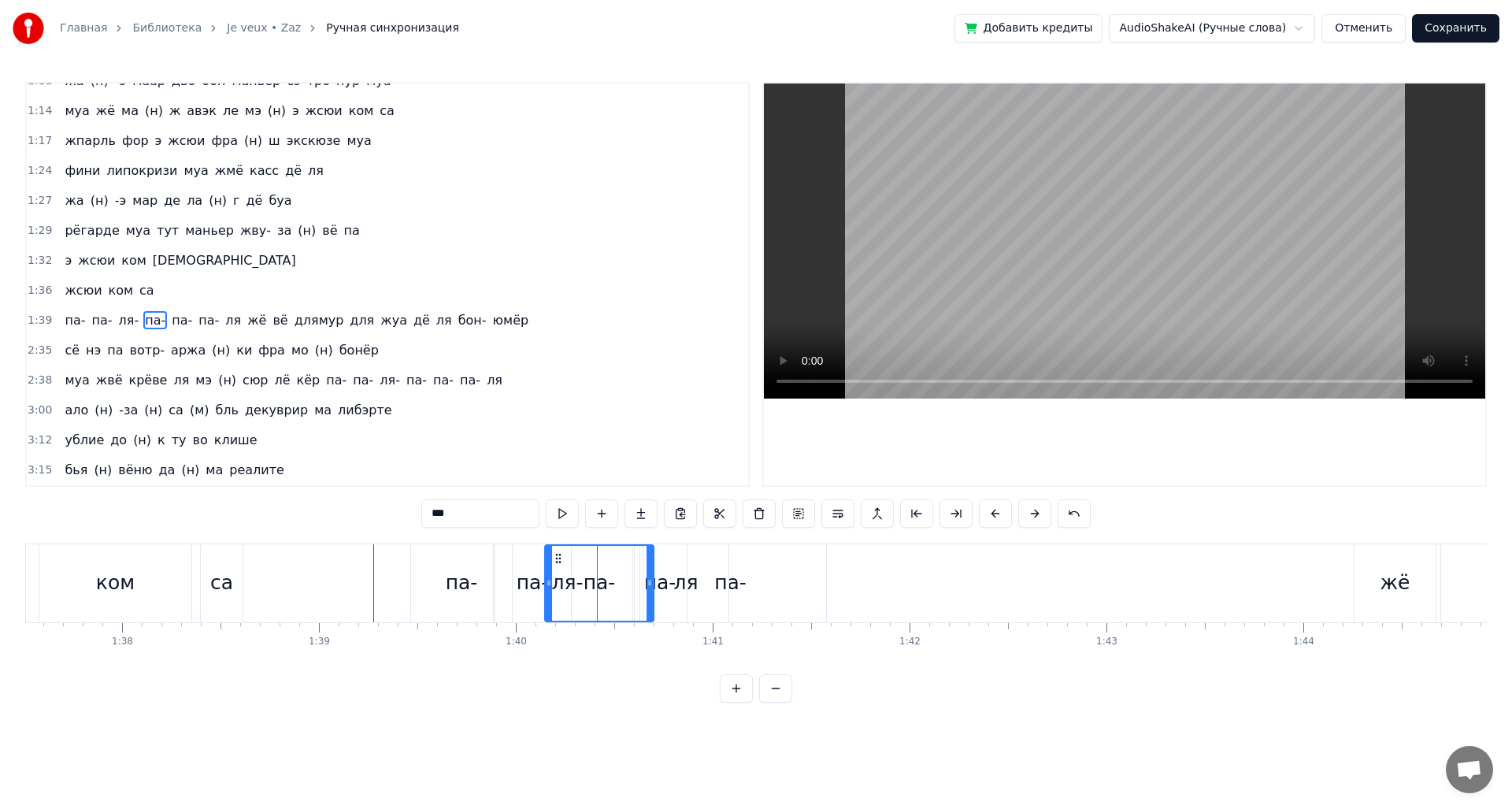
click at [688, 588] on div "ля" at bounding box center [686, 583] width 24 height 30
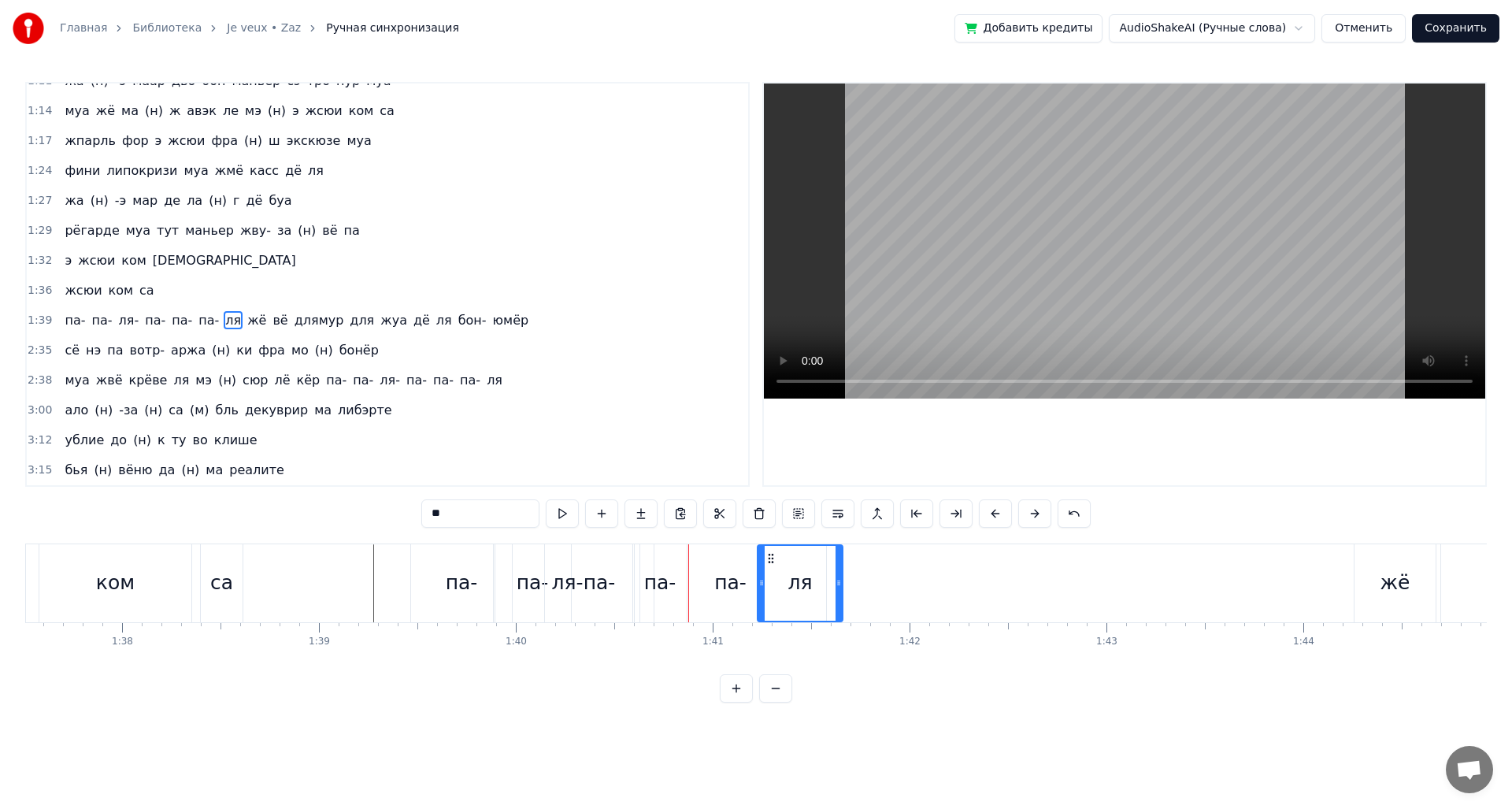
drag, startPoint x: 653, startPoint y: 562, endPoint x: 768, endPoint y: 569, distance: 115.2
click at [768, 569] on div "ля" at bounding box center [800, 583] width 83 height 75
click at [734, 591] on div "па-" at bounding box center [730, 583] width 32 height 30
click at [740, 583] on div "па-" at bounding box center [730, 583] width 32 height 30
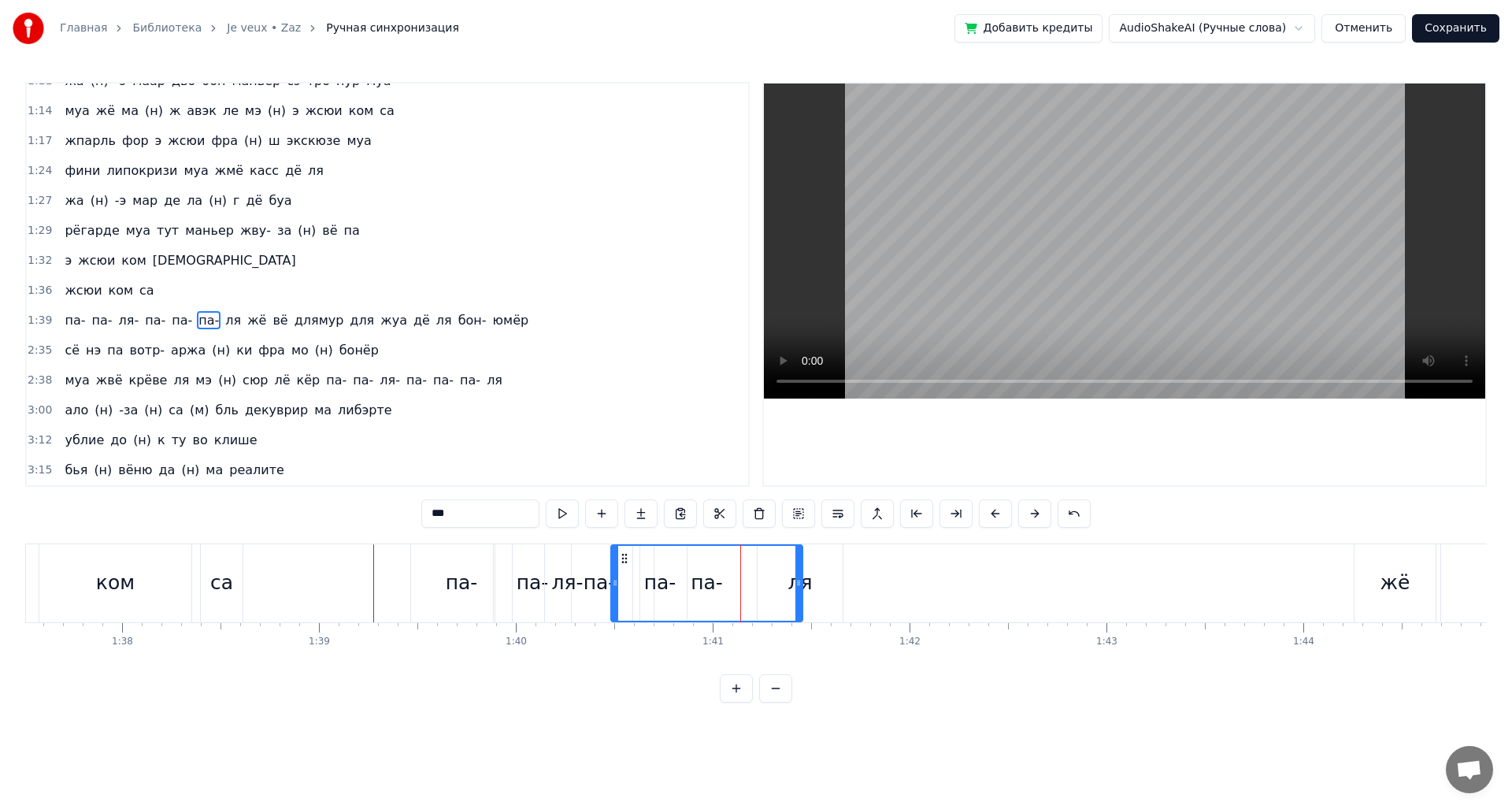
drag, startPoint x: 645, startPoint y: 558, endPoint x: 620, endPoint y: 558, distance: 25.0
click at [620, 558] on icon at bounding box center [624, 559] width 13 height 13
drag, startPoint x: 611, startPoint y: 571, endPoint x: 706, endPoint y: 585, distance: 96.0
drag, startPoint x: 719, startPoint y: 560, endPoint x: 656, endPoint y: 564, distance: 63.1
click at [656, 564] on icon at bounding box center [656, 559] width 13 height 13
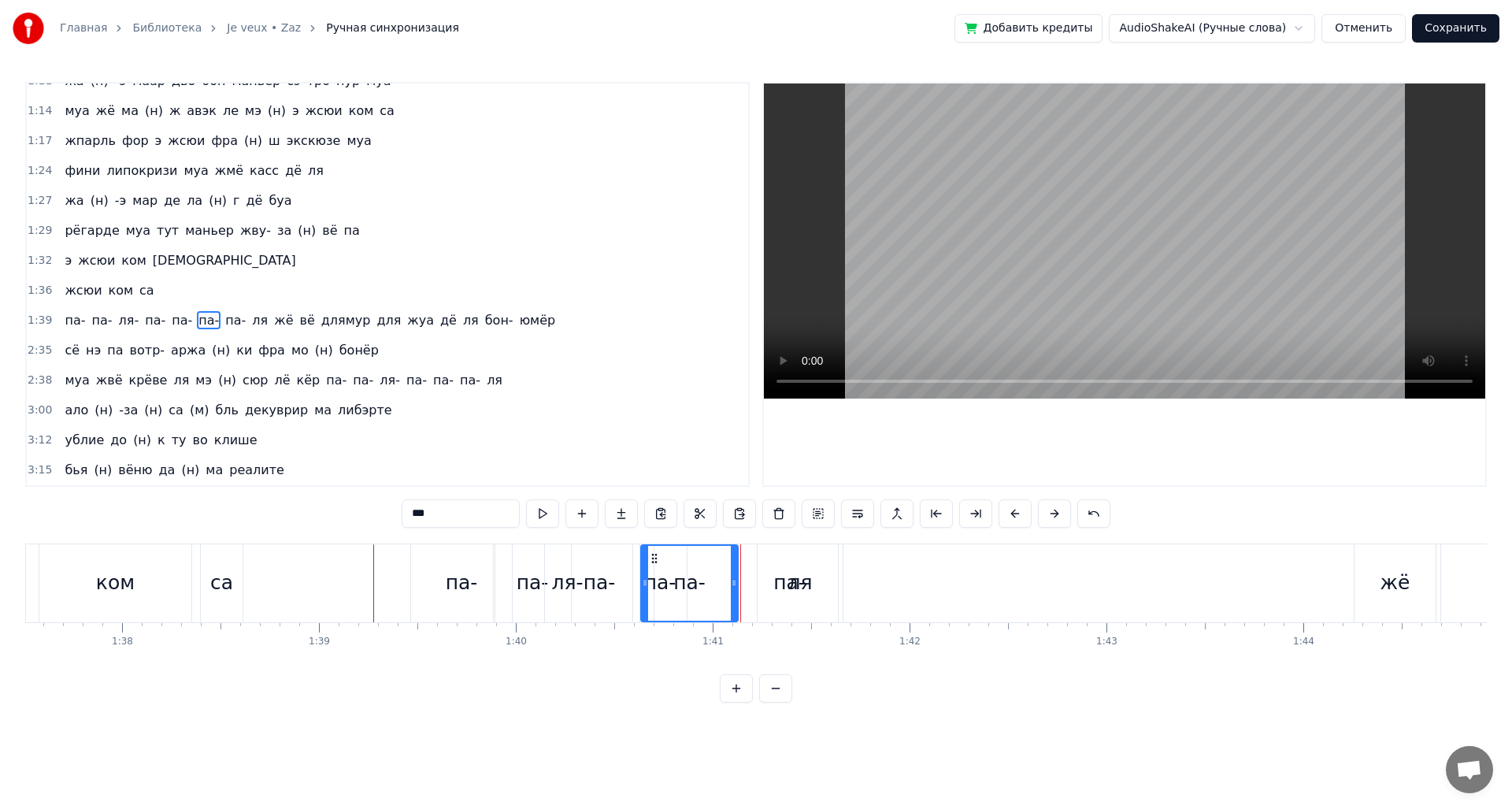
click at [785, 576] on div "ля" at bounding box center [800, 583] width 85 height 78
click at [763, 556] on div at bounding box center [761, 583] width 6 height 75
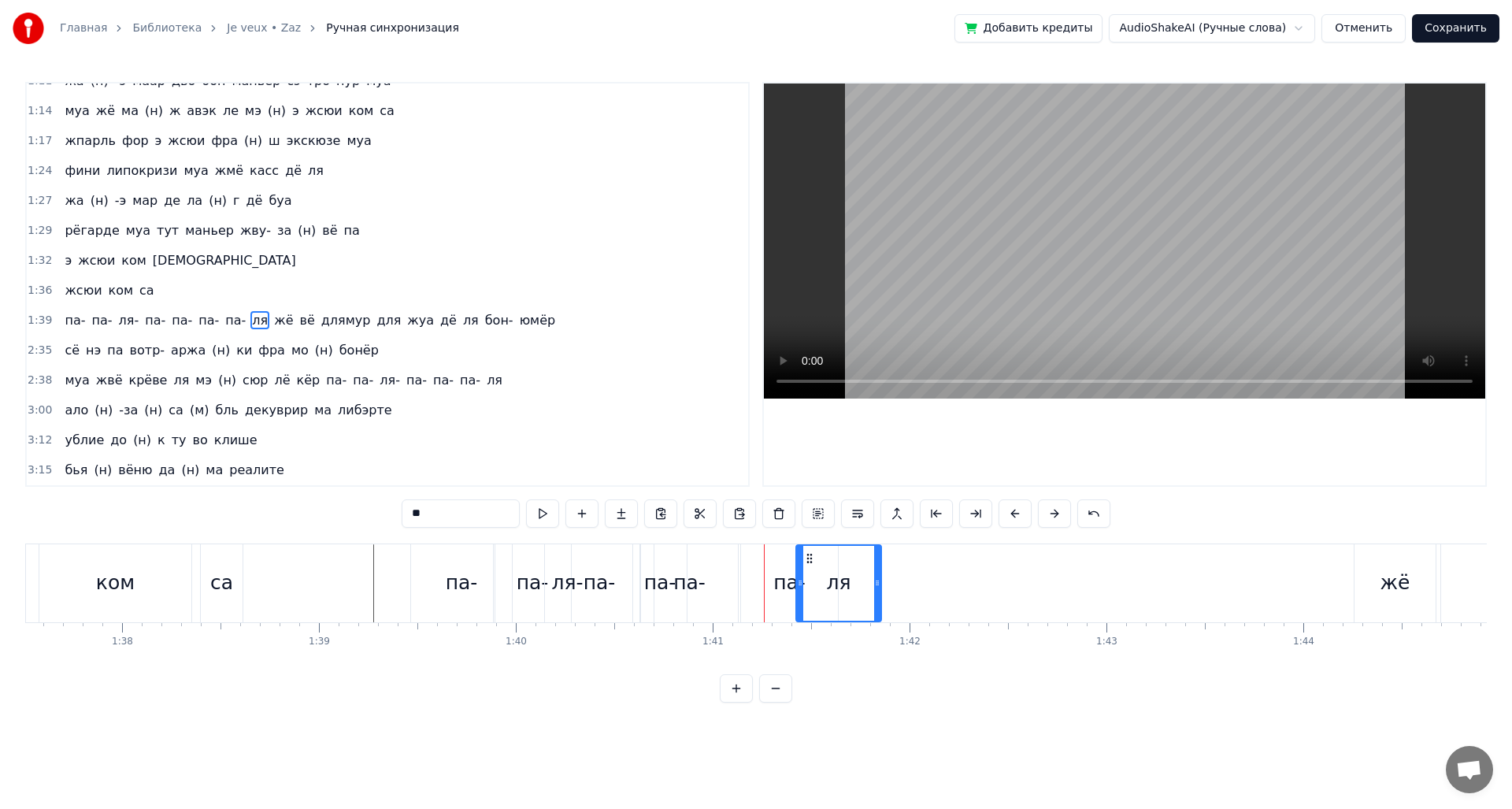
drag, startPoint x: 769, startPoint y: 556, endPoint x: 826, endPoint y: 563, distance: 57.4
click at [816, 563] on icon at bounding box center [810, 559] width 13 height 13
click at [793, 585] on div "па-" at bounding box center [789, 583] width 32 height 30
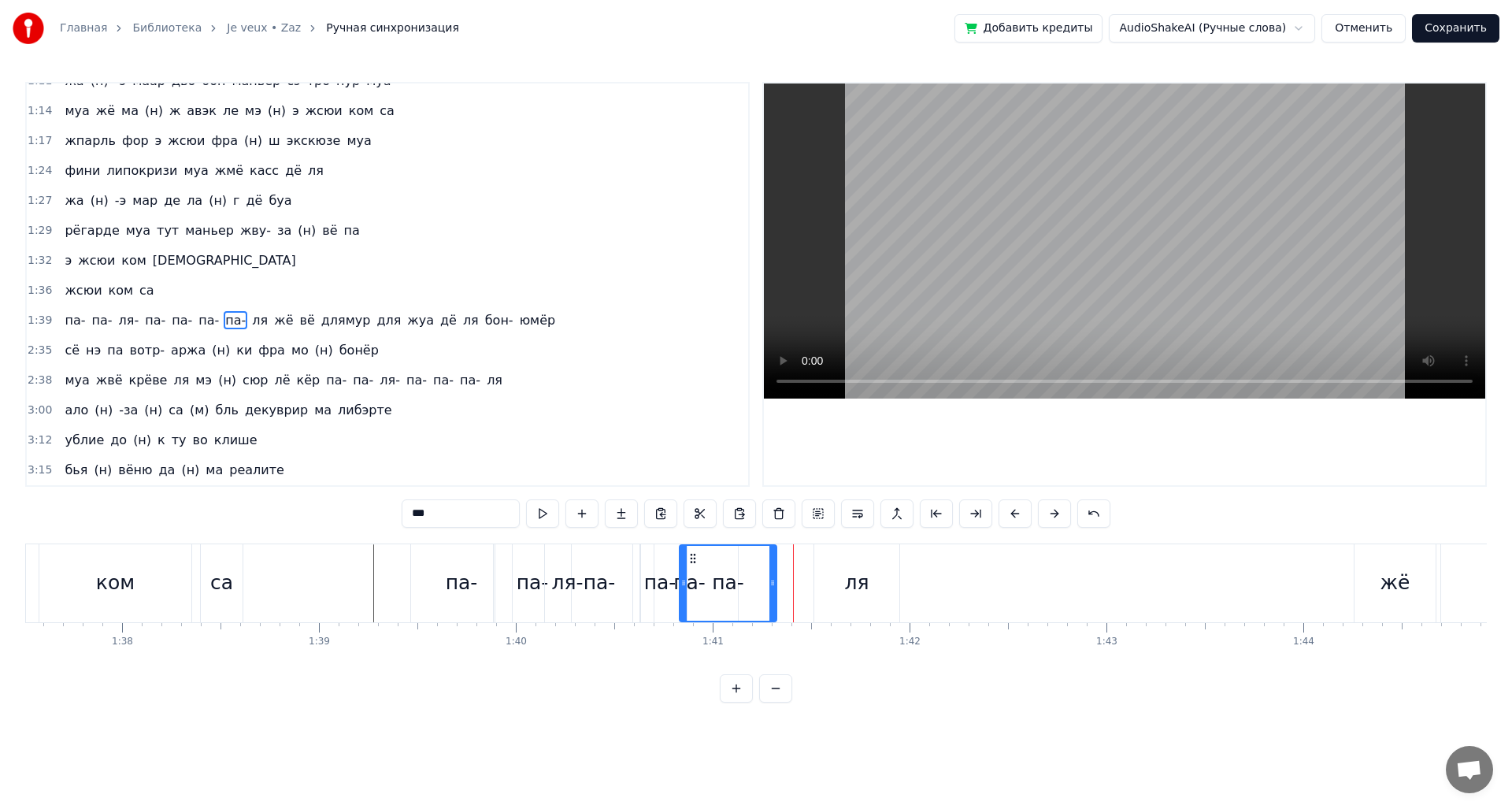
drag, startPoint x: 753, startPoint y: 560, endPoint x: 692, endPoint y: 559, distance: 61.0
click at [692, 559] on icon at bounding box center [693, 559] width 13 height 13
click at [869, 580] on div "ля" at bounding box center [857, 583] width 85 height 78
type input "**"
drag, startPoint x: 826, startPoint y: 559, endPoint x: 729, endPoint y: 558, distance: 97.0
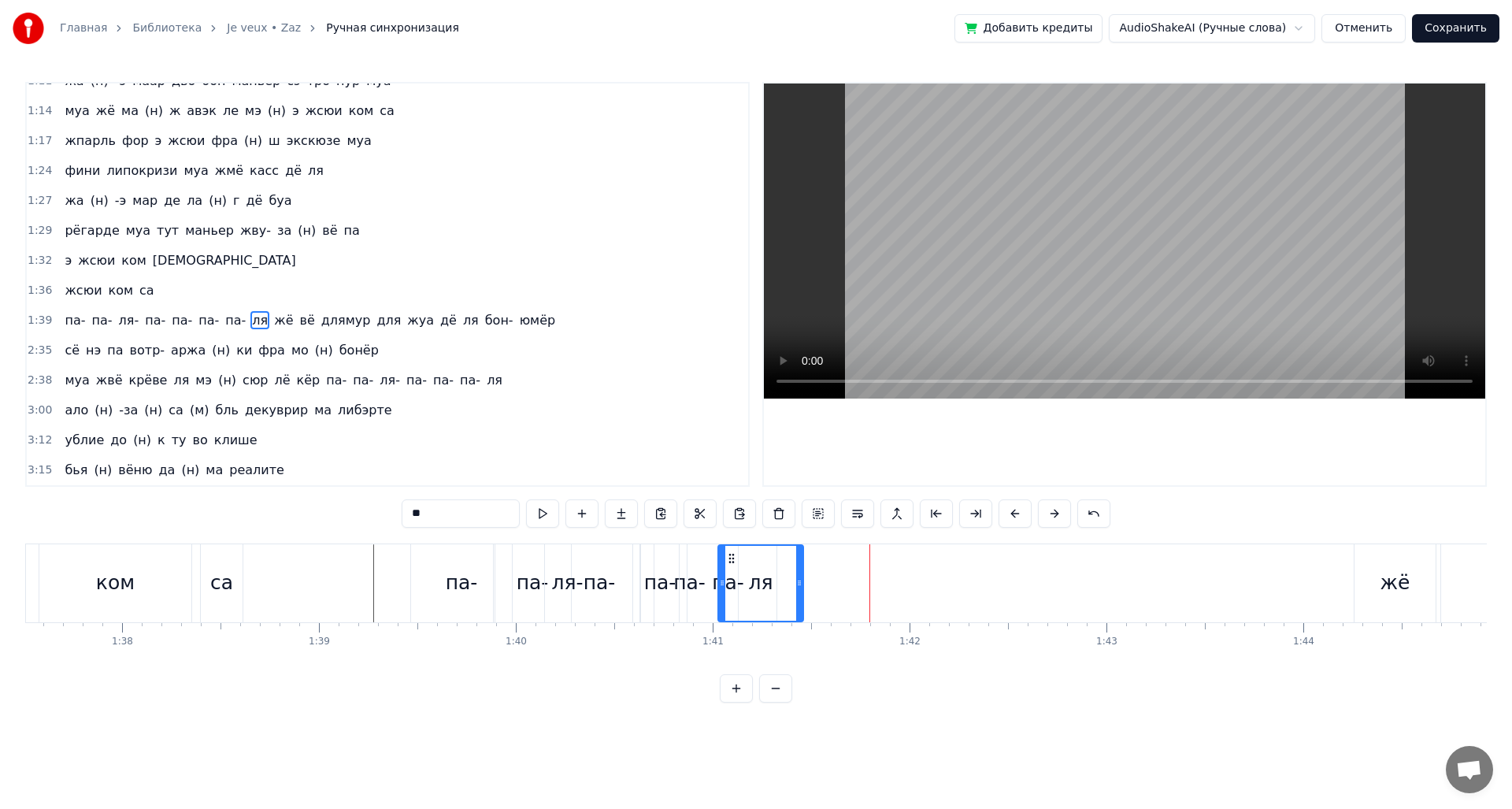
click at [729, 558] on circle at bounding box center [729, 558] width 1 height 1
click at [547, 593] on div "па-" at bounding box center [598, 583] width 108 height 78
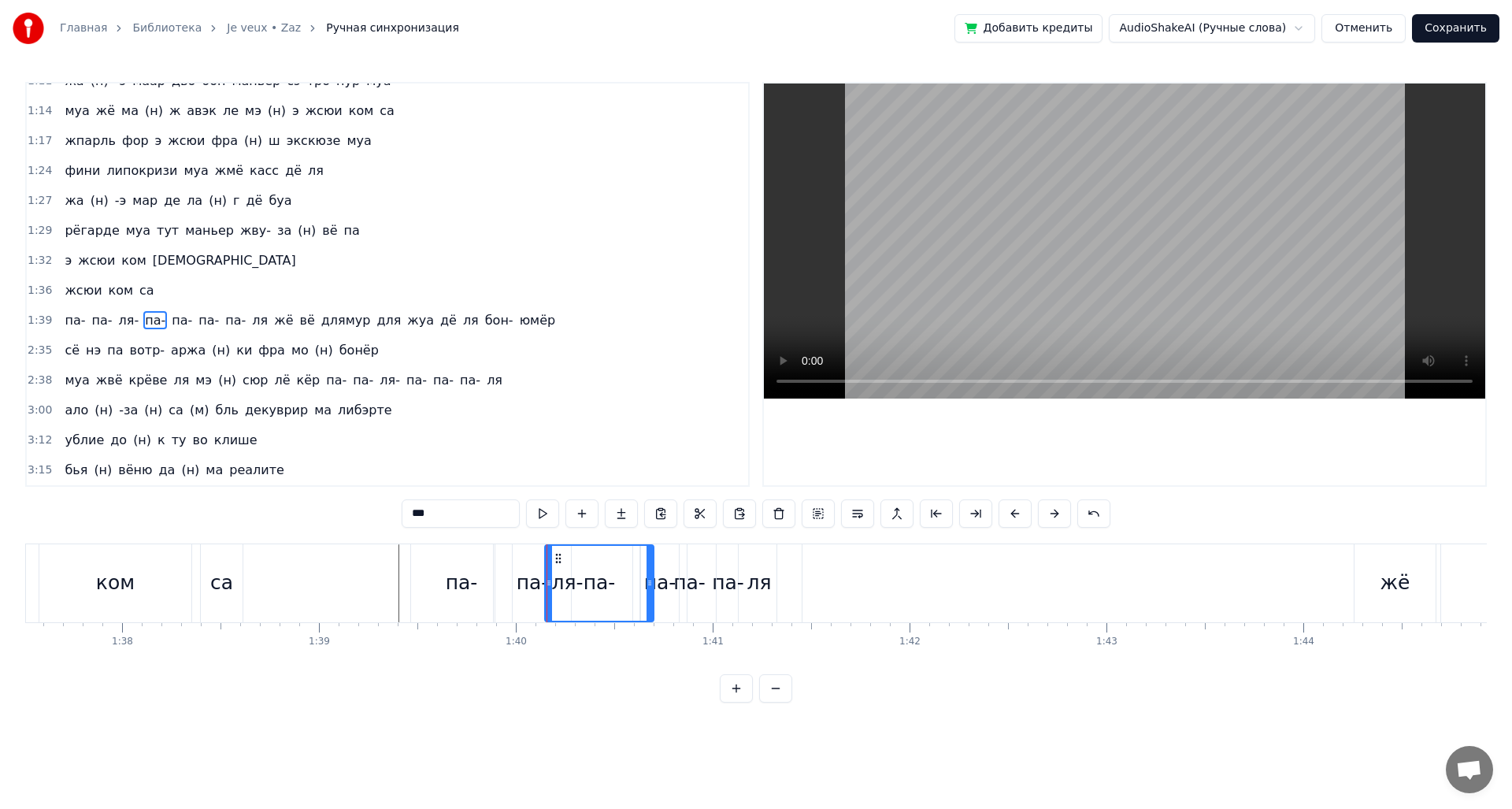
click at [523, 589] on div "ля-" at bounding box center [568, 583] width 145 height 78
drag, startPoint x: 497, startPoint y: 585, endPoint x: 550, endPoint y: 595, distance: 53.9
drag, startPoint x: 635, startPoint y: 584, endPoint x: 582, endPoint y: 588, distance: 53.2
click at [582, 588] on icon at bounding box center [584, 583] width 6 height 13
click at [599, 588] on div "па-" at bounding box center [599, 583] width 32 height 30
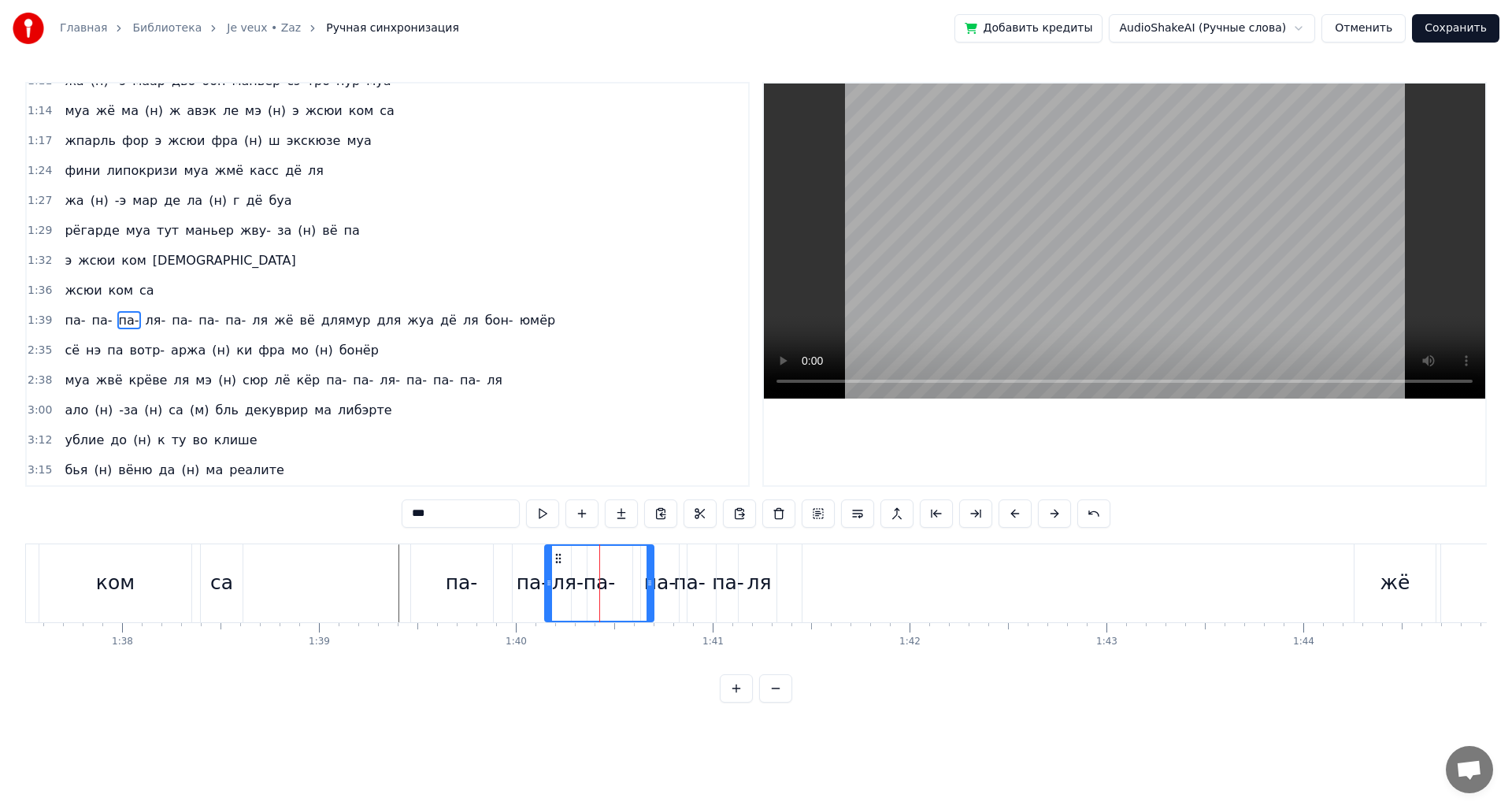
click at [550, 585] on icon at bounding box center [548, 583] width 6 height 13
drag, startPoint x: 546, startPoint y: 587, endPoint x: 585, endPoint y: 588, distance: 39.0
drag, startPoint x: 650, startPoint y: 593, endPoint x: 613, endPoint y: 593, distance: 37.0
click at [613, 593] on div at bounding box center [616, 583] width 6 height 75
click at [544, 596] on div "па-" at bounding box center [533, 583] width 32 height 30
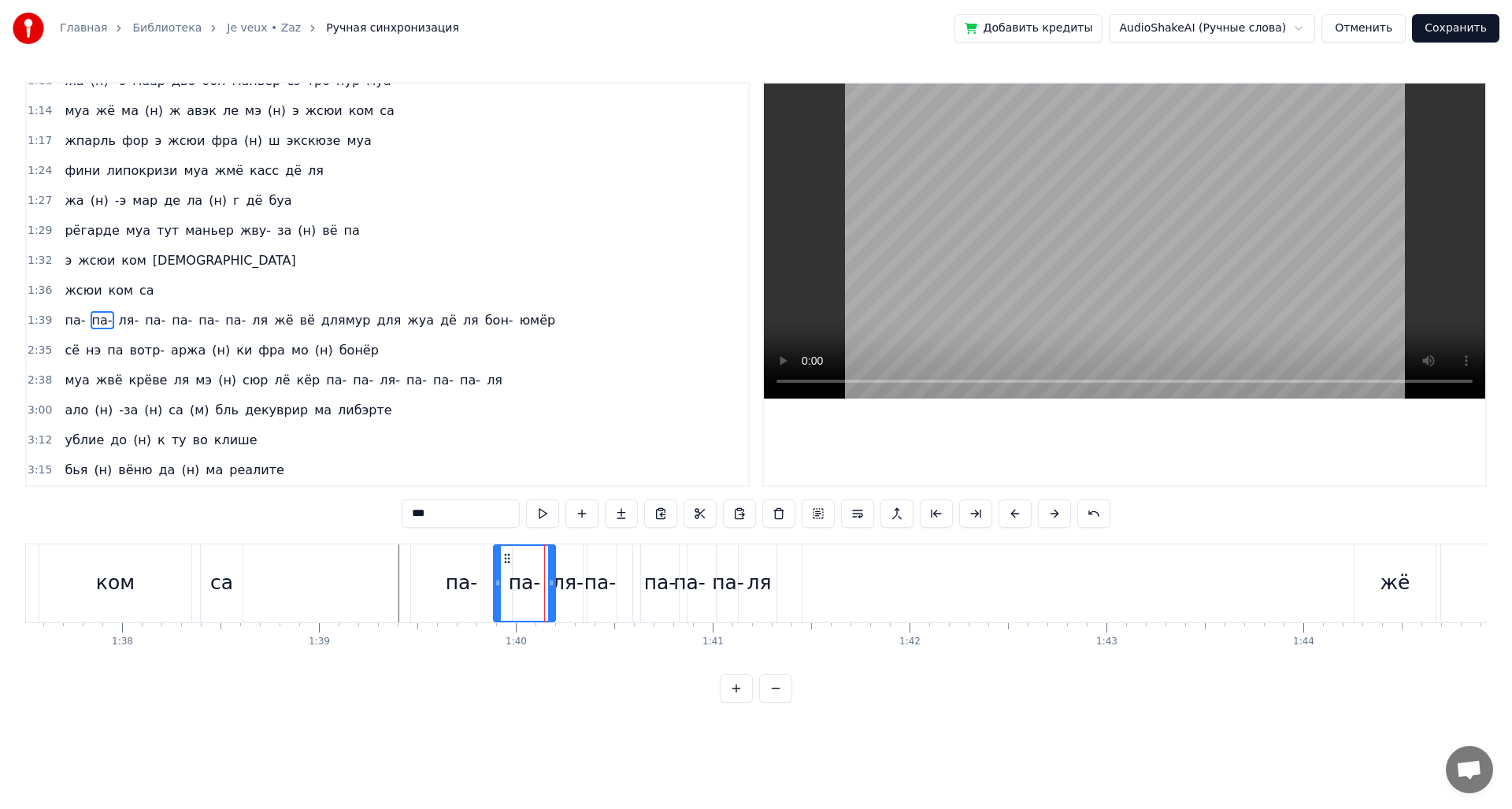
drag, startPoint x: 567, startPoint y: 594, endPoint x: 551, endPoint y: 594, distance: 16.0
click at [551, 594] on div at bounding box center [551, 583] width 6 height 75
click at [478, 590] on div "па-" at bounding box center [461, 583] width 101 height 78
drag, startPoint x: 507, startPoint y: 595, endPoint x: 489, endPoint y: 595, distance: 18.0
click at [489, 595] on div at bounding box center [489, 583] width 6 height 75
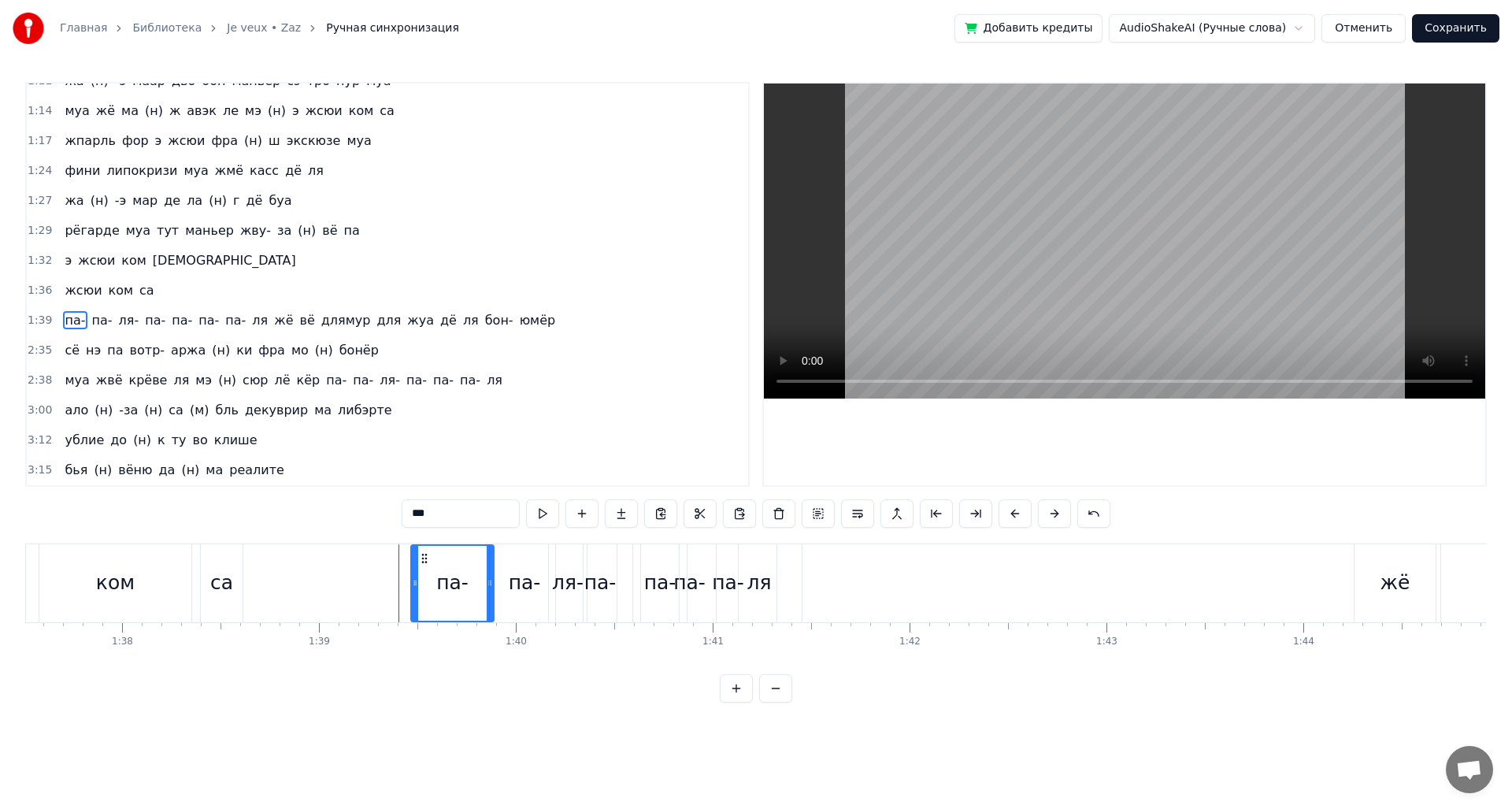
click at [652, 592] on div "па-" at bounding box center [689, 583] width 97 height 78
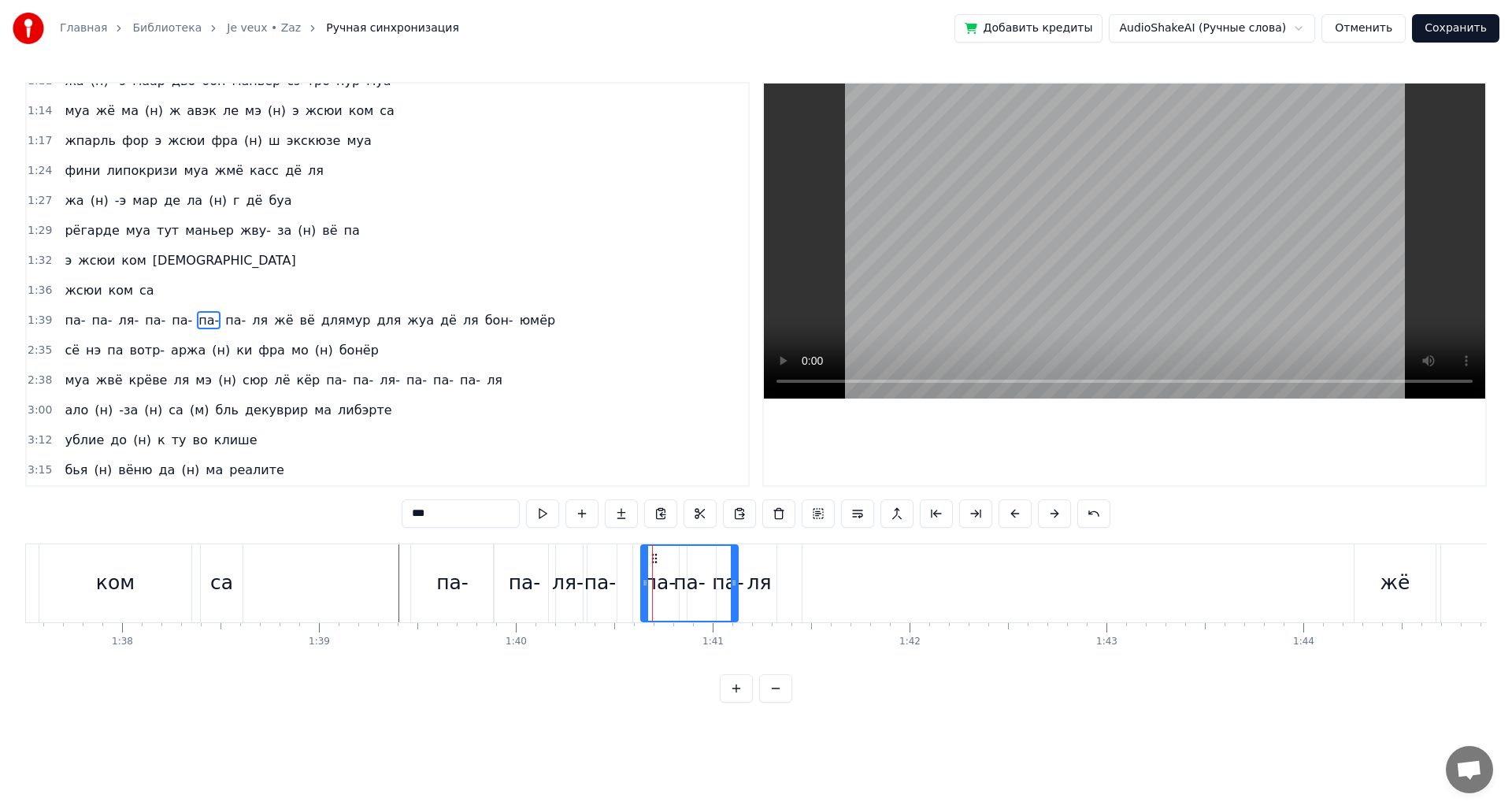
drag, startPoint x: 735, startPoint y: 585, endPoint x: 724, endPoint y: 588, distance: 11.4
click at [724, 588] on div "па-" at bounding box center [689, 583] width 98 height 78
click at [729, 588] on div "па-" at bounding box center [689, 583] width 98 height 78
drag, startPoint x: 736, startPoint y: 588, endPoint x: 667, endPoint y: 588, distance: 69.0
click at [667, 588] on icon at bounding box center [665, 583] width 6 height 13
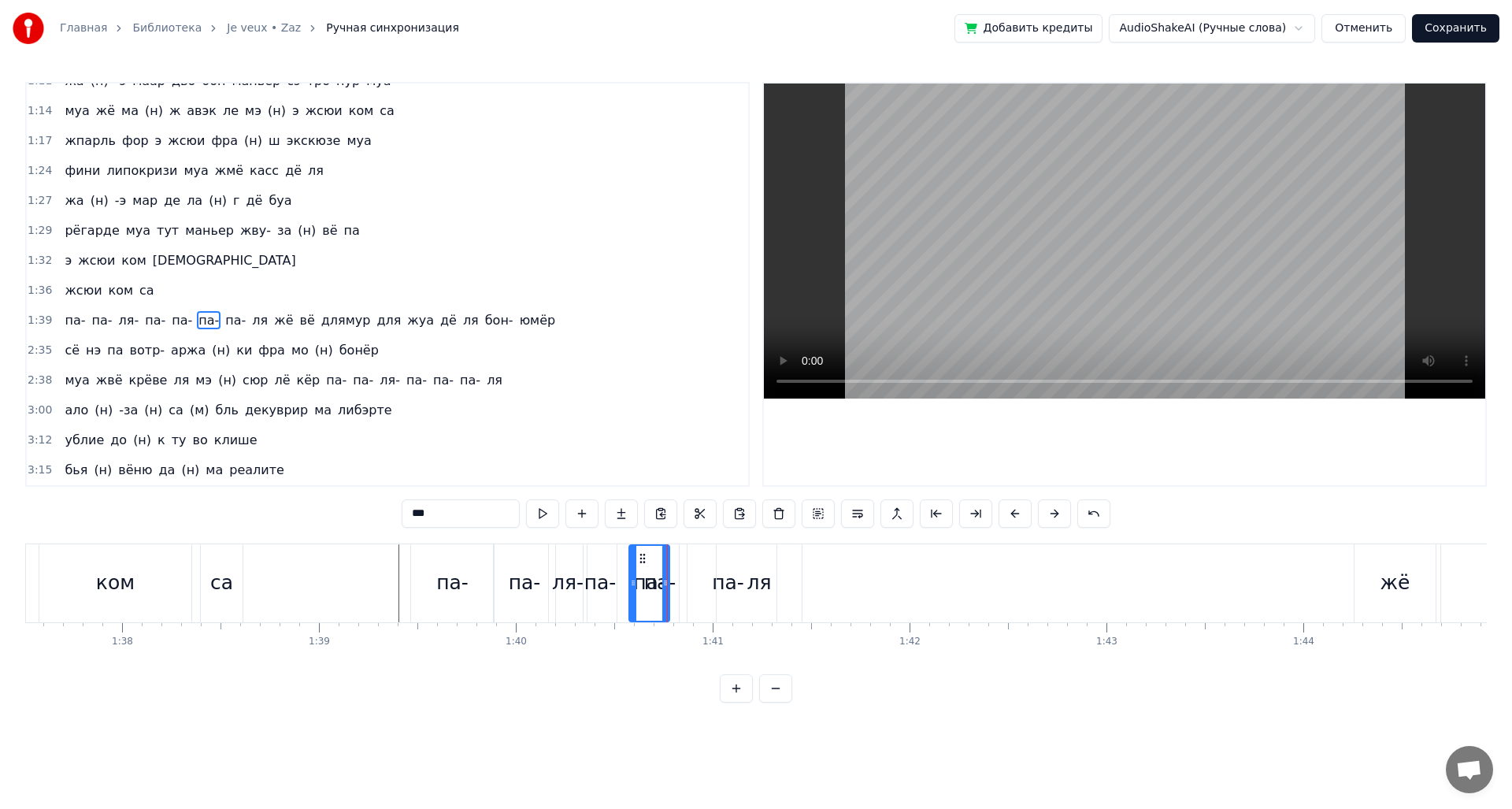
drag, startPoint x: 642, startPoint y: 588, endPoint x: 628, endPoint y: 588, distance: 14.0
click at [630, 588] on icon at bounding box center [633, 583] width 6 height 13
click at [683, 585] on div "па-" at bounding box center [727, 583] width 97 height 78
click at [675, 585] on div "па-" at bounding box center [660, 583] width 54 height 78
drag, startPoint x: 662, startPoint y: 587, endPoint x: 672, endPoint y: 588, distance: 10.0
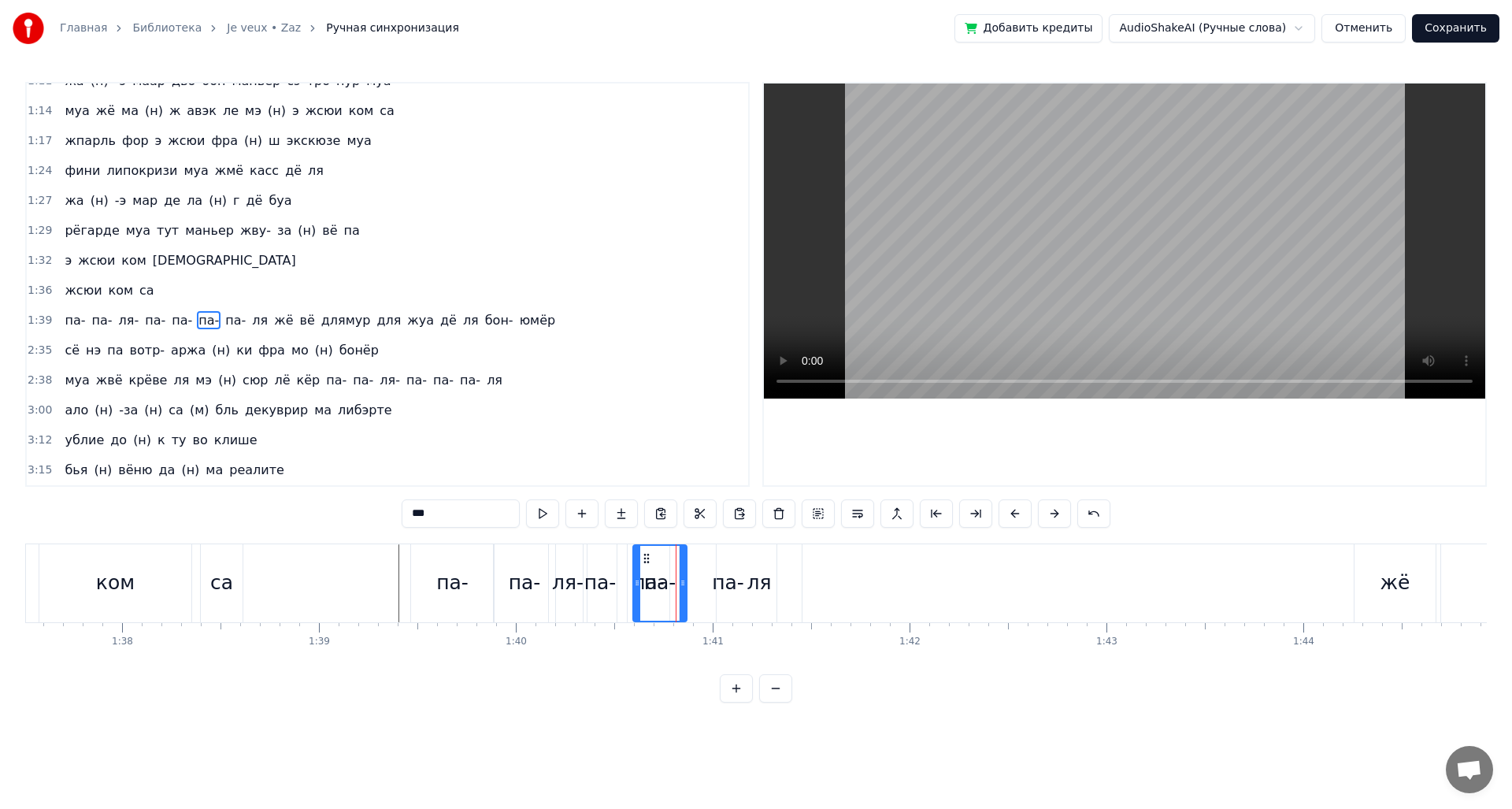
click at [672, 588] on div "па-" at bounding box center [660, 583] width 32 height 30
drag, startPoint x: 648, startPoint y: 560, endPoint x: 681, endPoint y: 564, distance: 33.2
click at [681, 564] on icon at bounding box center [680, 559] width 13 height 13
click at [642, 588] on div "па-" at bounding box center [648, 583] width 32 height 30
click at [690, 583] on div "па-" at bounding box center [727, 583] width 97 height 78
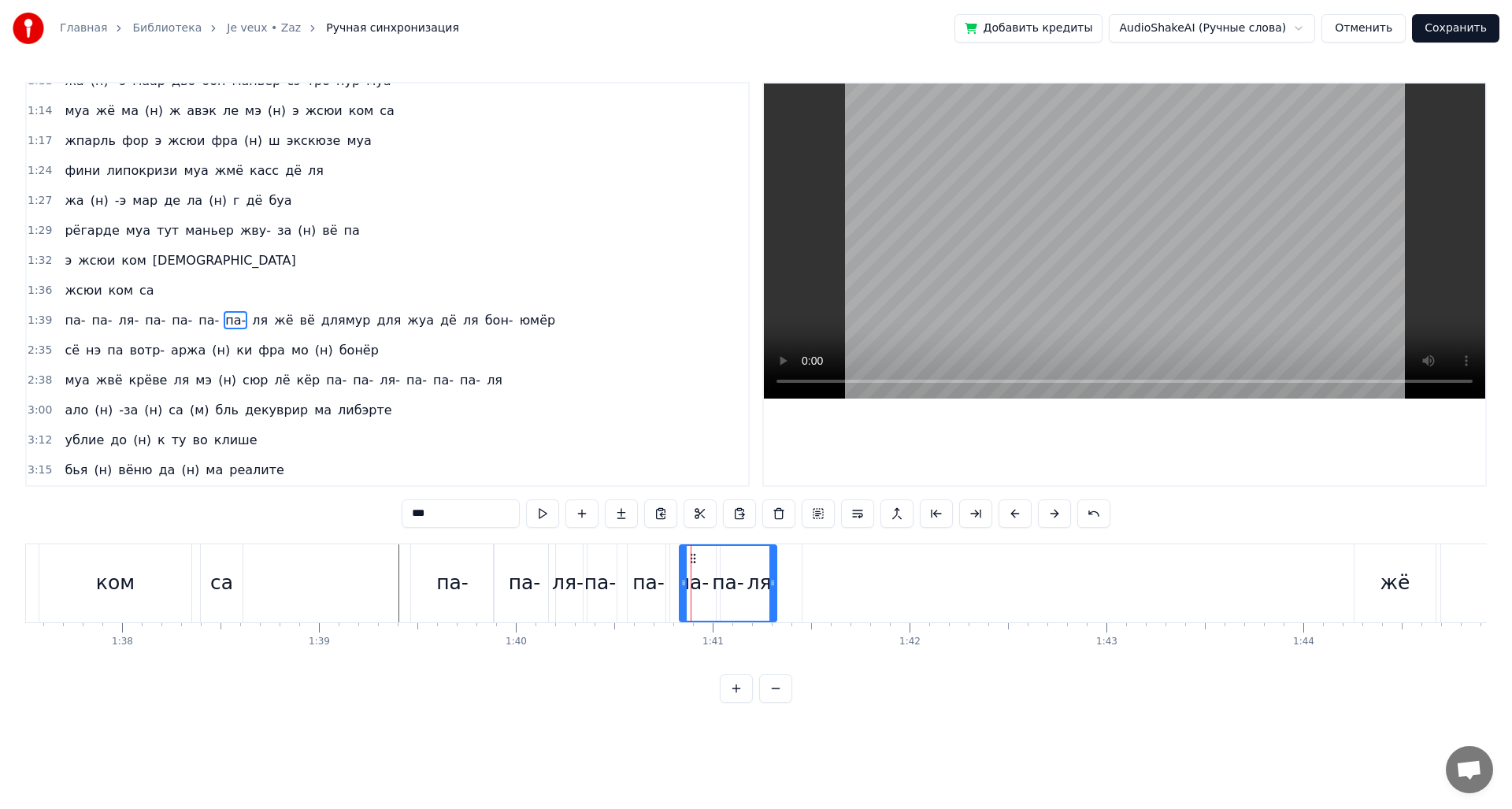
click at [671, 584] on div "па-" at bounding box center [693, 583] width 54 height 78
drag, startPoint x: 675, startPoint y: 559, endPoint x: 655, endPoint y: 559, distance: 20.0
click at [655, 559] on icon at bounding box center [660, 559] width 13 height 13
drag, startPoint x: 649, startPoint y: 579, endPoint x: 662, endPoint y: 581, distance: 13.2
click at [662, 581] on icon at bounding box center [662, 583] width 6 height 13
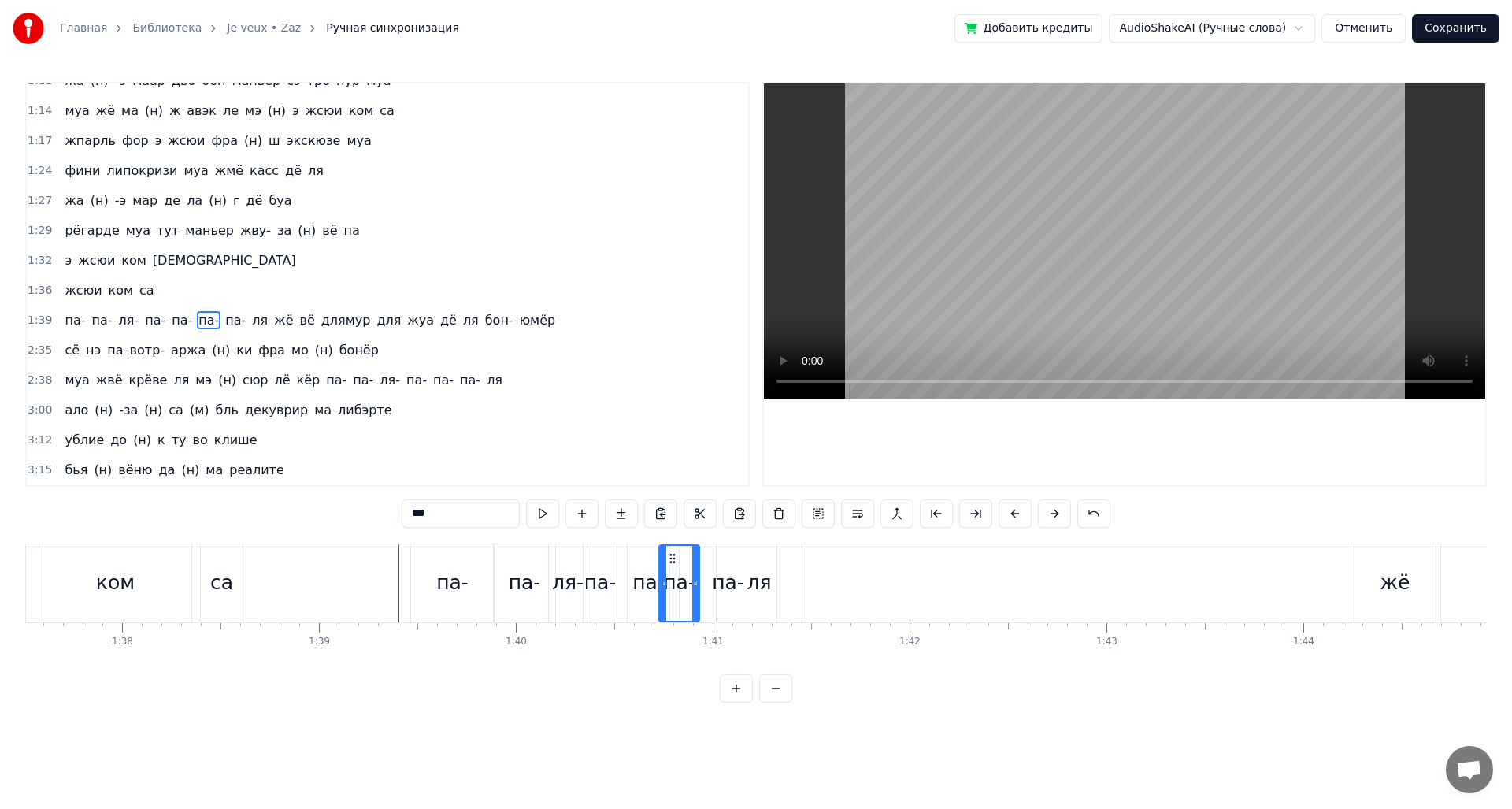
click at [649, 585] on div "па-" at bounding box center [648, 583] width 32 height 30
drag, startPoint x: 665, startPoint y: 585, endPoint x: 654, endPoint y: 588, distance: 11.4
click at [654, 588] on icon at bounding box center [654, 583] width 6 height 13
click at [675, 588] on div "па-" at bounding box center [679, 583] width 32 height 30
click at [687, 586] on icon at bounding box center [689, 583] width 6 height 13
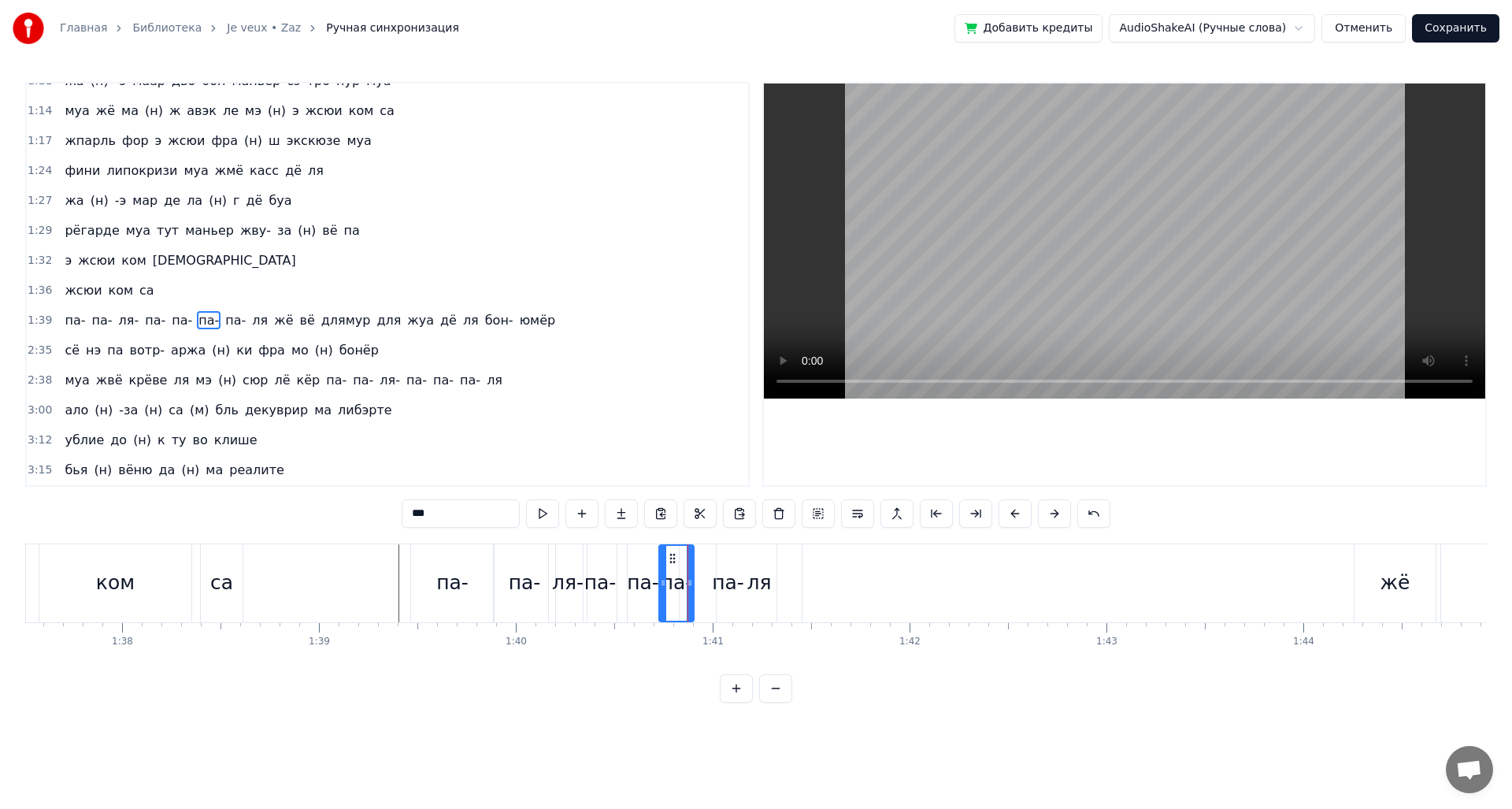
click at [722, 586] on div "ля" at bounding box center [759, 583] width 85 height 78
drag, startPoint x: 798, startPoint y: 585, endPoint x: 779, endPoint y: 590, distance: 19.6
click at [779, 590] on div at bounding box center [779, 583] width 6 height 75
drag, startPoint x: 718, startPoint y: 591, endPoint x: 741, endPoint y: 590, distance: 23.0
click at [741, 590] on div at bounding box center [742, 583] width 6 height 75
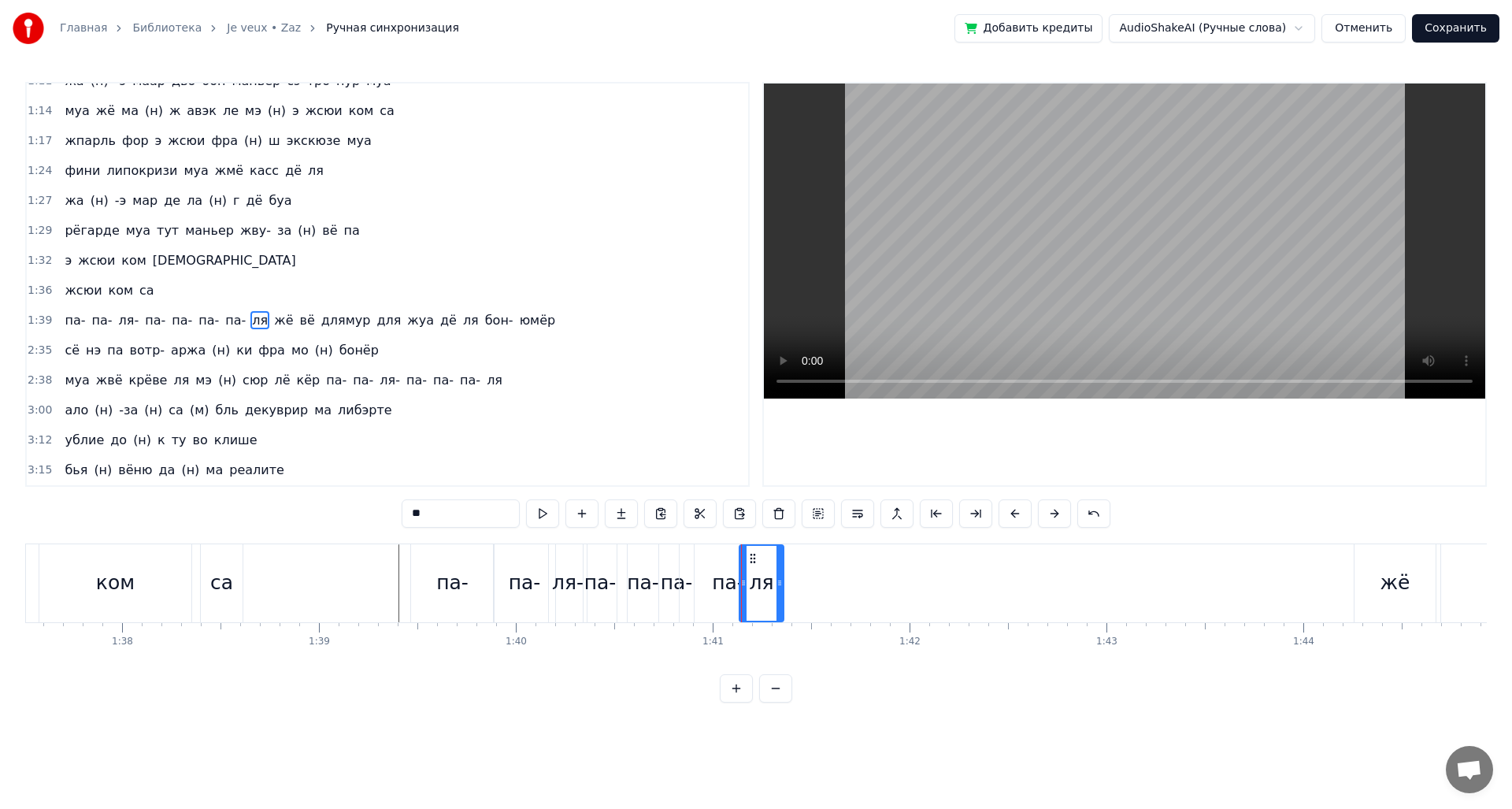
click at [728, 590] on div "па-" at bounding box center [727, 583] width 32 height 30
type input "***"
drag, startPoint x: 774, startPoint y: 589, endPoint x: 739, endPoint y: 589, distance: 35.0
click at [739, 589] on div at bounding box center [738, 583] width 6 height 75
drag, startPoint x: 681, startPoint y: 588, endPoint x: 710, endPoint y: 588, distance: 29.0
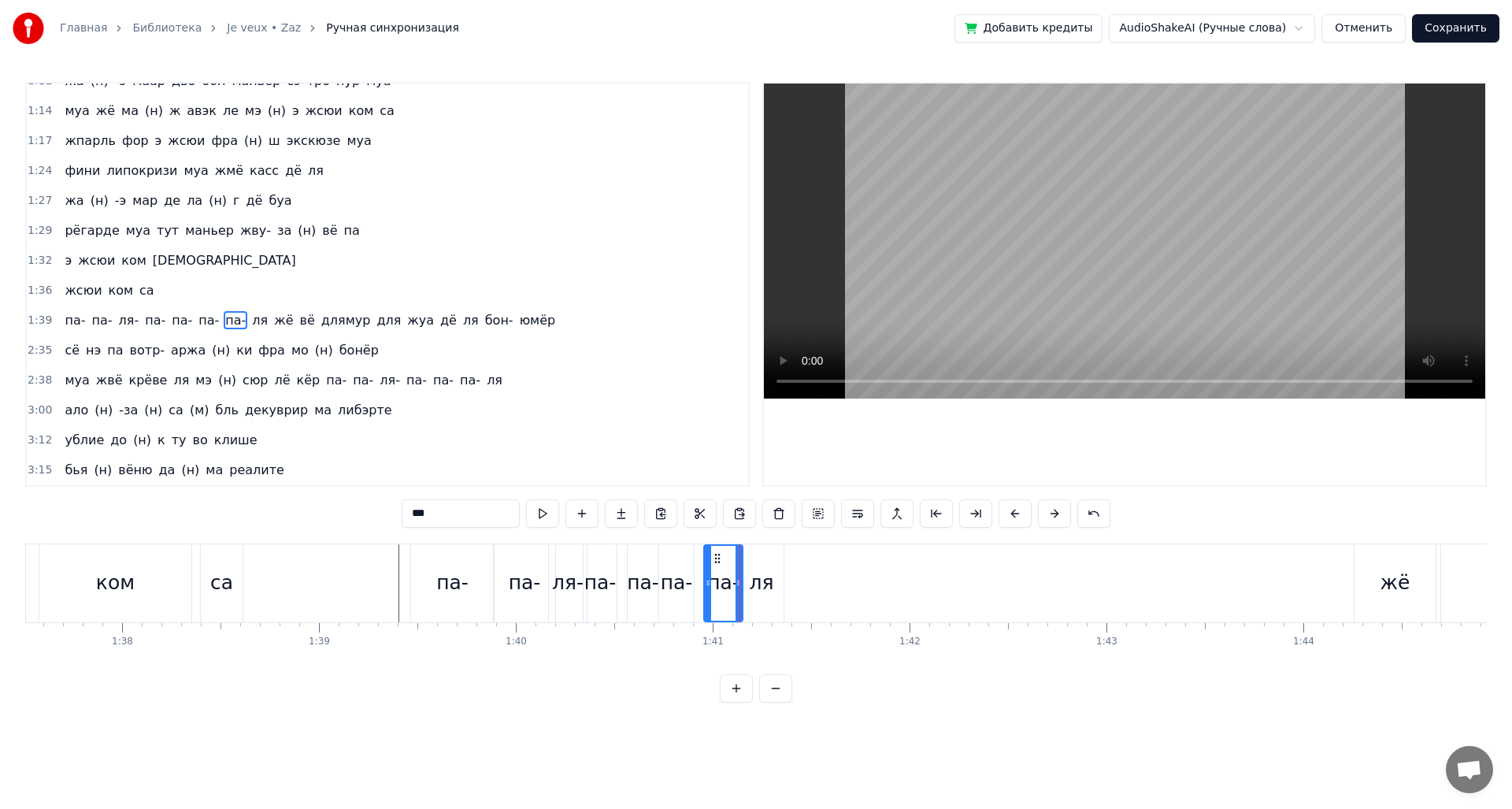
click at [710, 588] on icon at bounding box center [708, 583] width 6 height 13
click at [413, 574] on div "па-" at bounding box center [452, 583] width 82 height 78
click at [1388, 577] on div "жё" at bounding box center [1395, 583] width 30 height 30
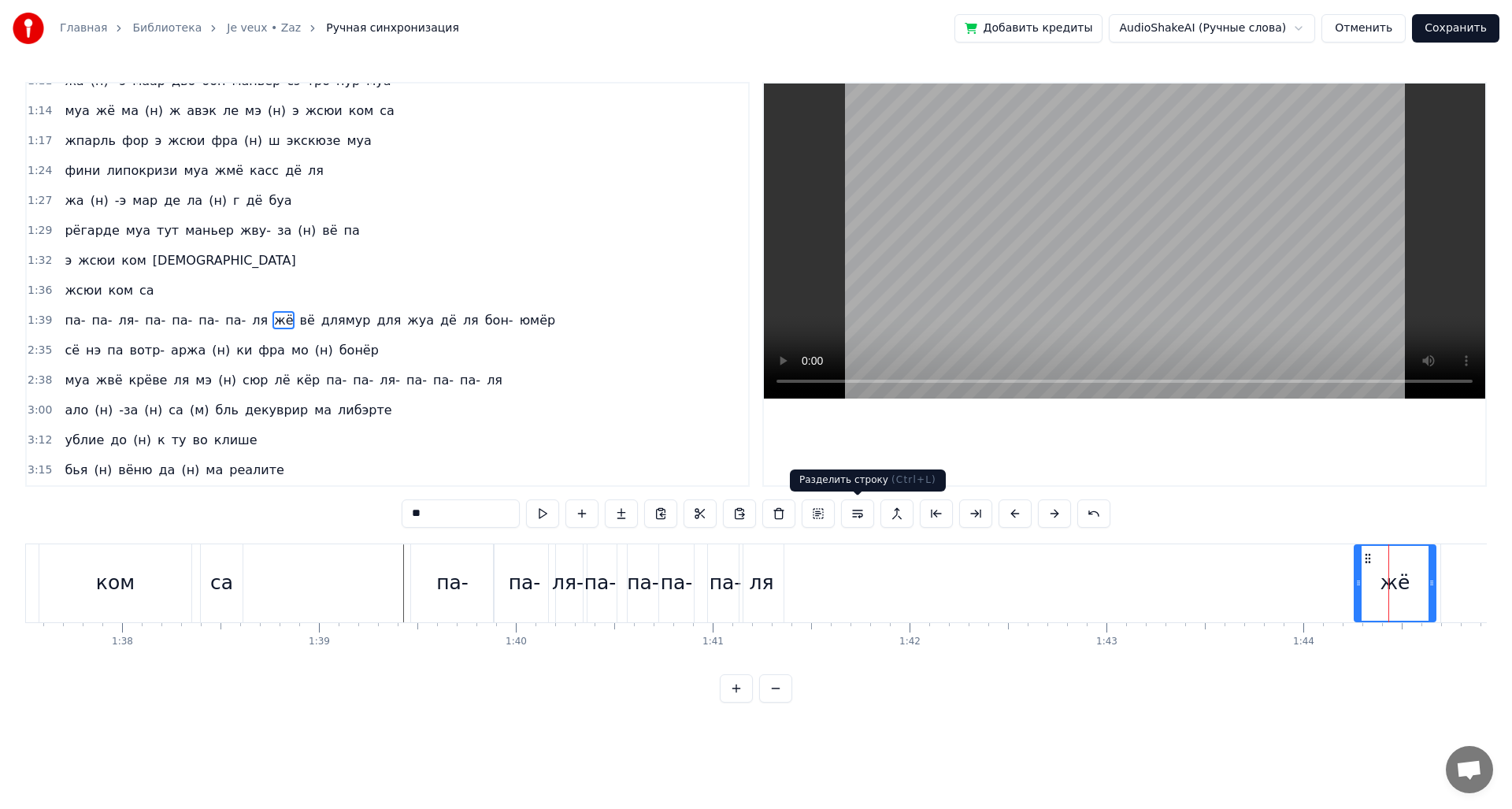
click at [863, 512] on button at bounding box center [858, 513] width 33 height 29
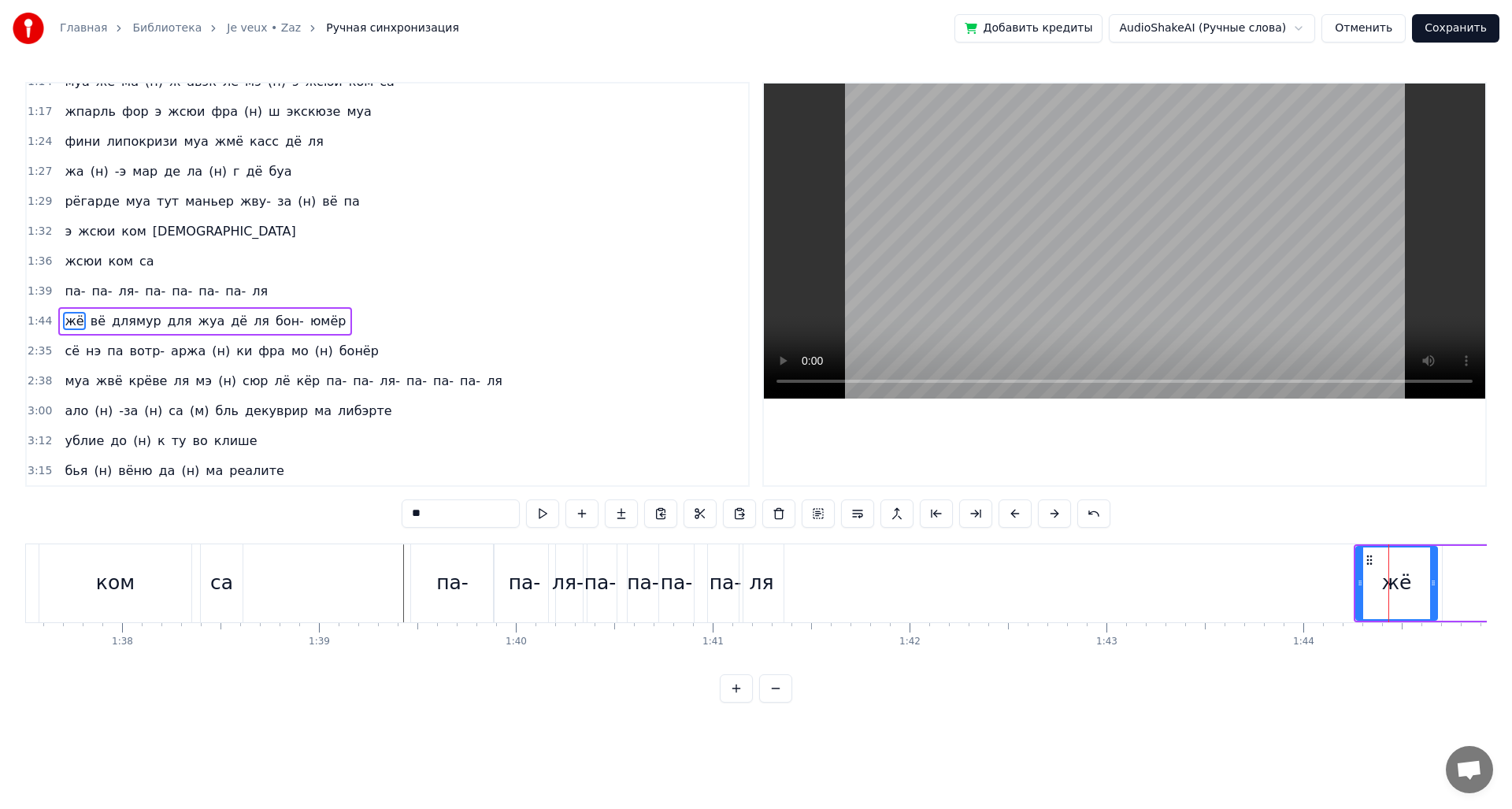
scroll to position [407, 0]
click at [47, 328] on div "1:44 жё вё длямур для жуа дё ля бон- юмёр" at bounding box center [387, 321] width 722 height 30
click at [40, 321] on span "1:44" at bounding box center [40, 320] width 24 height 16
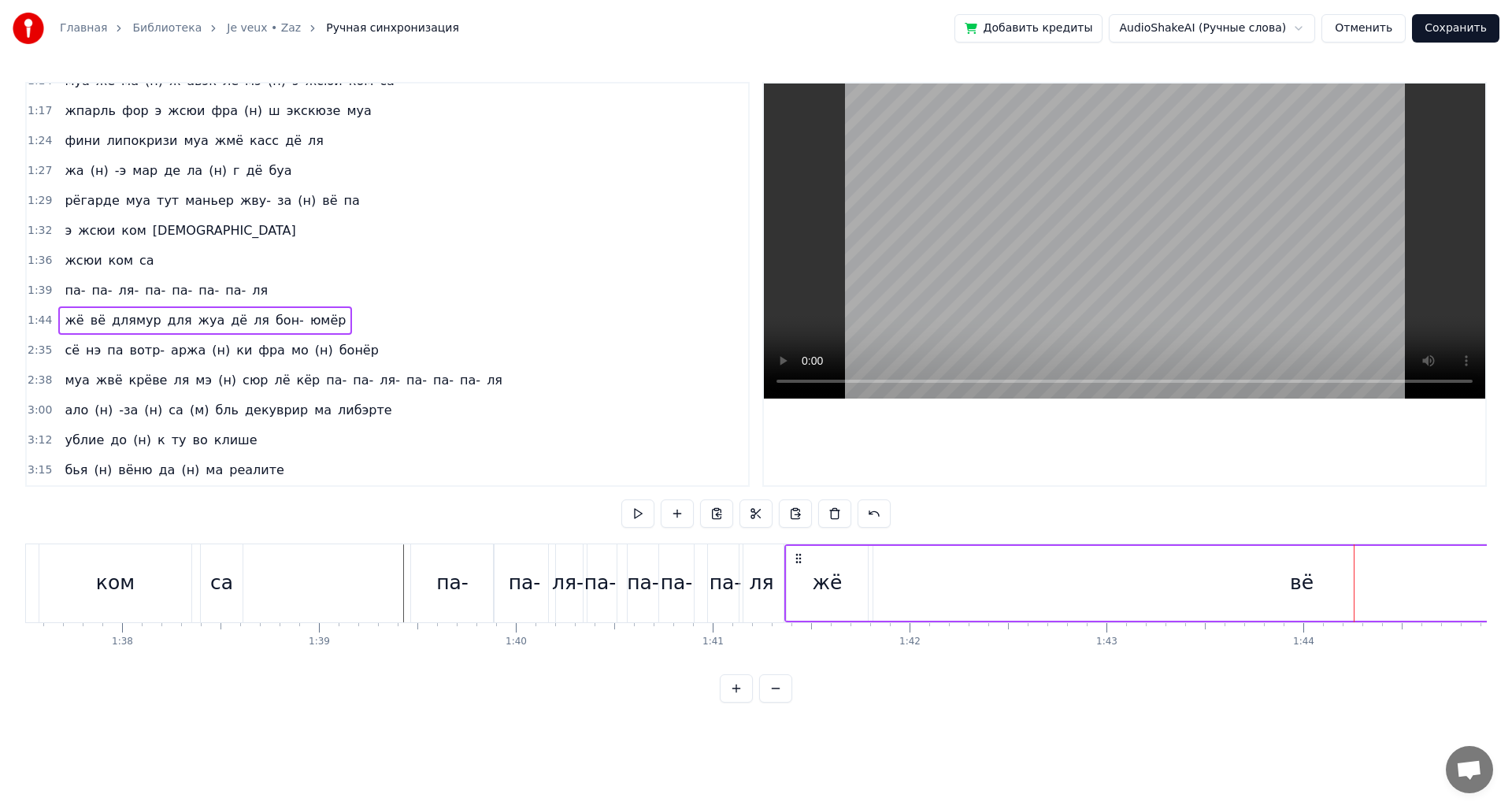
drag, startPoint x: 1367, startPoint y: 554, endPoint x: 798, endPoint y: 585, distance: 569.8
click at [783, 537] on div "0:12 доне муа э (н) сюит- о риц жё на (н) вё па 0:16 де бижу дё ше шанэль жё на…" at bounding box center [755, 392] width 1461 height 621
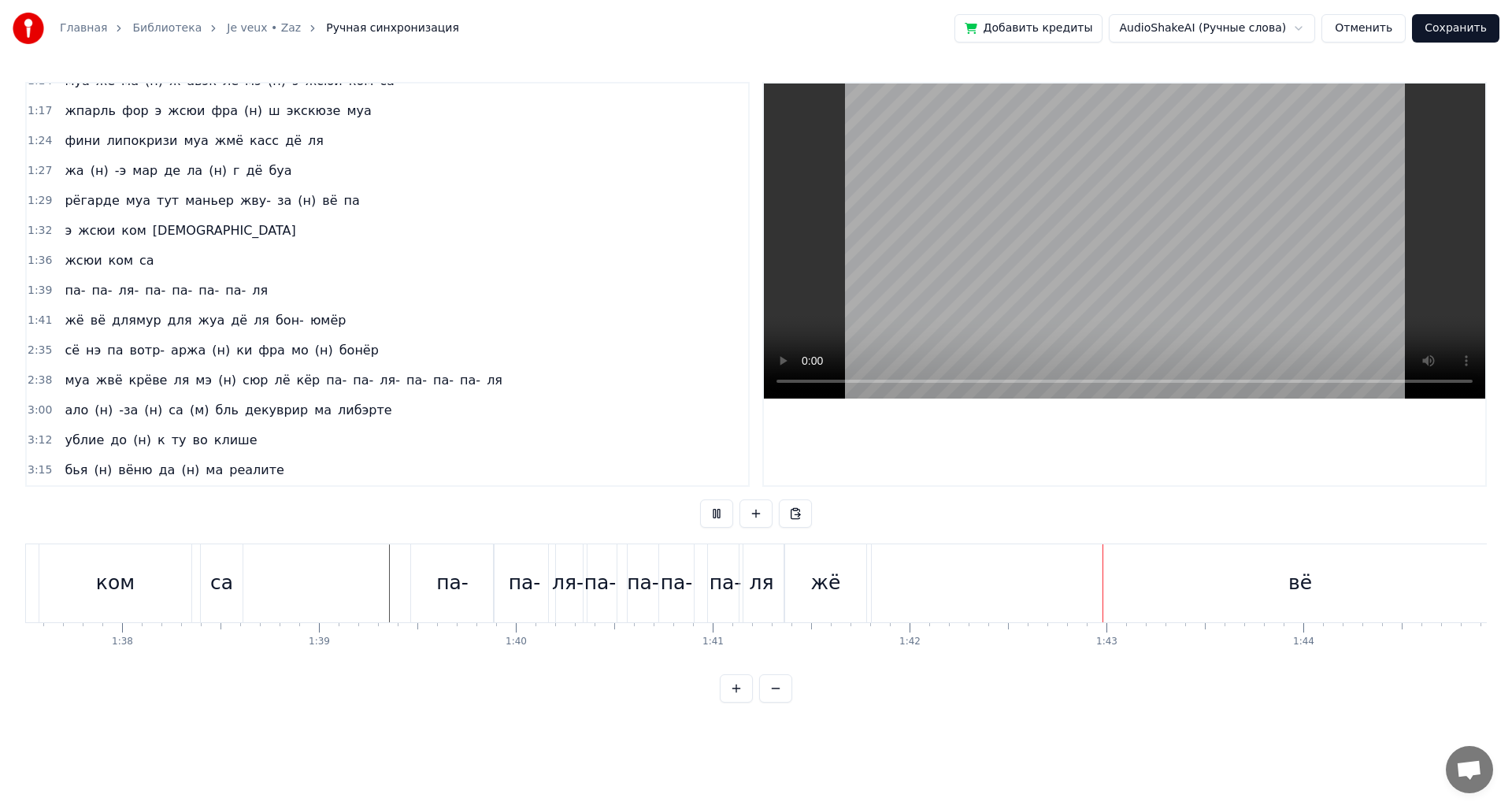
click at [1059, 591] on div "вё" at bounding box center [1300, 583] width 857 height 78
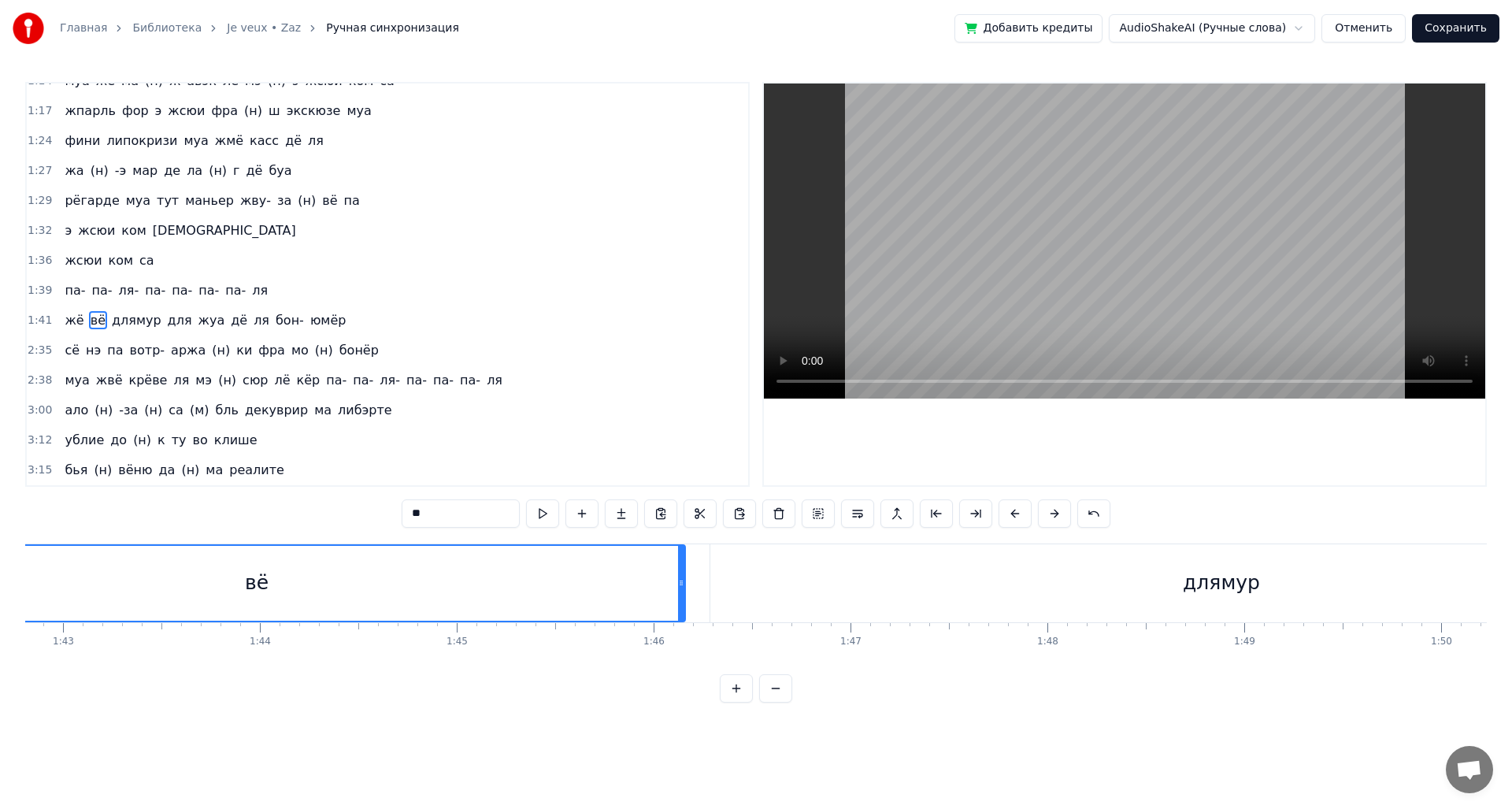
scroll to position [0, 19883]
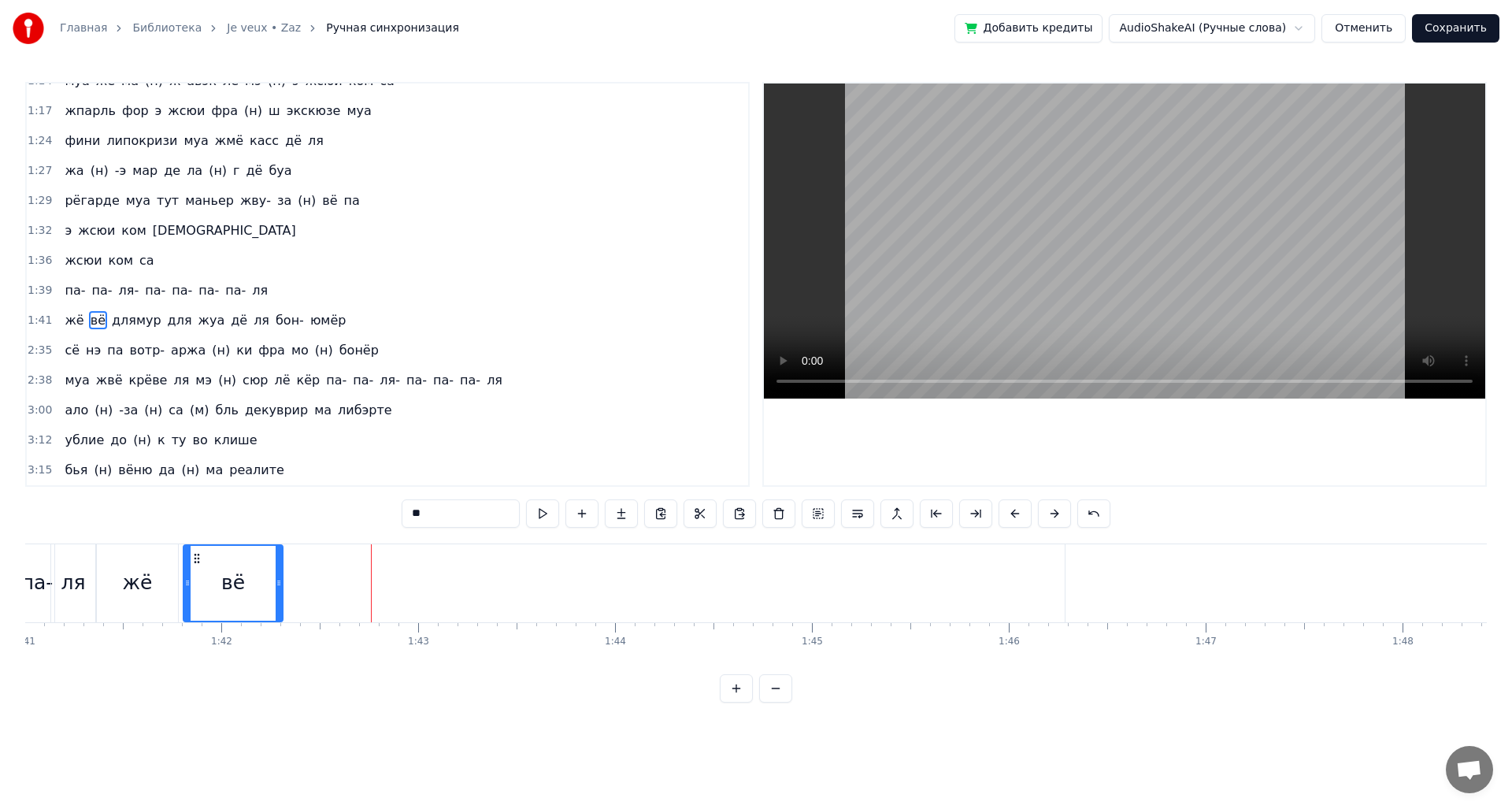
drag, startPoint x: 1036, startPoint y: 587, endPoint x: 278, endPoint y: 618, distance: 758.6
click at [278, 618] on div at bounding box center [278, 583] width 6 height 75
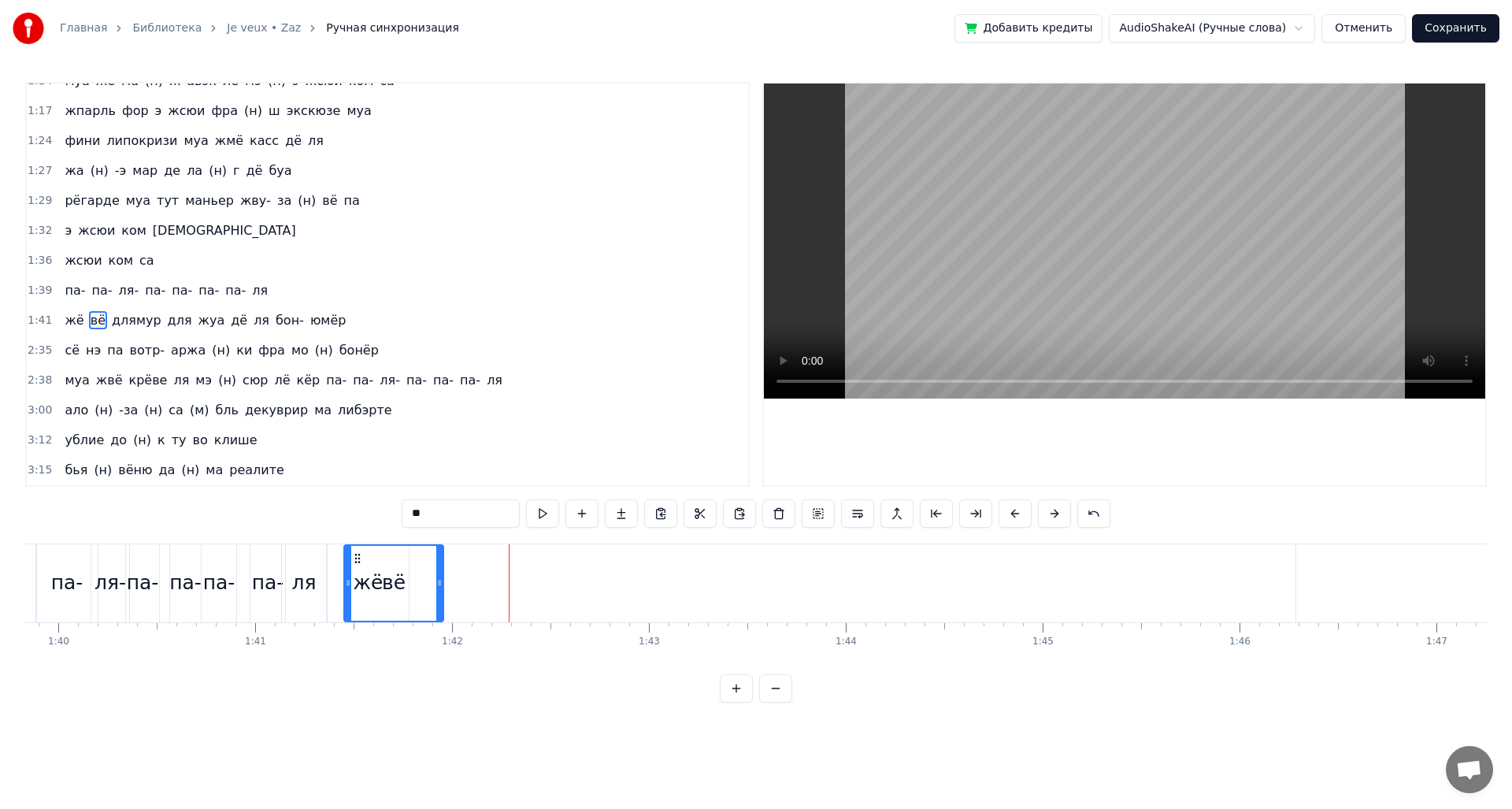
scroll to position [0, 19647]
drag, startPoint x: 198, startPoint y: 560, endPoint x: 397, endPoint y: 561, distance: 199.0
click at [397, 561] on icon at bounding box center [397, 559] width 13 height 13
drag, startPoint x: 394, startPoint y: 555, endPoint x: 426, endPoint y: 559, distance: 32.2
click at [426, 559] on icon at bounding box center [429, 559] width 13 height 13
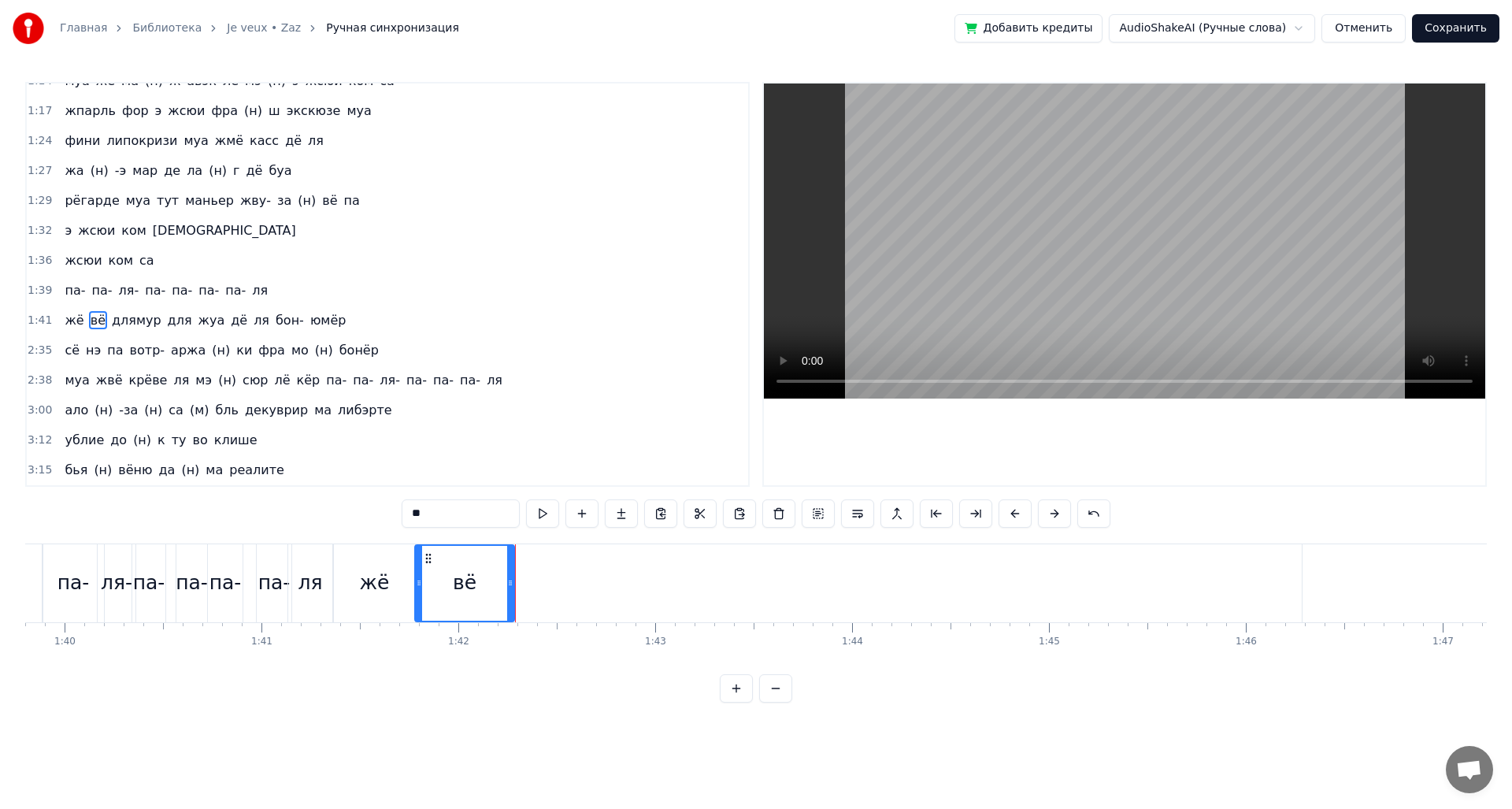
click at [330, 530] on div "0:12 доне муа э (н) сюит- о риц жё на (н) вё па 0:16 де бижу дё ше шанэль жё на…" at bounding box center [755, 392] width 1461 height 621
click at [321, 549] on div "ля" at bounding box center [310, 583] width 44 height 78
type input "**"
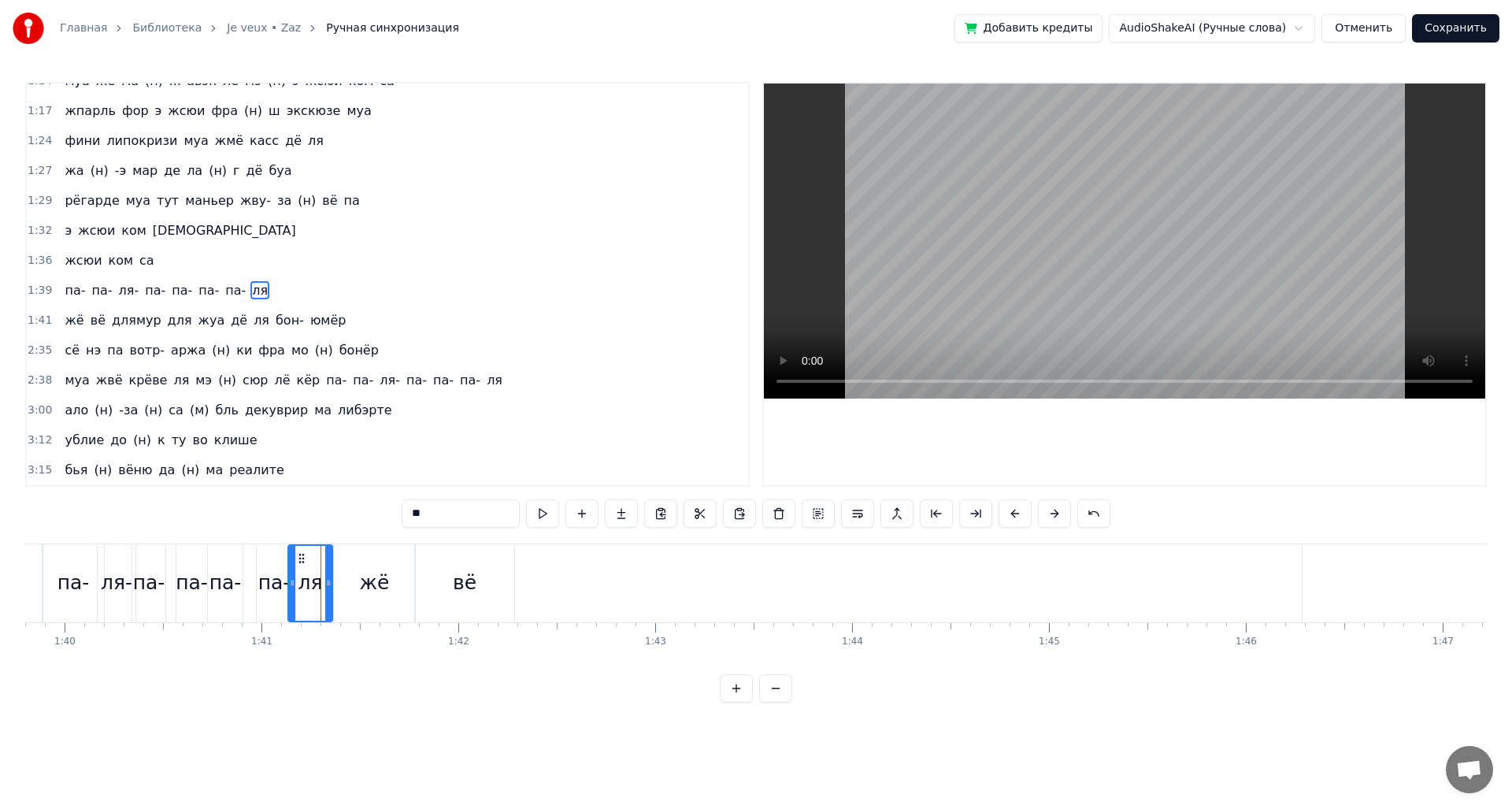
click at [289, 554] on div at bounding box center [292, 583] width 6 height 75
click at [249, 559] on div "па- па- ля- па- па- па- па- ля" at bounding box center [147, 583] width 377 height 78
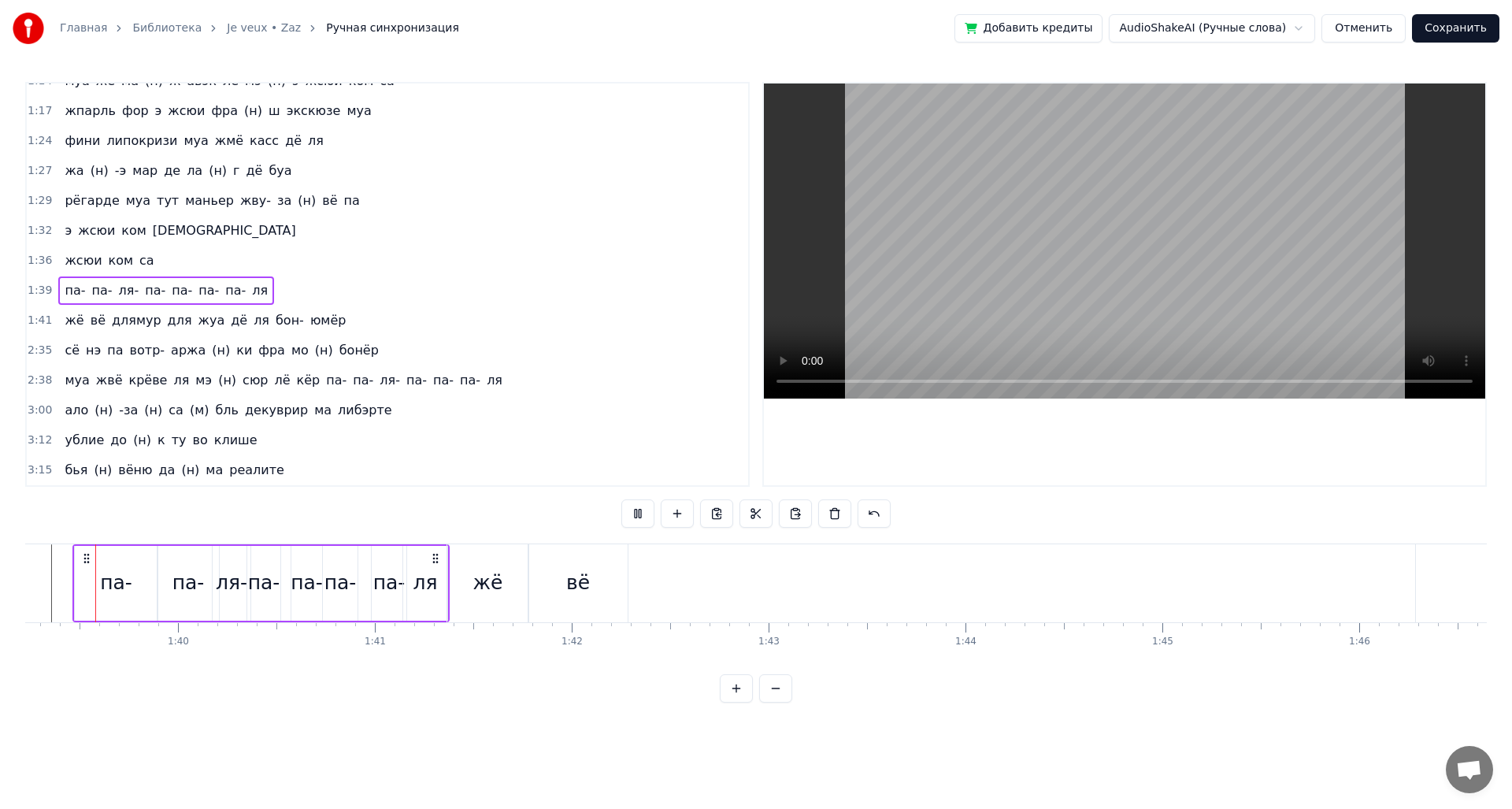
scroll to position [0, 19501]
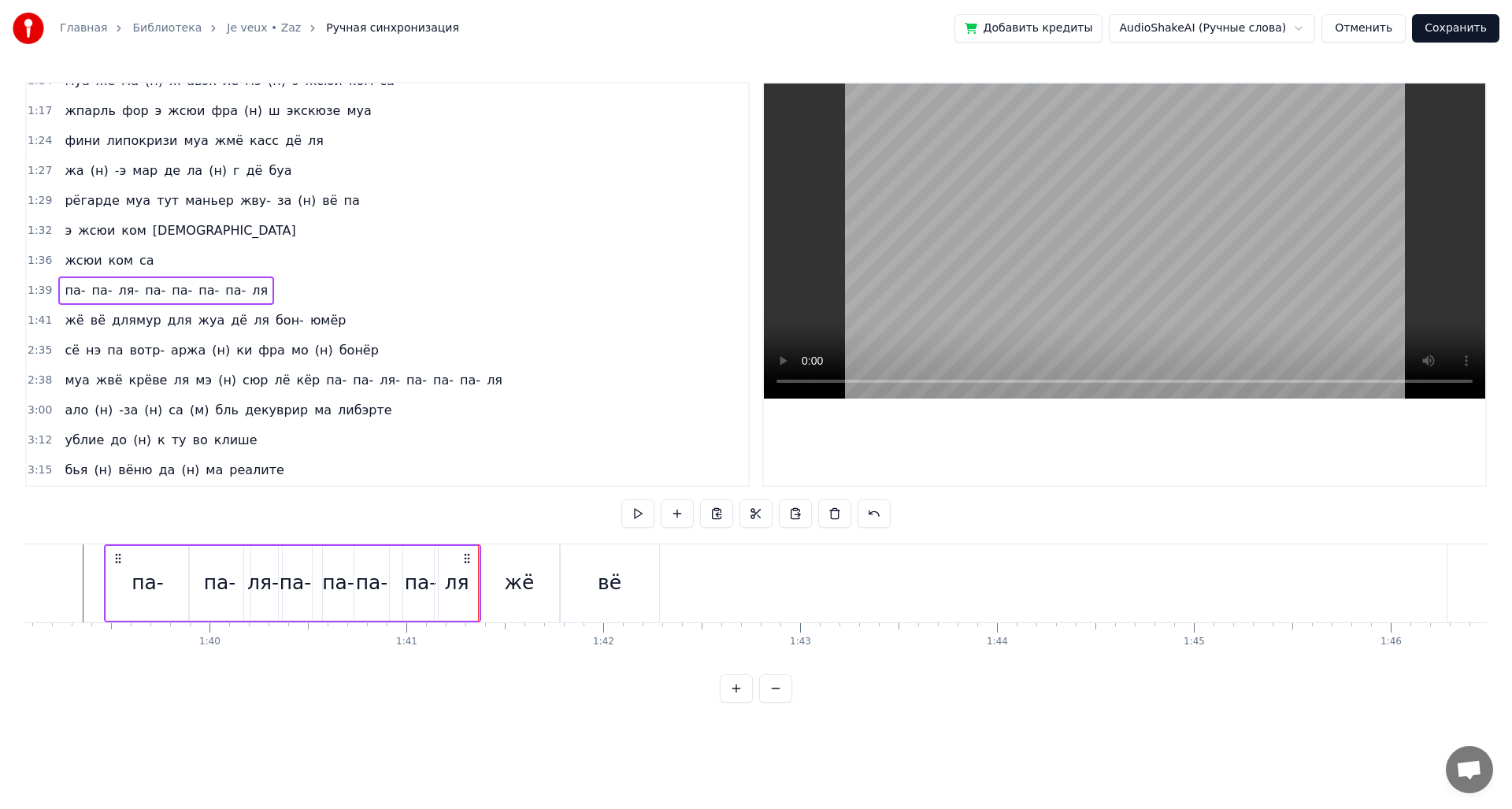
click at [487, 651] on div "доне муа э (н) сюит- о риц жё на (н) вё па де бижу дё ше шанэль жё на (н) вё па…" at bounding box center [755, 601] width 1461 height 118
click at [479, 612] on div "жё" at bounding box center [519, 583] width 82 height 78
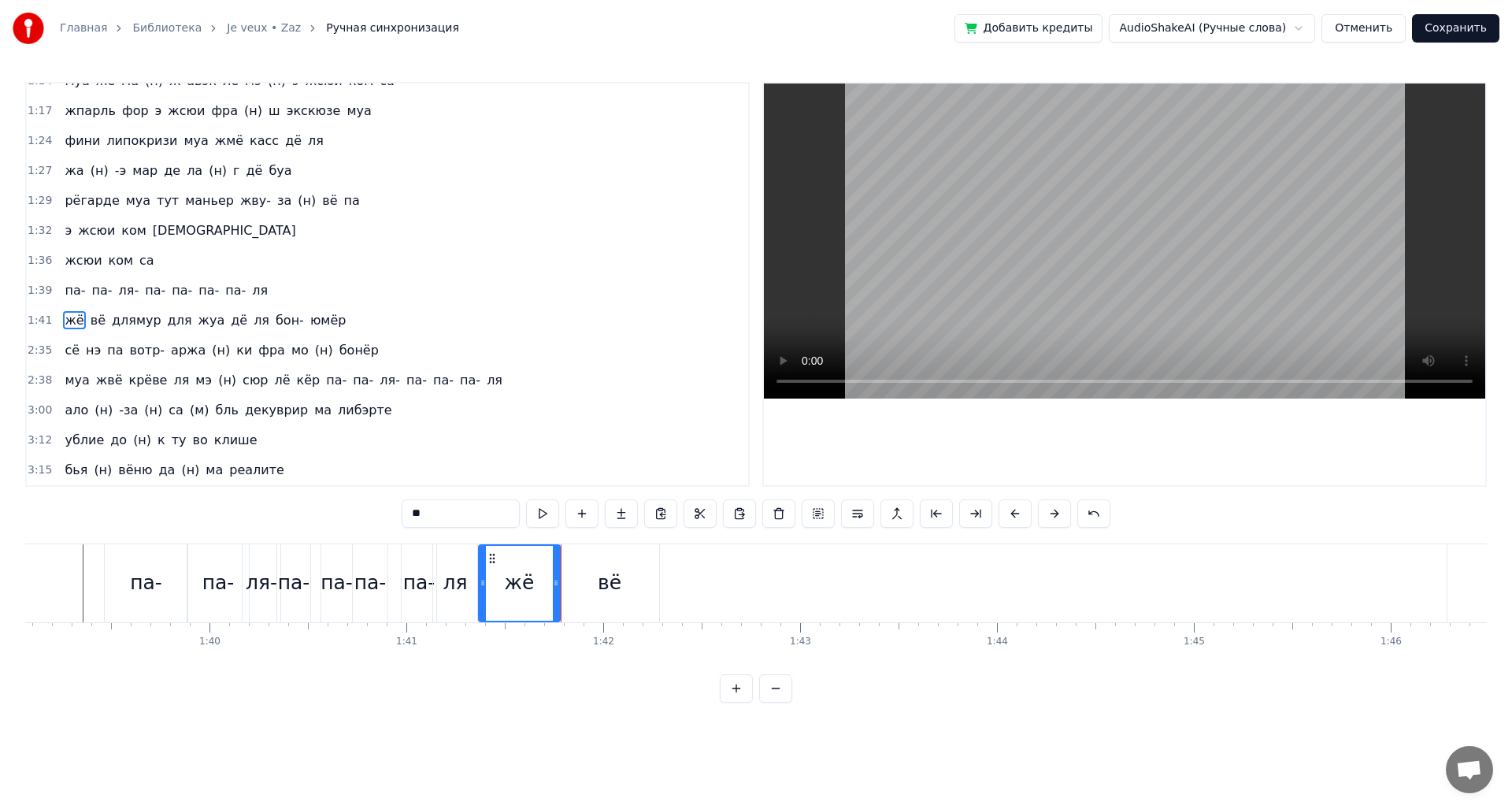
click at [602, 568] on div "вё" at bounding box center [609, 583] width 23 height 30
drag, startPoint x: 523, startPoint y: 557, endPoint x: 553, endPoint y: 559, distance: 30.1
click at [553, 559] on div "жё" at bounding box center [520, 583] width 82 height 78
click at [569, 559] on div "вё" at bounding box center [609, 583] width 99 height 78
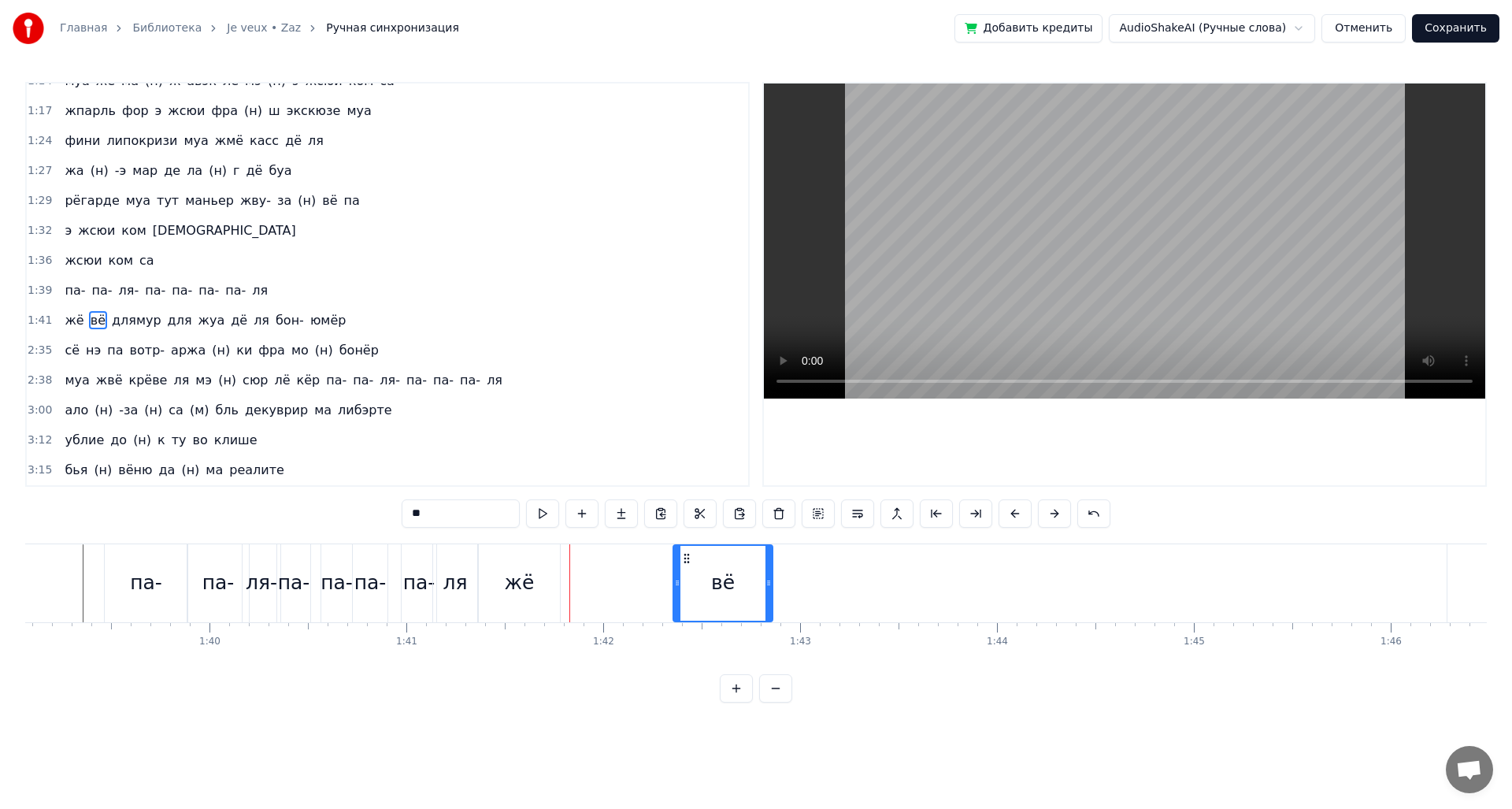
drag, startPoint x: 572, startPoint y: 559, endPoint x: 685, endPoint y: 567, distance: 113.3
click at [685, 567] on div "вё" at bounding box center [723, 583] width 97 height 75
click at [546, 576] on div "жё" at bounding box center [520, 583] width 82 height 78
type input "**"
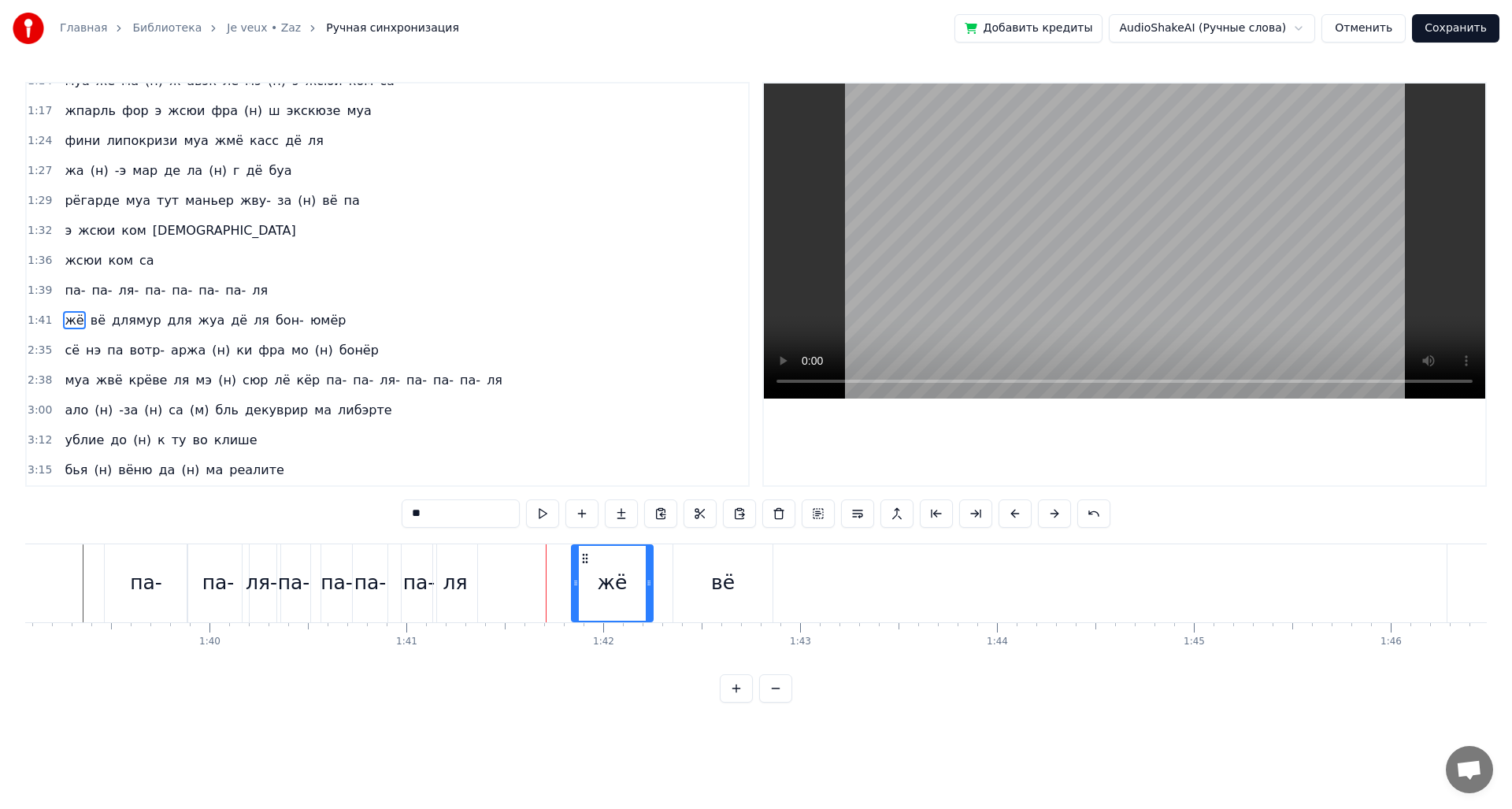
drag, startPoint x: 493, startPoint y: 558, endPoint x: 586, endPoint y: 566, distance: 93.3
click at [586, 566] on div "жё" at bounding box center [612, 583] width 80 height 75
click at [612, 590] on div "жё" at bounding box center [613, 583] width 30 height 30
drag, startPoint x: 589, startPoint y: 559, endPoint x: 632, endPoint y: 559, distance: 43.0
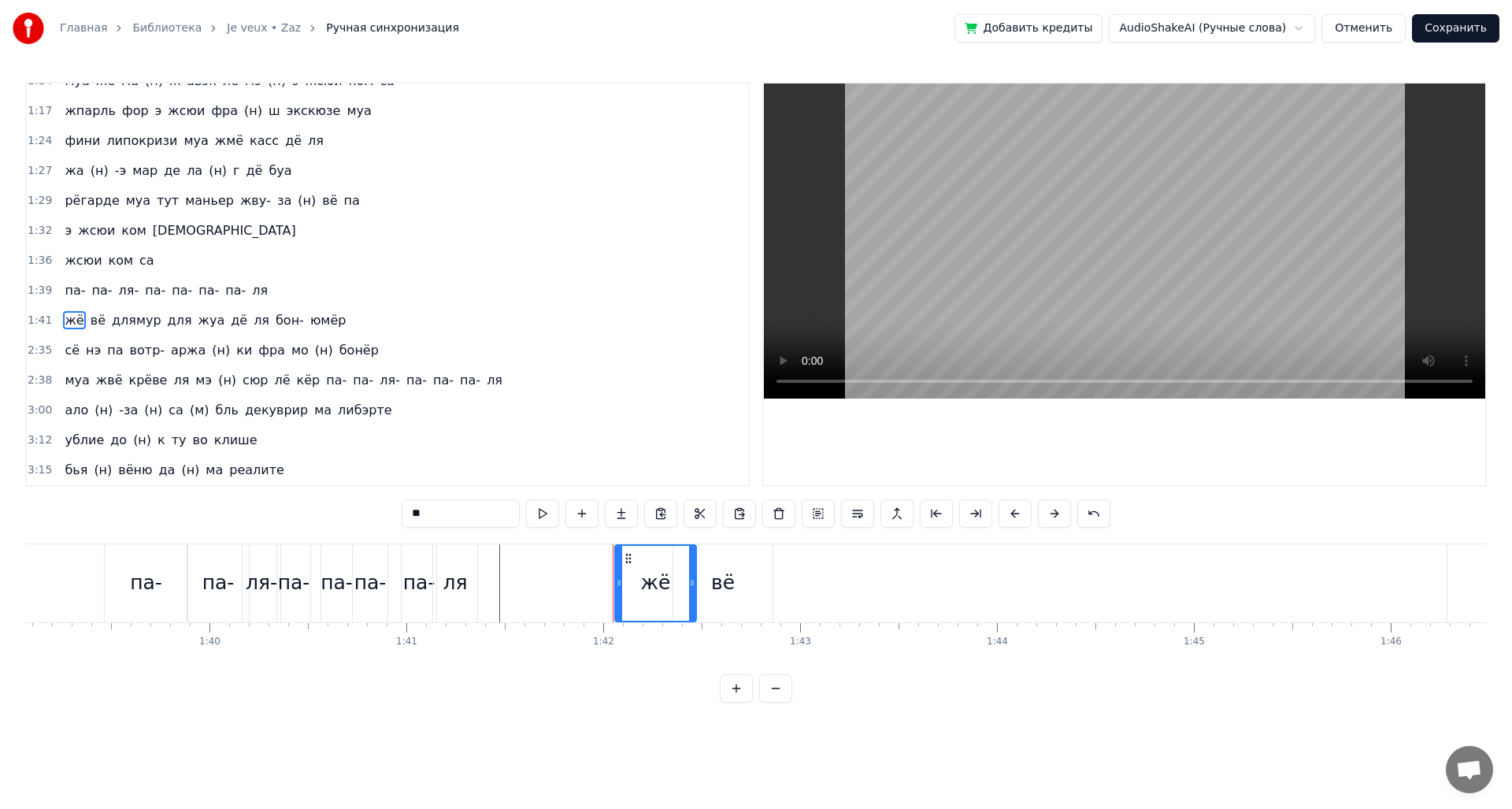
click at [632, 559] on icon at bounding box center [628, 559] width 13 height 13
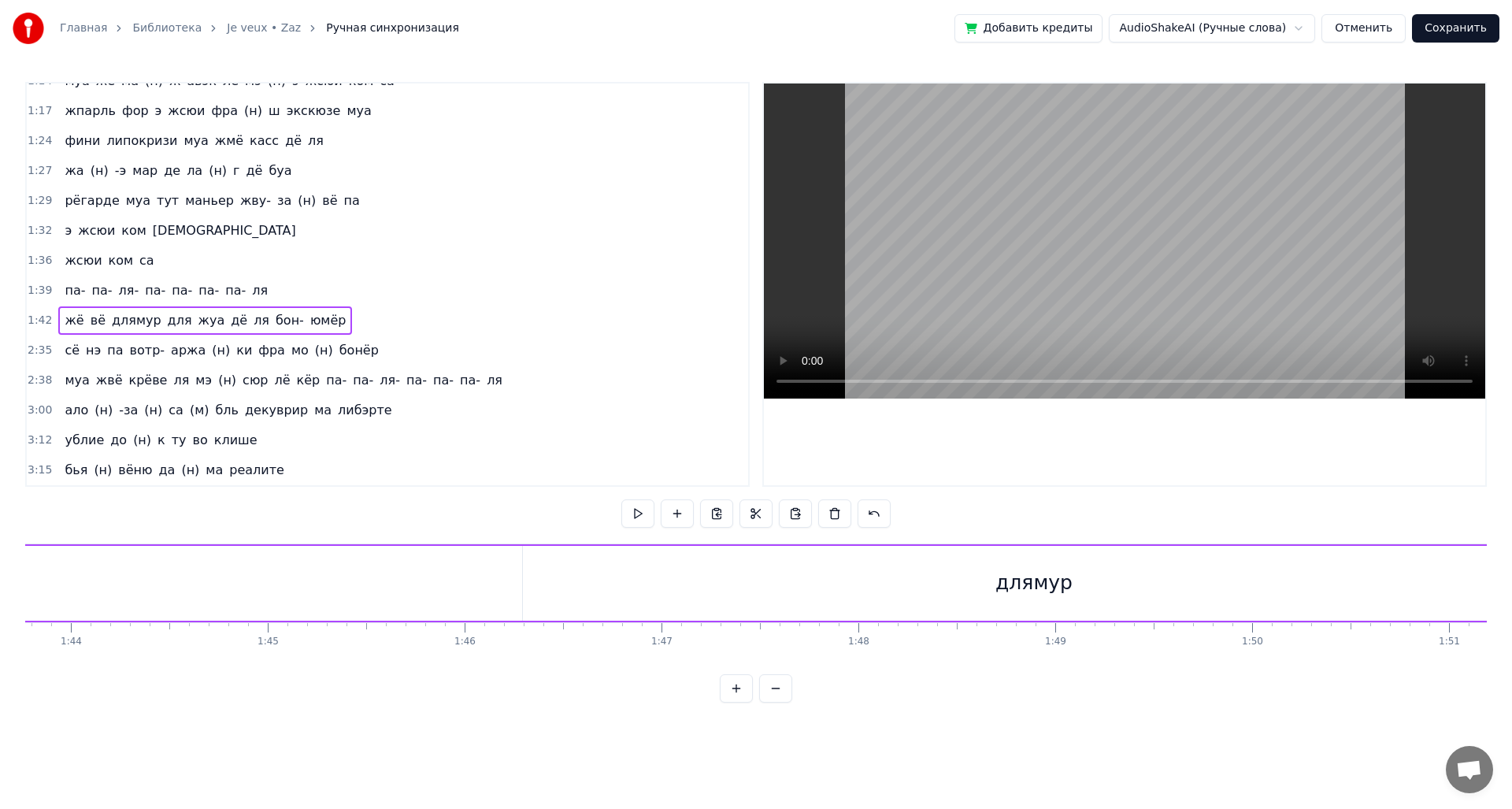
scroll to position [0, 20381]
click at [1093, 578] on div "длямур" at bounding box center [1079, 583] width 77 height 30
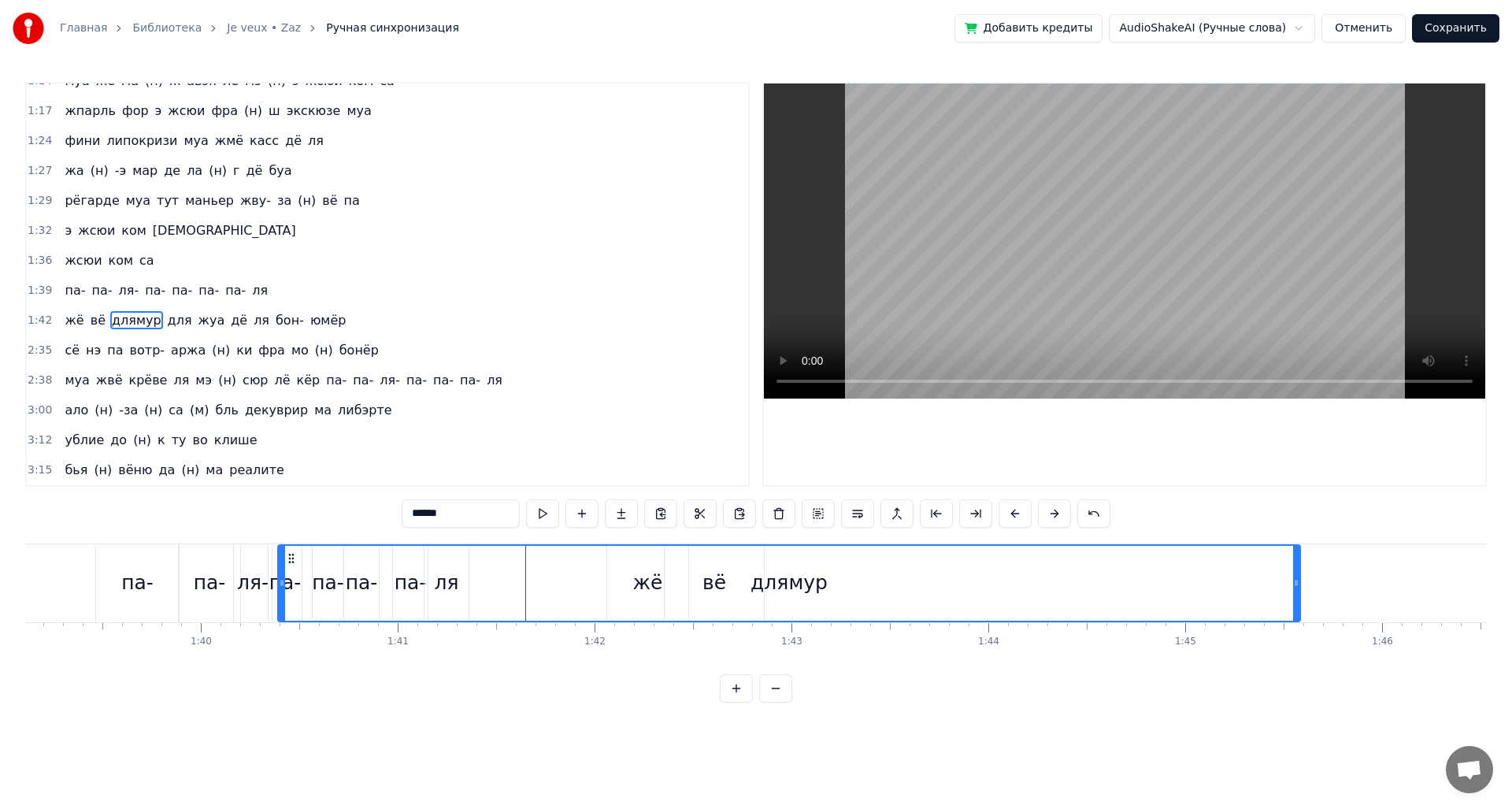
scroll to position [0, 19483]
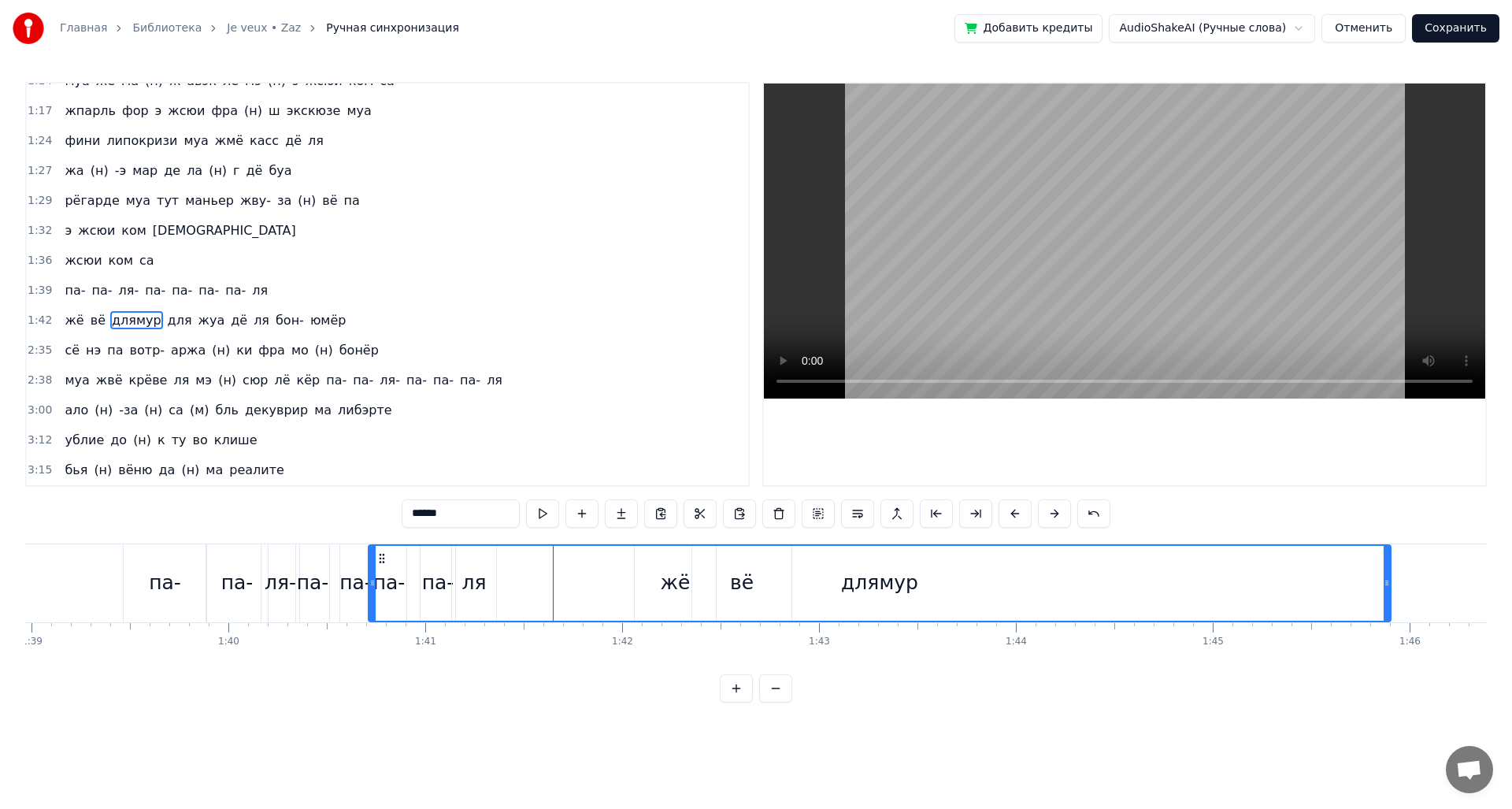
drag, startPoint x: 580, startPoint y: 559, endPoint x: 371, endPoint y: 574, distance: 209.5
click at [371, 574] on div "длямур" at bounding box center [880, 583] width 1021 height 75
click at [359, 577] on div "длямур" at bounding box center [870, 583] width 1024 height 78
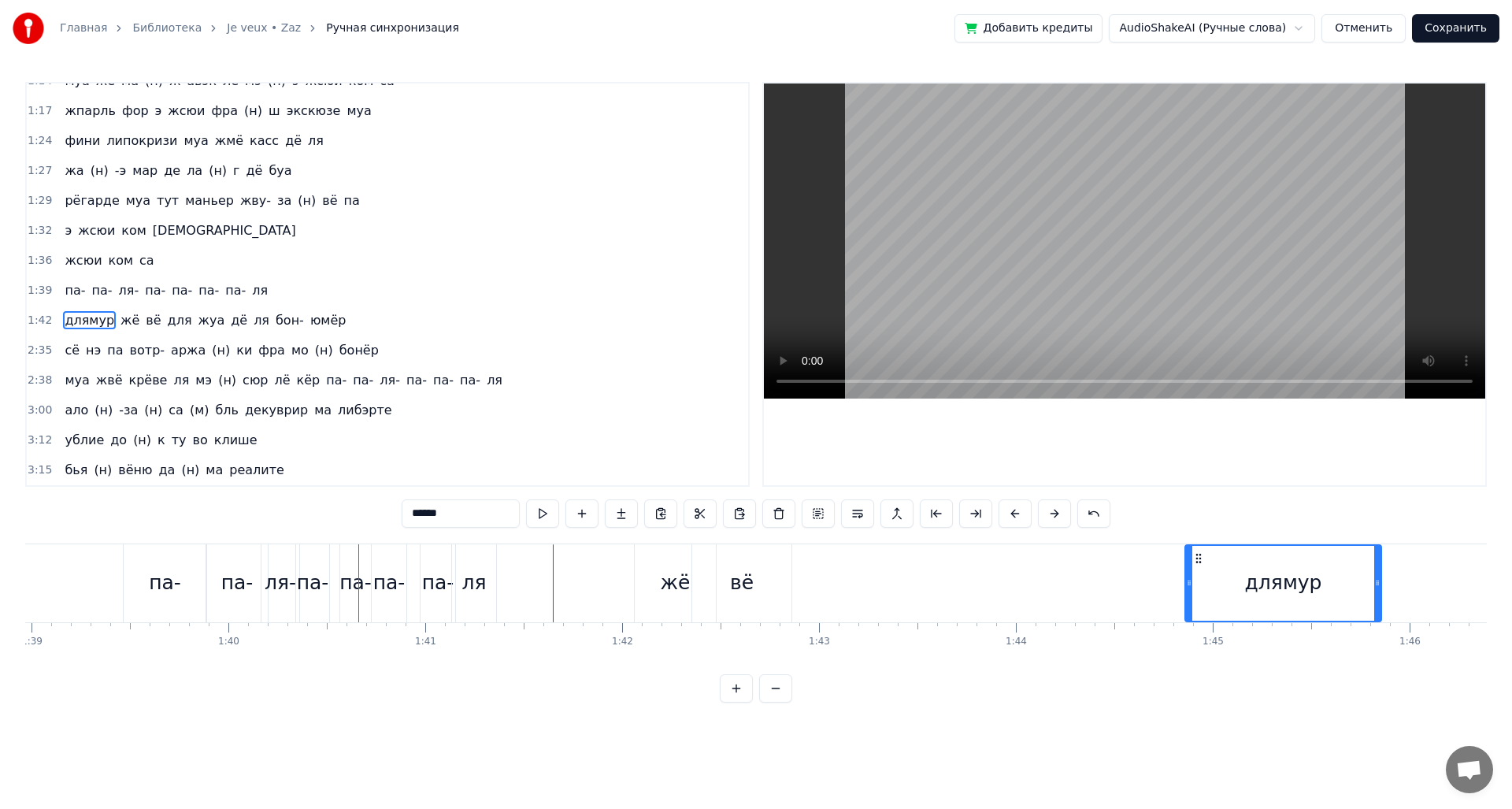
drag, startPoint x: 362, startPoint y: 575, endPoint x: 1209, endPoint y: 592, distance: 847.2
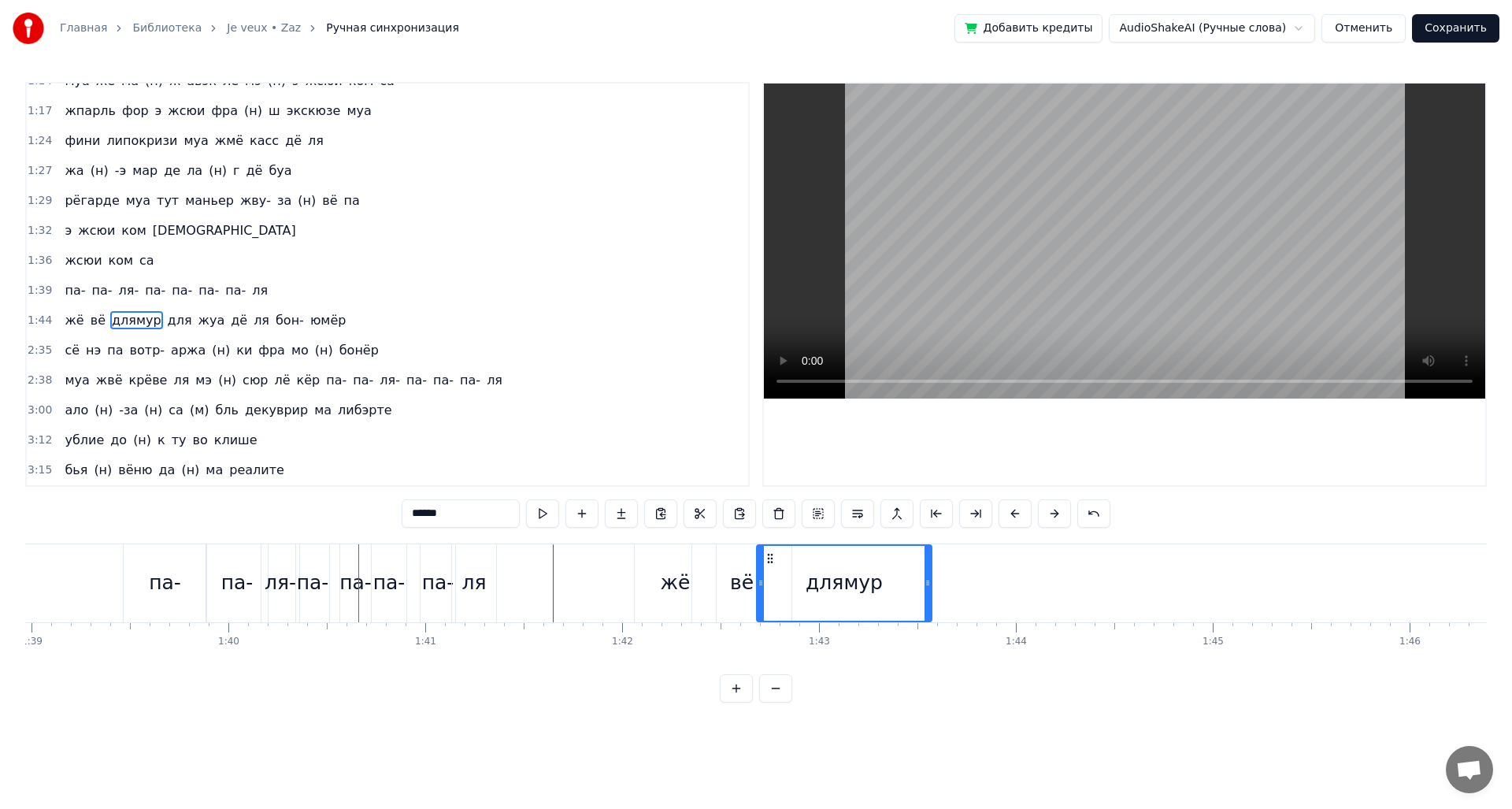
drag, startPoint x: 1220, startPoint y: 559, endPoint x: 774, endPoint y: 548, distance: 446.1
click at [774, 548] on div "длямур" at bounding box center [844, 583] width 173 height 75
click at [84, 25] on link "Главная" at bounding box center [83, 28] width 47 height 16
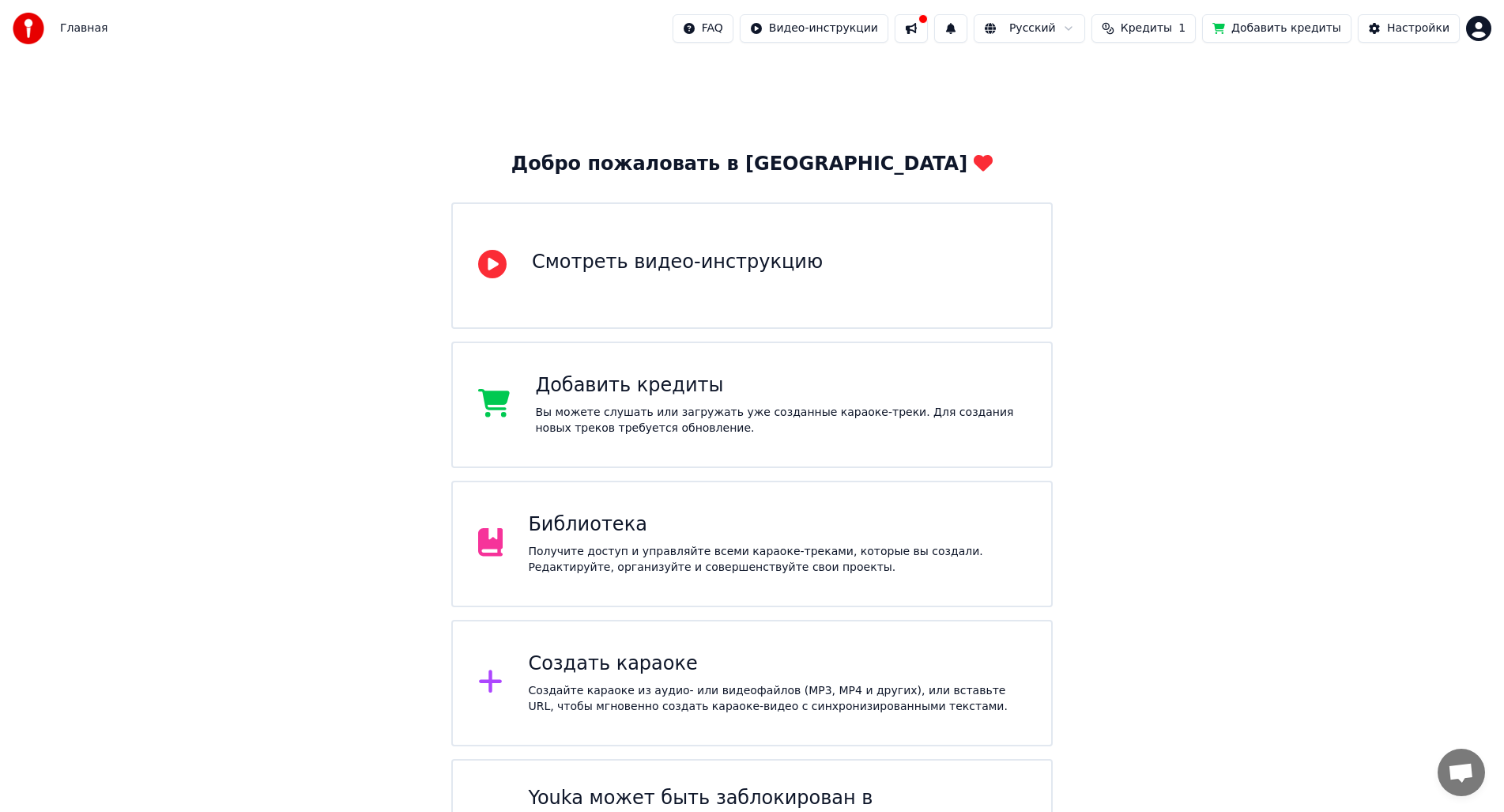
click at [660, 552] on div "Получите доступ и управляйте всеми караоке-треками, которые вы создали. Редакти…" at bounding box center [777, 560] width 498 height 32
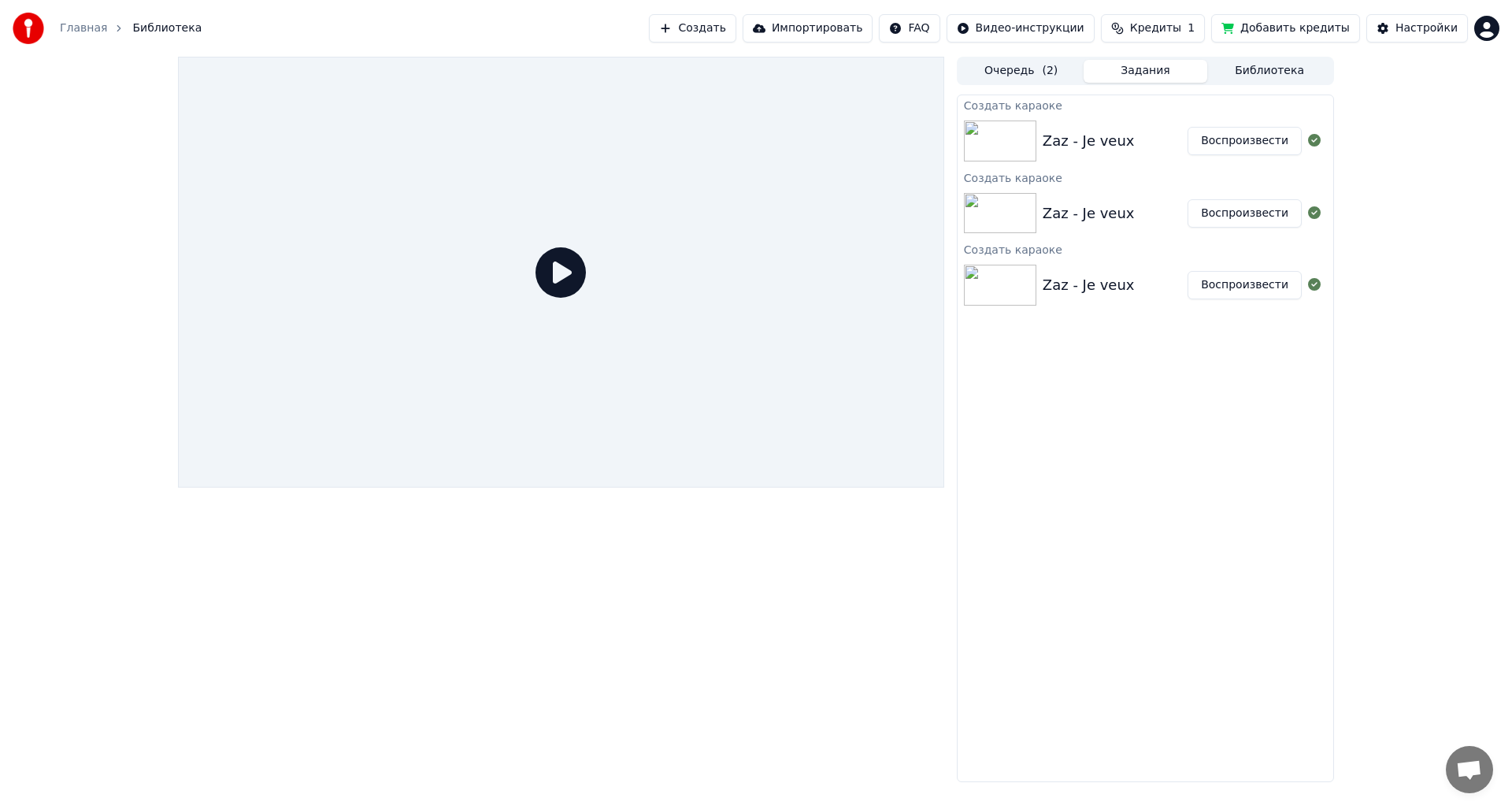
click at [1030, 131] on img at bounding box center [1000, 141] width 72 height 41
click at [537, 276] on icon at bounding box center [561, 272] width 50 height 50
click at [1290, 138] on button "Воспроизвести" at bounding box center [1244, 141] width 114 height 29
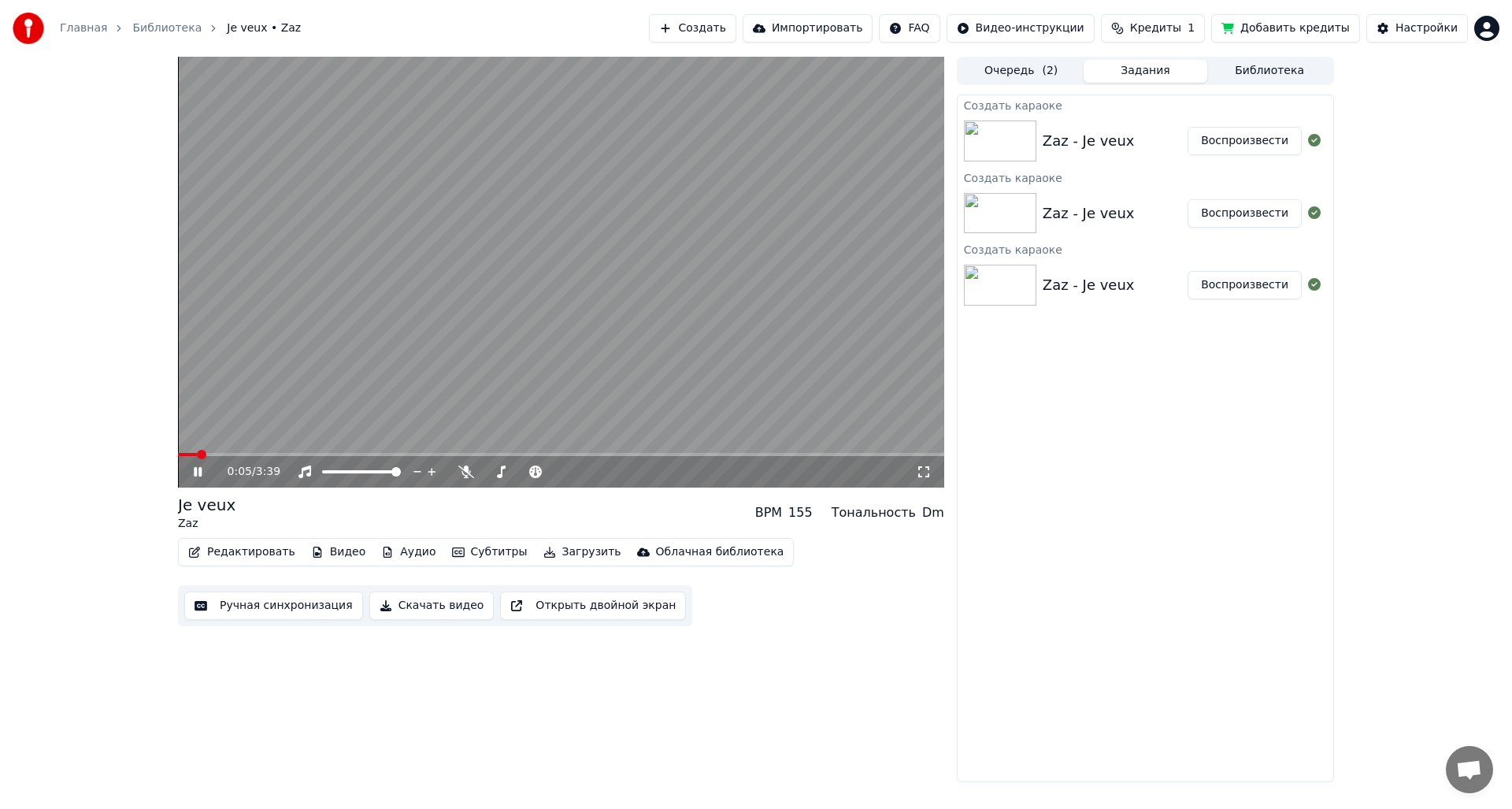
click at [551, 512] on div "Je veux Zaz BPM 155 Тональность Dm" at bounding box center [561, 512] width 766 height 38
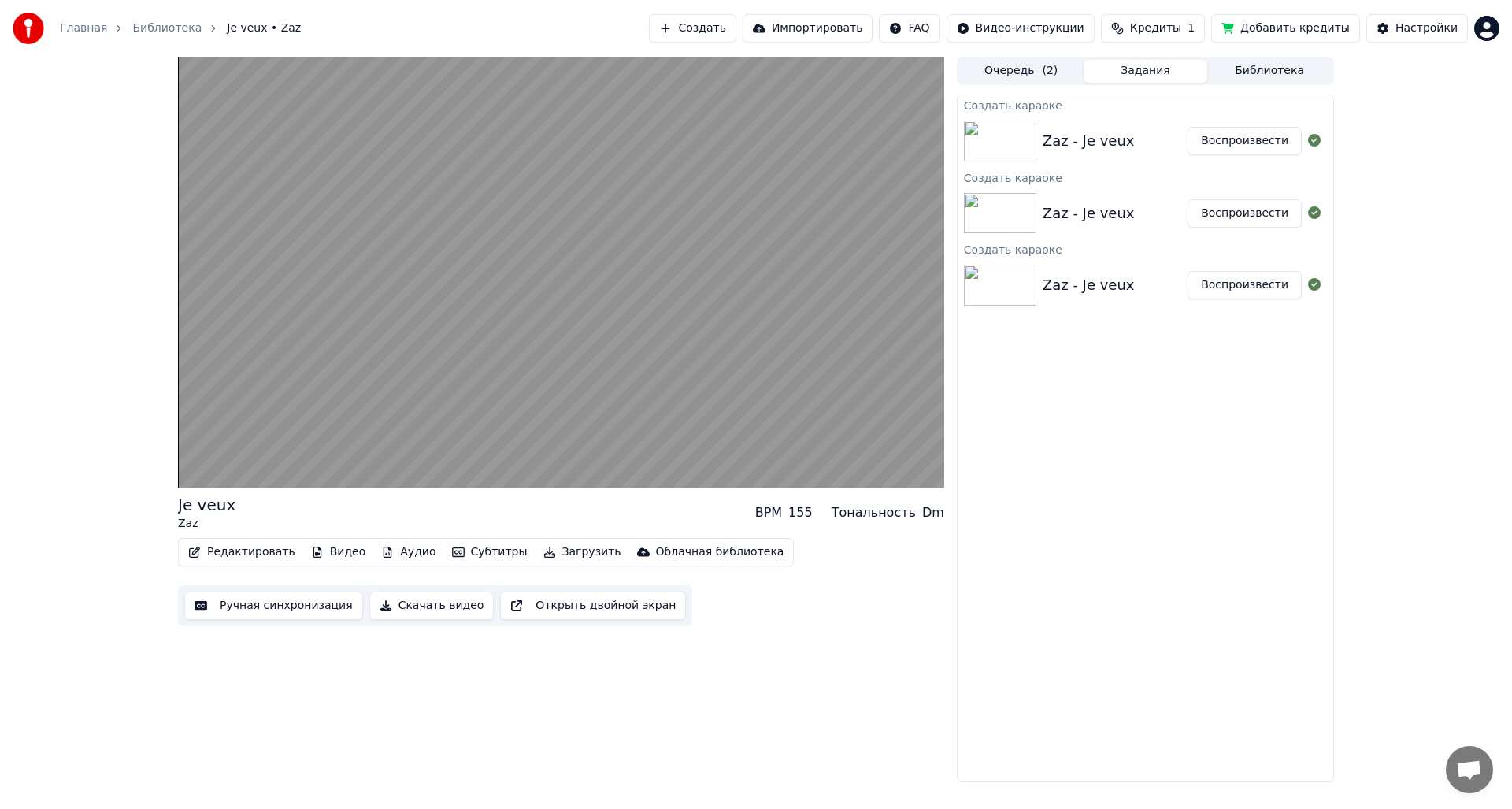
click at [939, 516] on div "Dm" at bounding box center [933, 512] width 22 height 19
click at [813, 519] on div "155" at bounding box center [800, 512] width 24 height 19
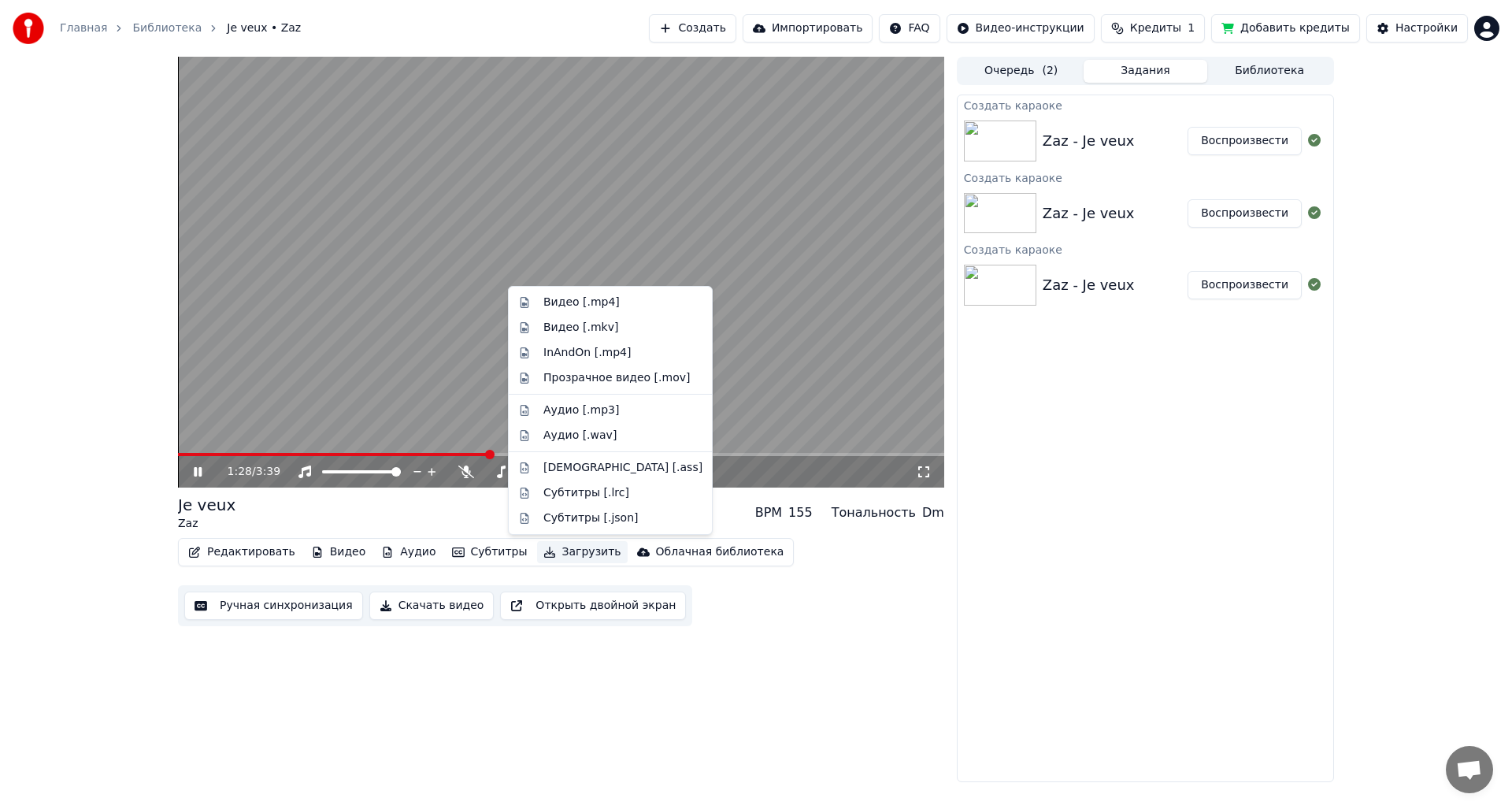
click at [570, 559] on button "Загрузить" at bounding box center [583, 552] width 91 height 22
click at [584, 310] on div "Видео [.mp4]" at bounding box center [581, 302] width 76 height 16
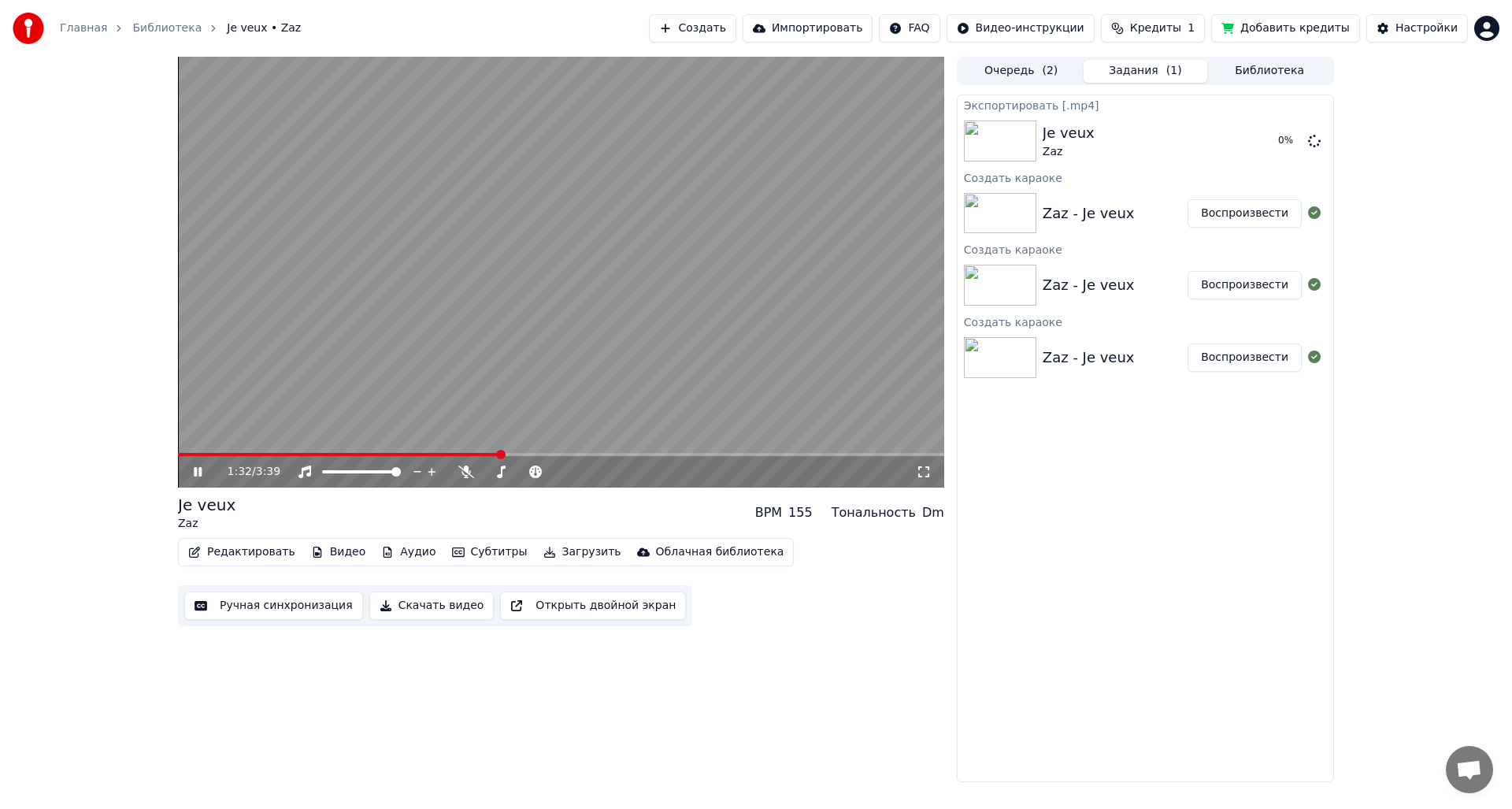
click at [750, 284] on video at bounding box center [561, 272] width 766 height 431
click at [1279, 138] on button "Показать" at bounding box center [1261, 141] width 82 height 29
